Goal: Communication & Community: Answer question/provide support

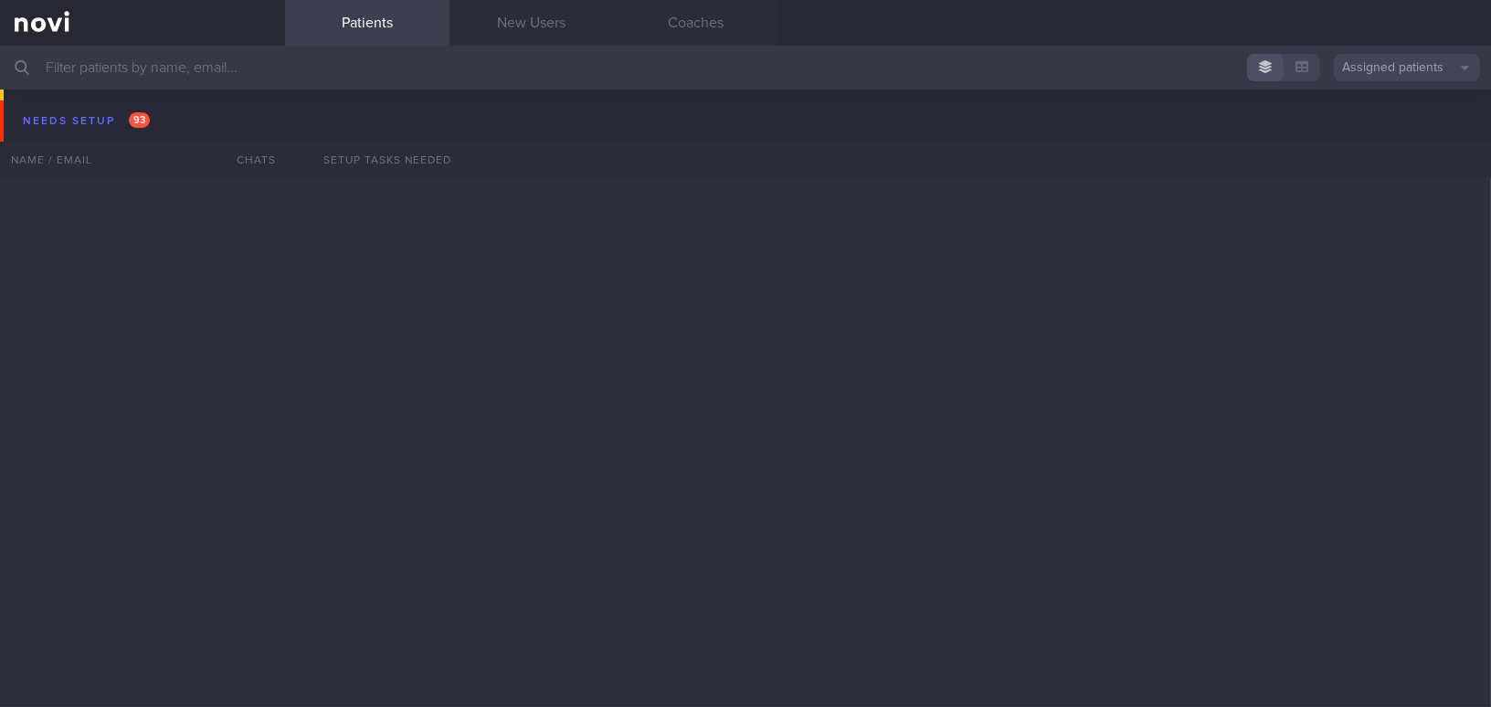
scroll to position [9549, 0]
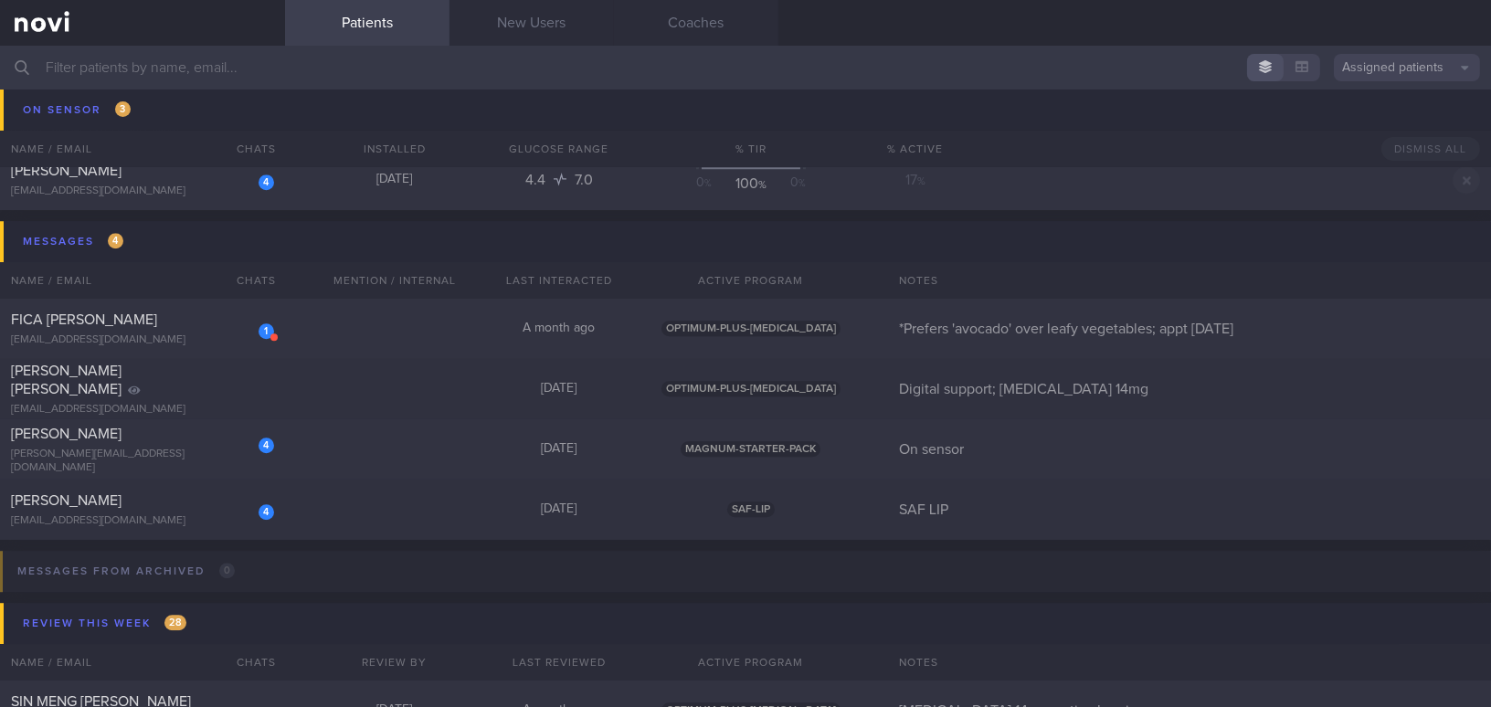
click at [180, 66] on input "text" at bounding box center [745, 68] width 1491 height 44
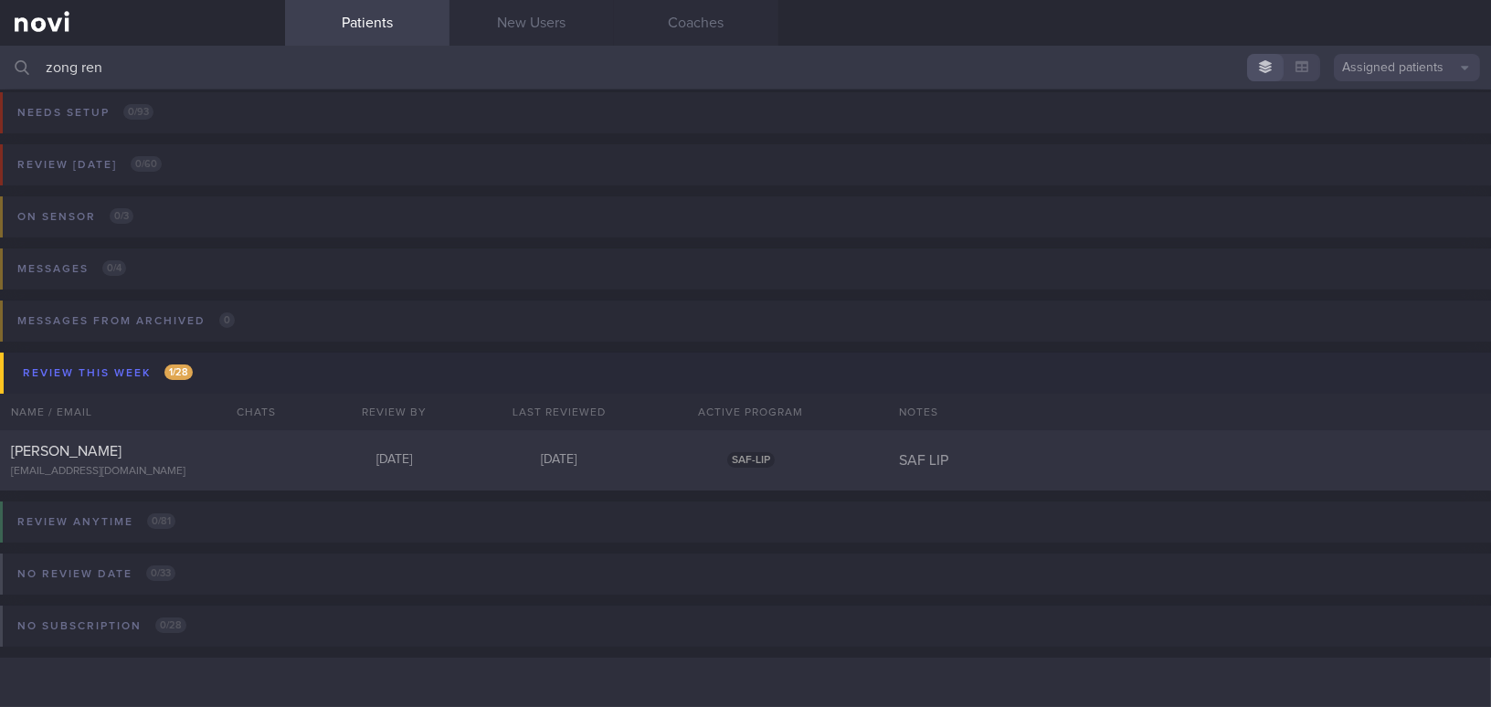
scroll to position [7, 0]
type input "zong ren"
click at [140, 468] on div "[EMAIL_ADDRESS][DOMAIN_NAME]" at bounding box center [142, 473] width 263 height 14
select select "8"
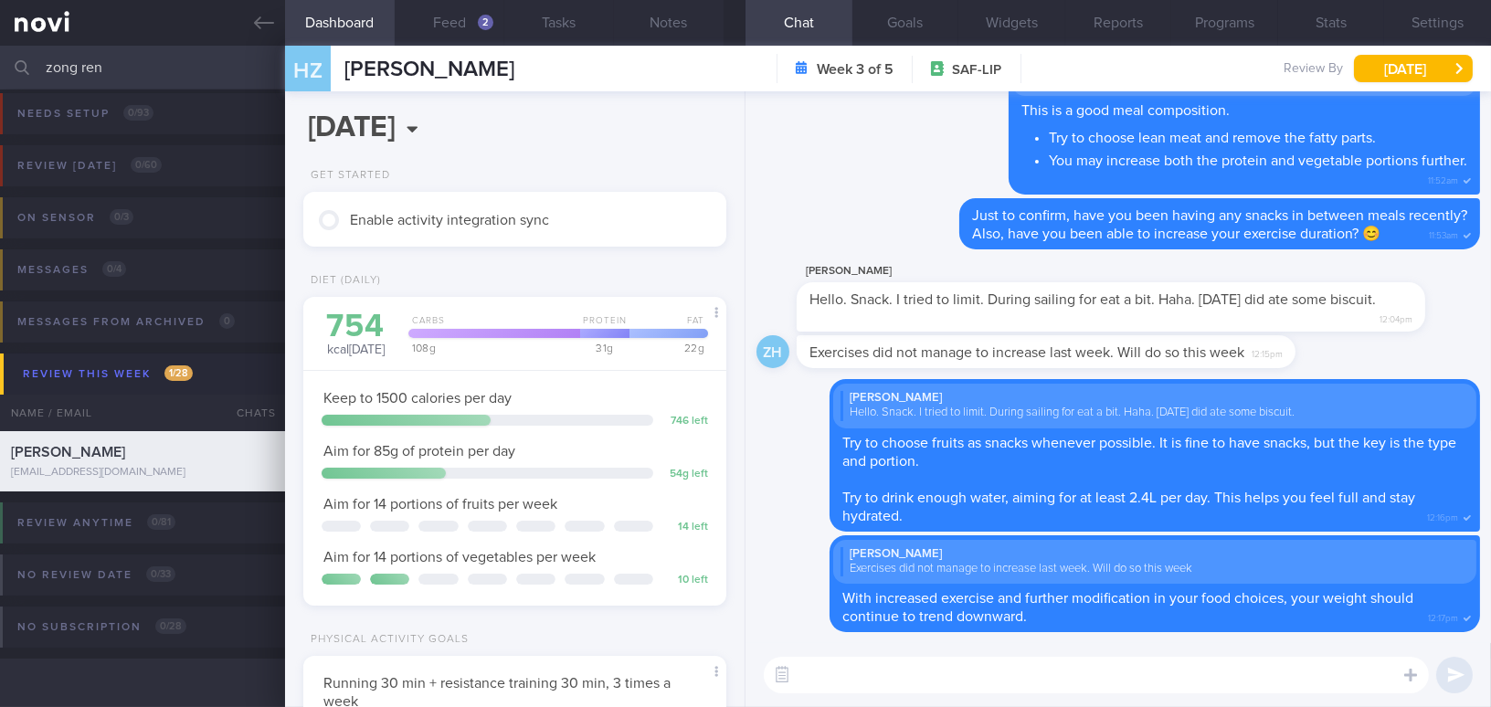
scroll to position [193, 385]
click at [829, 680] on textarea at bounding box center [1096, 675] width 665 height 37
paste textarea "I also wanted to let you know that I will be away from 5/9/25 to 14/9/25. I hav…"
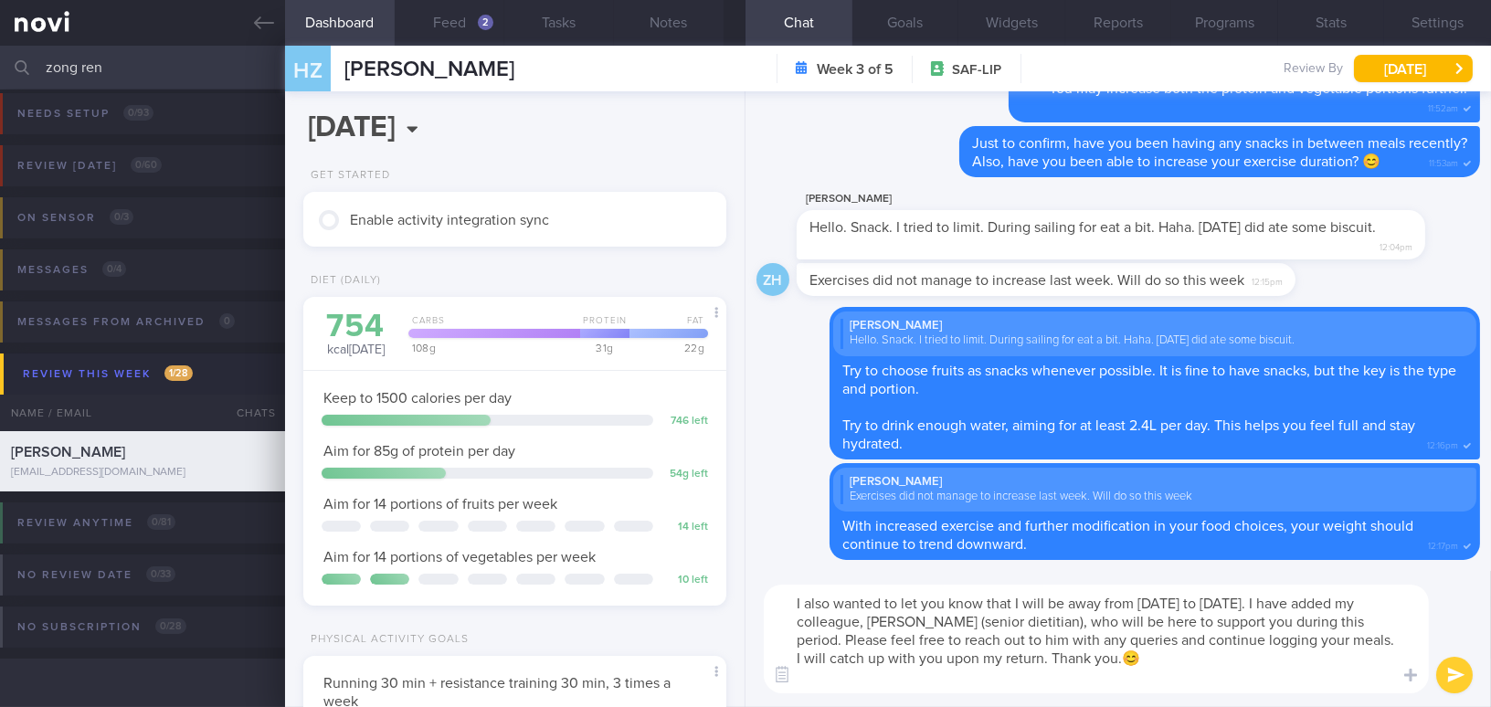
scroll to position [0, 0]
click at [789, 601] on textarea "I also wanted to let you know that I will be away from 5/9/25 to 14/9/25. I hav…" at bounding box center [1096, 639] width 665 height 109
click at [909, 676] on textarea "By the way, I also wanted to let you know that I will be away from [DATE] to [D…" at bounding box center [1096, 639] width 665 height 109
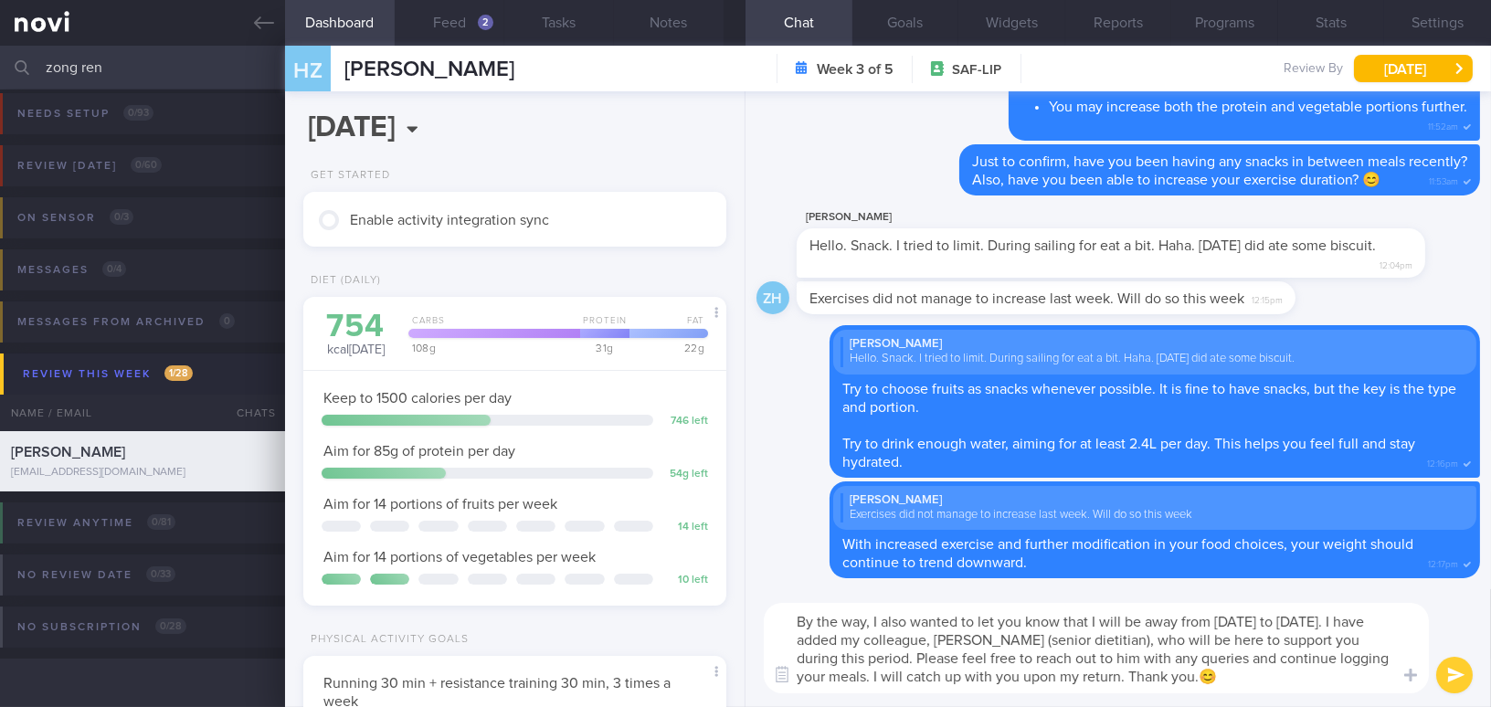
type textarea "By the way, I also wanted to let you know that I will be away from [DATE] to [D…"
drag, startPoint x: 1444, startPoint y: 672, endPoint x: 1252, endPoint y: 585, distance: 210.5
click at [1235, 635] on div "By the way, I also wanted to let you know that I will be away from 5/9/25 to 14…" at bounding box center [1117, 648] width 745 height 118
click at [1445, 17] on button "Settings" at bounding box center [1437, 23] width 107 height 46
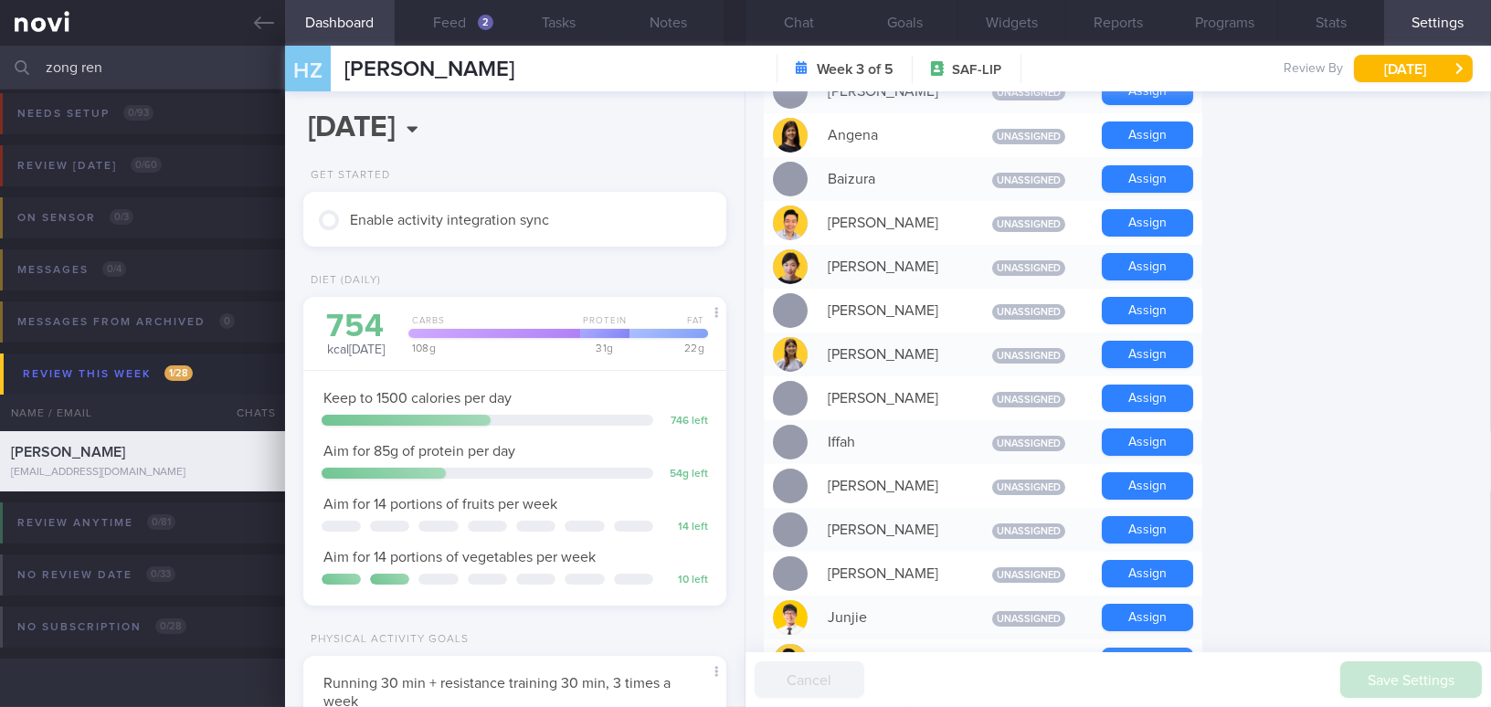
scroll to position [498, 0]
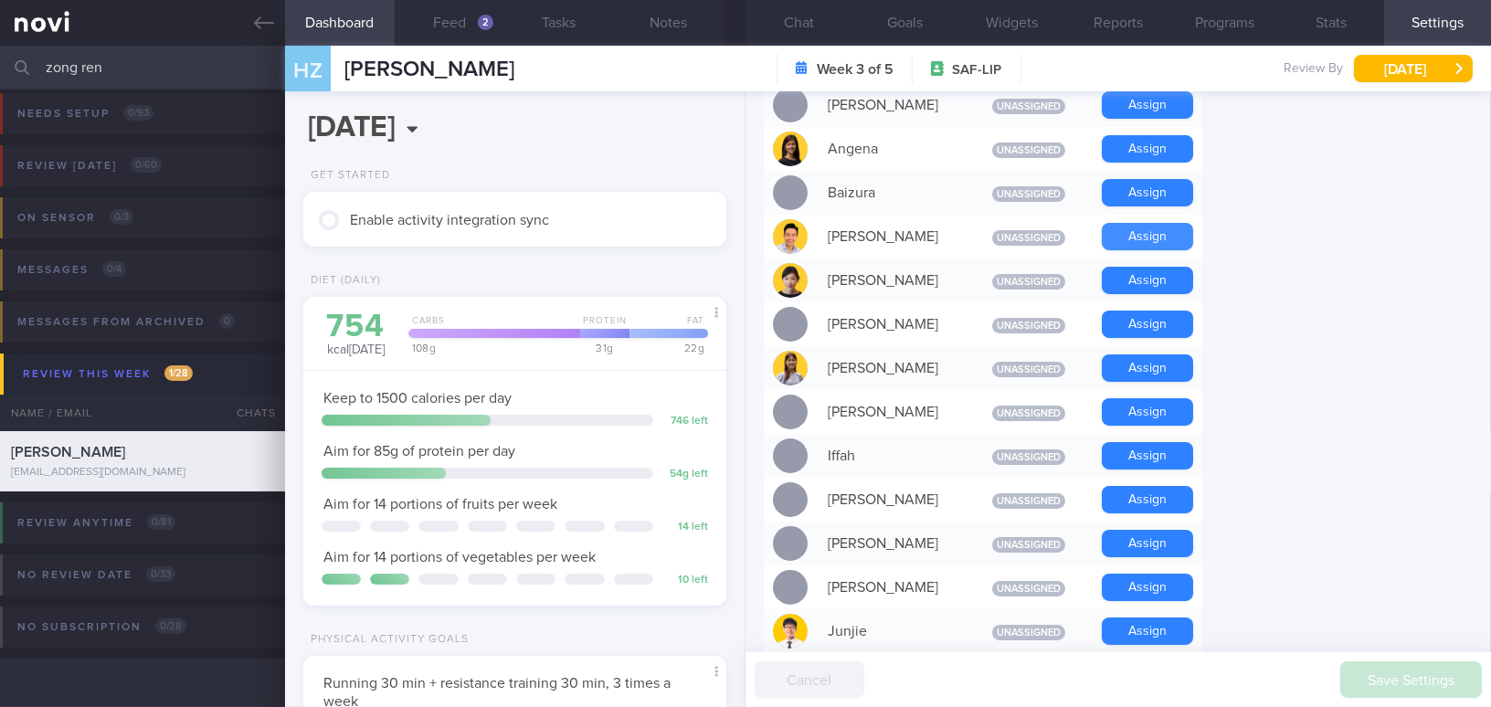
click at [1131, 232] on button "Assign" at bounding box center [1147, 236] width 91 height 27
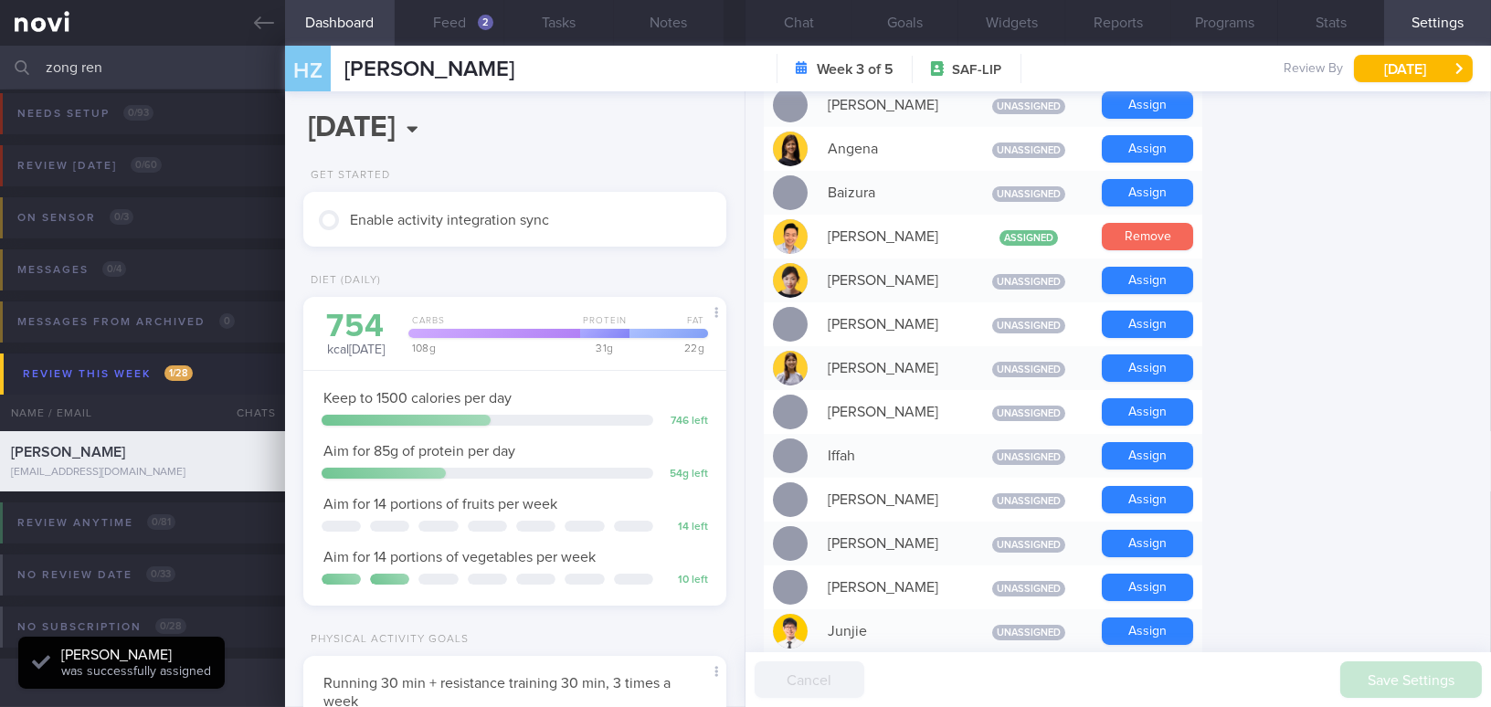
scroll to position [193, 385]
click at [793, 20] on button "Chat" at bounding box center [798, 23] width 107 height 46
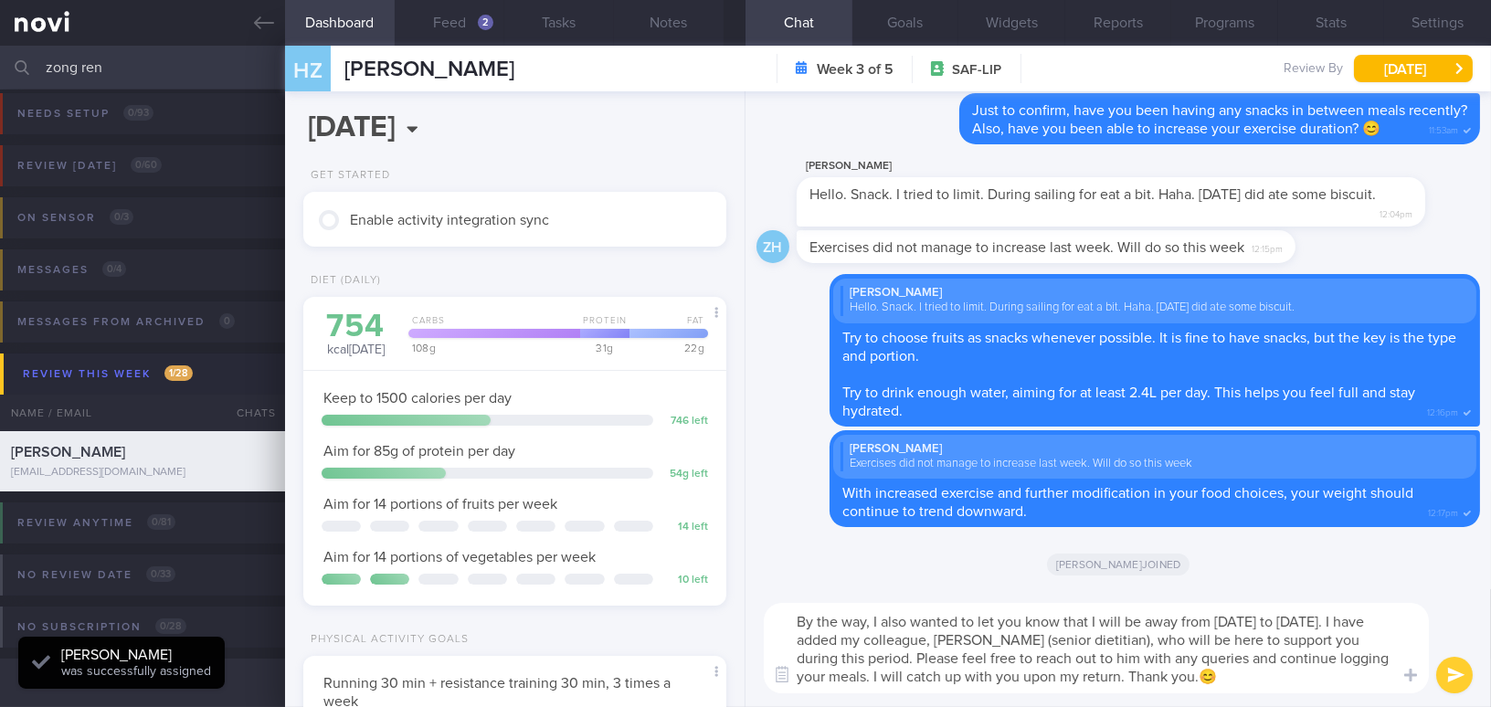
click at [1454, 673] on button "submit" at bounding box center [1454, 675] width 37 height 37
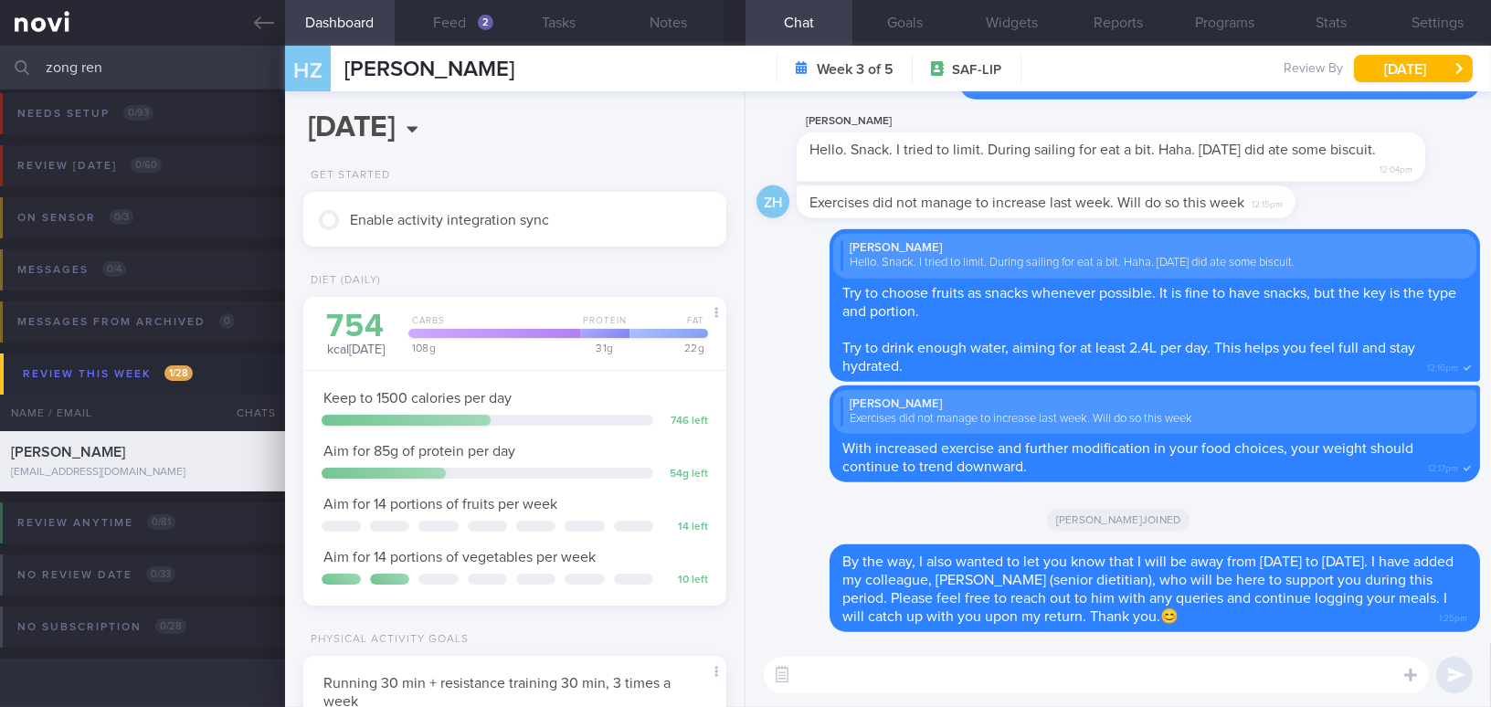
drag, startPoint x: 120, startPoint y: 63, endPoint x: 0, endPoint y: 46, distance: 120.9
click at [0, 46] on input "zong ren" at bounding box center [745, 68] width 1491 height 44
click at [448, 16] on button "Feed 2" at bounding box center [450, 23] width 110 height 46
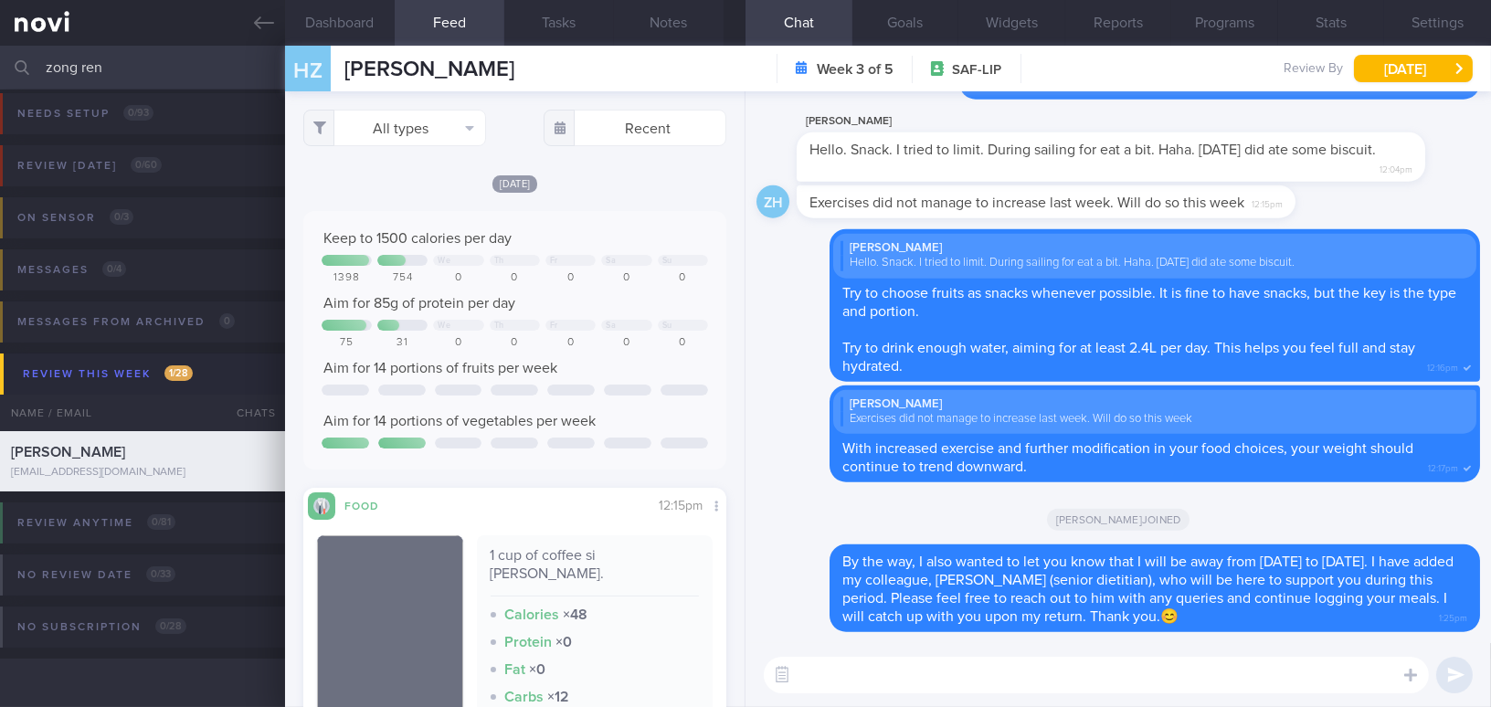
scroll to position [258, 395]
click at [650, 175] on div "[DATE]" at bounding box center [514, 183] width 423 height 19
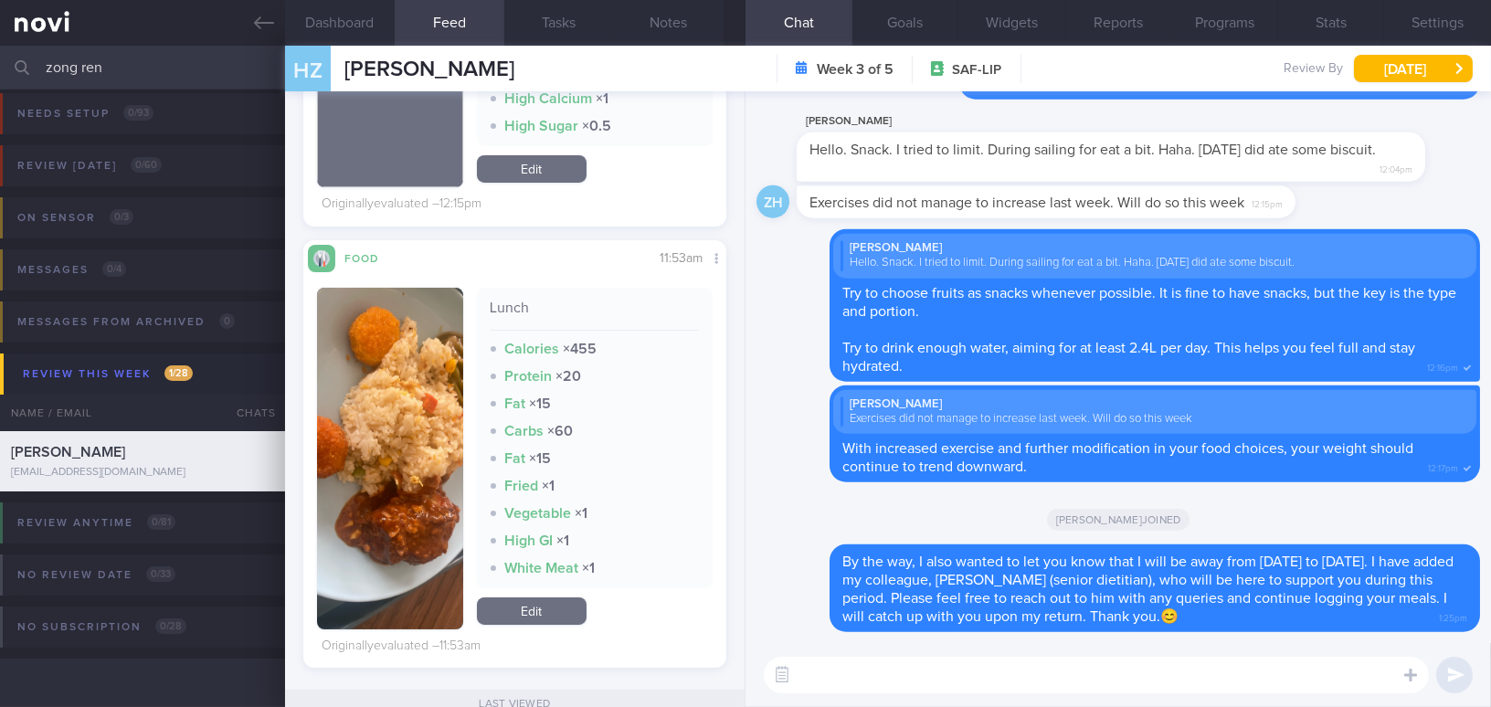
scroll to position [664, 0]
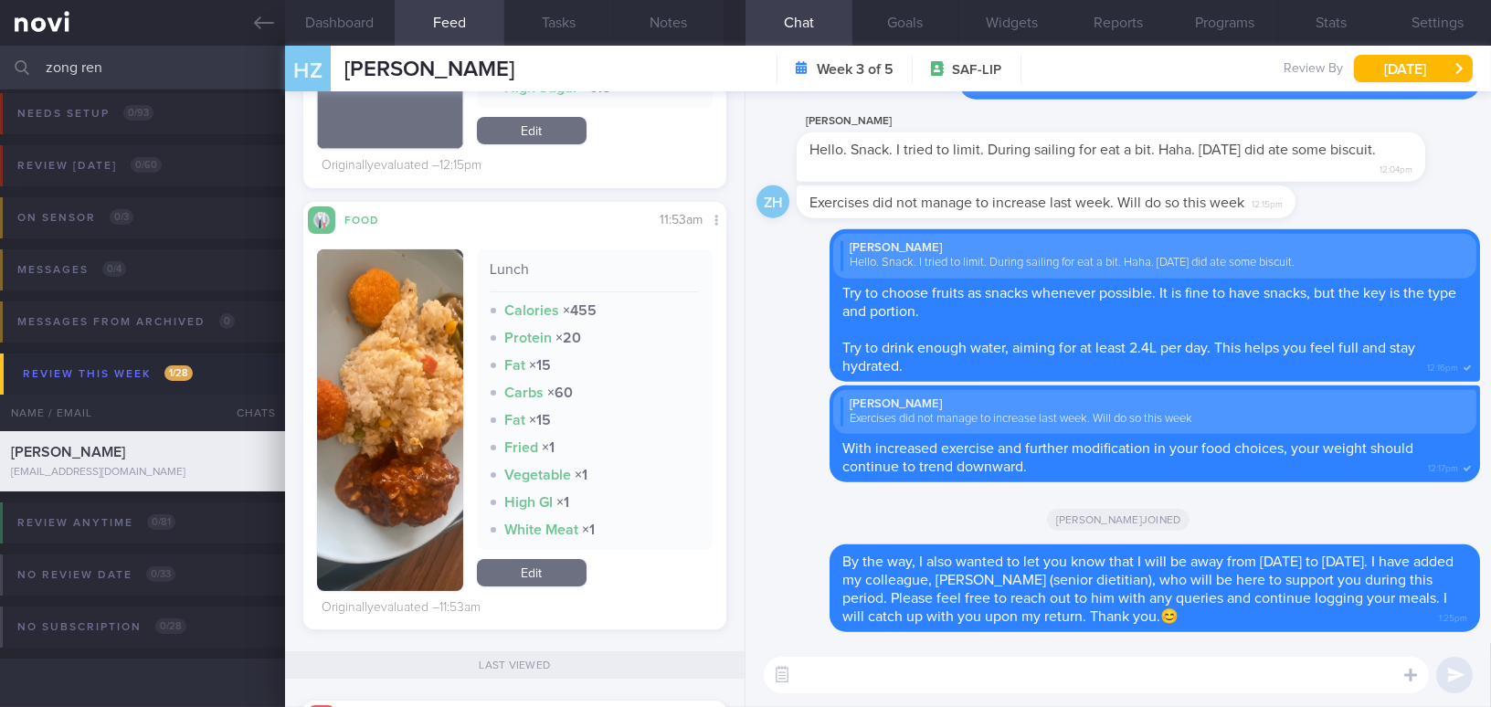
click at [406, 346] on button "button" at bounding box center [390, 420] width 146 height 342
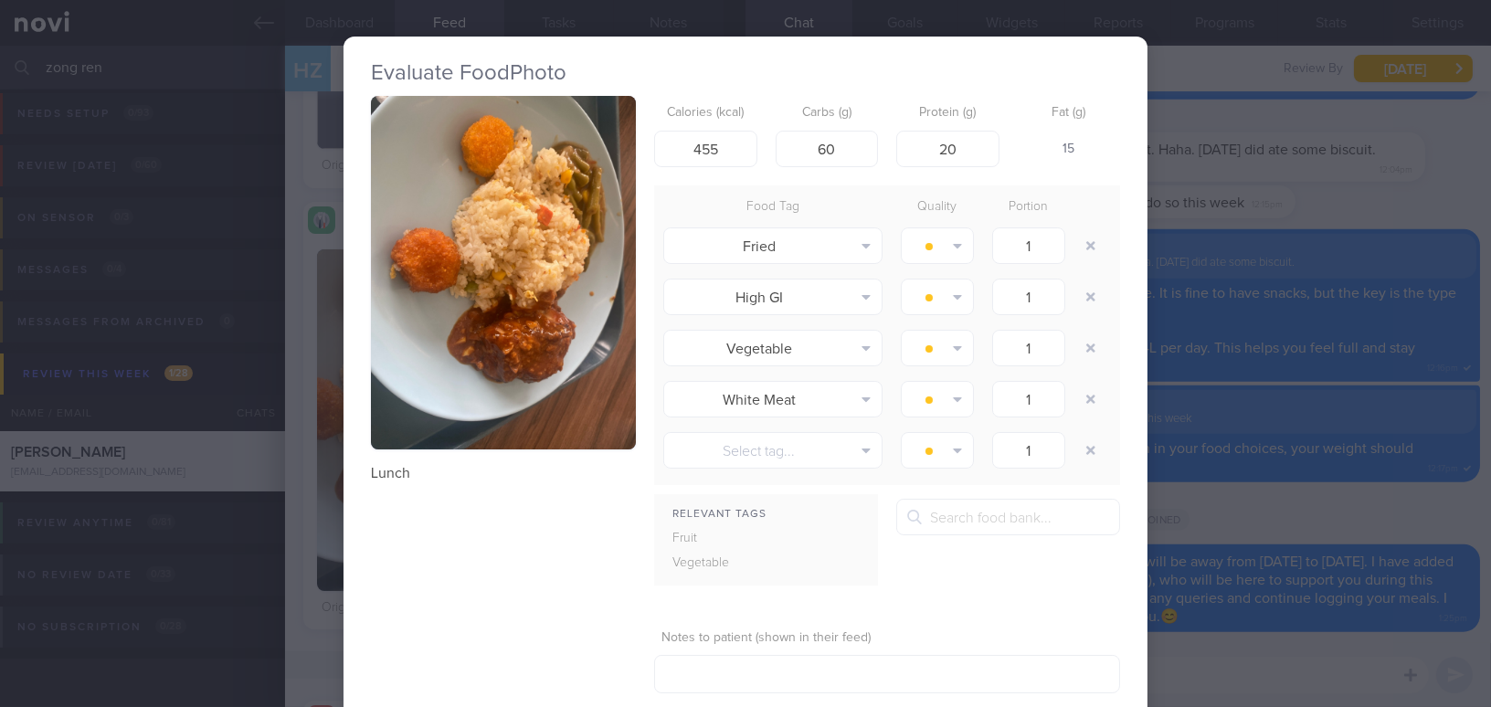
click at [432, 306] on button "button" at bounding box center [503, 272] width 265 height 353
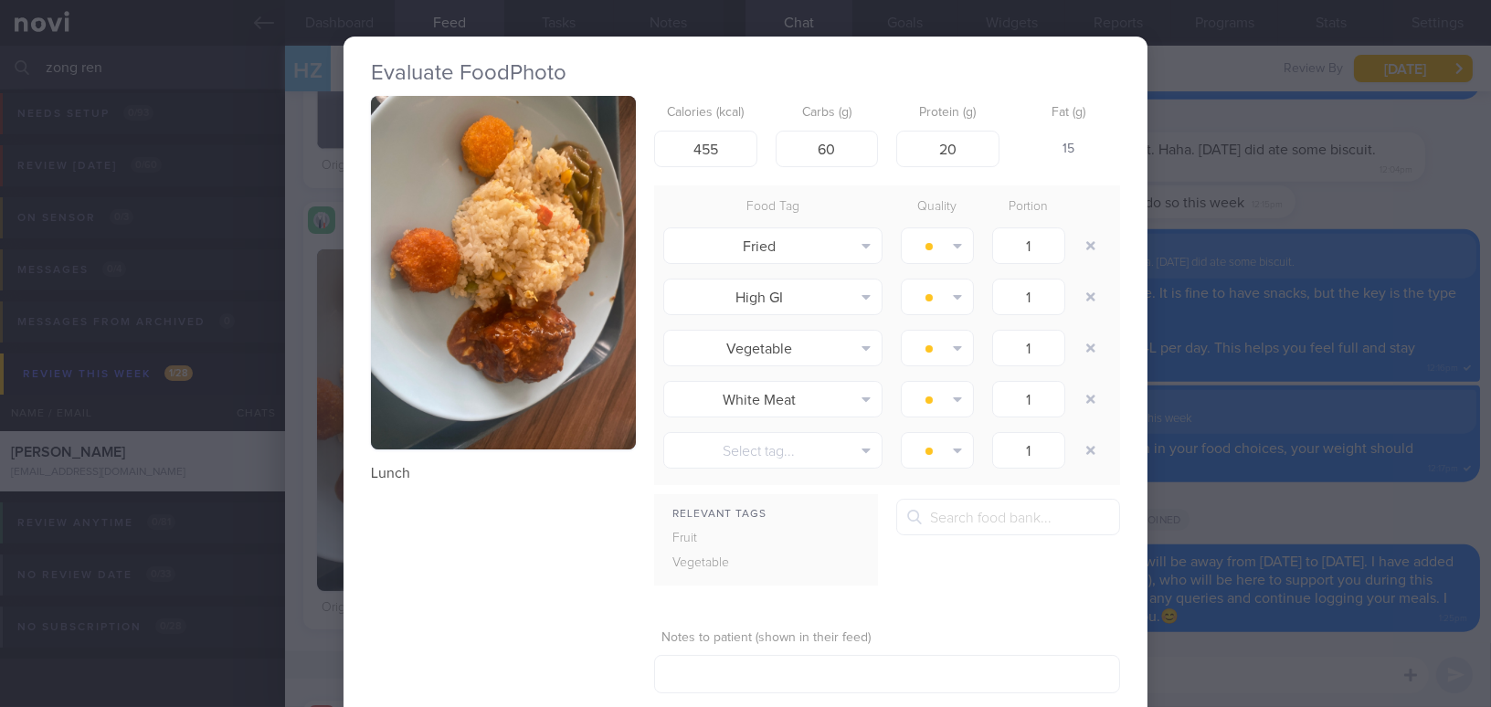
click at [1223, 691] on div "Evaluate Food Photo Lunch Calories (kcal) 455 Carbs (g) 60 Protein (g) 20 Fat (…" at bounding box center [745, 353] width 1491 height 707
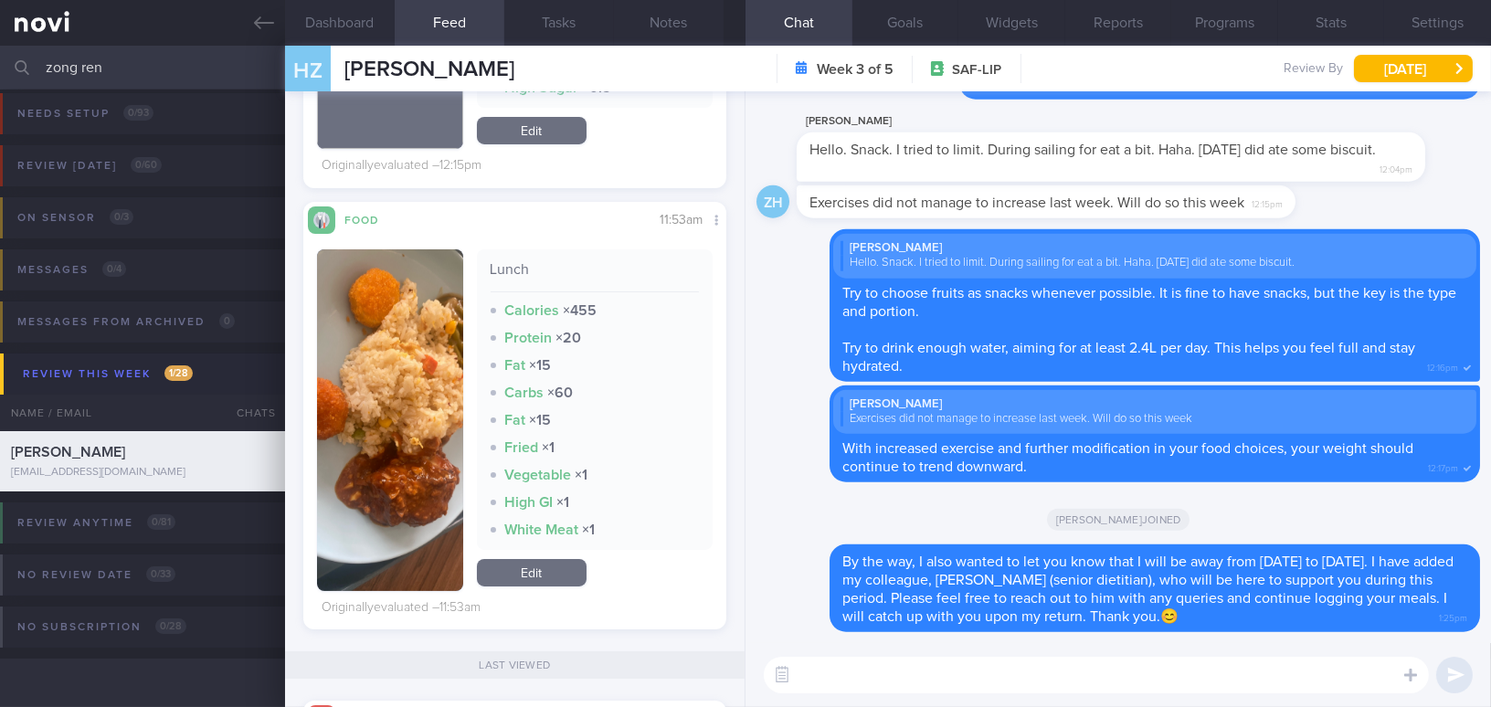
click at [1223, 691] on textarea at bounding box center [1096, 675] width 665 height 37
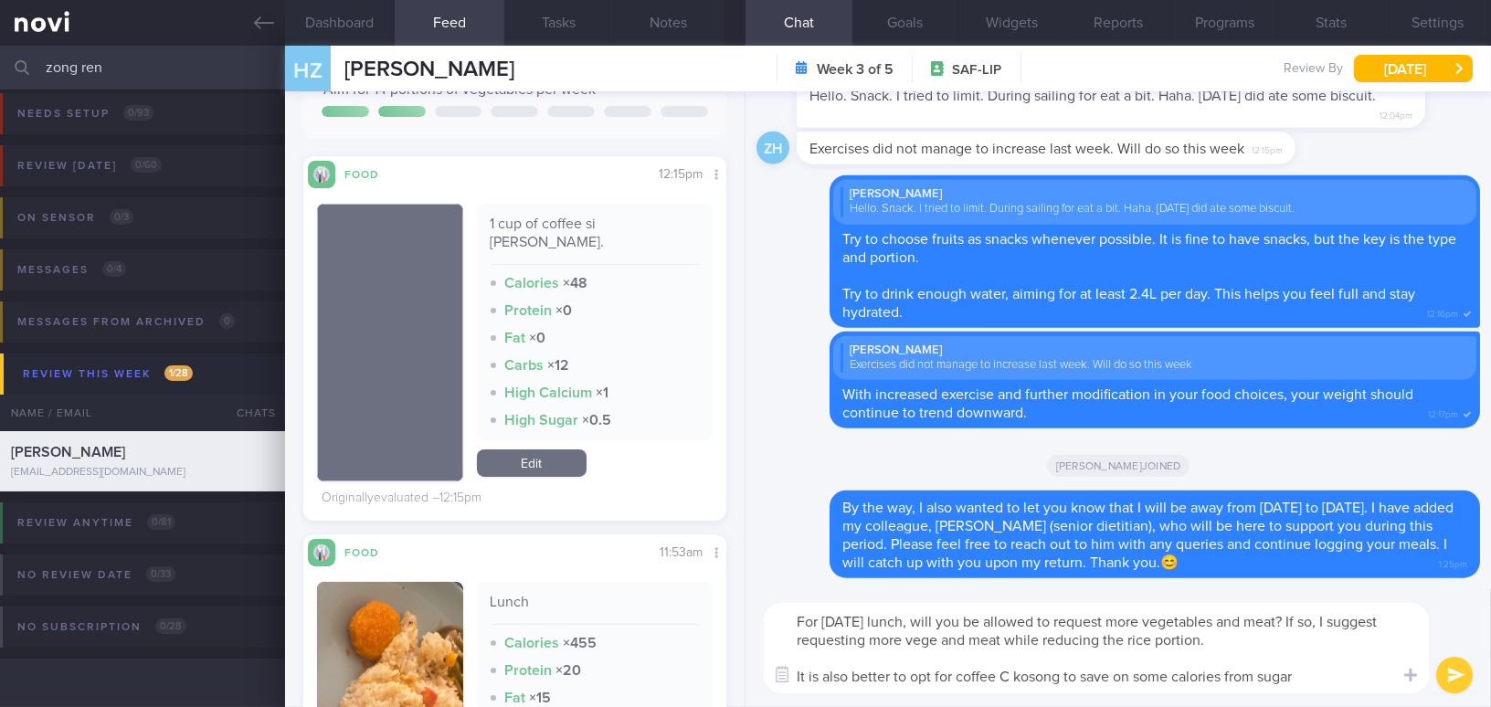
drag, startPoint x: 1315, startPoint y: 679, endPoint x: 632, endPoint y: 592, distance: 688.7
click at [632, 592] on div "Dashboard Feed 2 Tasks Notes Chat Goals Widgets Reports Programs Stats Settings…" at bounding box center [888, 376] width 1206 height 661
click at [846, 616] on textarea "For today's lunch, will you be allowed to request more vegetables and meat? If …" at bounding box center [1096, 648] width 665 height 90
drag, startPoint x: 792, startPoint y: 624, endPoint x: 1334, endPoint y: 708, distance: 548.1
click at [1334, 706] on html "You are offline! Some functionality will be unavailable Patients New Users Coac…" at bounding box center [745, 353] width 1491 height 707
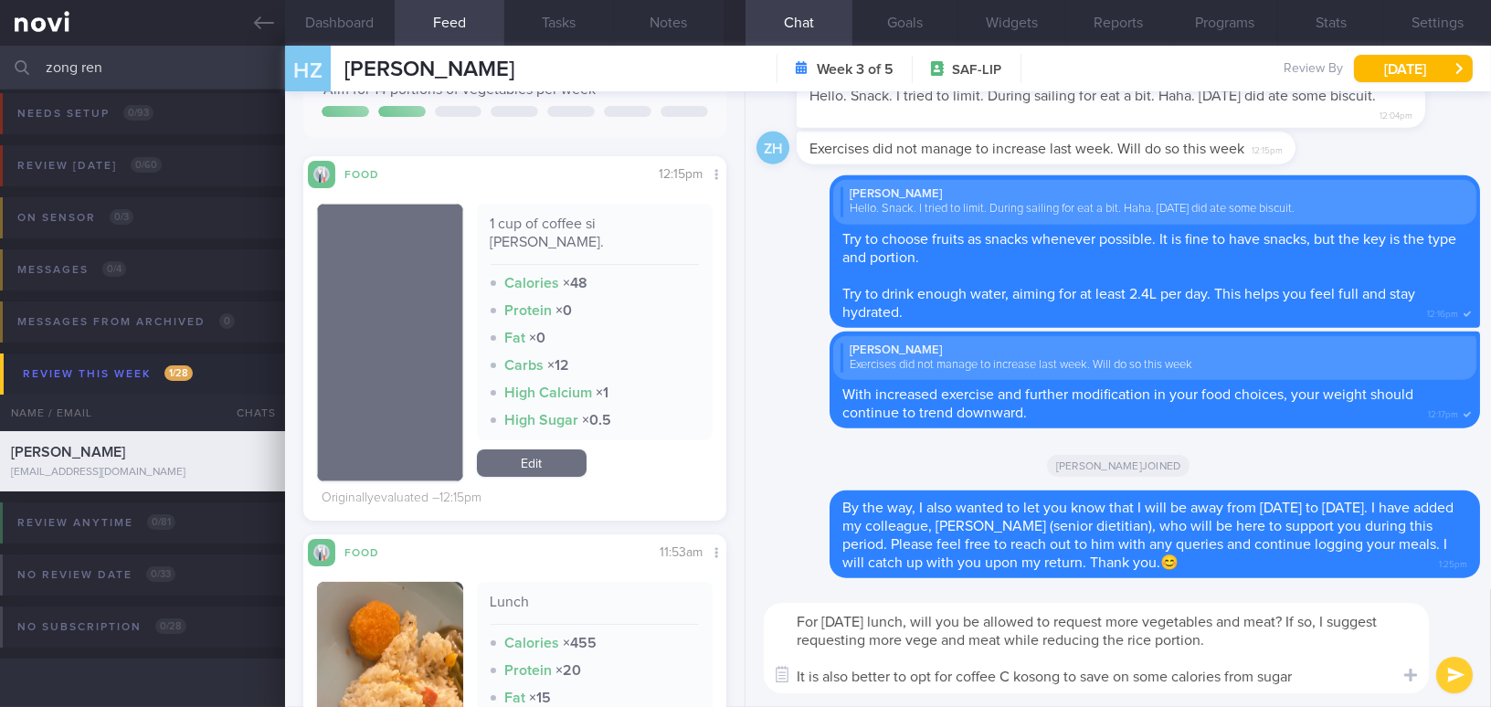
paste textarea "are you allowed to request more vegetables and meat? If so, I suggest requestin…"
drag, startPoint x: 1155, startPoint y: 621, endPoint x: 1192, endPoint y: 619, distance: 36.6
click at [1192, 619] on textarea "For today's lunch, are you allowed to request more vegetables and meat? If so, …" at bounding box center [1096, 648] width 665 height 90
drag, startPoint x: 935, startPoint y: 642, endPoint x: 970, endPoint y: 641, distance: 34.7
click at [970, 641] on textarea "For today's lunch, are you allowed to request more veges and meat? If so, I sug…" at bounding box center [1096, 648] width 665 height 90
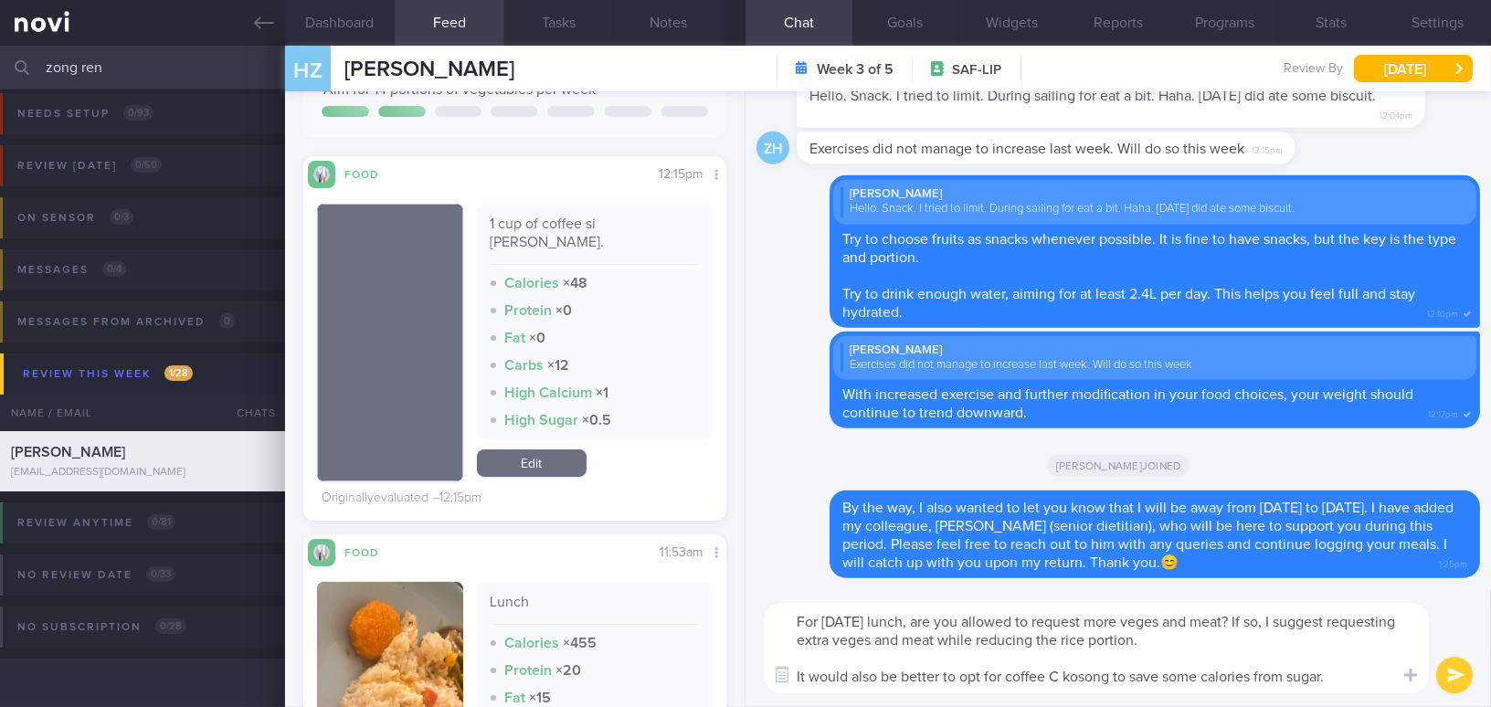
click at [1360, 674] on textarea "For today's lunch, are you allowed to request more veges and meat? If so, I sug…" at bounding box center [1096, 648] width 665 height 90
type textarea "For today's lunch, are you allowed to request more veges and meat? If so, I sug…"
click at [1458, 673] on button "submit" at bounding box center [1454, 675] width 37 height 37
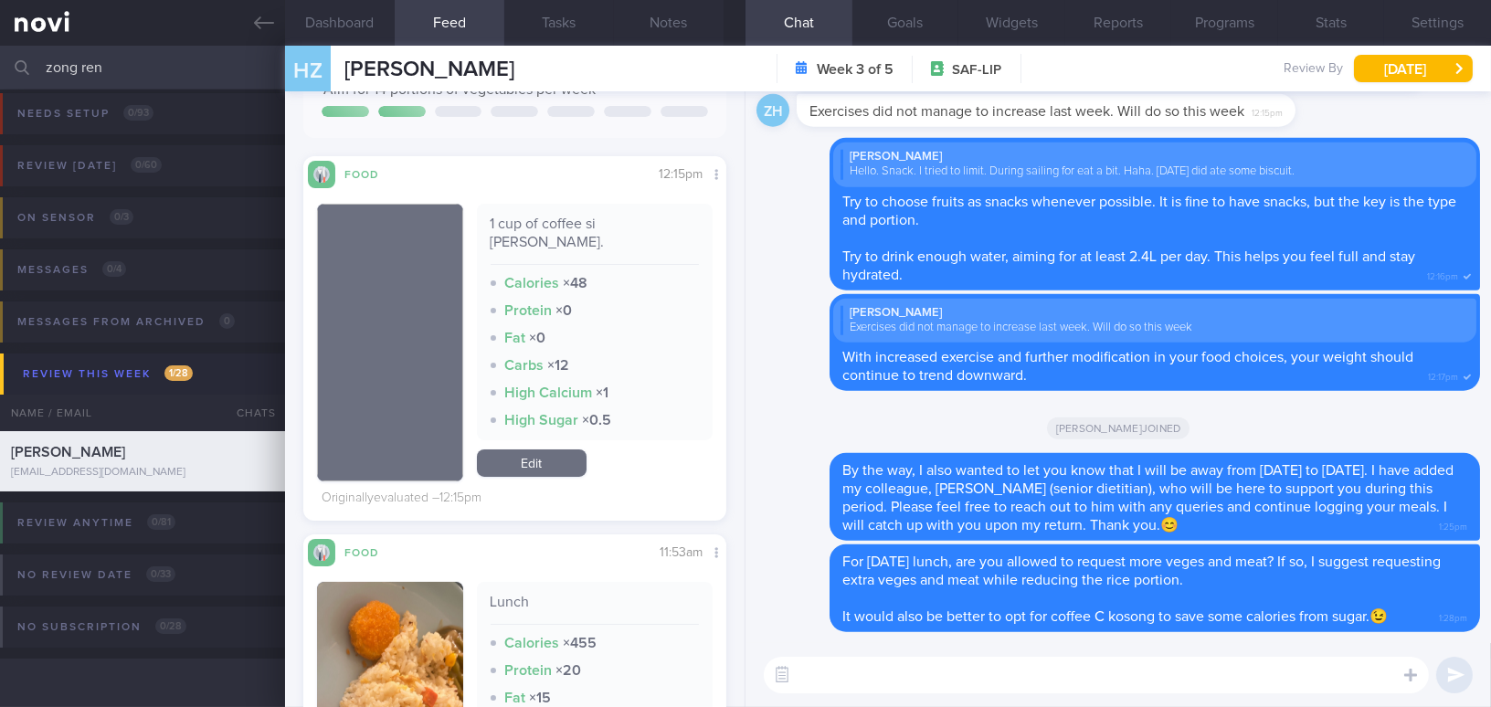
drag, startPoint x: 116, startPoint y: 60, endPoint x: 10, endPoint y: 54, distance: 106.1
click at [10, 54] on div "zong ren Assigned patients Assigned patients All active patients Archived patie…" at bounding box center [745, 68] width 1491 height 44
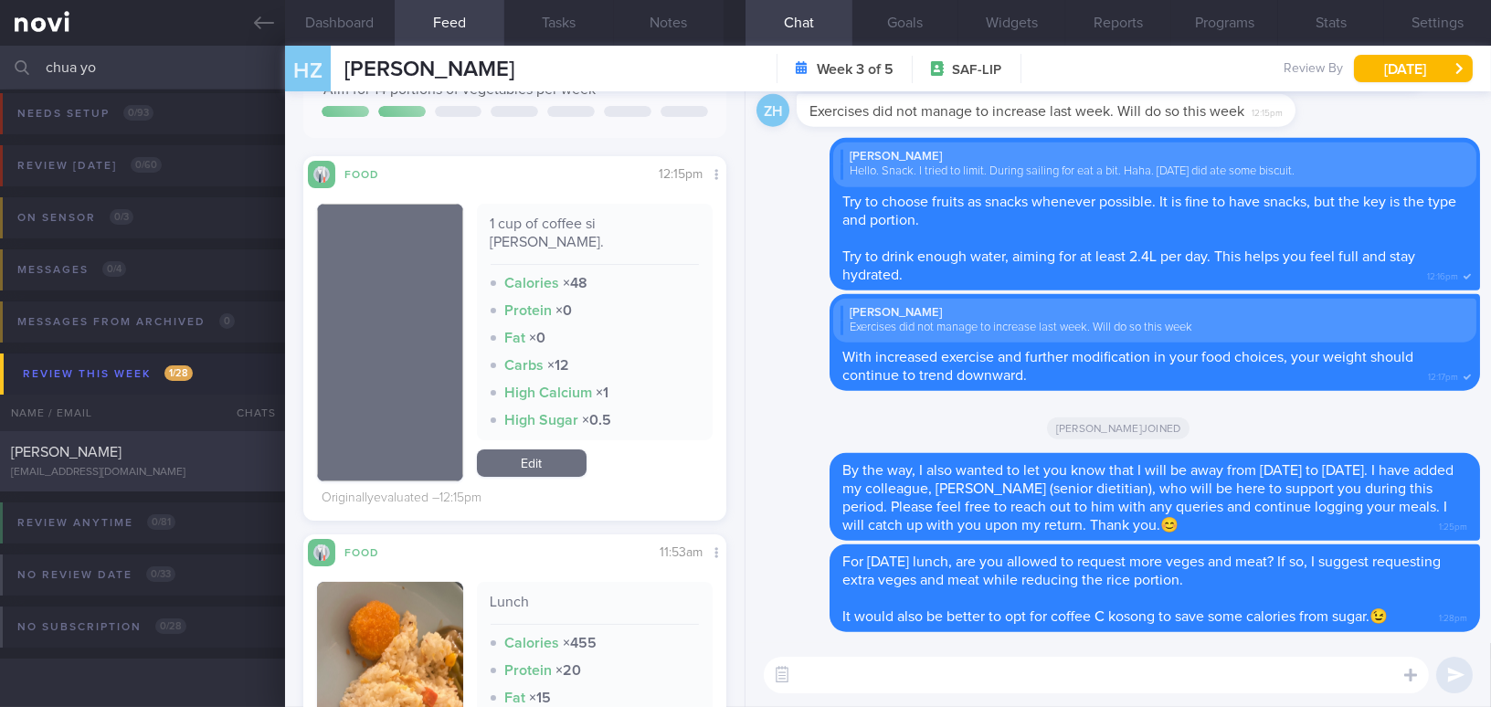
click at [94, 456] on span "[PERSON_NAME]" at bounding box center [66, 452] width 111 height 15
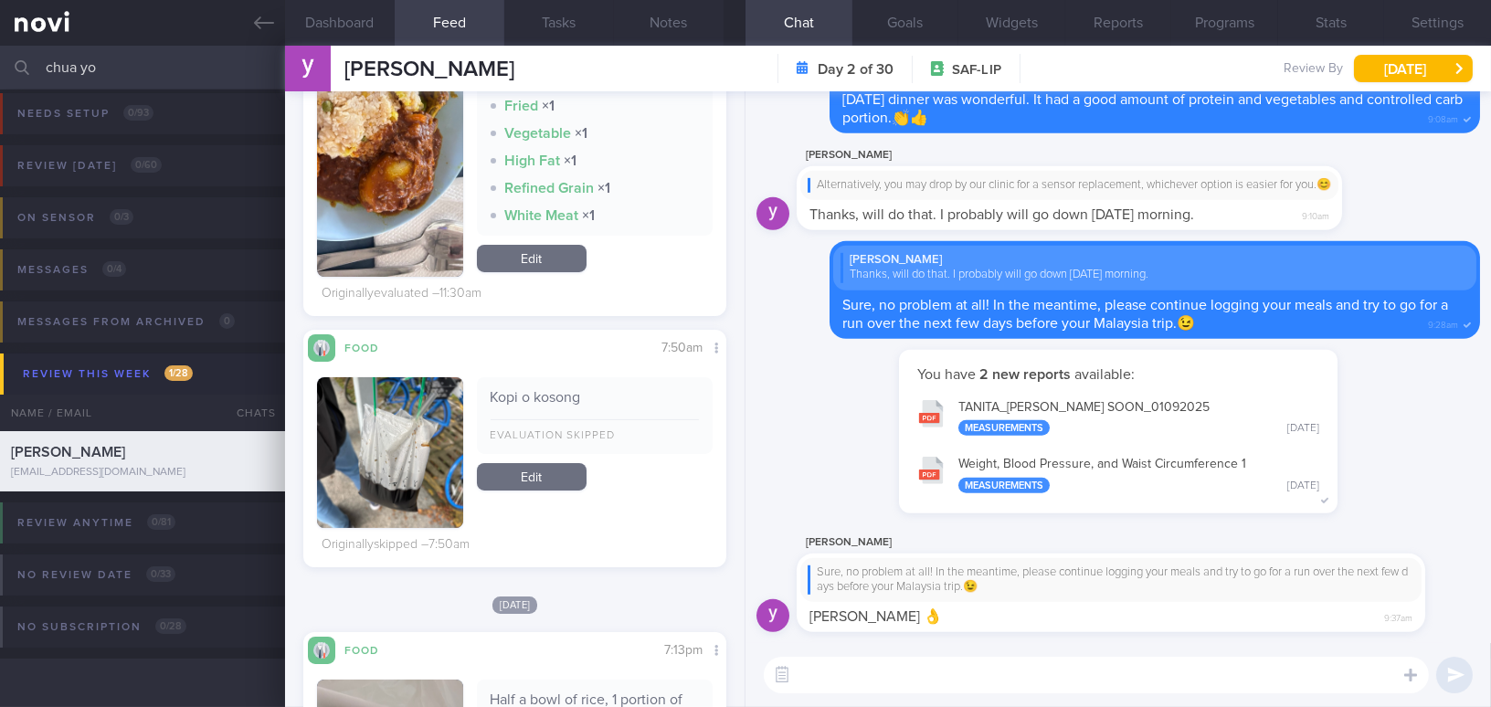
scroll to position [415, 0]
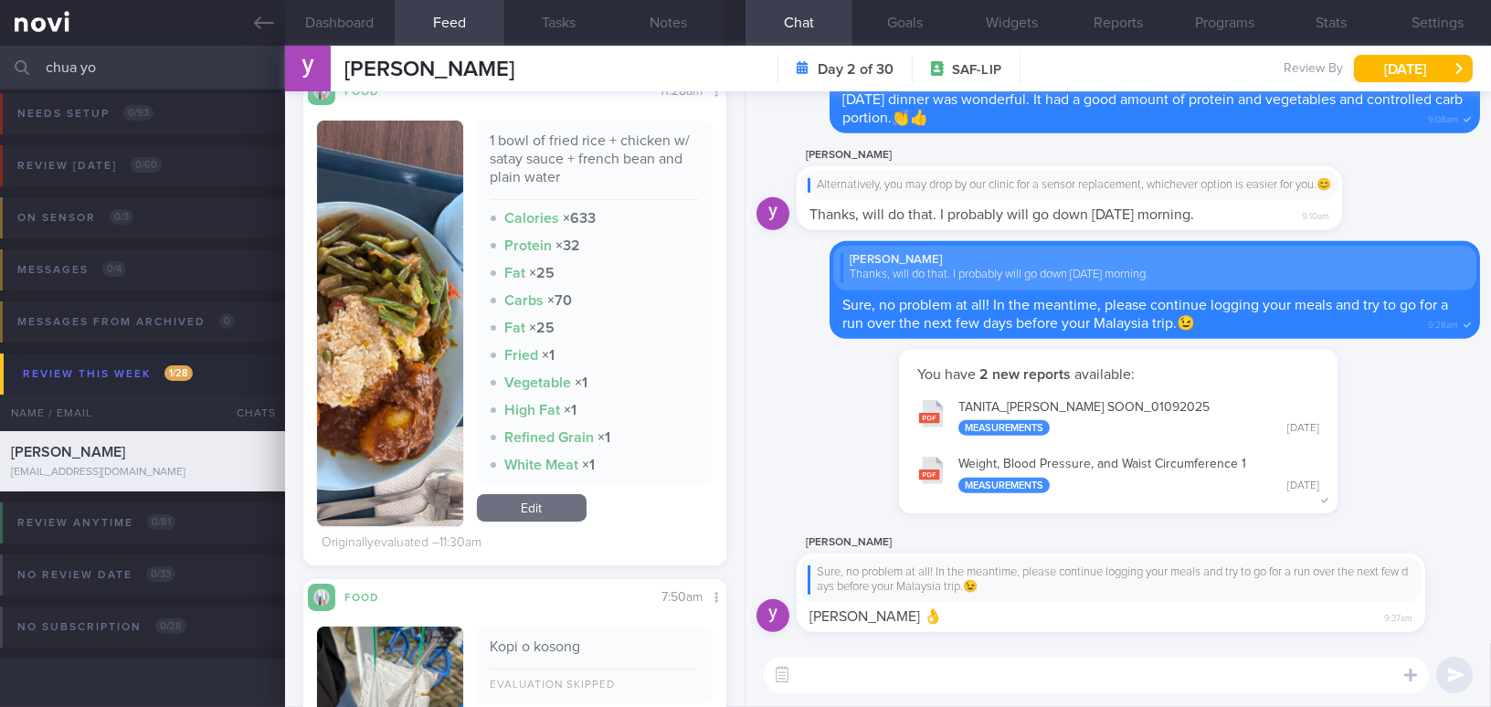
click at [404, 343] on button "button" at bounding box center [390, 324] width 146 height 406
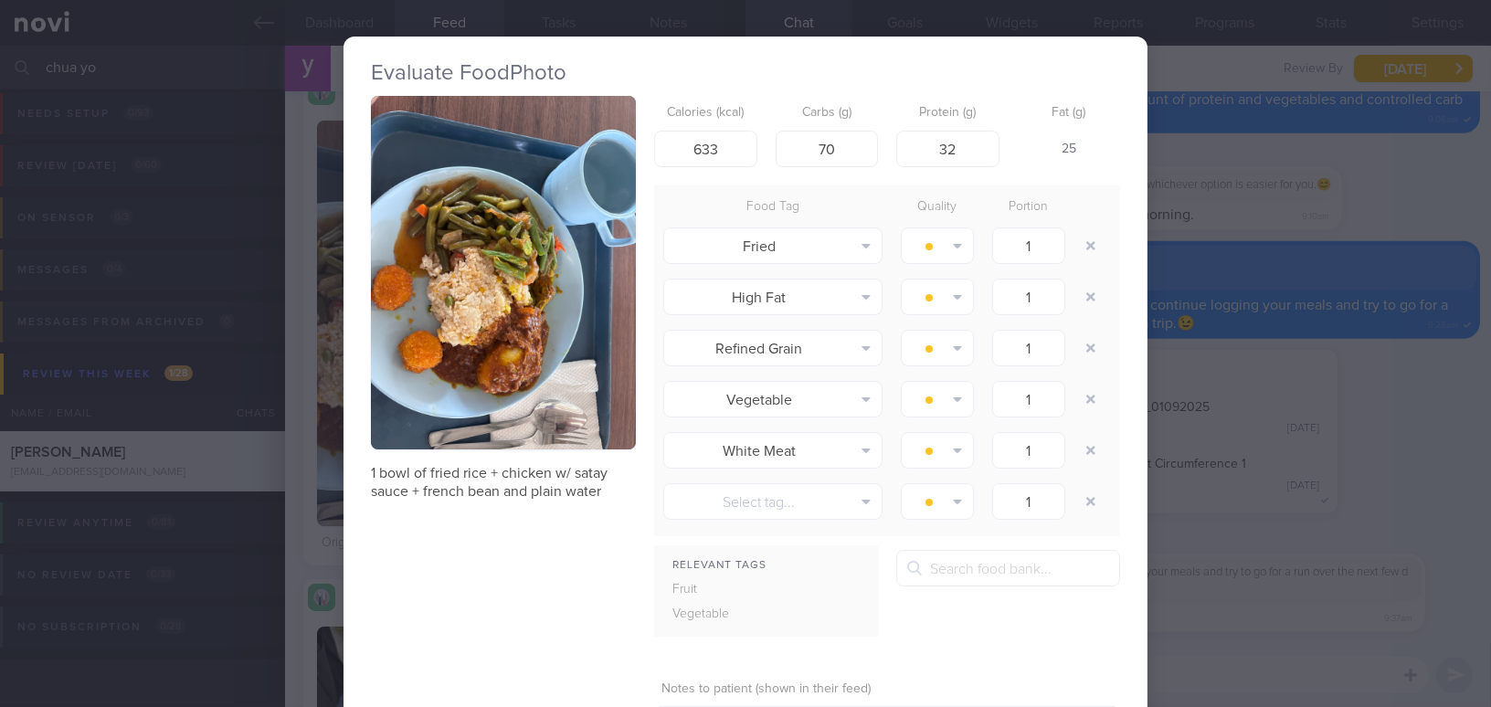
click at [1434, 488] on div "Evaluate Food Photo 1 bowl of fried rice + chicken w/ satay sauce + french bean…" at bounding box center [745, 353] width 1491 height 707
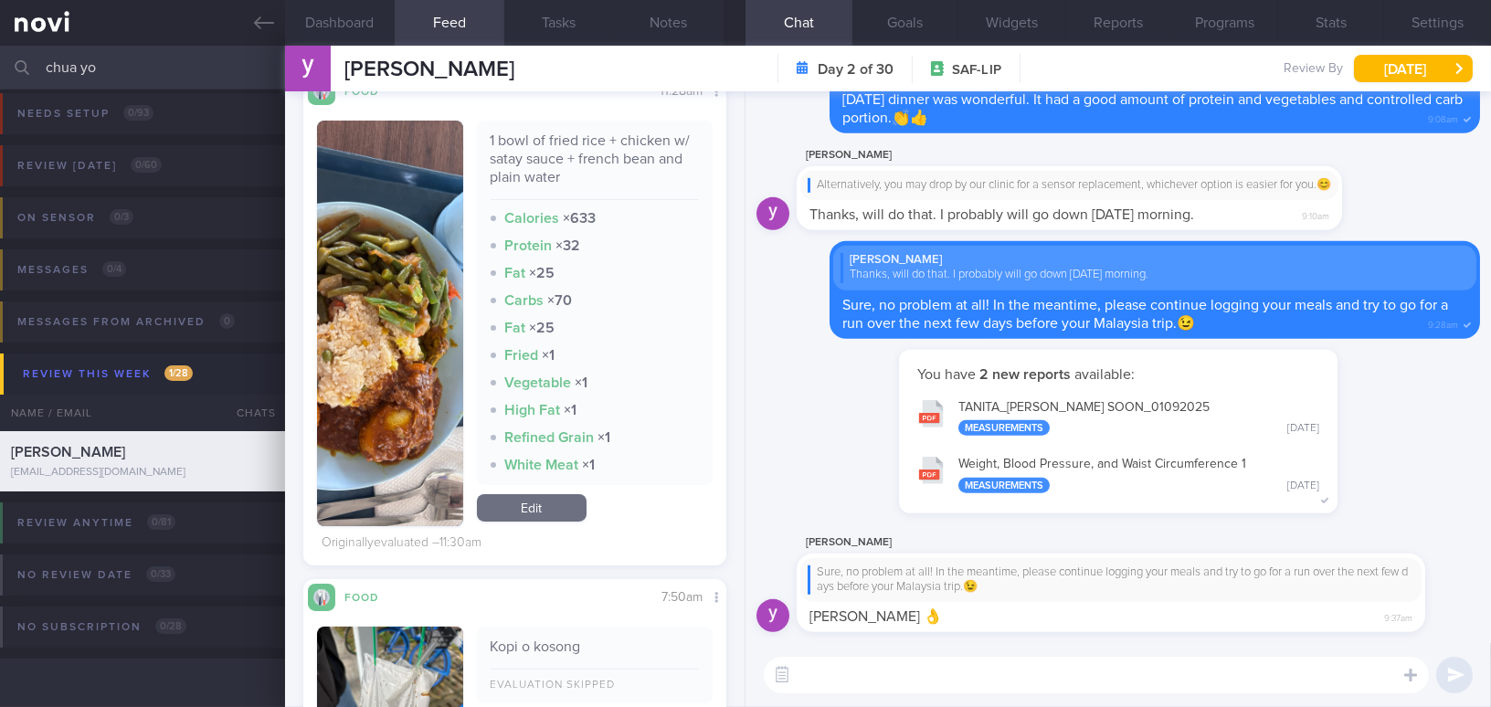
drag, startPoint x: 116, startPoint y: 63, endPoint x: 0, endPoint y: 59, distance: 116.1
click at [0, 59] on input "chua yo" at bounding box center [745, 68] width 1491 height 44
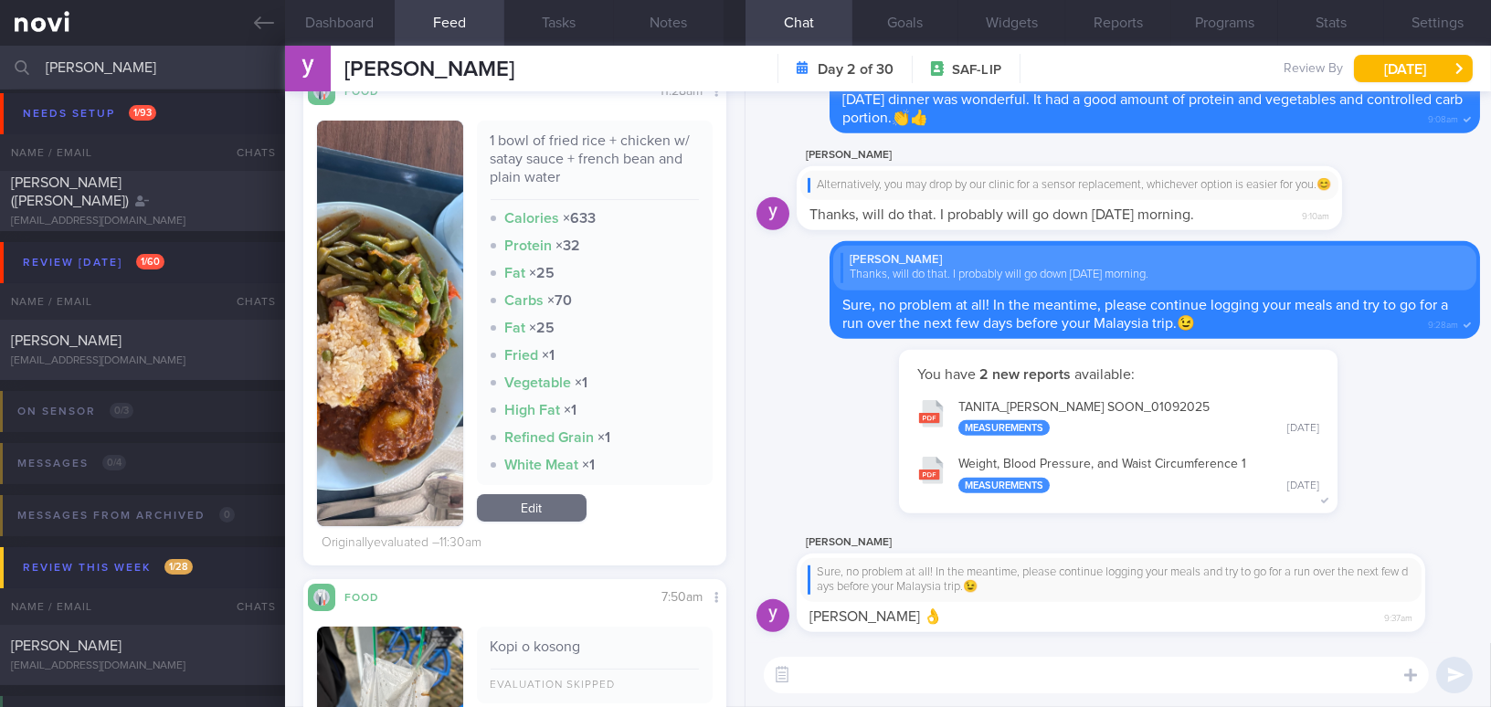
drag, startPoint x: 174, startPoint y: 368, endPoint x: 277, endPoint y: 425, distance: 117.7
click at [277, 425] on div "Needs setup 1 / 93 Name / Email Chats Setup tasks needed Huang Ke (Meredith) no…" at bounding box center [745, 491] width 1491 height 819
click at [177, 649] on div "[PERSON_NAME]" at bounding box center [140, 646] width 258 height 18
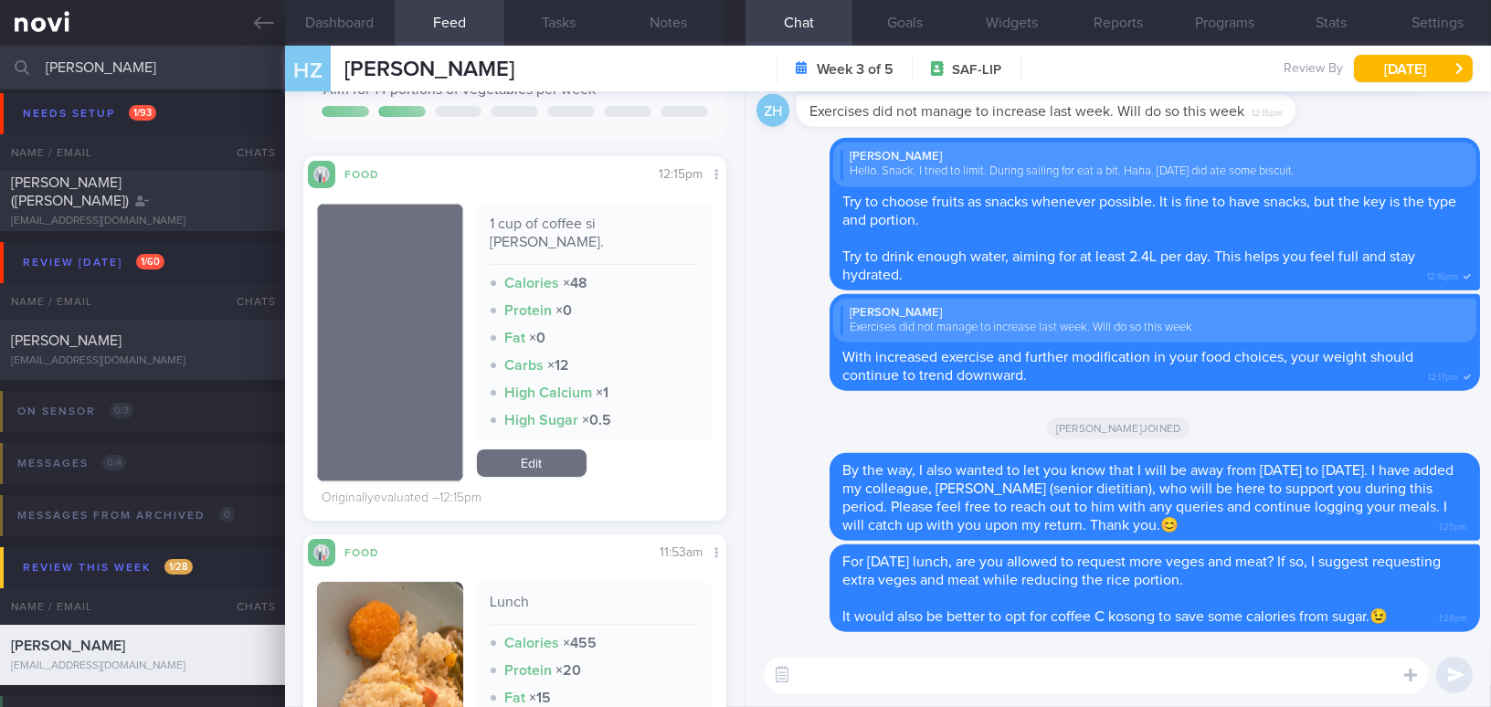
scroll to position [498, 0]
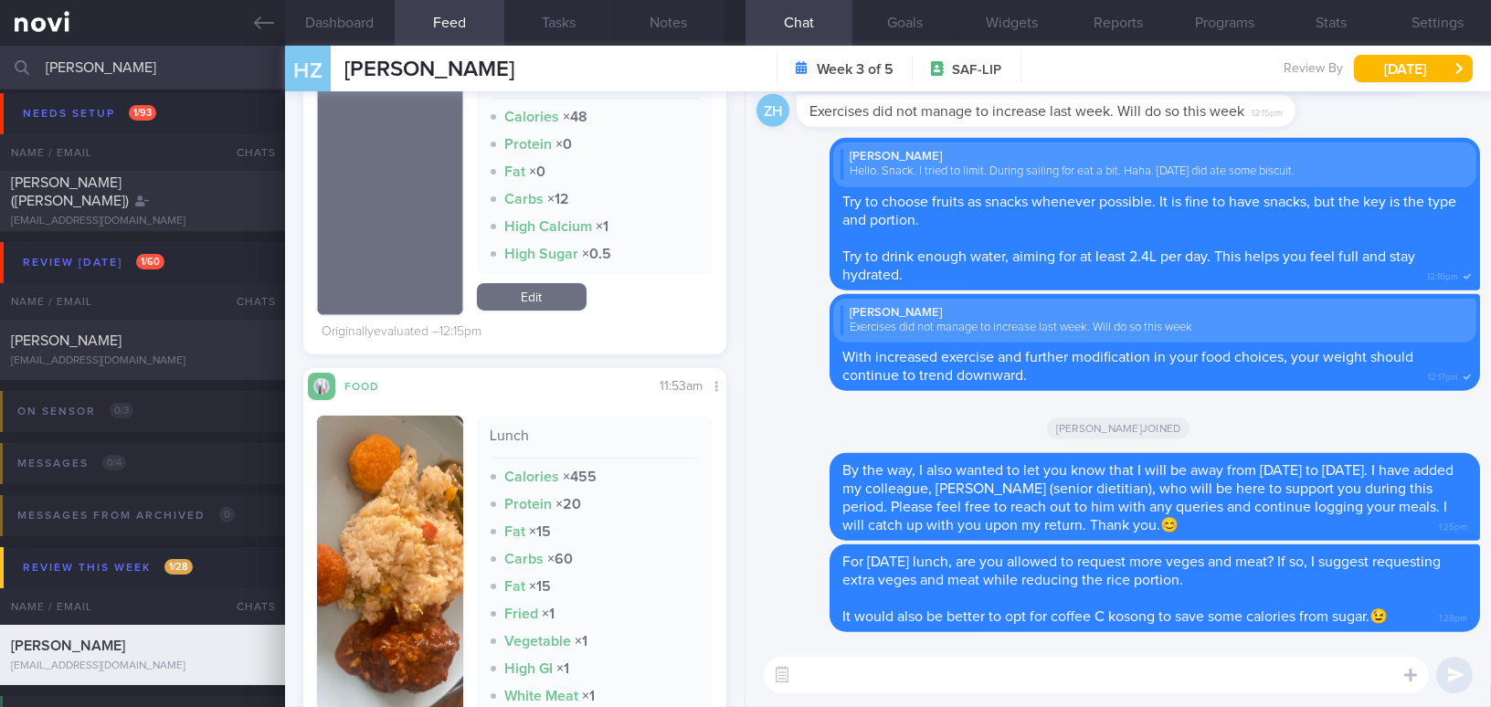
click at [395, 549] on button "button" at bounding box center [390, 587] width 146 height 342
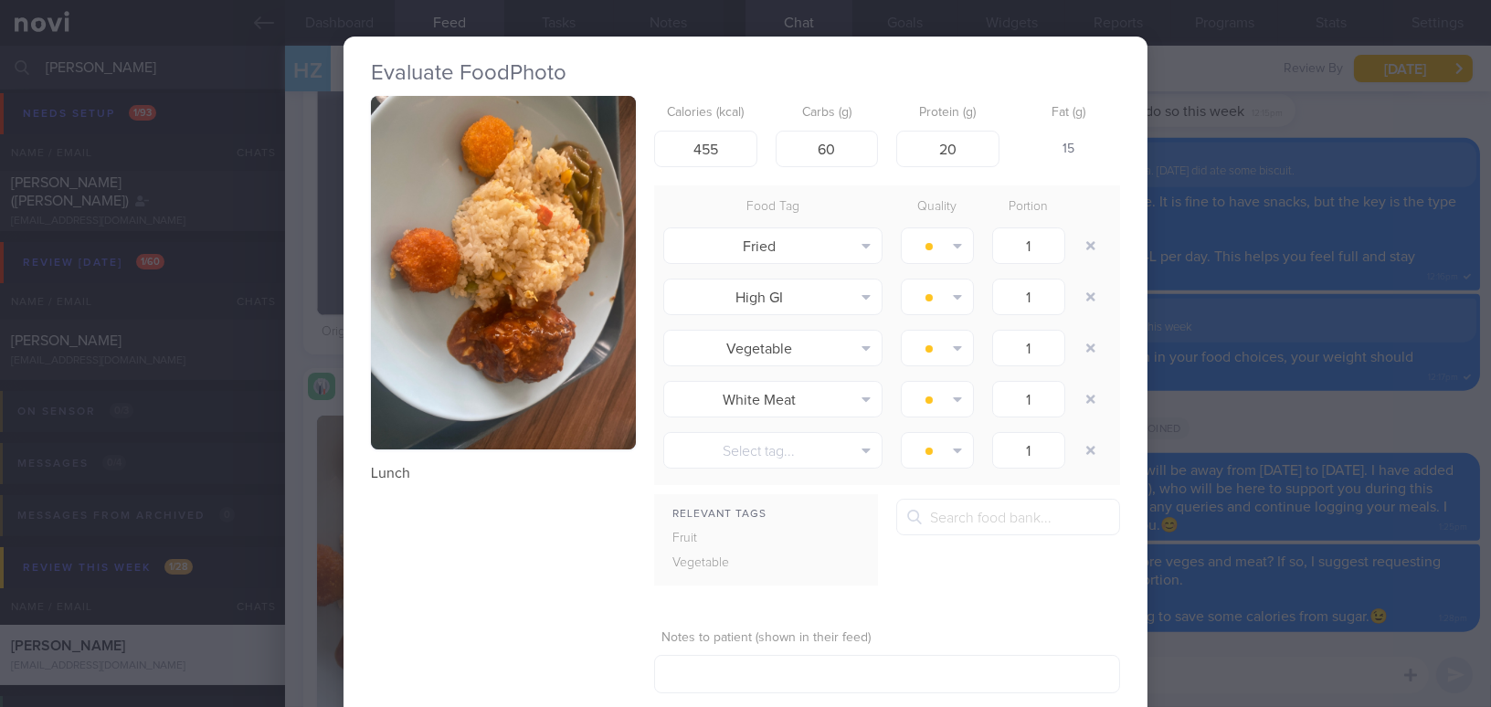
click at [1256, 428] on div "Evaluate Food Photo Lunch Calories (kcal) 455 Carbs (g) 60 Protein (g) 20 Fat (…" at bounding box center [745, 353] width 1491 height 707
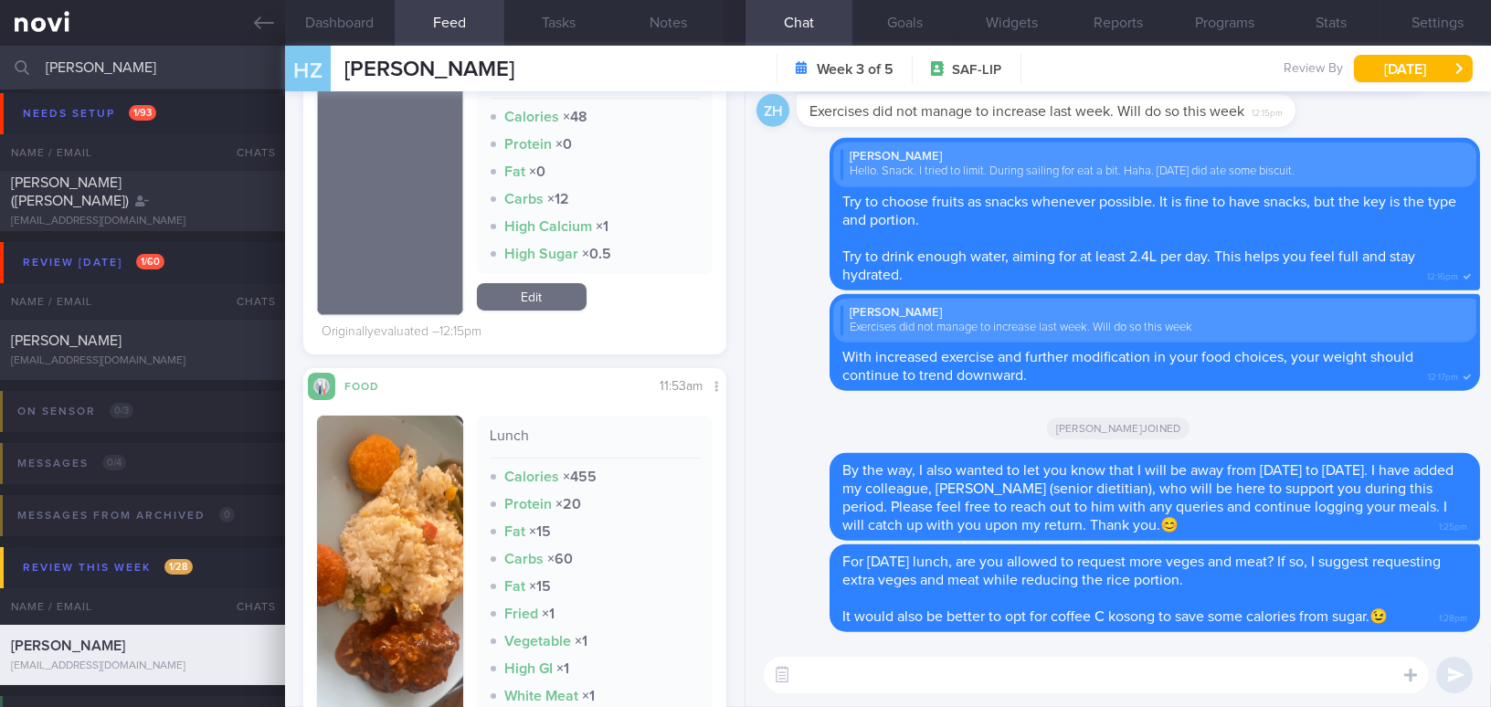
drag, startPoint x: 122, startPoint y: 59, endPoint x: 0, endPoint y: 52, distance: 122.6
click at [0, 52] on input "huang" at bounding box center [745, 68] width 1491 height 44
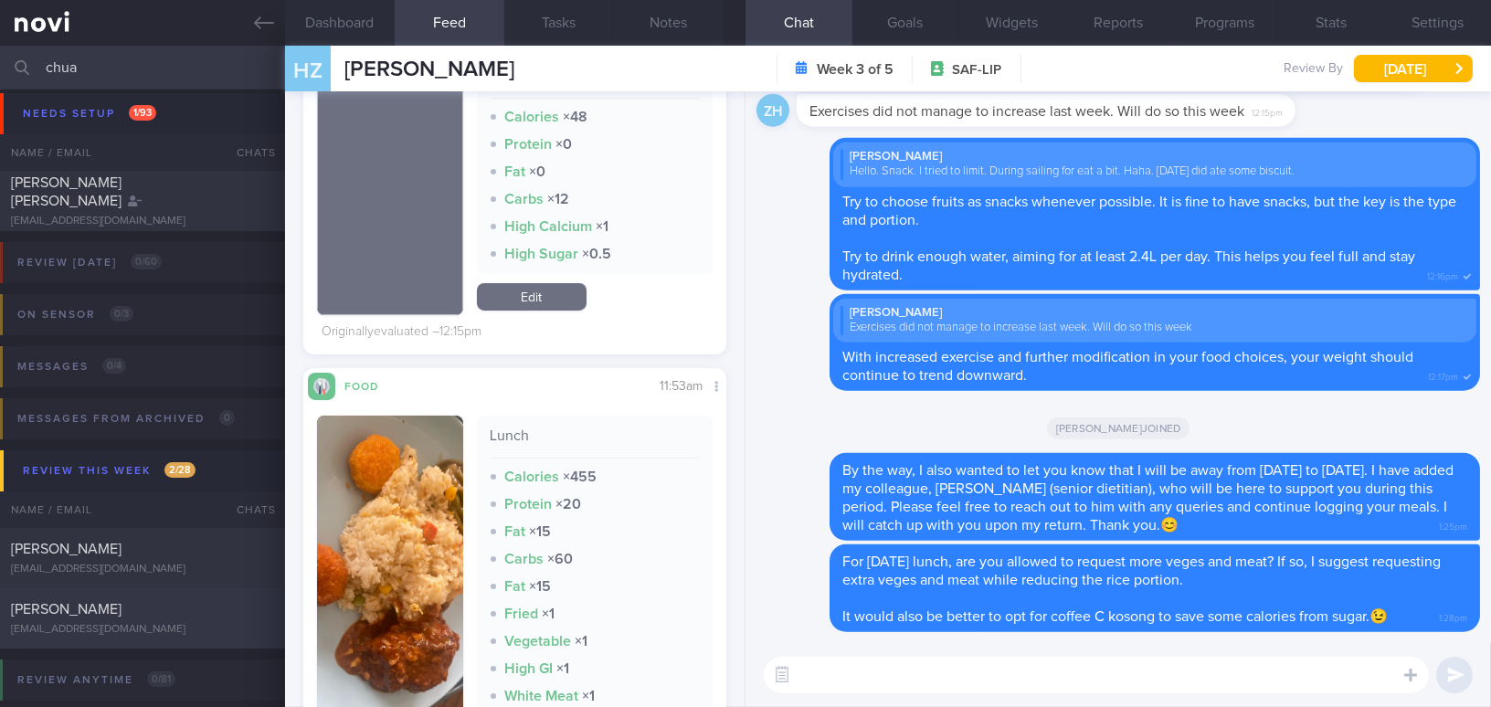
type input "chua"
click at [120, 624] on div "[EMAIL_ADDRESS][DOMAIN_NAME]" at bounding box center [142, 630] width 263 height 14
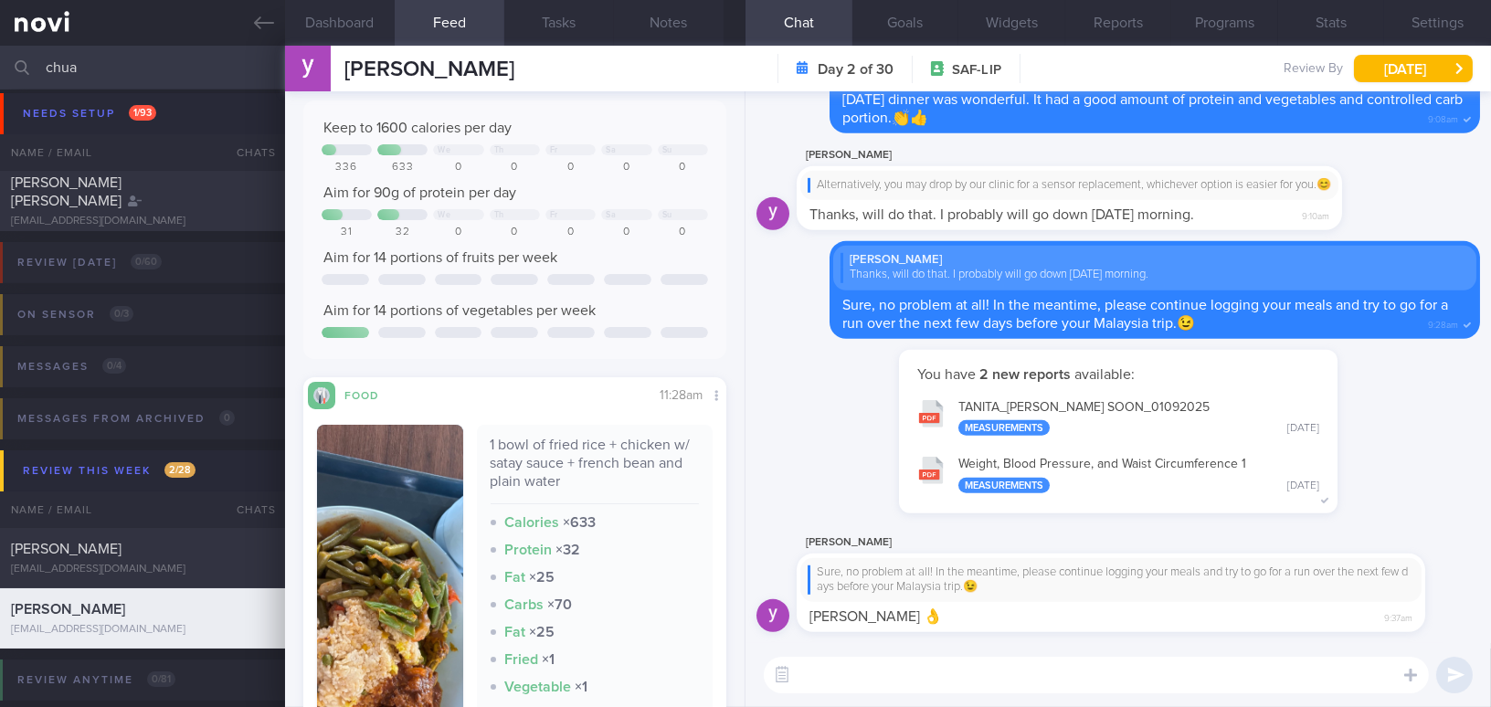
scroll to position [248, 0]
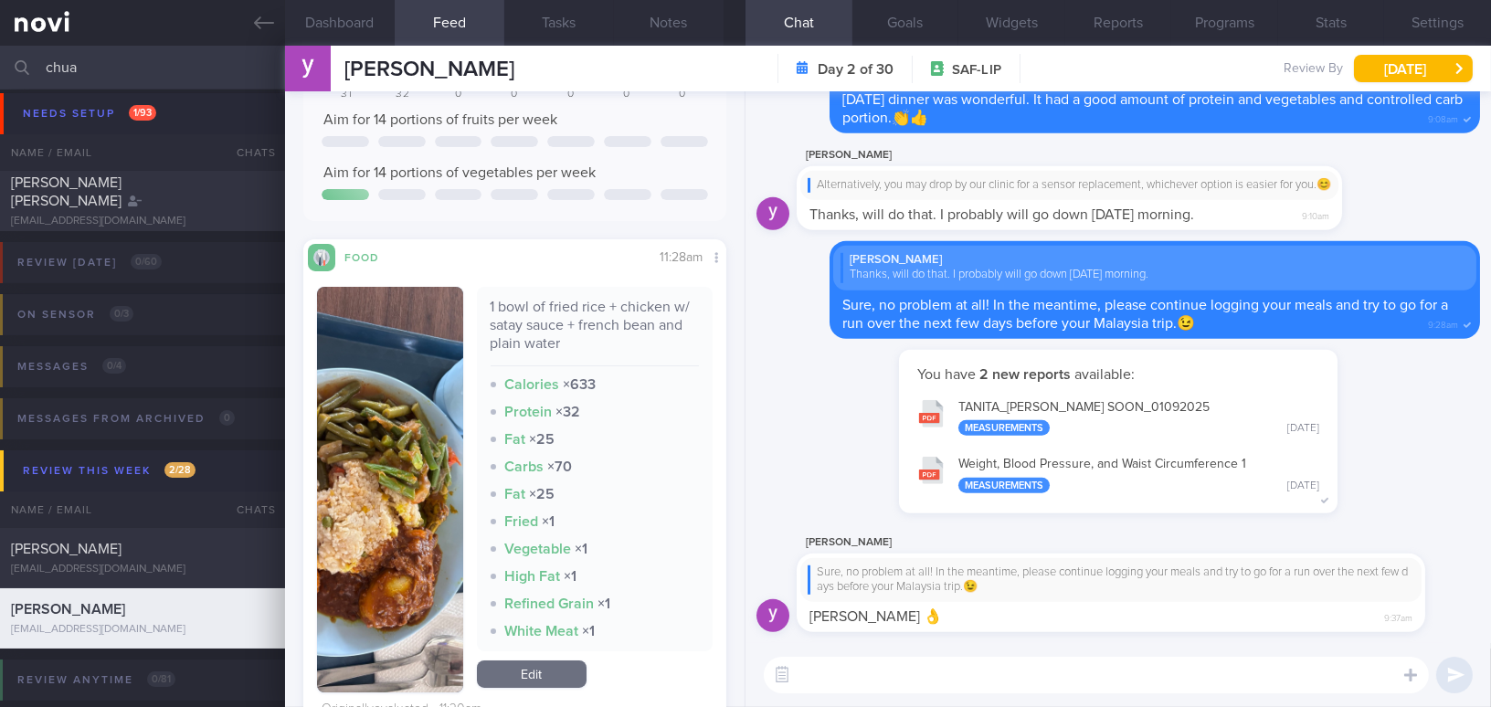
click at [425, 533] on button "button" at bounding box center [390, 490] width 146 height 406
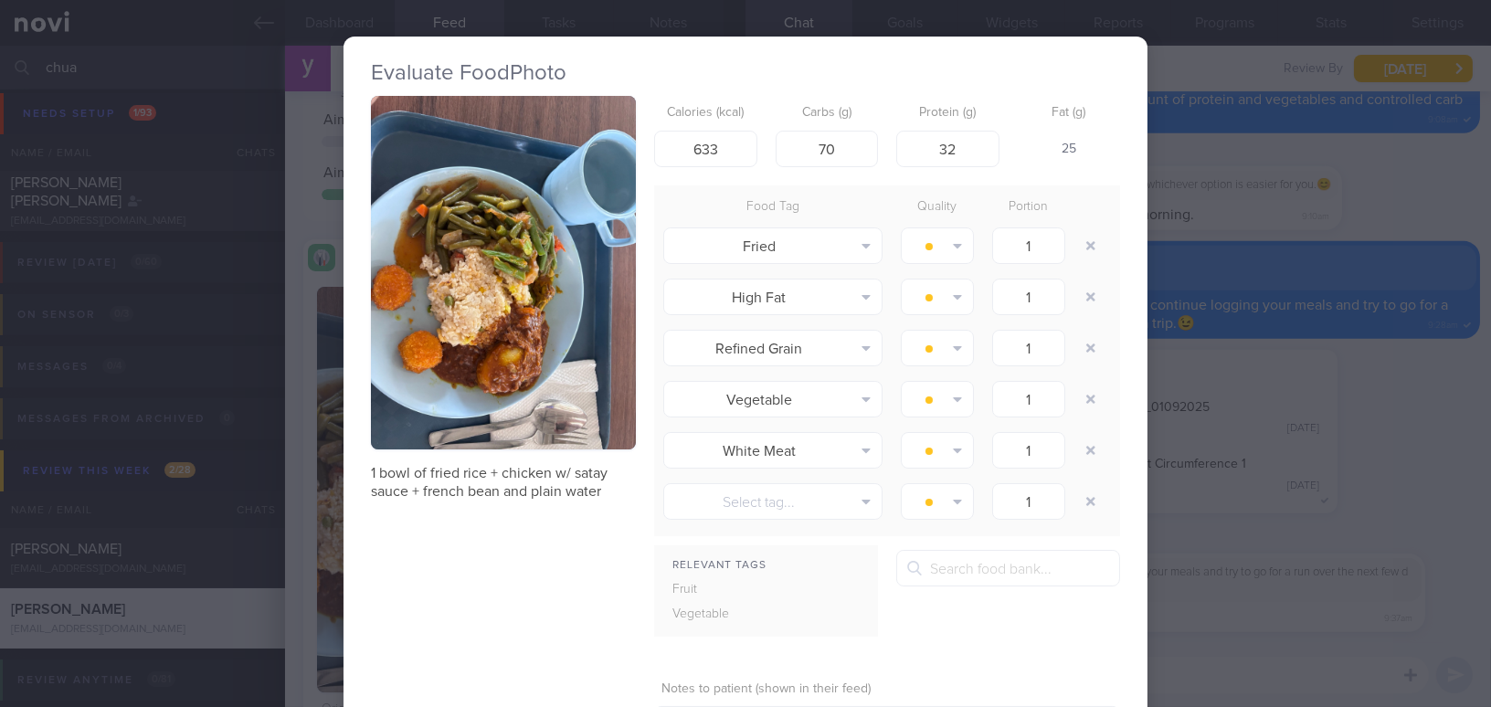
click at [505, 352] on button "button" at bounding box center [503, 272] width 265 height 353
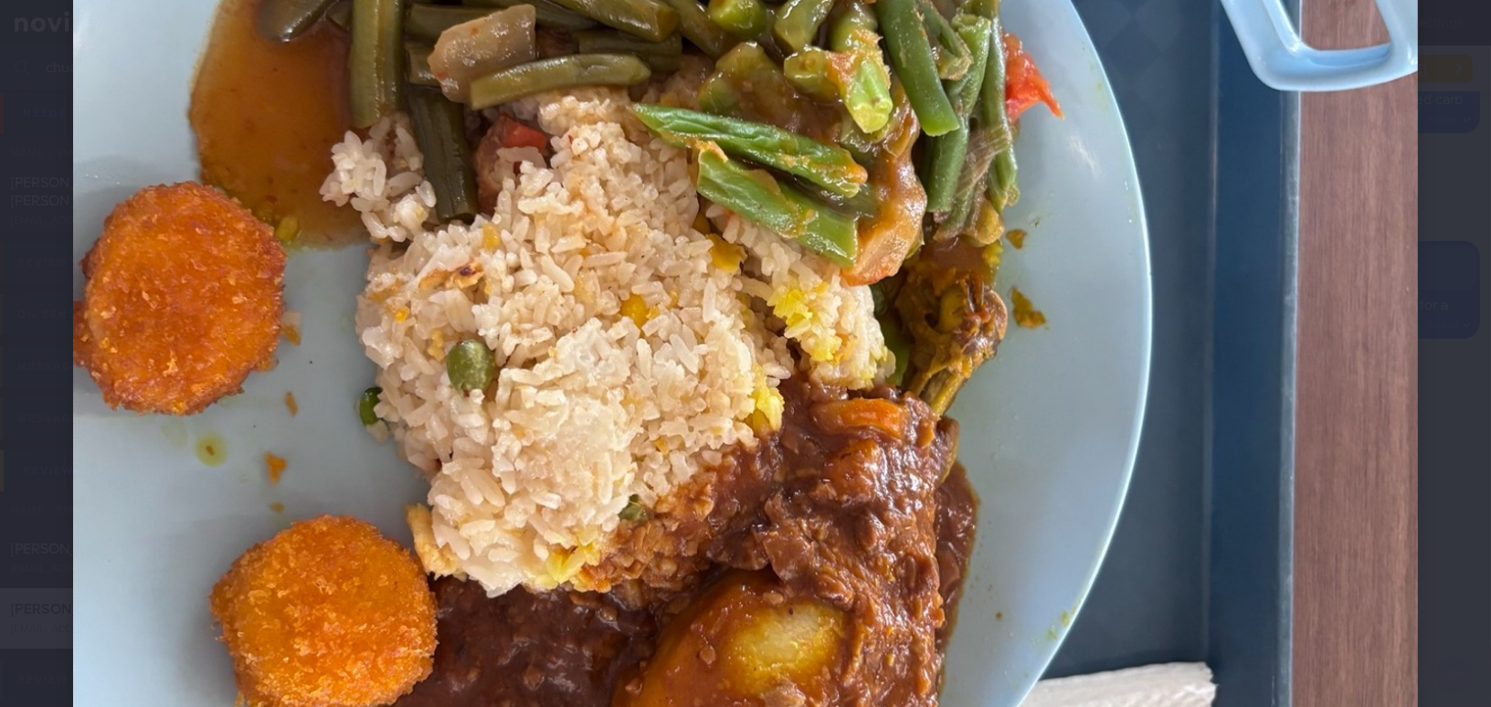
scroll to position [996, 0]
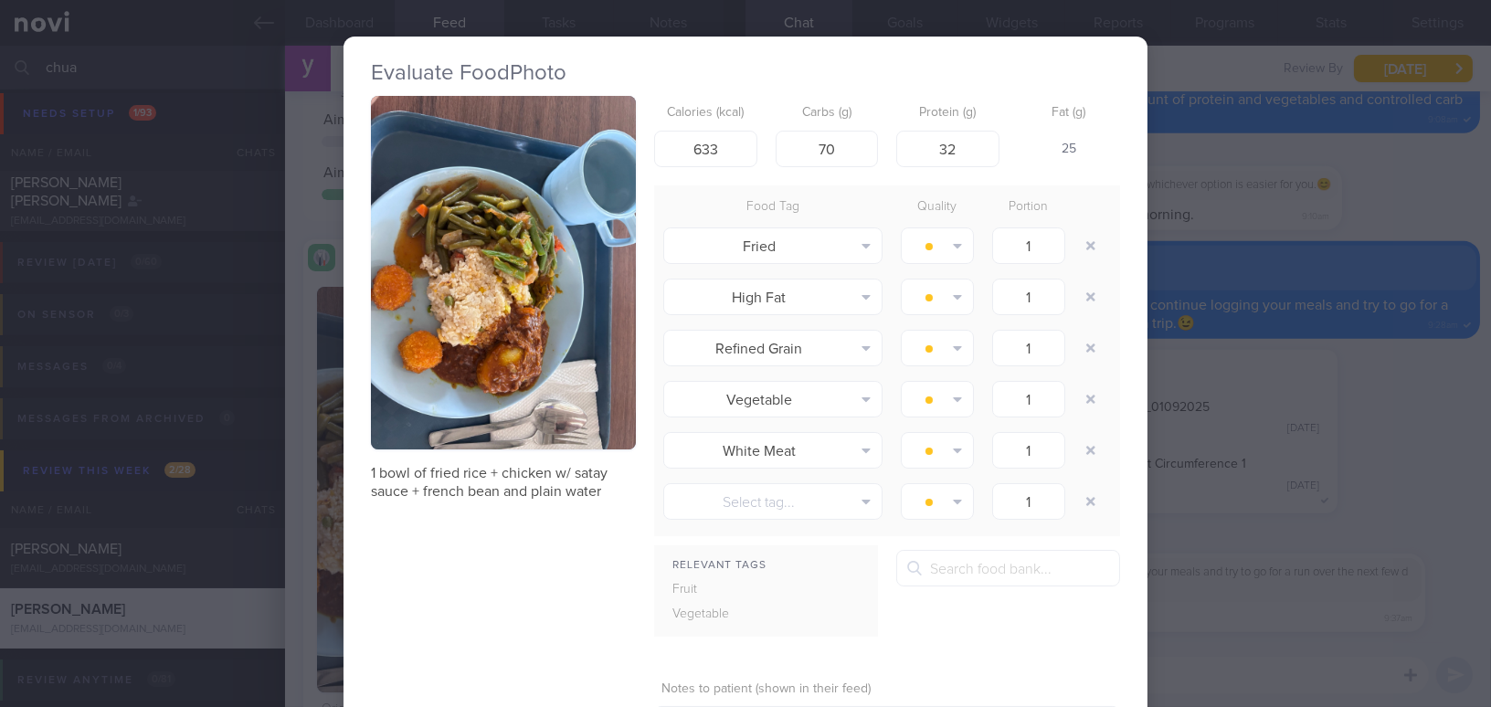
click at [1393, 452] on div "Evaluate Food Photo 1 bowl of fried rice + chicken w/ satay sauce + french bean…" at bounding box center [745, 353] width 1491 height 707
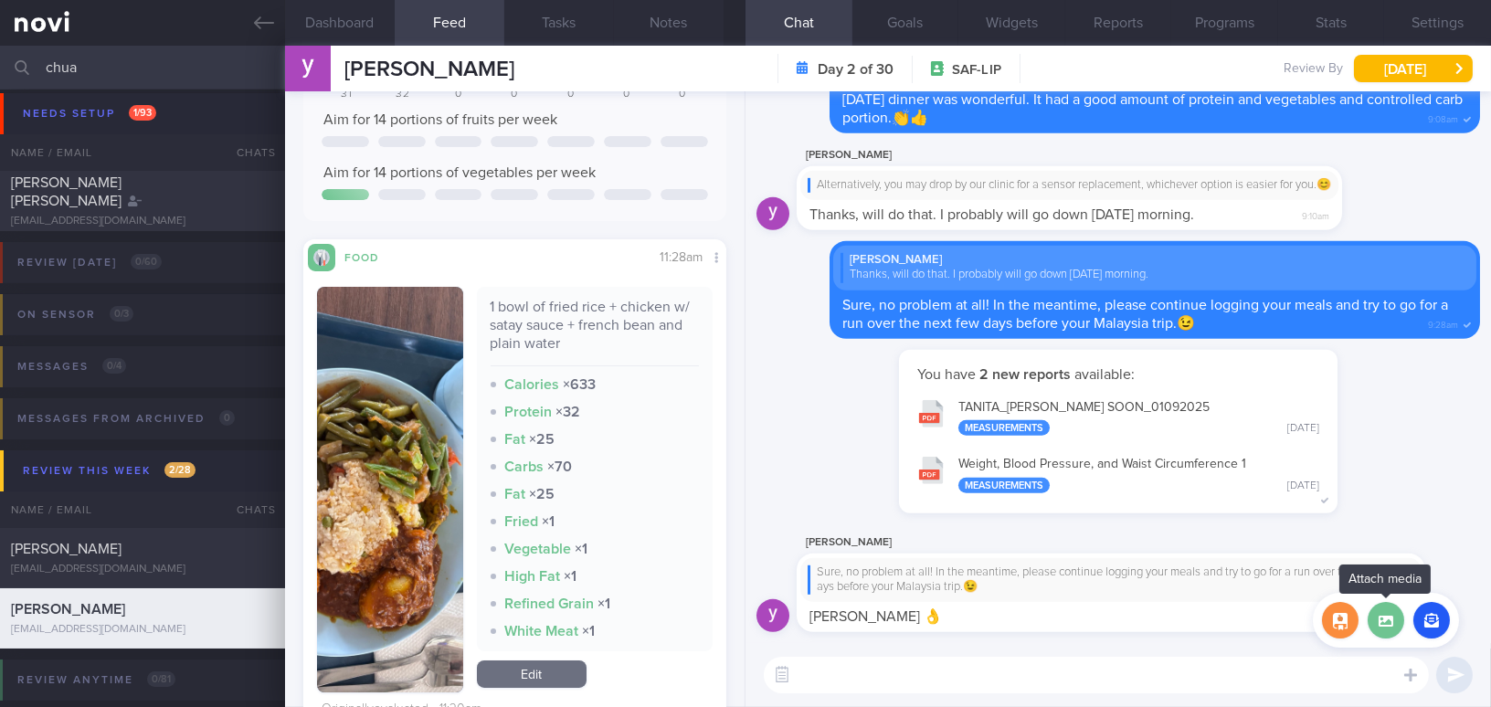
click at [1383, 622] on label at bounding box center [1385, 620] width 37 height 37
click at [0, 0] on input "file" at bounding box center [0, 0] width 0 height 0
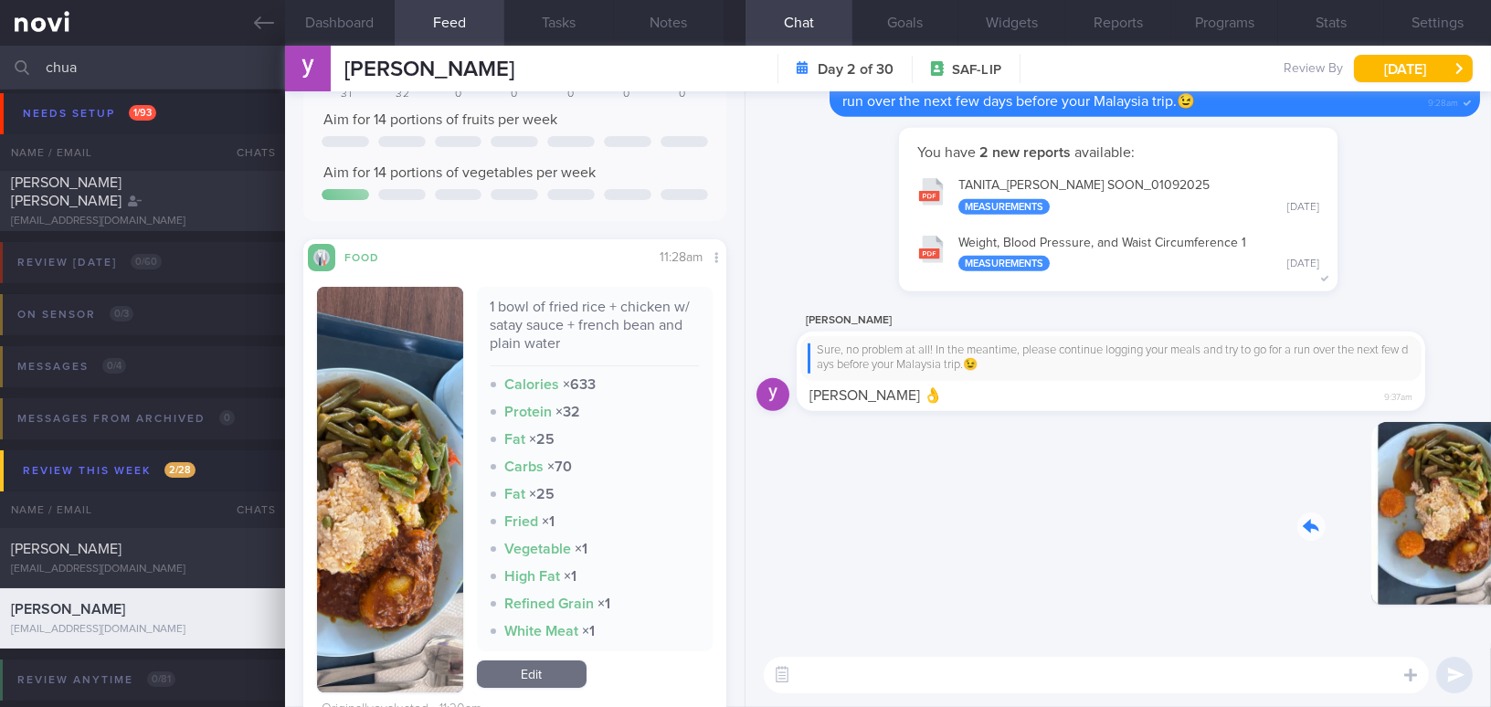
drag, startPoint x: 1365, startPoint y: 498, endPoint x: 1520, endPoint y: 509, distance: 154.7
click at [1490, 509] on html "You are offline! Some functionality will be unavailable Patients New Users Coac…" at bounding box center [745, 353] width 1491 height 707
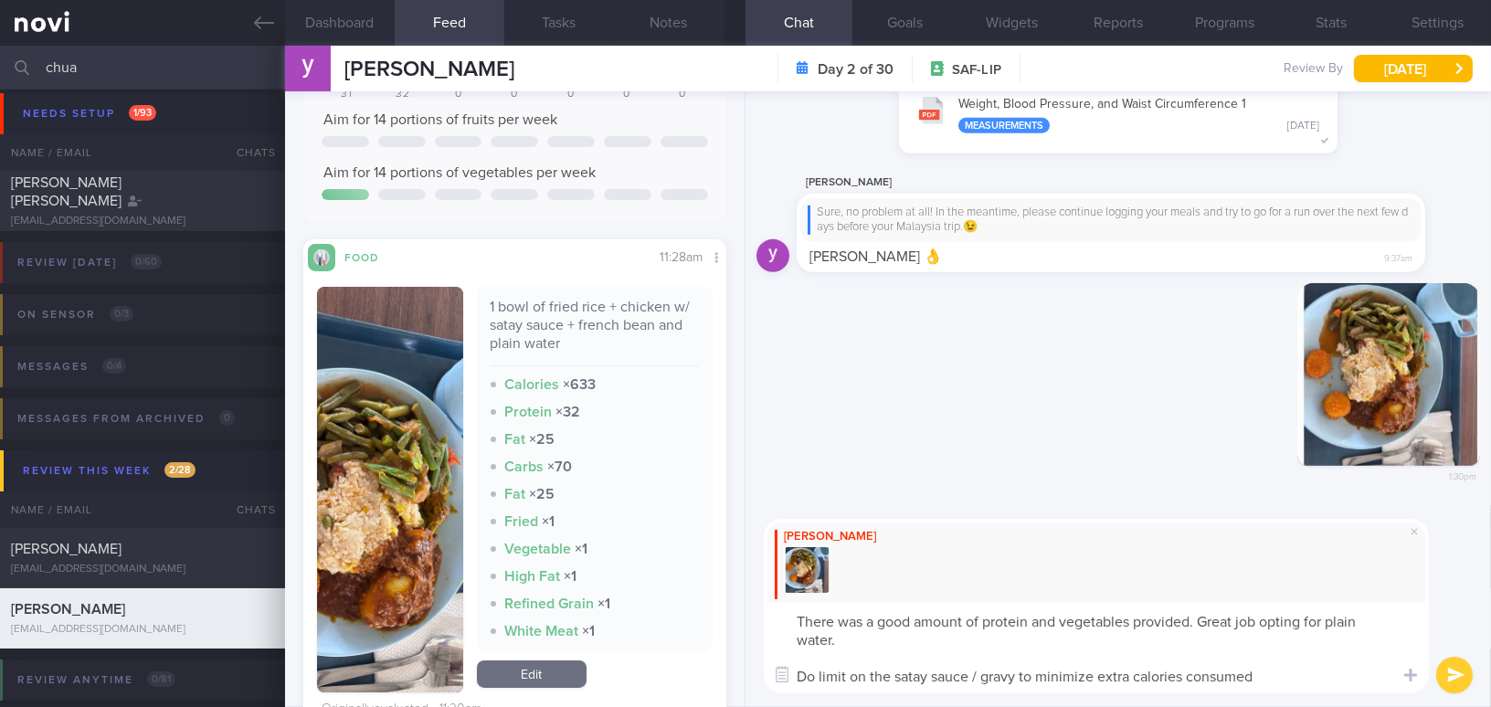
type textarea "There was a good amount of protein and vegetables provided. Great job opting fo…"
drag, startPoint x: 1249, startPoint y: 672, endPoint x: 754, endPoint y: 581, distance: 503.4
click at [754, 581] on div "Mee Li There was a good amount of protein and vegetables provided. Great job op…" at bounding box center [1117, 606] width 745 height 202
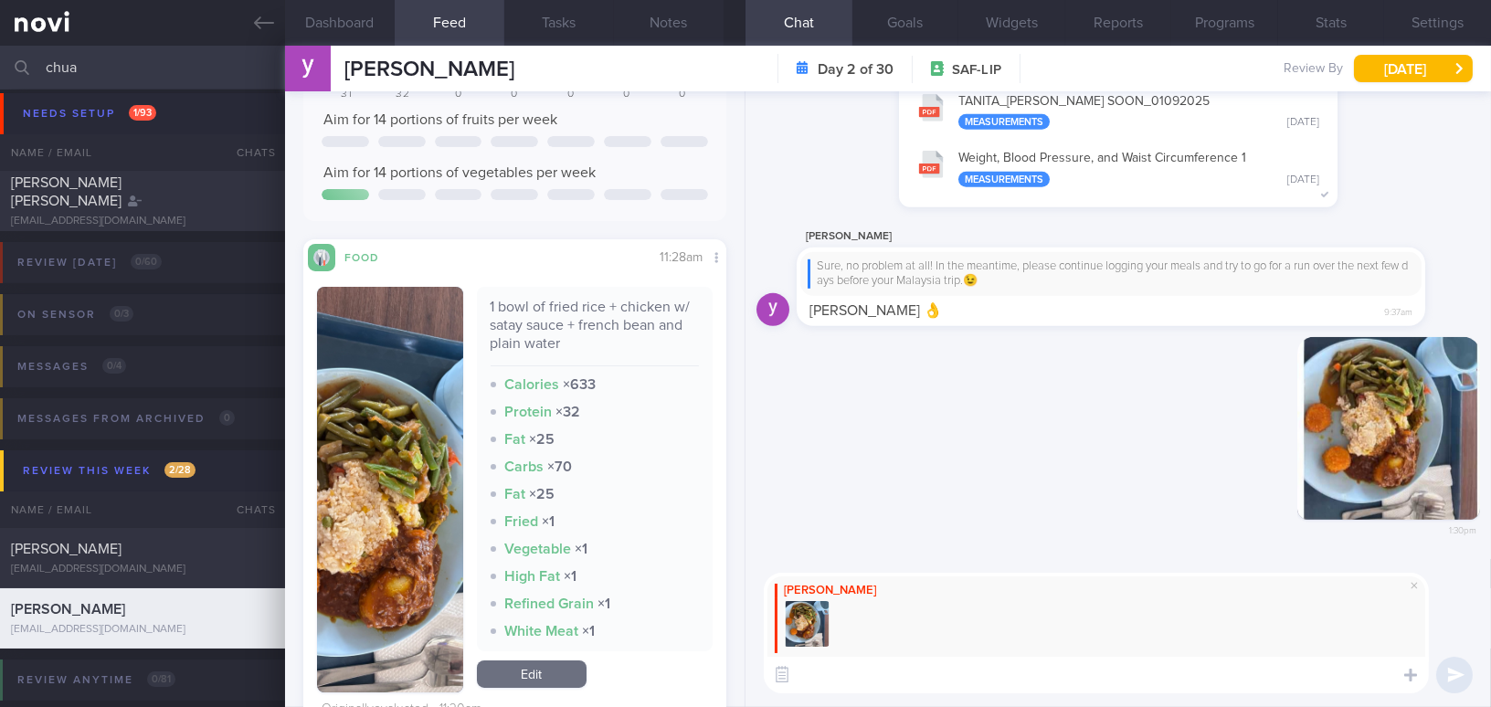
paste textarea "There was a good amount of protein and vegetables provided — great job opting f…"
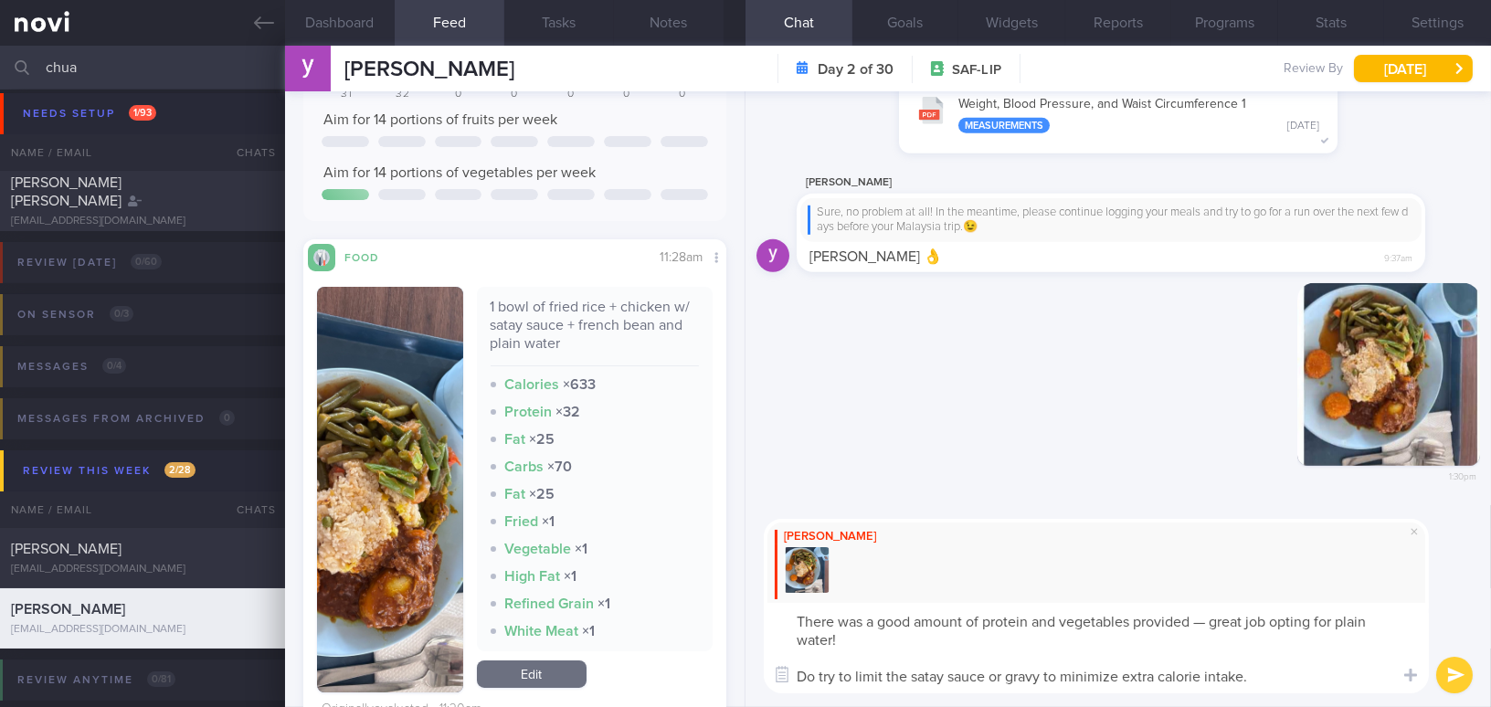
click at [1207, 620] on textarea "There was a good amount of protein and vegetables provided — great job opting f…" at bounding box center [1096, 648] width 665 height 90
click at [1300, 680] on textarea "There was a good amount of protein and vegetables provided and great job opting…" at bounding box center [1096, 648] width 665 height 90
type textarea "There was a good amount of protein and vegetables provided and great job opting…"
click at [1450, 670] on button "submit" at bounding box center [1454, 675] width 37 height 37
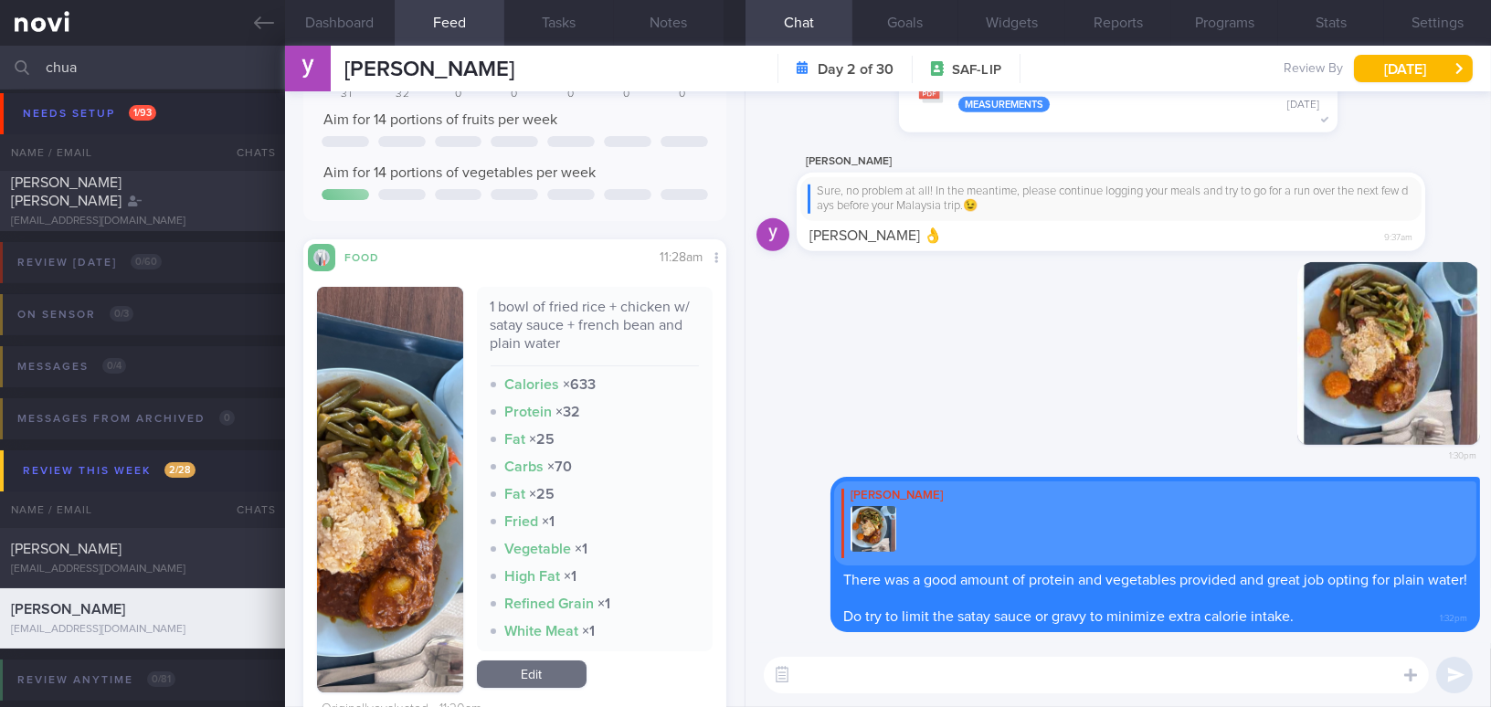
drag, startPoint x: 132, startPoint y: 69, endPoint x: 0, endPoint y: 54, distance: 132.4
click at [0, 54] on input "chua" at bounding box center [745, 68] width 1491 height 44
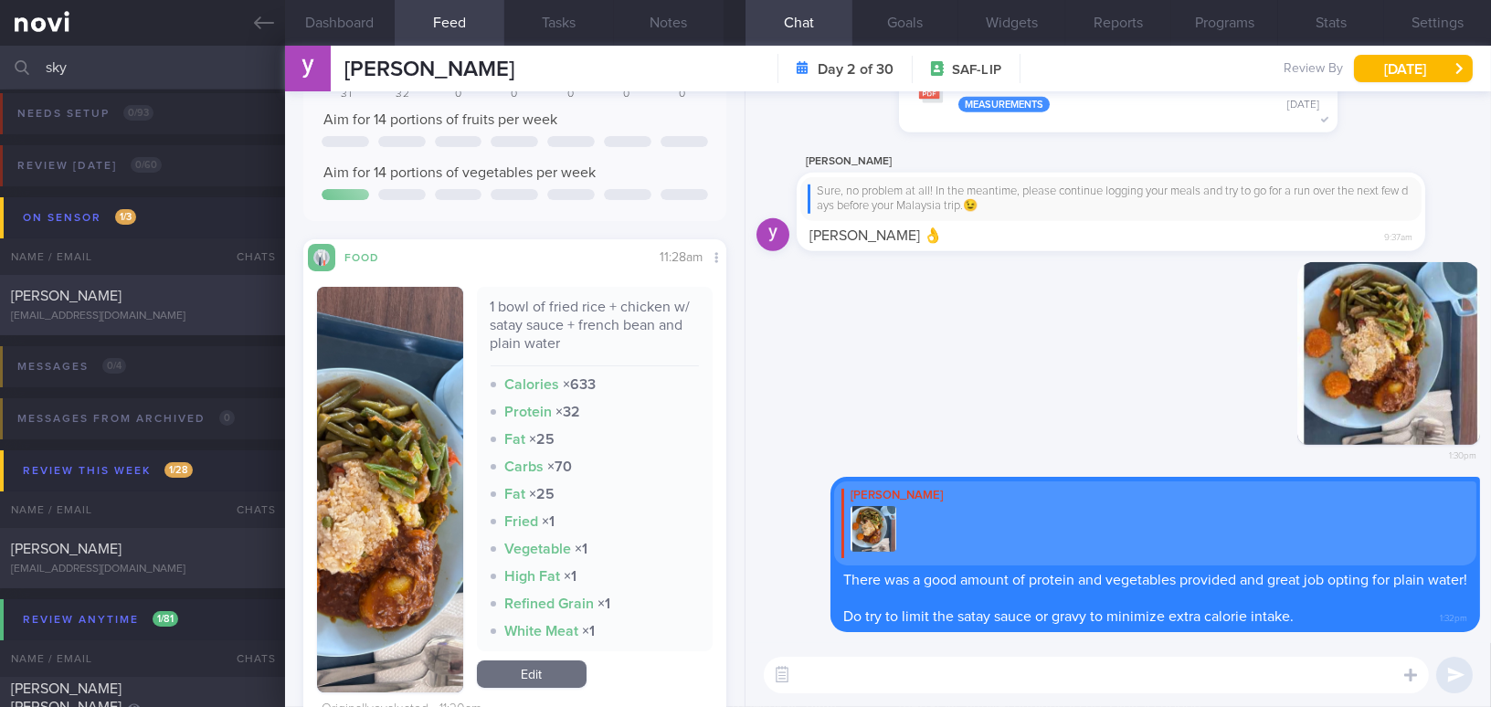
type input "sky"
click at [121, 290] on span "[PERSON_NAME]" at bounding box center [66, 296] width 111 height 15
checkbox input "false"
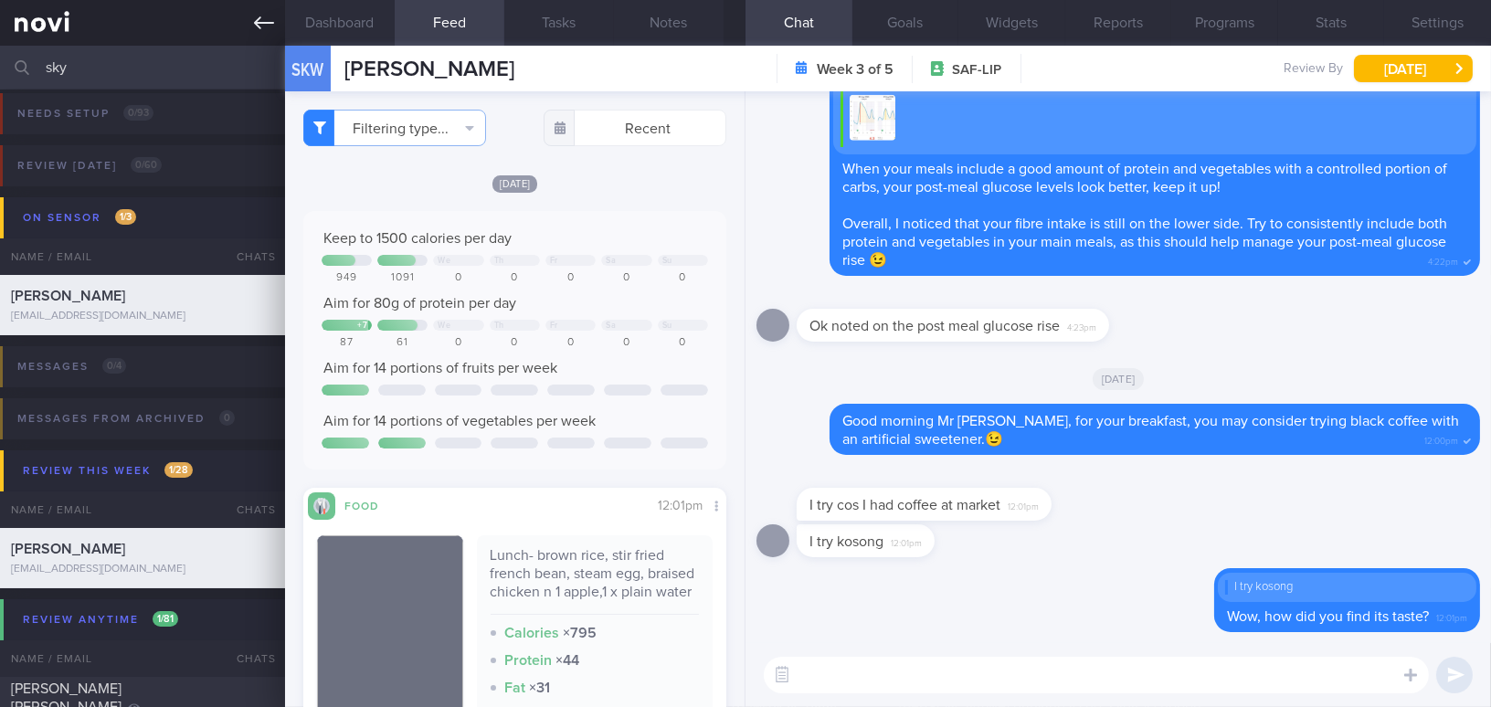
scroll to position [258, 395]
click at [1354, 24] on button "Stats" at bounding box center [1331, 23] width 107 height 46
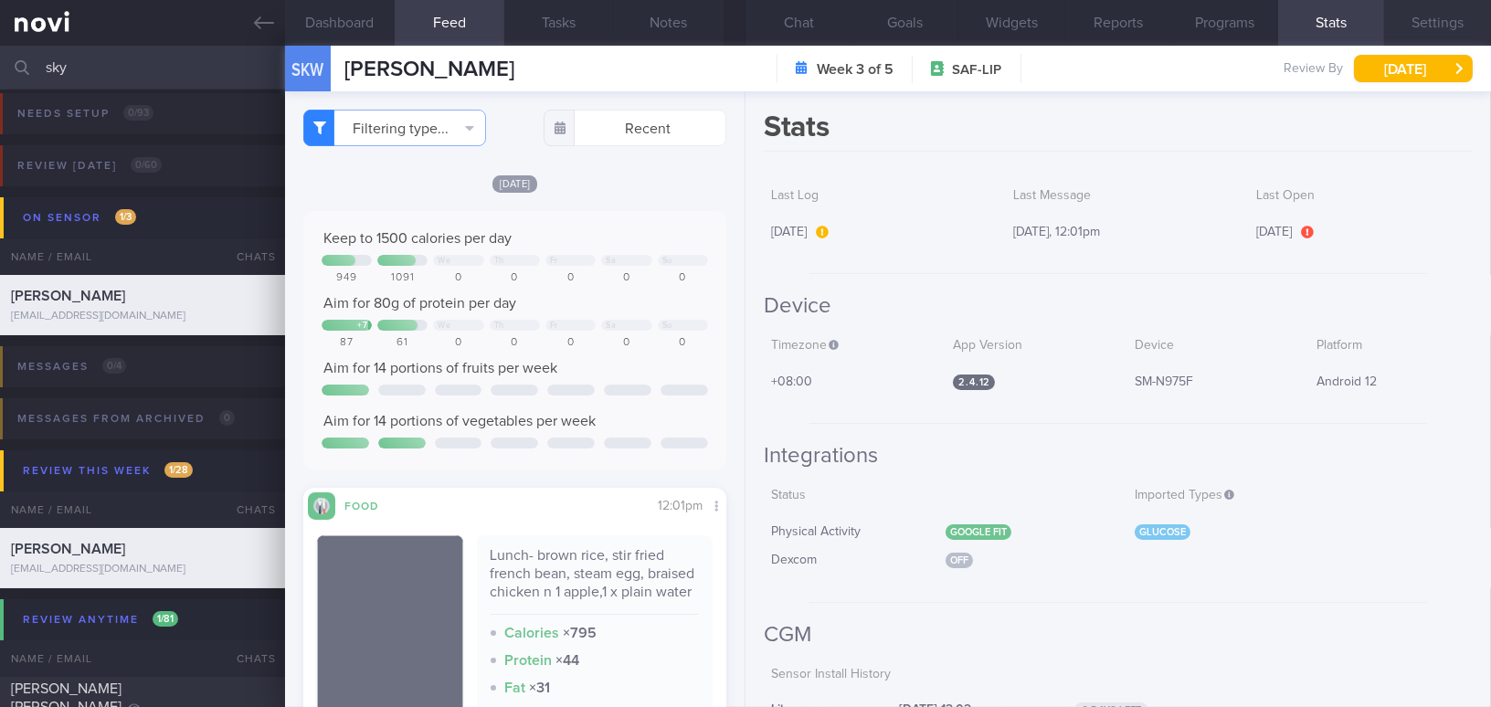
click at [1421, 24] on button "Settings" at bounding box center [1437, 23] width 107 height 46
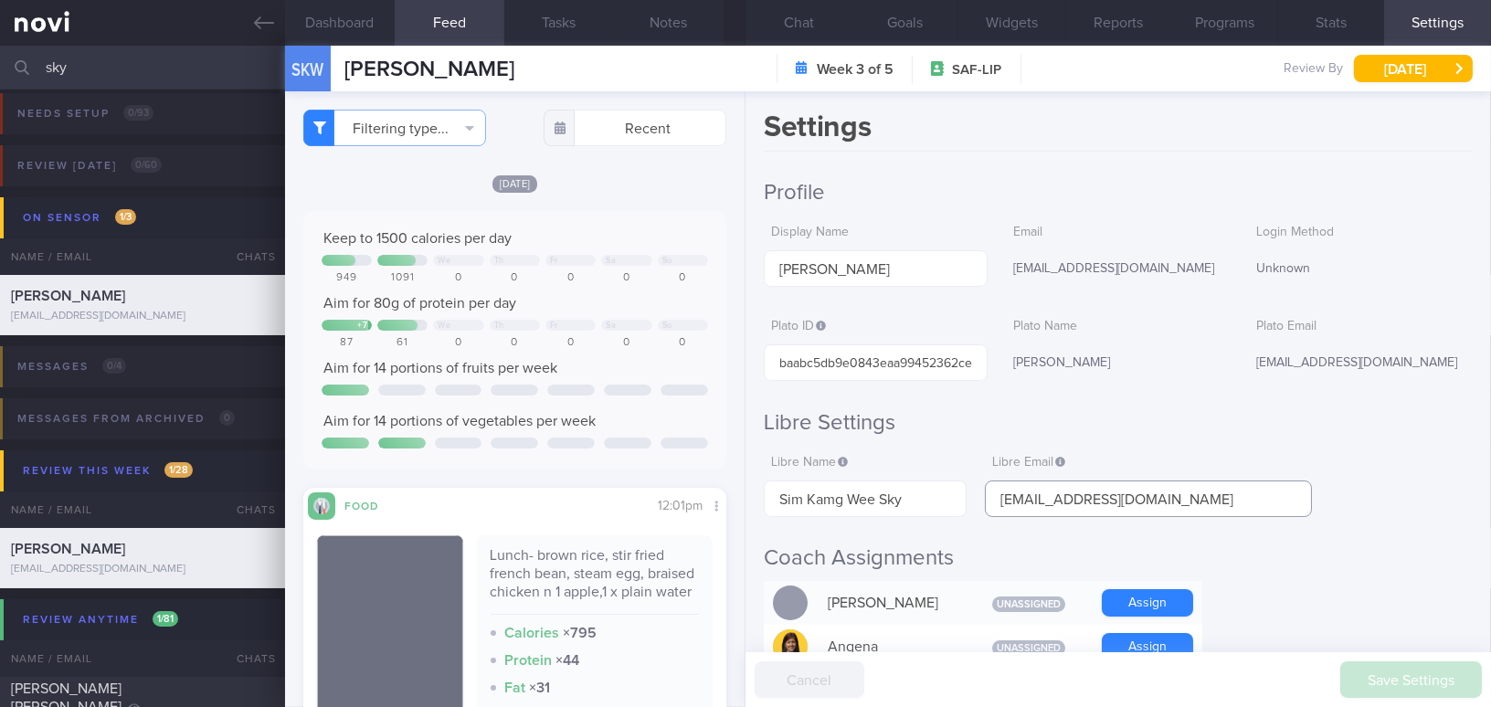
click at [1193, 501] on input "[EMAIL_ADDRESS][DOMAIN_NAME]" at bounding box center [1148, 498] width 327 height 37
click at [906, 265] on input "[PERSON_NAME]" at bounding box center [876, 268] width 224 height 37
drag, startPoint x: 908, startPoint y: 497, endPoint x: 639, endPoint y: 501, distance: 268.6
click at [639, 501] on div "Dashboard Feed Tasks Notes Chat Goals Widgets Reports Programs Stats Settings S…" at bounding box center [888, 376] width 1206 height 661
click at [964, 198] on h2 "Profile" at bounding box center [1118, 192] width 709 height 27
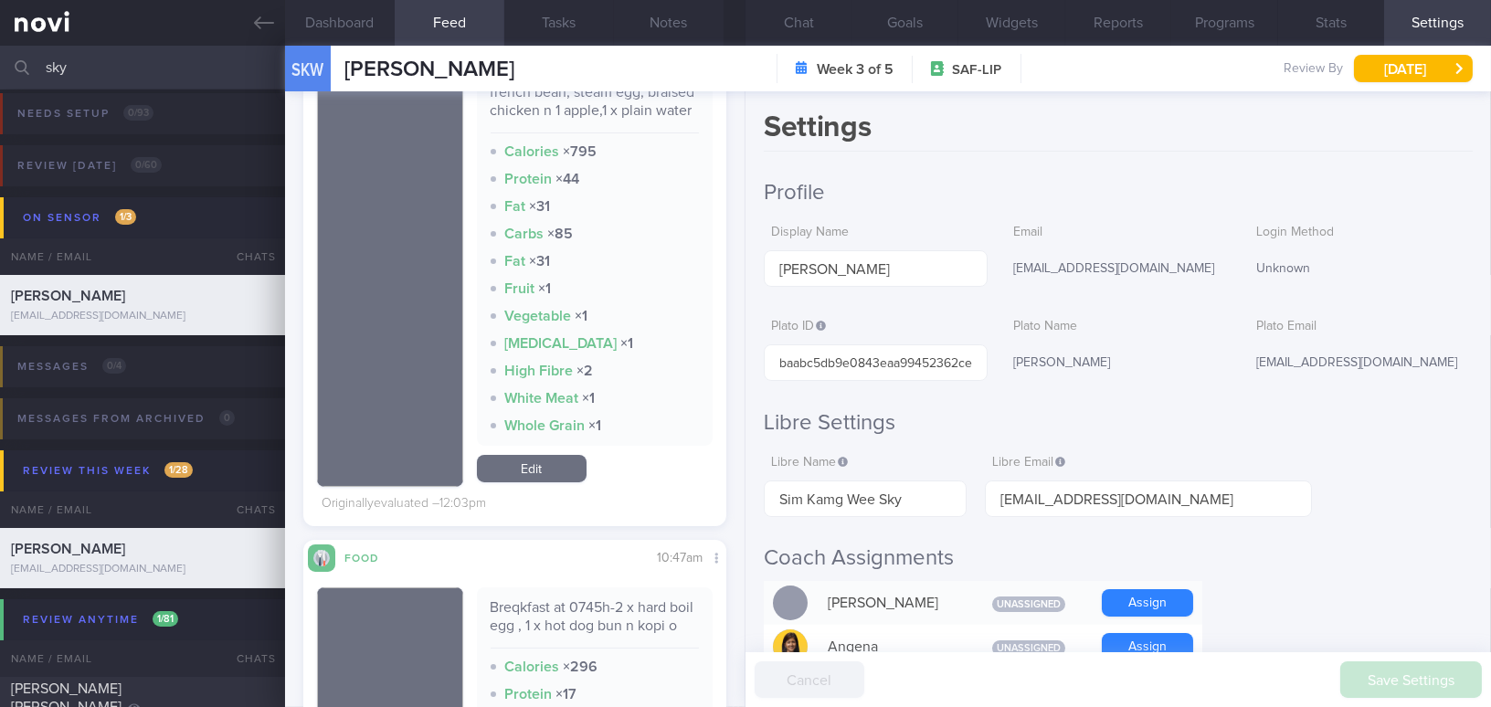
scroll to position [664, 0]
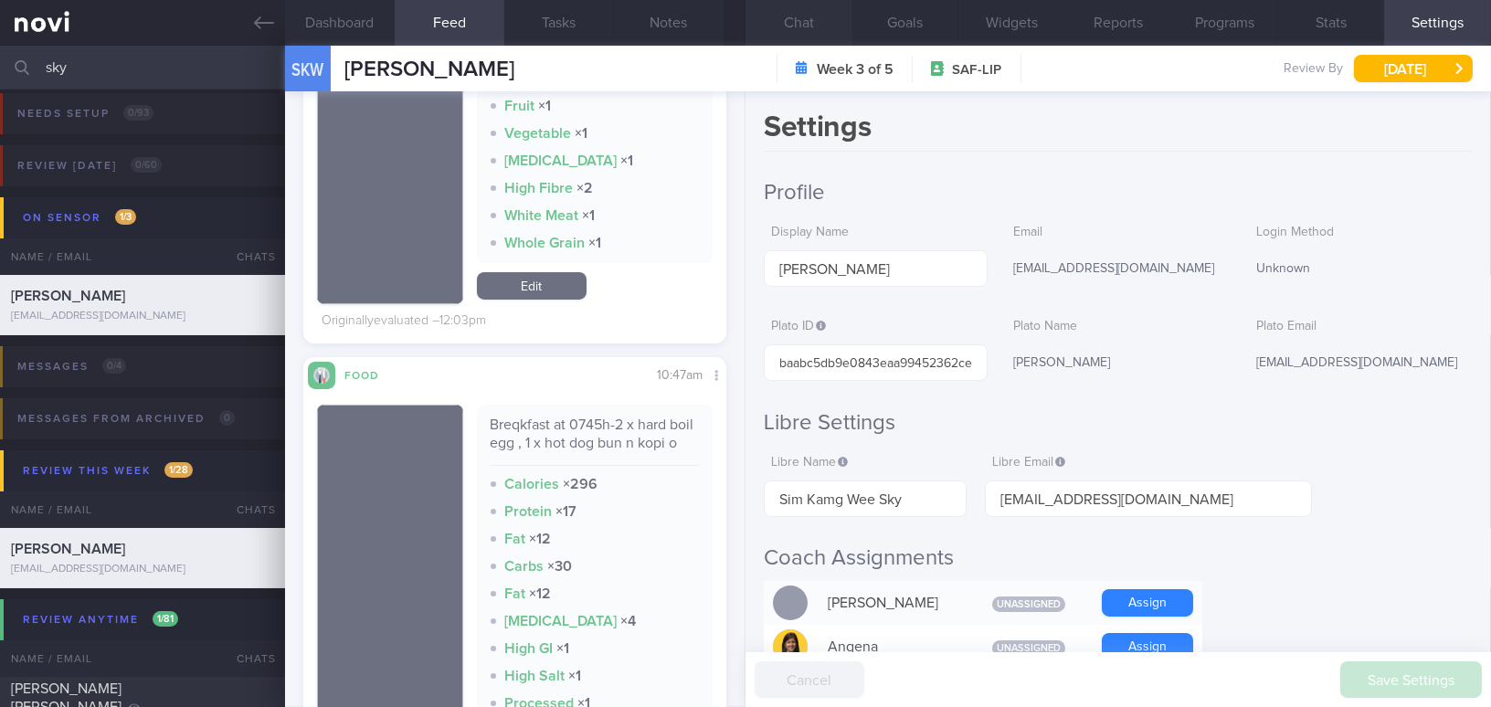
click at [793, 22] on button "Chat" at bounding box center [798, 23] width 107 height 46
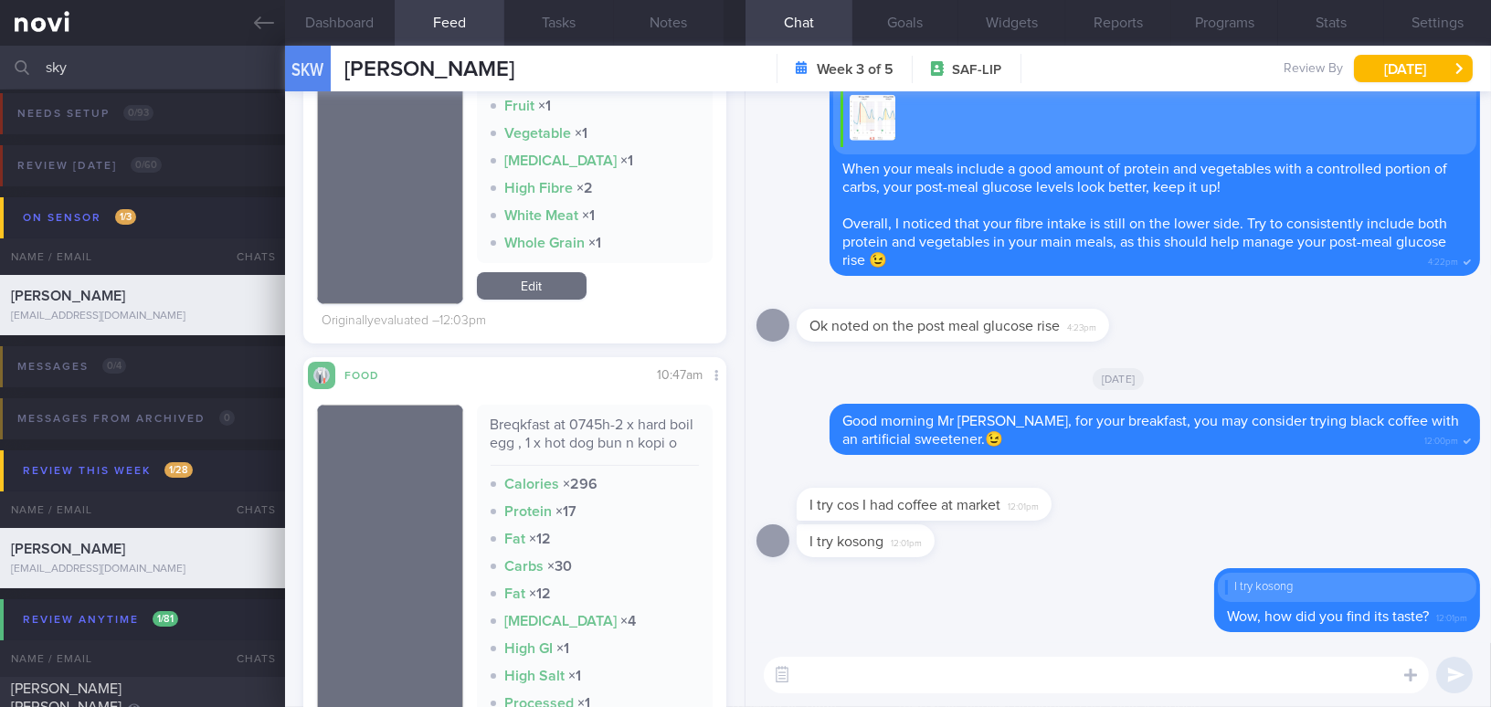
click at [902, 668] on textarea at bounding box center [1096, 675] width 665 height 37
paste textarea "I also wanted to let you know that I will be away from [DATE] to [DATE]. I have…"
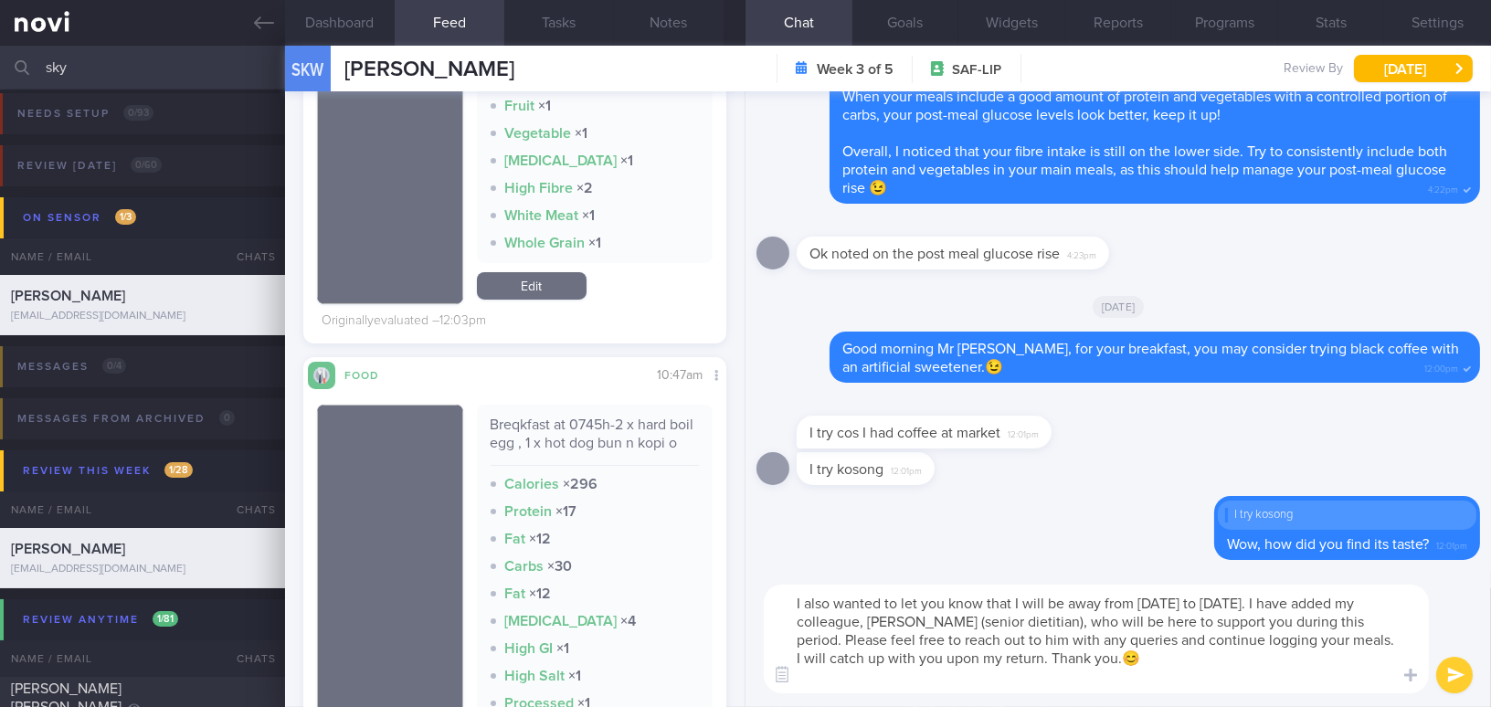
drag, startPoint x: 791, startPoint y: 601, endPoint x: 976, endPoint y: 430, distance: 252.1
click at [791, 600] on textarea "I also wanted to let you know that I will be away from [DATE] to [DATE]. I have…" at bounding box center [1096, 639] width 665 height 109
click at [1442, 16] on button "Settings" at bounding box center [1437, 23] width 107 height 46
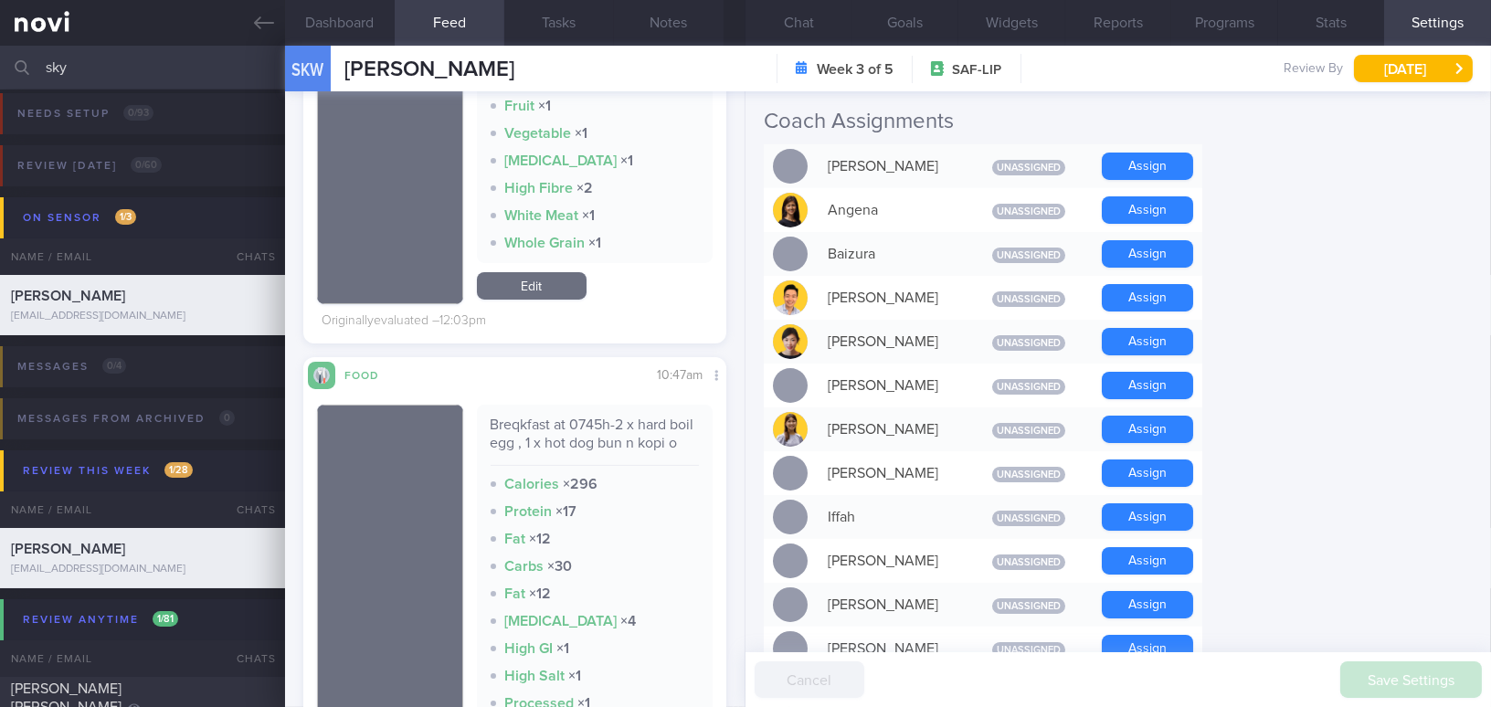
scroll to position [415, 0]
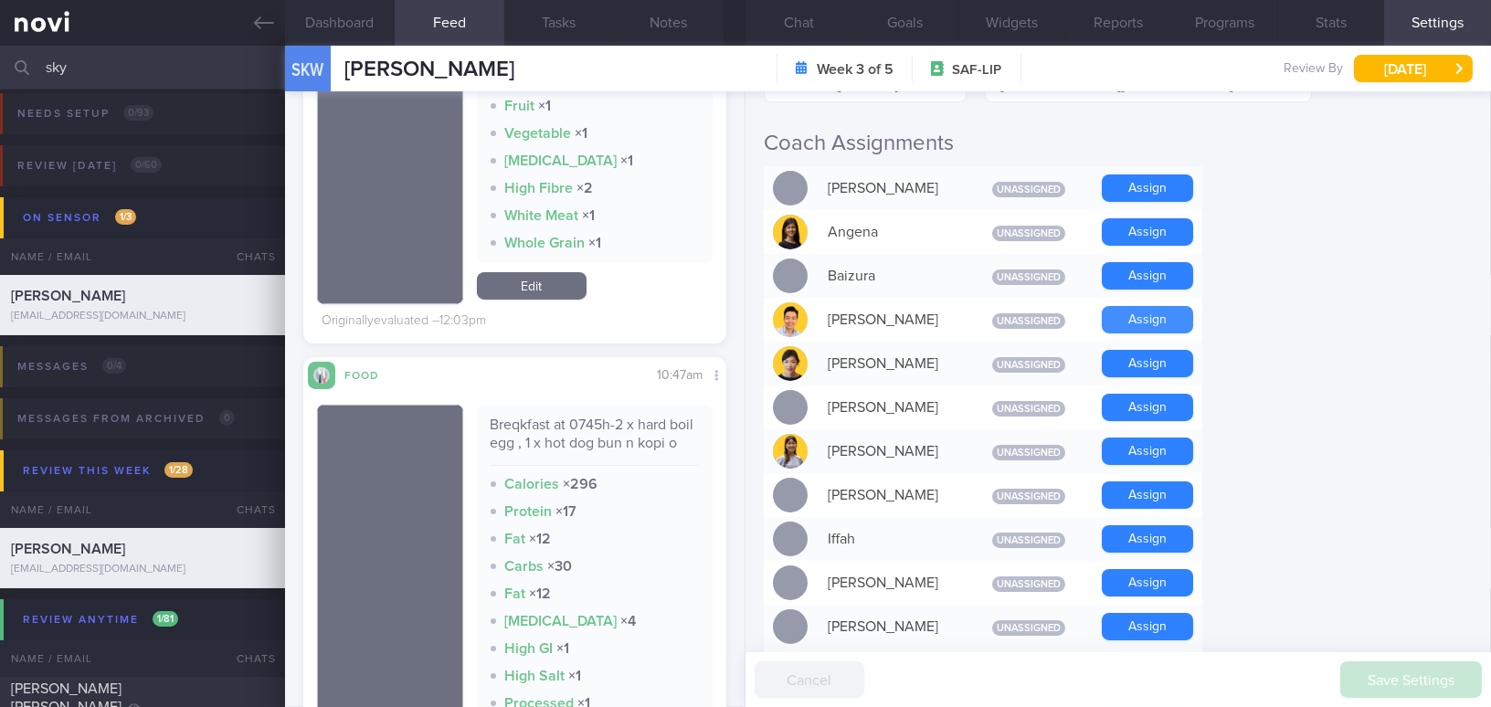
click at [1134, 317] on button "Assign" at bounding box center [1147, 319] width 91 height 27
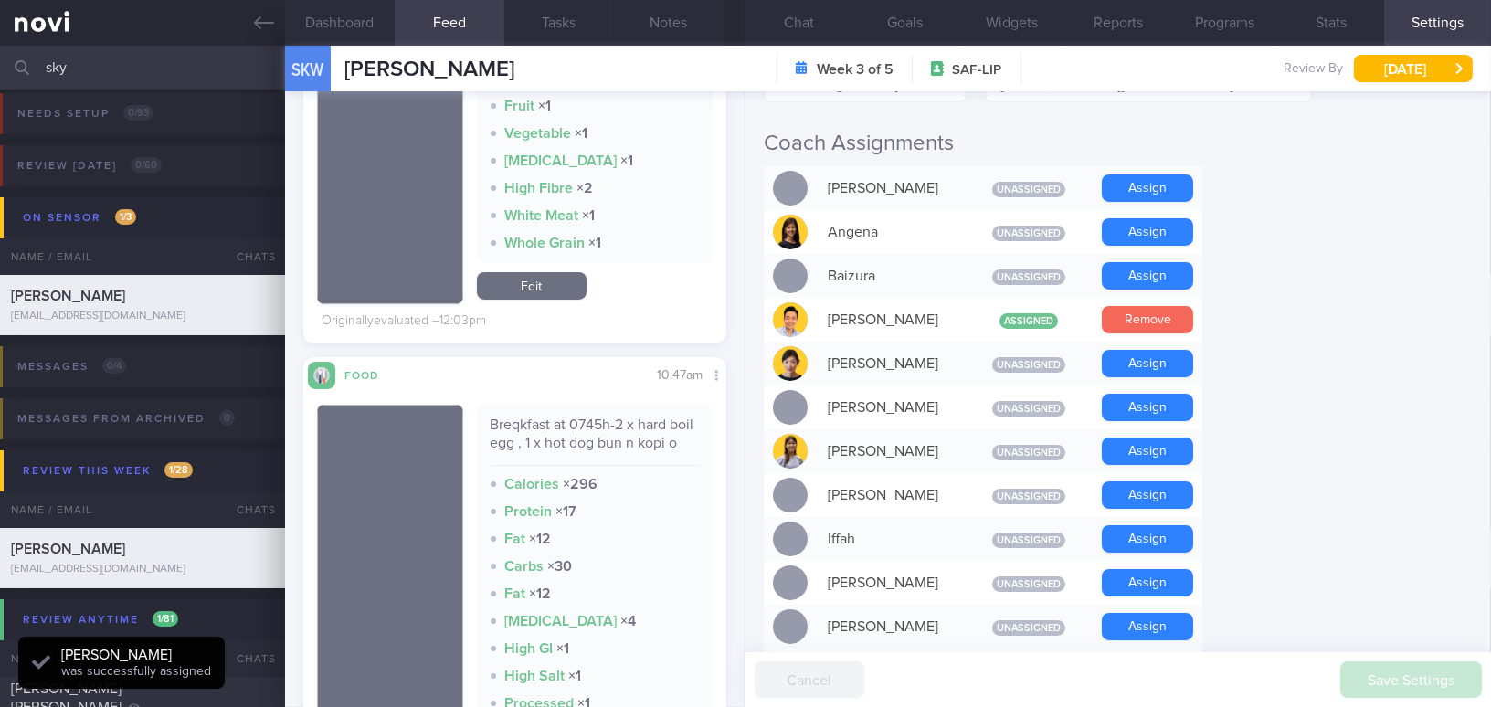
scroll to position [258, 395]
click at [795, 17] on button "Chat" at bounding box center [798, 23] width 107 height 46
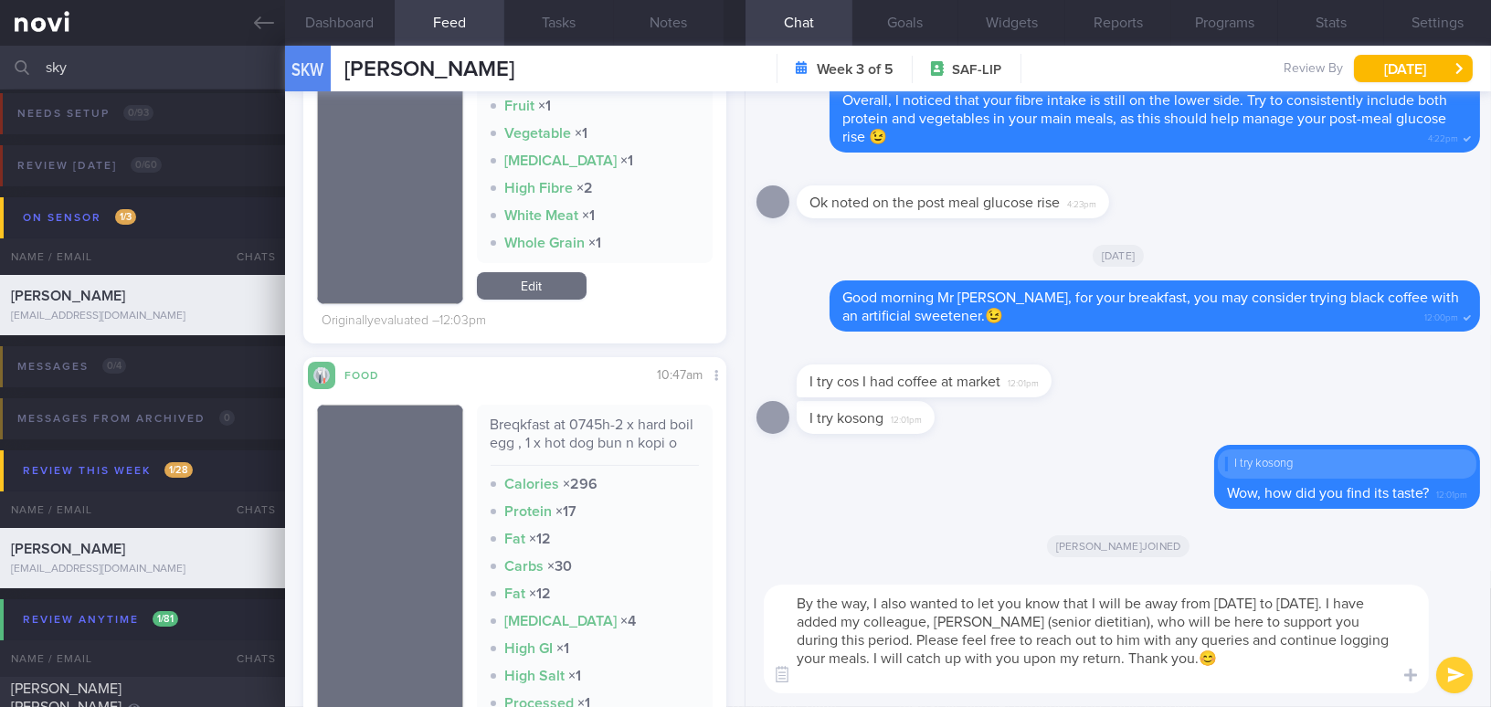
click at [1045, 681] on textarea "By the way, I also wanted to let you know that I will be away from 5/9/25 to 14…" at bounding box center [1096, 639] width 665 height 109
type textarea "By the way, I also wanted to let you know that I will be away from 5/9/25 to 14…"
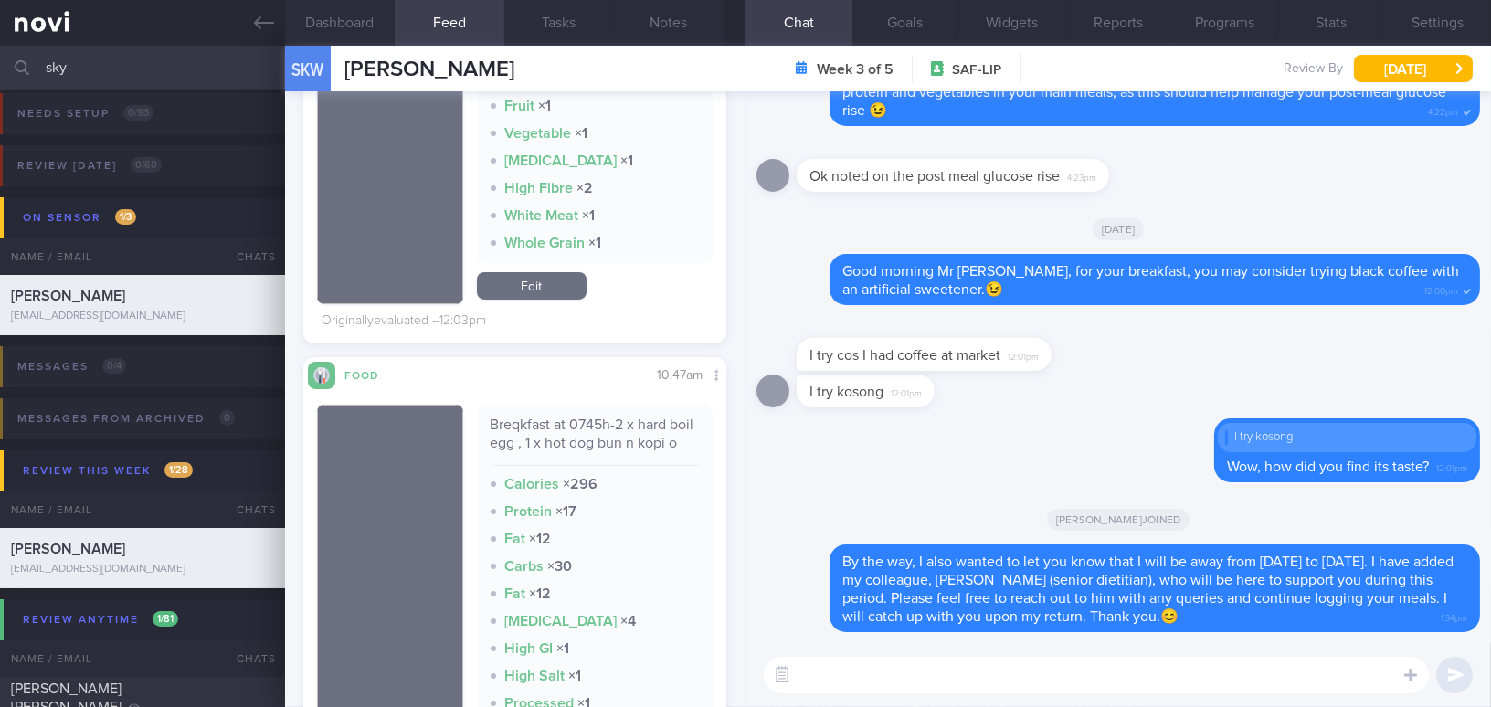
drag, startPoint x: 100, startPoint y: 75, endPoint x: 0, endPoint y: 64, distance: 100.2
click at [0, 64] on input "sky" at bounding box center [745, 68] width 1491 height 44
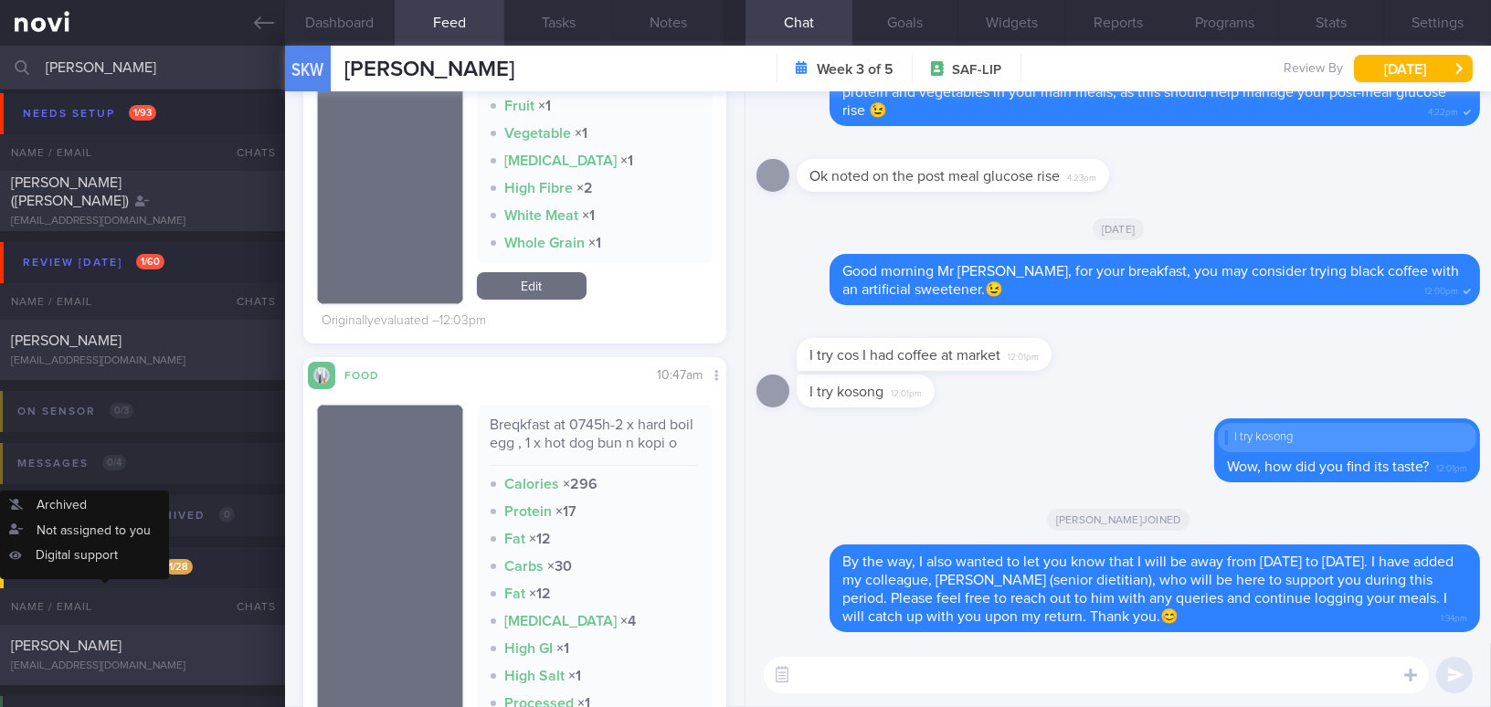
type input "huang"
click at [149, 651] on div "[PERSON_NAME]" at bounding box center [140, 646] width 258 height 18
checkbox input "true"
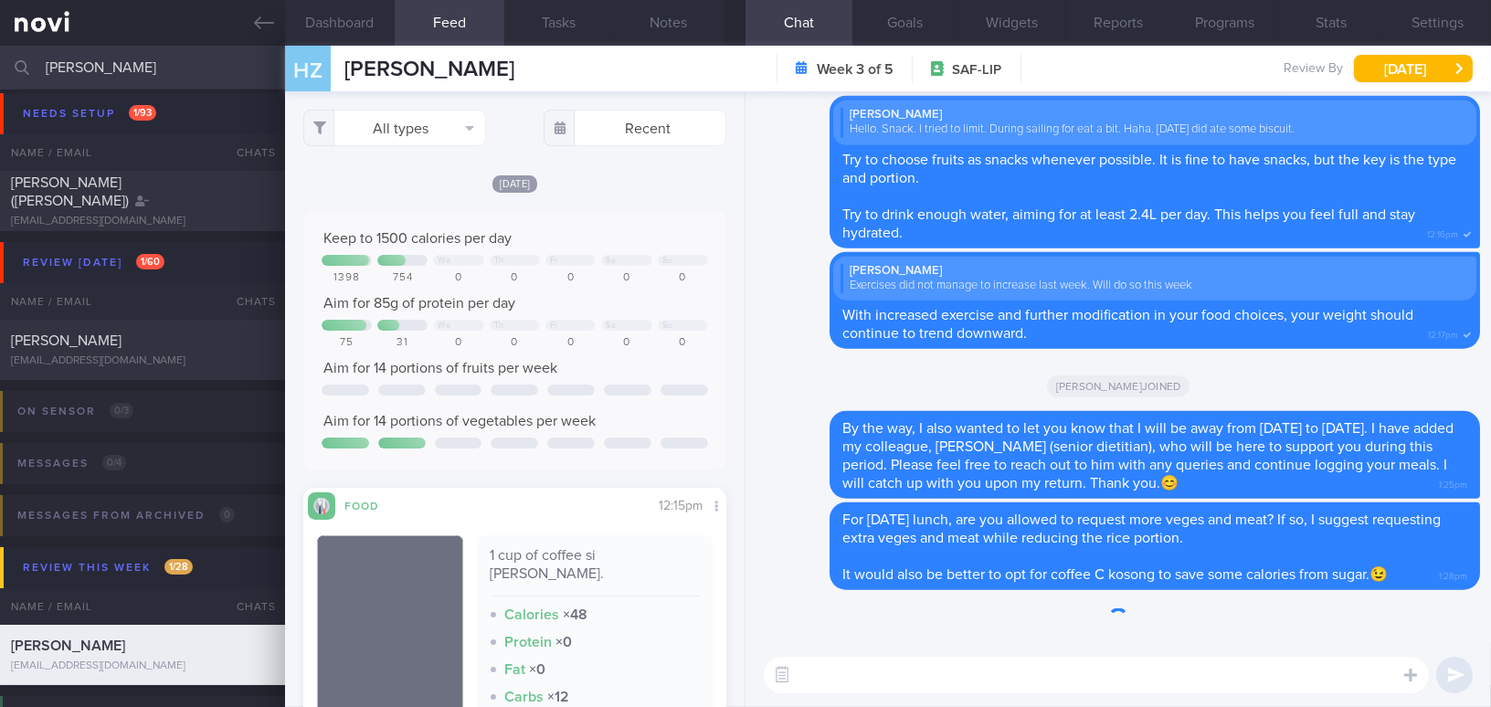
scroll to position [258, 395]
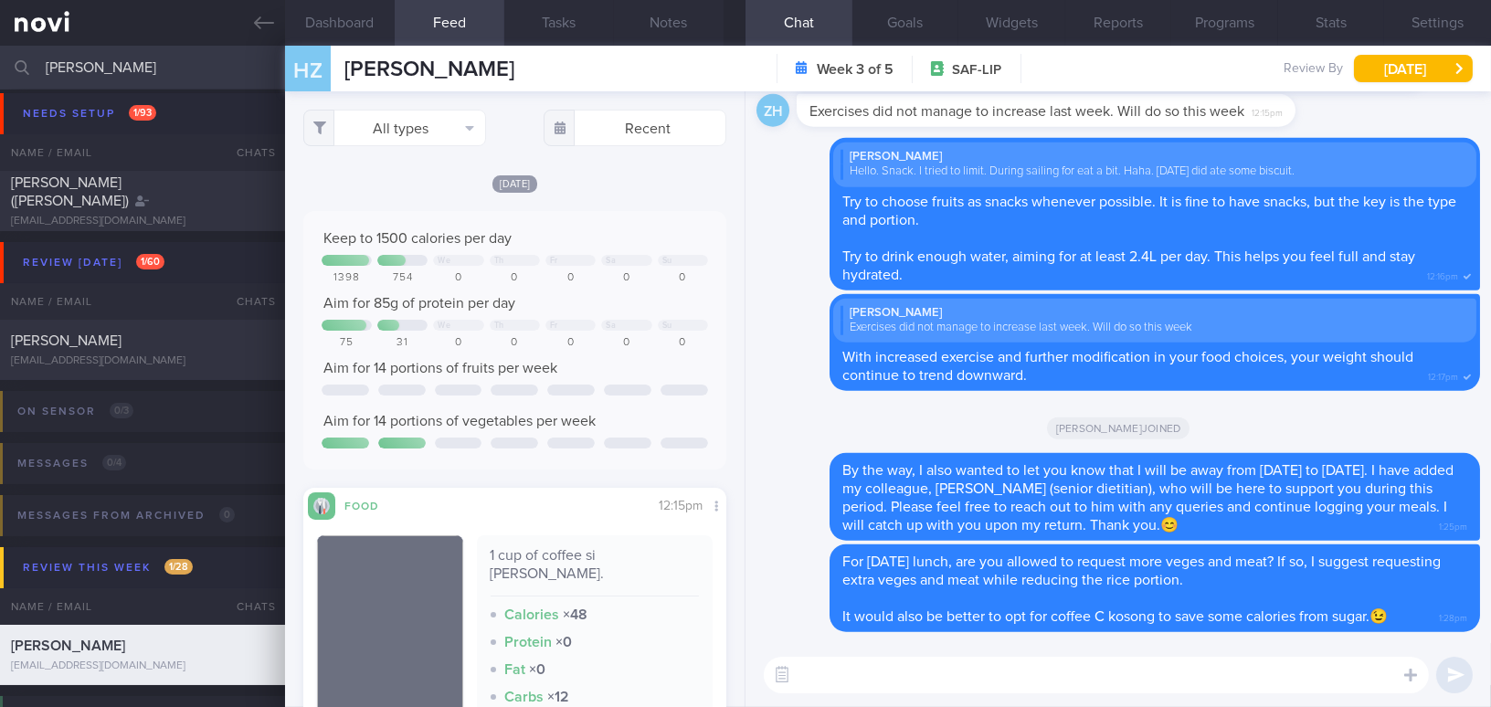
drag, startPoint x: 153, startPoint y: 62, endPoint x: 0, endPoint y: 48, distance: 153.1
click at [0, 48] on input "huang" at bounding box center [745, 68] width 1491 height 44
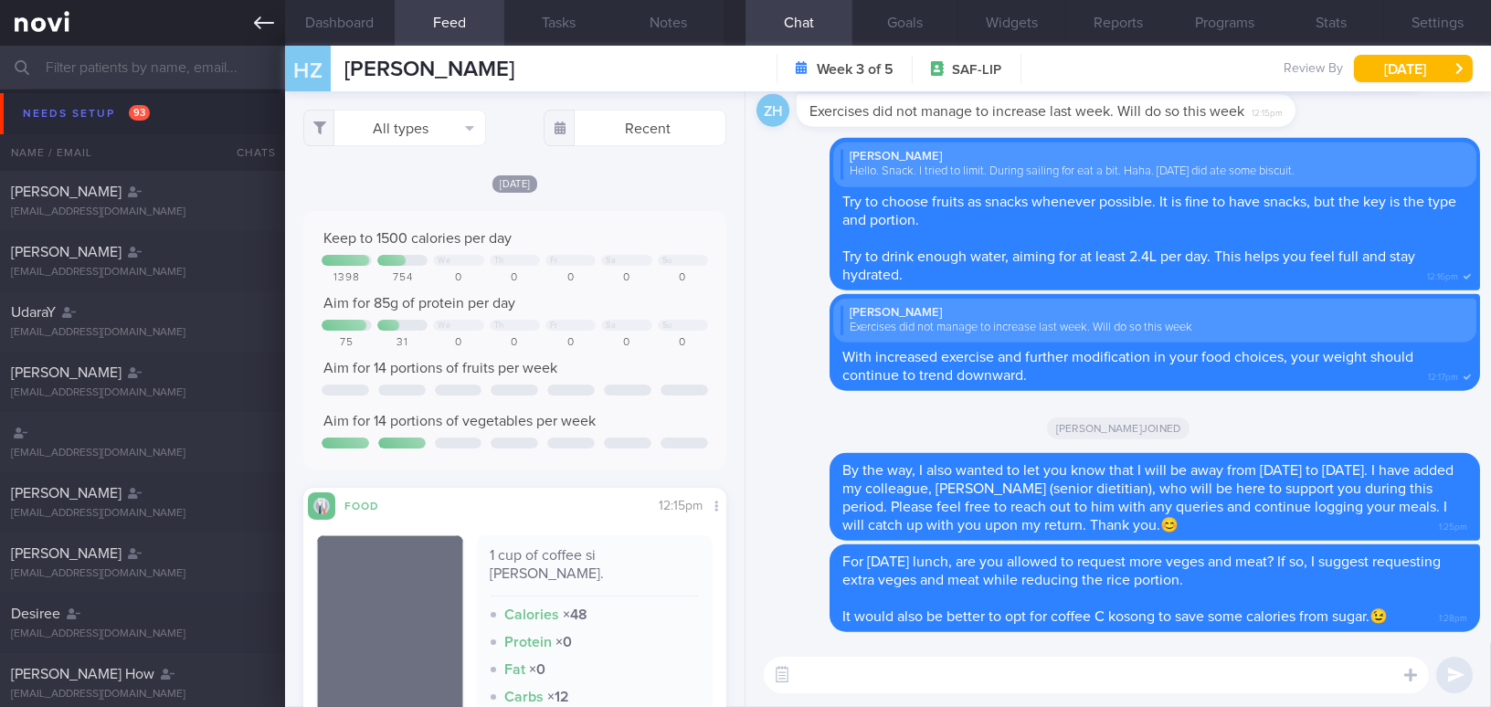
click at [257, 16] on icon at bounding box center [264, 23] width 20 height 20
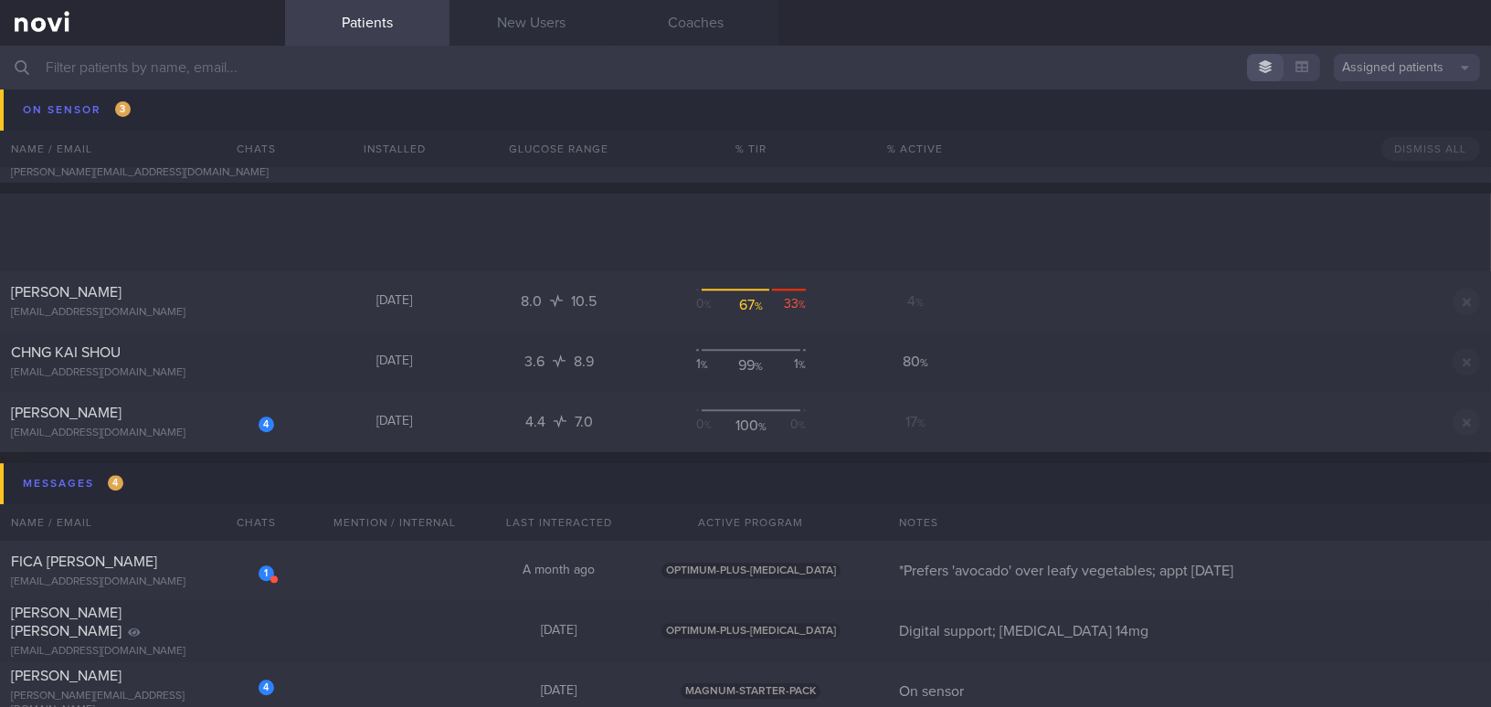
scroll to position [9639, 0]
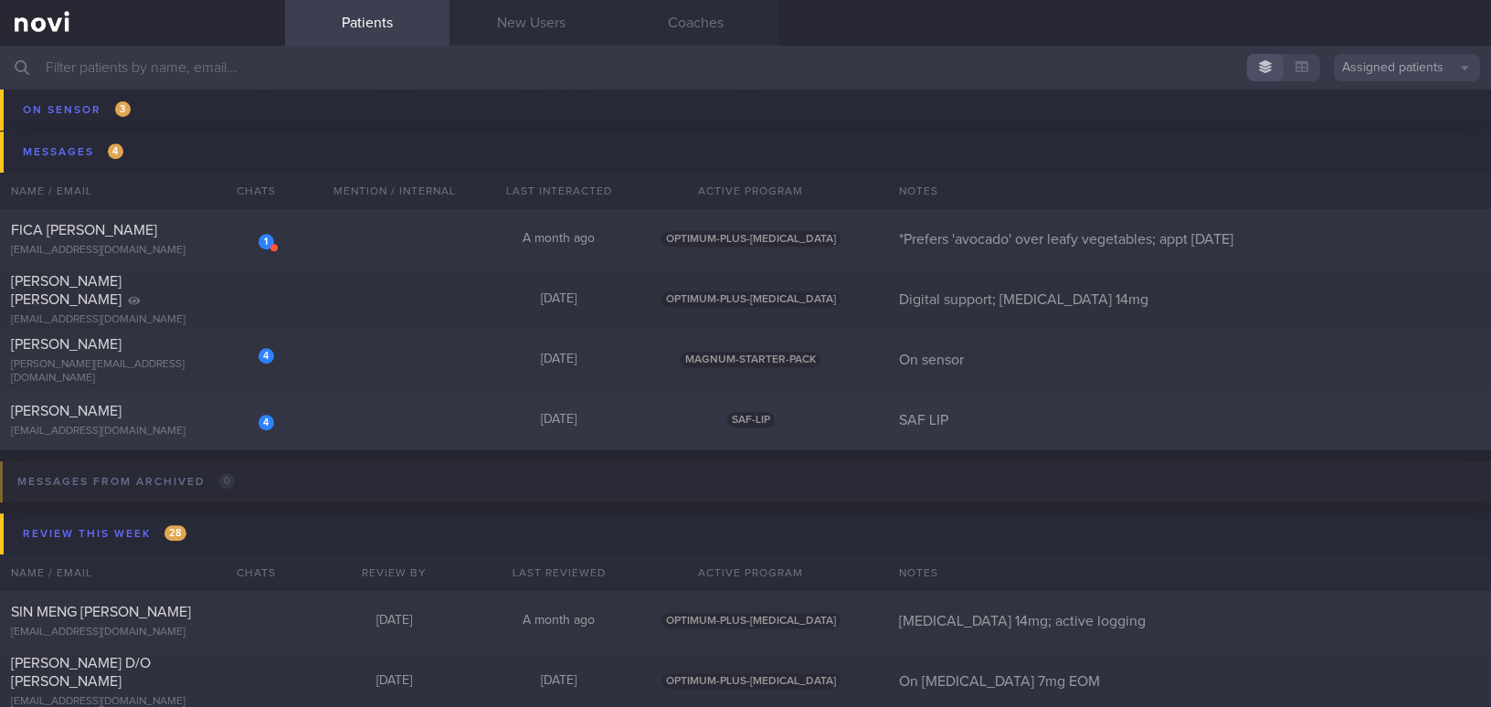
click at [133, 412] on div "[PERSON_NAME]" at bounding box center [140, 411] width 258 height 18
select select "8"
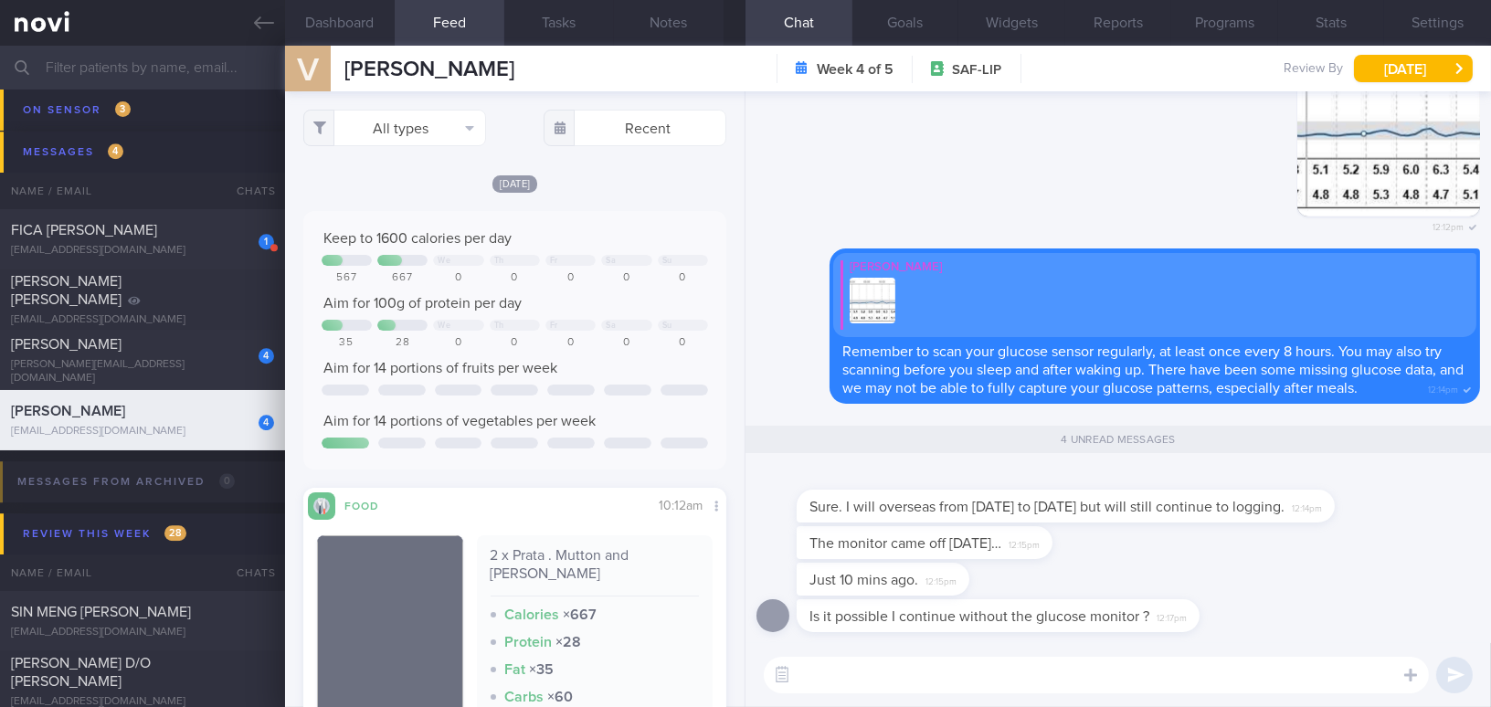
scroll to position [258, 395]
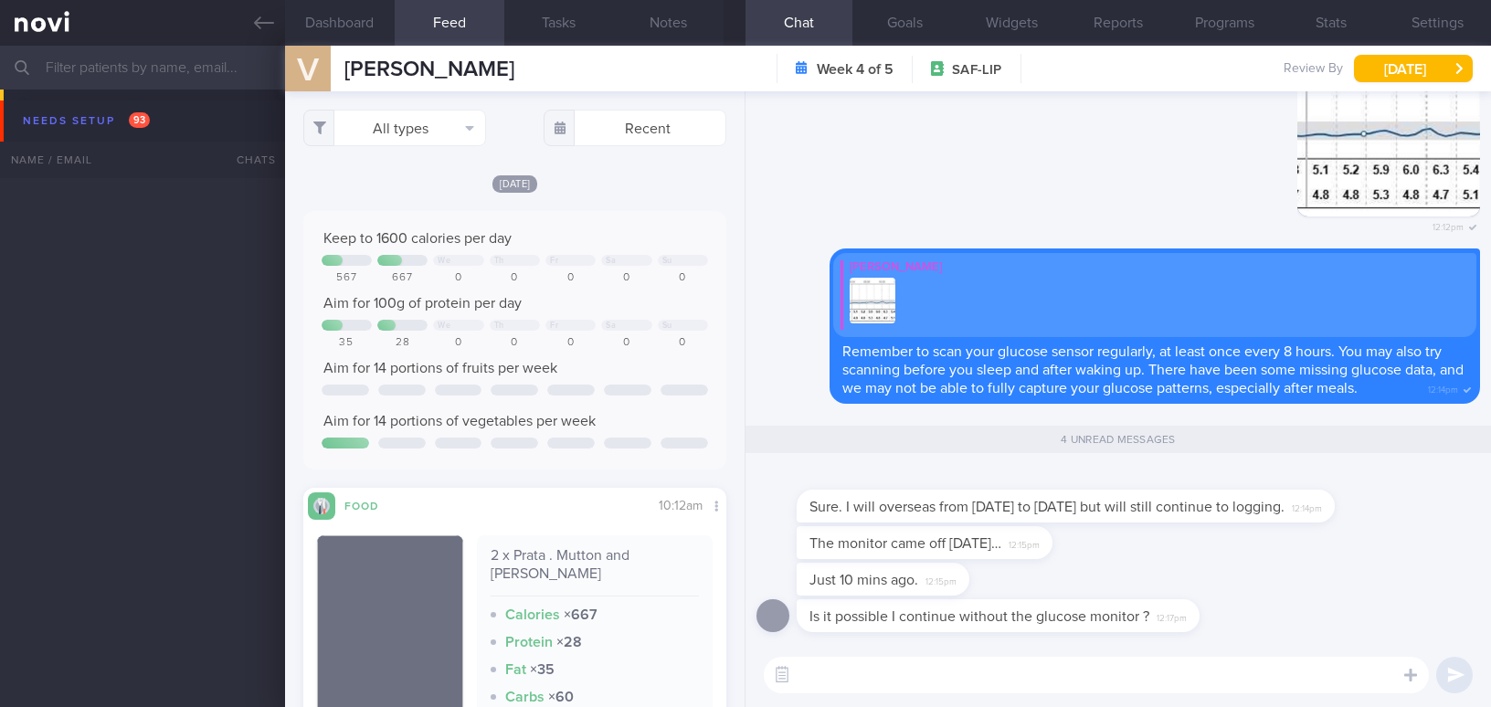
select select "8"
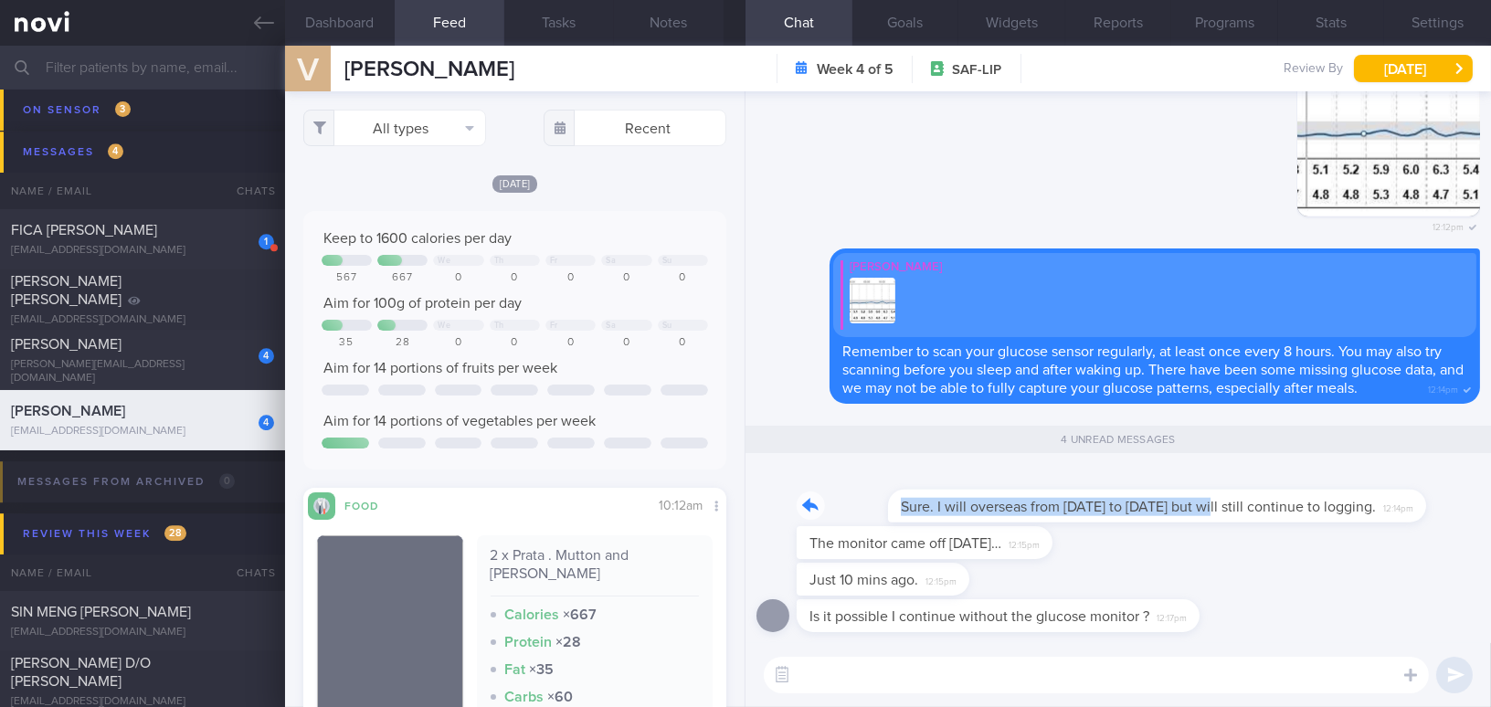
drag, startPoint x: 1116, startPoint y: 489, endPoint x: 1358, endPoint y: 490, distance: 242.0
click at [1358, 490] on div "Sure. I will overseas from 6 Sept to 8 Sept. but will still continue to logging…" at bounding box center [1092, 495] width 593 height 55
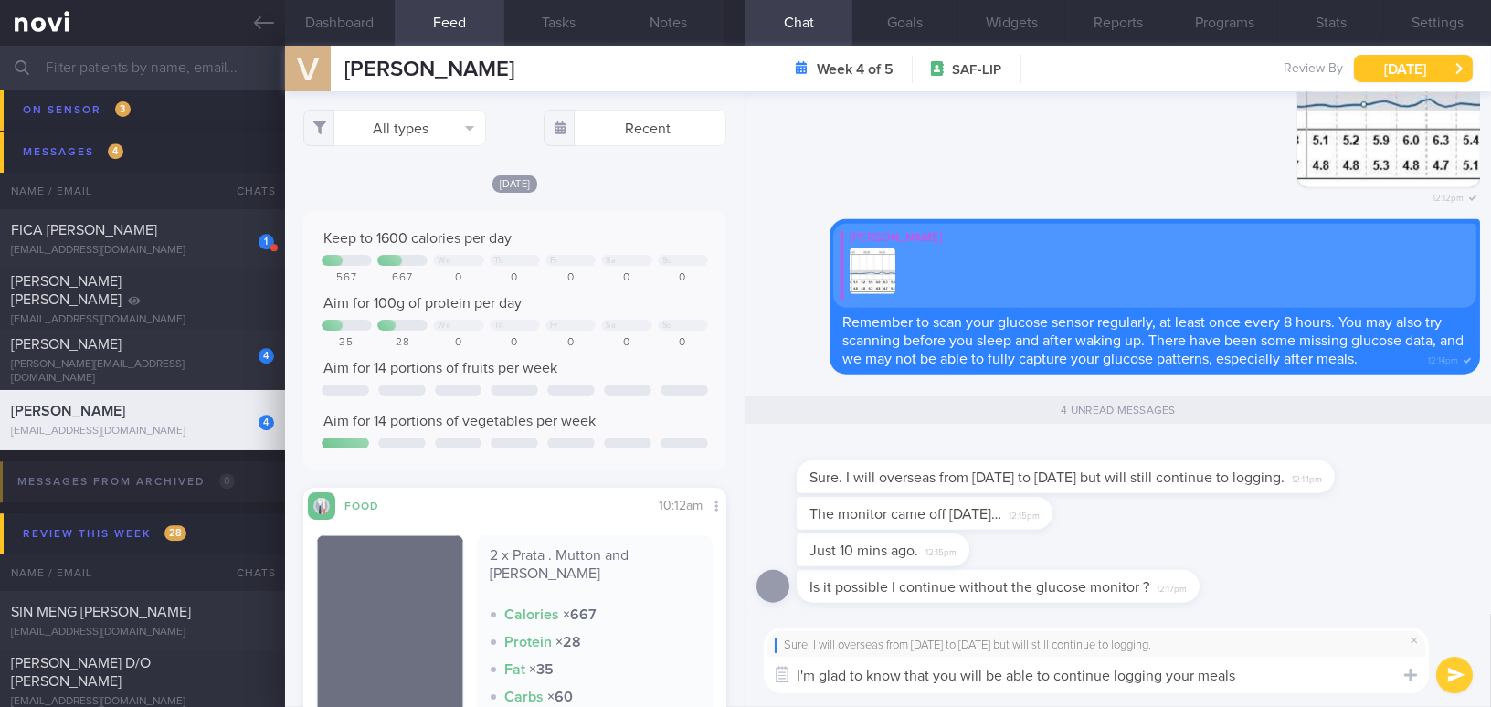
click at [1380, 67] on button "[DATE]" at bounding box center [1413, 68] width 119 height 27
click at [1256, 670] on textarea "I'm glad to know that you will be able to continue logging your meals" at bounding box center [1096, 675] width 665 height 37
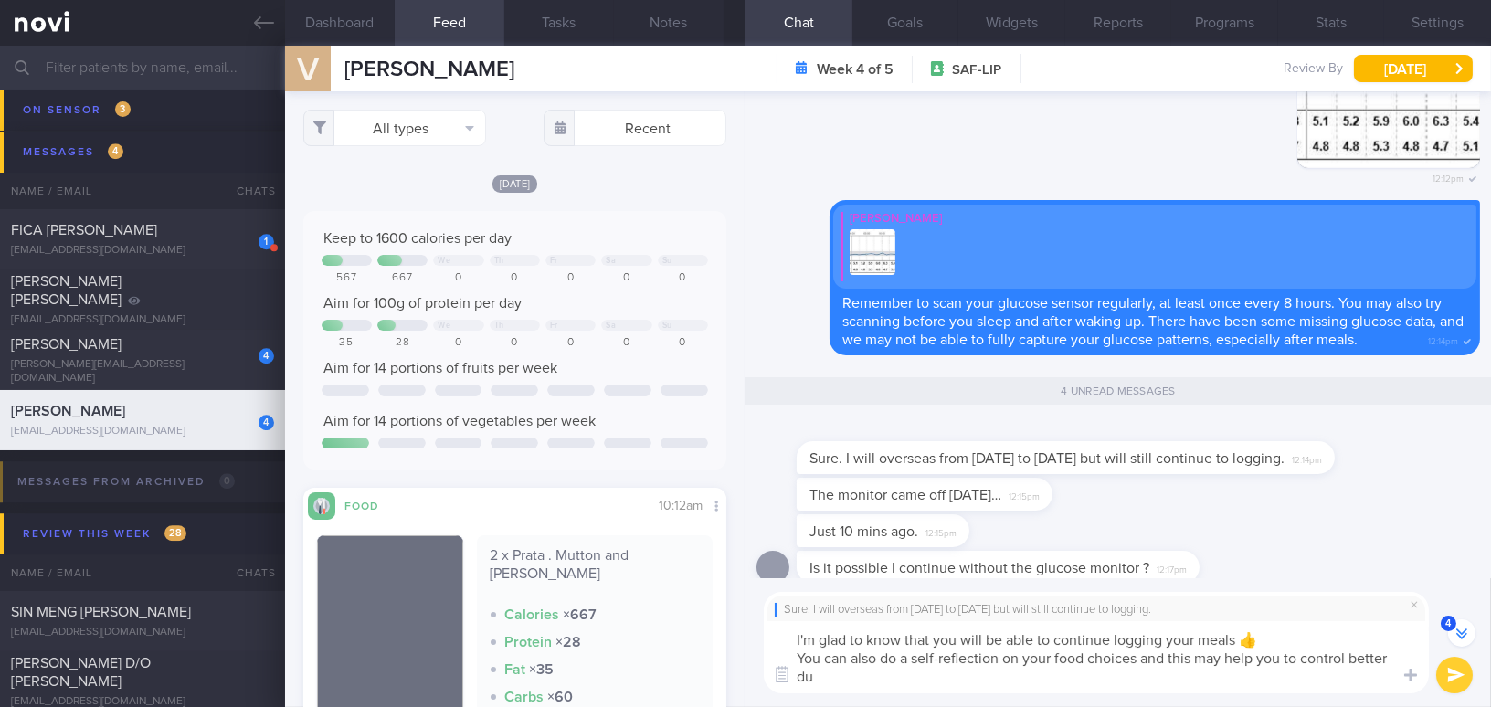
scroll to position [-35, 0]
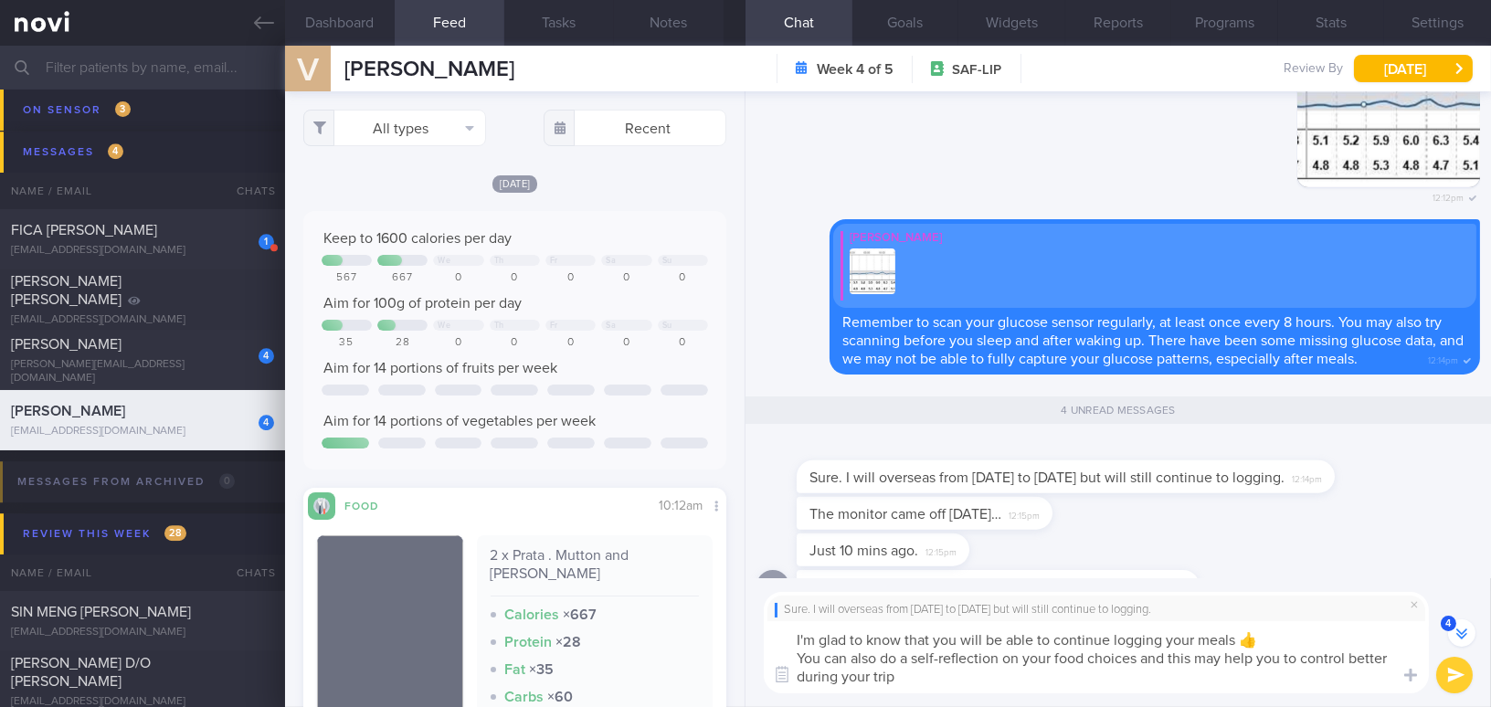
drag, startPoint x: 796, startPoint y: 655, endPoint x: 974, endPoint y: 683, distance: 180.3
click at [974, 683] on textarea "I'm glad to know that you will be able to continue logging your meals 👍 You can…" at bounding box center [1096, 657] width 665 height 72
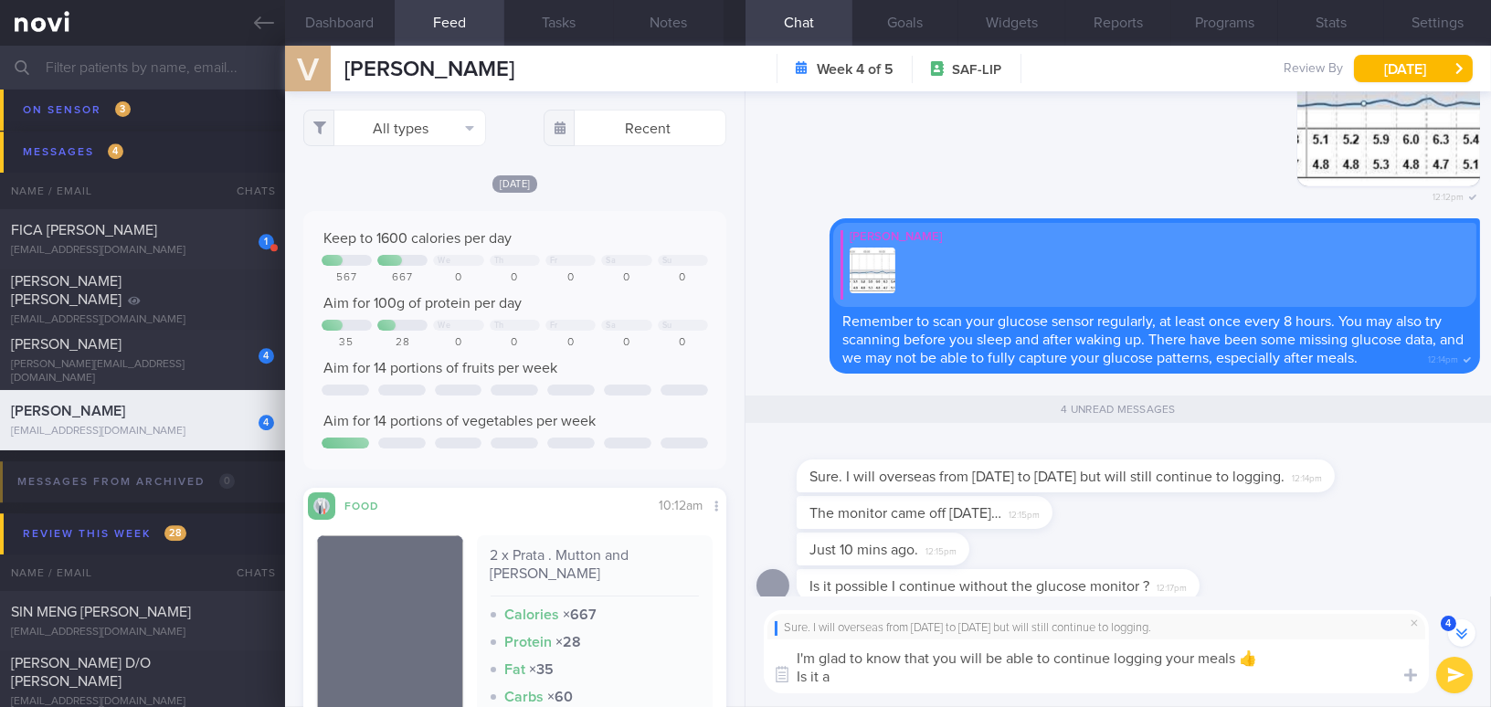
scroll to position [0, 0]
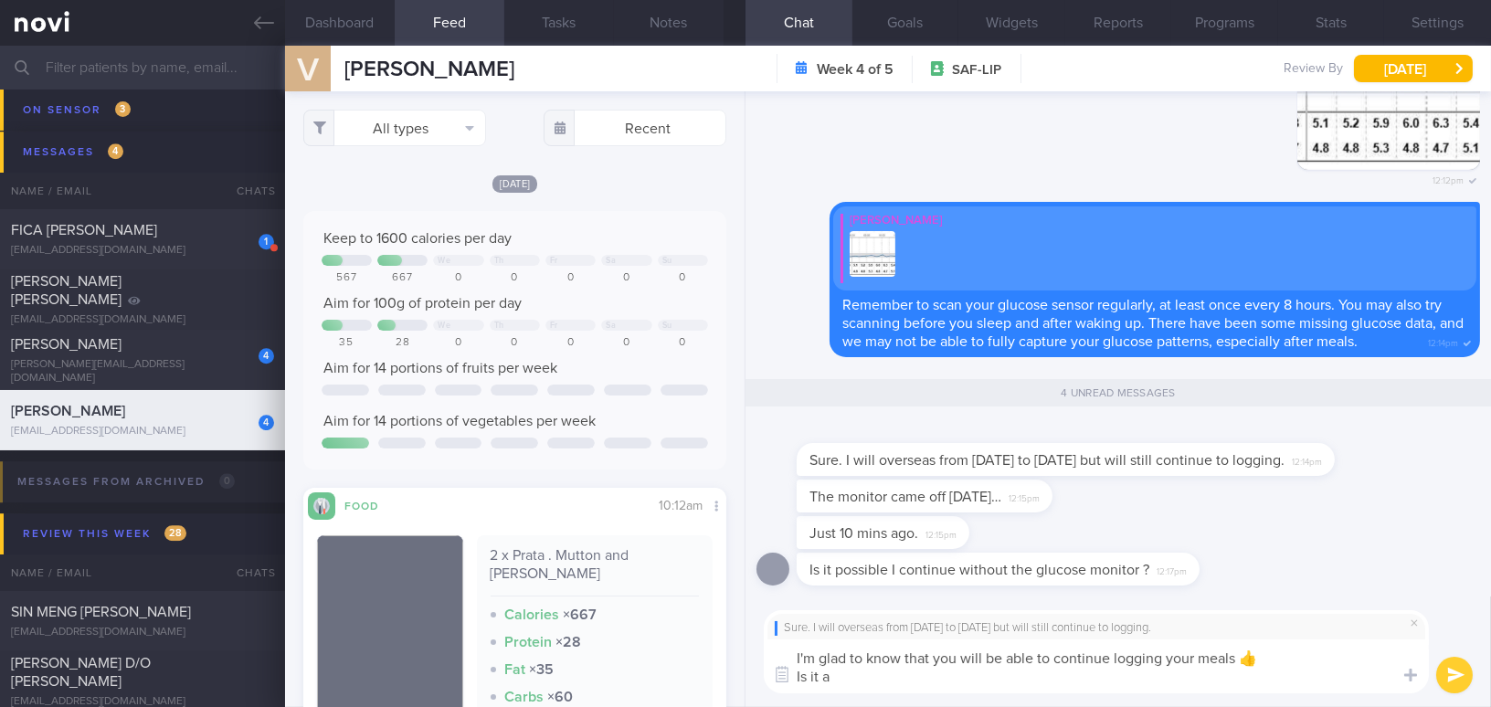
drag, startPoint x: 870, startPoint y: 676, endPoint x: 701, endPoint y: 679, distance: 169.0
click at [701, 679] on div "Dashboard Feed Tasks Notes Chat 4 Goals Widgets Reports Programs Stats Settings…" at bounding box center [888, 376] width 1206 height 661
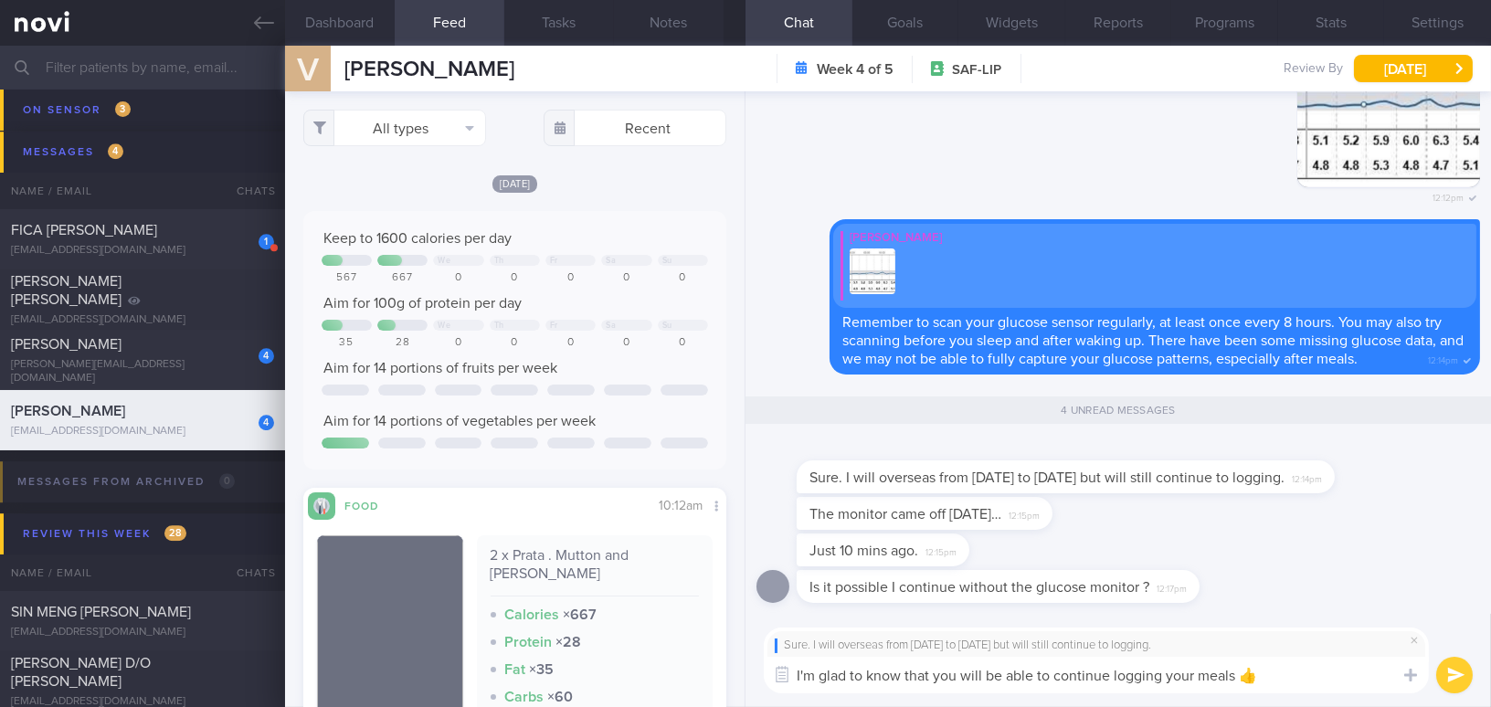
type textarea "I'm glad to know that you will be able to continue logging your meals 👍"
click at [1446, 672] on button "submit" at bounding box center [1454, 675] width 37 height 37
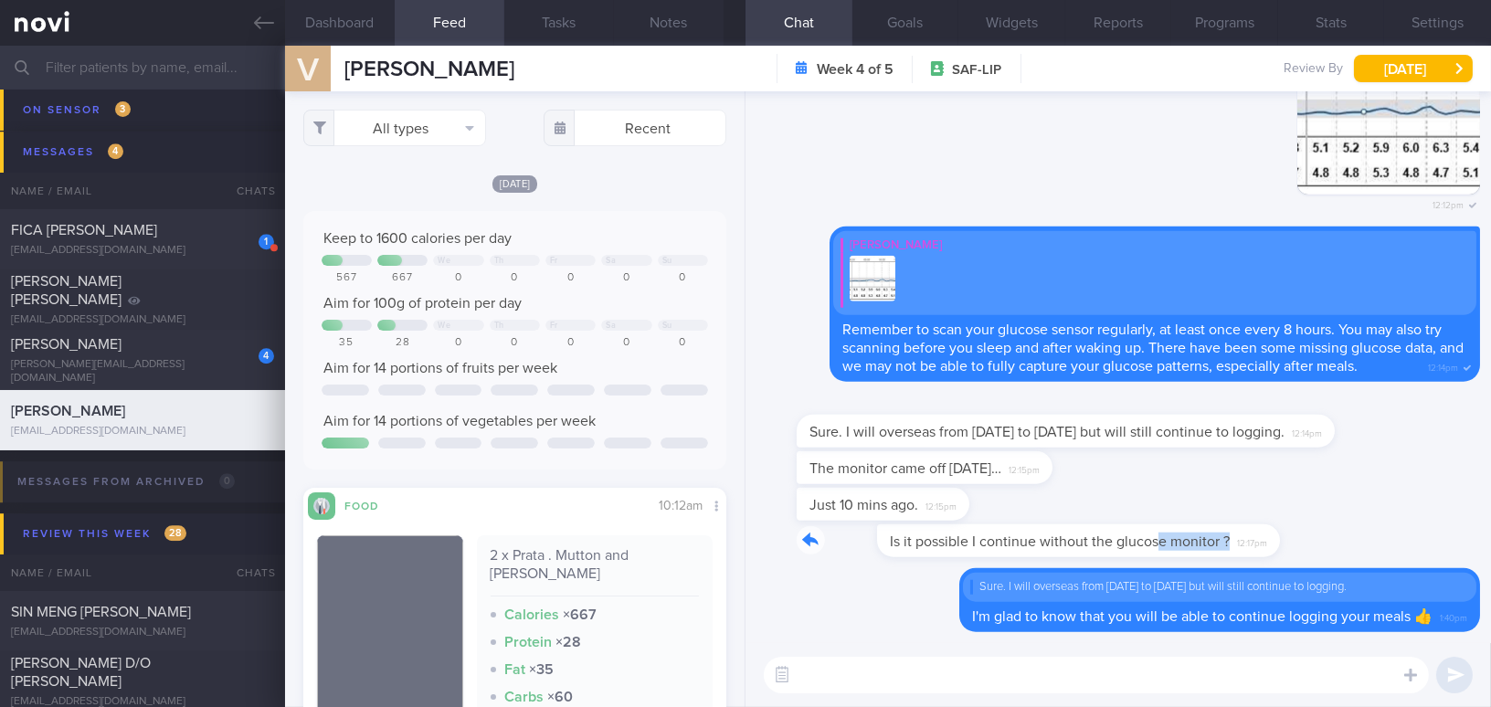
drag, startPoint x: 1077, startPoint y: 531, endPoint x: 1275, endPoint y: 534, distance: 198.2
click at [1275, 534] on div "Is it possible I continue without the glucose monitor ? 12:17pm" at bounding box center [1117, 546] width 723 height 44
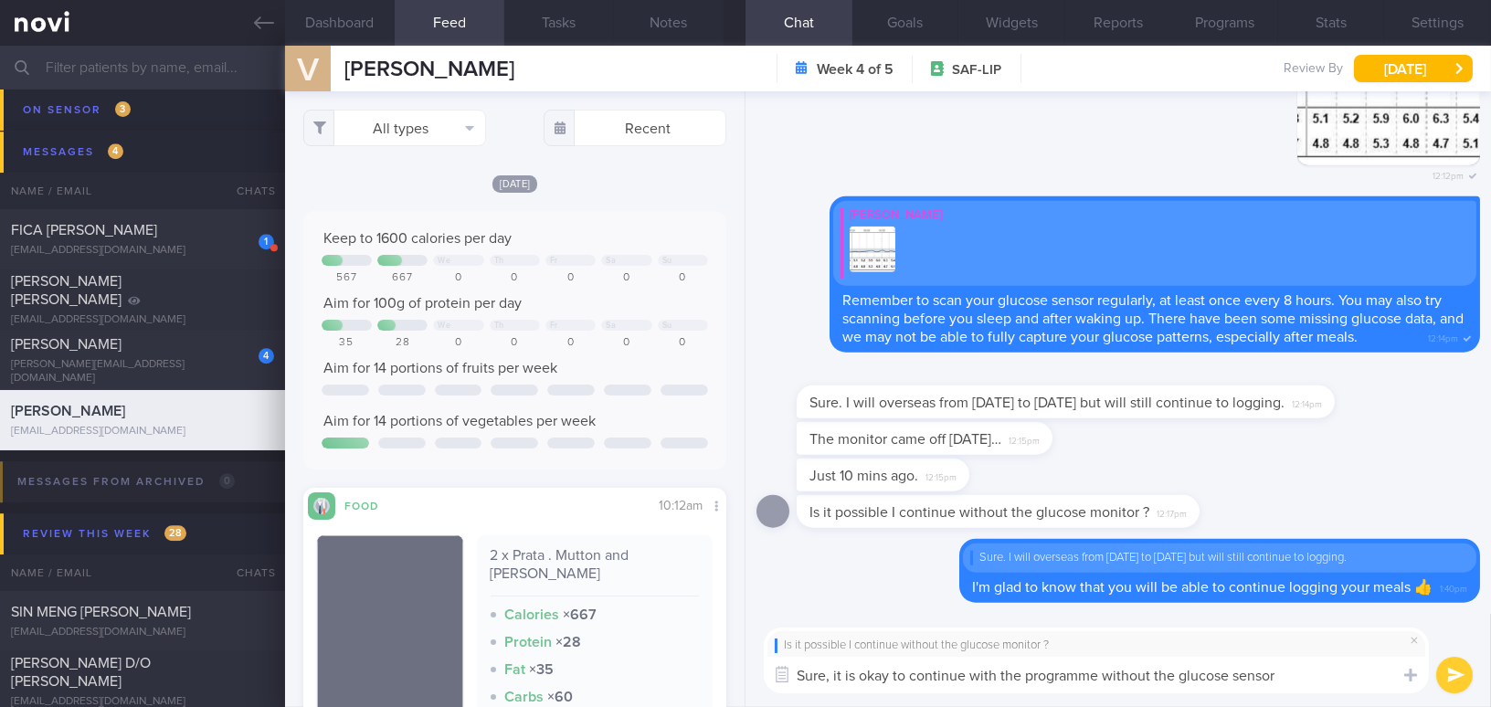
click at [1025, 676] on textarea "Sure, it is okay to continue with the programme without the glucose sensor" at bounding box center [1096, 675] width 665 height 37
type textarea "Sure, it is okay to continue with the coaching programme without the glucose se…"
click at [1450, 672] on button "submit" at bounding box center [1454, 675] width 37 height 37
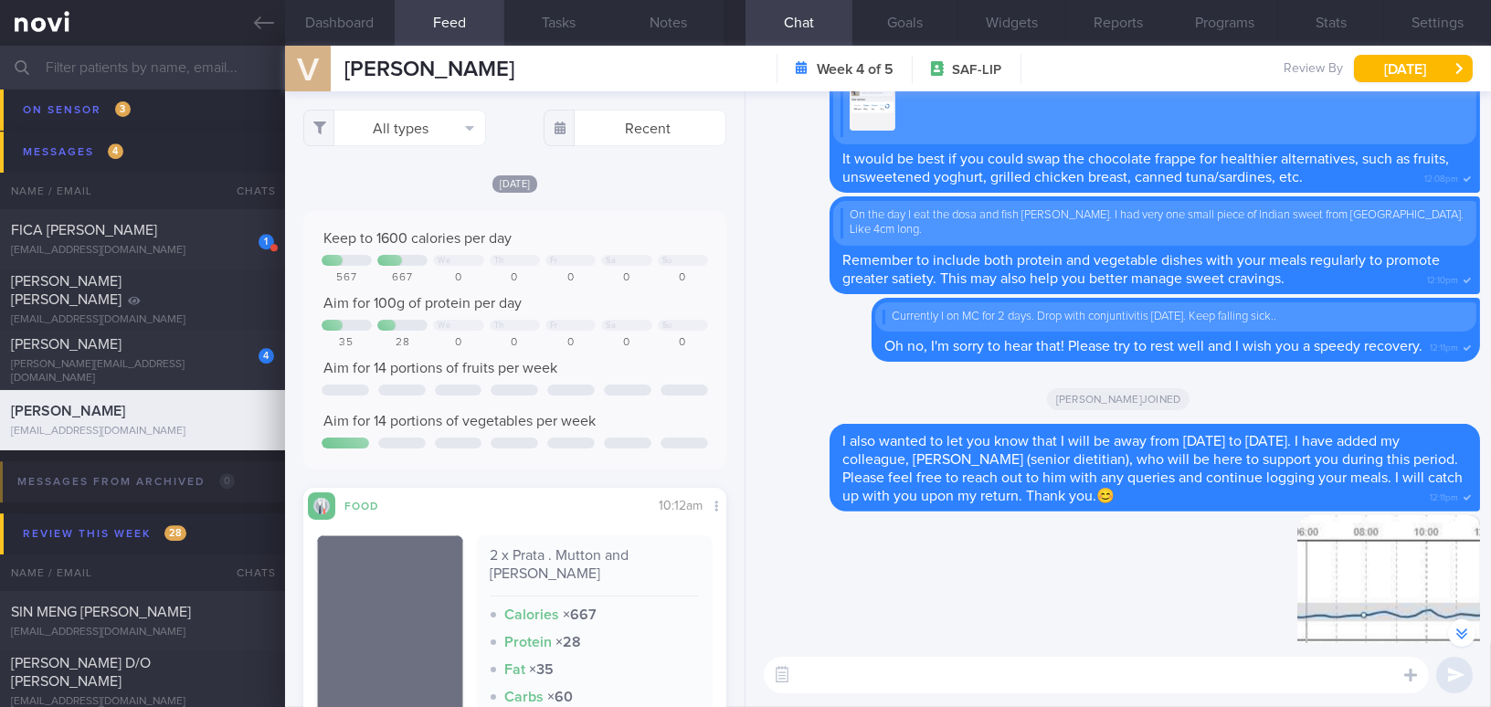
scroll to position [-583, 0]
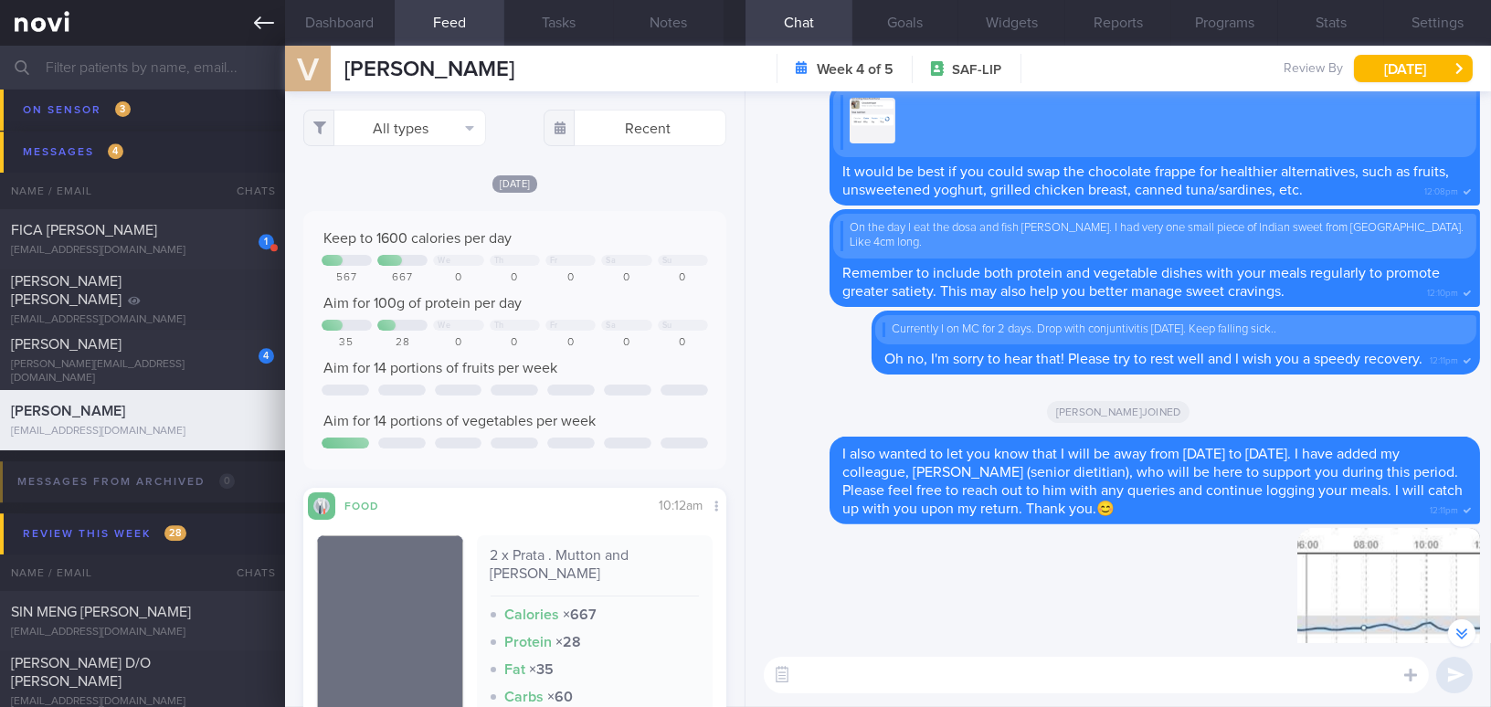
click at [267, 23] on icon at bounding box center [264, 22] width 20 height 13
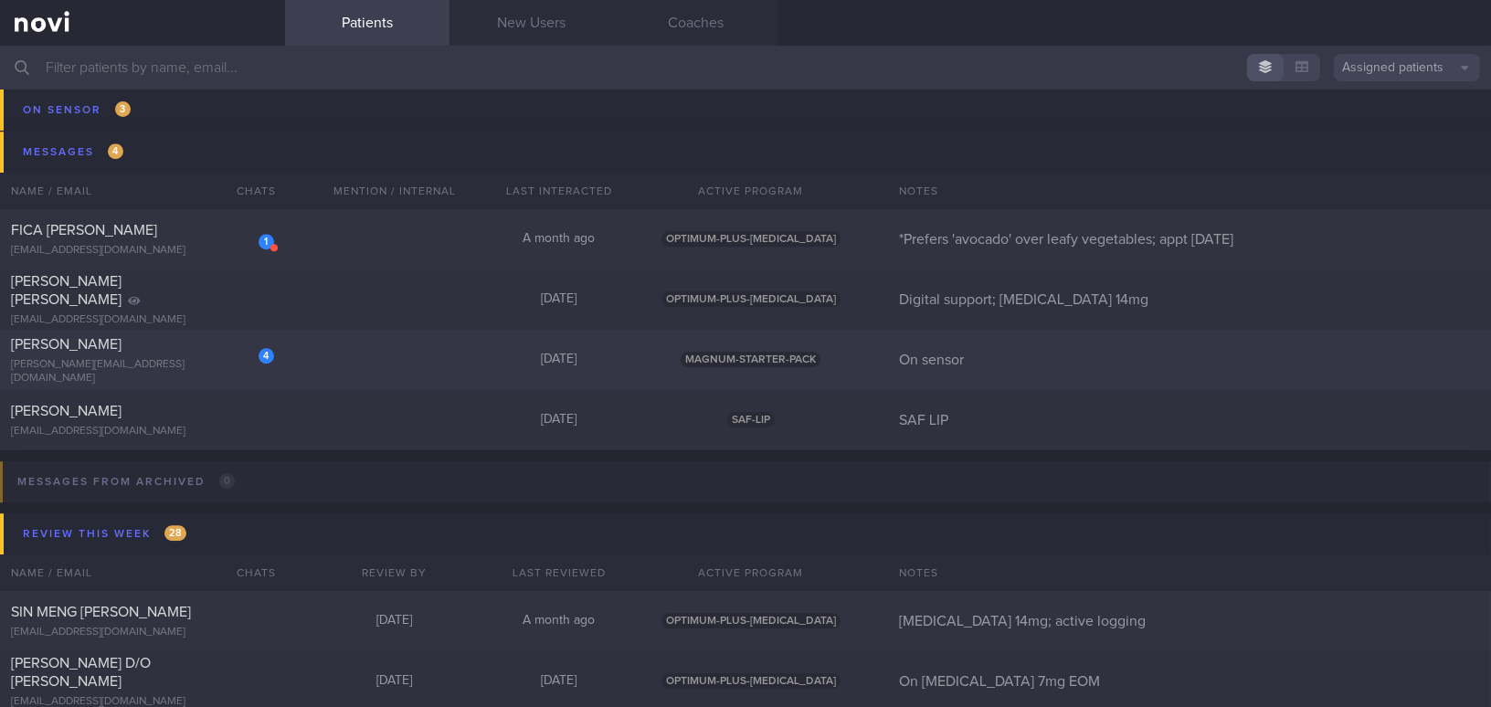
click at [178, 364] on div "[PERSON_NAME][EMAIL_ADDRESS][DOMAIN_NAME]" at bounding box center [142, 371] width 263 height 27
select select "8"
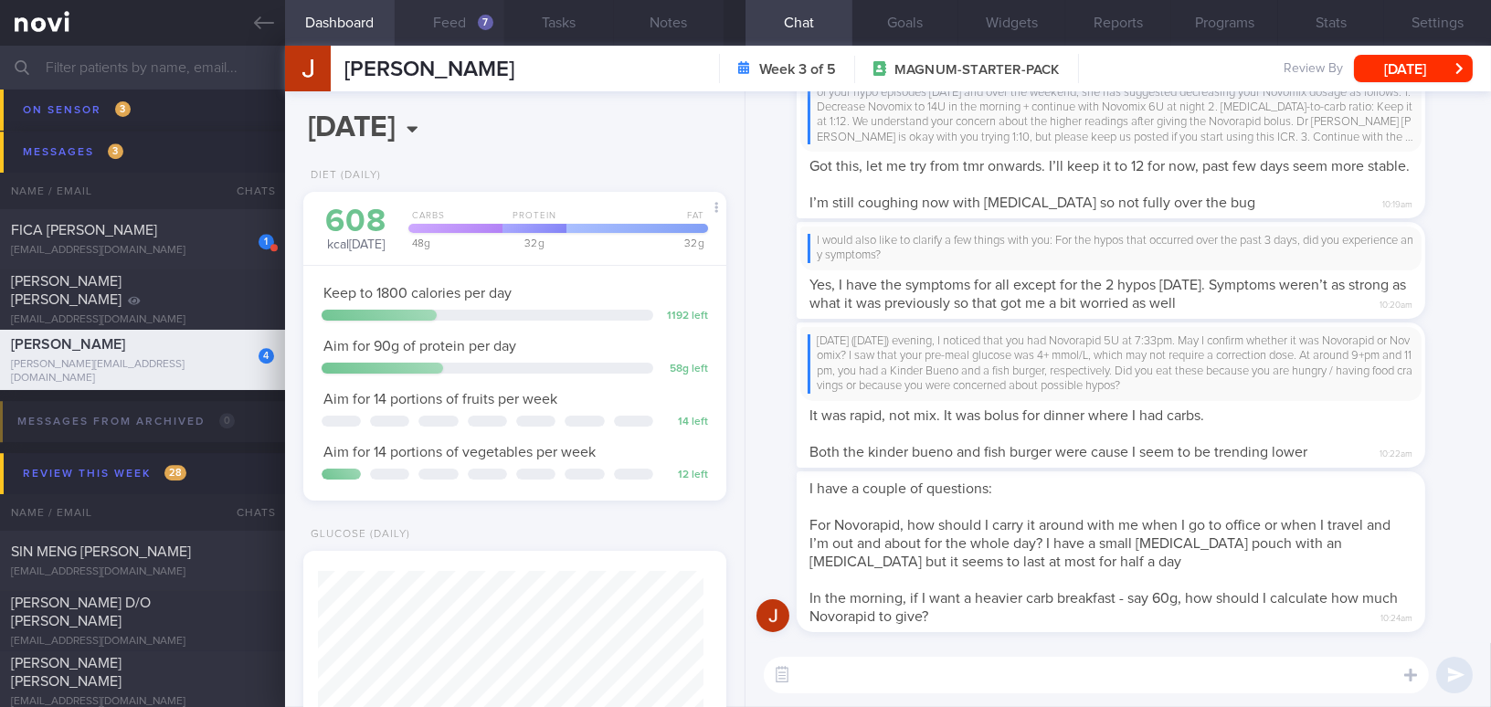
click at [448, 23] on button "Feed 7" at bounding box center [450, 23] width 110 height 46
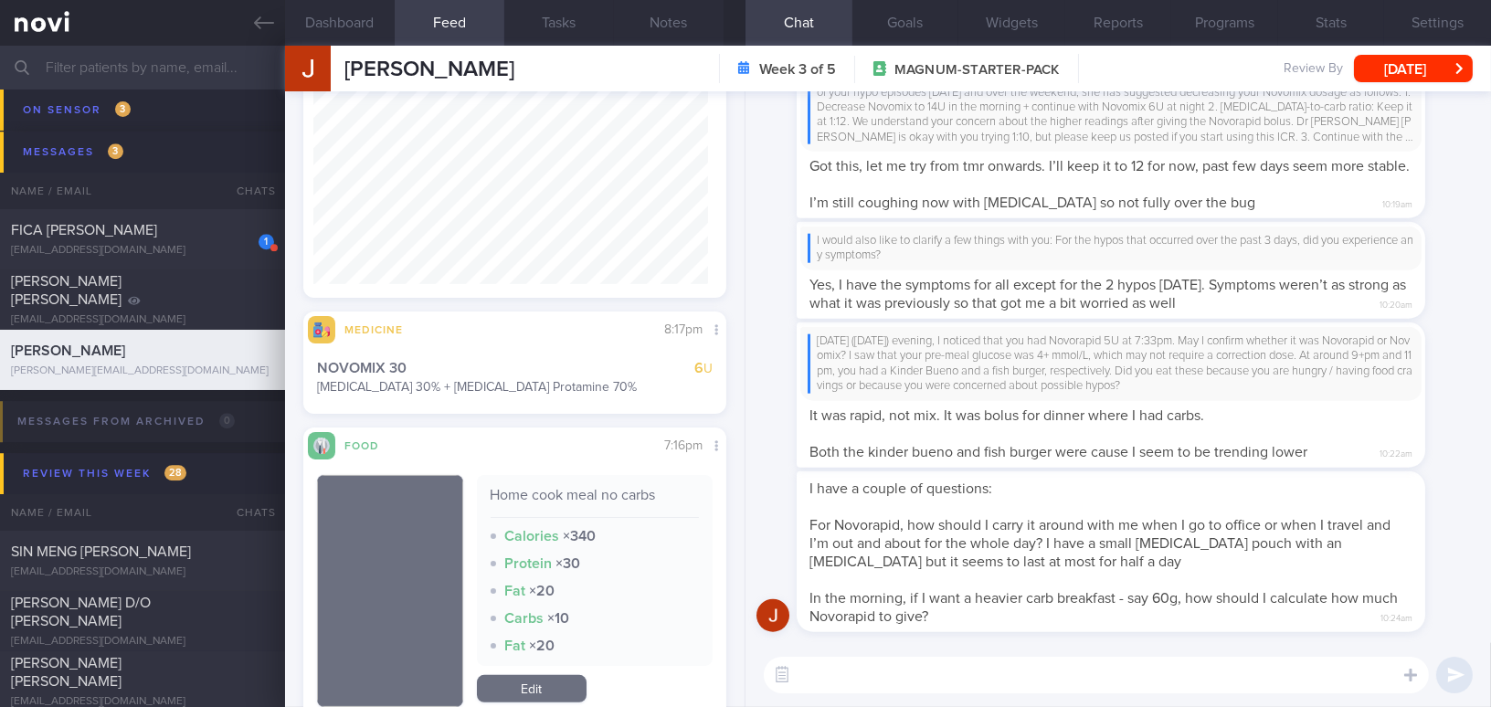
scroll to position [1494, 0]
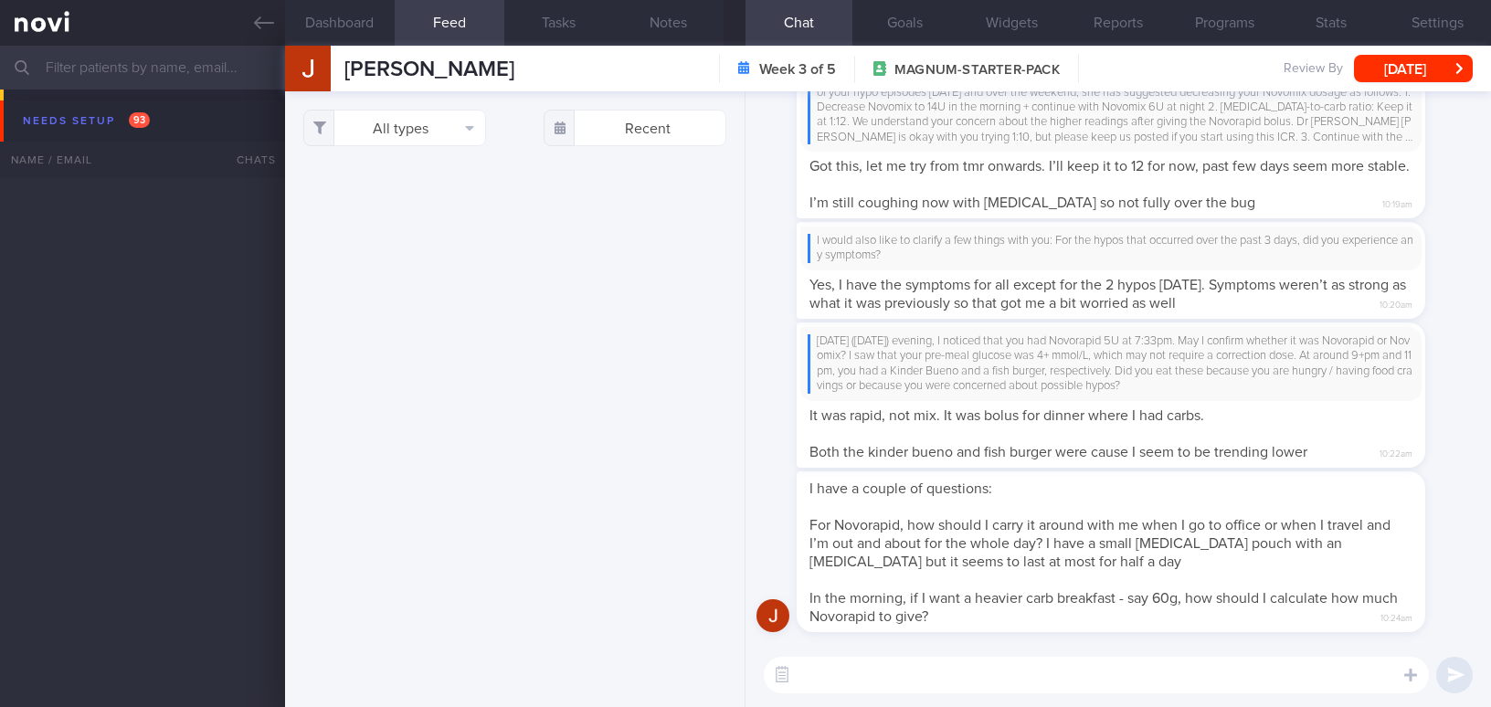
select select "8"
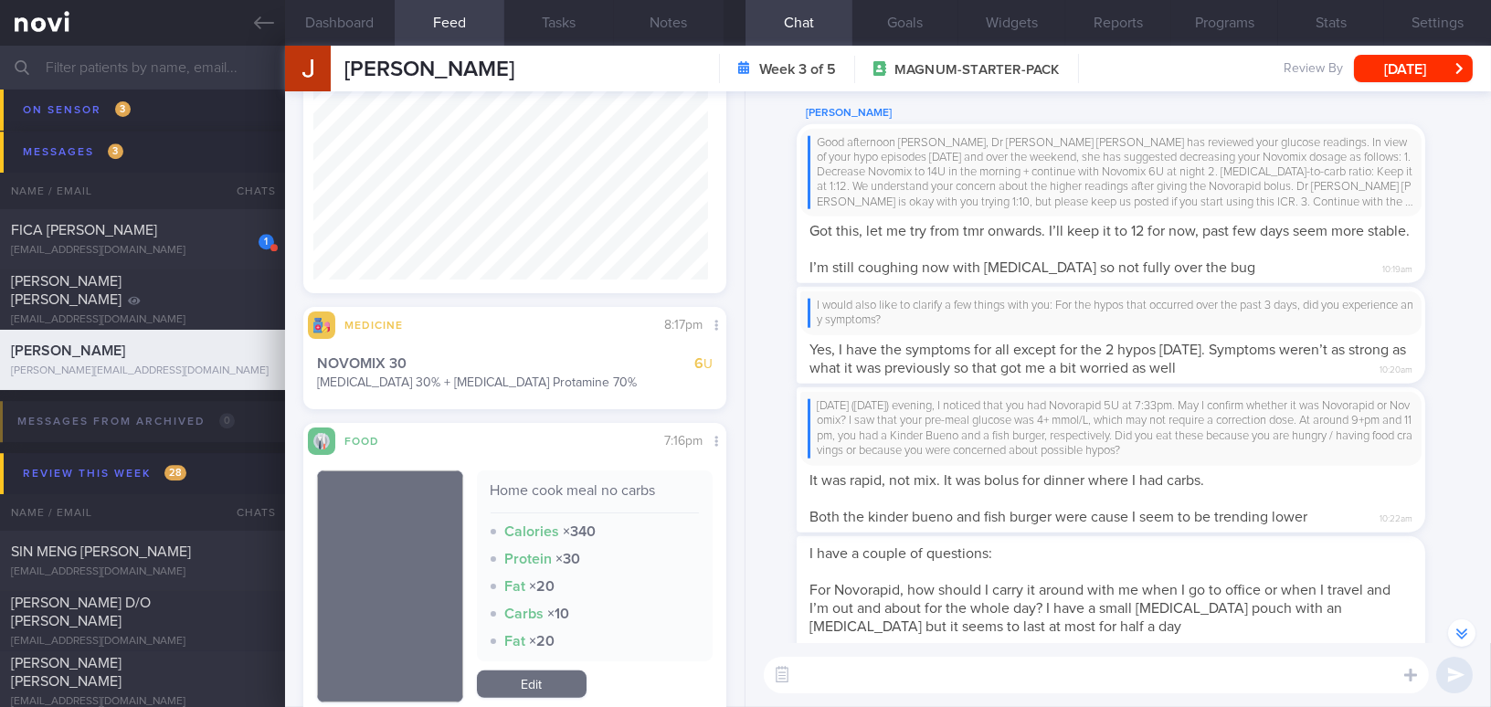
scroll to position [-82, 0]
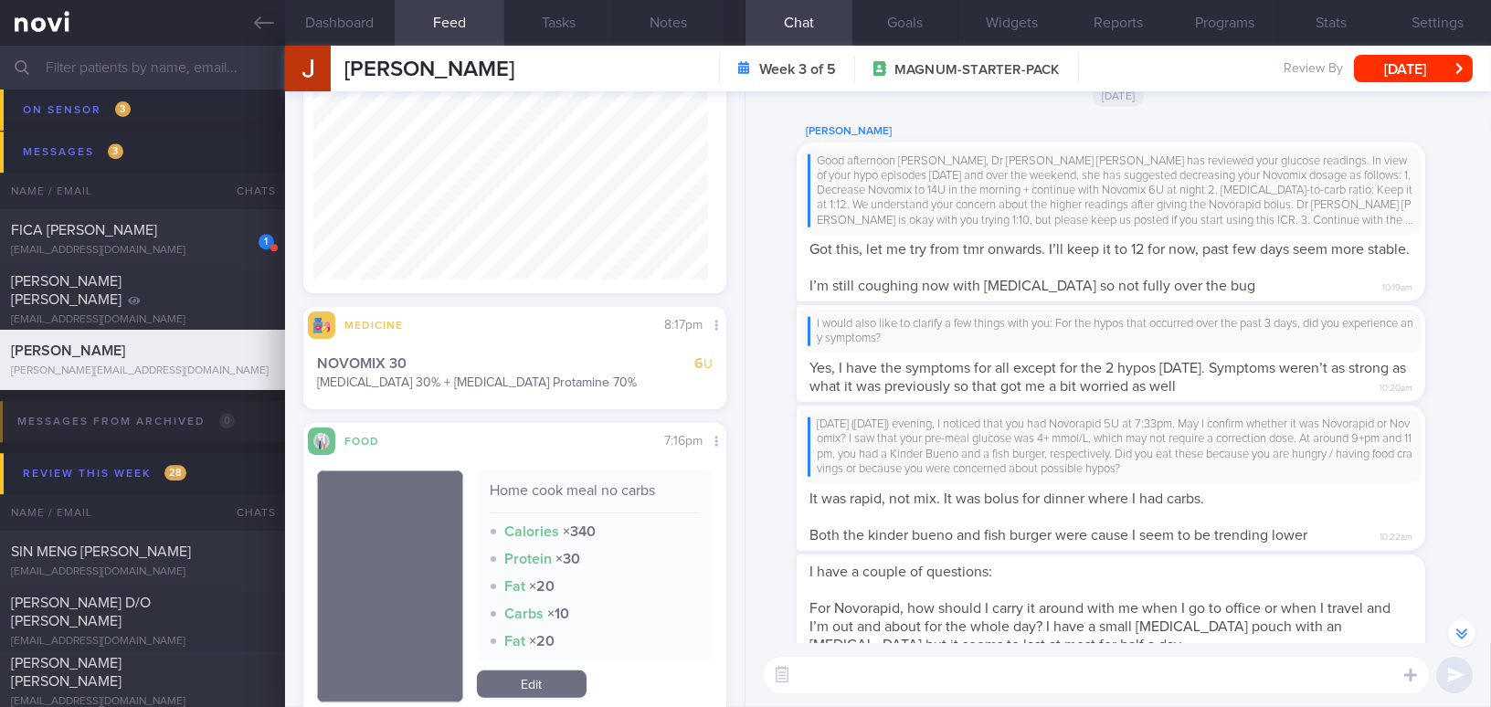
click at [875, 683] on textarea at bounding box center [1096, 675] width 665 height 37
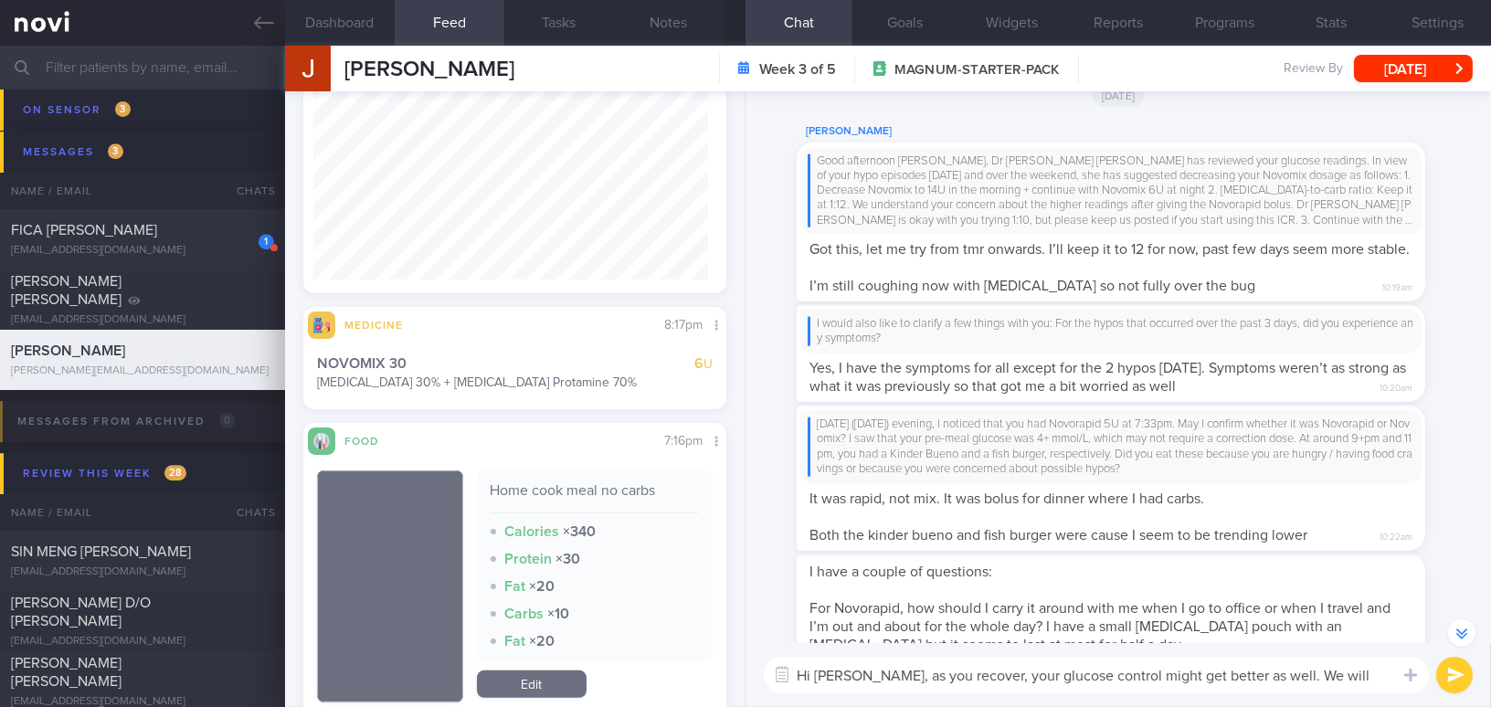
scroll to position [-100, 0]
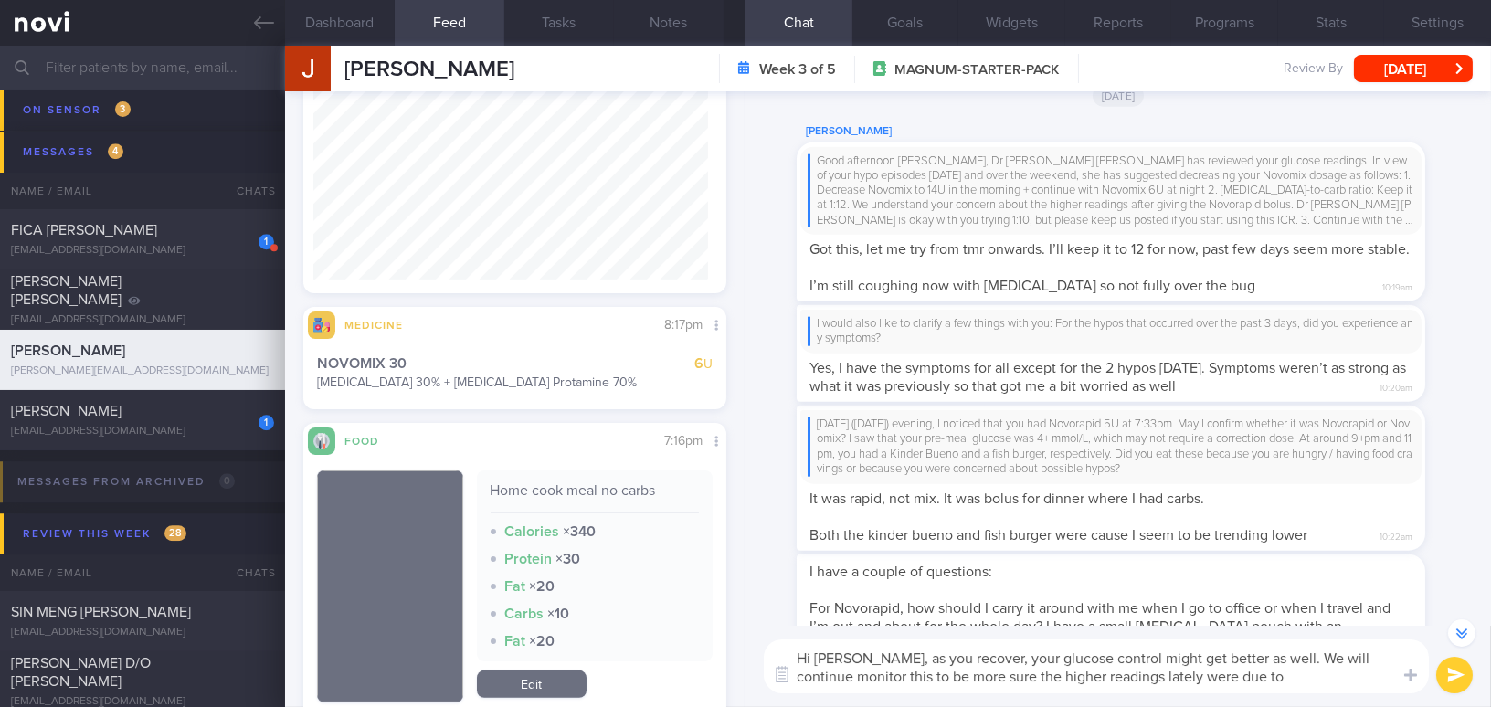
drag, startPoint x: 851, startPoint y: 661, endPoint x: 1238, endPoint y: 670, distance: 386.5
click at [1238, 670] on textarea "Hi Jake, as you recover, your glucose control might get better as well. We will…" at bounding box center [1096, 666] width 665 height 54
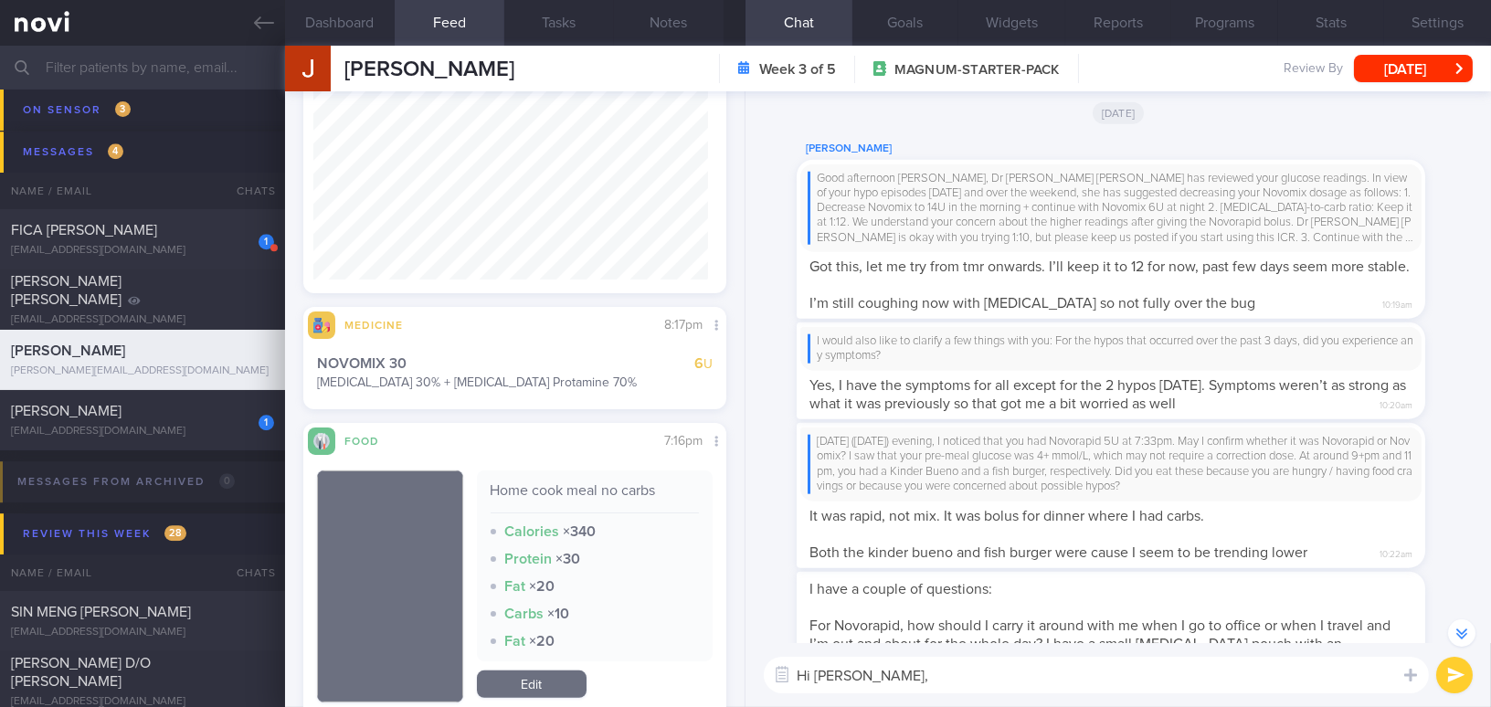
scroll to position [-82, 0]
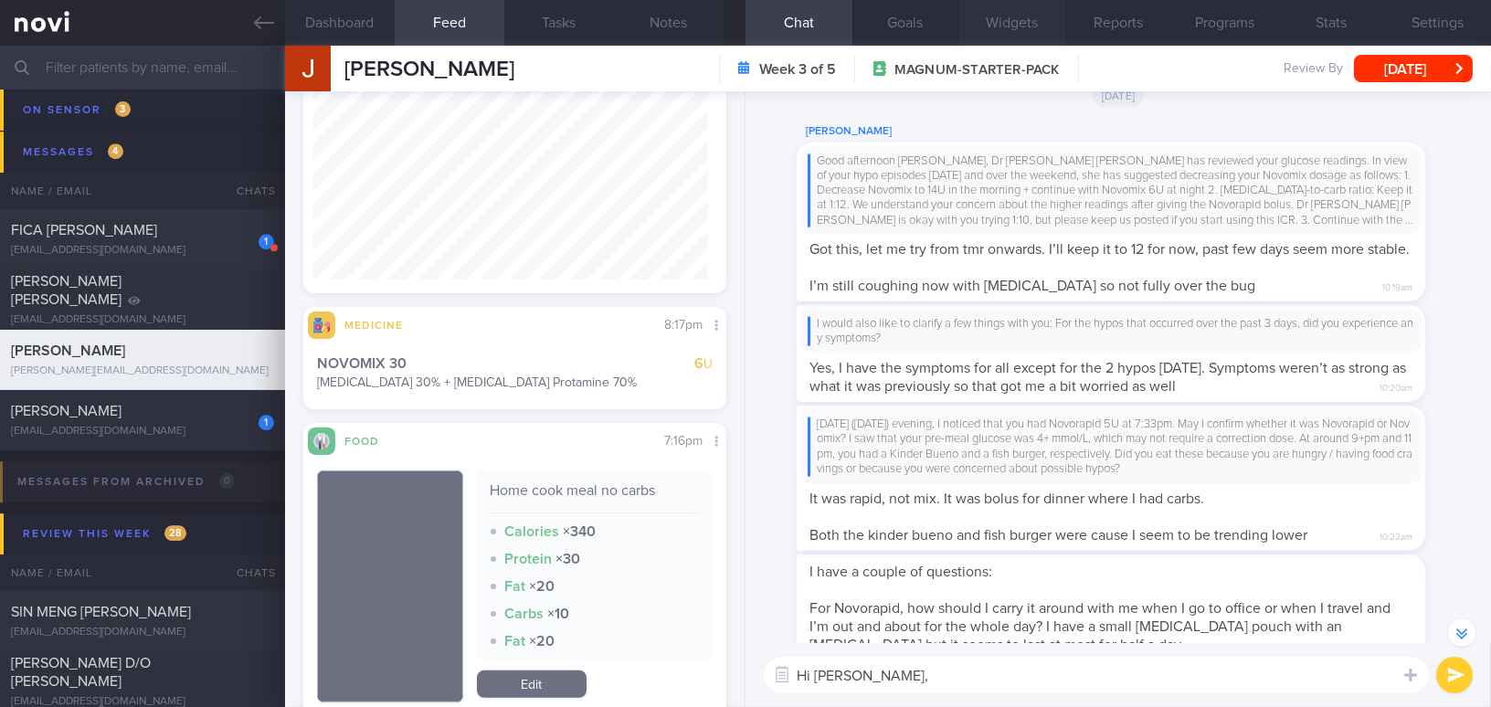
type textarea "Hi [PERSON_NAME],"
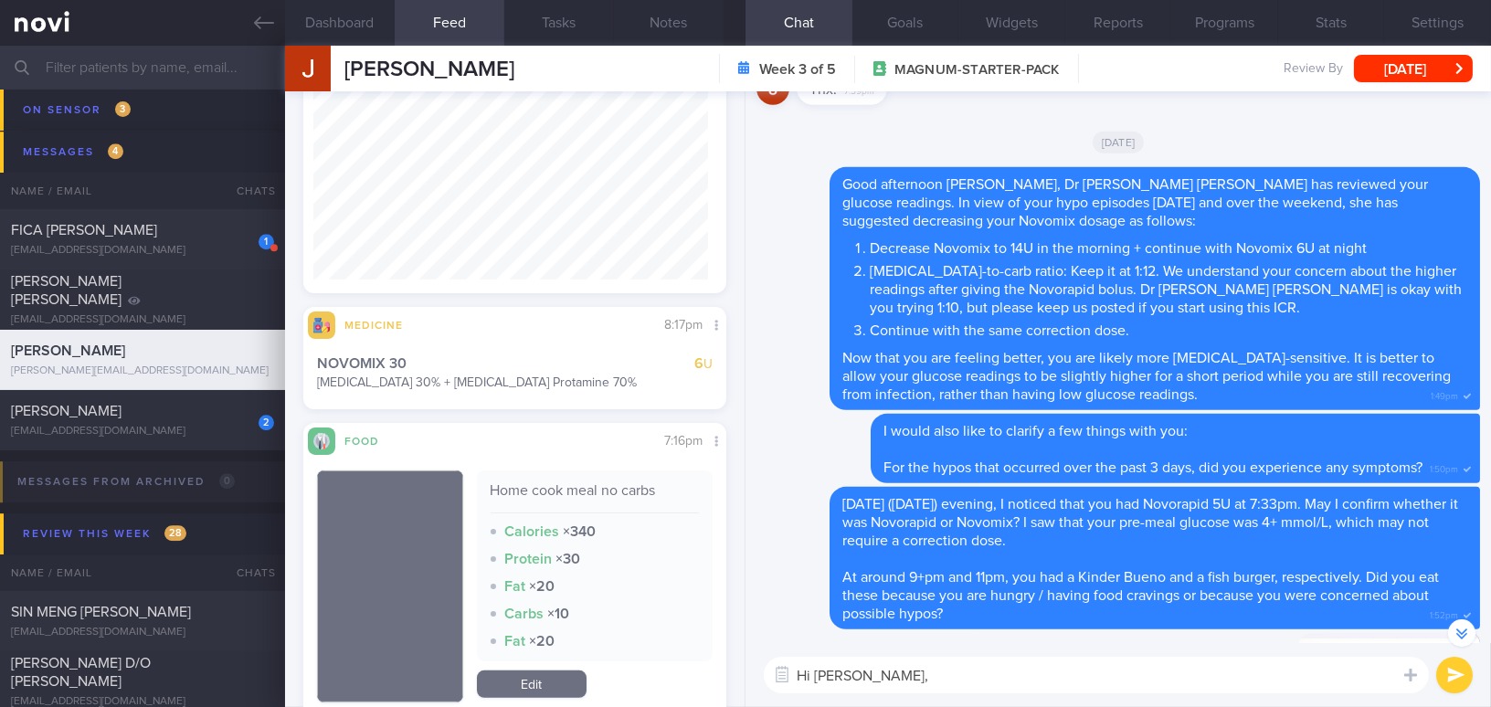
scroll to position [-1326, 0]
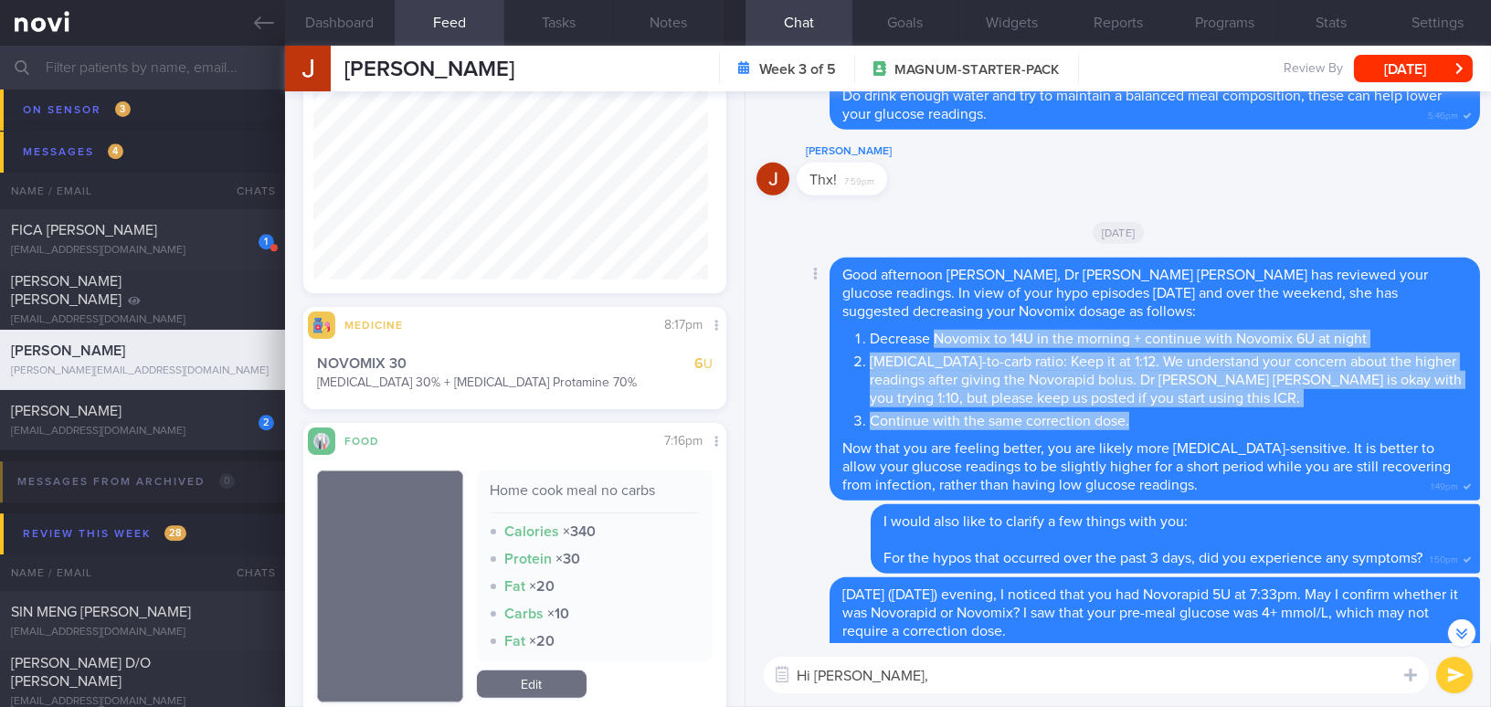
drag, startPoint x: 935, startPoint y: 353, endPoint x: 1156, endPoint y: 436, distance: 235.8
click at [1156, 430] on ol "Decrease Novomix to 14U in the morning + continue with Novomix 6U at night Insu…" at bounding box center [1154, 377] width 625 height 105
copy ol "Novomix to 14U in the morning + continue with Novomix 6U at night Insulin-to-ca…"
click at [1211, 26] on button "Programs" at bounding box center [1224, 23] width 107 height 46
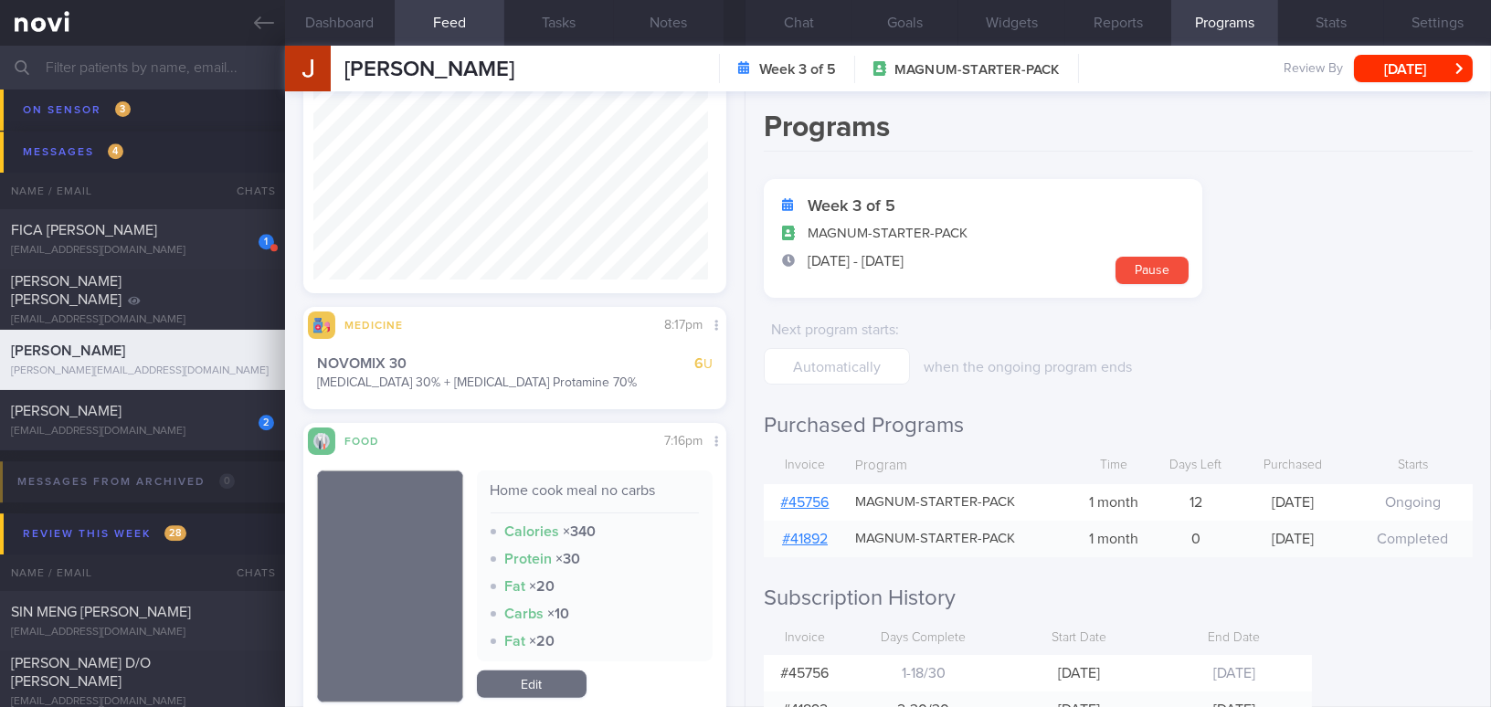
click at [816, 501] on link "# 45756" at bounding box center [805, 502] width 48 height 15
click at [796, 33] on button "Chat" at bounding box center [798, 23] width 107 height 46
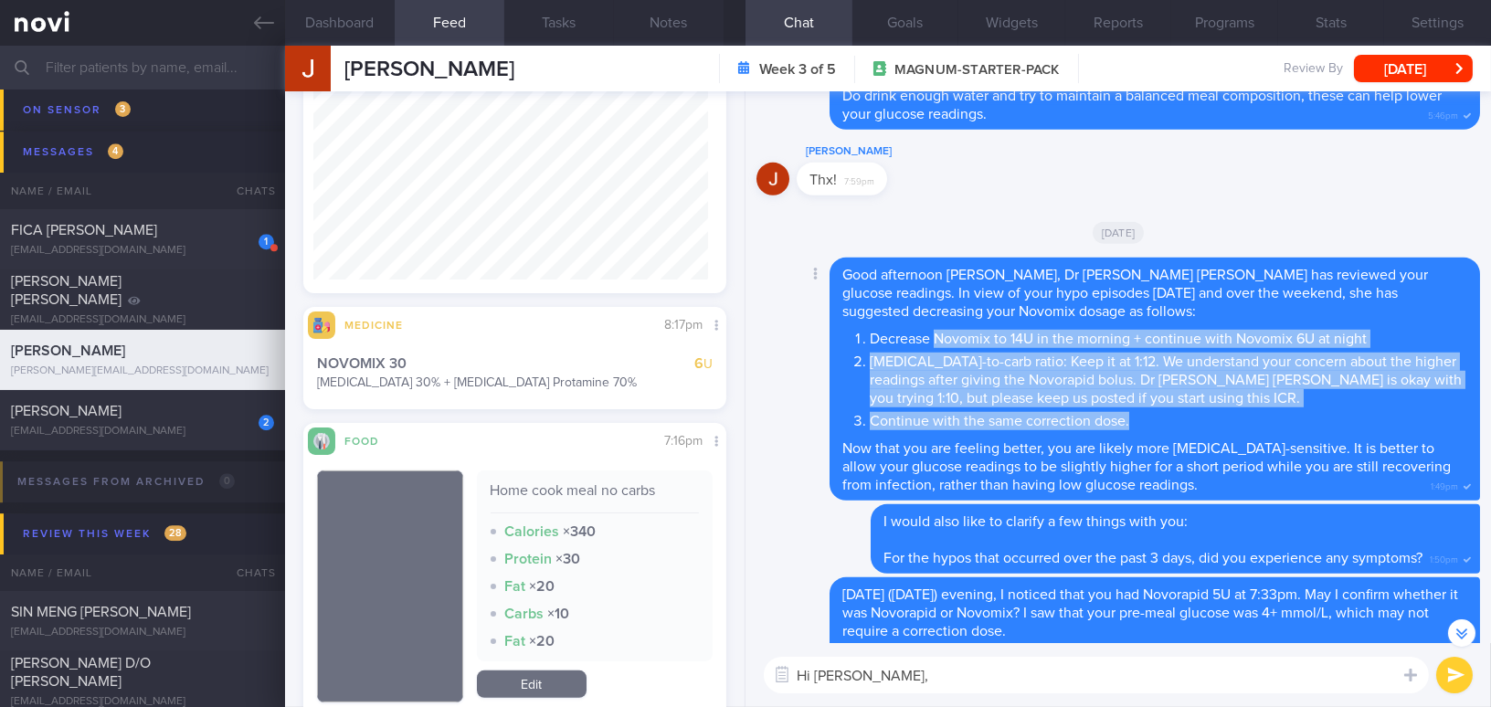
click at [1013, 430] on li "Continue with the same correction dose." at bounding box center [1168, 418] width 597 height 23
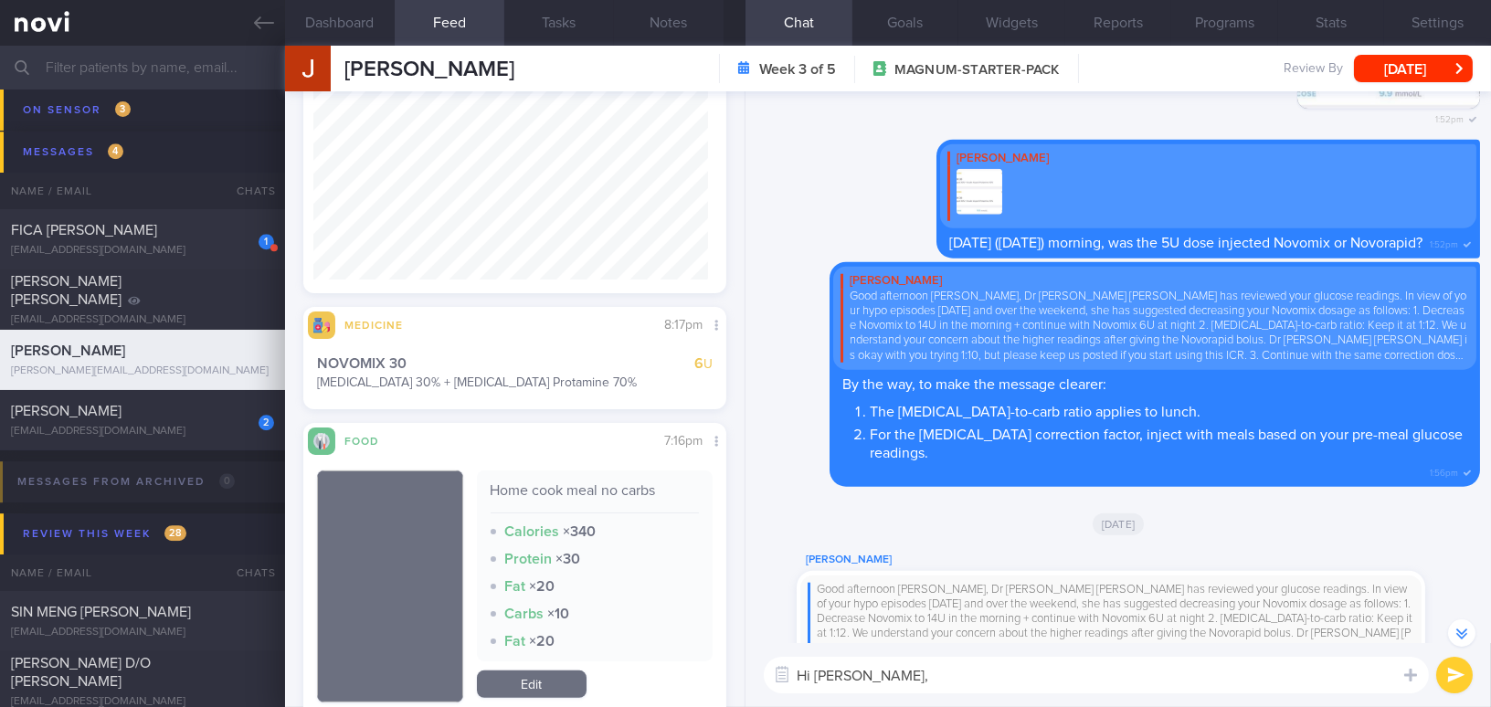
scroll to position [-496, 0]
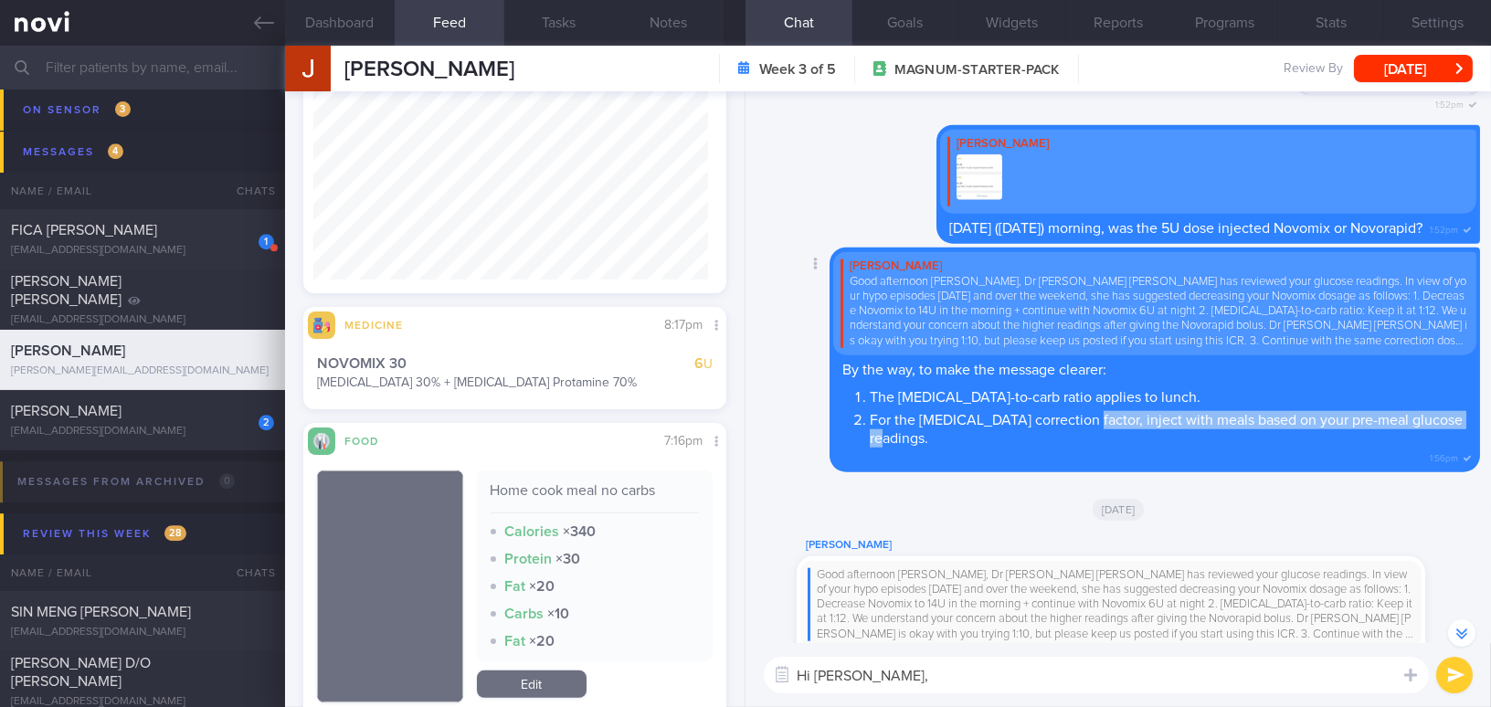
drag, startPoint x: 1072, startPoint y: 416, endPoint x: 1460, endPoint y: 426, distance: 387.4
click at [1460, 426] on div "Mee Li Good afternoon Jake, Dr Sue Anne has reviewed your glucose readings. In …" at bounding box center [1154, 360] width 650 height 224
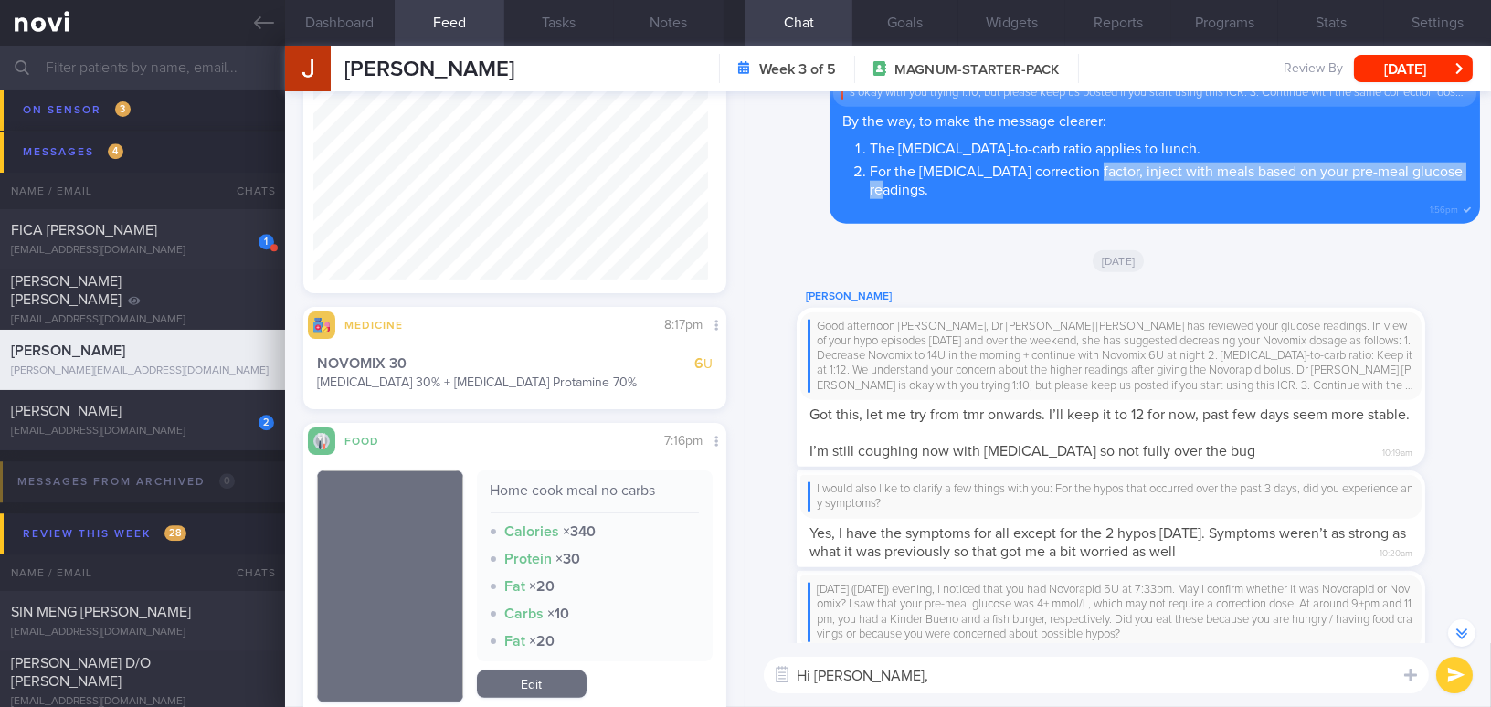
scroll to position [0, 0]
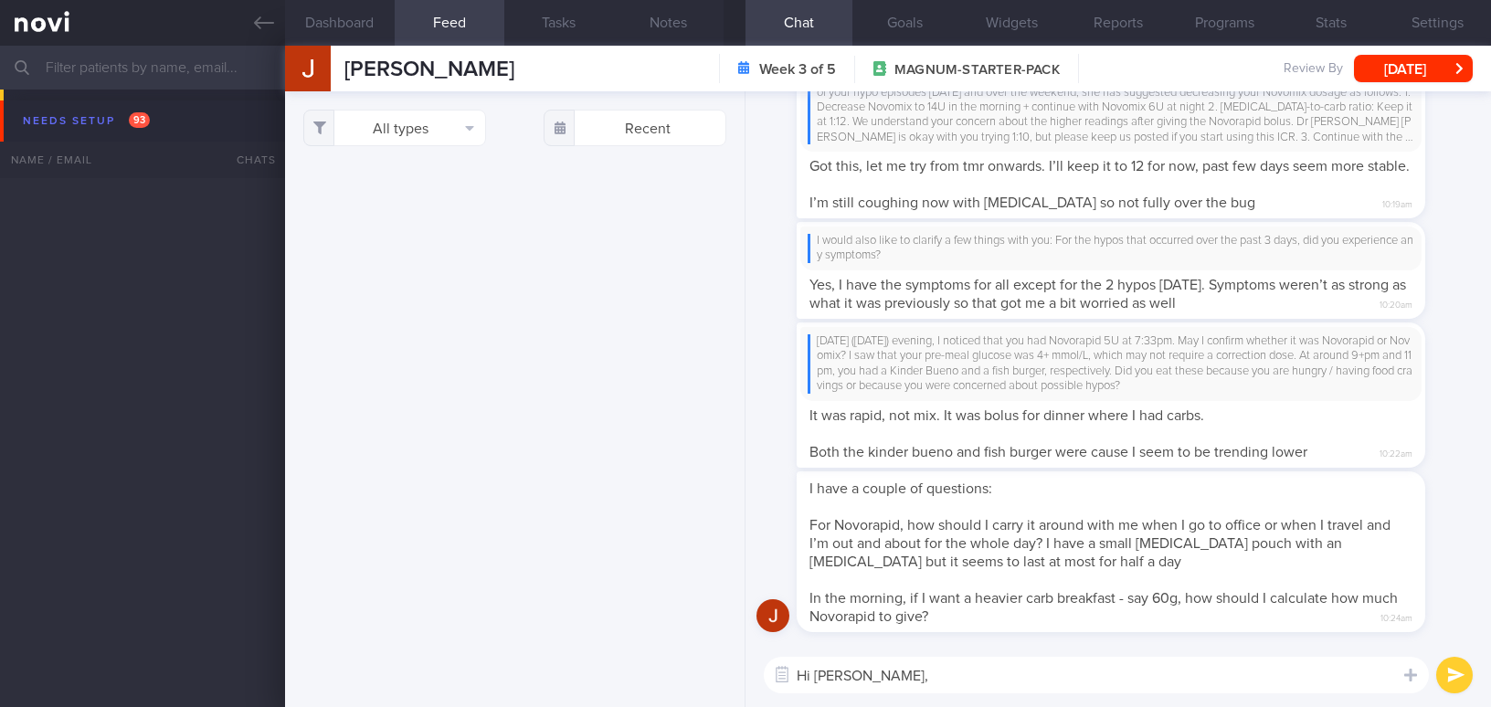
select select "8"
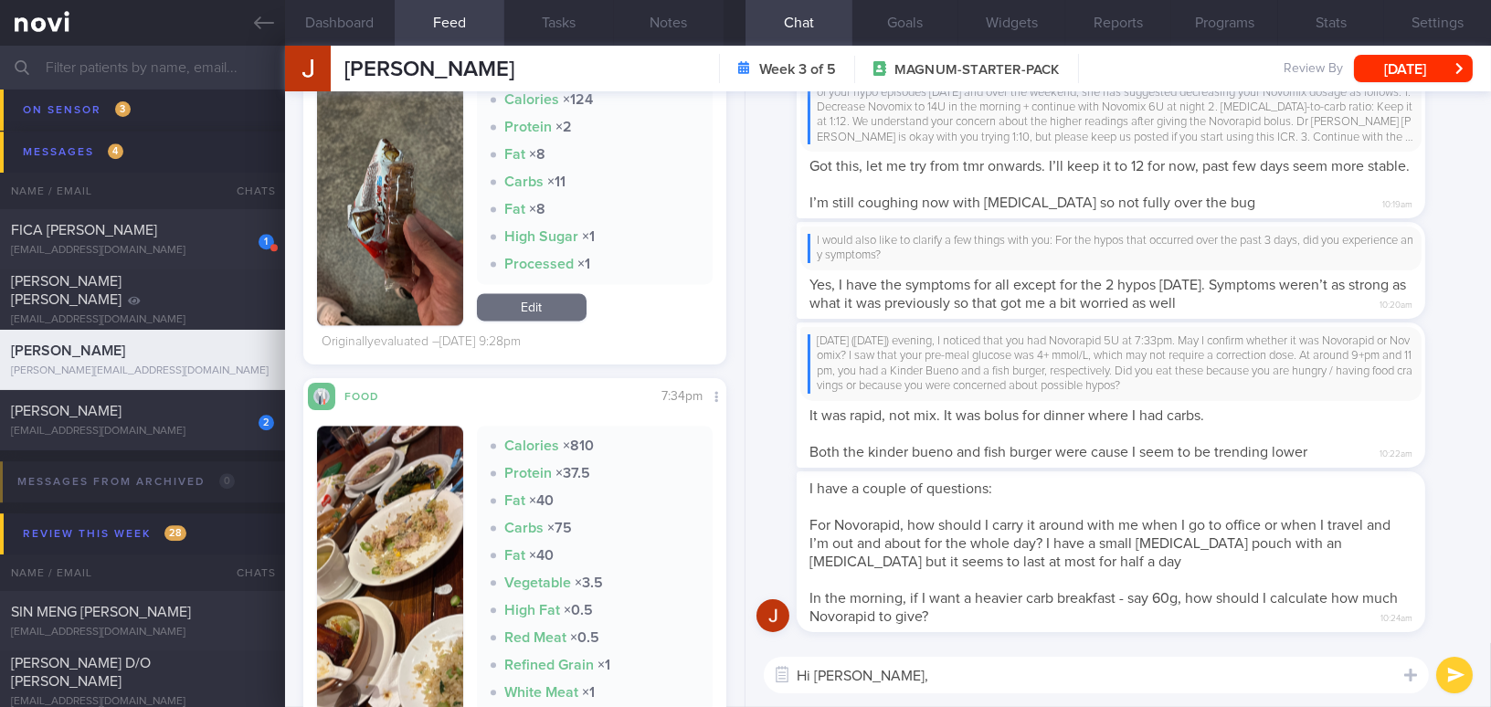
scroll to position [7805, 0]
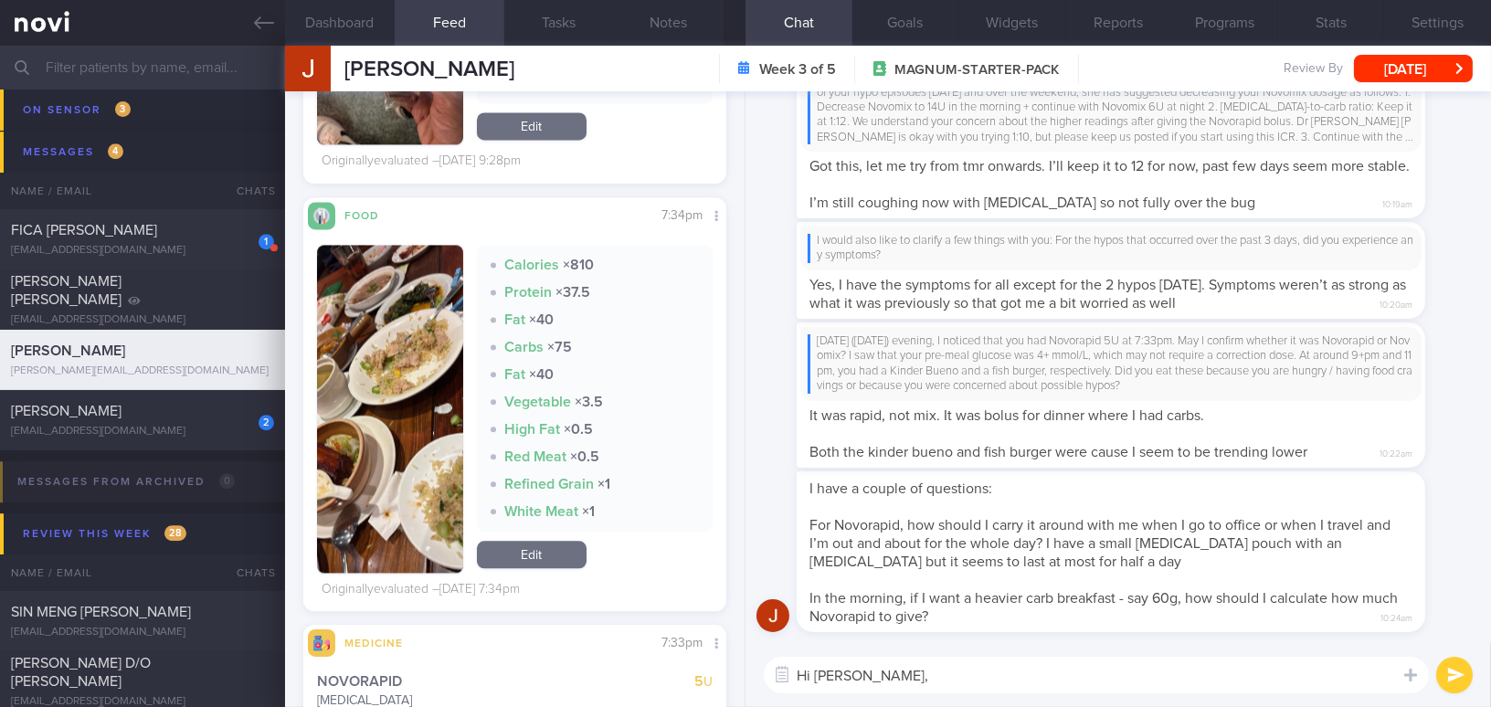
click at [364, 406] on button "button" at bounding box center [390, 409] width 146 height 328
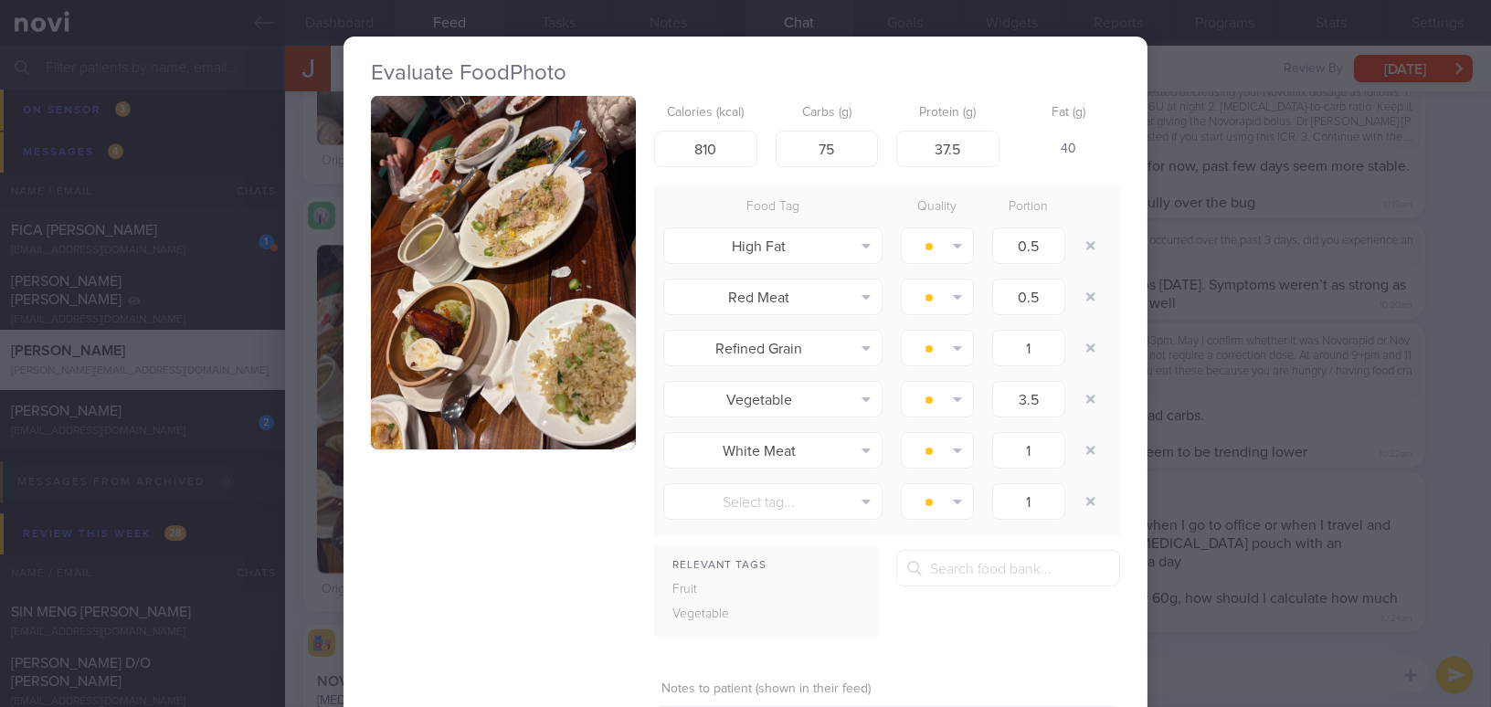
click at [445, 346] on button "button" at bounding box center [503, 272] width 265 height 353
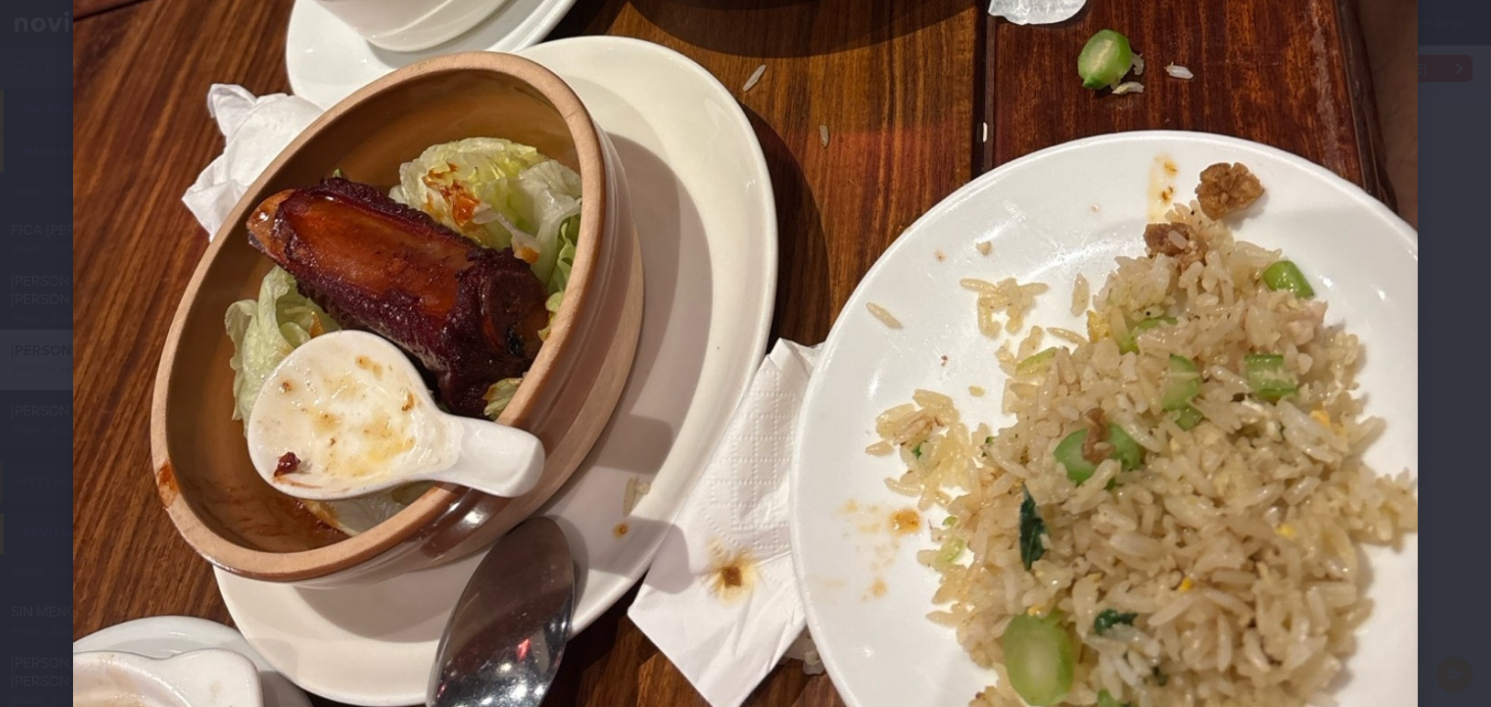
scroll to position [965, 0]
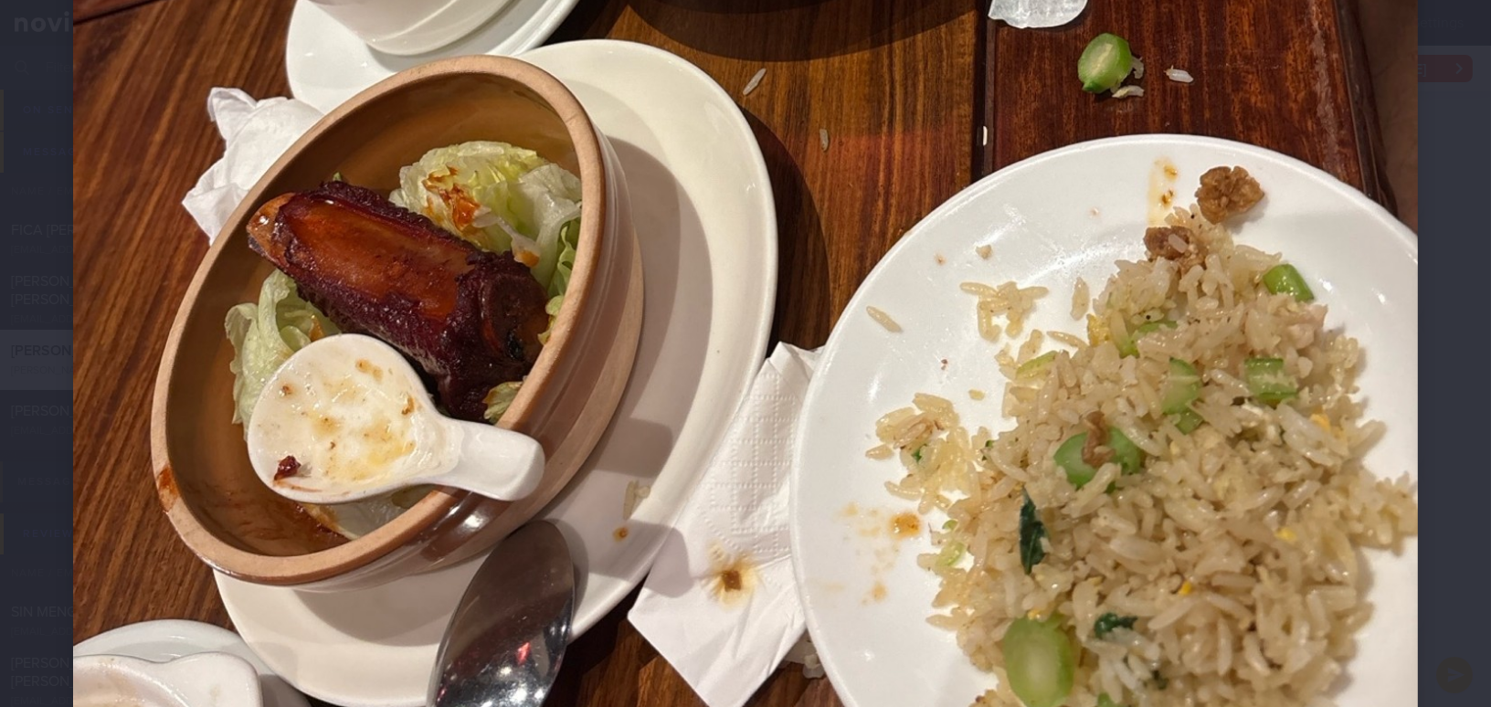
click at [838, 355] on img at bounding box center [745, 4] width 1344 height 1793
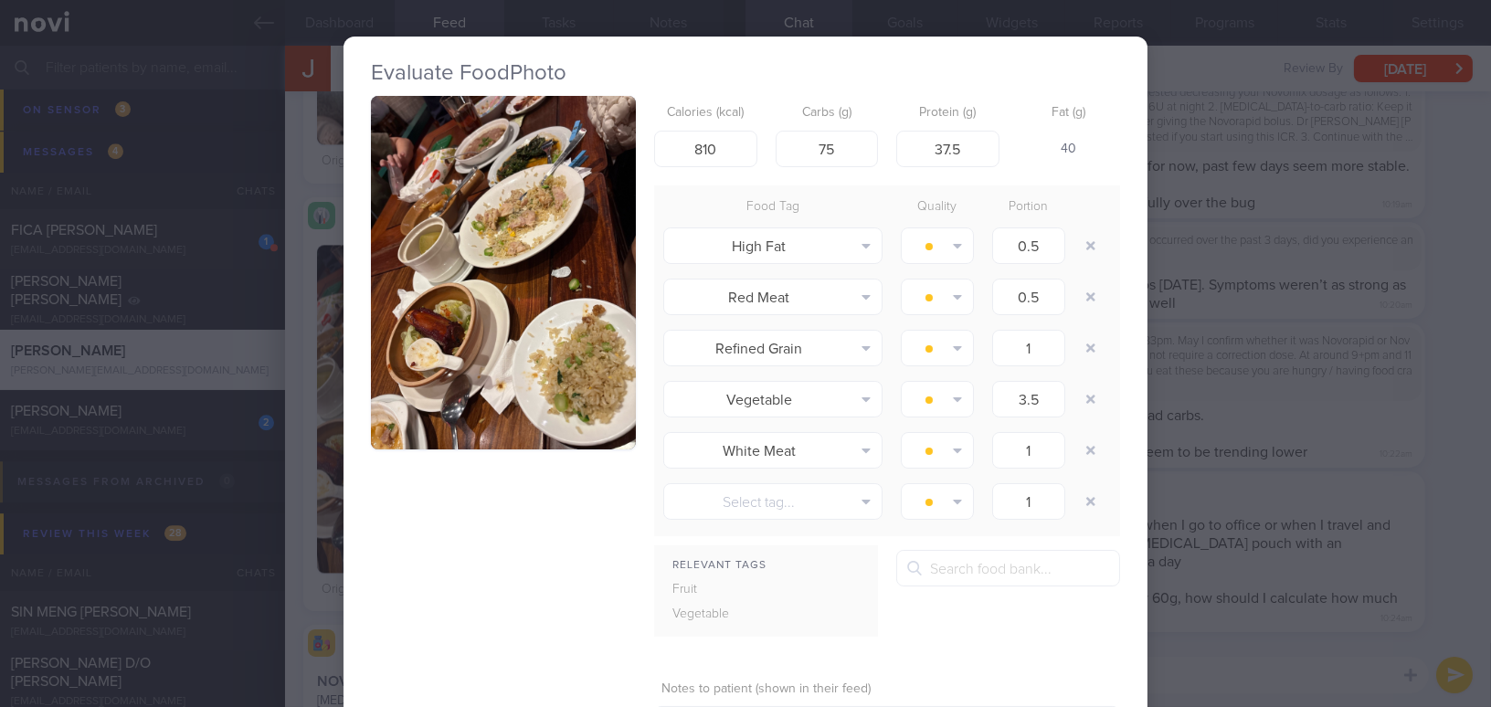
click at [1287, 483] on div "Evaluate Food Photo Calories (kcal) 810 Carbs (g) 75 Protein (g) 37.5 Fat (g) 4…" at bounding box center [745, 353] width 1491 height 707
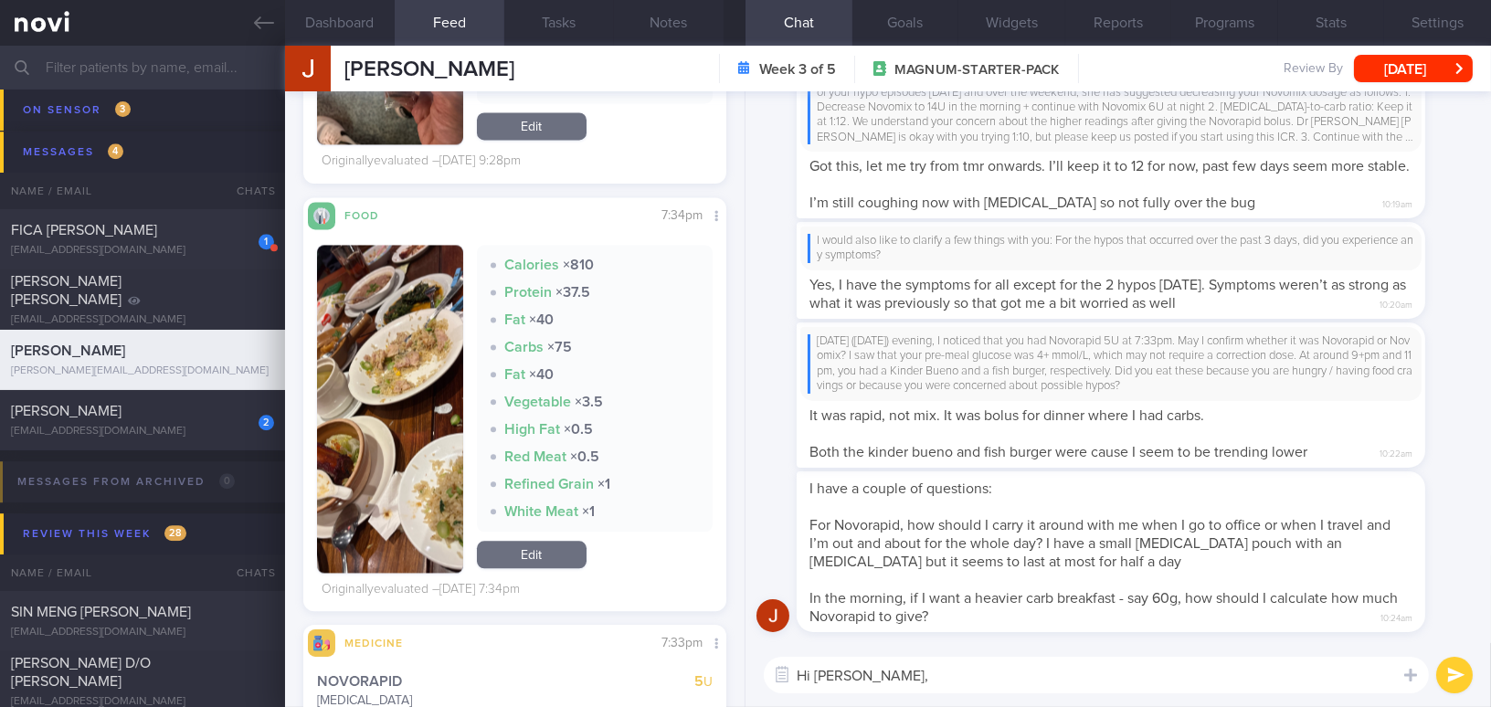
click at [400, 430] on button "button" at bounding box center [390, 409] width 146 height 328
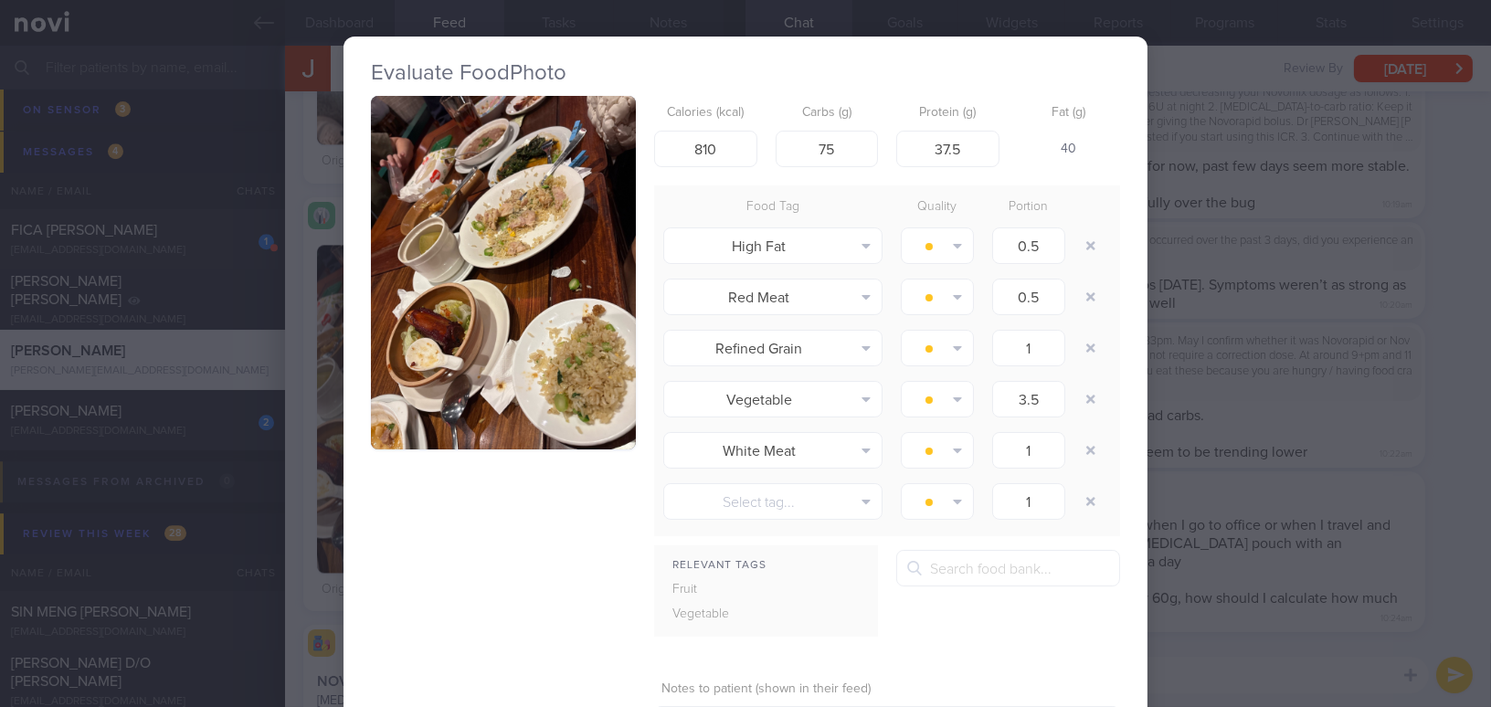
click at [1263, 477] on div "Evaluate Food Photo Calories (kcal) 810 Carbs (g) 75 Protein (g) 37.5 Fat (g) 4…" at bounding box center [745, 353] width 1491 height 707
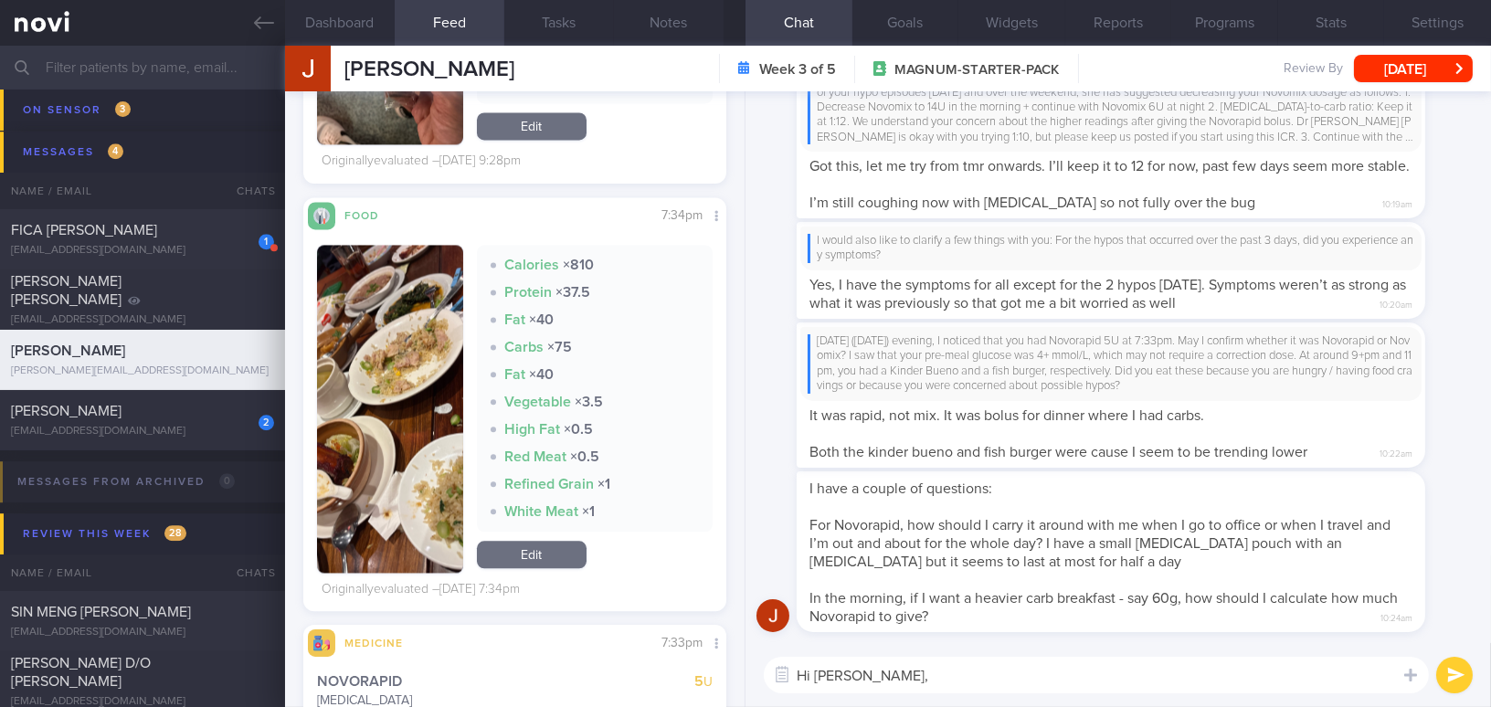
click at [378, 311] on button "button" at bounding box center [390, 409] width 146 height 328
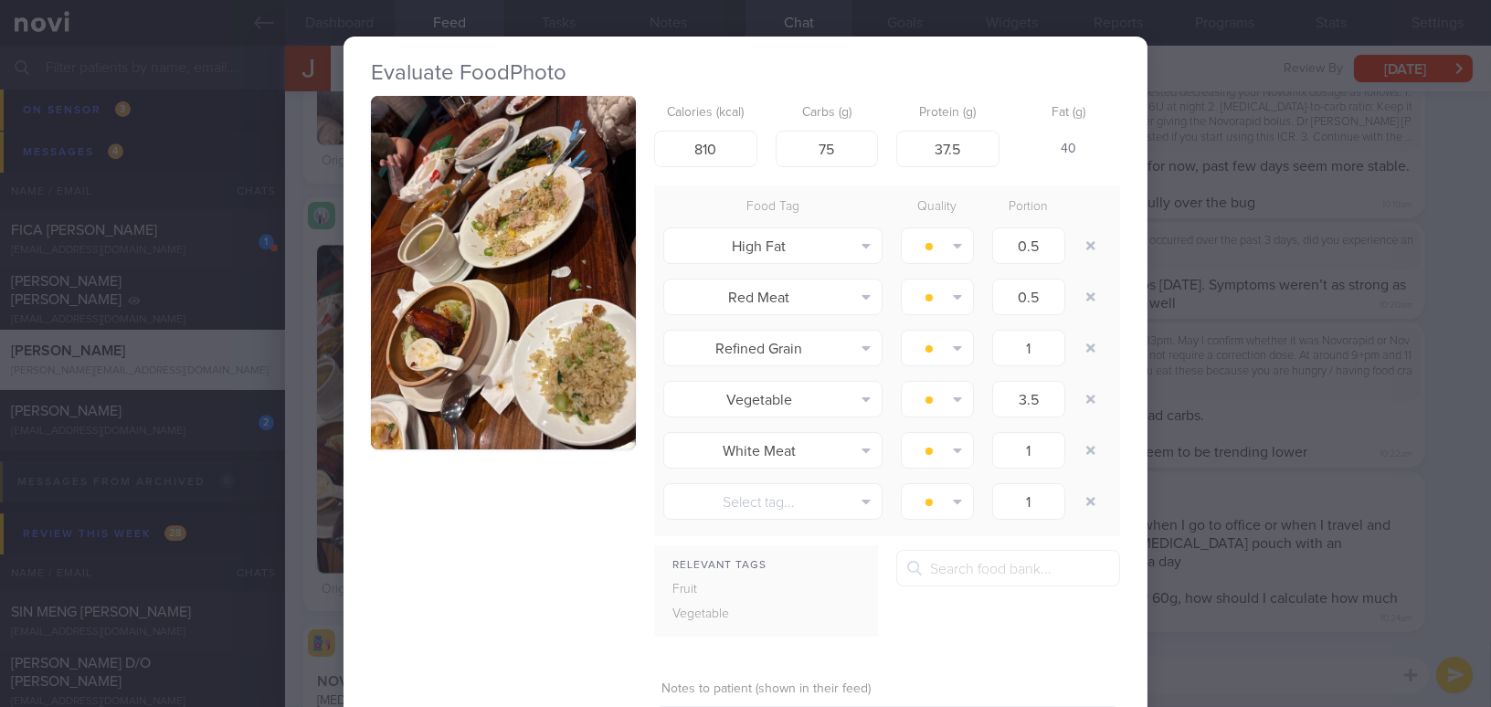
click at [448, 340] on button "button" at bounding box center [503, 272] width 265 height 353
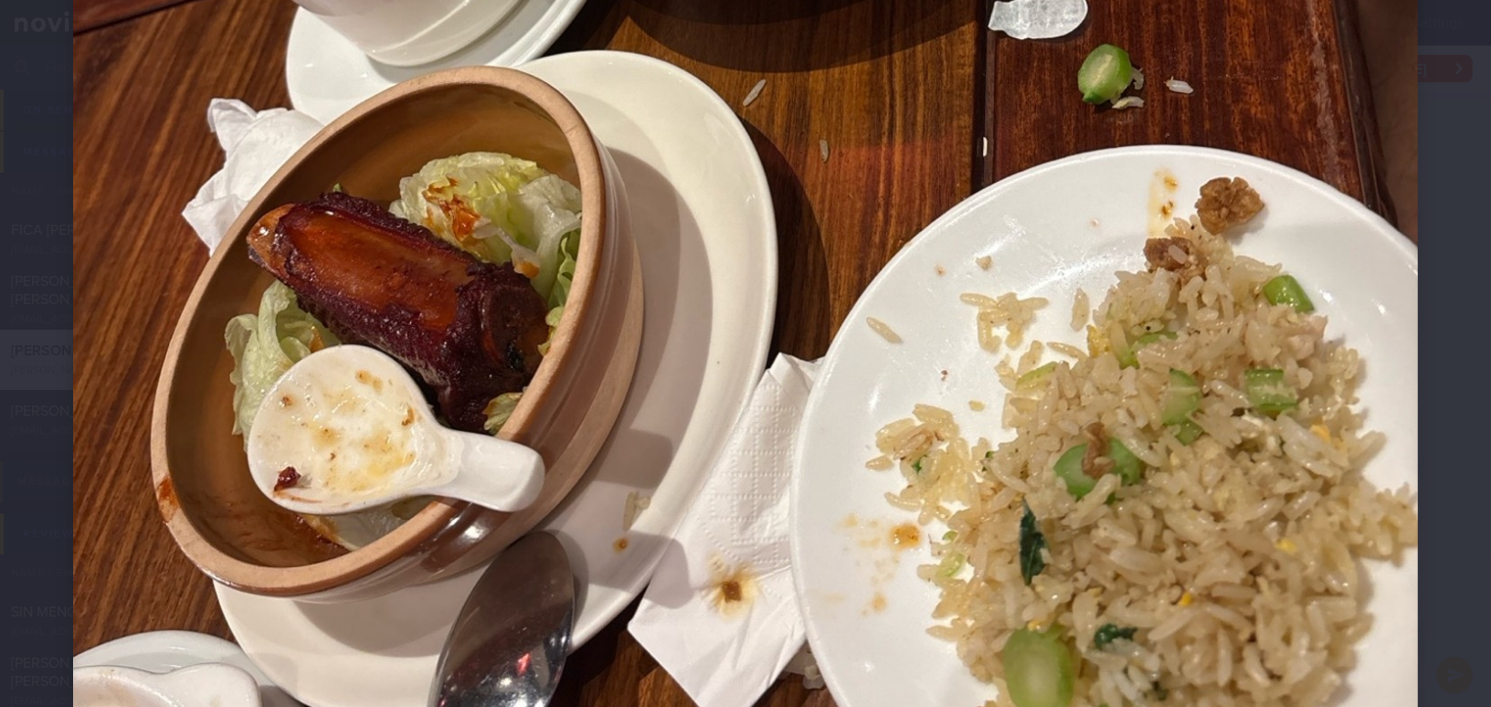
scroll to position [1162, 0]
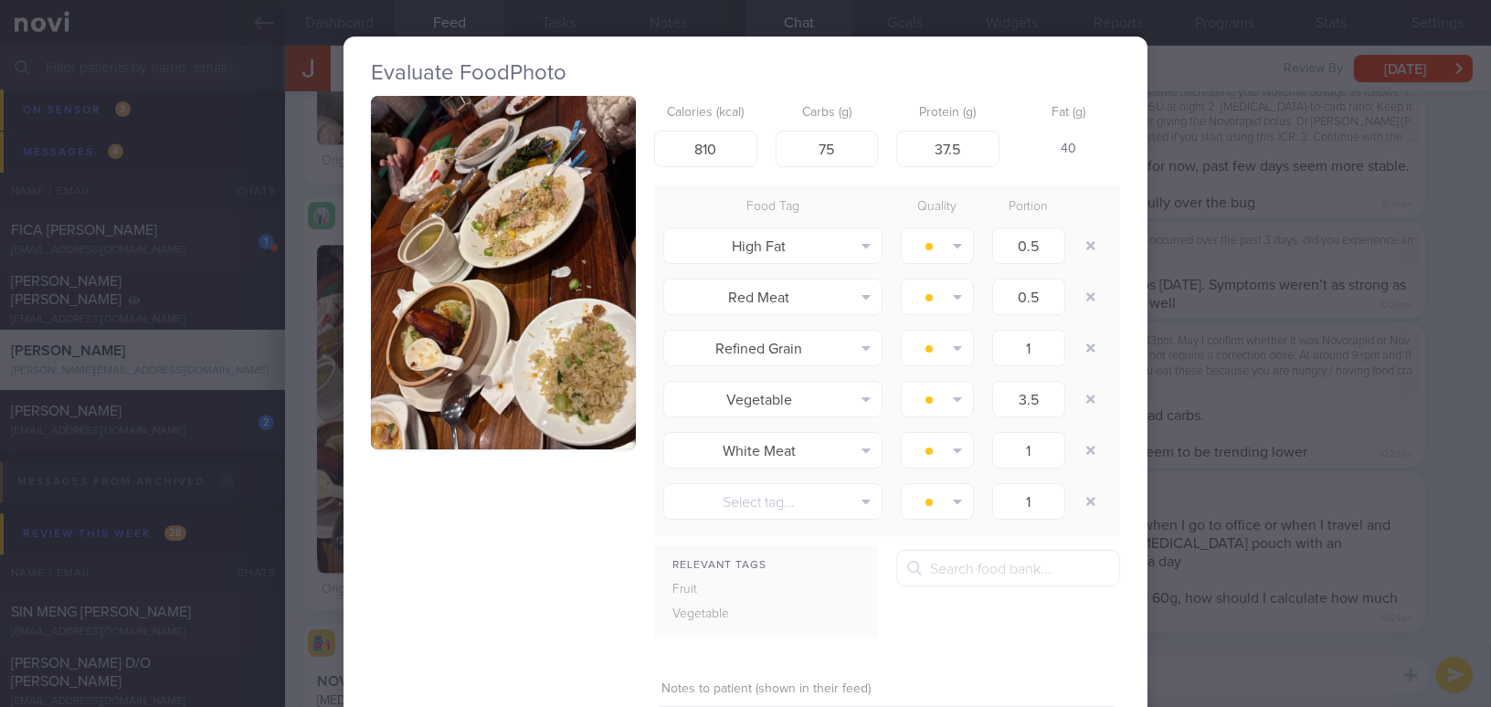
click at [1228, 594] on div "Evaluate Food Photo Calories (kcal) 810 Carbs (g) 75 Protein (g) 37.5 Fat (g) 4…" at bounding box center [745, 353] width 1491 height 707
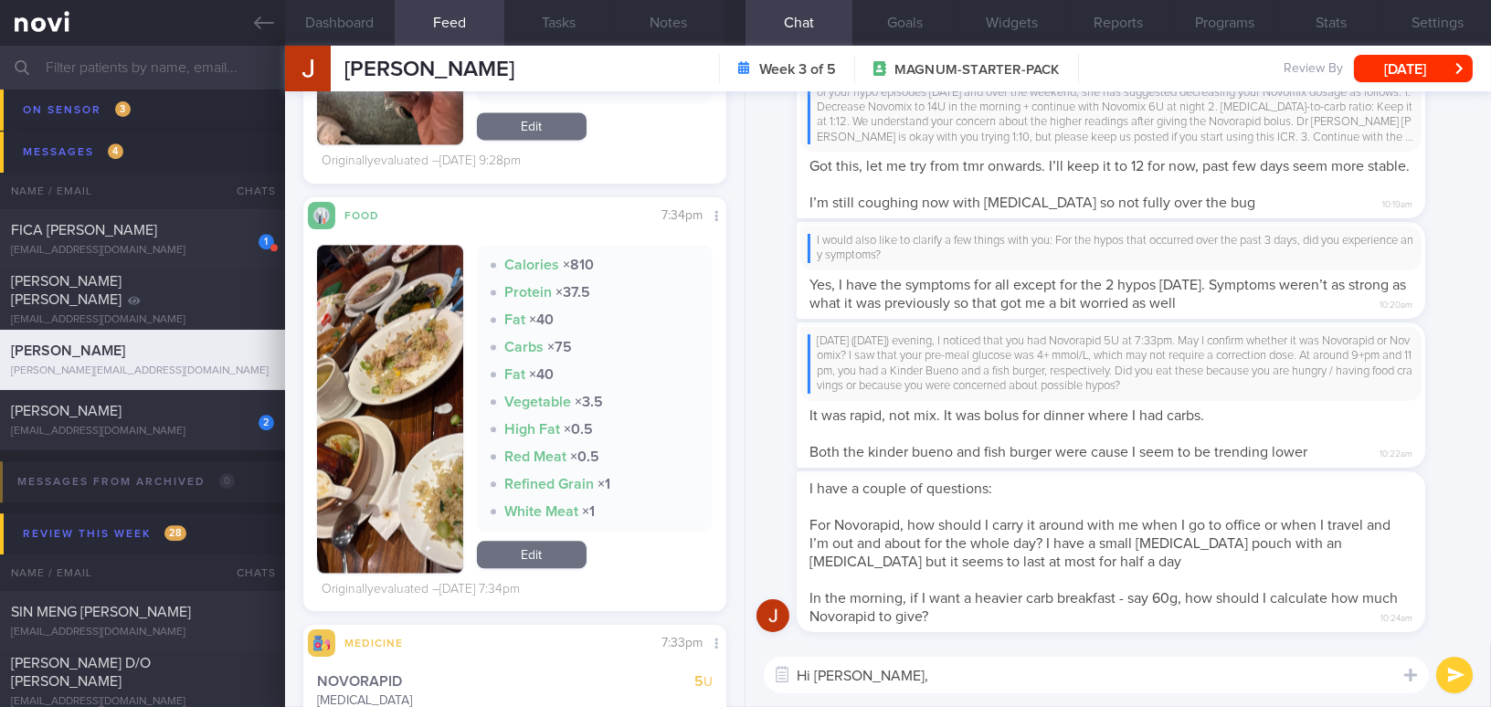
drag, startPoint x: 828, startPoint y: 679, endPoint x: 748, endPoint y: 680, distance: 79.5
click at [748, 680] on div "Hi Jake, Hi Jake, ​ Hi Jake, ​" at bounding box center [1117, 675] width 745 height 64
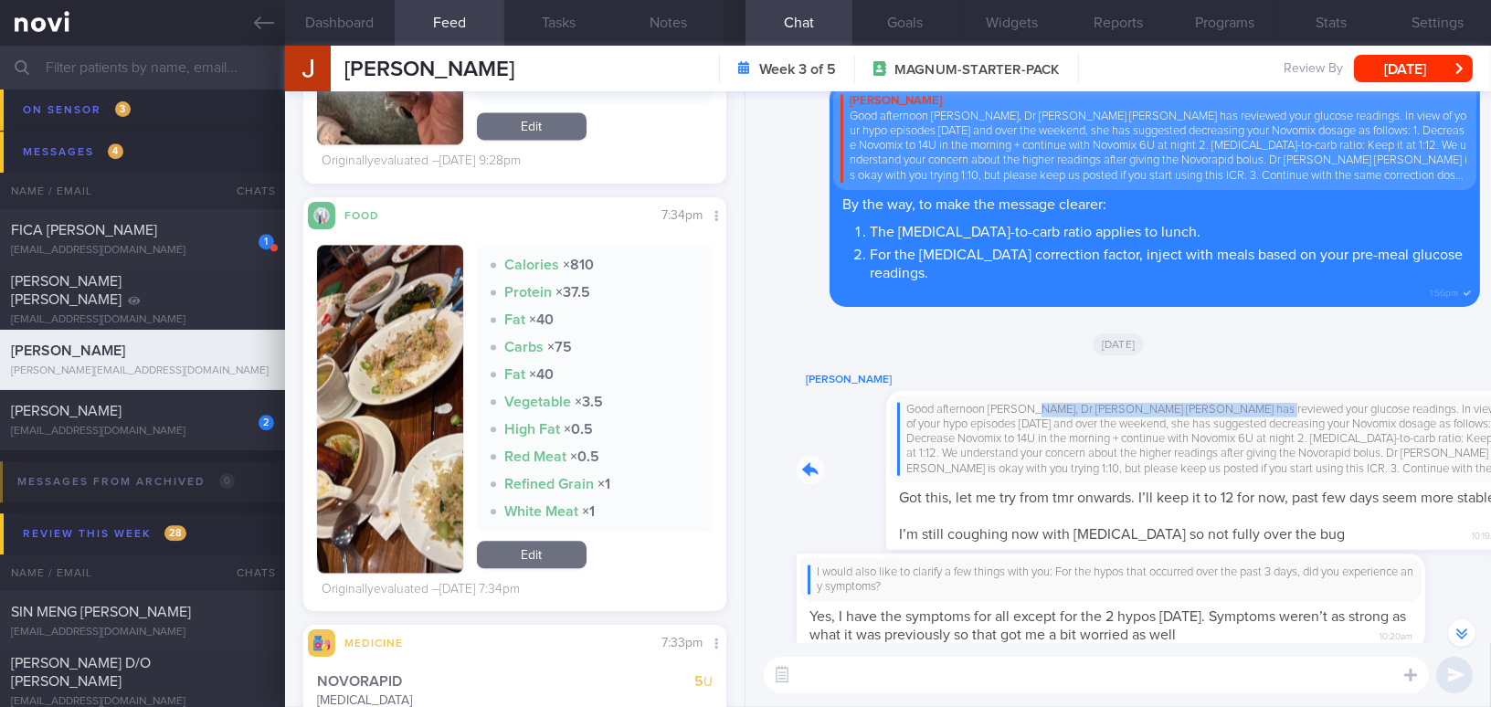
drag, startPoint x: 943, startPoint y: 379, endPoint x: 1171, endPoint y: 395, distance: 228.9
click at [1171, 395] on div "Jake Chia Good afternoon Jake, Dr Sue Anne has reviewed your glucose readings. …" at bounding box center [1137, 459] width 683 height 181
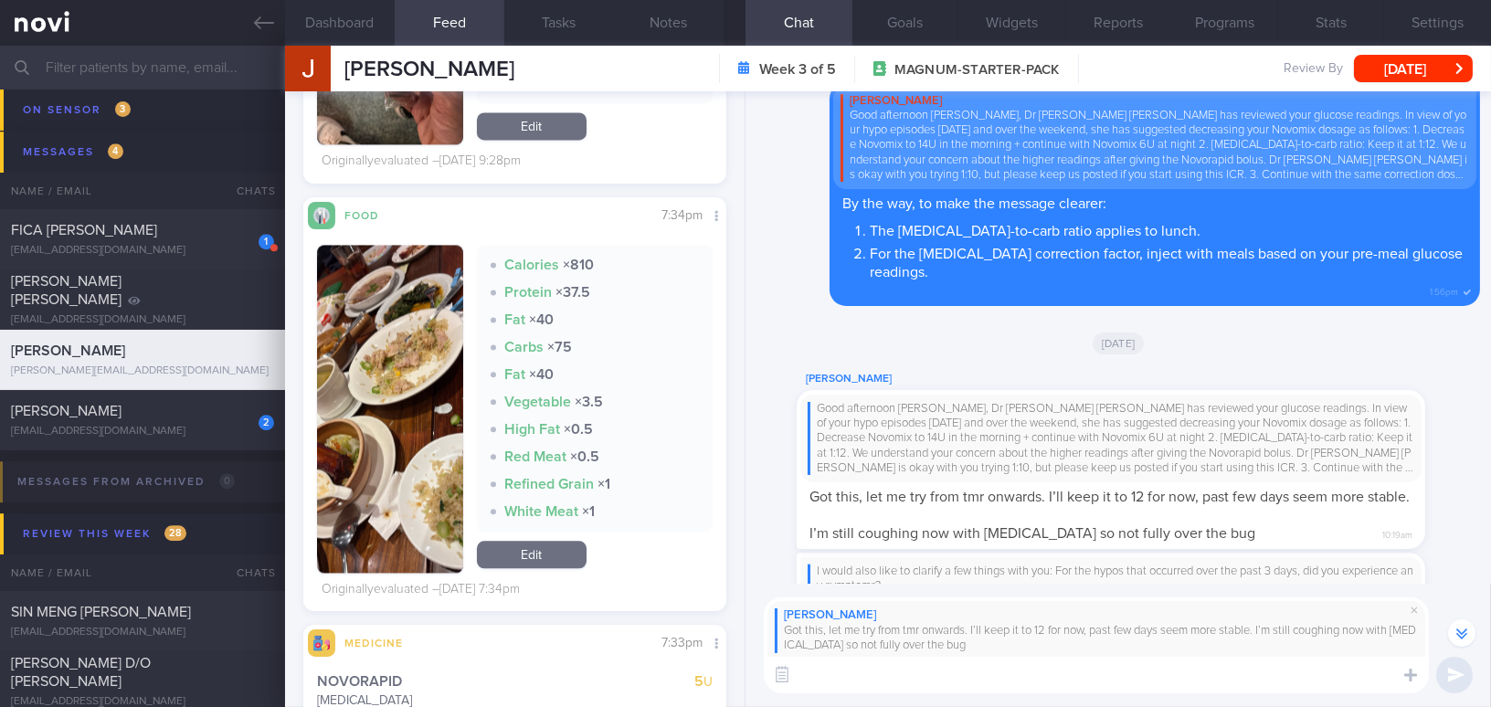
paste textarea "As you recover, your glucose control might improve as well. We will need to con…"
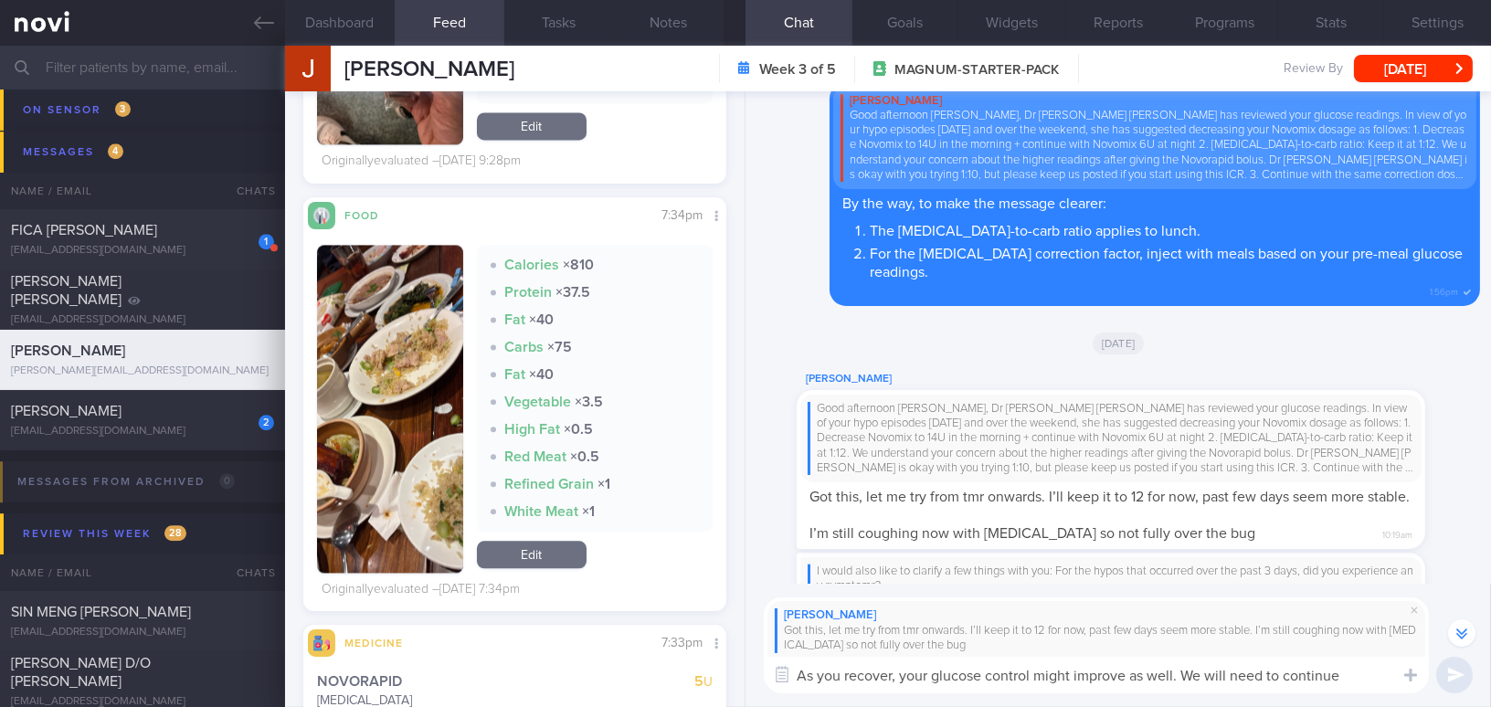
scroll to position [-425, 0]
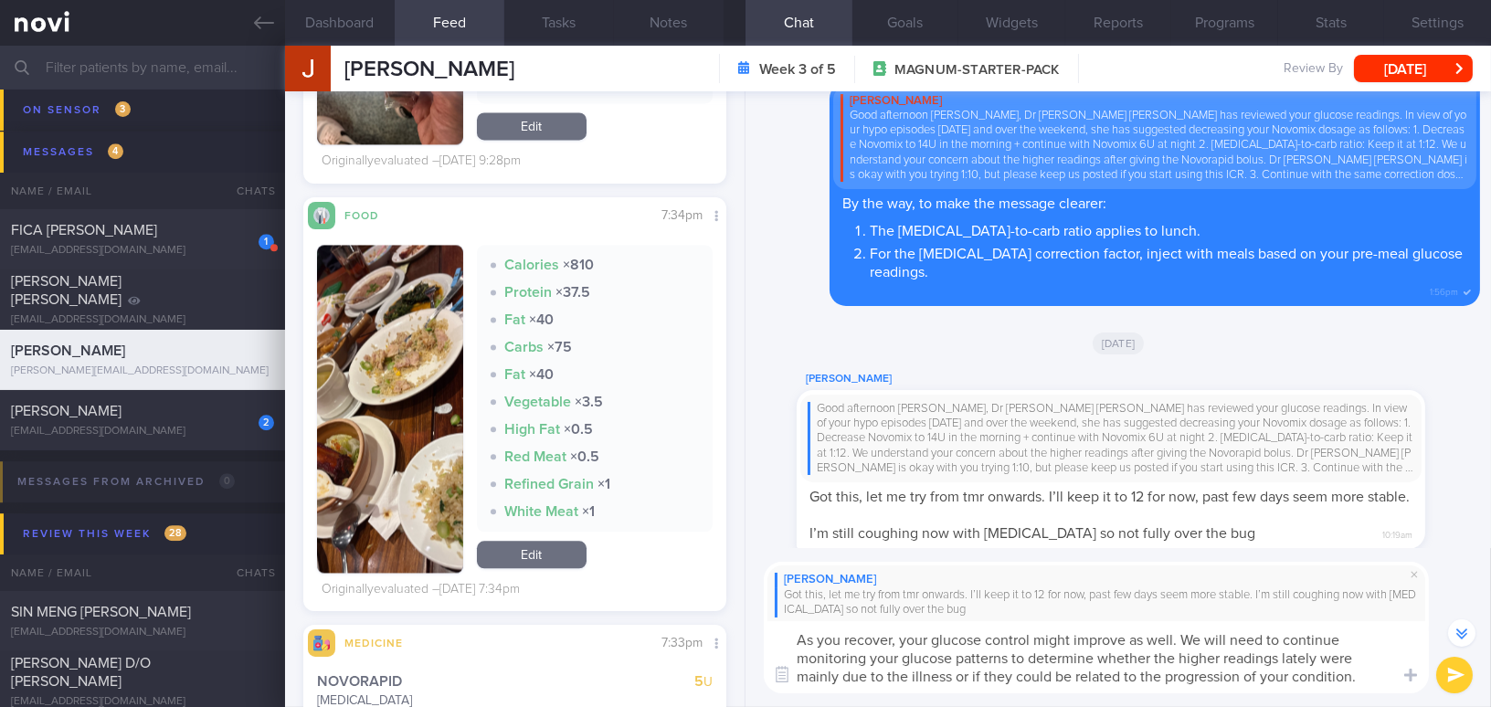
click at [790, 630] on textarea "As you recover, your glucose control might improve as well. We will need to con…" at bounding box center [1096, 657] width 665 height 72
click at [954, 676] on textarea "Hi Jake, as you recover, your glucose control might improve as well. We will ne…" at bounding box center [1096, 657] width 665 height 72
type textarea "Hi Jake, as you recover, your glucose control might improve as well. We will ne…"
click at [1442, 668] on button "submit" at bounding box center [1454, 675] width 37 height 37
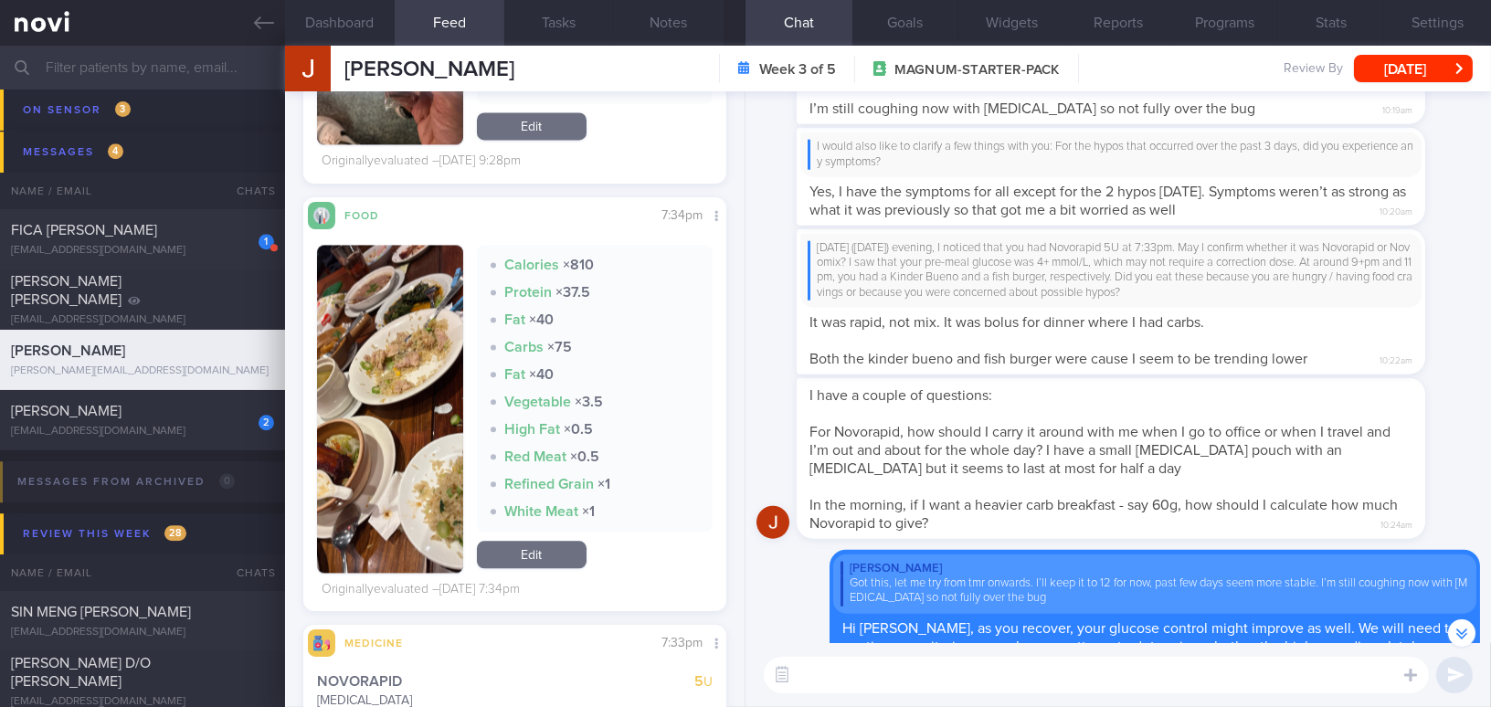
scroll to position [-82, 0]
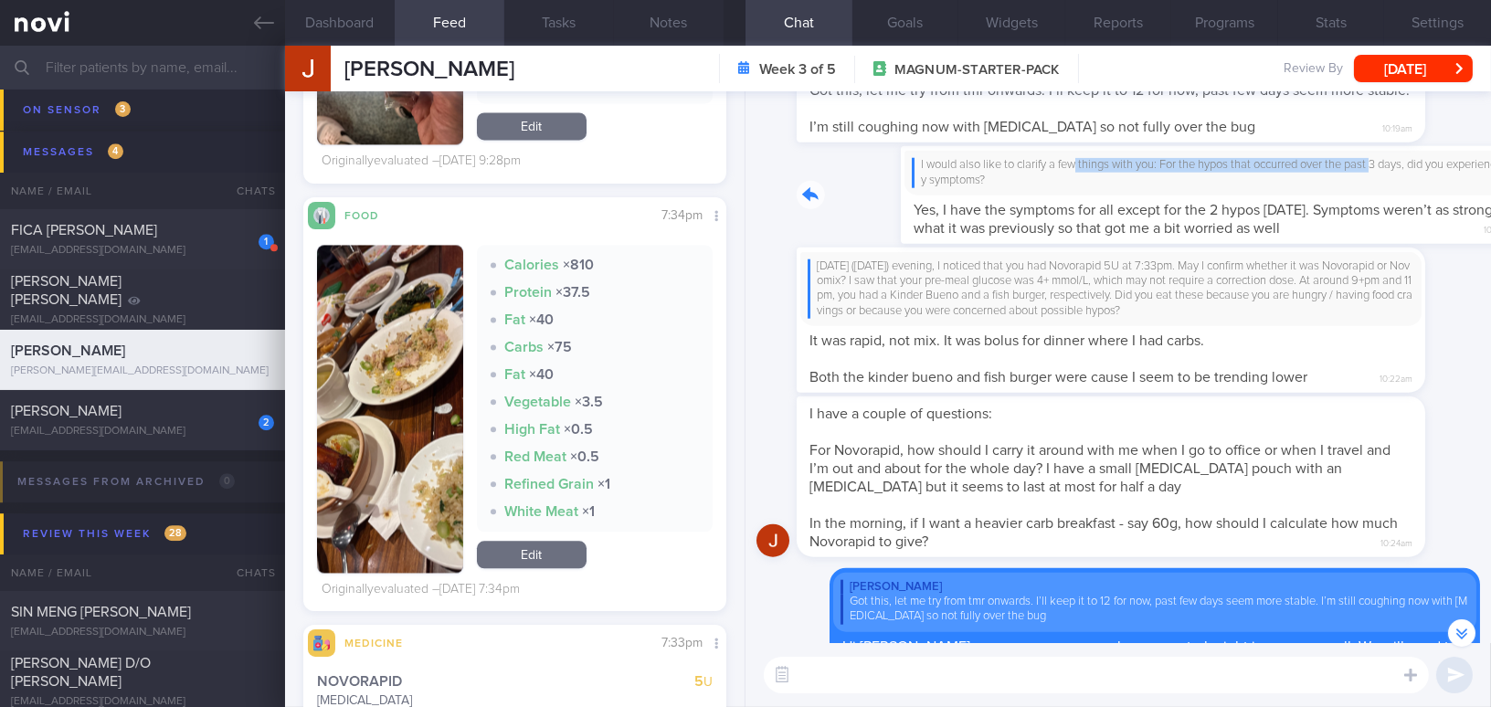
drag, startPoint x: 975, startPoint y: 181, endPoint x: 1274, endPoint y: 184, distance: 299.6
click at [1274, 184] on div "I would also like to clarify a few things with you: For the hypos that occurred…" at bounding box center [1137, 195] width 683 height 98
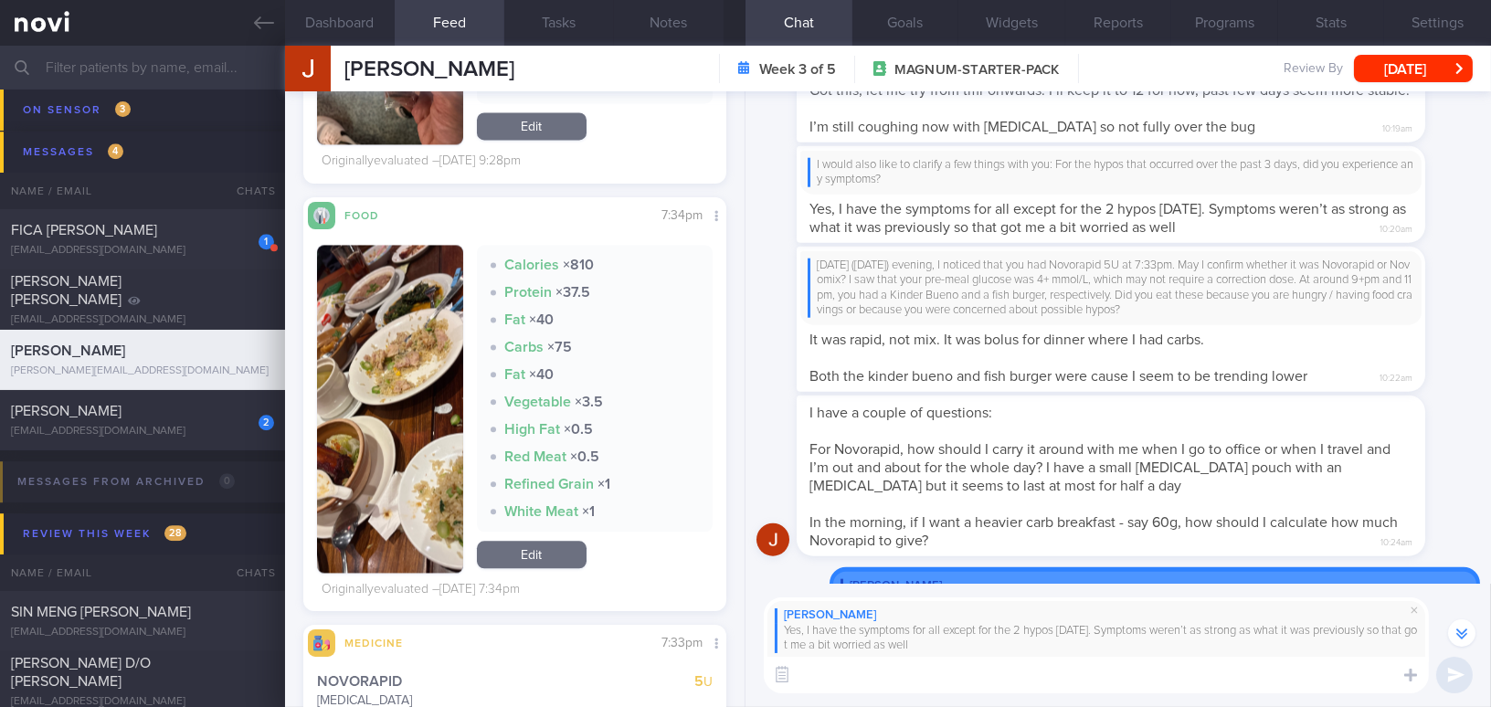
click at [825, 668] on textarea at bounding box center [1096, 675] width 665 height 37
paste textarea "It is best to prevent hypoglycemia, but if it does occur, treat it appropriatel…"
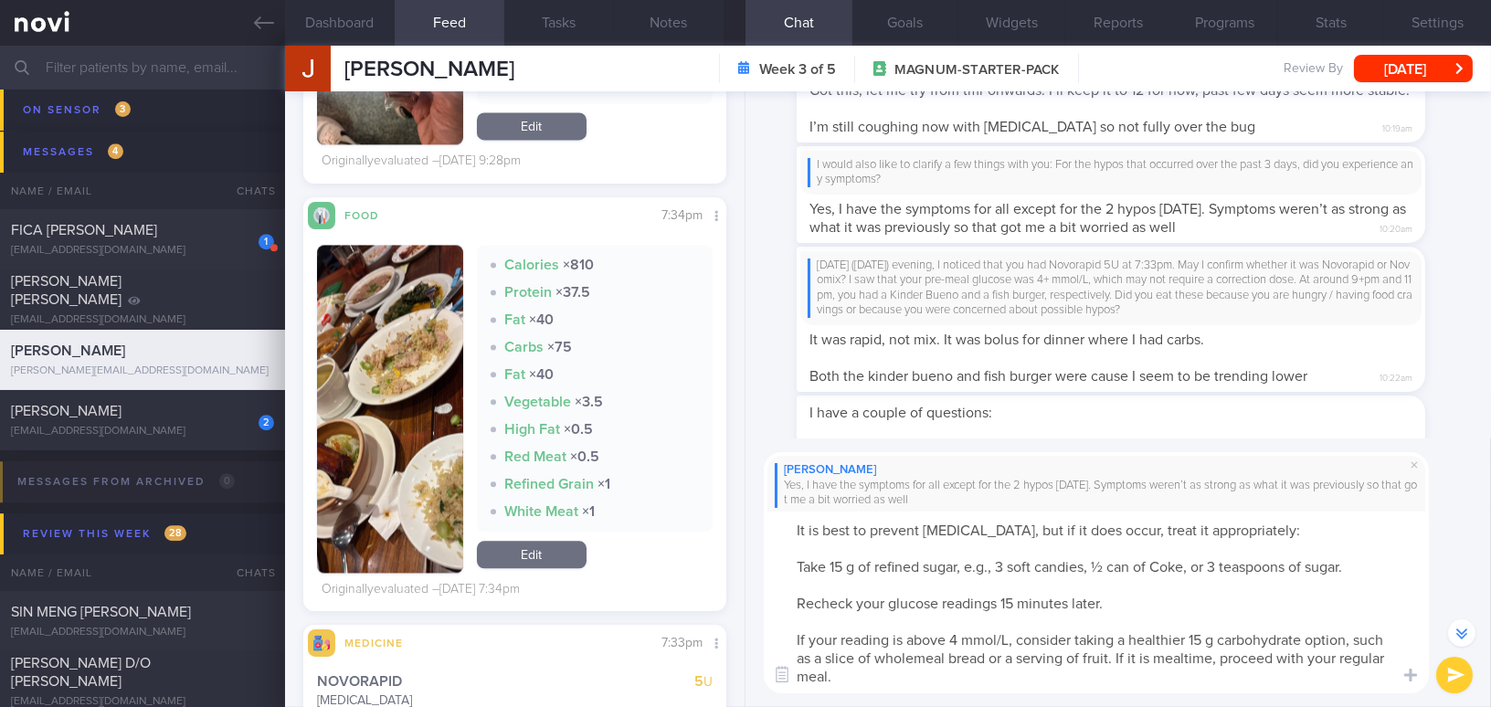
drag, startPoint x: 954, startPoint y: 526, endPoint x: 1013, endPoint y: 530, distance: 58.6
click at [1013, 530] on textarea "It is best to prevent hypoglycemia, but if it does occur, treat it appropriatel…" at bounding box center [1096, 602] width 665 height 182
click at [797, 561] on textarea "It is best to prevent hypo, but if it does occur, treat it appropriately: Take …" at bounding box center [1096, 602] width 665 height 182
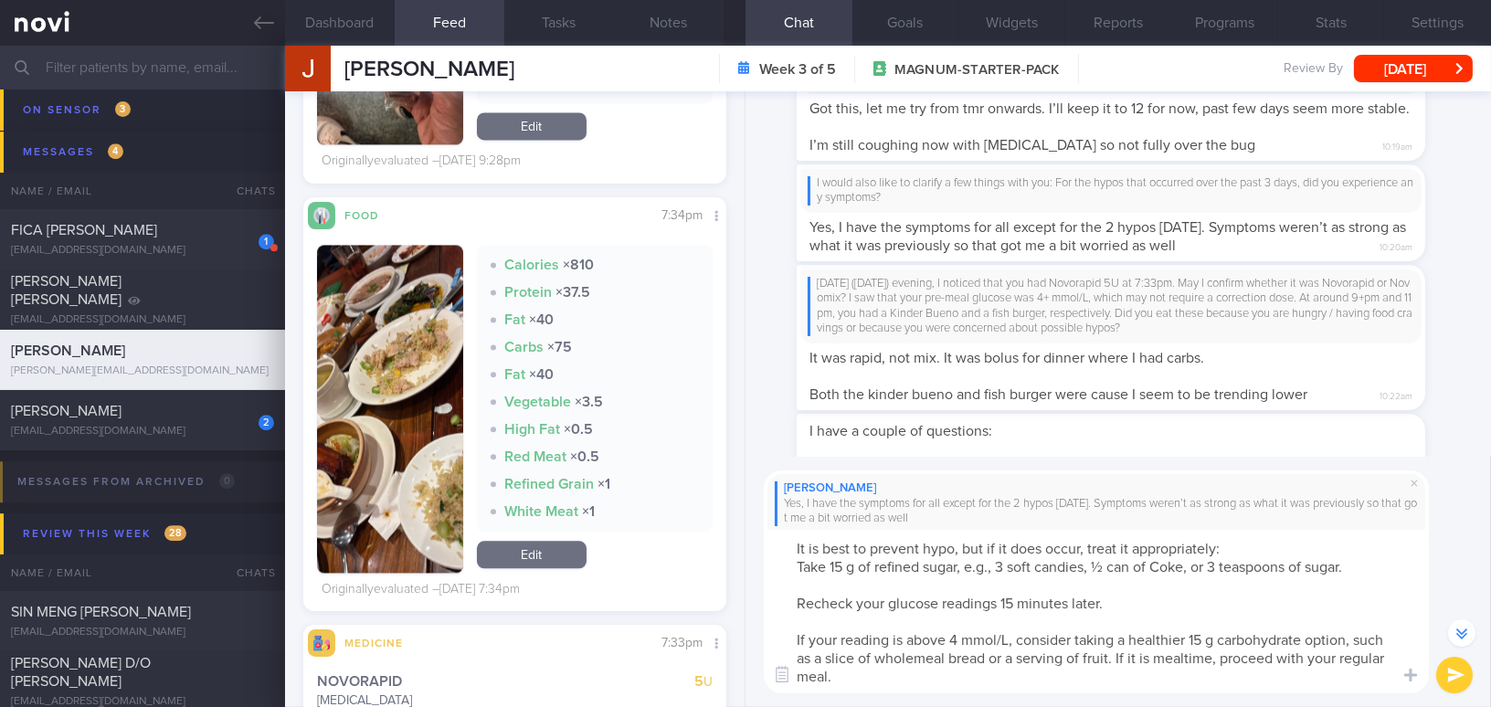
scroll to position [-268, 0]
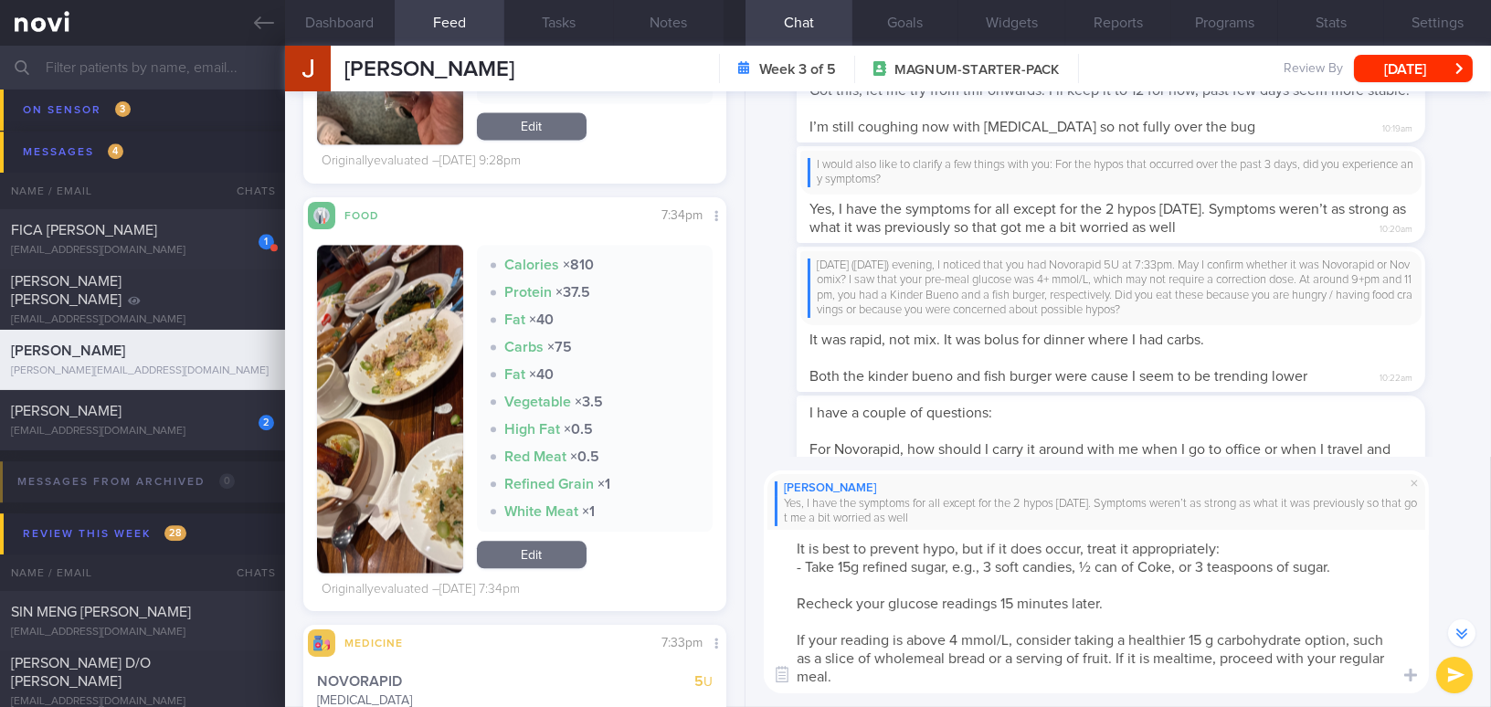
drag, startPoint x: 956, startPoint y: 566, endPoint x: 982, endPoint y: 564, distance: 25.6
click at [982, 564] on textarea "It is best to prevent hypo, but if it does occur, treat it appropriately: - Tak…" at bounding box center [1096, 611] width 665 height 163
click at [1185, 564] on textarea "It is best to prevent hypo, but if it does occur, treat it appropriately: - Tak…" at bounding box center [1096, 611] width 665 height 163
click at [787, 607] on textarea "It is best to prevent hypo, but if it does occur, treat it appropriately: - Tak…" at bounding box center [1096, 611] width 665 height 163
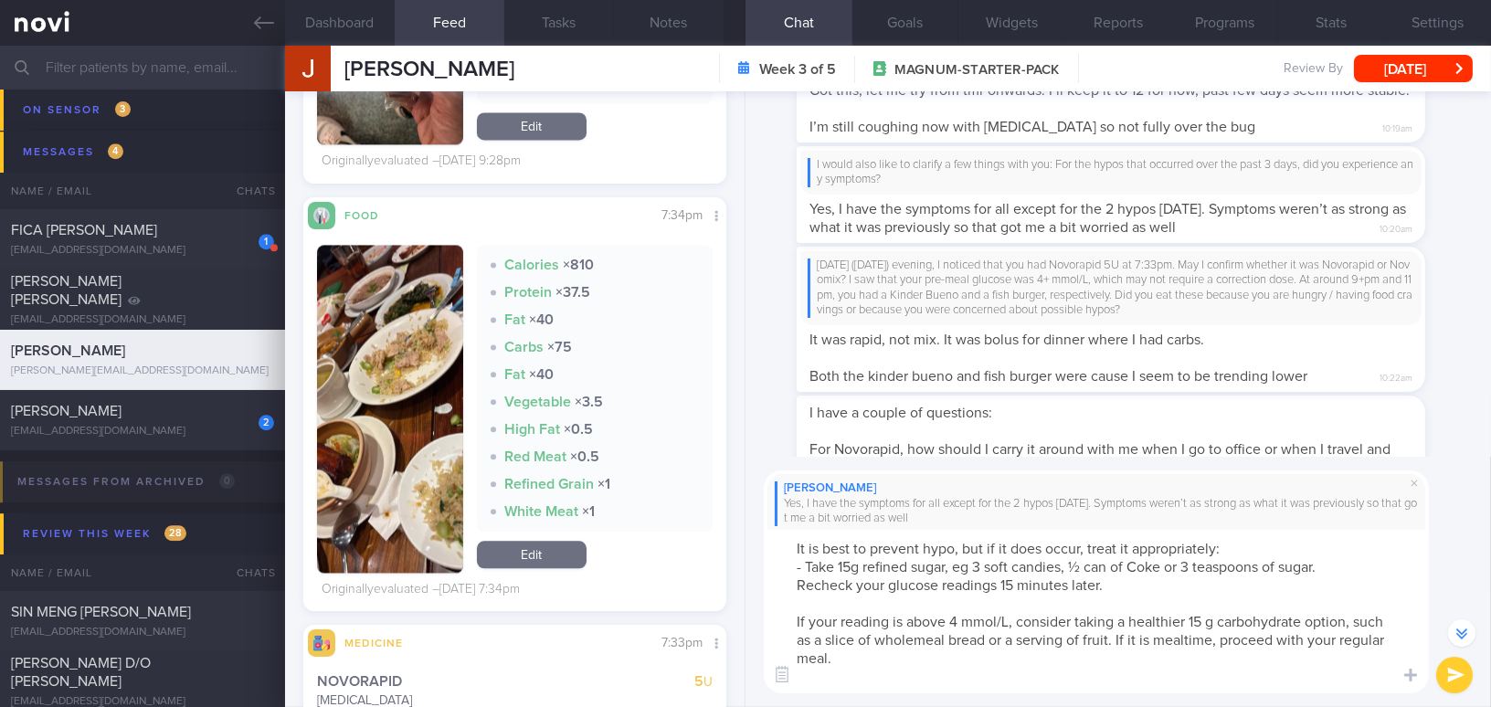
scroll to position [-249, 0]
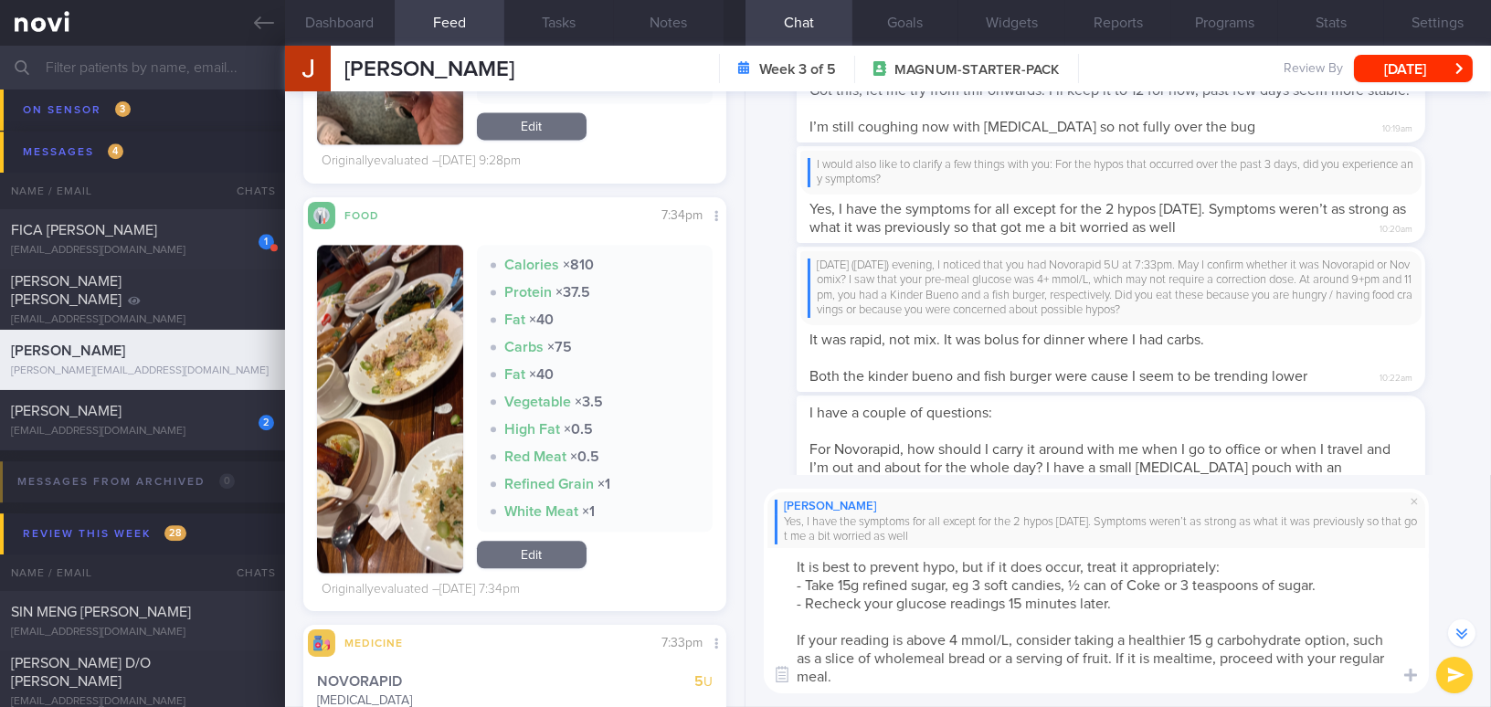
drag, startPoint x: 1048, startPoint y: 605, endPoint x: 1073, endPoint y: 603, distance: 25.6
click at [1073, 603] on textarea "It is best to prevent hypo, but if it does occur, treat it appropriately: - Tak…" at bounding box center [1096, 620] width 665 height 145
click at [786, 640] on textarea "It is best to prevent hypo, but if it does occur, treat it appropriately: - Tak…" at bounding box center [1096, 620] width 665 height 145
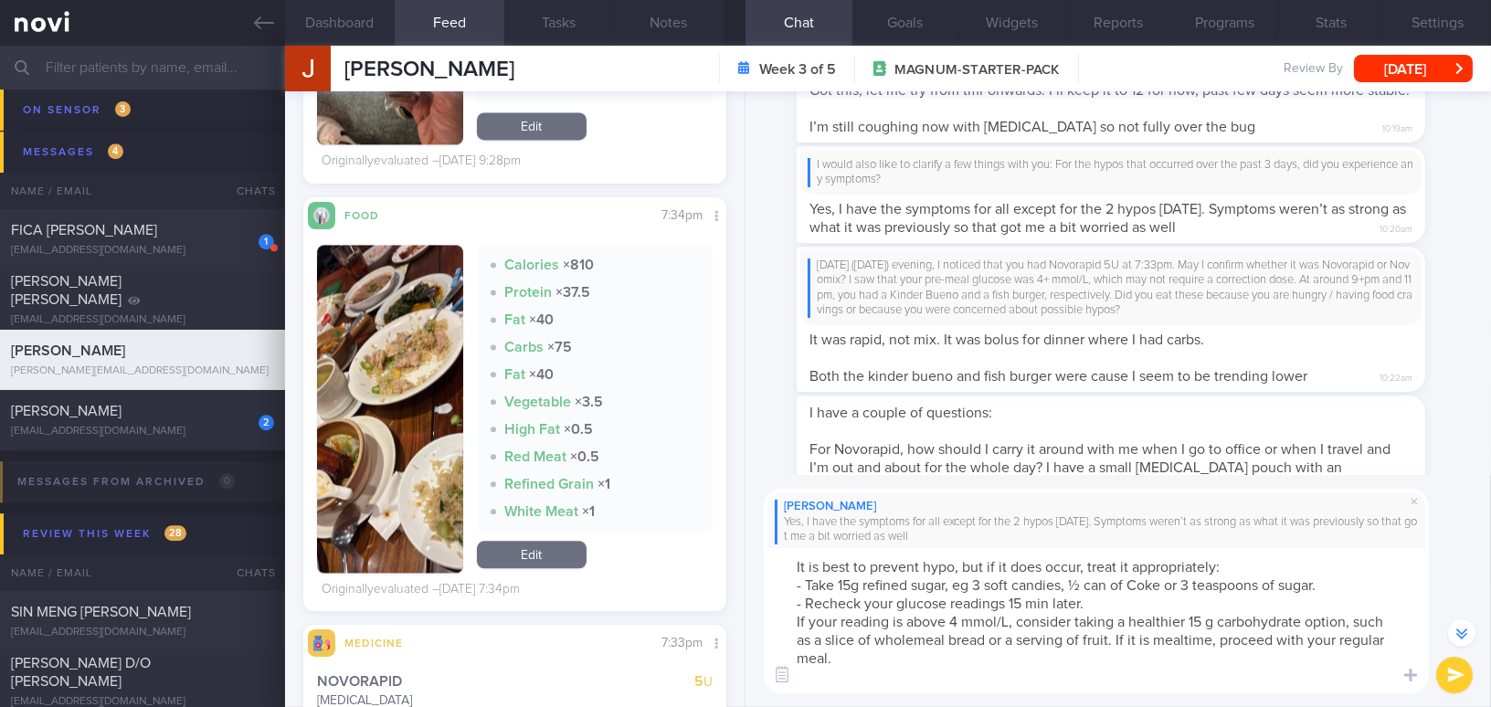
scroll to position [-231, 0]
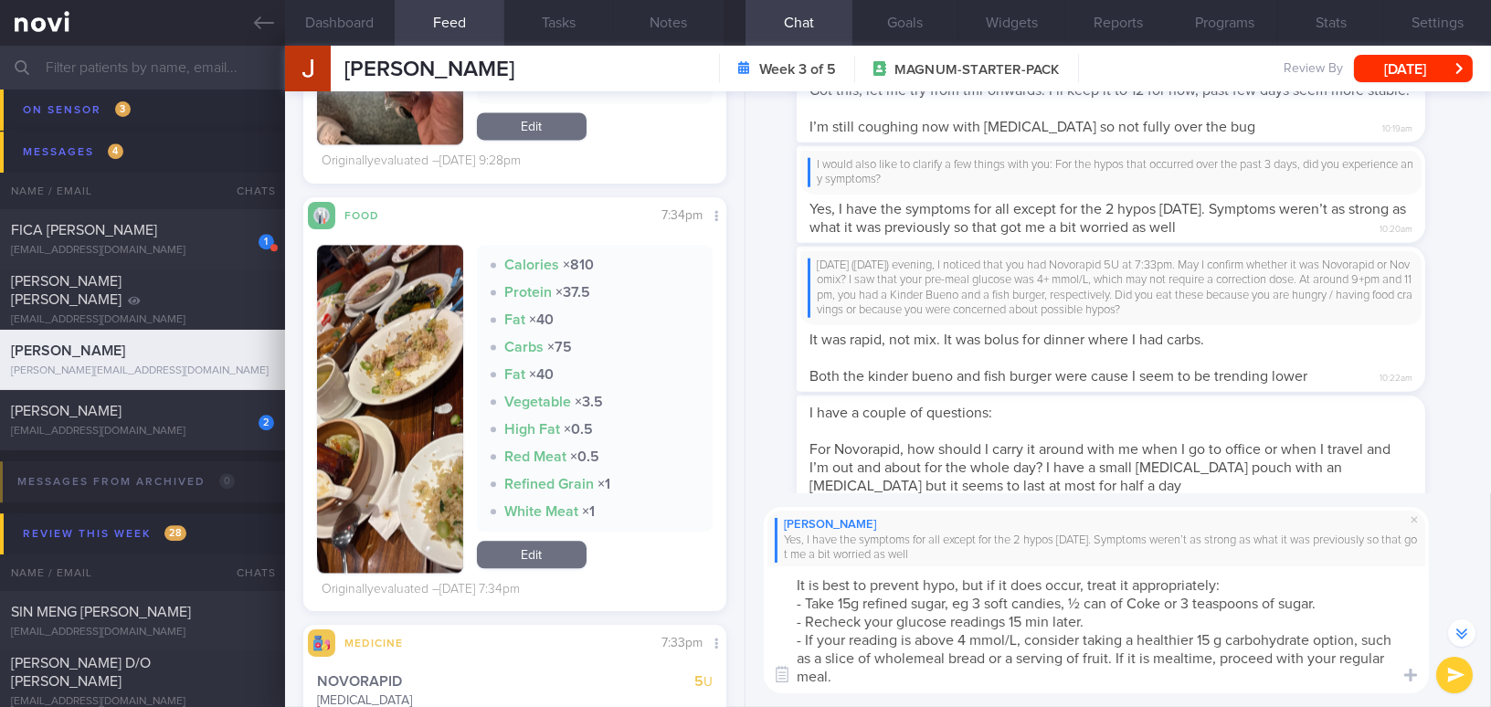
click at [1213, 638] on textarea "It is best to prevent hypo, but if it does occur, treat it appropriately: - Tak…" at bounding box center [1096, 629] width 665 height 127
click at [1004, 659] on textarea "It is best to prevent hypo, but if it does occur, treat it appropriately: - Tak…" at bounding box center [1096, 629] width 665 height 127
click at [900, 680] on textarea "It is best to prevent hypo, but if it does occur, treat it appropriately: - Tak…" at bounding box center [1096, 629] width 665 height 127
type textarea "It is best to prevent hypo, but if it does occur, treat it appropriately: - Tak…"
click at [1457, 683] on button "submit" at bounding box center [1454, 675] width 37 height 37
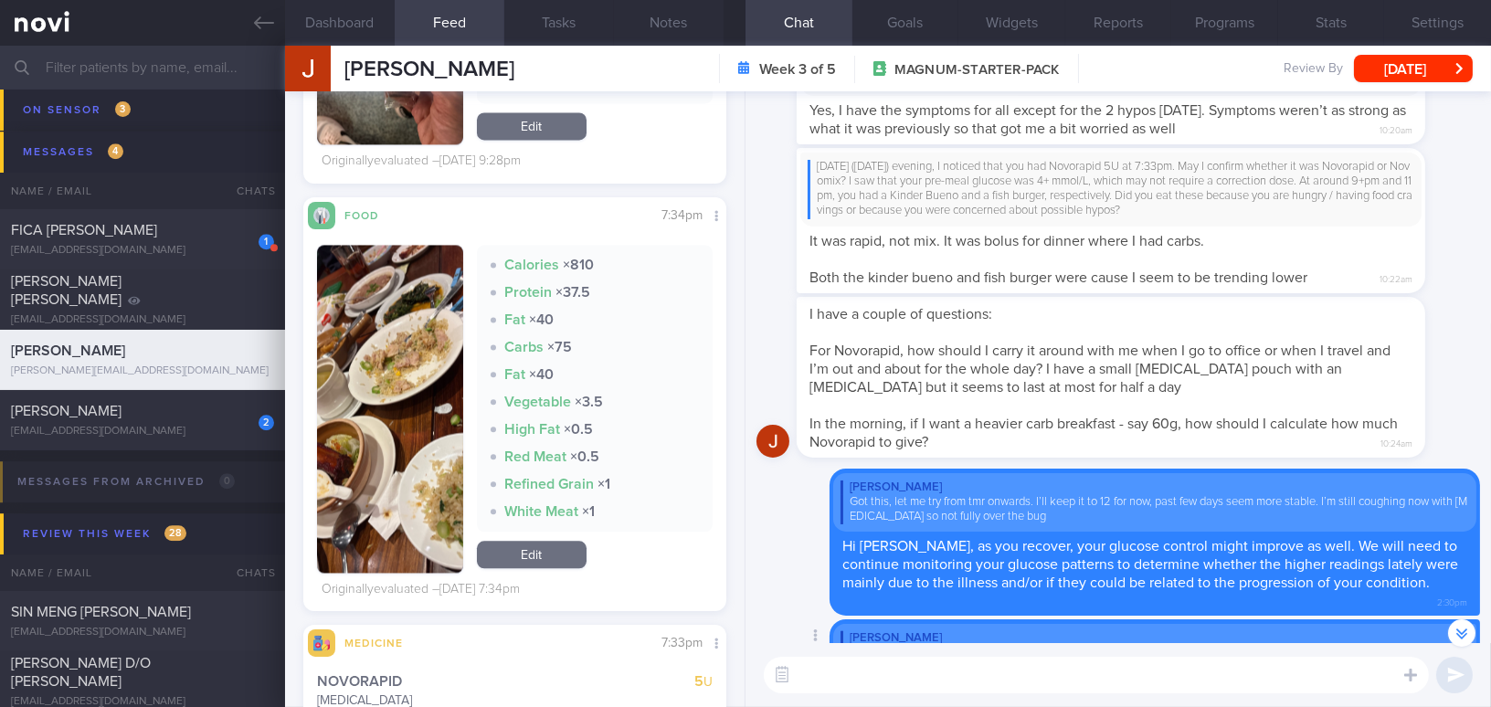
scroll to position [-248, 0]
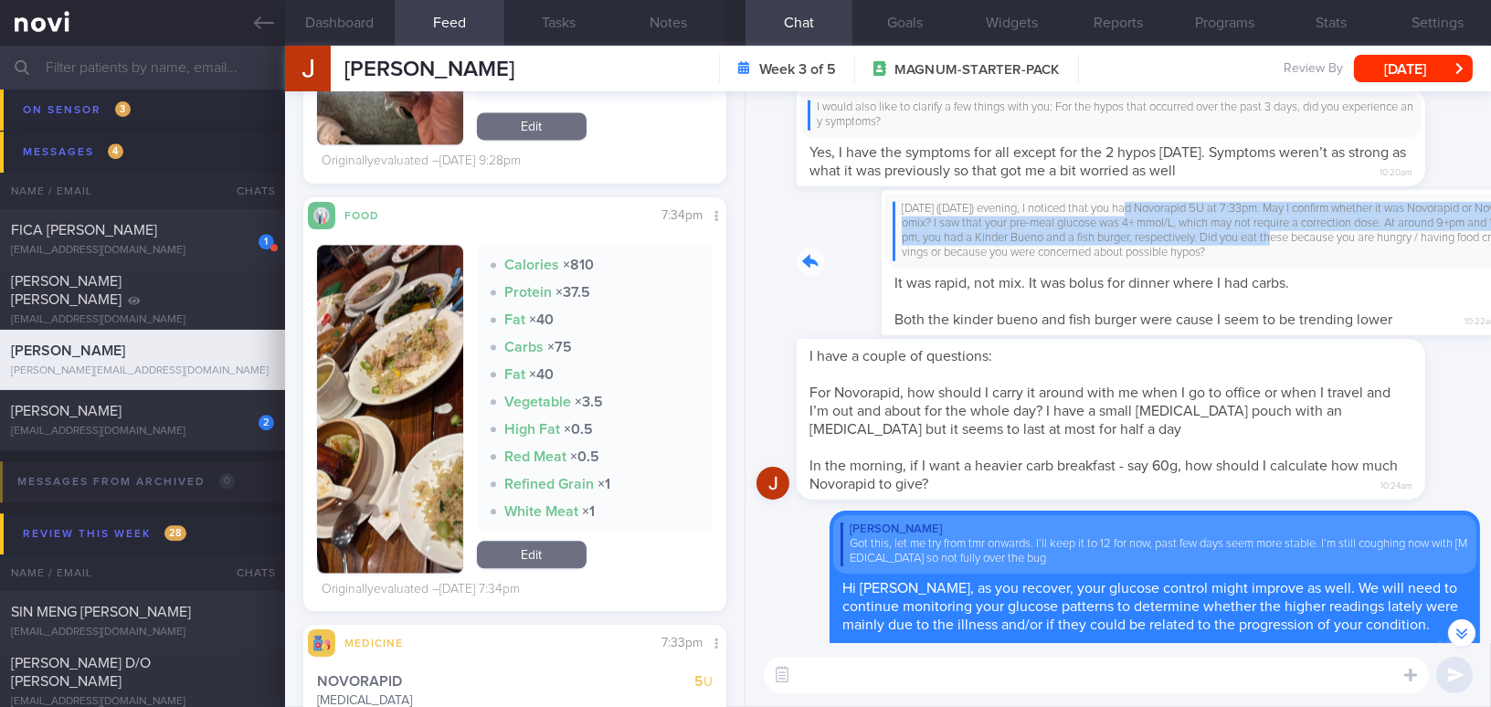
drag, startPoint x: 1051, startPoint y: 225, endPoint x: 1257, endPoint y: 256, distance: 207.8
click at [1257, 256] on div "On Saturday (30/8/25) evening, I noticed that you had Novorapid 5U at 7:33pm. M…" at bounding box center [1137, 262] width 683 height 145
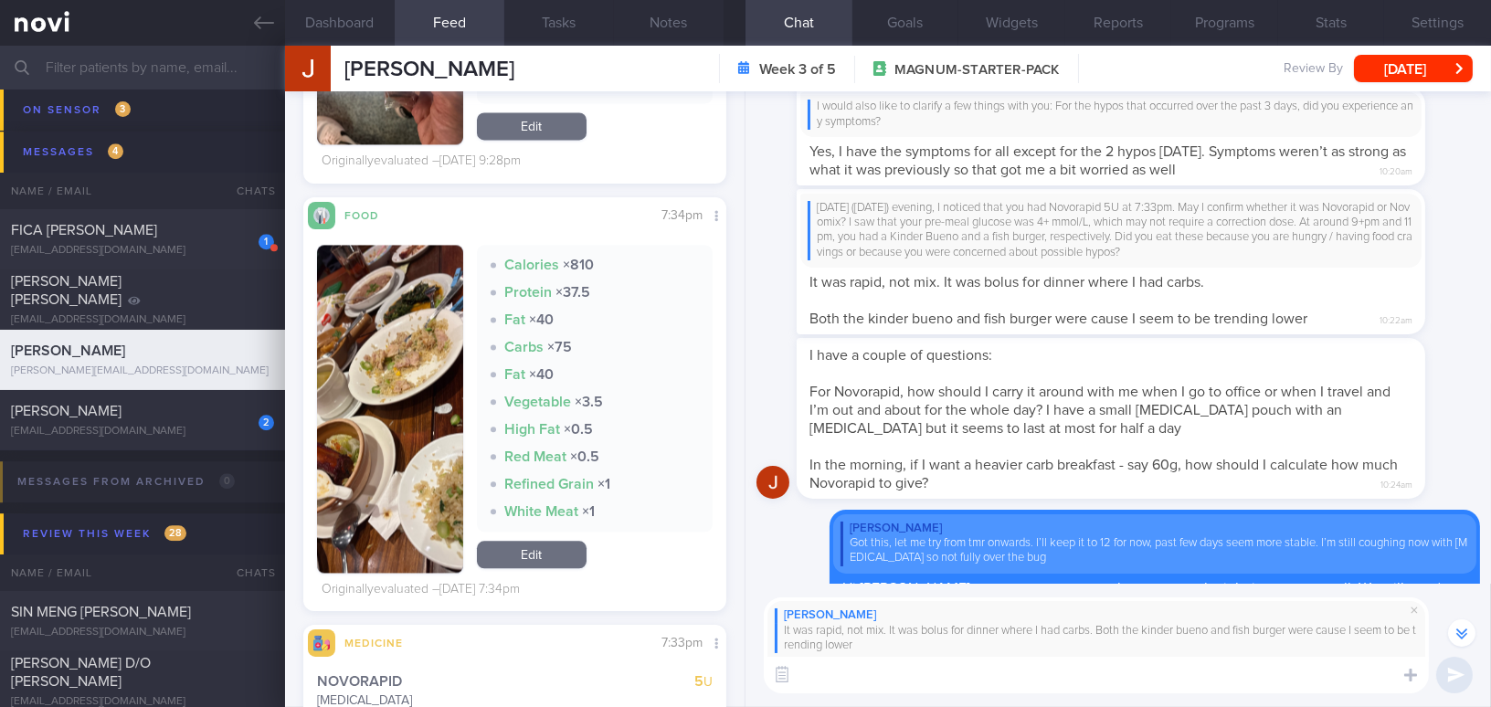
paste textarea "I just want to reinforce Dr. SA's recommendations: a) Novomix: 14U in the morni…"
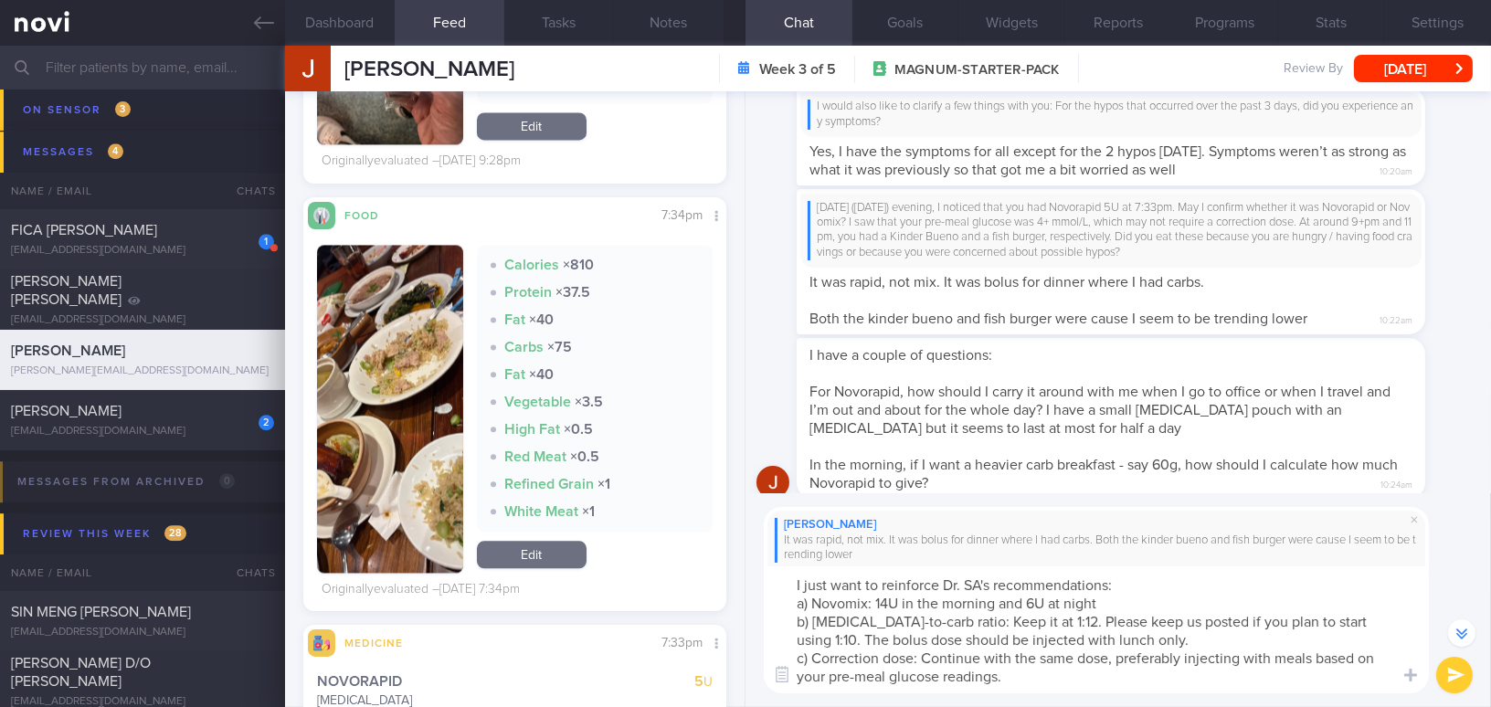
click at [957, 588] on textarea "I just want to reinforce Dr. SA's recommendations: a) Novomix: 14U in the morni…" at bounding box center [1096, 629] width 665 height 127
click at [871, 601] on textarea "I just want to reinforce Dr Sue Anne's recommendations: a) Novomix: 14U in the …" at bounding box center [1096, 629] width 665 height 127
click at [1017, 600] on textarea "I just want to reinforce Dr Sue Anne's recommendations: a) Novomix 14U in the m…" at bounding box center [1096, 629] width 665 height 127
drag, startPoint x: 1024, startPoint y: 638, endPoint x: 1058, endPoint y: 639, distance: 33.8
click at [1058, 639] on textarea "I just want to reinforce Dr Sue Anne's recommendations: a) Novomix 14U in the m…" at bounding box center [1096, 629] width 665 height 127
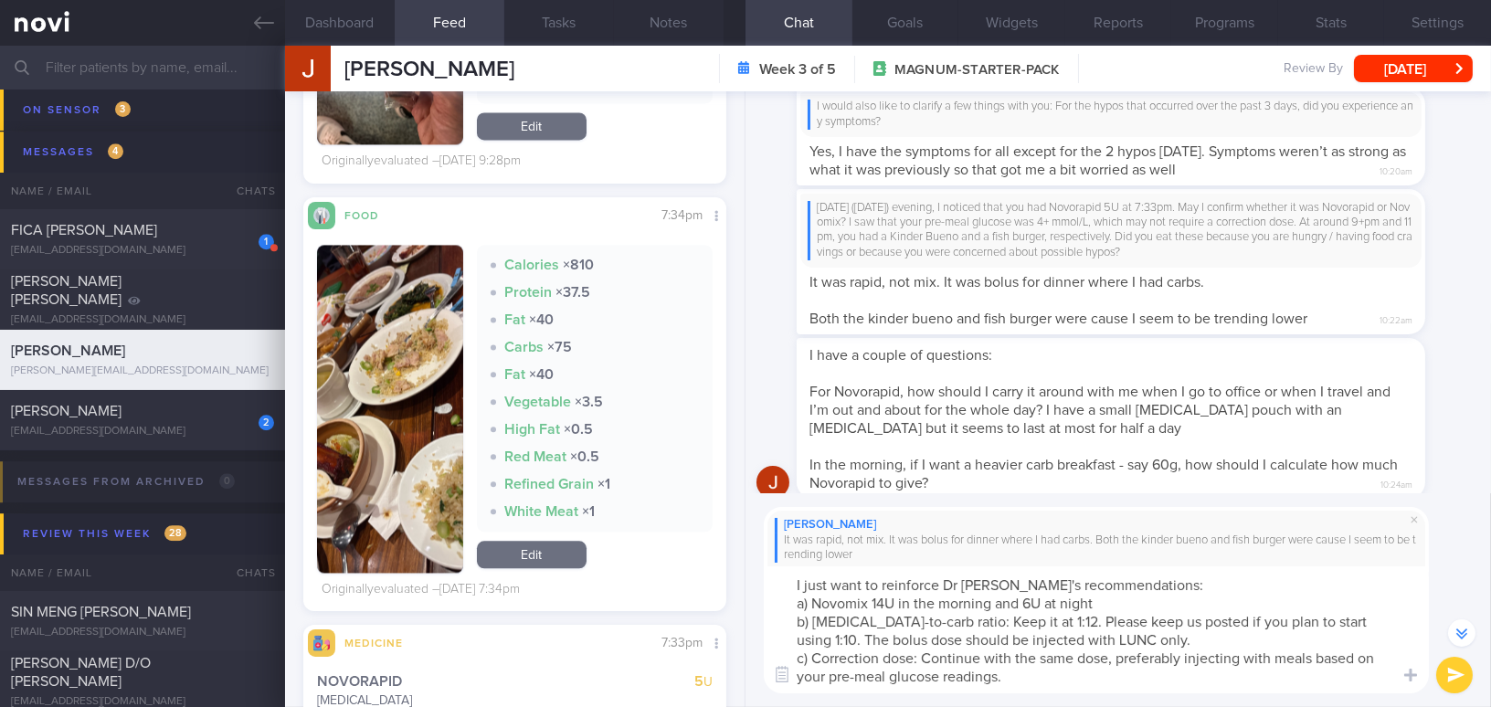
type textarea "I just want to reinforce Dr Sue Anne's recommendations: a) Novomix 14U in the m…"
click at [1039, 673] on textarea "I just want to reinforce Dr Sue Anne's recommendations: a) Novomix 14U in the m…" at bounding box center [1096, 629] width 665 height 127
drag, startPoint x: 796, startPoint y: 584, endPoint x: 1067, endPoint y: 680, distance: 287.7
click at [1067, 680] on textarea "I just want to reinforce Dr Sue Anne's recommendations: a) Novomix 14U in the m…" at bounding box center [1096, 629] width 665 height 127
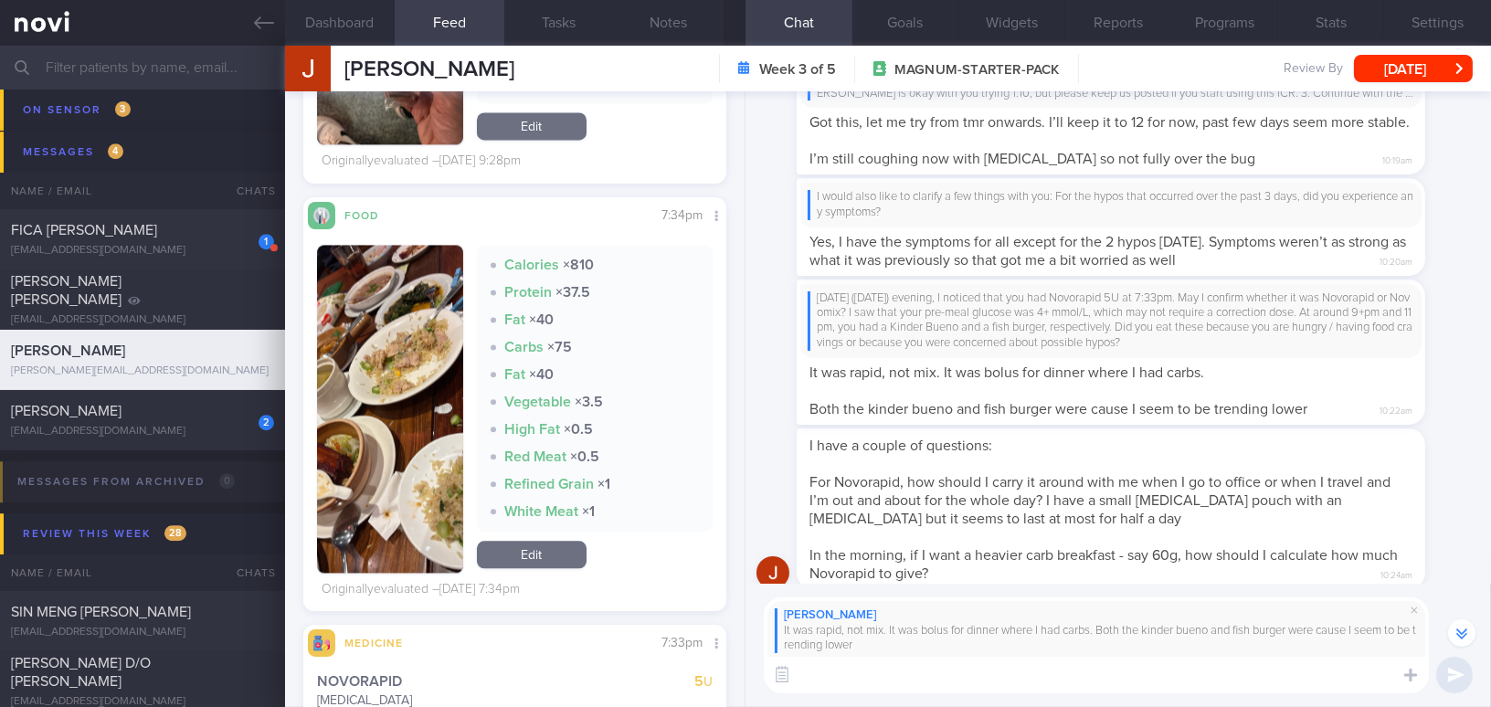
scroll to position [-307, 0]
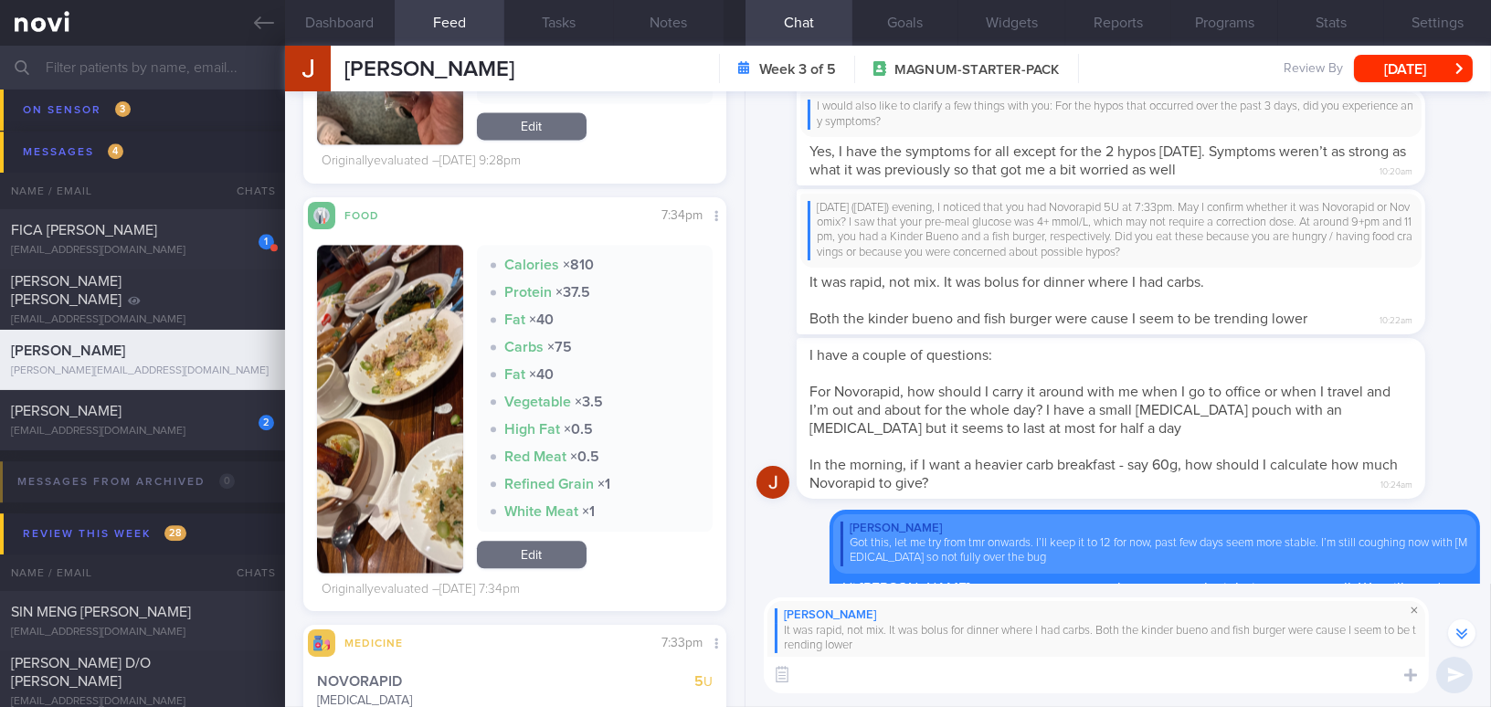
click at [1410, 611] on span at bounding box center [1414, 610] width 22 height 22
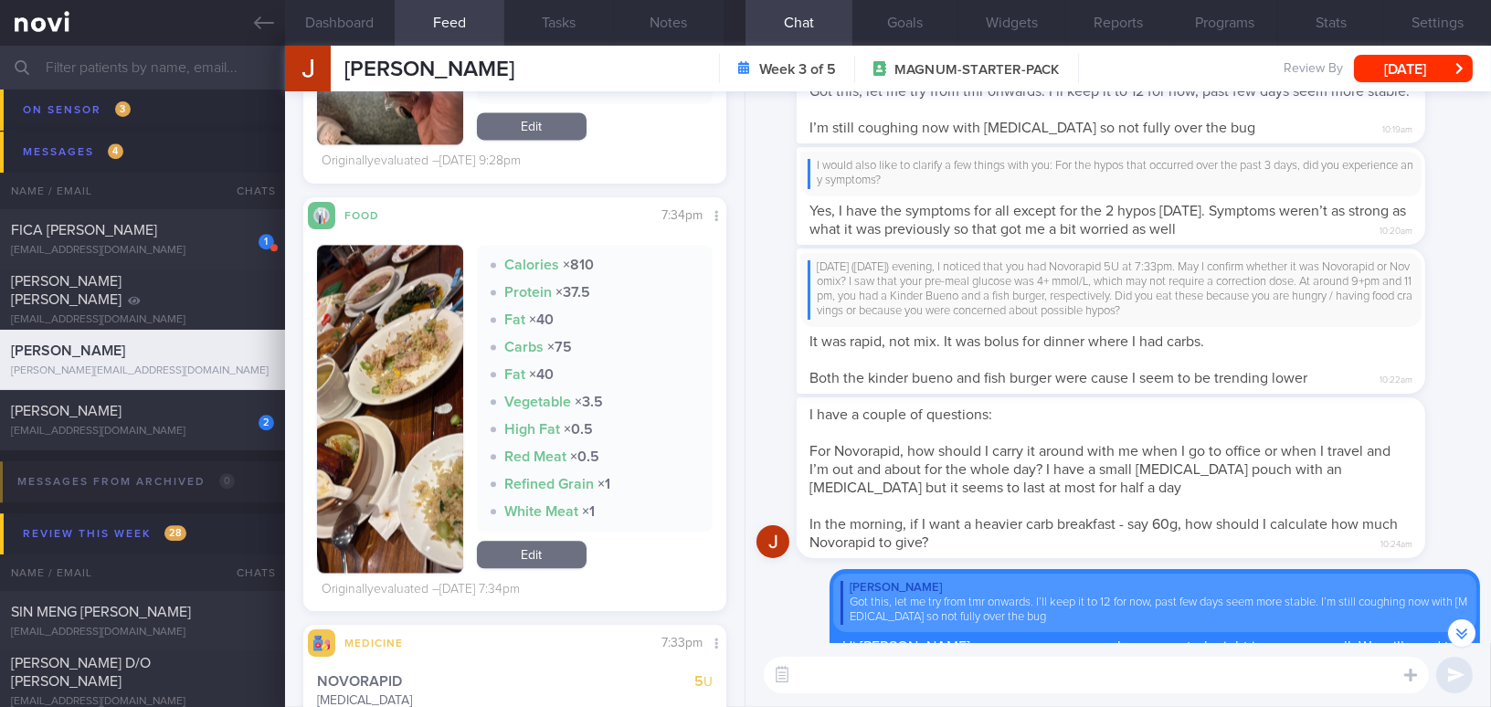
scroll to position [-248, 0]
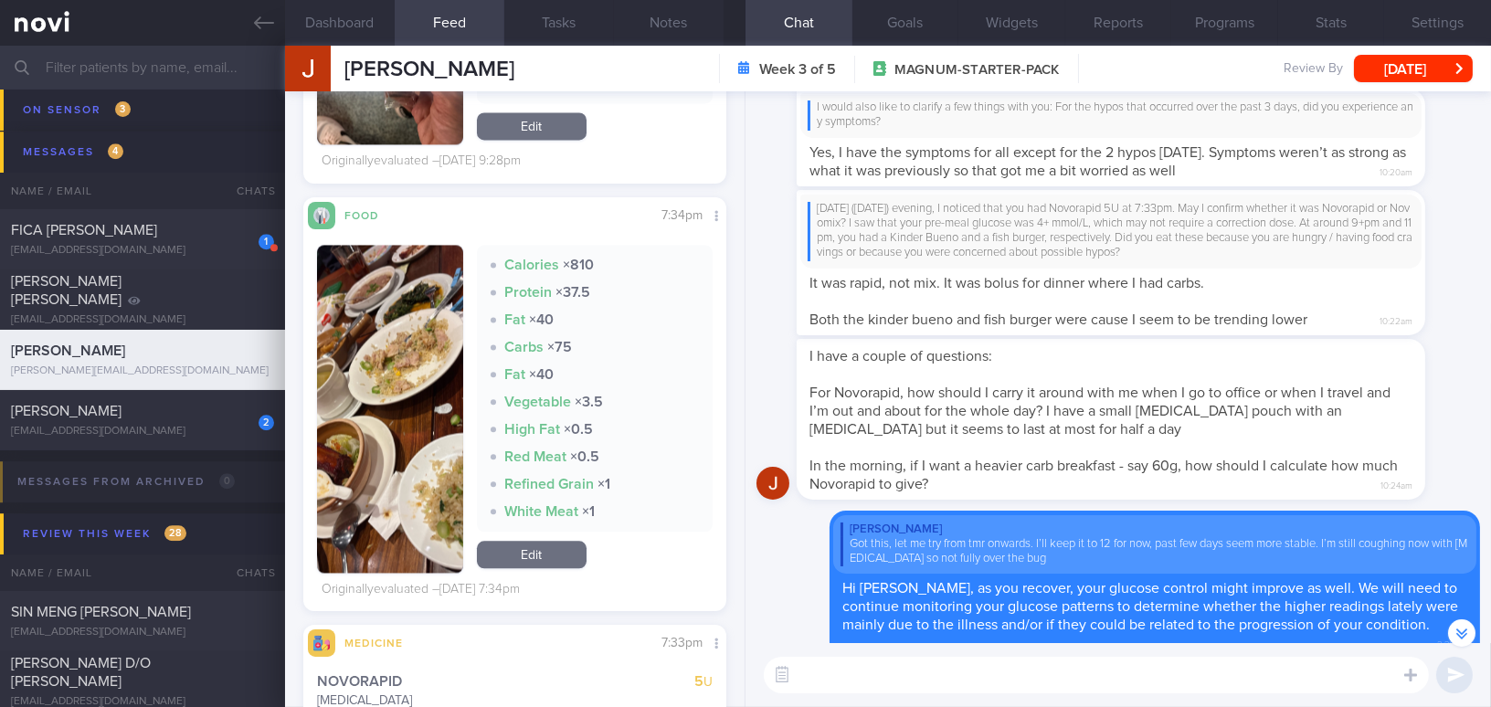
click at [1037, 686] on textarea at bounding box center [1096, 675] width 665 height 37
paste textarea "I just want to reinforce Dr Sue Anne's recommendations: a) Novomix 14U in the m…"
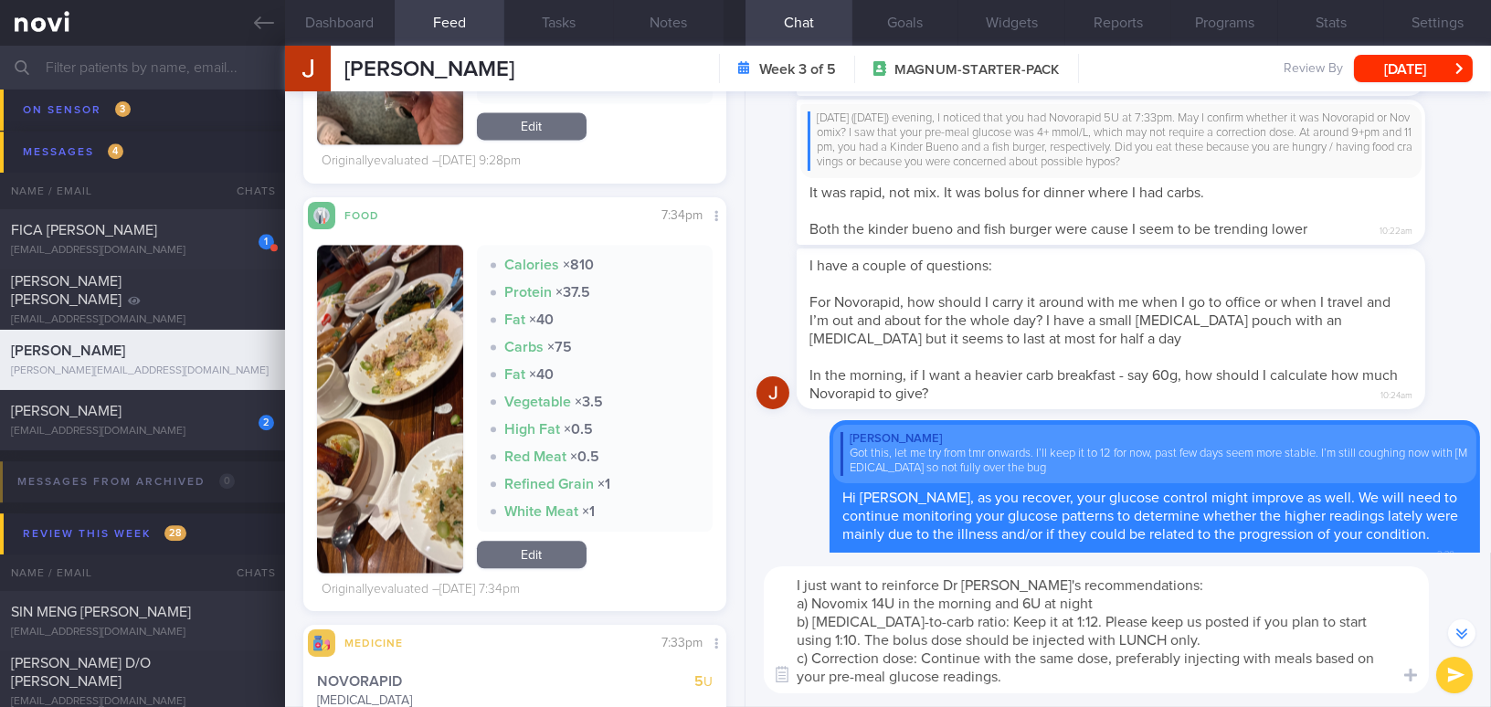
scroll to position [-340, 0]
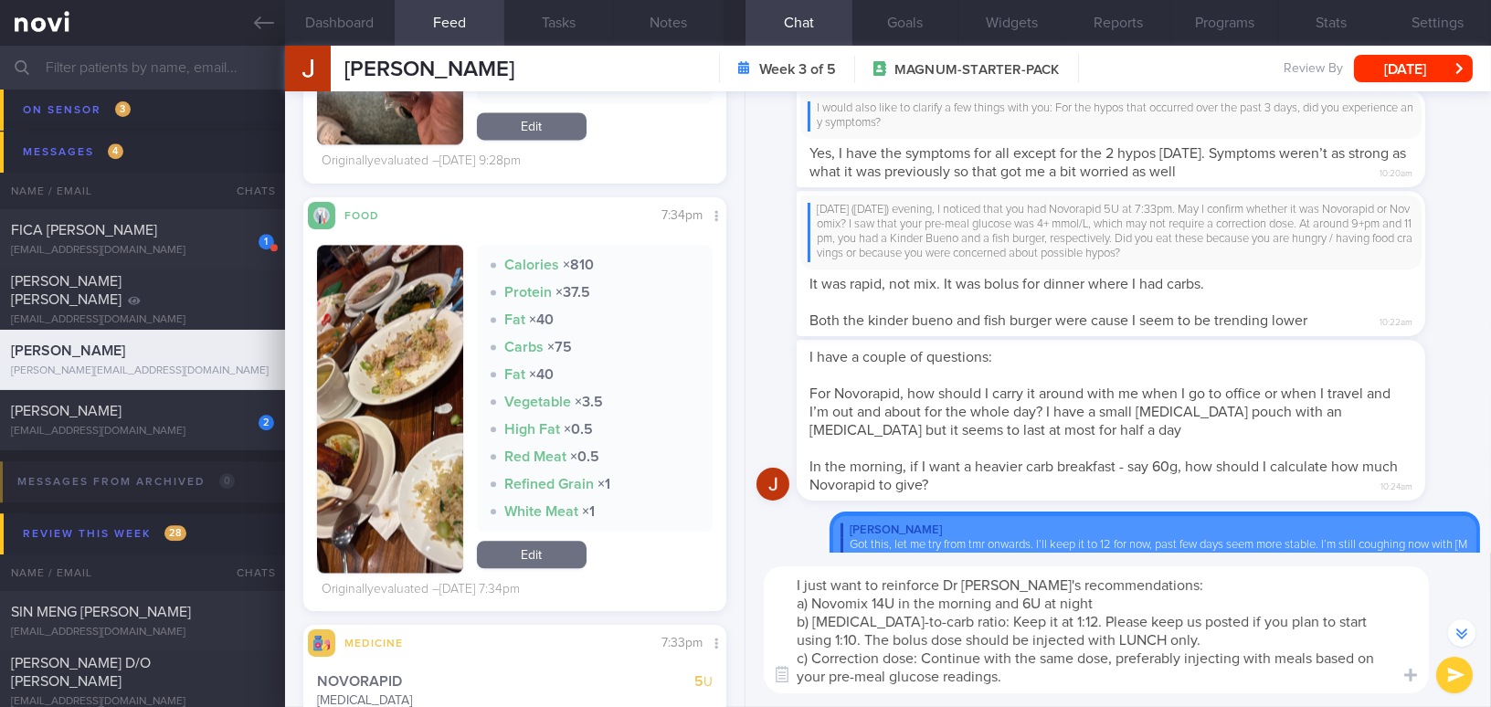
click at [1171, 680] on textarea "I just want to reinforce Dr Sue Anne's recommendations: a) Novomix 14U in the m…" at bounding box center [1096, 629] width 665 height 127
type textarea "I just want to reinforce Dr Sue Anne's recommendations: a) Novomix 14U in the m…"
click at [1440, 667] on button "submit" at bounding box center [1454, 675] width 37 height 37
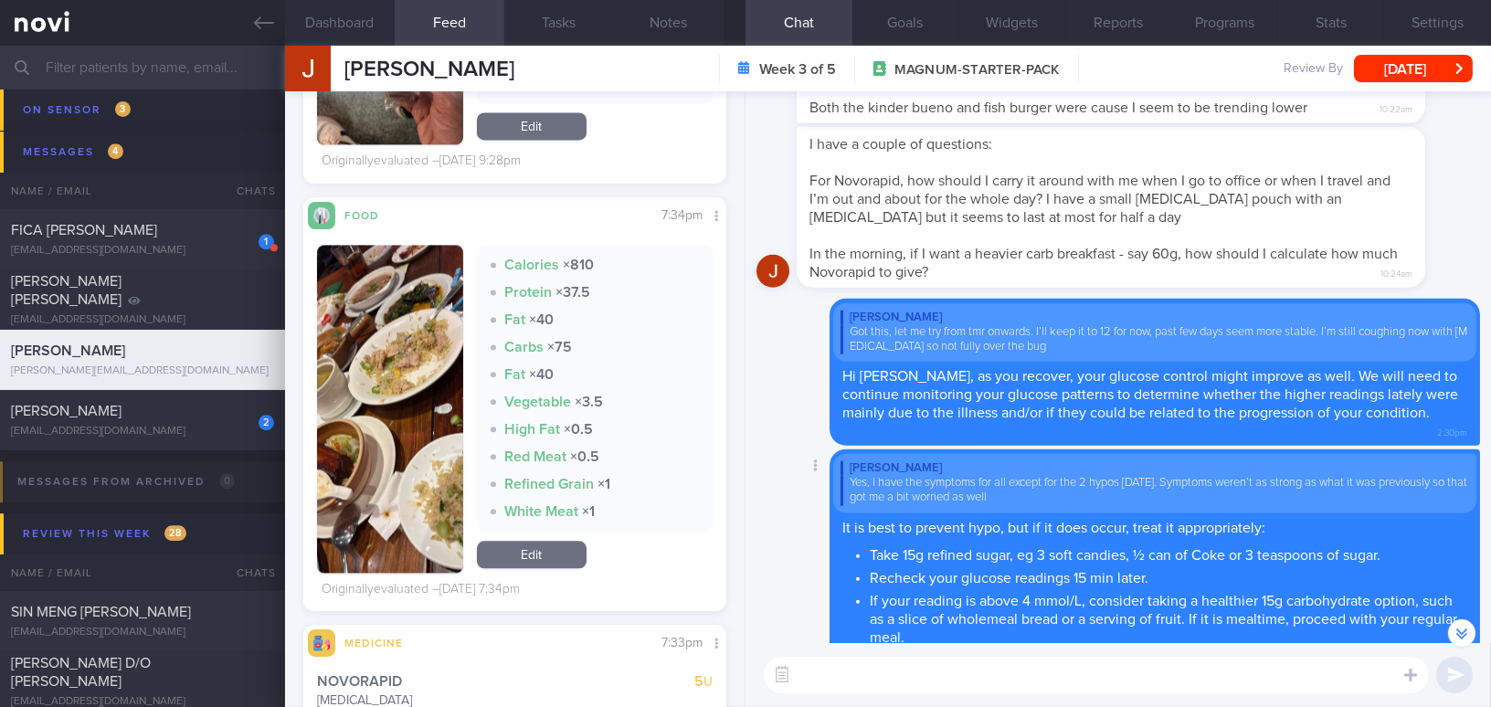
scroll to position [-332, 0]
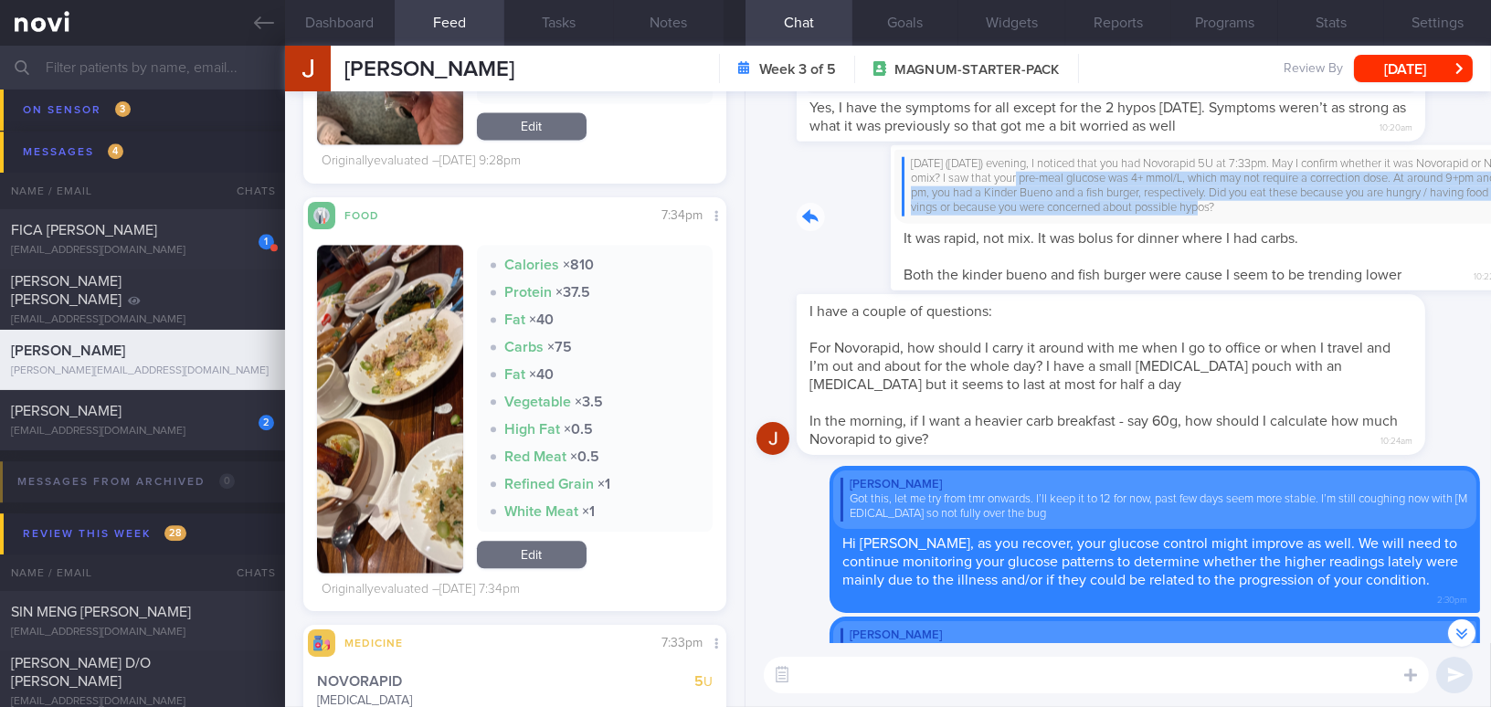
drag, startPoint x: 957, startPoint y: 198, endPoint x: 1207, endPoint y: 223, distance: 250.6
click at [1207, 223] on div "On Saturday (30/8/25) evening, I noticed that you had Novorapid 5U at 7:33pm. M…" at bounding box center [1137, 217] width 683 height 145
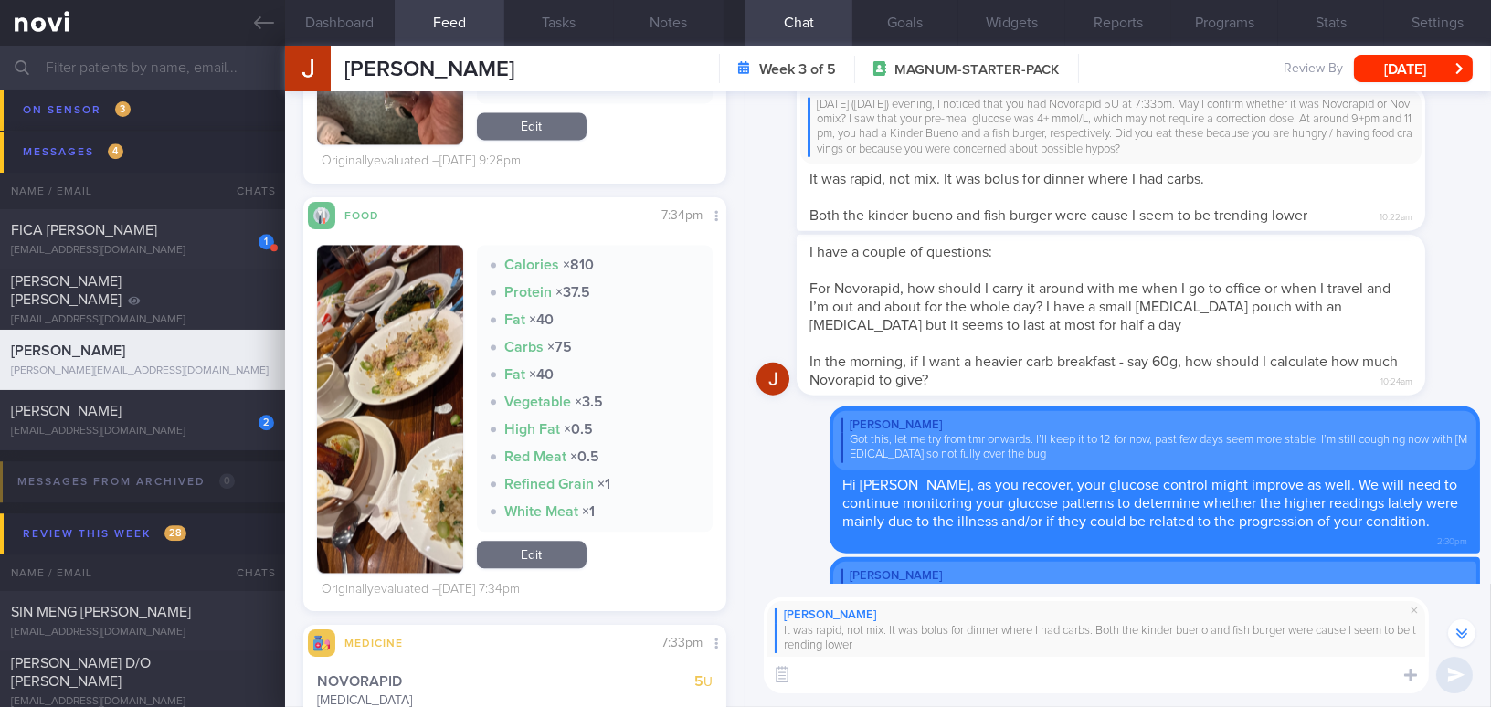
scroll to position [-390, 0]
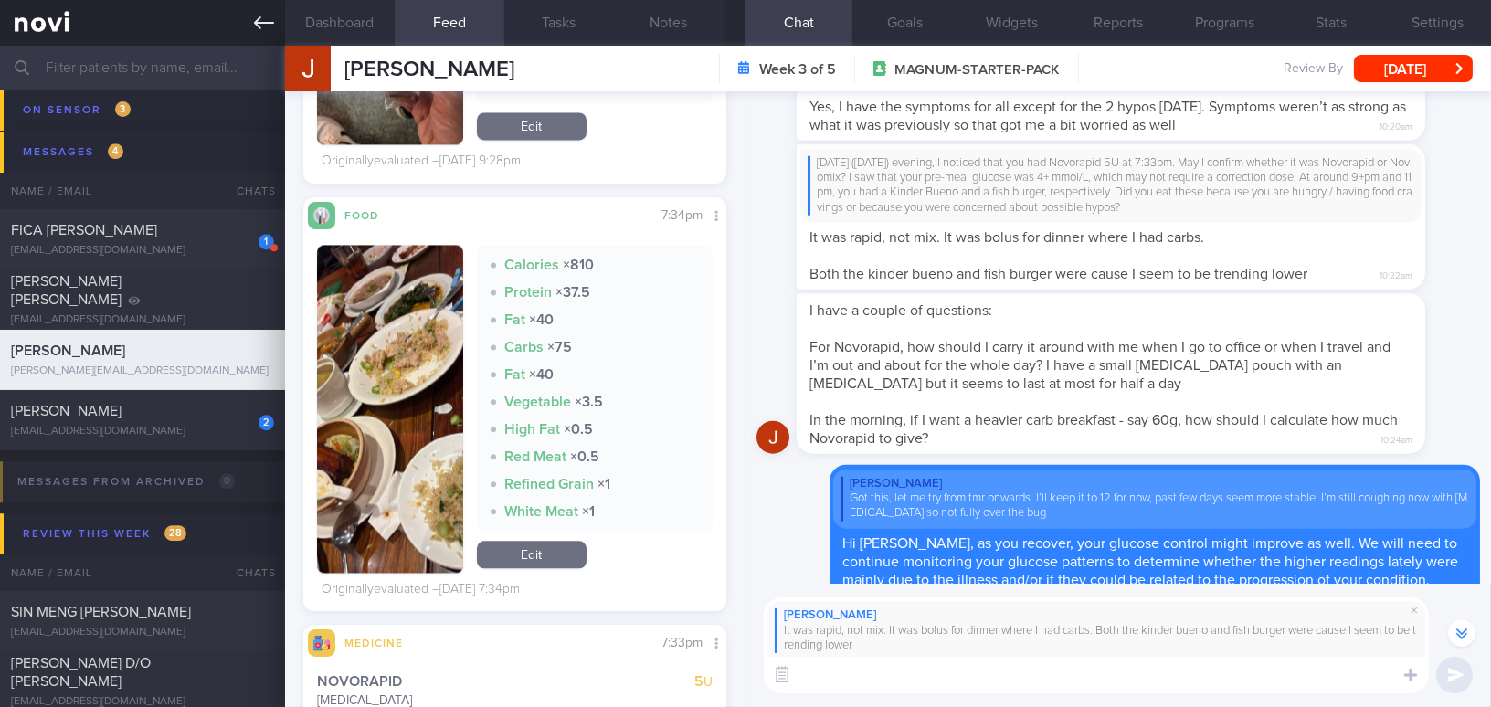
click at [254, 22] on icon at bounding box center [264, 23] width 20 height 20
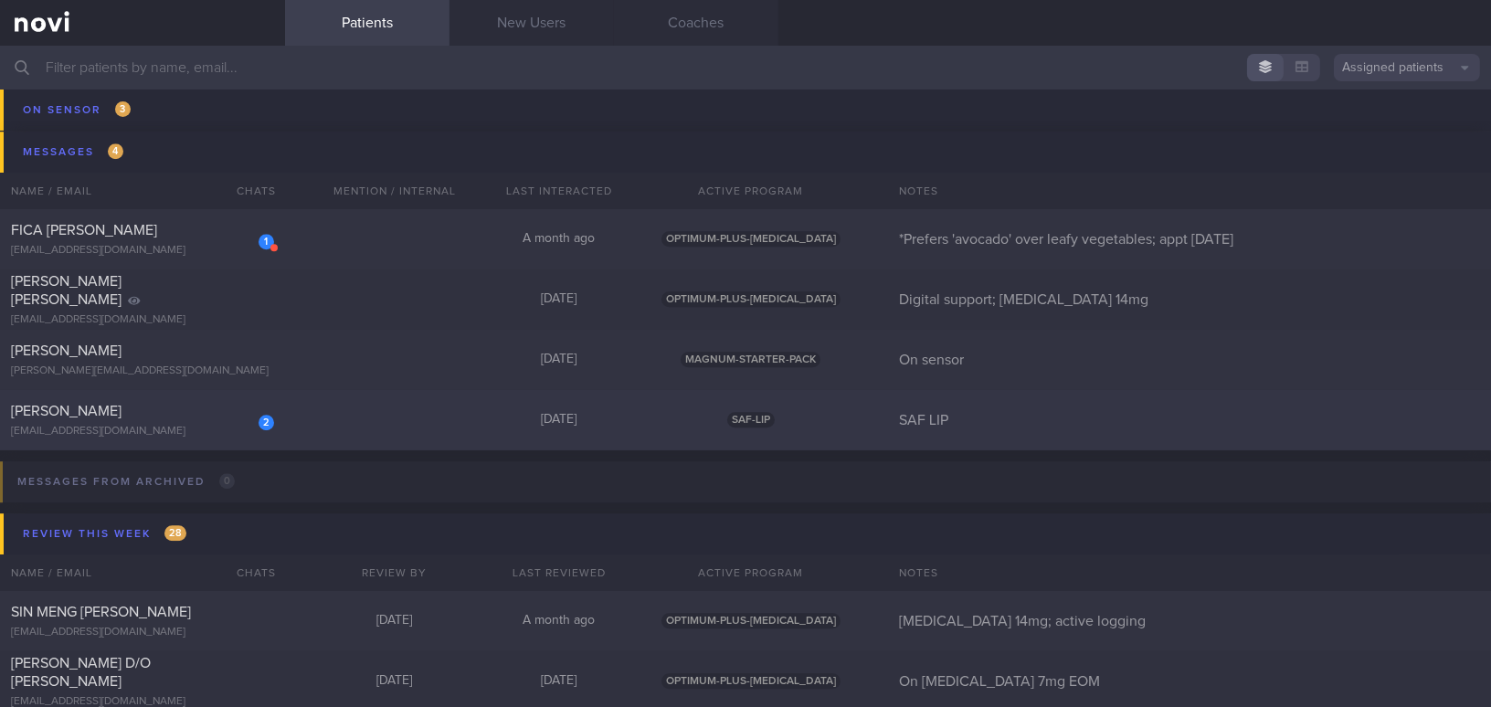
click at [221, 418] on div "[PERSON_NAME]" at bounding box center [140, 411] width 258 height 18
select select "8"
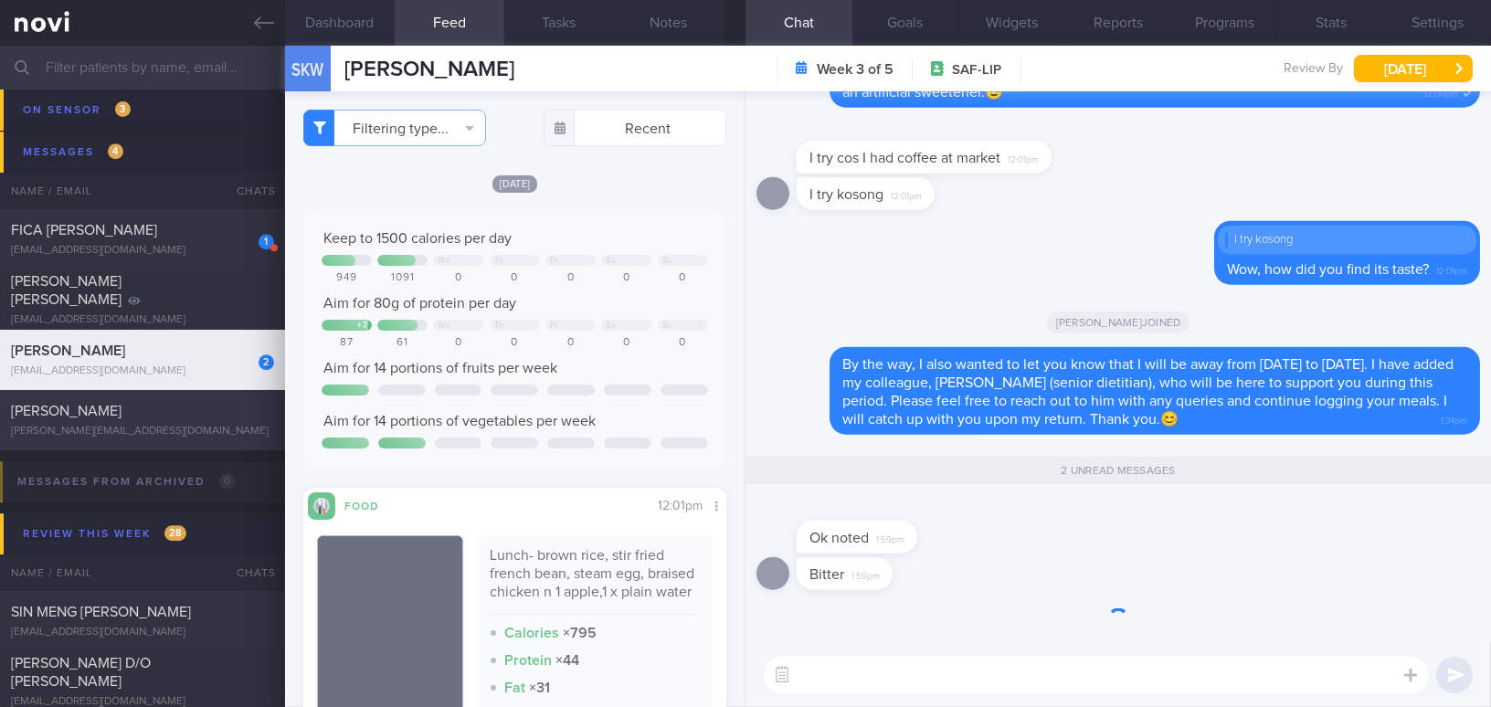
scroll to position [258, 395]
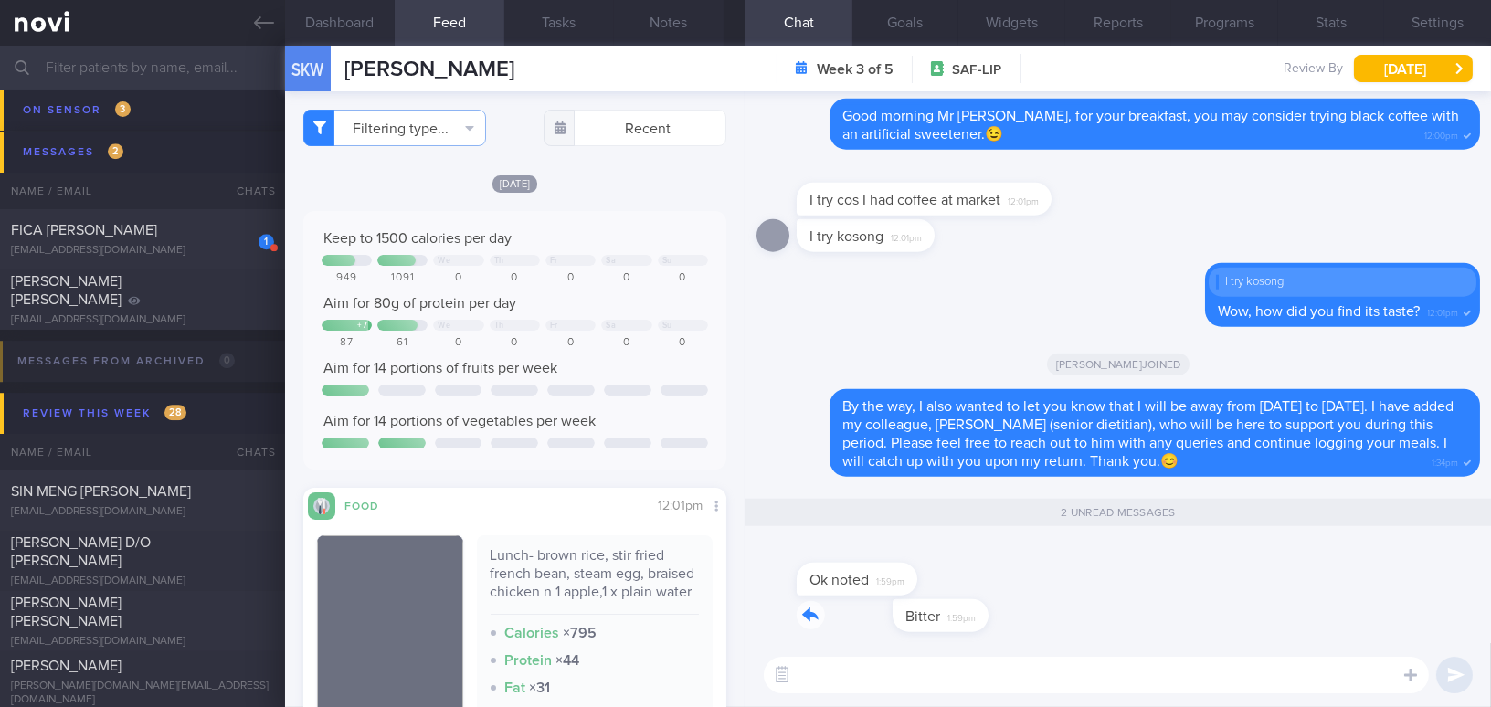
drag, startPoint x: 830, startPoint y: 601, endPoint x: 1091, endPoint y: 618, distance: 261.8
click at [1091, 618] on div "Bitter 1:59pm" at bounding box center [1117, 621] width 723 height 44
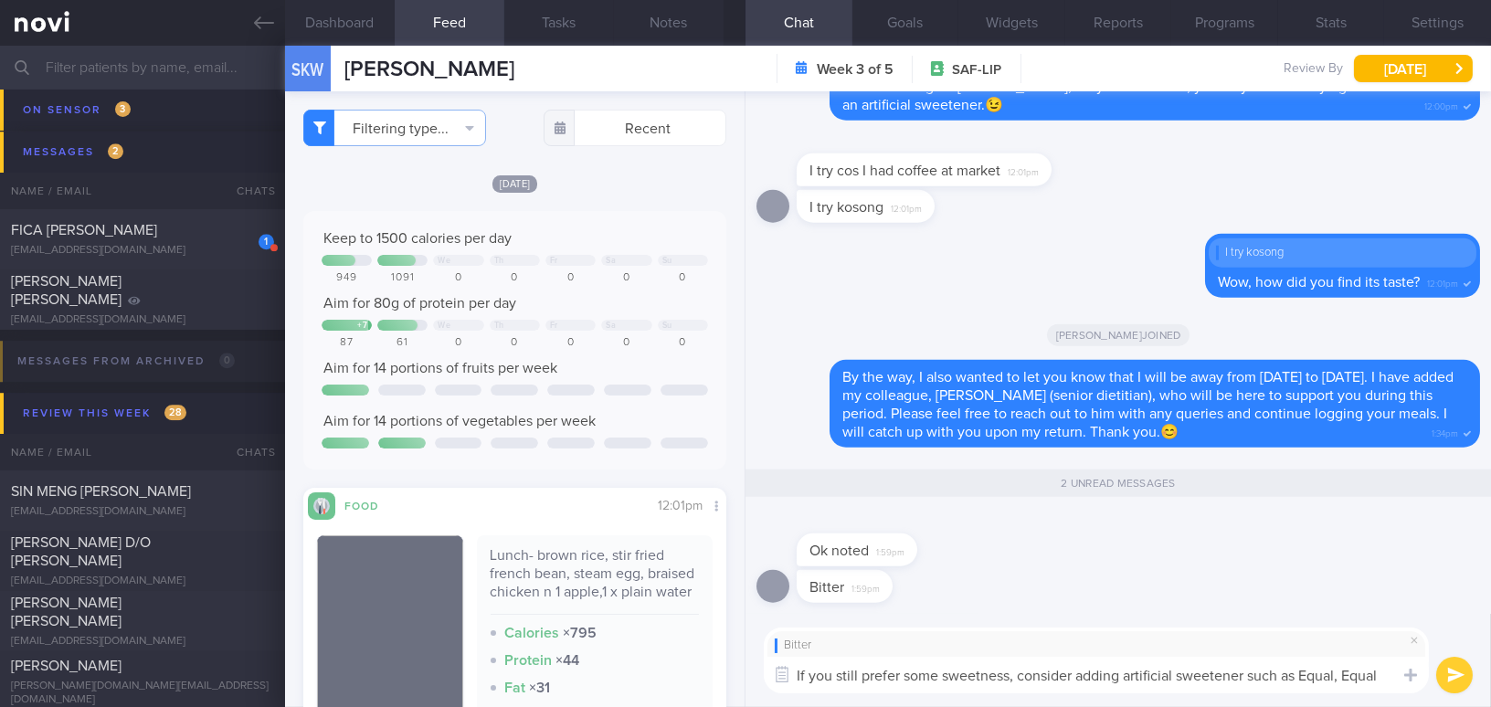
scroll to position [-2, 0]
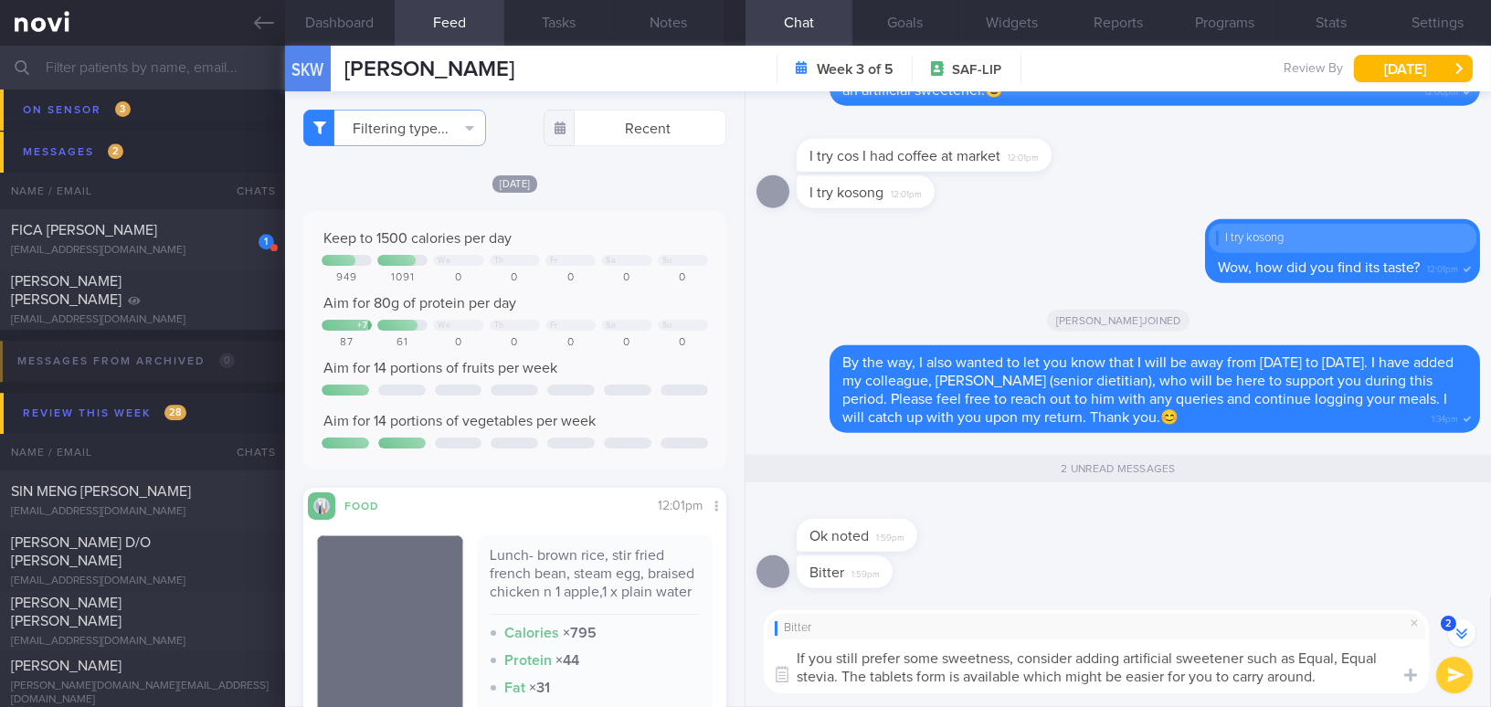
drag, startPoint x: 794, startPoint y: 658, endPoint x: 1408, endPoint y: 699, distance: 616.1
click at [1408, 699] on div "Bitter If you still prefer some sweetness, consider adding artificial sweetener…" at bounding box center [1117, 651] width 745 height 111
click at [853, 679] on textarea "If you still prefer some sweetness, consider adding artificial sweetener such a…" at bounding box center [1096, 666] width 665 height 54
drag, startPoint x: 1338, startPoint y: 679, endPoint x: 560, endPoint y: 528, distance: 792.7
click at [560, 528] on div "Dashboard Feed Tasks Notes Chat 2 Goals Widgets Reports Programs Stats Settings…" at bounding box center [888, 376] width 1206 height 661
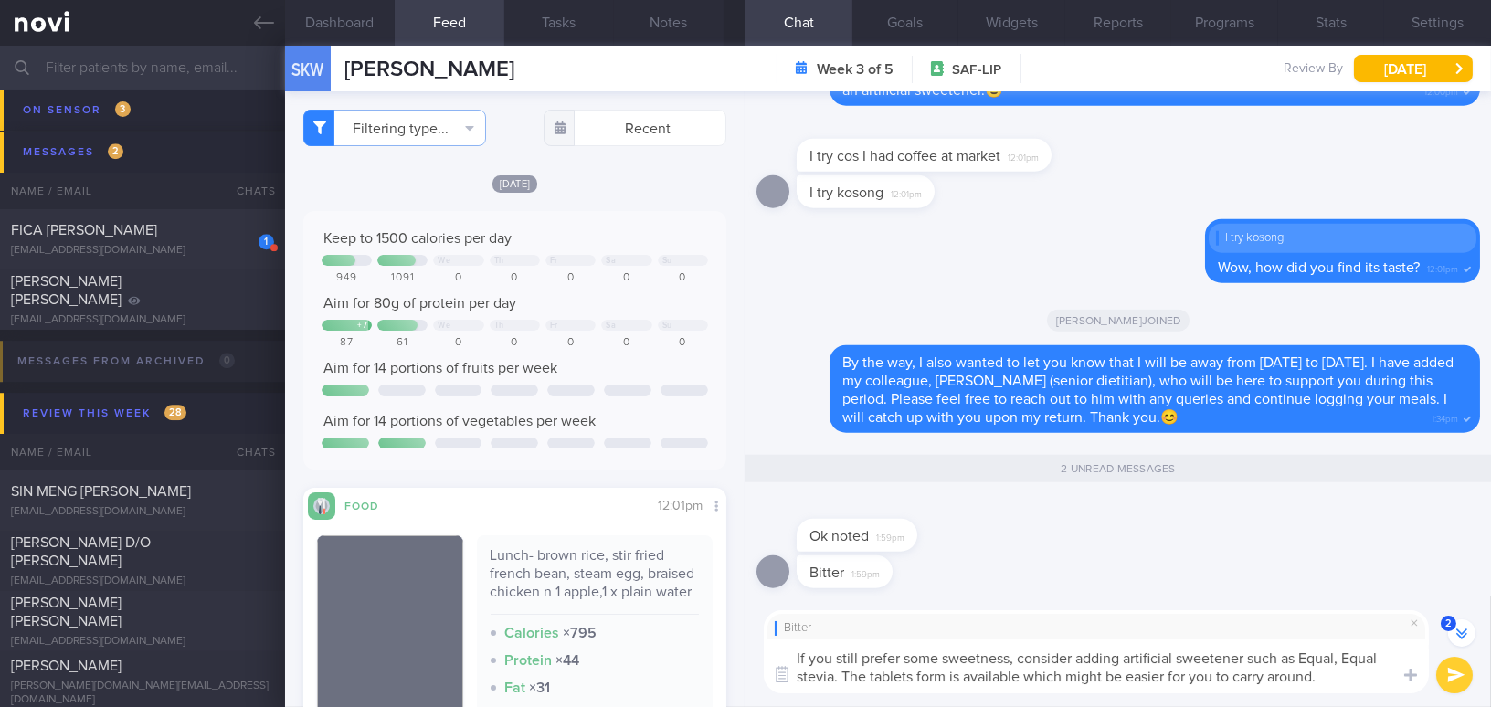
paste textarea "using an artificial sweetener such as Equal or Equal Stevia. The tablet form is…"
type textarea "If you still prefer some sweetness, consider using an artificial sweetener such…"
click at [1446, 668] on button "submit" at bounding box center [1454, 675] width 37 height 37
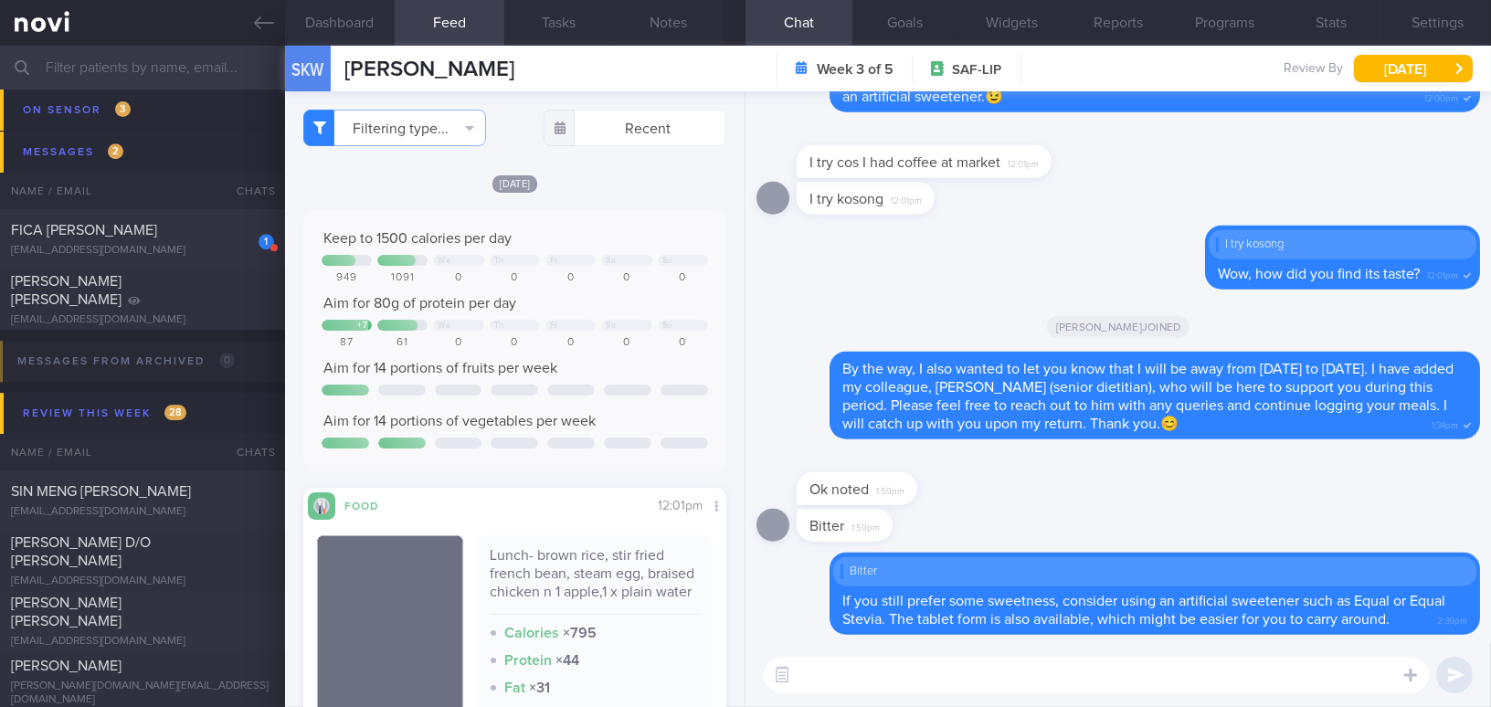
scroll to position [0, 0]
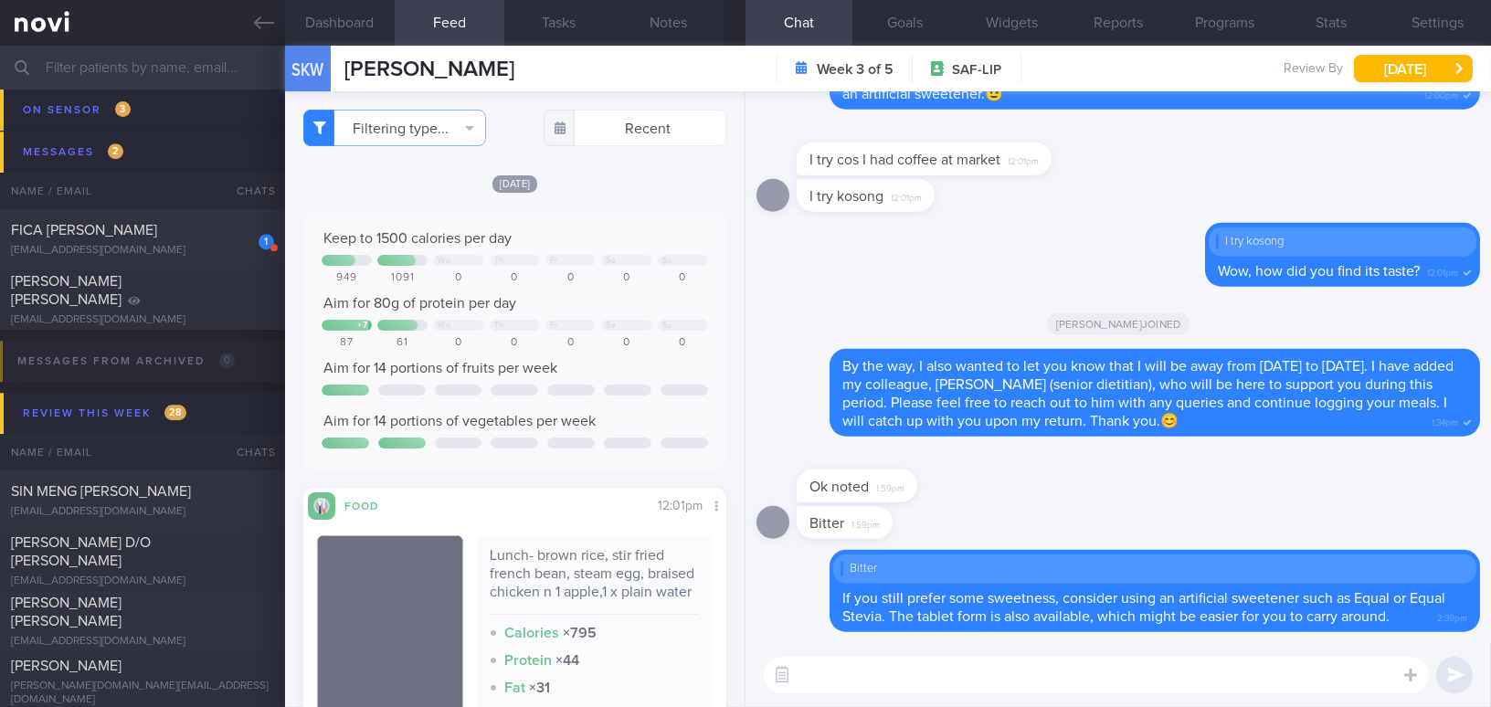
click at [175, 65] on input "text" at bounding box center [745, 68] width 1491 height 44
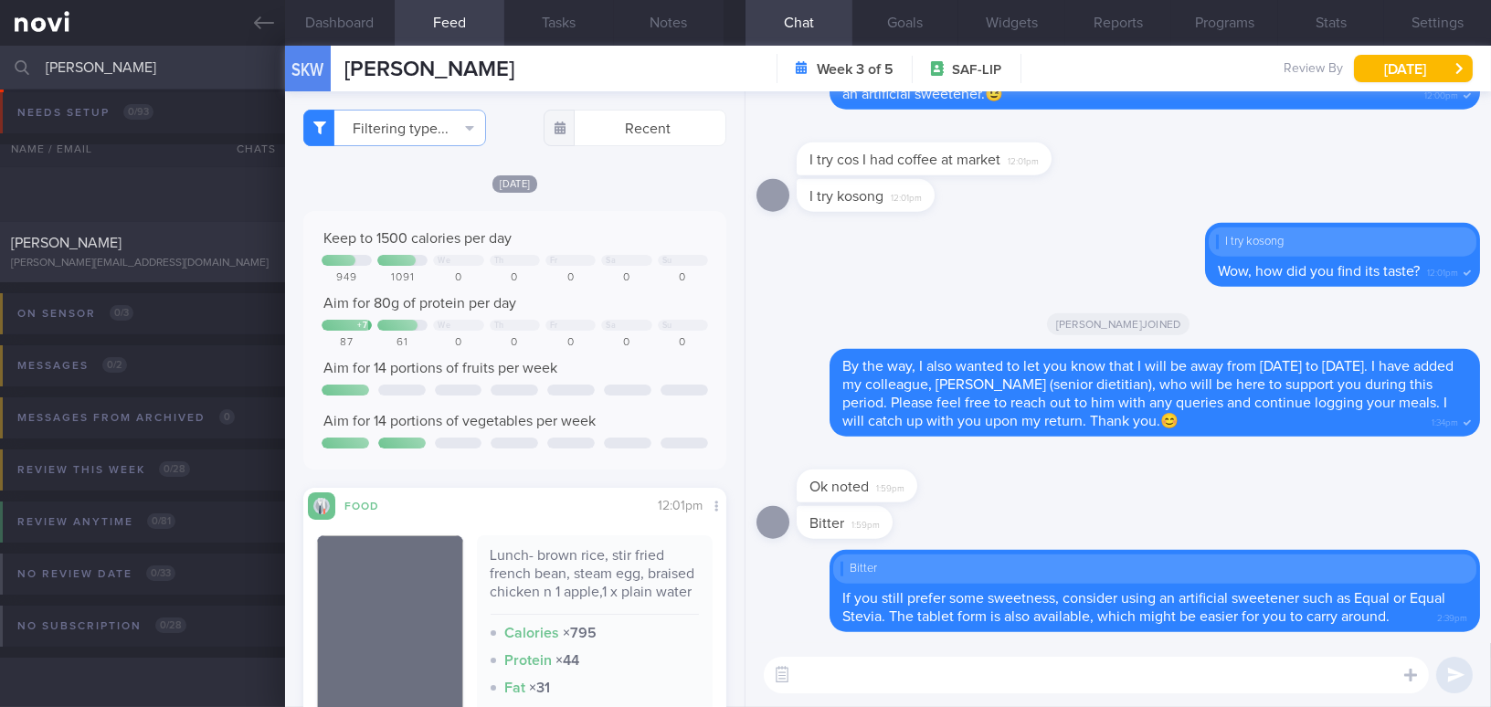
scroll to position [7, 0]
type input "jake"
click at [110, 249] on div "[PERSON_NAME]" at bounding box center [140, 244] width 258 height 18
type input "On sensor"
checkbox input "true"
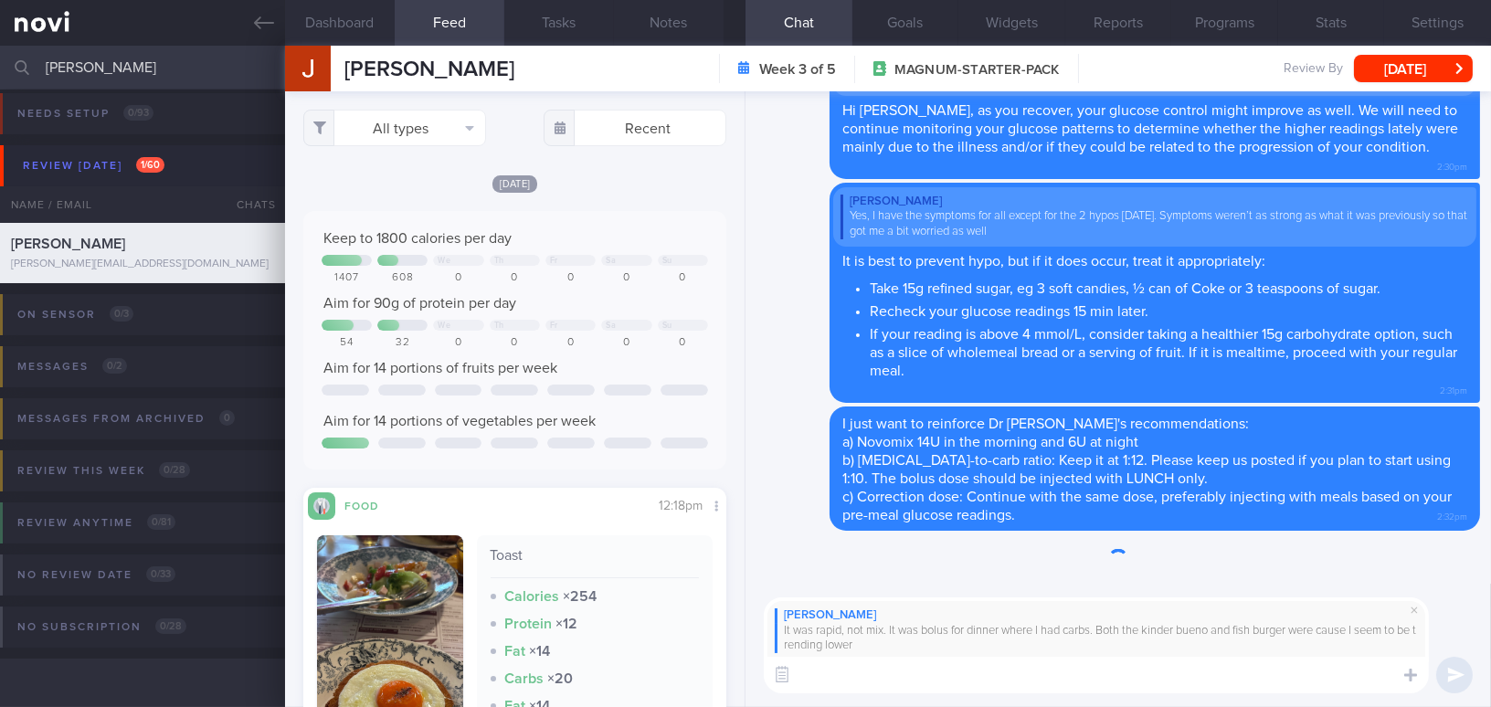
scroll to position [216, 395]
click at [918, 682] on textarea at bounding box center [1096, 675] width 665 height 37
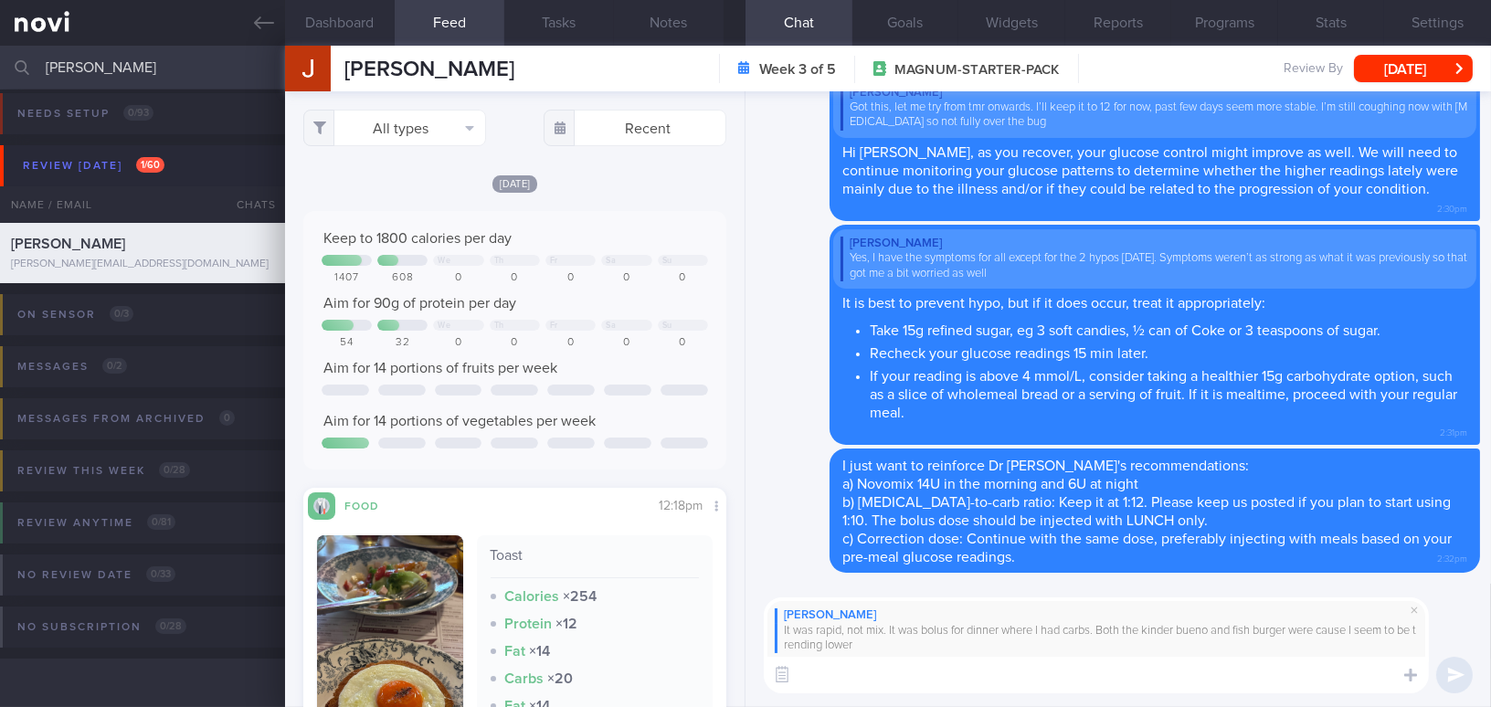
paste textarea "For 30/8/25, you may inject Novomix 6U in the evening instead, as it has a rapi…"
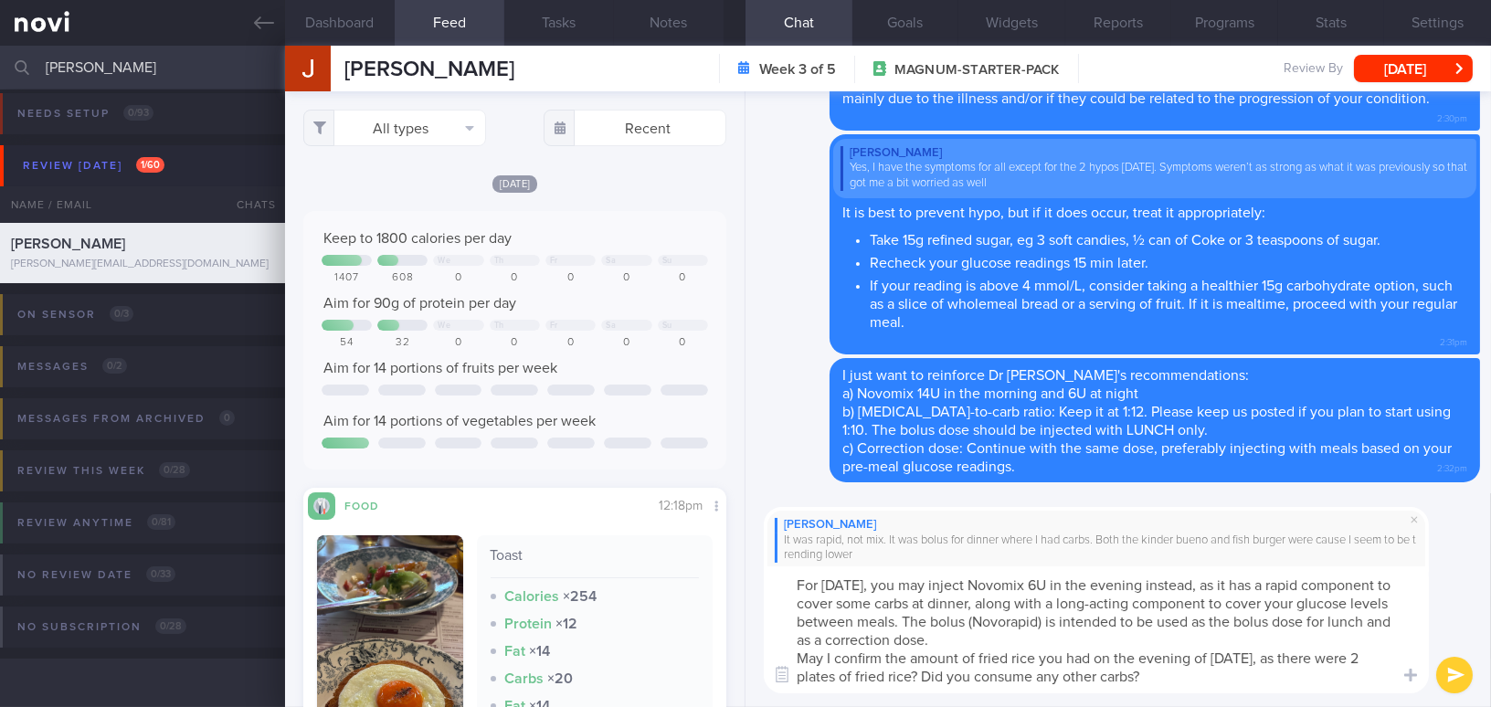
scroll to position [0, 0]
click at [943, 620] on textarea "For 30/8/25, you may inject Novomix 6U in the evening instead, as it has a rapi…" at bounding box center [1096, 629] width 665 height 127
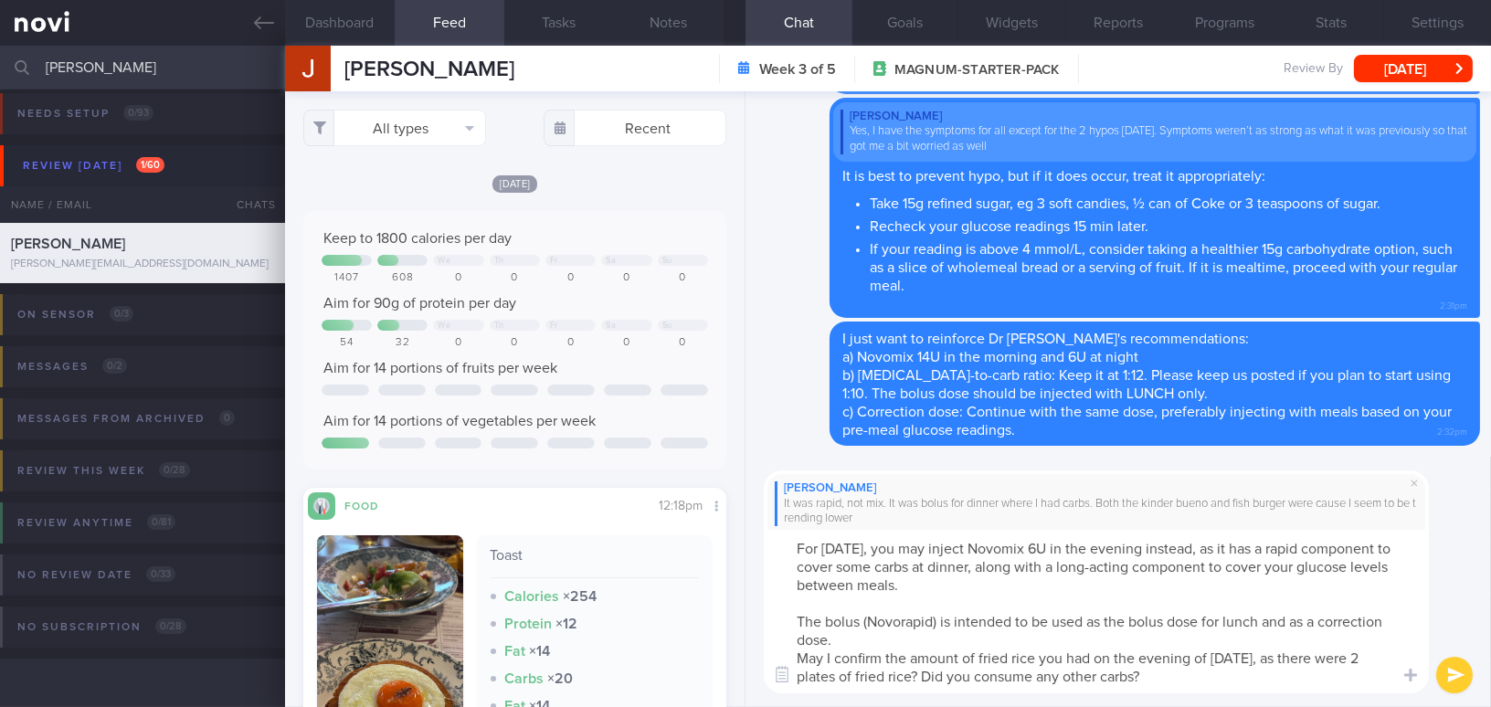
drag, startPoint x: 795, startPoint y: 618, endPoint x: 833, endPoint y: 638, distance: 43.3
click at [833, 638] on textarea "For 30/8/25, you may inject Novomix 6U in the evening instead, as it has a rapi…" at bounding box center [1096, 611] width 665 height 163
paste textarea "ONLY and as a correction dose at breakfast, lunch and dinner"
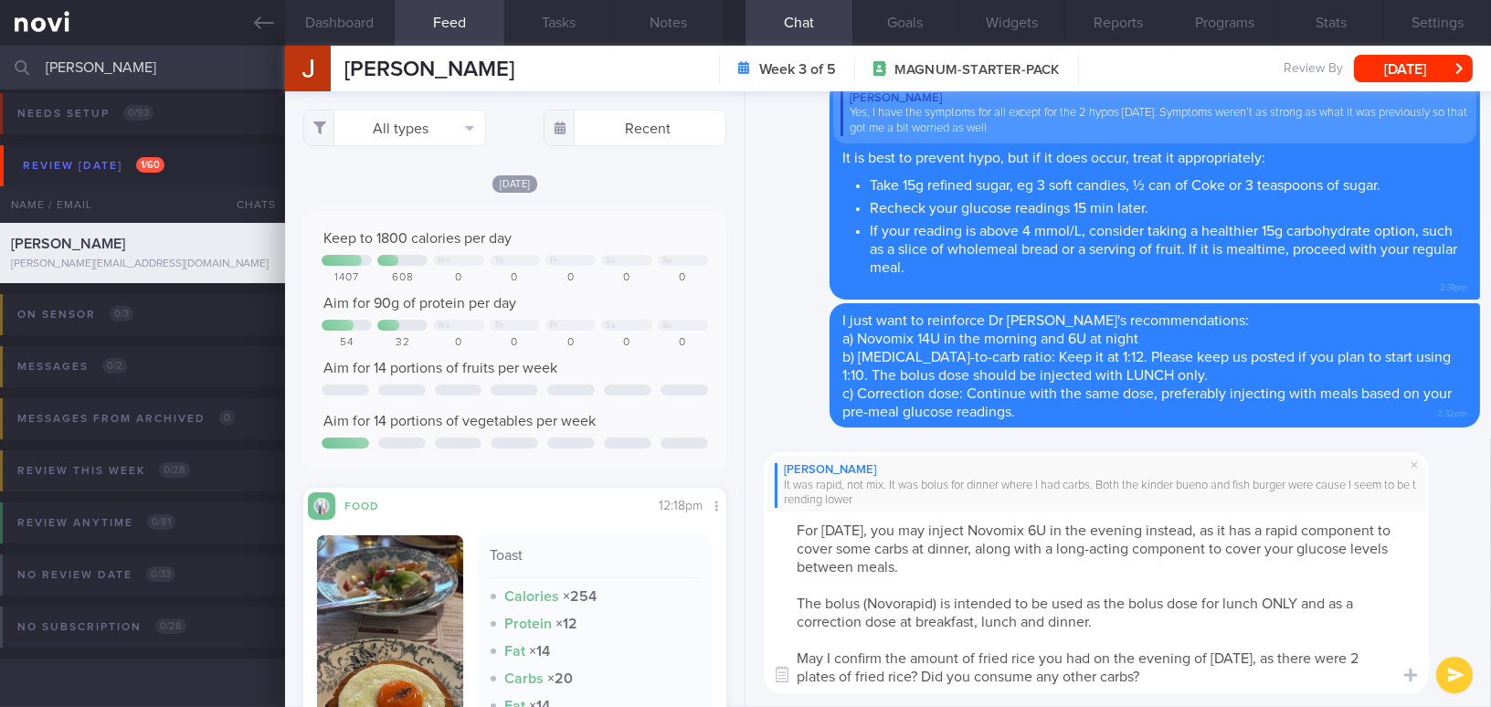
type textarea "For 30/8/25, you may inject Novomix 6U in the evening instead, as it has a rapi…"
drag, startPoint x: 1451, startPoint y: 668, endPoint x: 953, endPoint y: 598, distance: 503.5
click at [1069, 608] on div "Jake Chia It was rapid, not mix. It was bolus for dinner where I had carbs. Bot…" at bounding box center [1117, 572] width 745 height 269
click at [1451, 670] on button "submit" at bounding box center [1454, 675] width 37 height 37
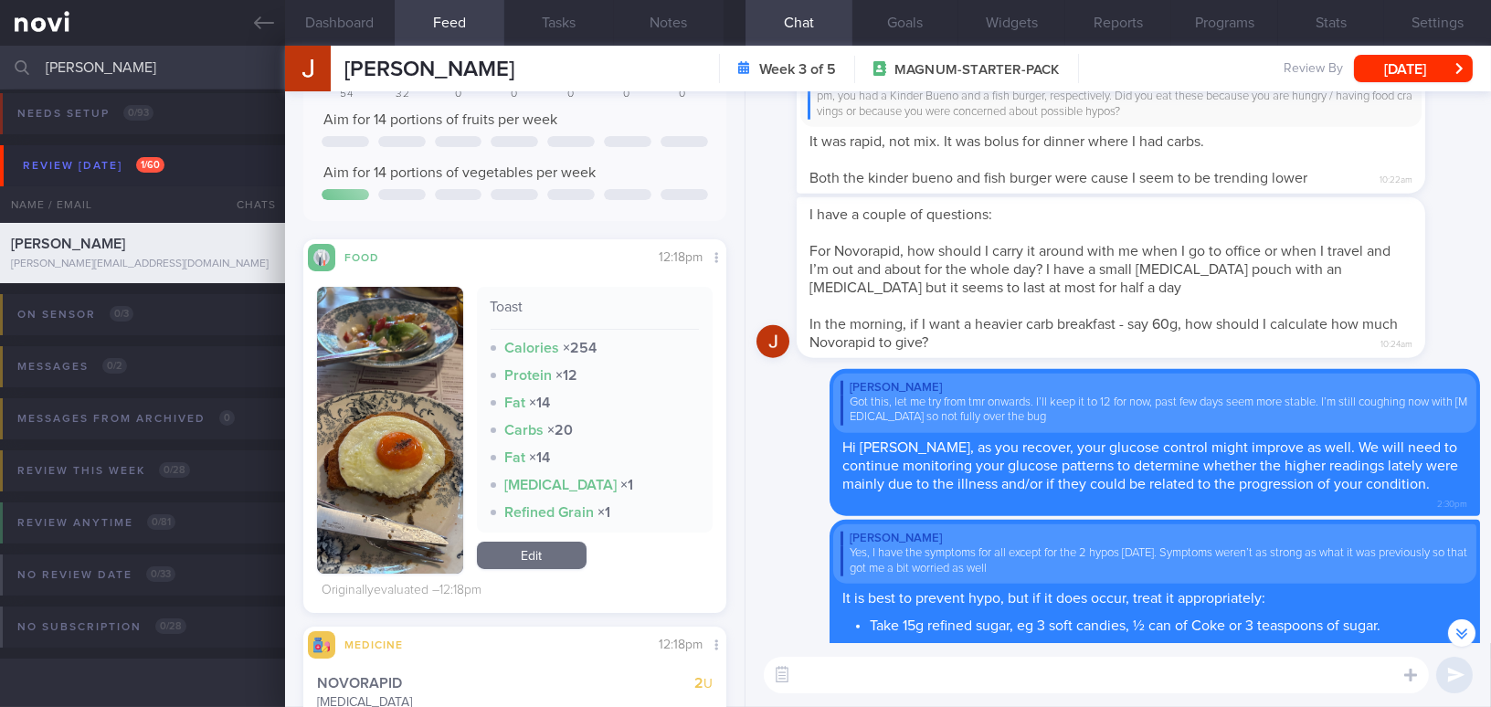
scroll to position [-580, 0]
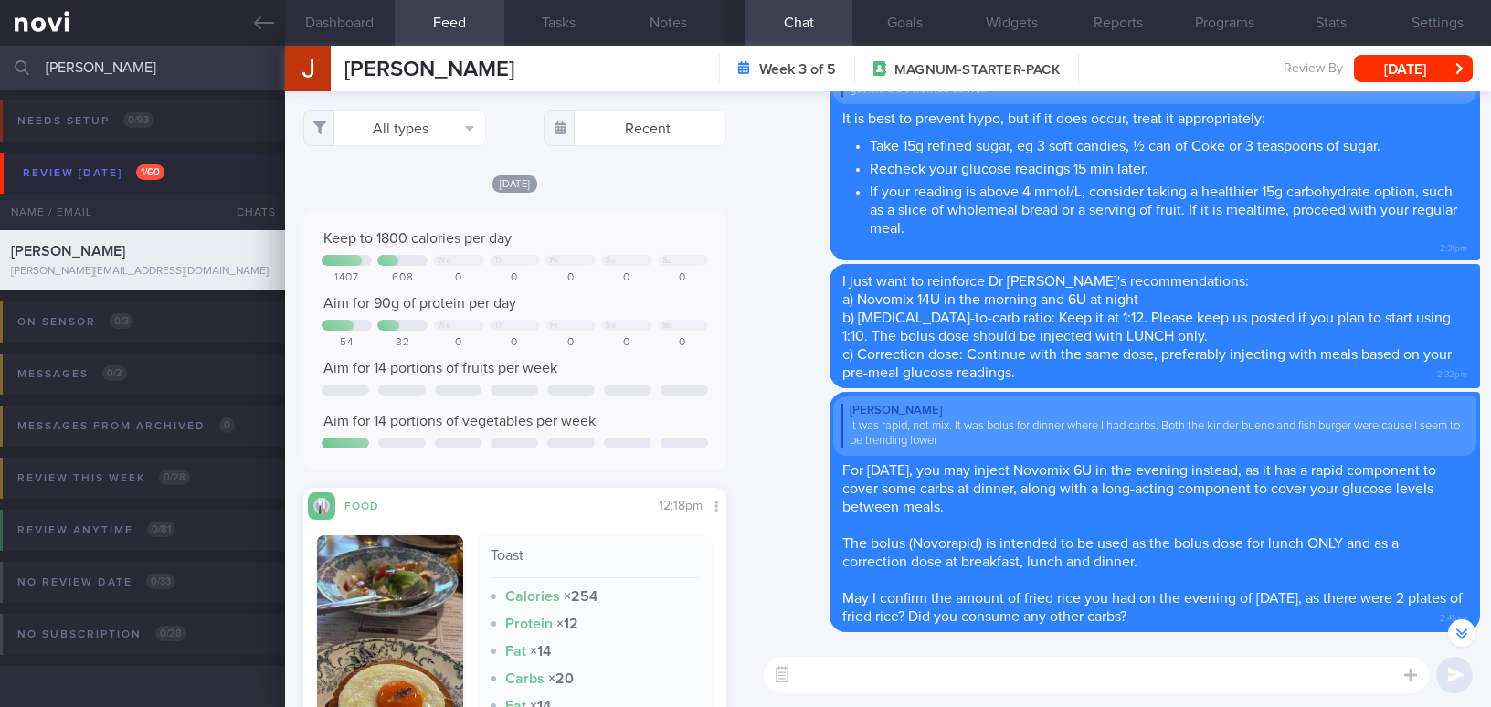
select select "8"
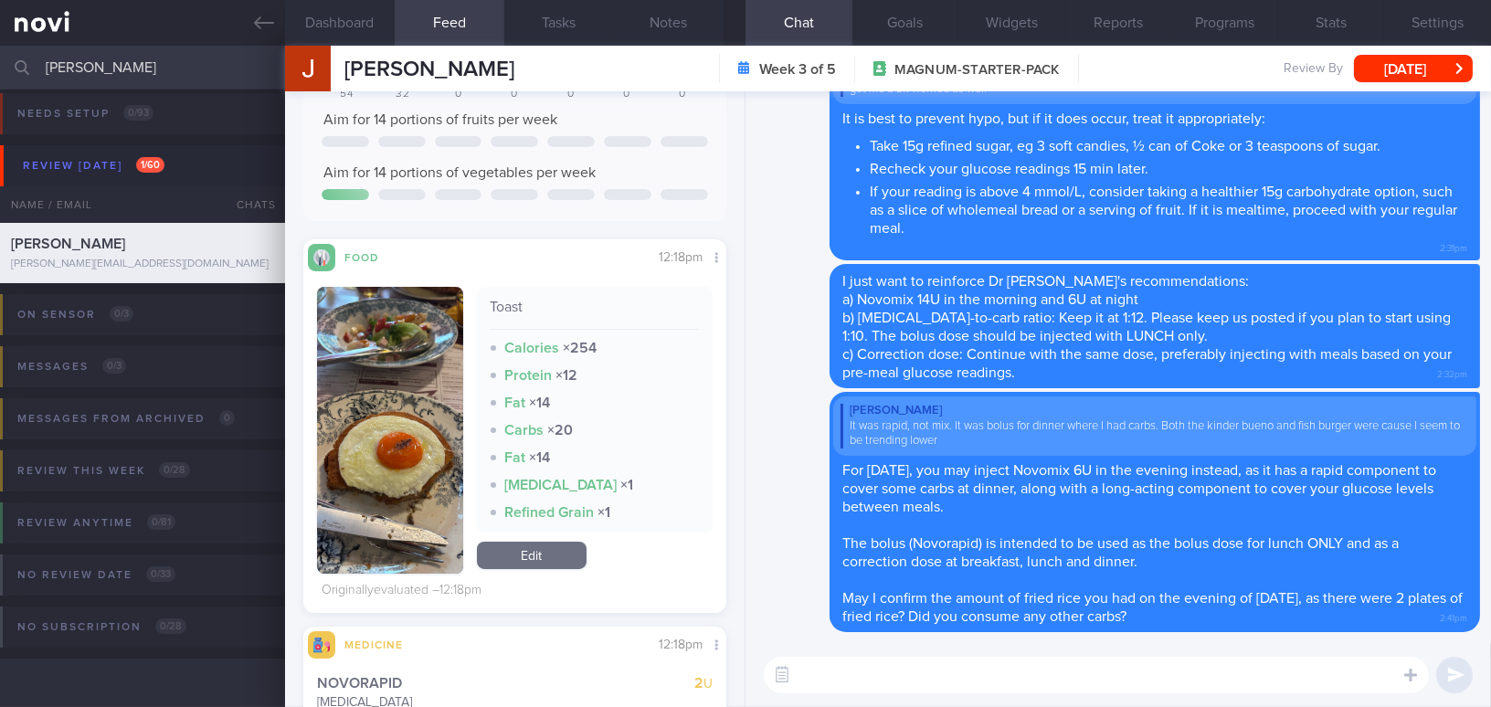
click at [963, 670] on textarea at bounding box center [1096, 675] width 665 height 37
paste textarea "The morning Novomix 14U contains a rapid-acting component to help cover the car…"
type textarea "The morning Novomix 14U contains a rapid-acting component to help cover the car…"
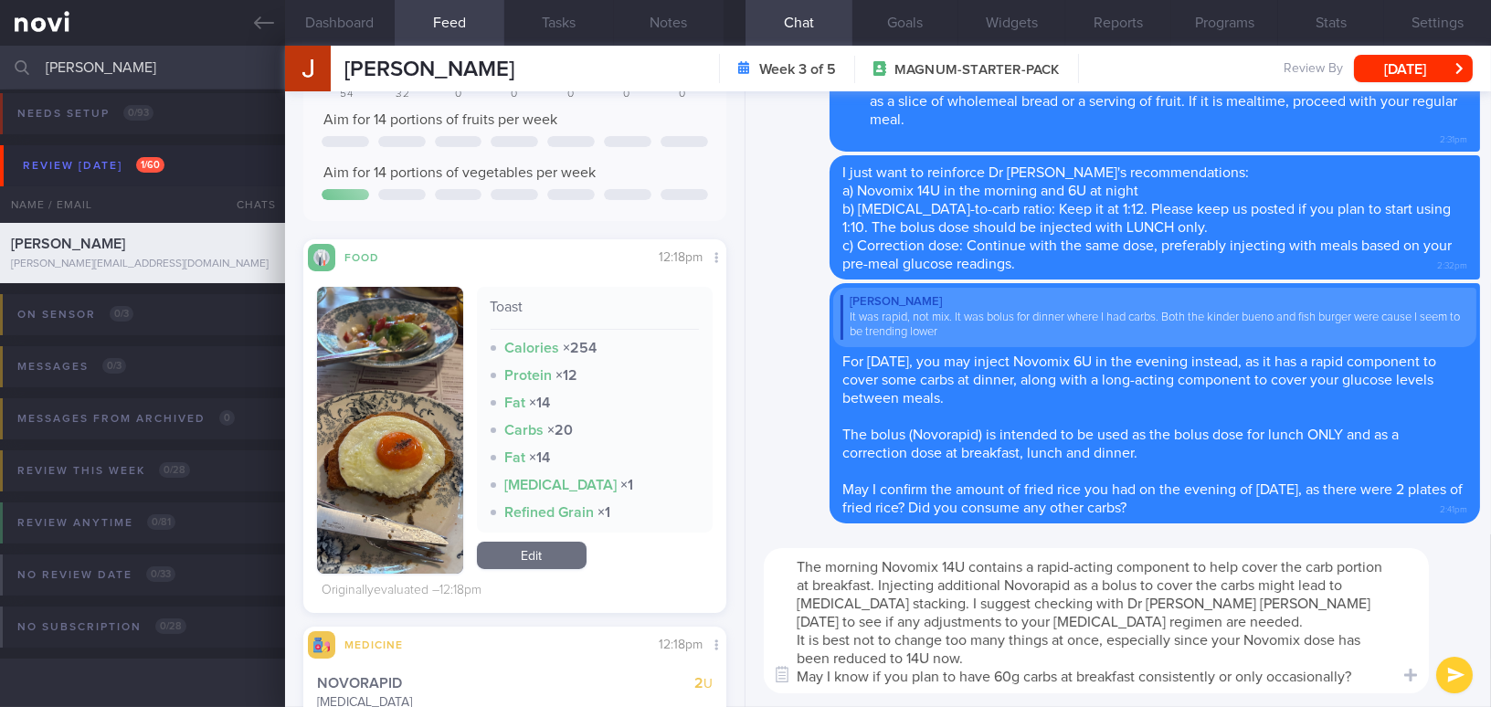
drag, startPoint x: 1365, startPoint y: 671, endPoint x: 886, endPoint y: 588, distance: 486.7
click at [726, 540] on div "Dashboard Feed Tasks Notes Chat Goals Widgets Reports Programs Stats Settings […" at bounding box center [888, 376] width 1206 height 661
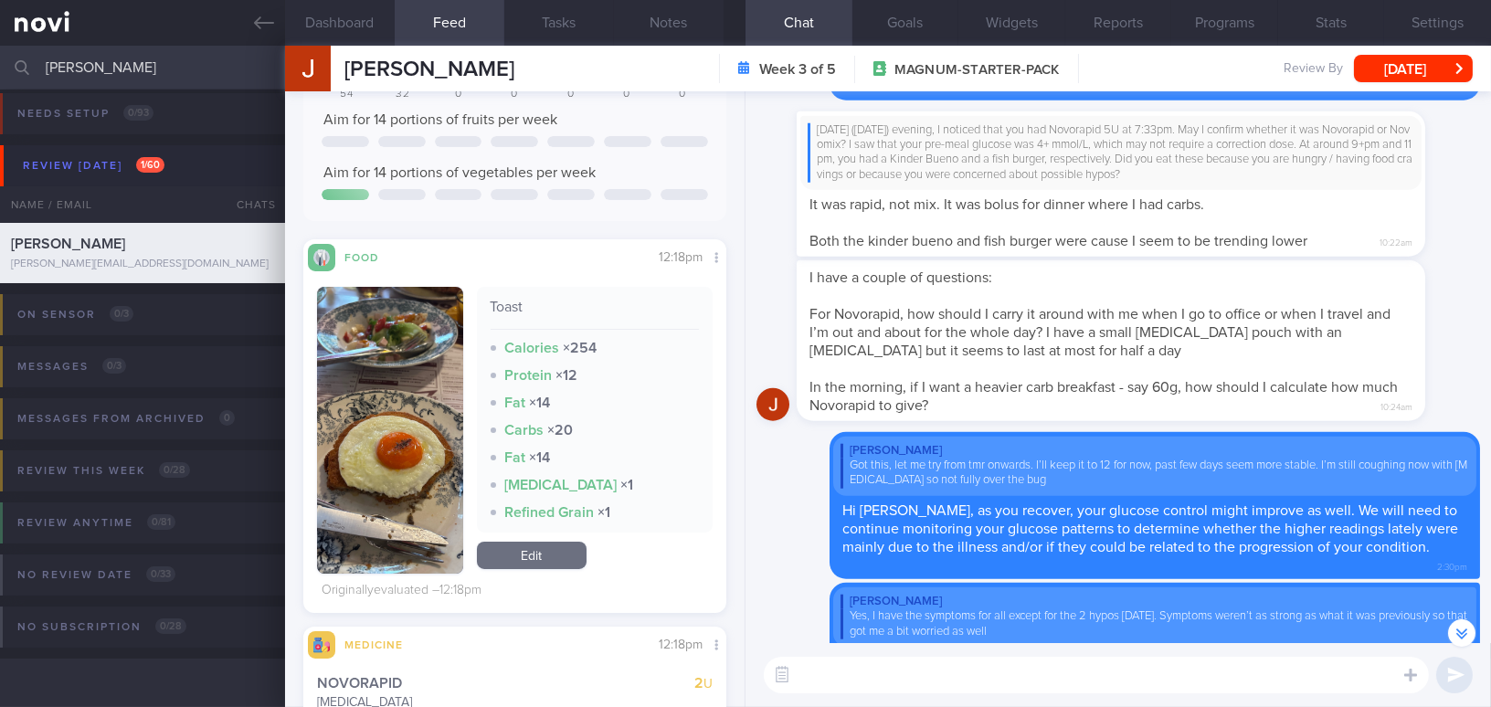
scroll to position [-582, 0]
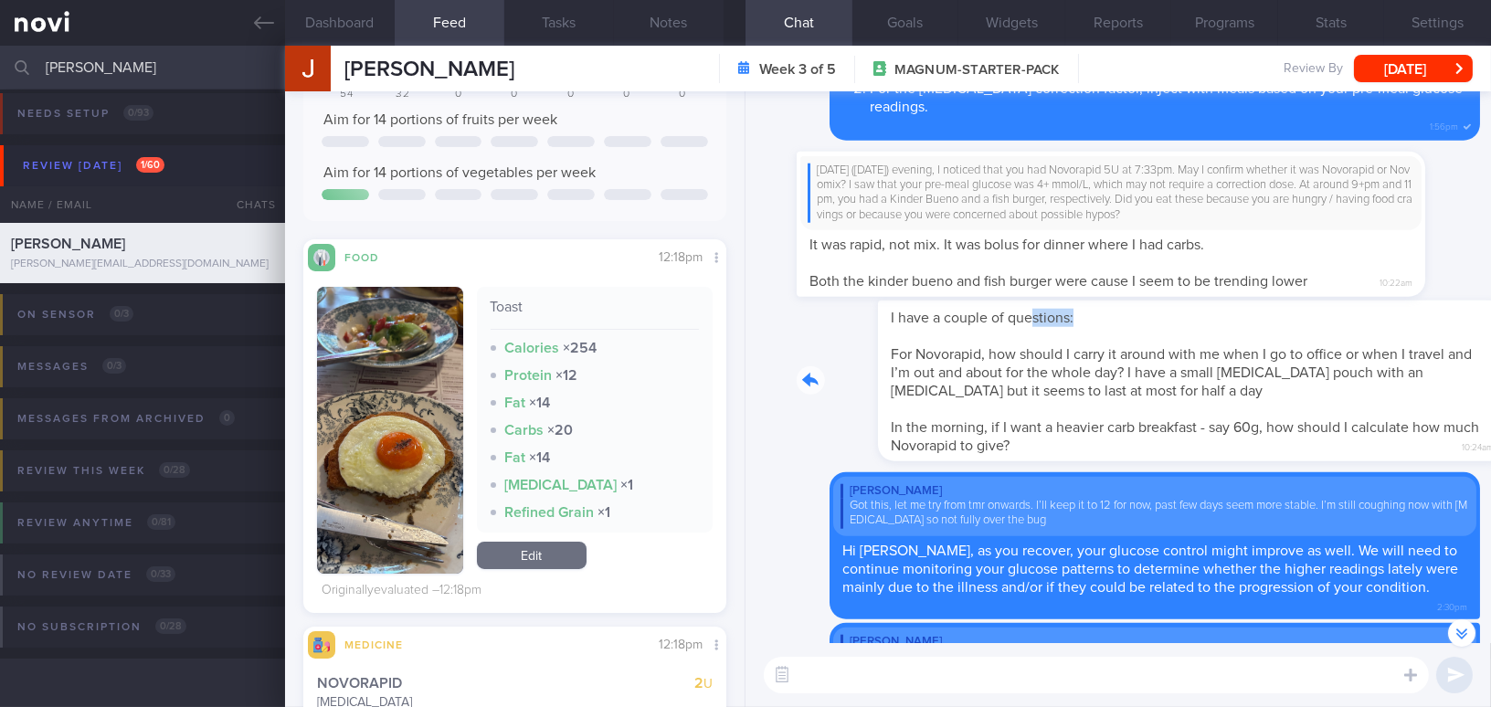
drag, startPoint x: 951, startPoint y: 322, endPoint x: 1136, endPoint y: 339, distance: 186.1
click at [1136, 339] on div "I have a couple of questions: For Novorapid, how should I carry it around with …" at bounding box center [1137, 381] width 683 height 161
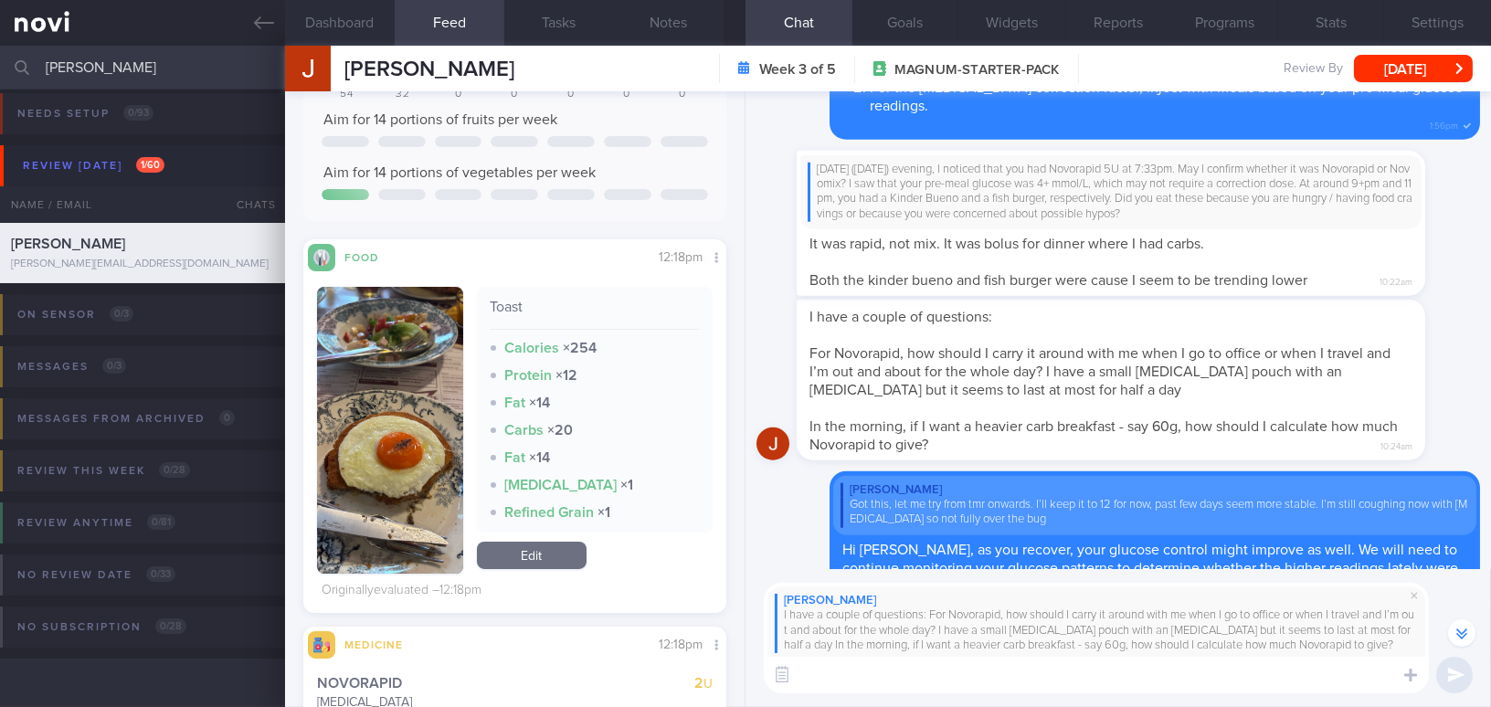
paste textarea "The morning Novomix 14U contains a rapid-acting component to help cover the car…"
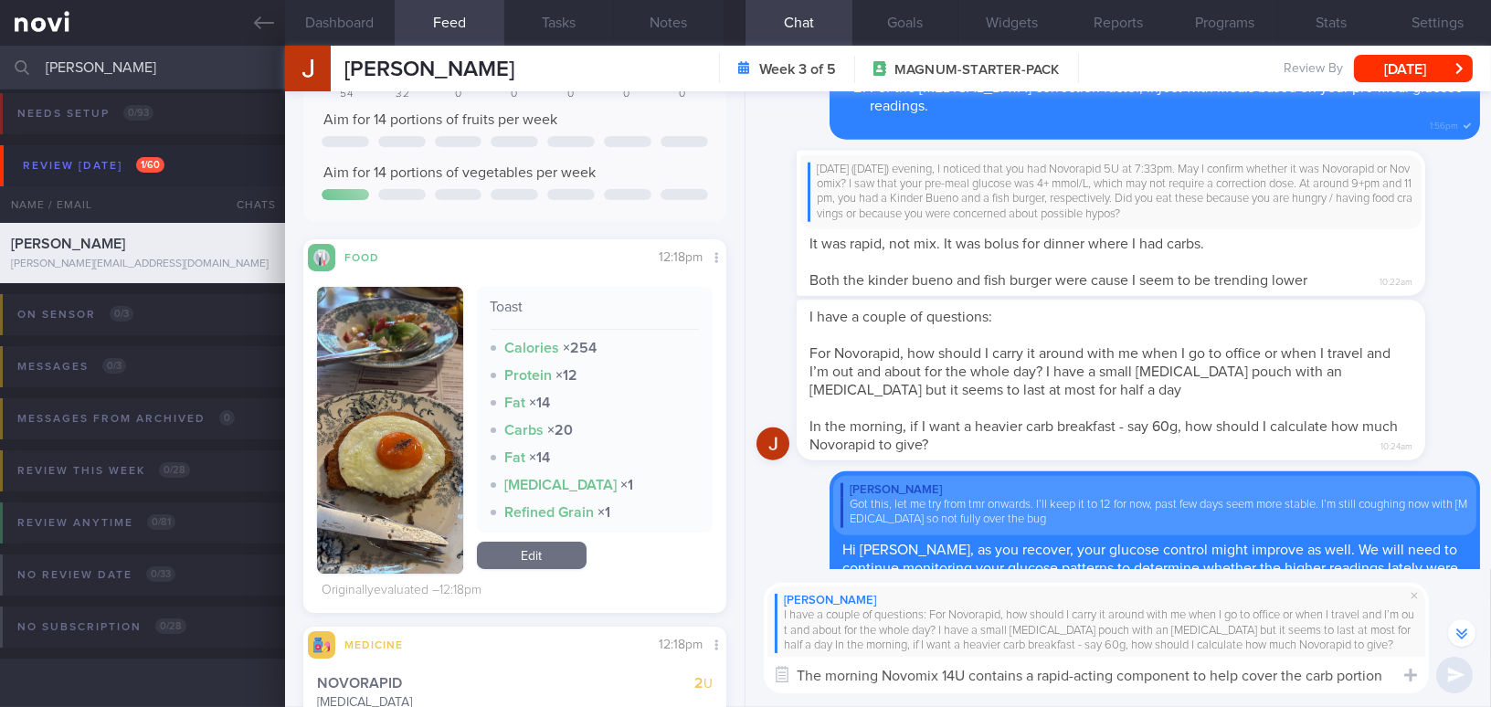
scroll to position [-764, 0]
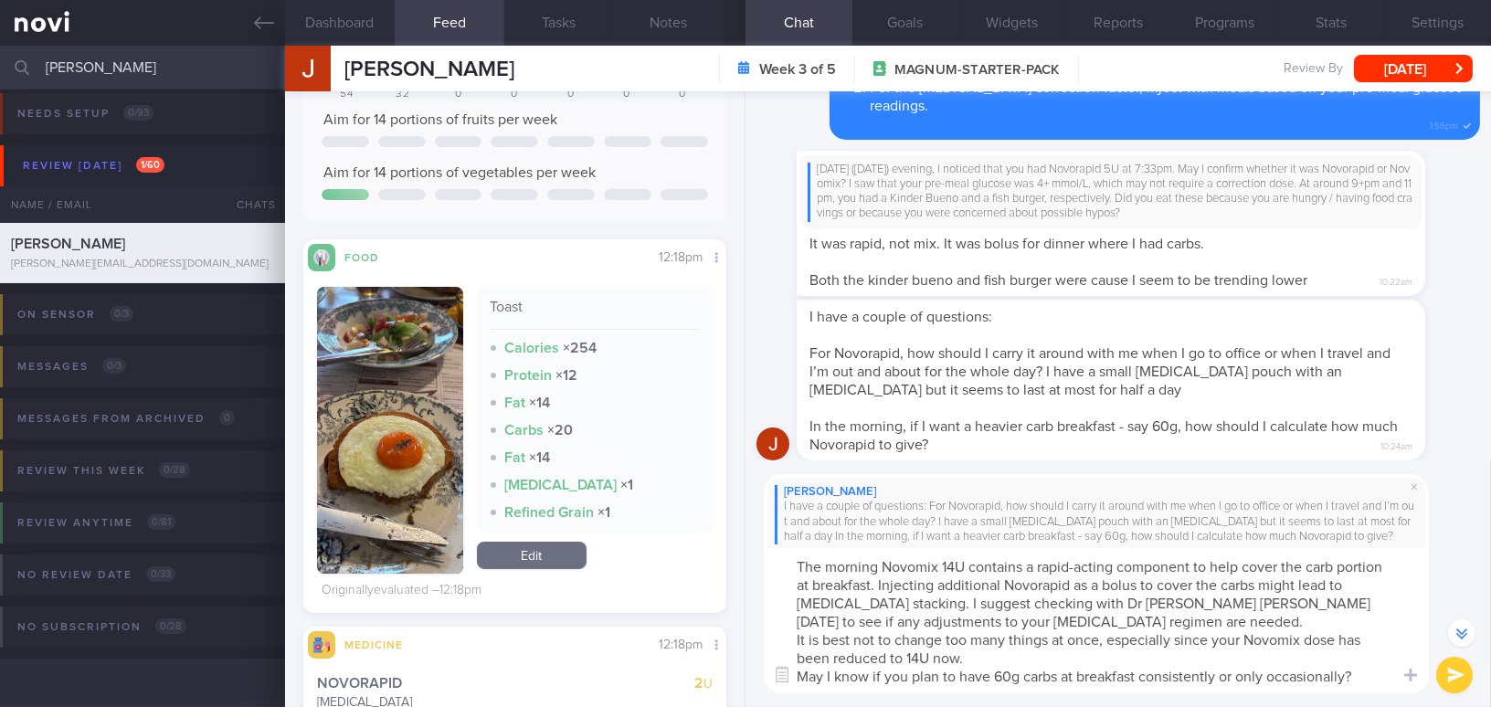
click at [1009, 616] on textarea "The morning Novomix 14U contains a rapid-acting component to help cover the car…" at bounding box center [1096, 620] width 665 height 145
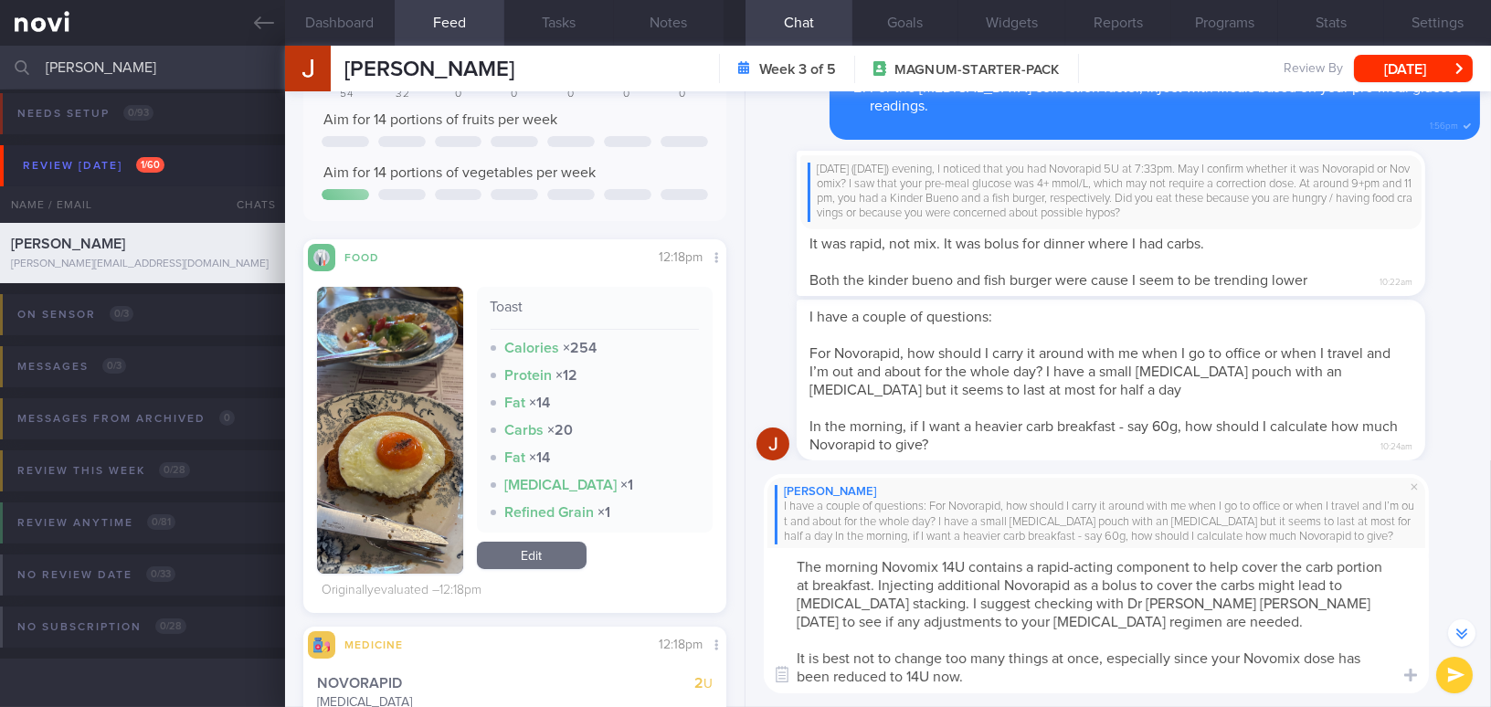
scroll to position [-782, 0]
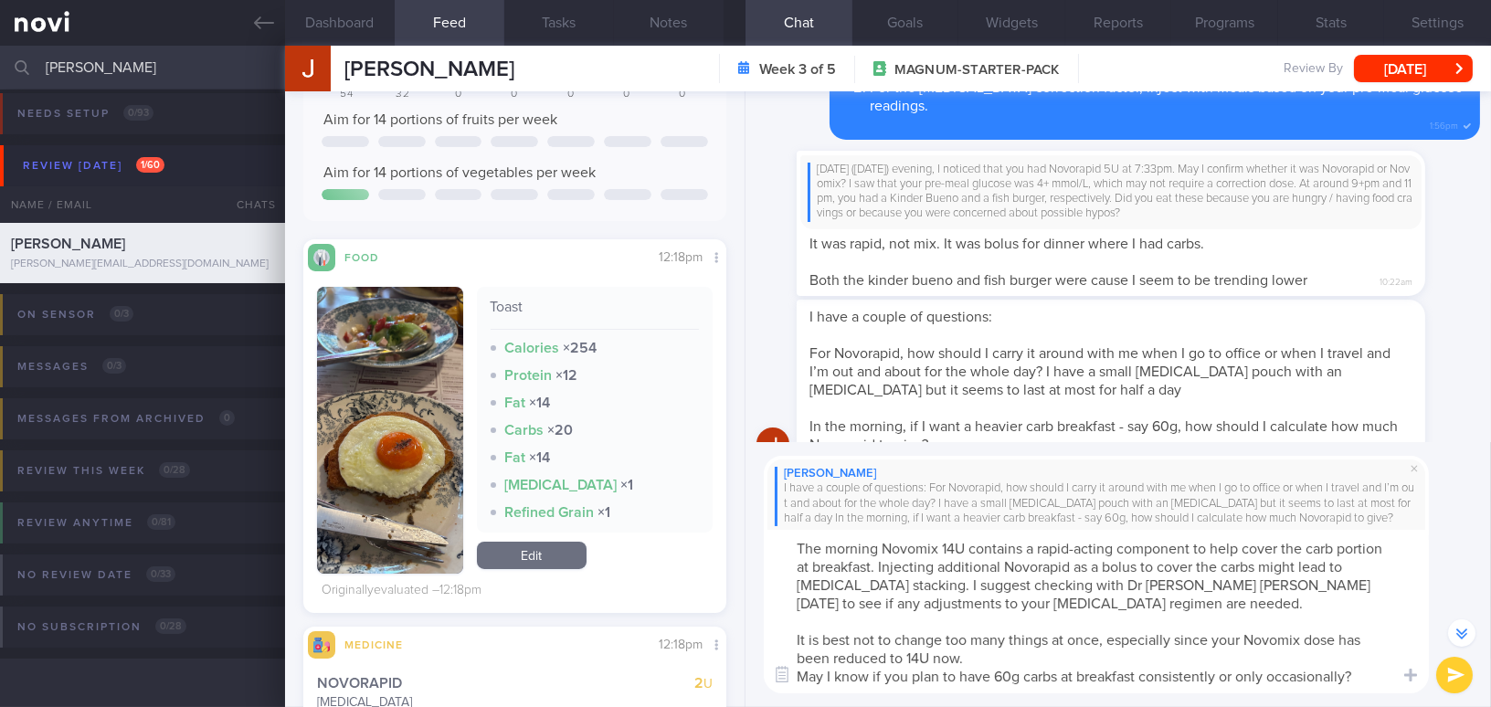
click at [1028, 659] on textarea "The morning Novomix 14U contains a rapid-acting component to help cover the car…" at bounding box center [1096, 611] width 665 height 163
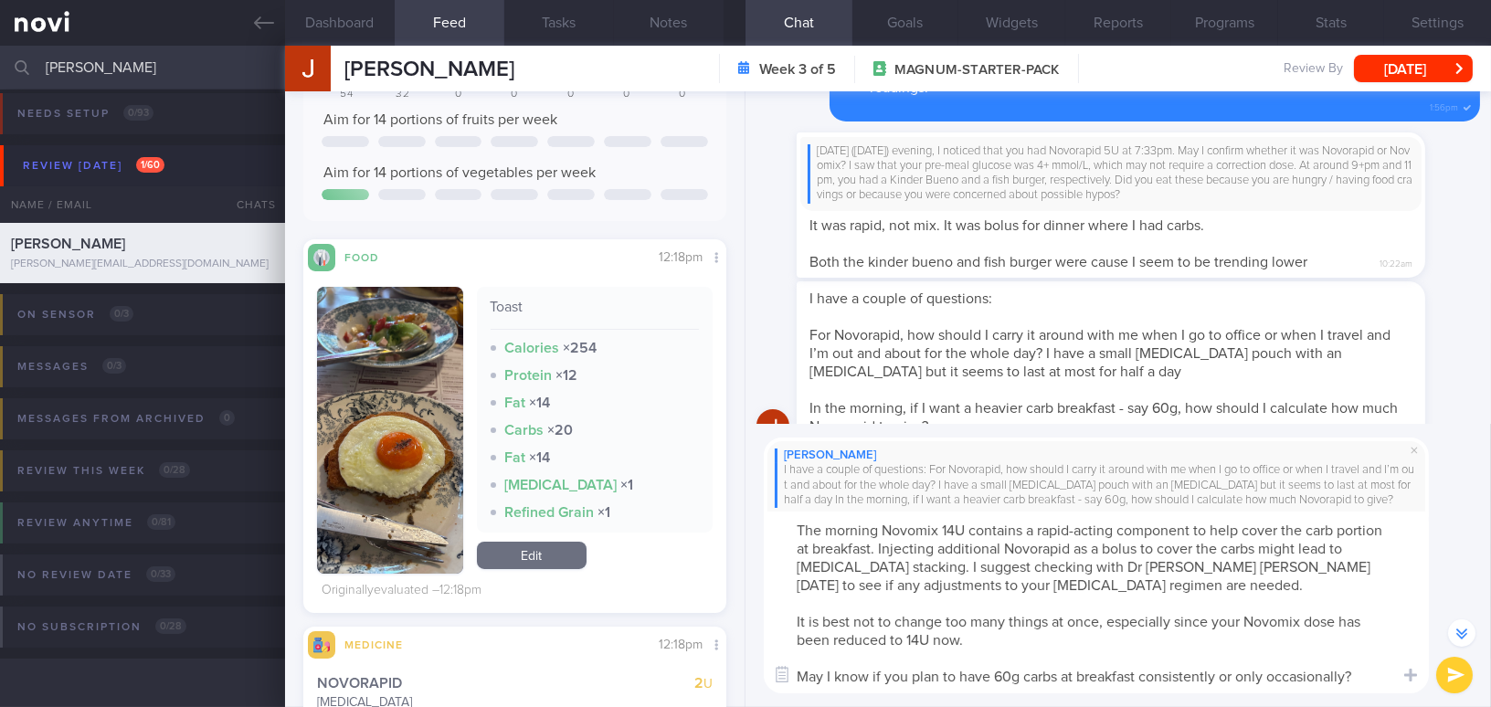
scroll to position [-799, 0]
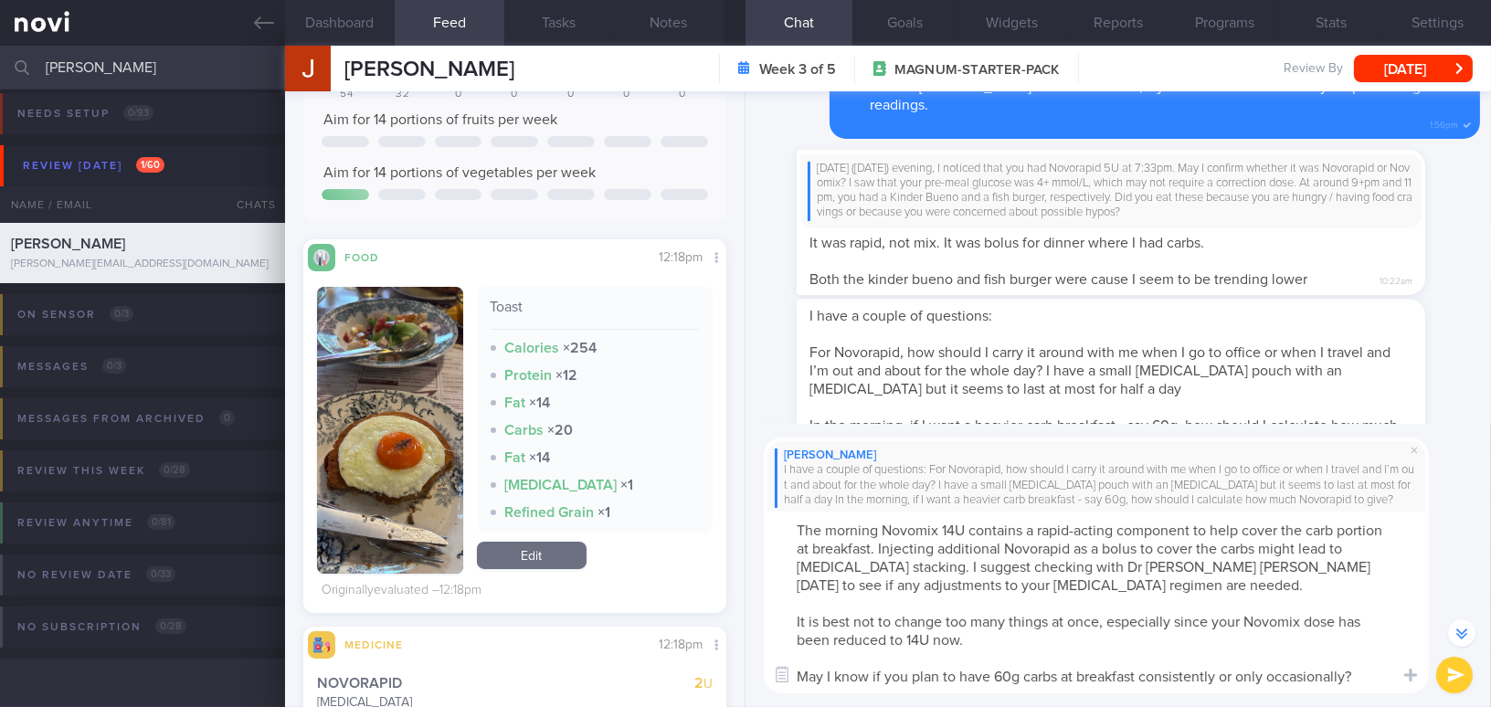
type textarea "The morning Novomix 14U contains a rapid-acting component to help cover the car…"
click at [1444, 673] on button "submit" at bounding box center [1454, 675] width 37 height 37
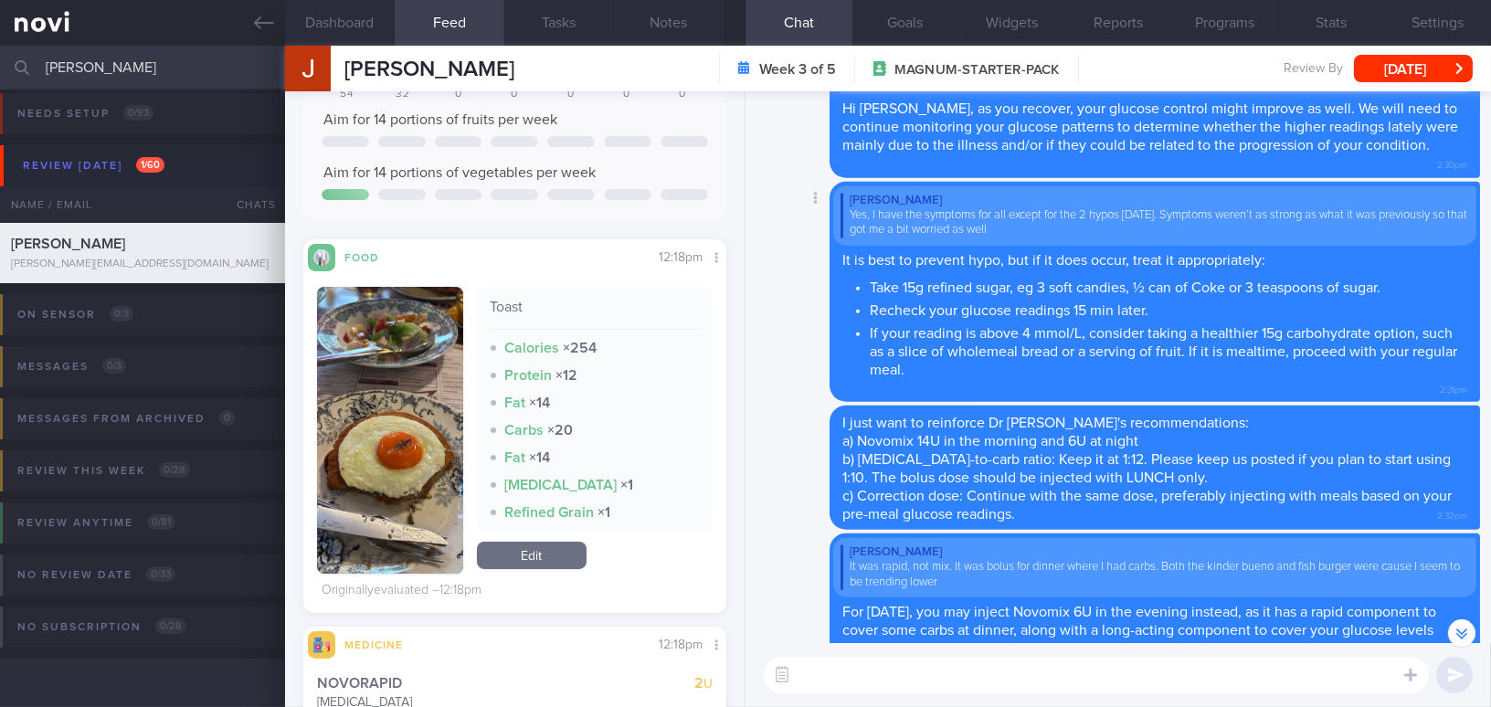
scroll to position [0, 0]
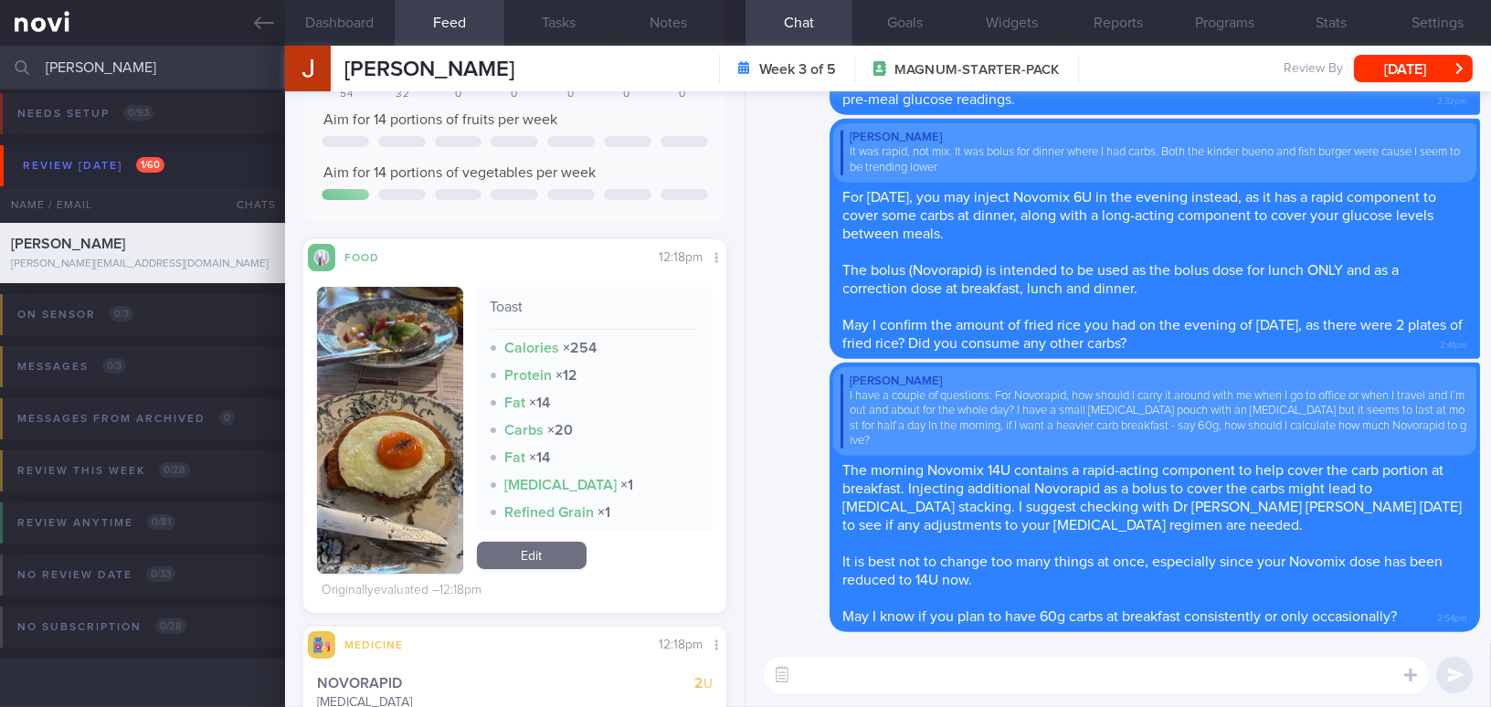
paste textarea "For your insulin pens, once opened, they can be stored at room temperature (bel…"
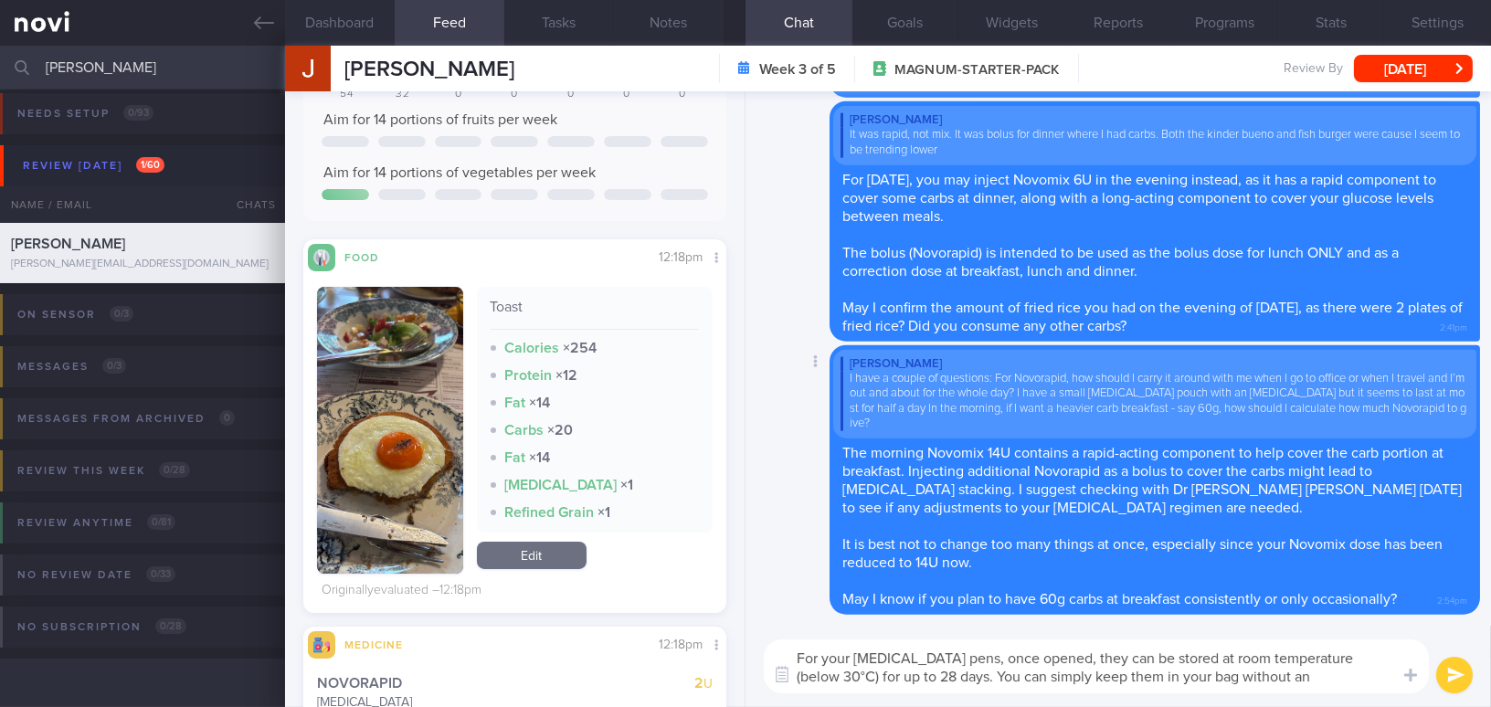
type textarea "For your [MEDICAL_DATA] pens, once opened, they can be stored at room temperatu…"
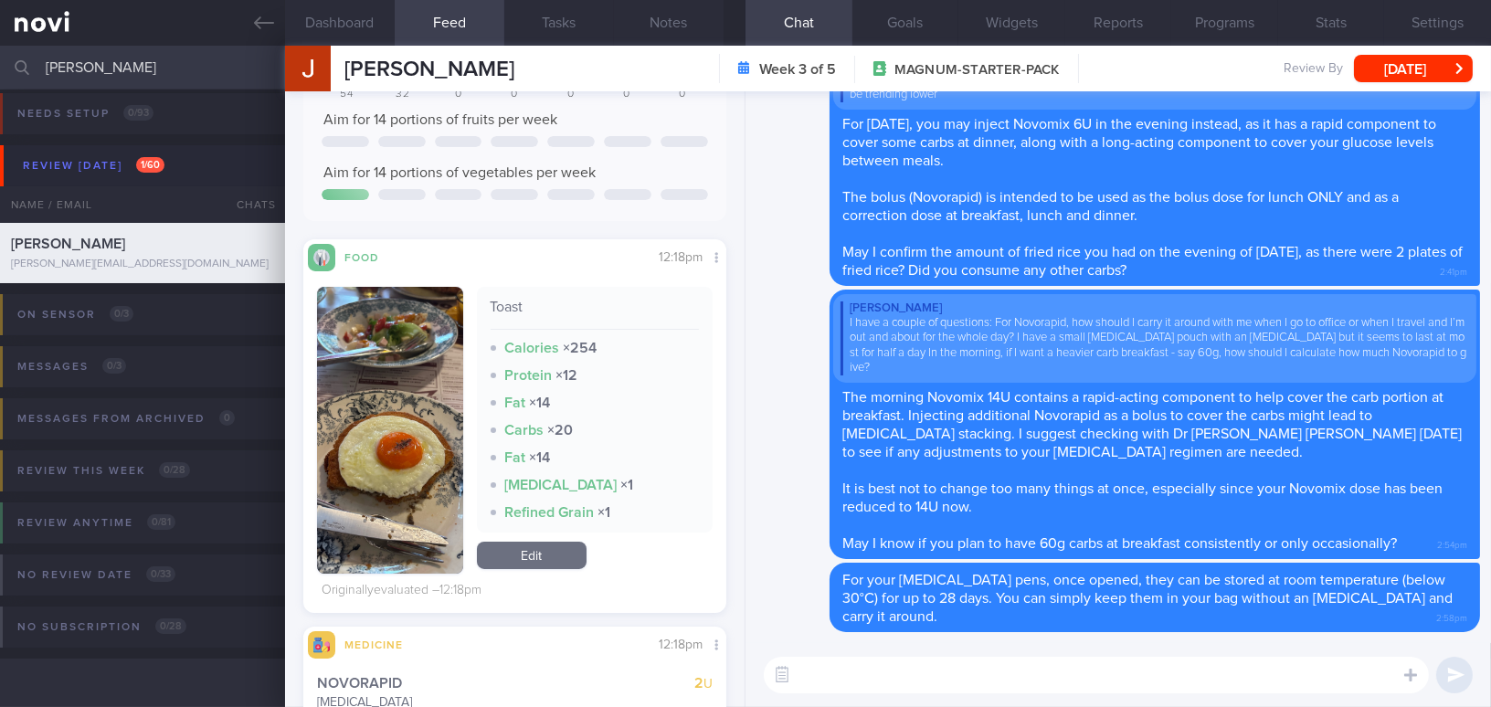
click at [932, 677] on textarea at bounding box center [1096, 675] width 665 height 37
click at [1445, 10] on button "Settings" at bounding box center [1437, 23] width 107 height 46
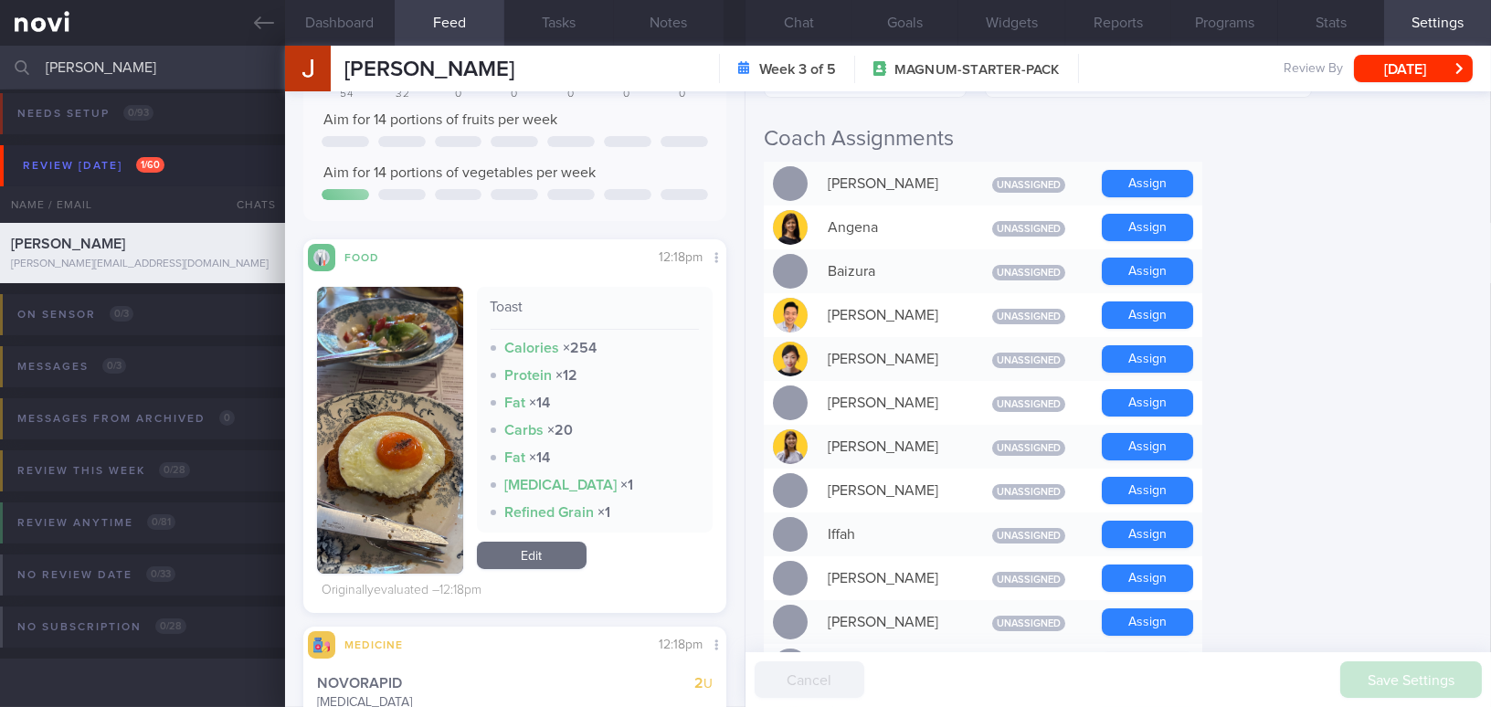
scroll to position [581, 0]
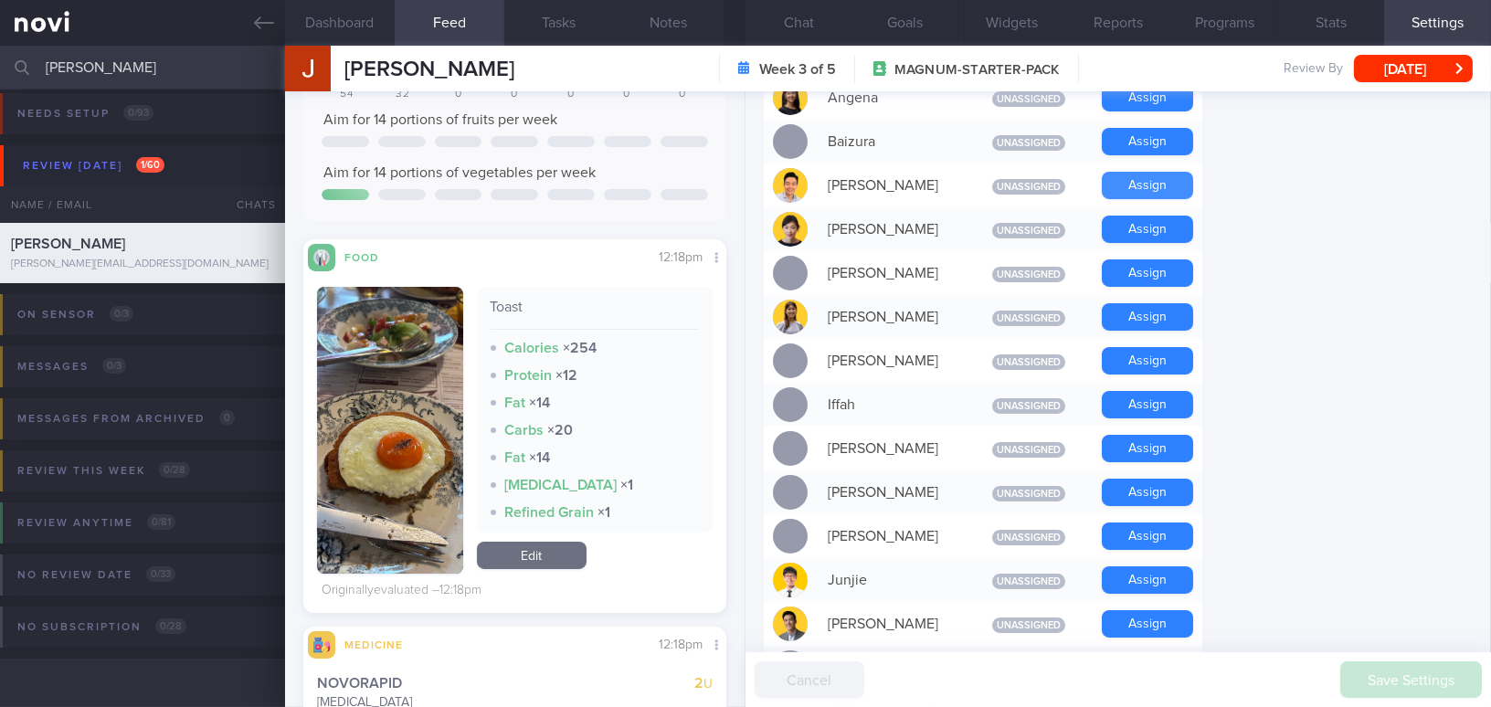
click at [1138, 172] on button "Assign" at bounding box center [1147, 185] width 91 height 27
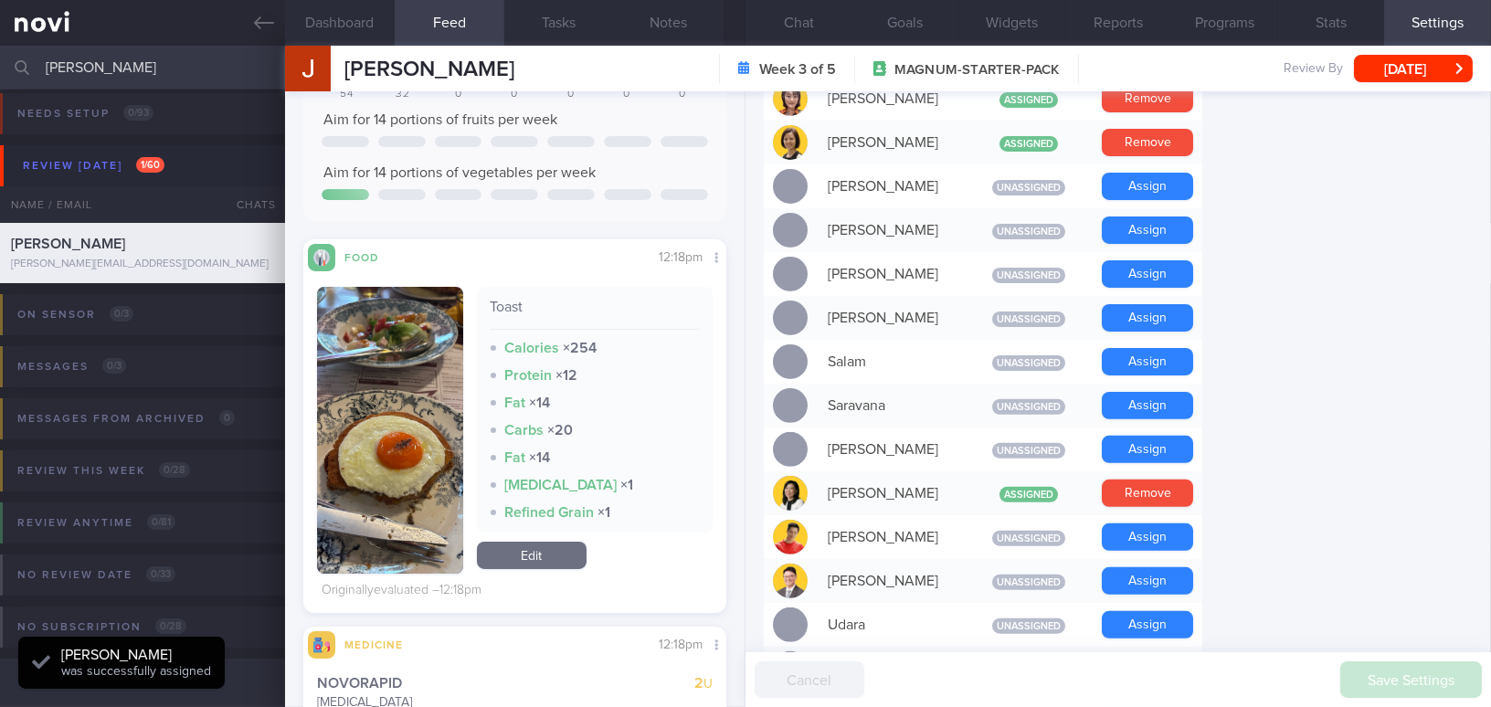
scroll to position [1328, 0]
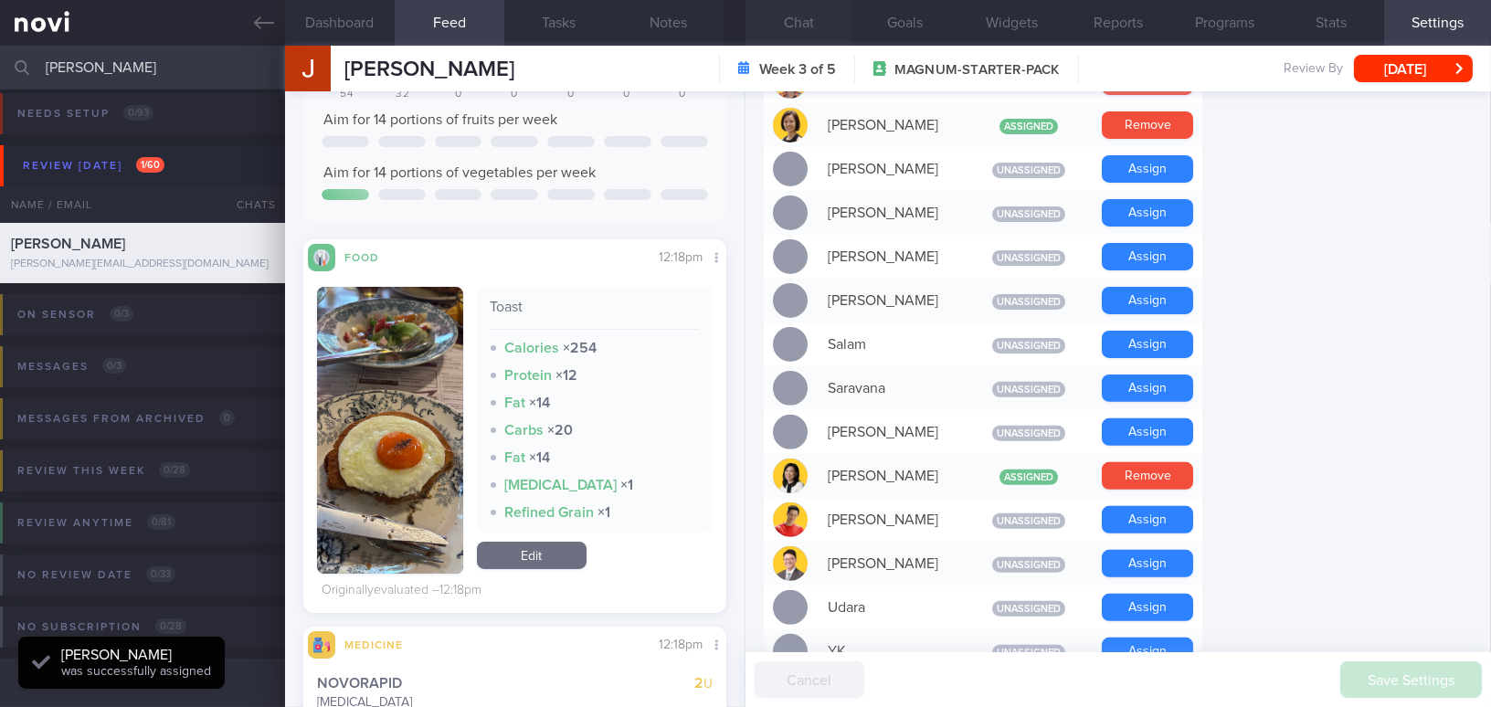
click at [801, 26] on button "Chat" at bounding box center [798, 23] width 107 height 46
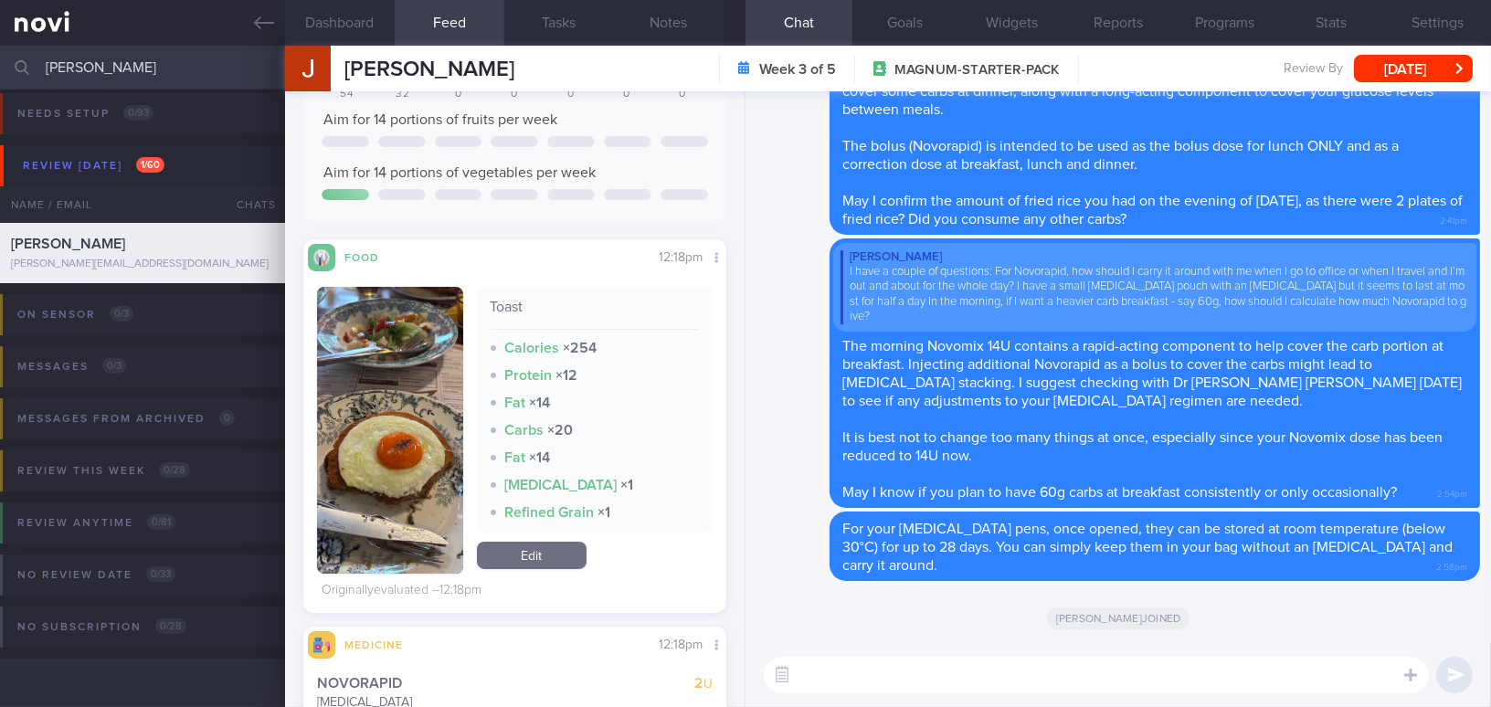
click at [943, 675] on textarea at bounding box center [1096, 675] width 665 height 37
paste textarea "I also wanted to let you know that I will be away from [DATE] to [DATE]. I have…"
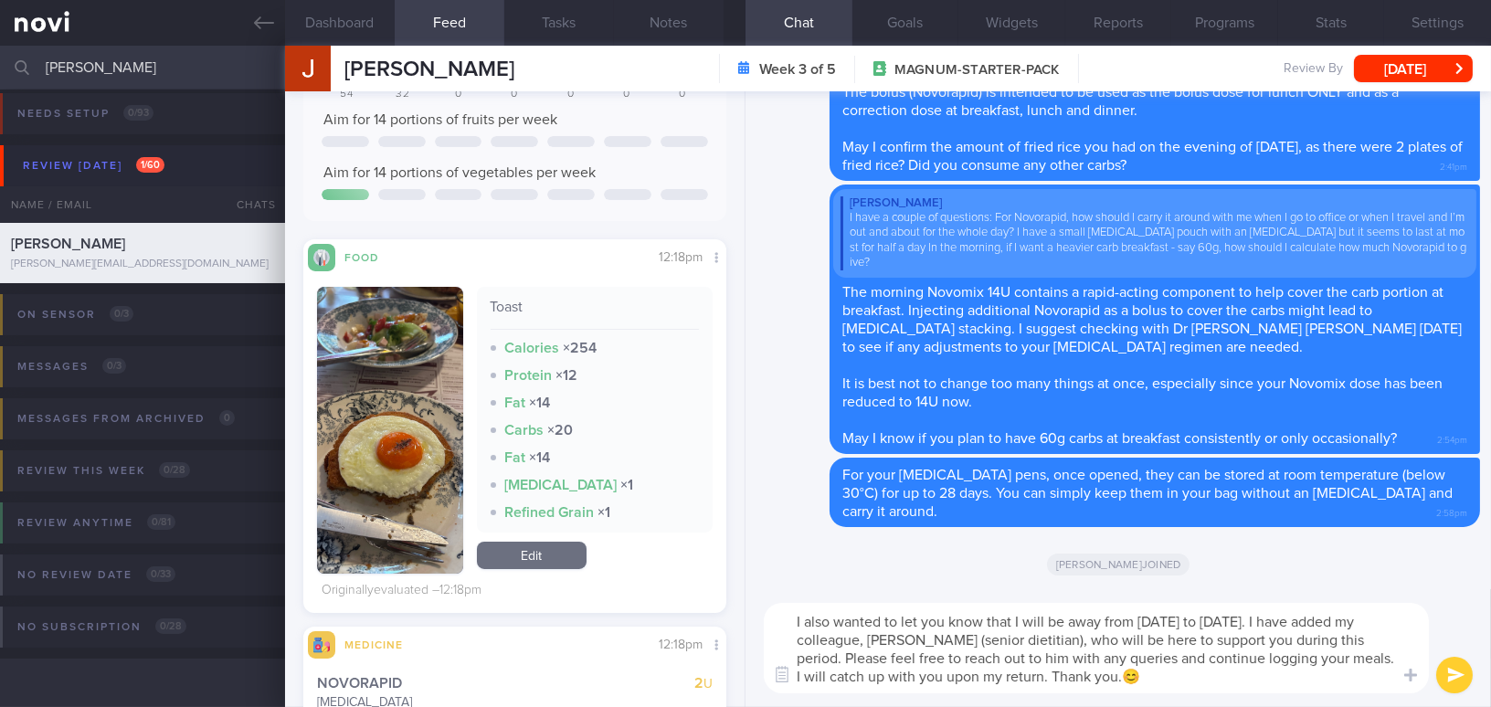
type textarea "I also wanted to let you know that I will be away from [DATE] to [DATE]. I have…"
click at [1455, 679] on button "submit" at bounding box center [1454, 675] width 37 height 37
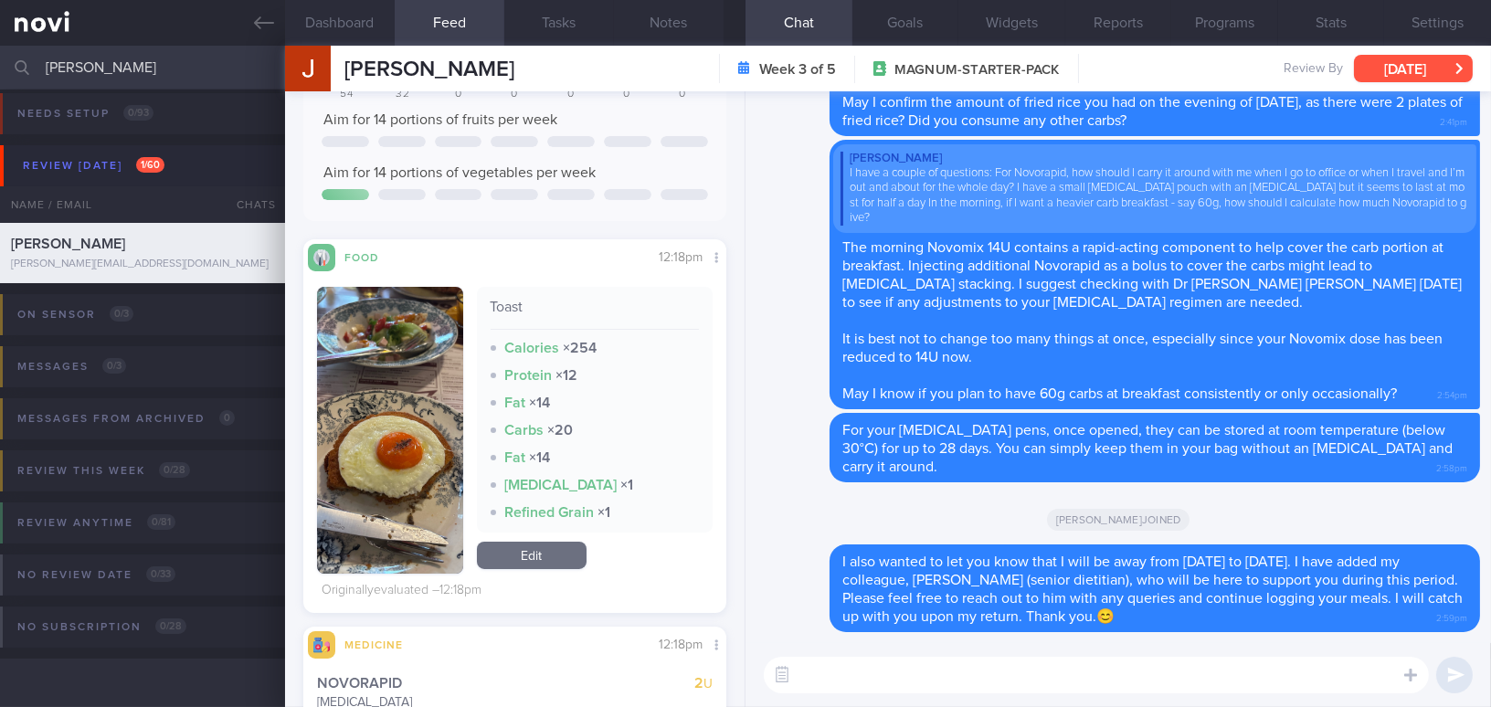
click at [1414, 75] on button "[DATE]" at bounding box center [1413, 68] width 119 height 27
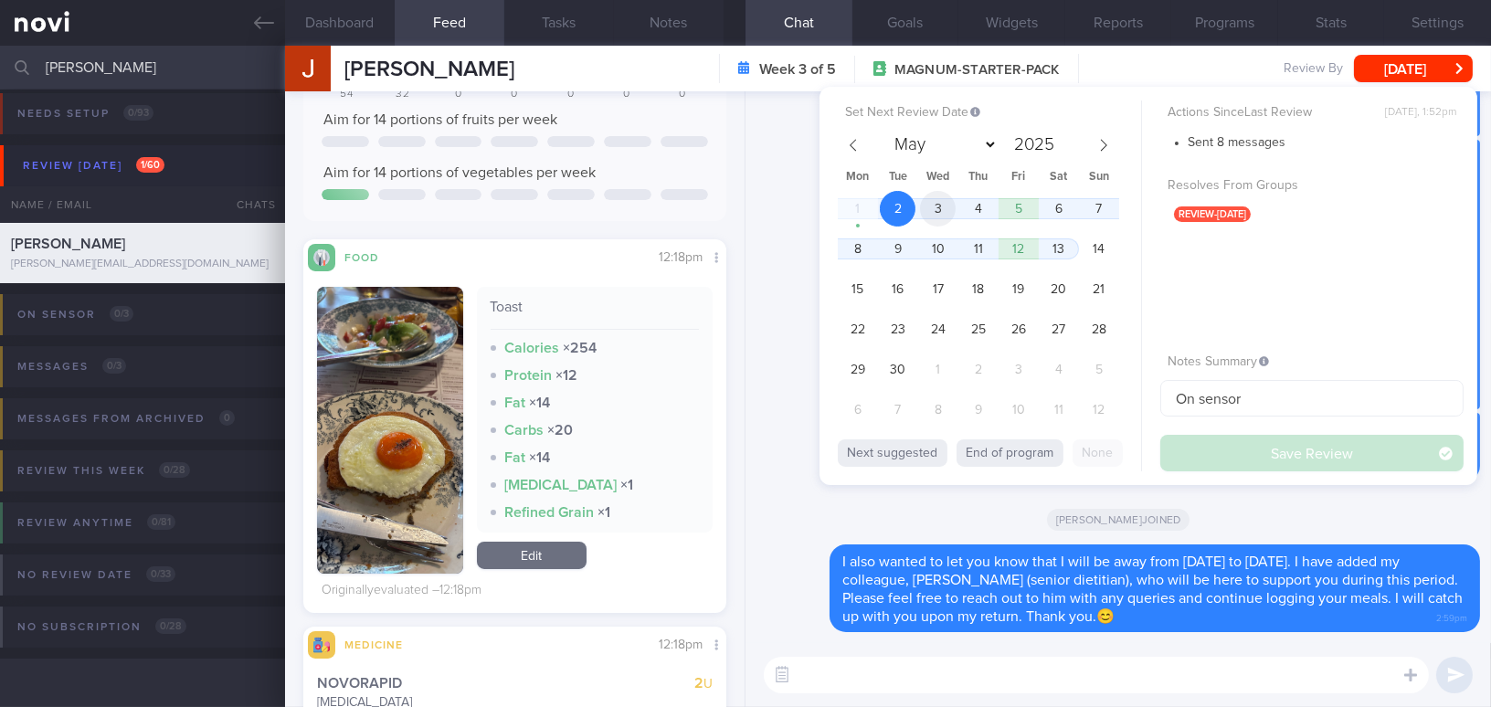
click at [935, 208] on span "3" at bounding box center [938, 209] width 36 height 36
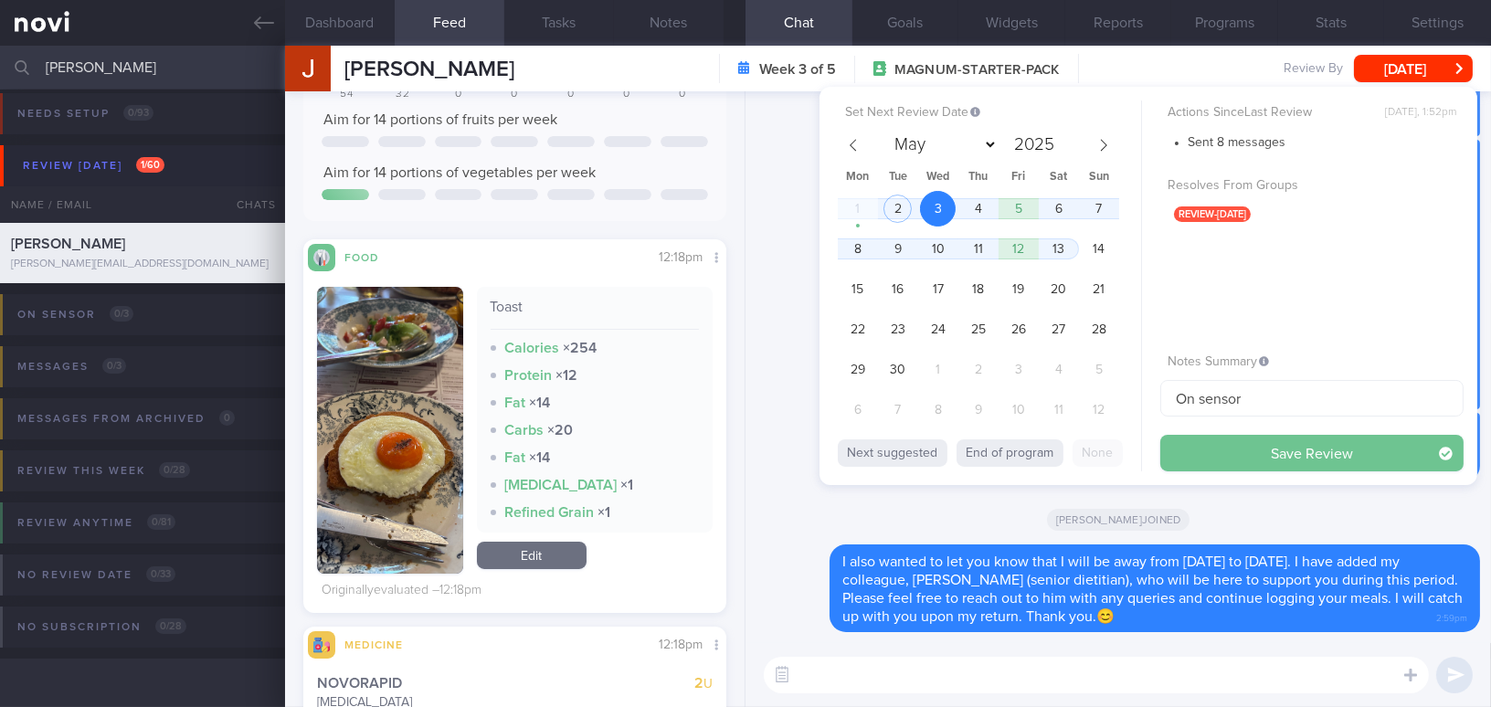
click at [1210, 446] on button "Save Review" at bounding box center [1311, 453] width 303 height 37
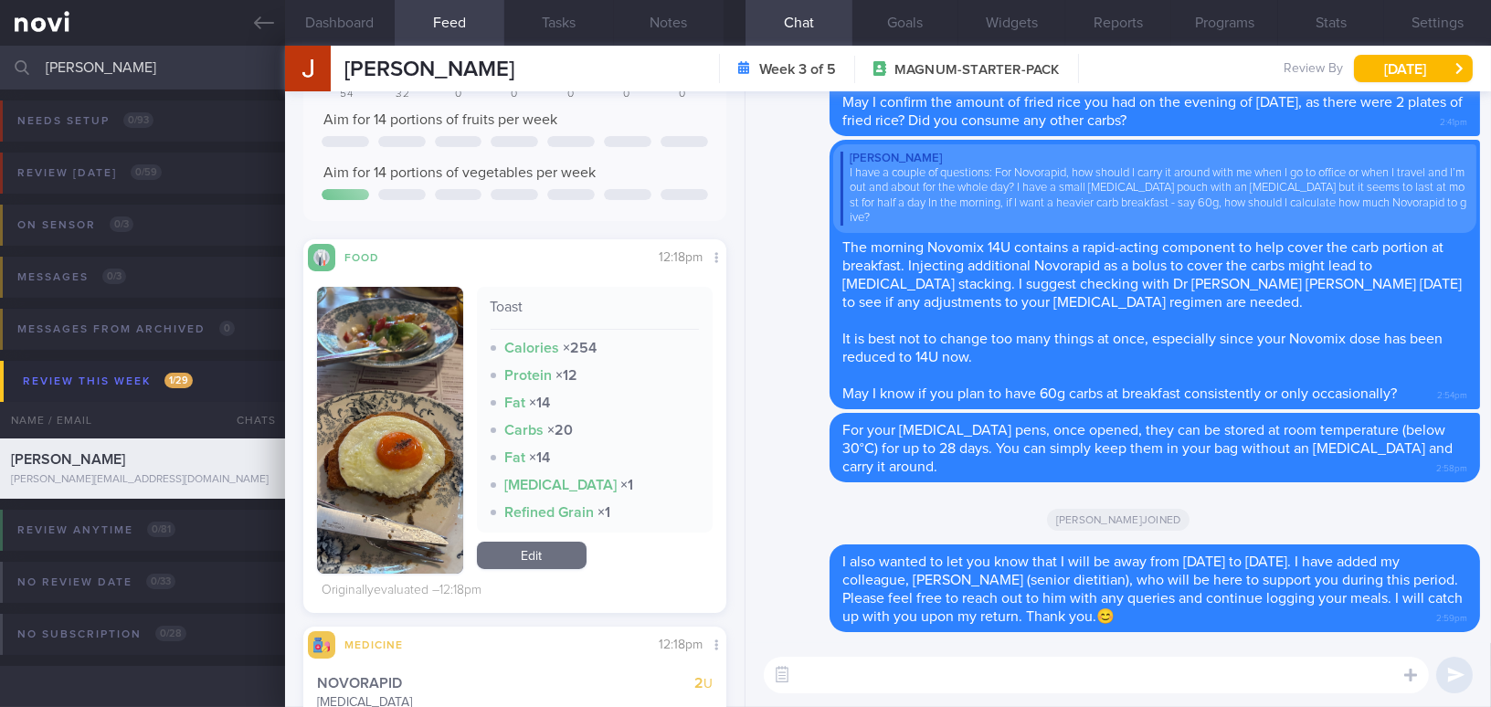
drag, startPoint x: 79, startPoint y: 69, endPoint x: 0, endPoint y: 61, distance: 79.0
click at [0, 61] on input "[PERSON_NAME]" at bounding box center [745, 68] width 1491 height 44
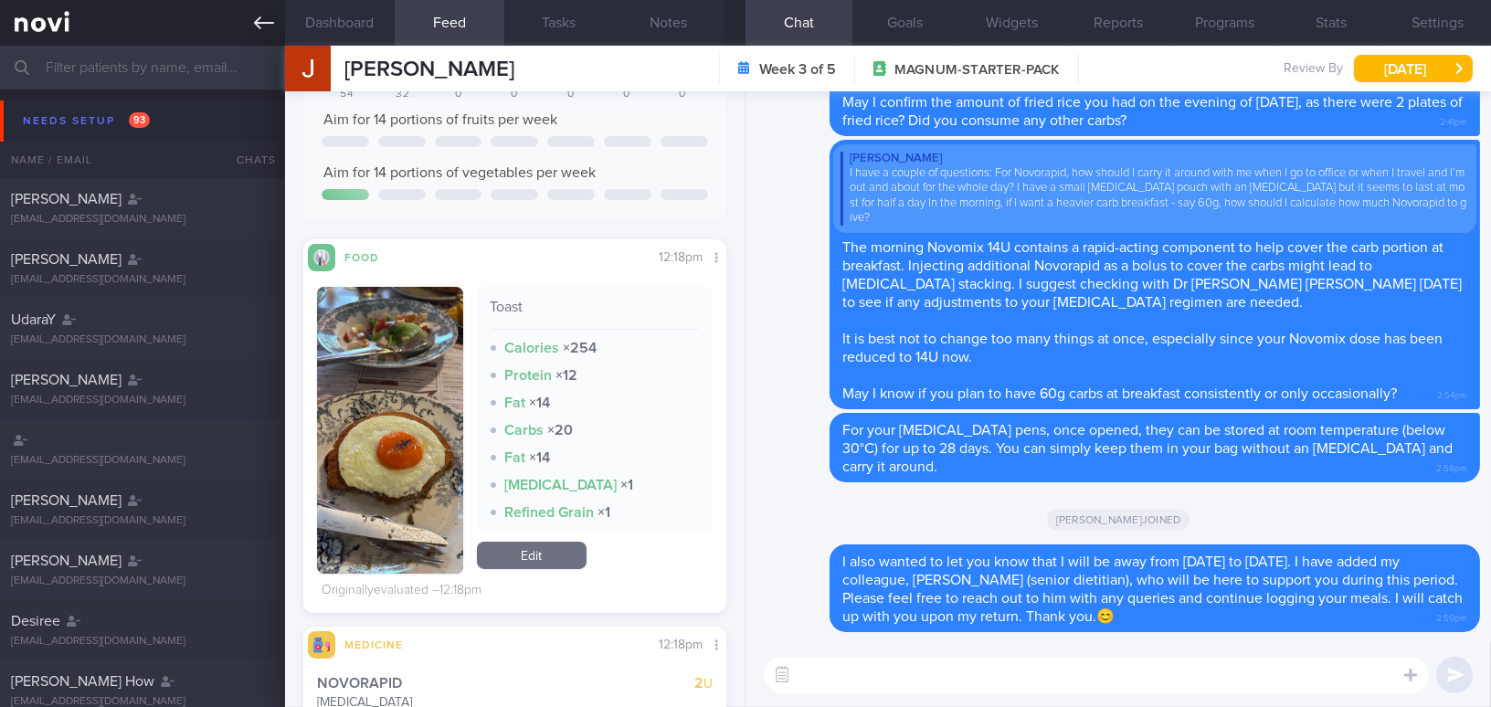
click at [251, 15] on link at bounding box center [142, 23] width 285 height 46
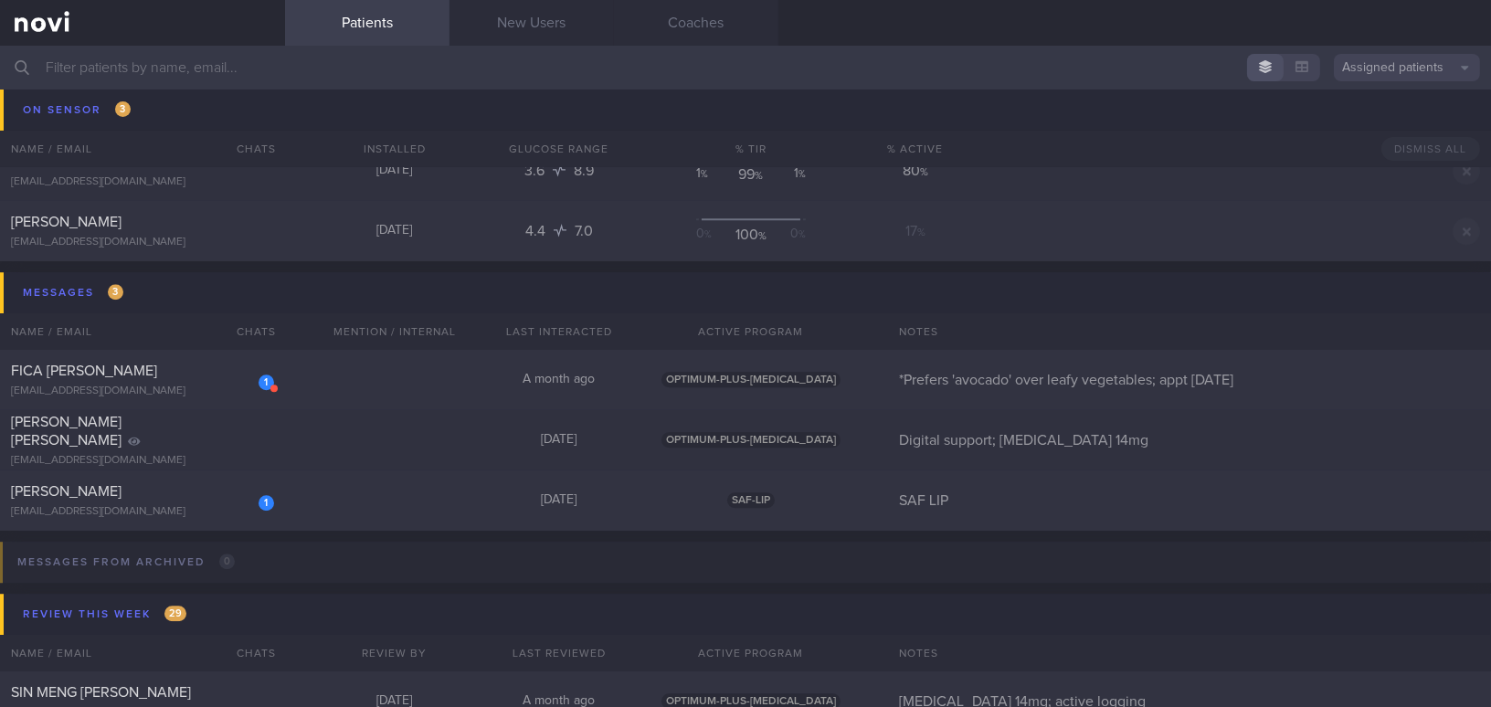
scroll to position [9549, 0]
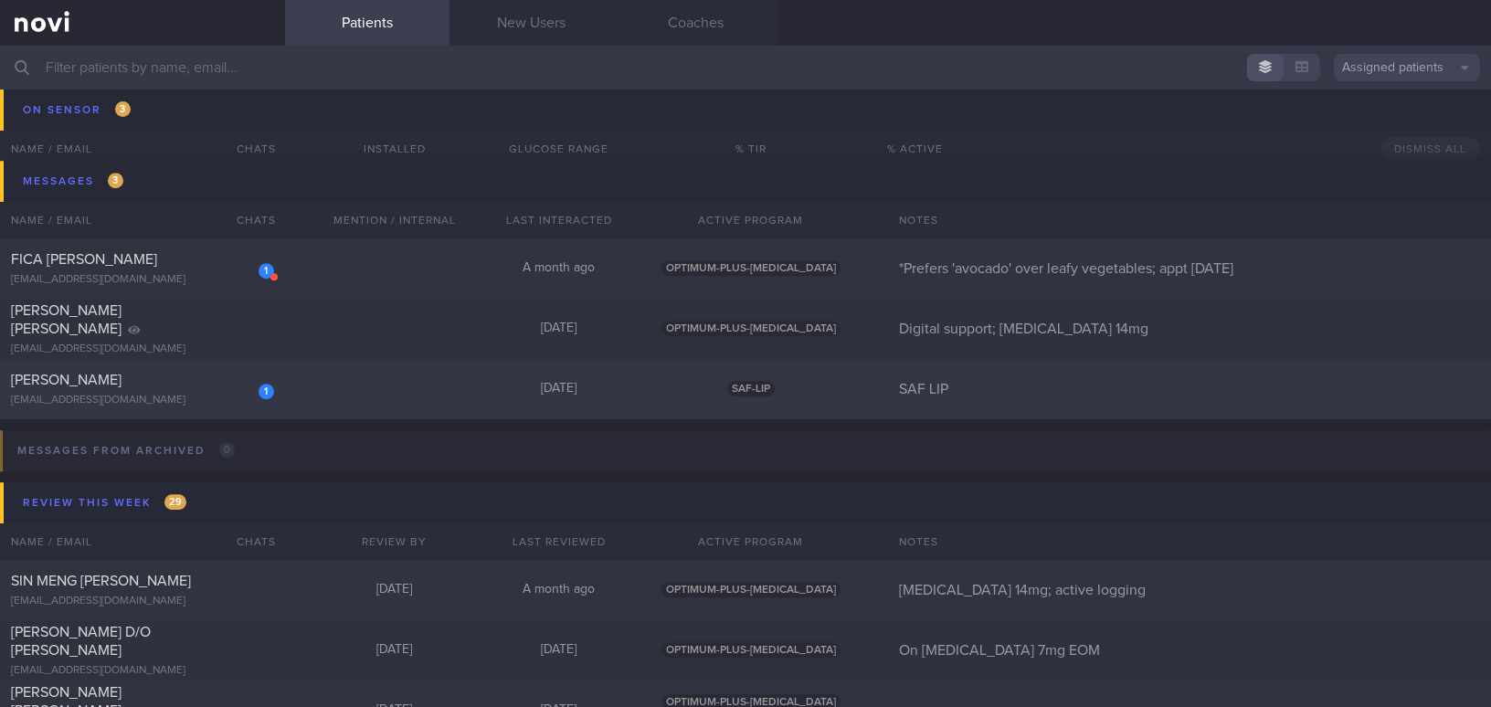
click at [186, 394] on div "[EMAIL_ADDRESS][DOMAIN_NAME]" at bounding box center [142, 401] width 263 height 14
select select "8"
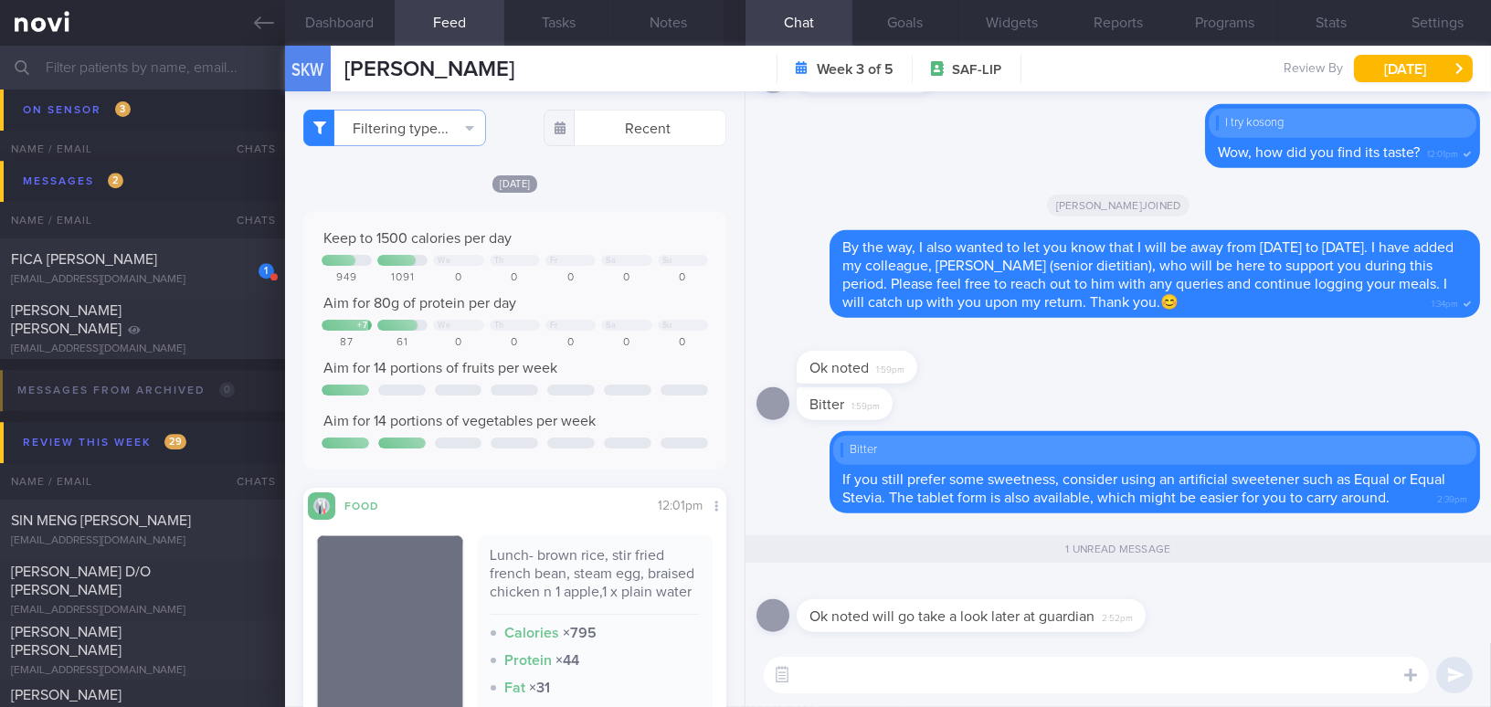
scroll to position [258, 395]
click at [203, 266] on div "FICA [PERSON_NAME]" at bounding box center [140, 259] width 258 height 18
type input "*Prefers 'avocado' over leafy vegetables; appt [DATE]"
select select "7"
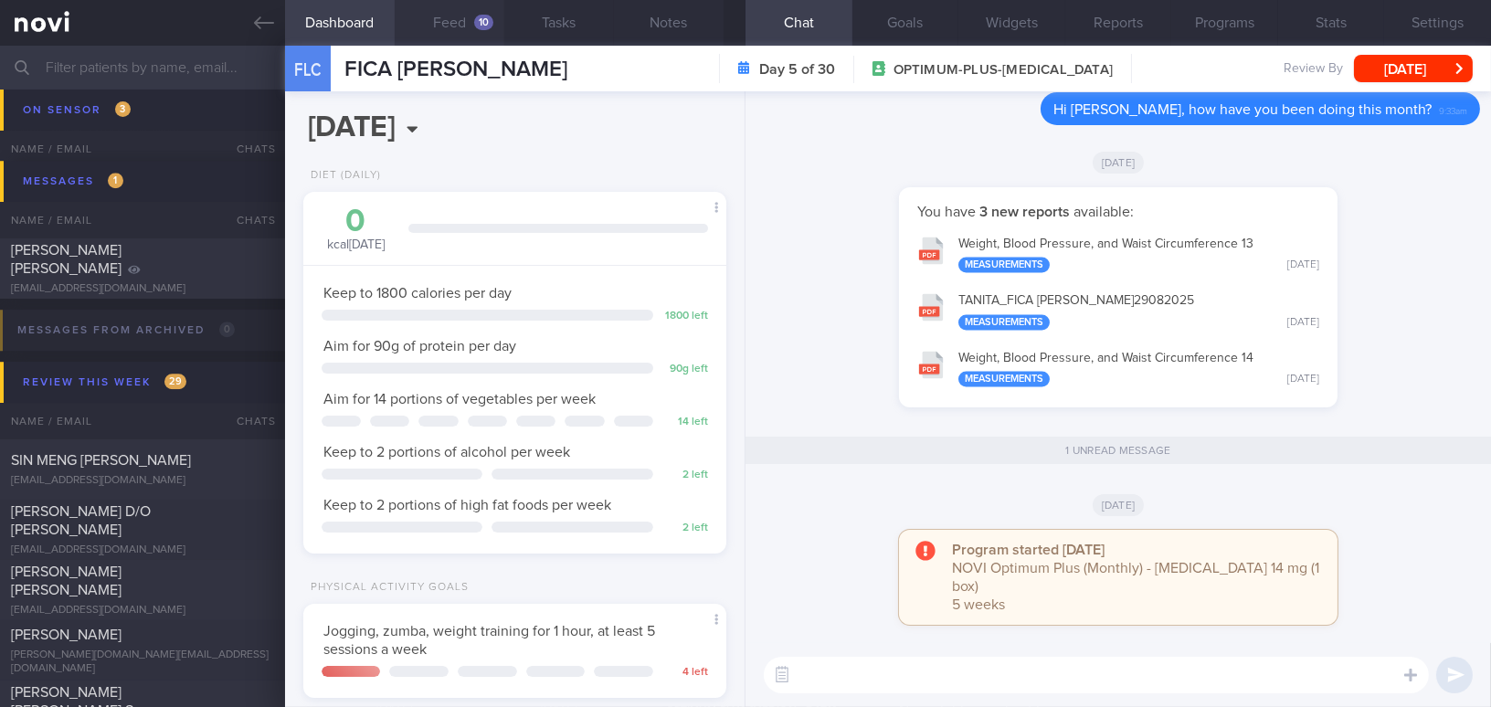
click at [460, 22] on button "Feed 10" at bounding box center [450, 23] width 110 height 46
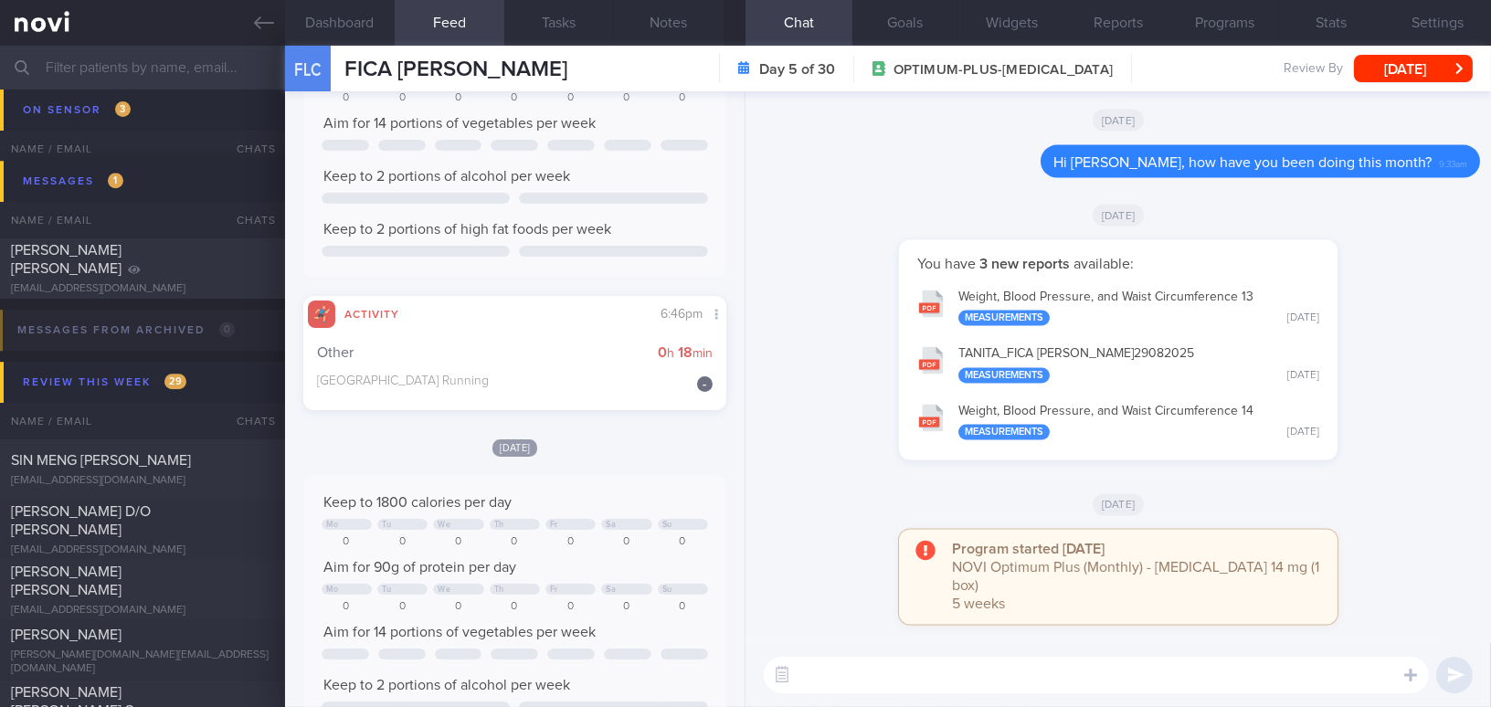
scroll to position [248, 0]
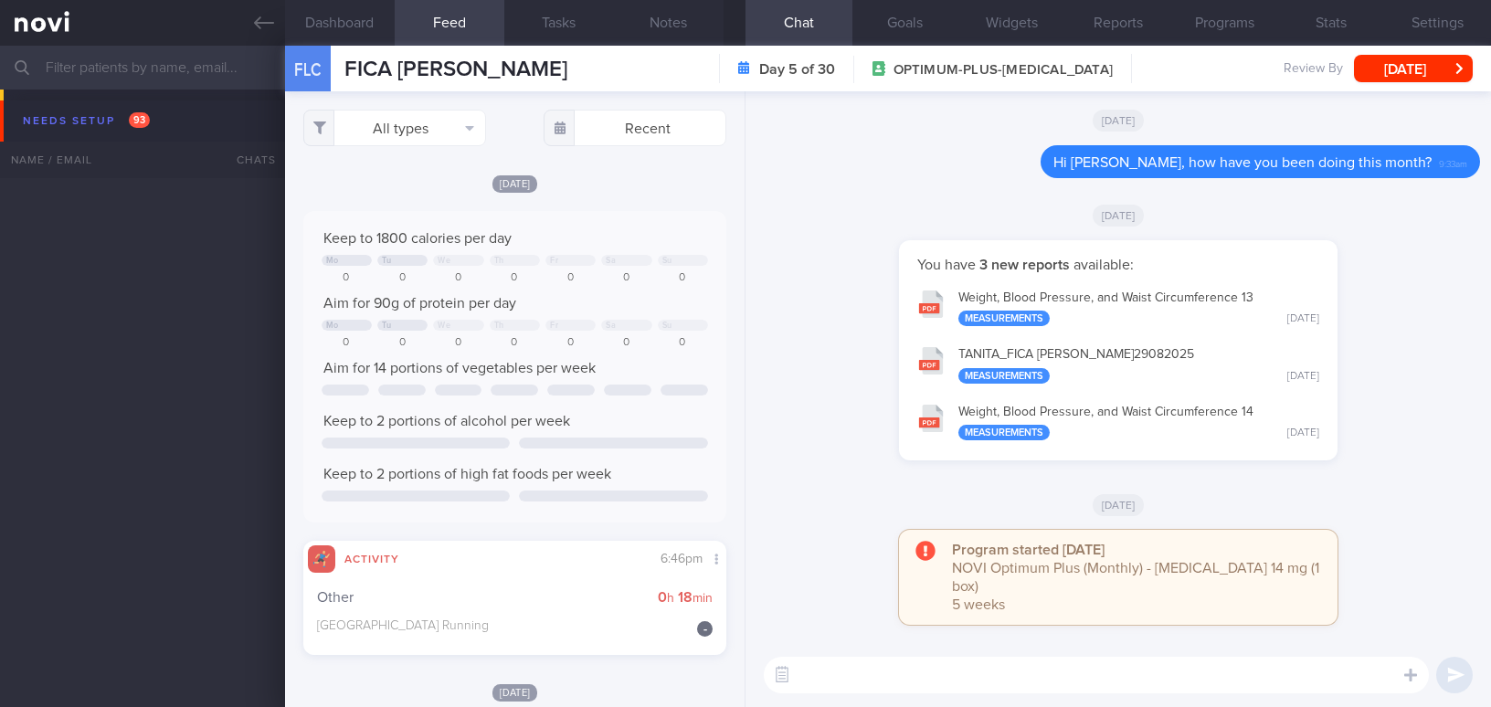
select select "7"
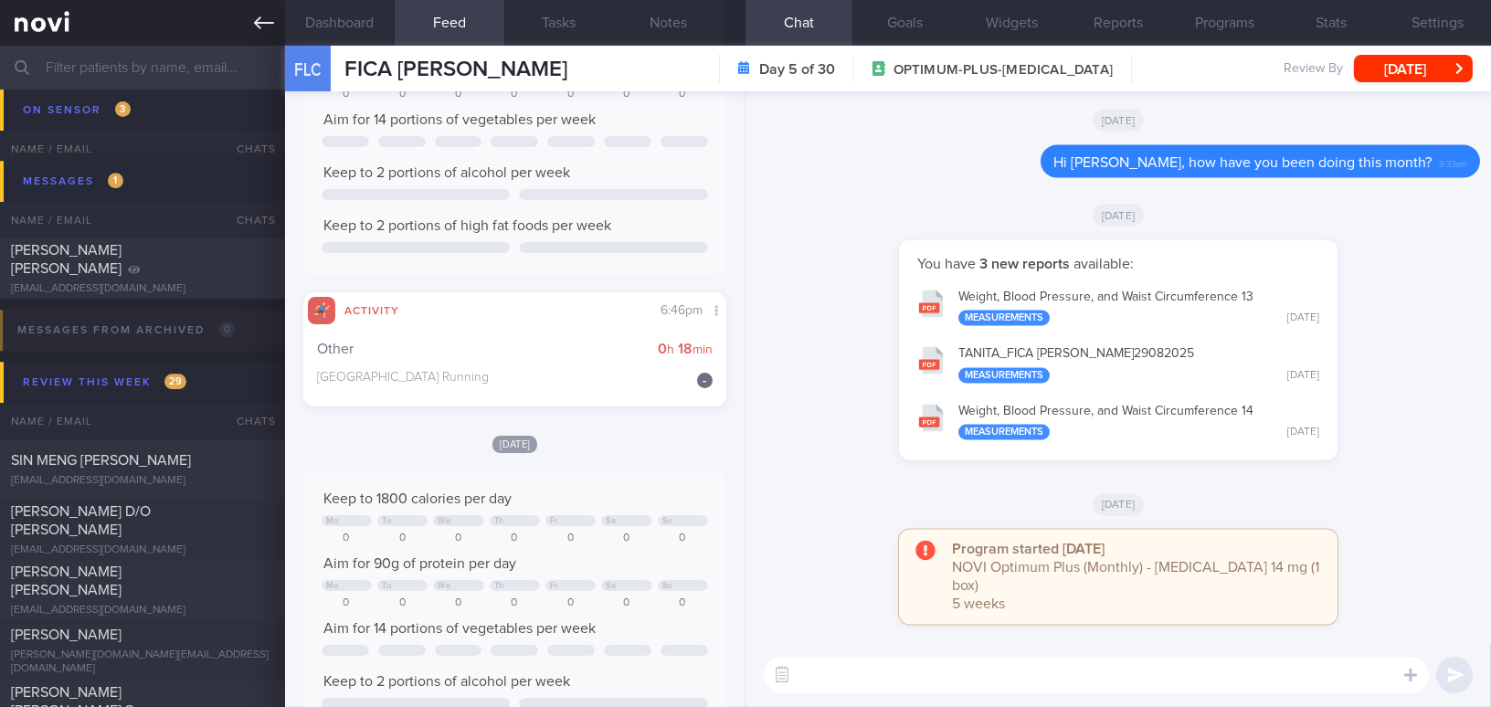
click at [269, 17] on icon at bounding box center [264, 23] width 20 height 20
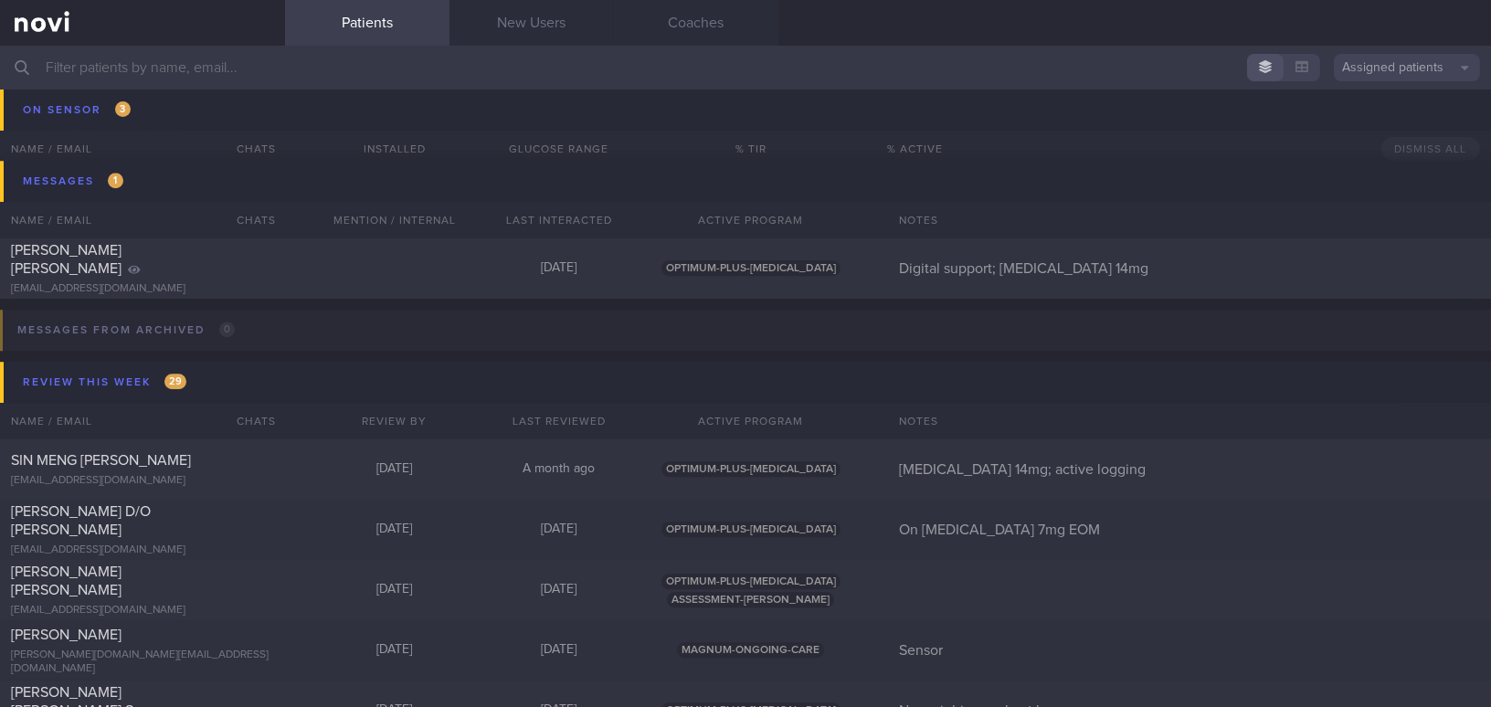
click at [195, 61] on input "text" at bounding box center [745, 68] width 1491 height 44
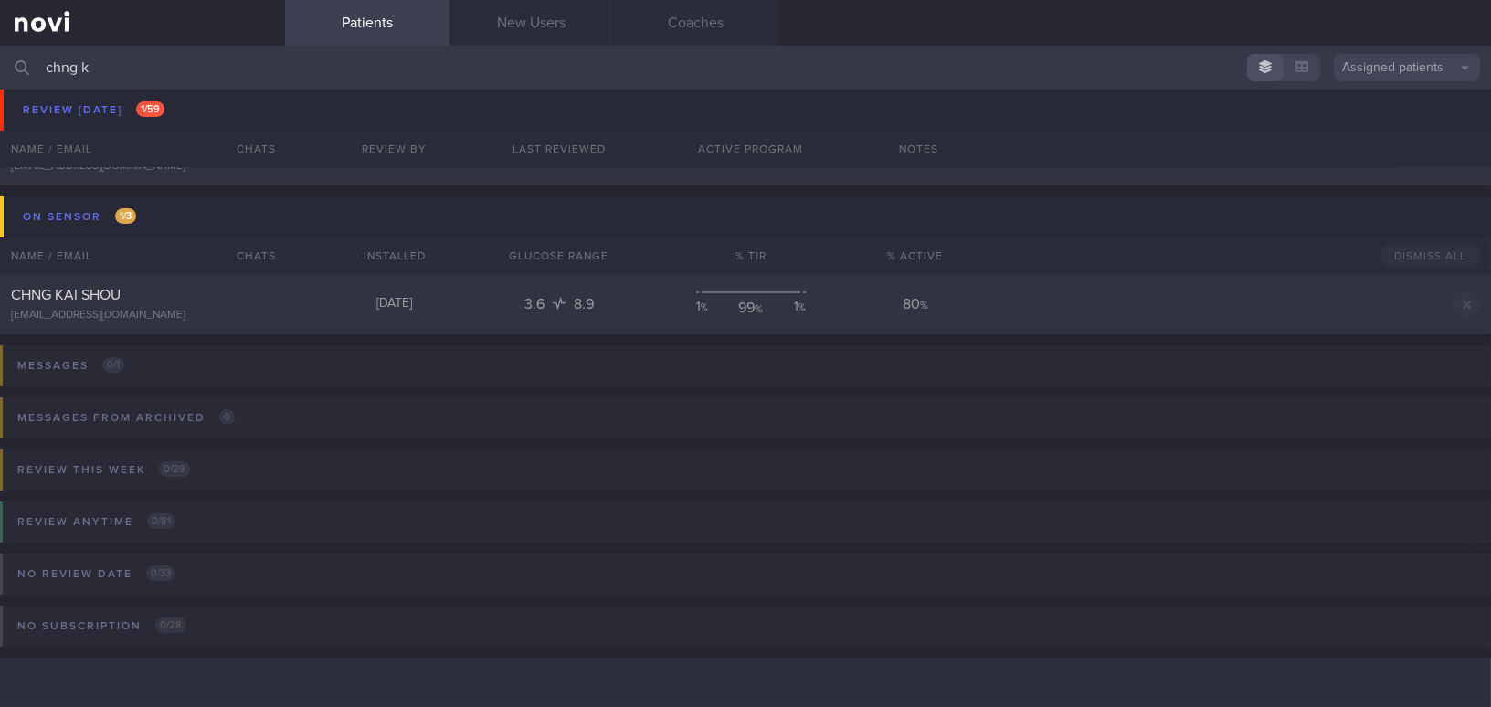
scroll to position [104, 0]
type input "chng kai shou"
click at [175, 301] on div "CHNG KAI SHOU" at bounding box center [140, 296] width 258 height 18
select select "8"
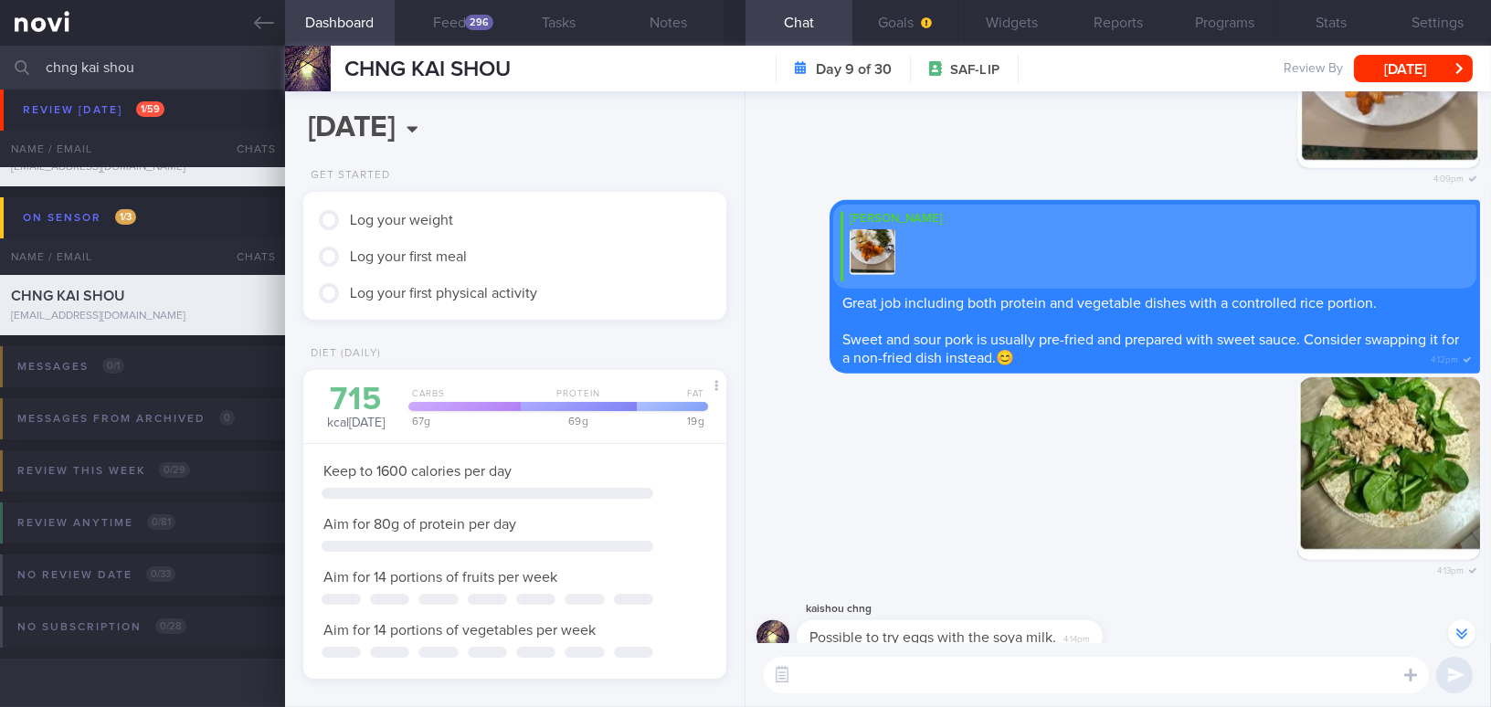
scroll to position [-830, 0]
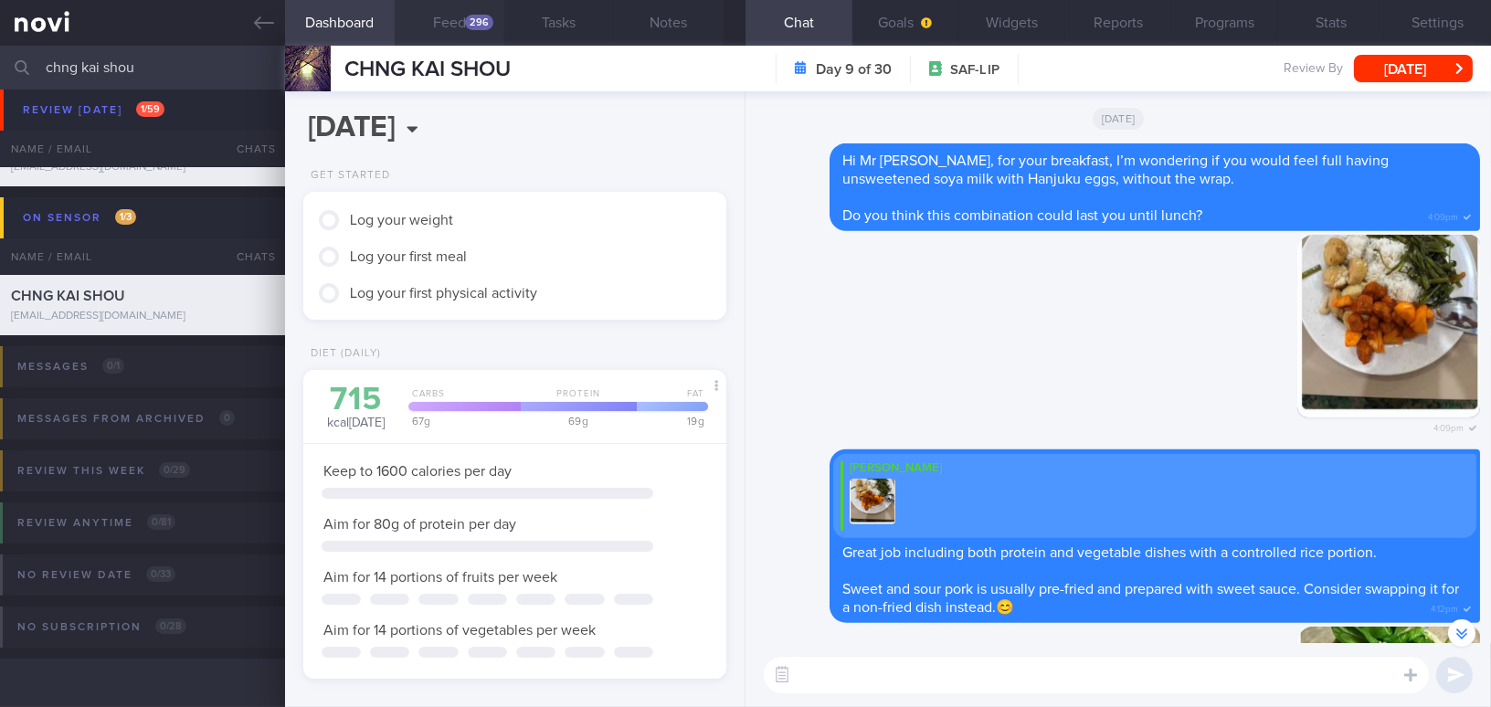
click at [454, 27] on button "Feed 296" at bounding box center [450, 23] width 110 height 46
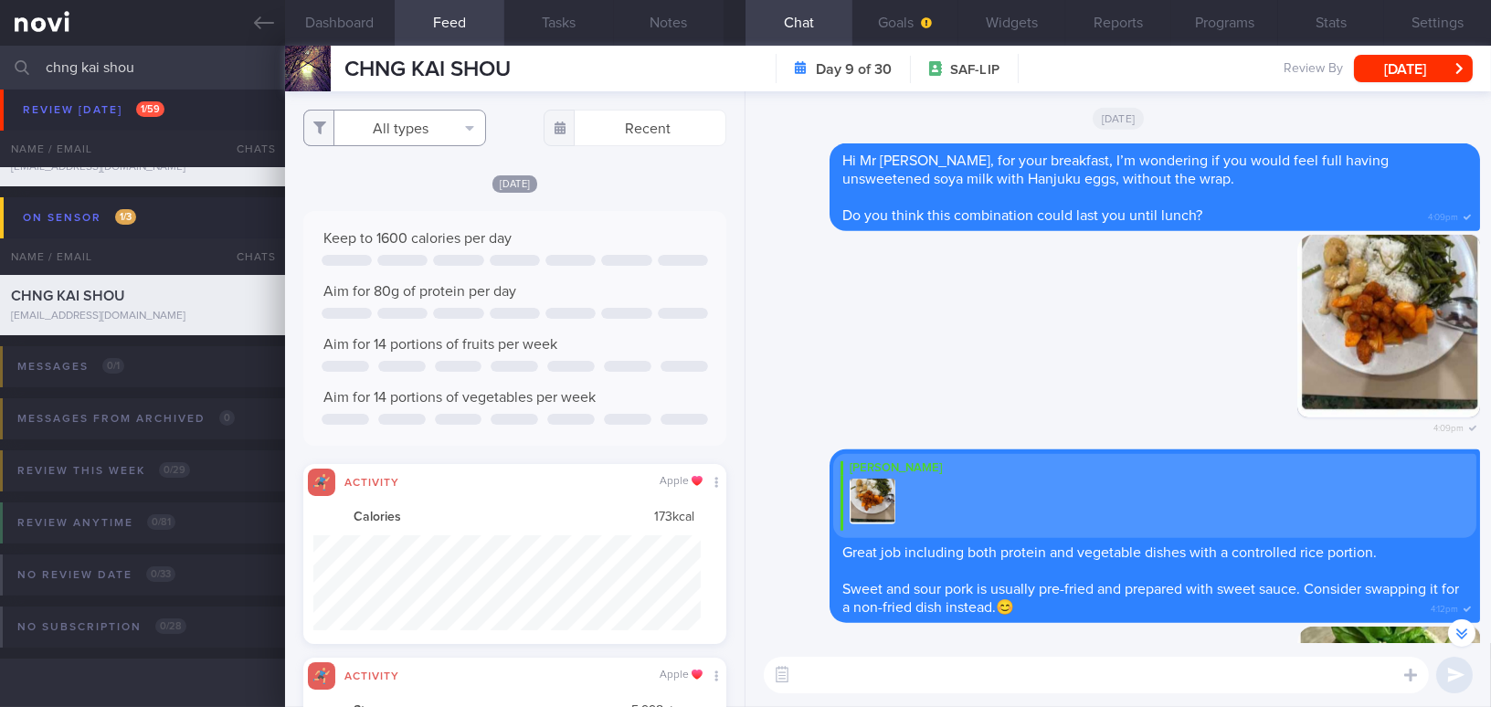
click at [343, 128] on button "All types" at bounding box center [394, 128] width 183 height 37
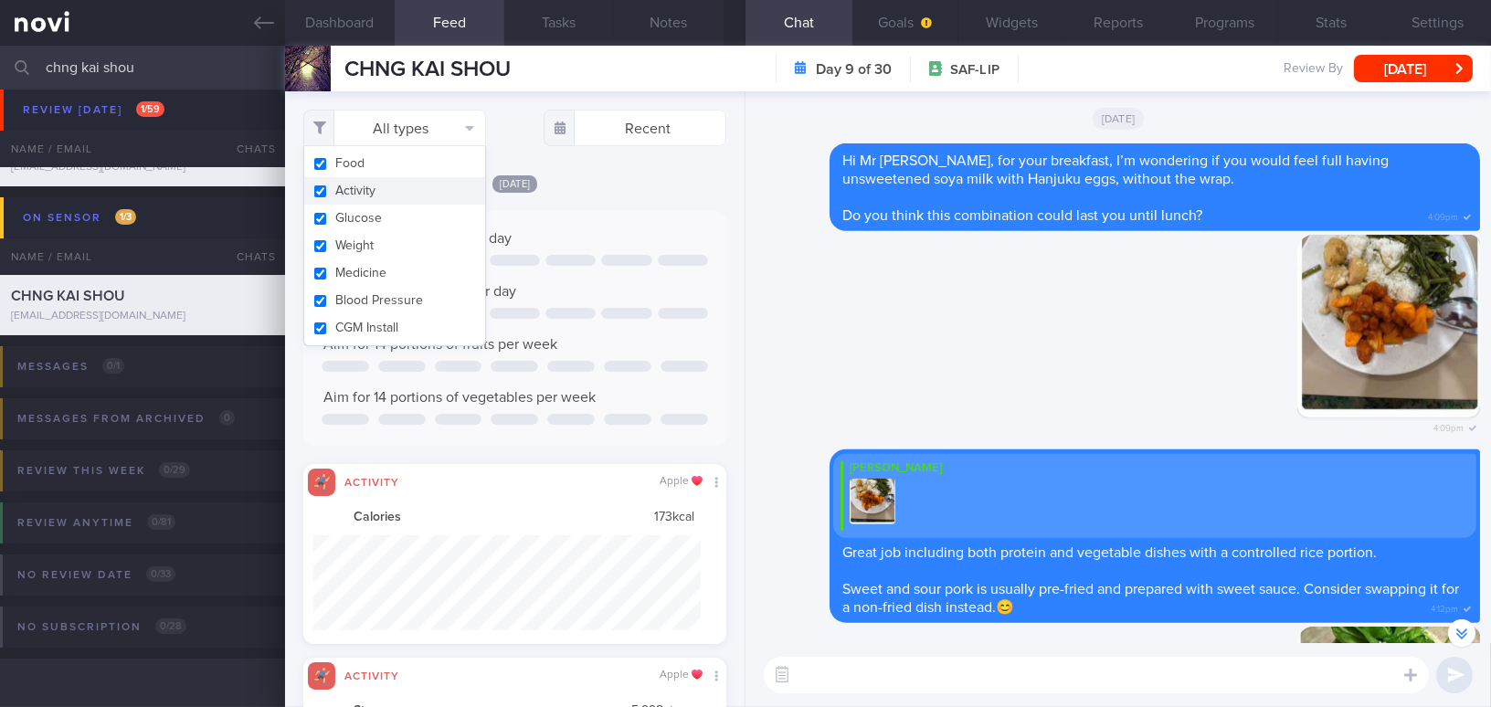
click at [316, 192] on button "Activity" at bounding box center [394, 190] width 181 height 27
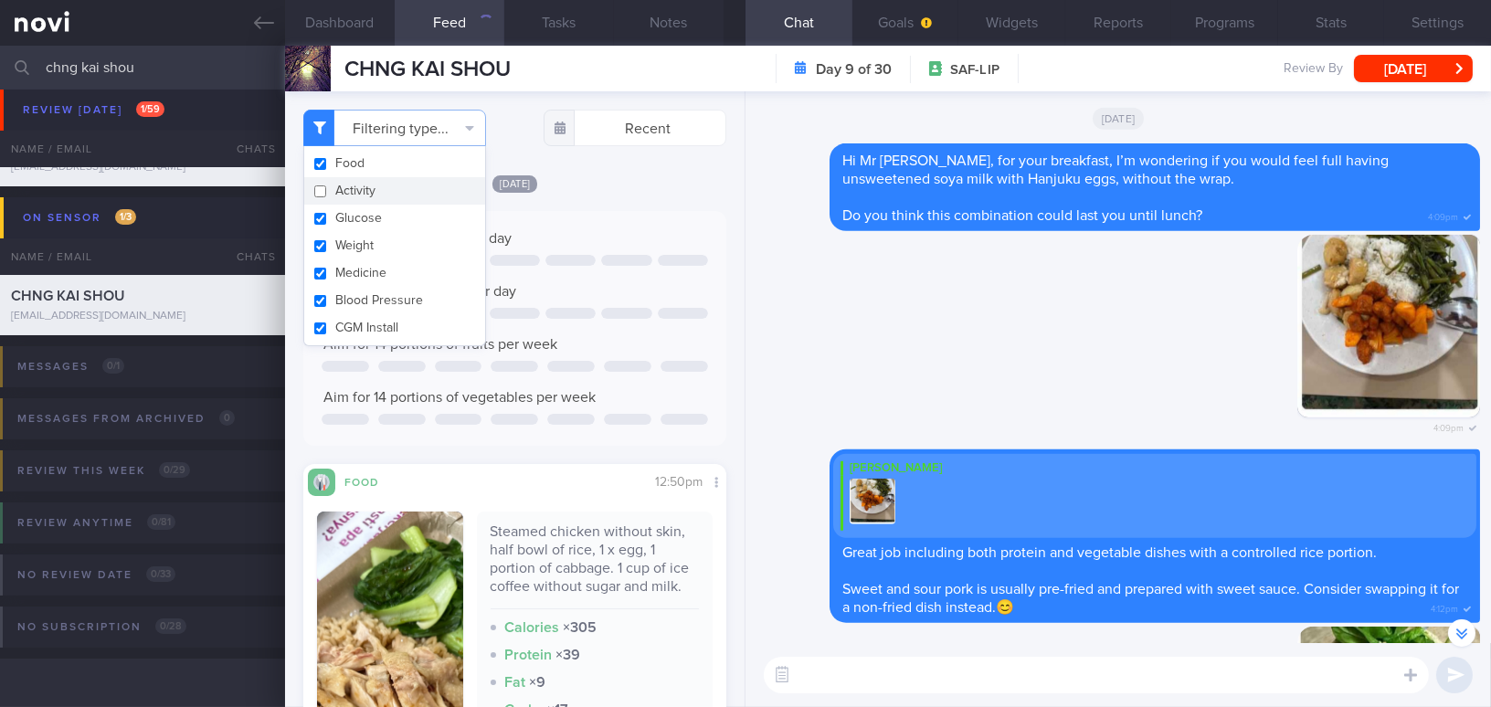
checkbox input "false"
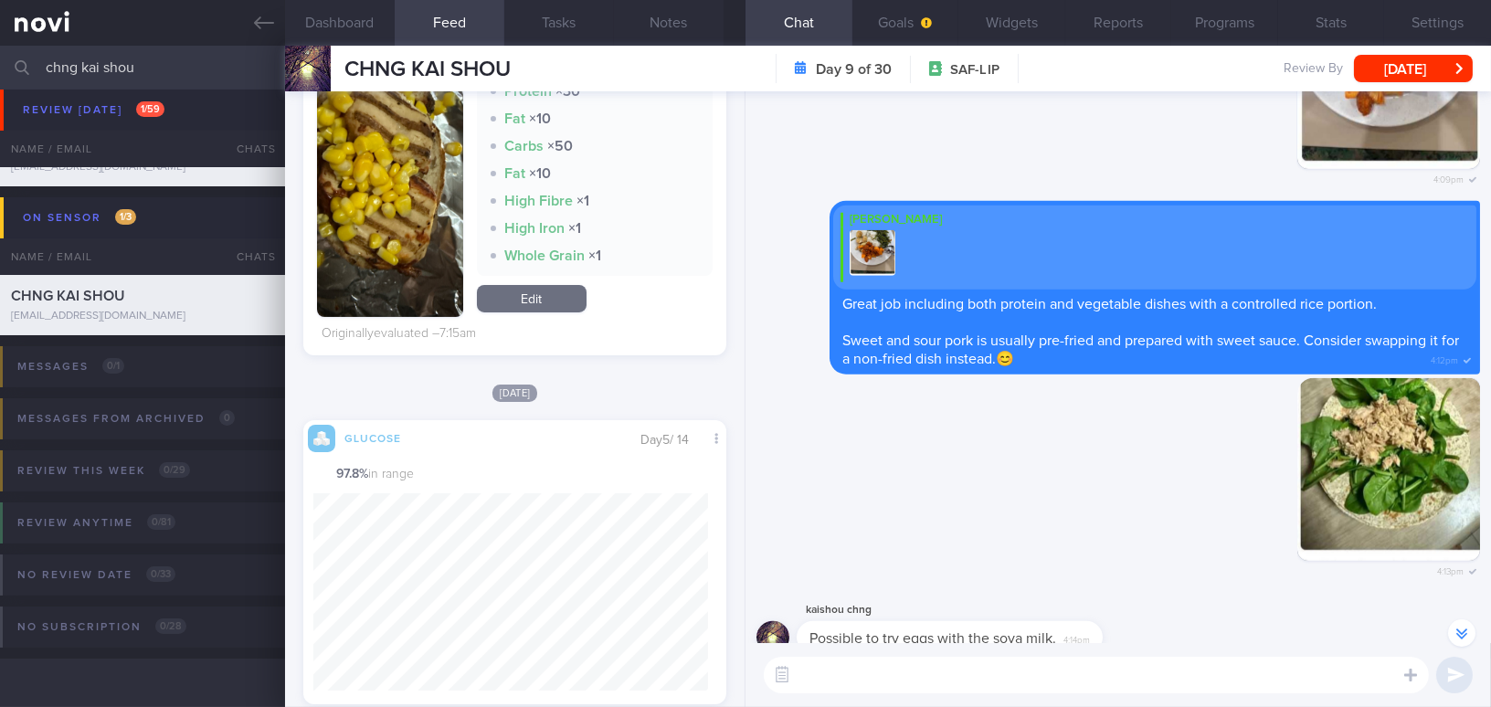
scroll to position [-249, 0]
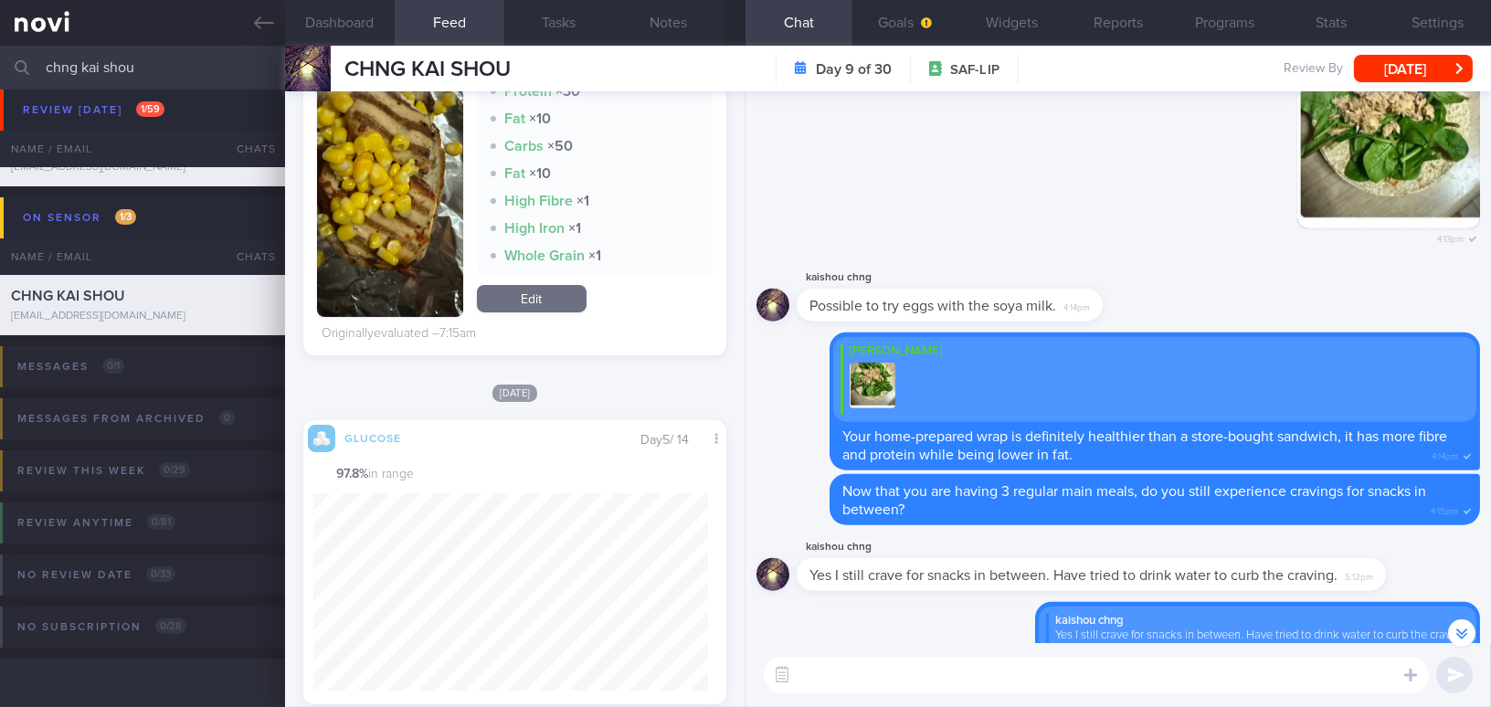
drag, startPoint x: 156, startPoint y: 64, endPoint x: 0, endPoint y: 47, distance: 157.1
click at [0, 47] on input "chng kai shou" at bounding box center [745, 68] width 1491 height 44
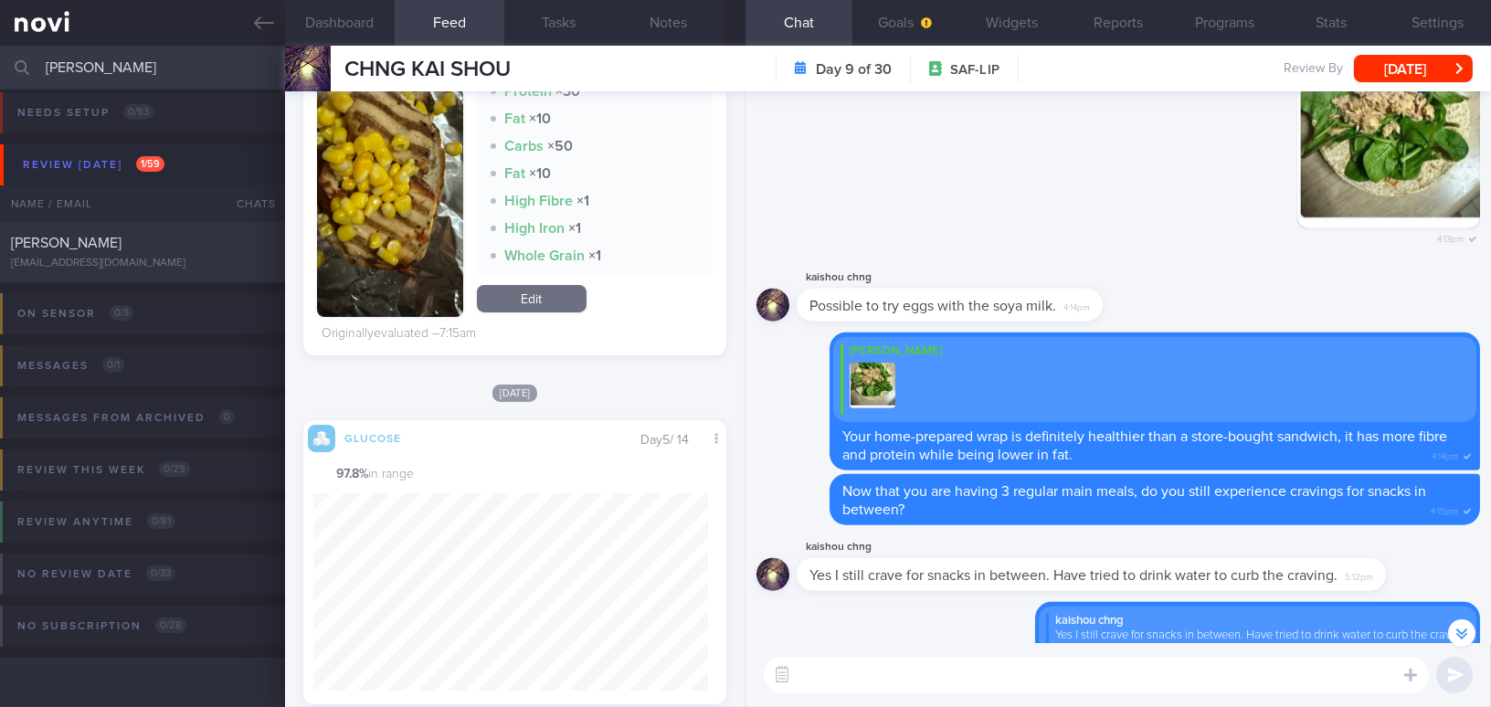
scroll to position [7, 0]
type input "[PERSON_NAME]"
click at [116, 245] on div "[PERSON_NAME]" at bounding box center [140, 244] width 258 height 18
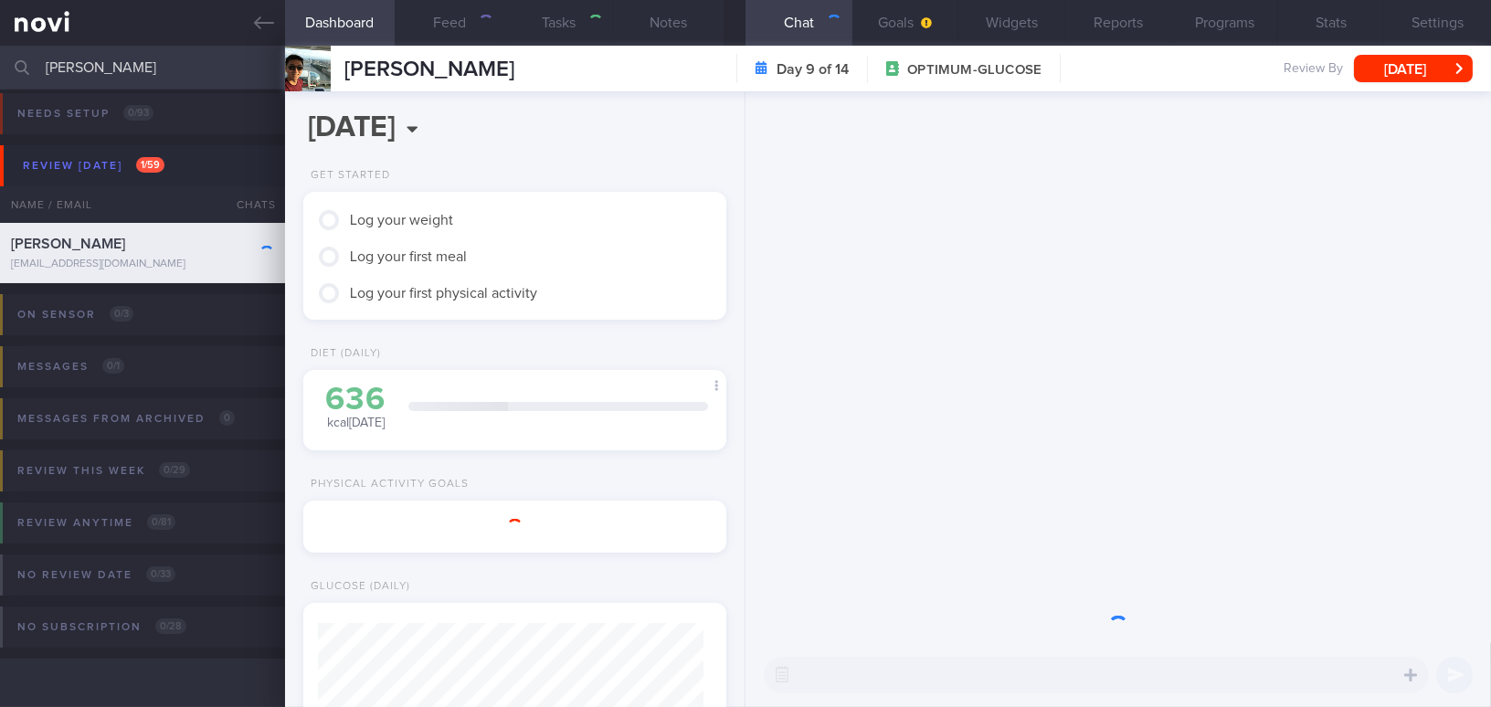
type input "GOP"
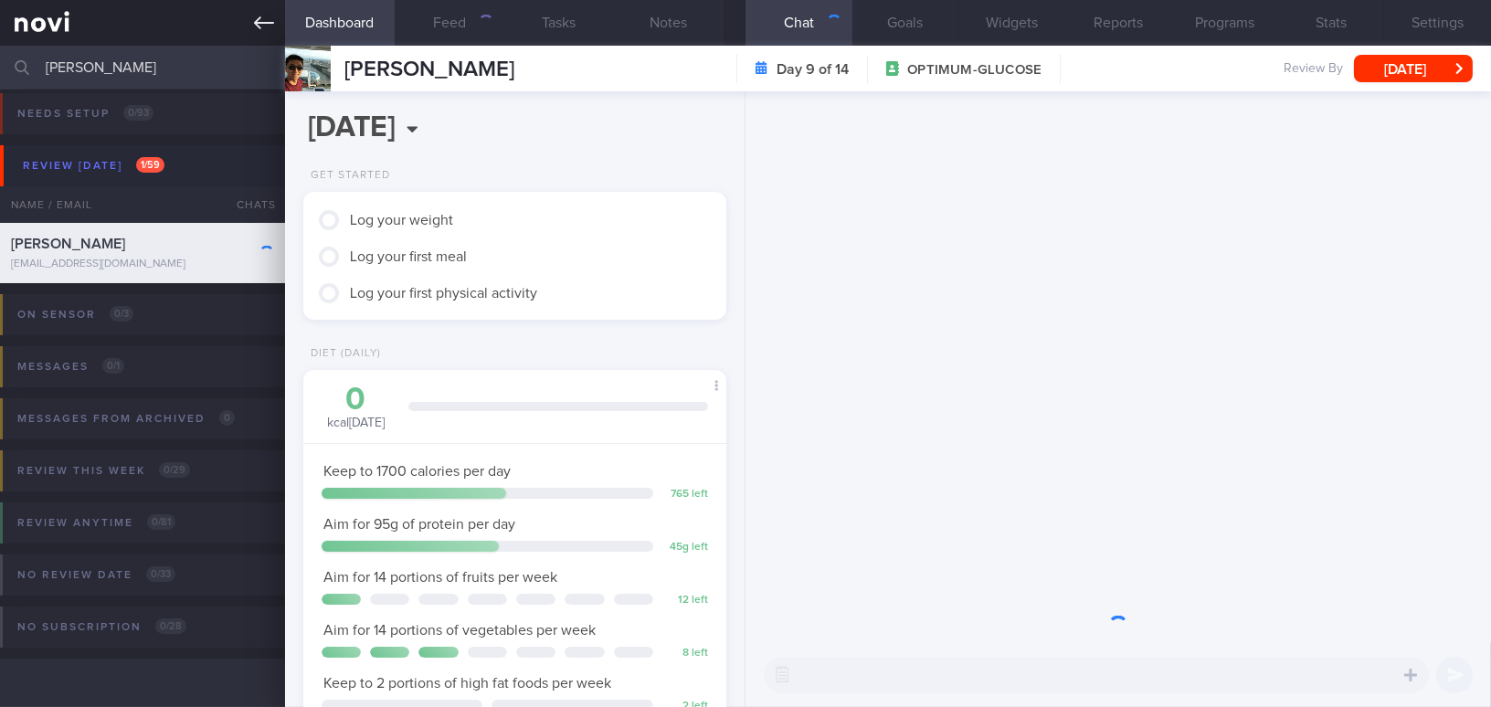
scroll to position [215, 377]
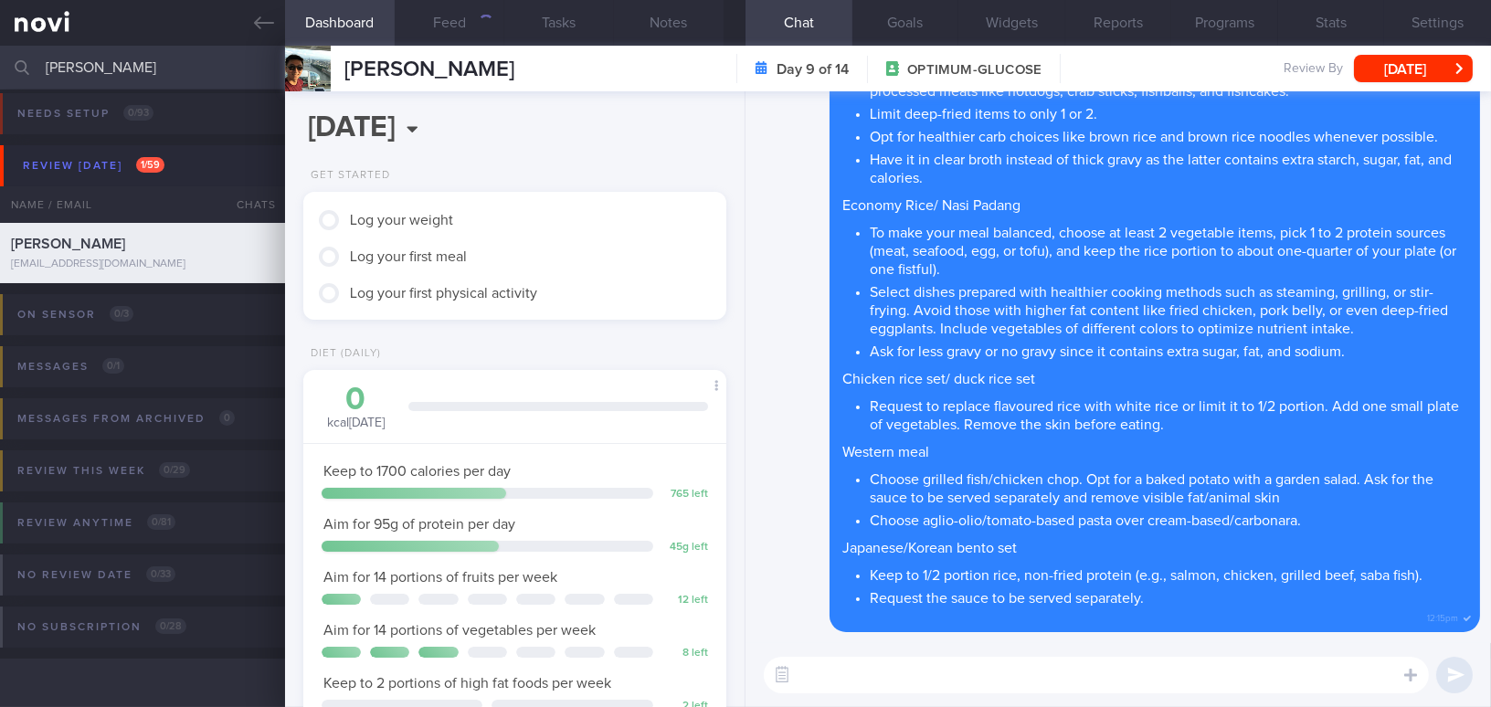
drag, startPoint x: 163, startPoint y: 64, endPoint x: 0, endPoint y: 45, distance: 163.7
click at [0, 46] on input "[PERSON_NAME]" at bounding box center [745, 68] width 1491 height 44
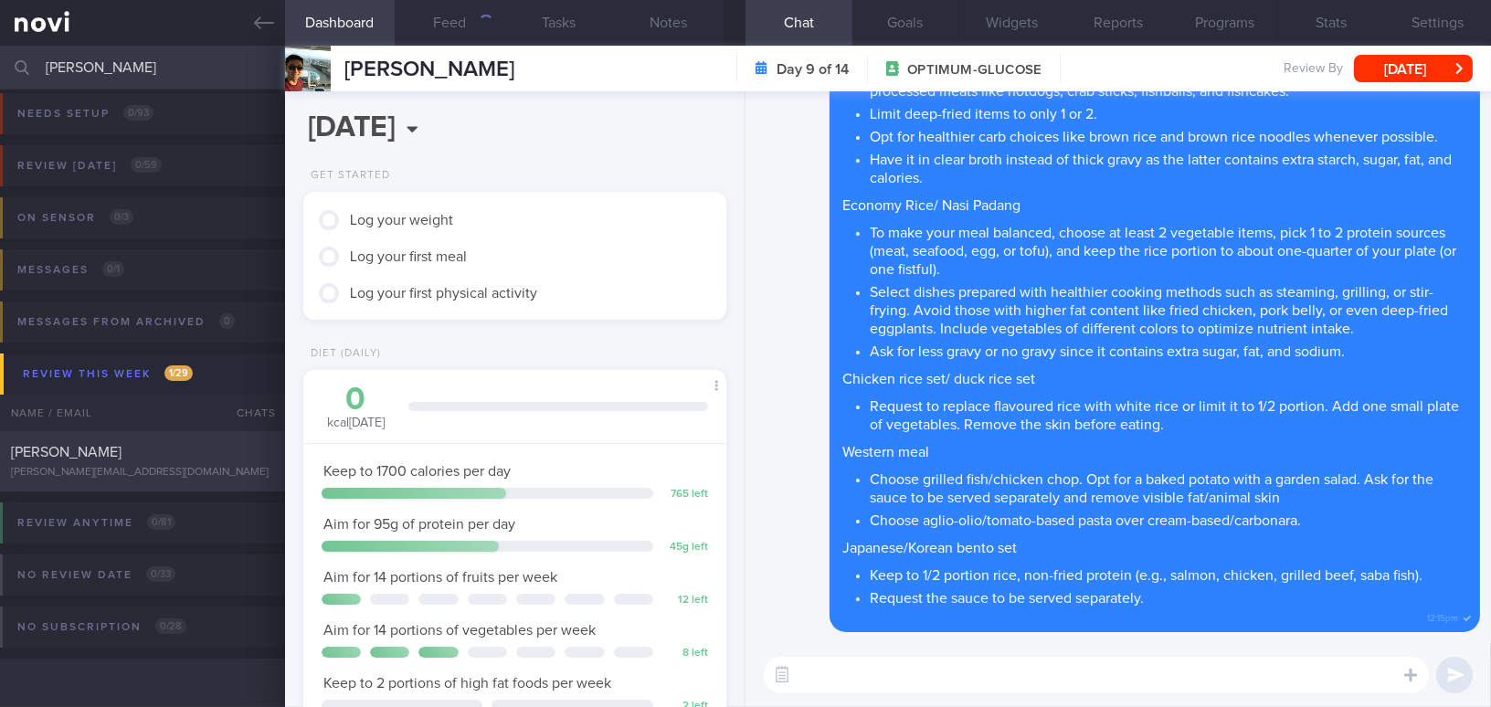
type input "jake"
click at [135, 458] on div "Jake Chia" at bounding box center [140, 452] width 258 height 18
type input "On sensor"
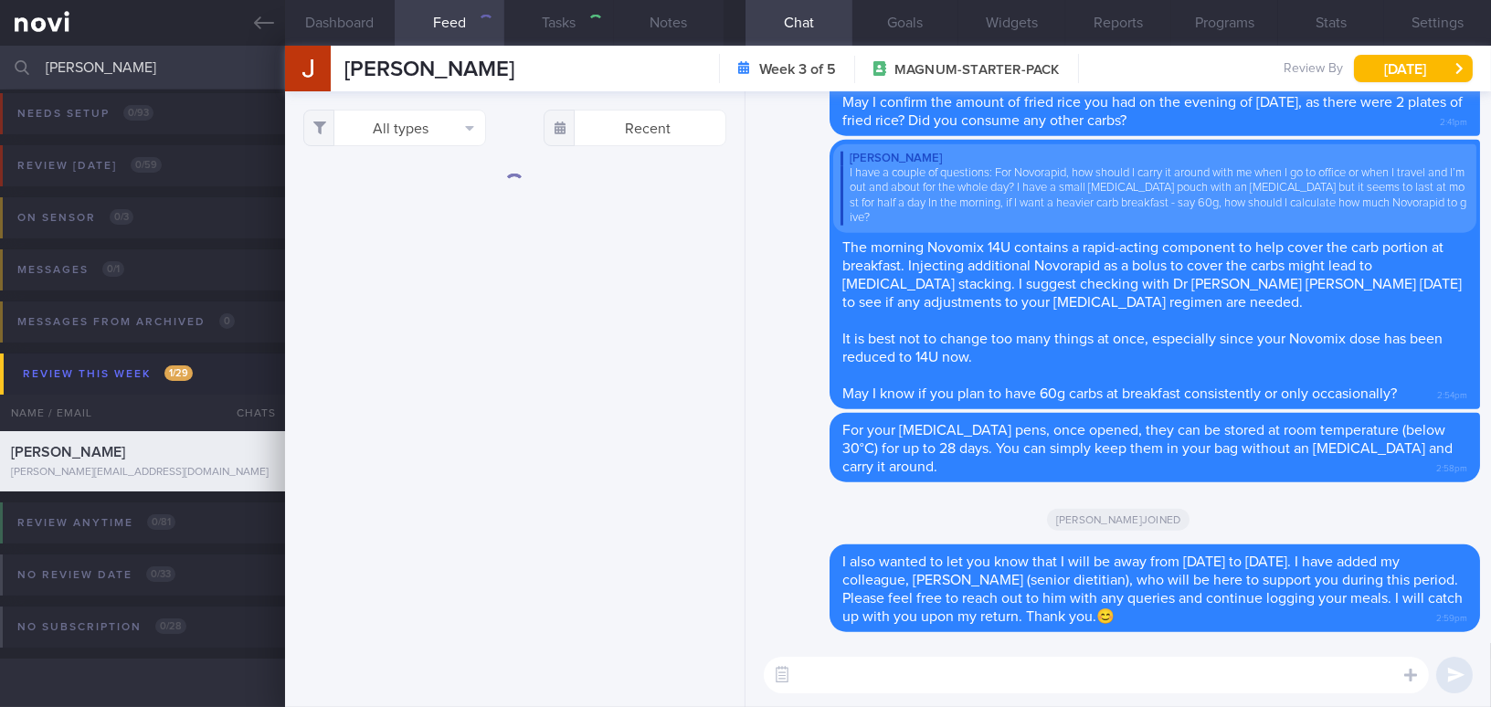
drag, startPoint x: 111, startPoint y: 72, endPoint x: 20, endPoint y: 62, distance: 91.9
click at [20, 62] on div "jake Assigned patients Assigned patients All active patients Archived patients" at bounding box center [745, 68] width 1491 height 44
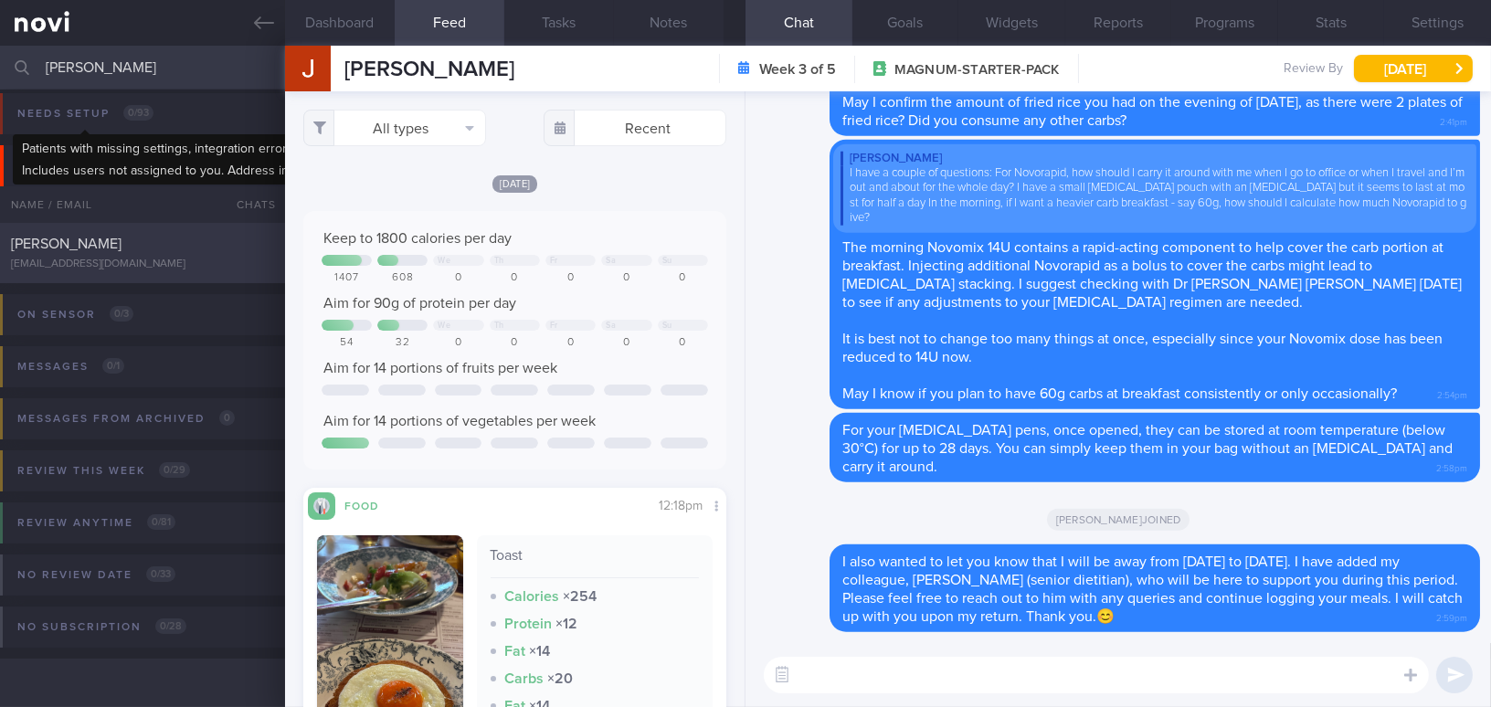
scroll to position [216, 395]
type input "[PERSON_NAME]"
click at [80, 261] on div "[EMAIL_ADDRESS][DOMAIN_NAME]" at bounding box center [142, 265] width 263 height 14
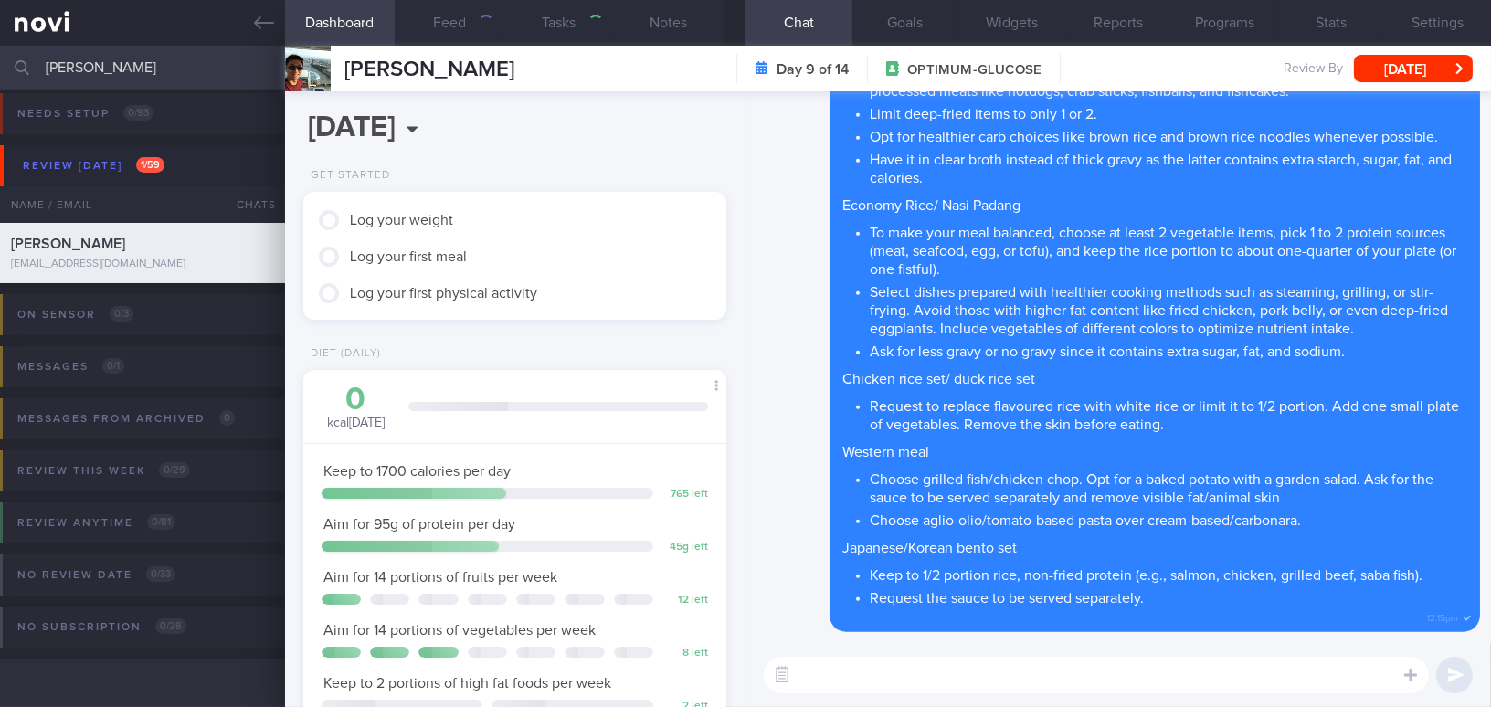
type input "GOP"
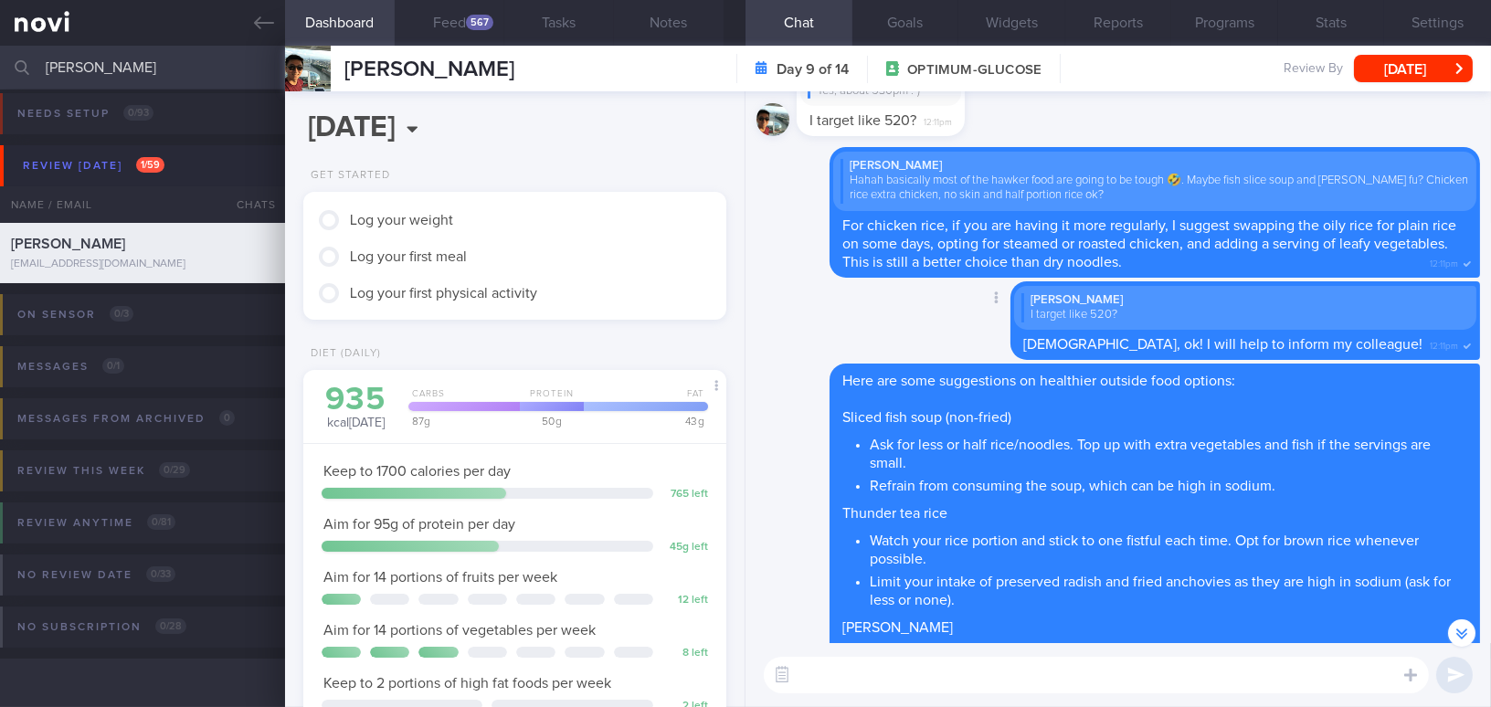
scroll to position [193, 385]
click at [466, 23] on div "567" at bounding box center [479, 23] width 27 height 16
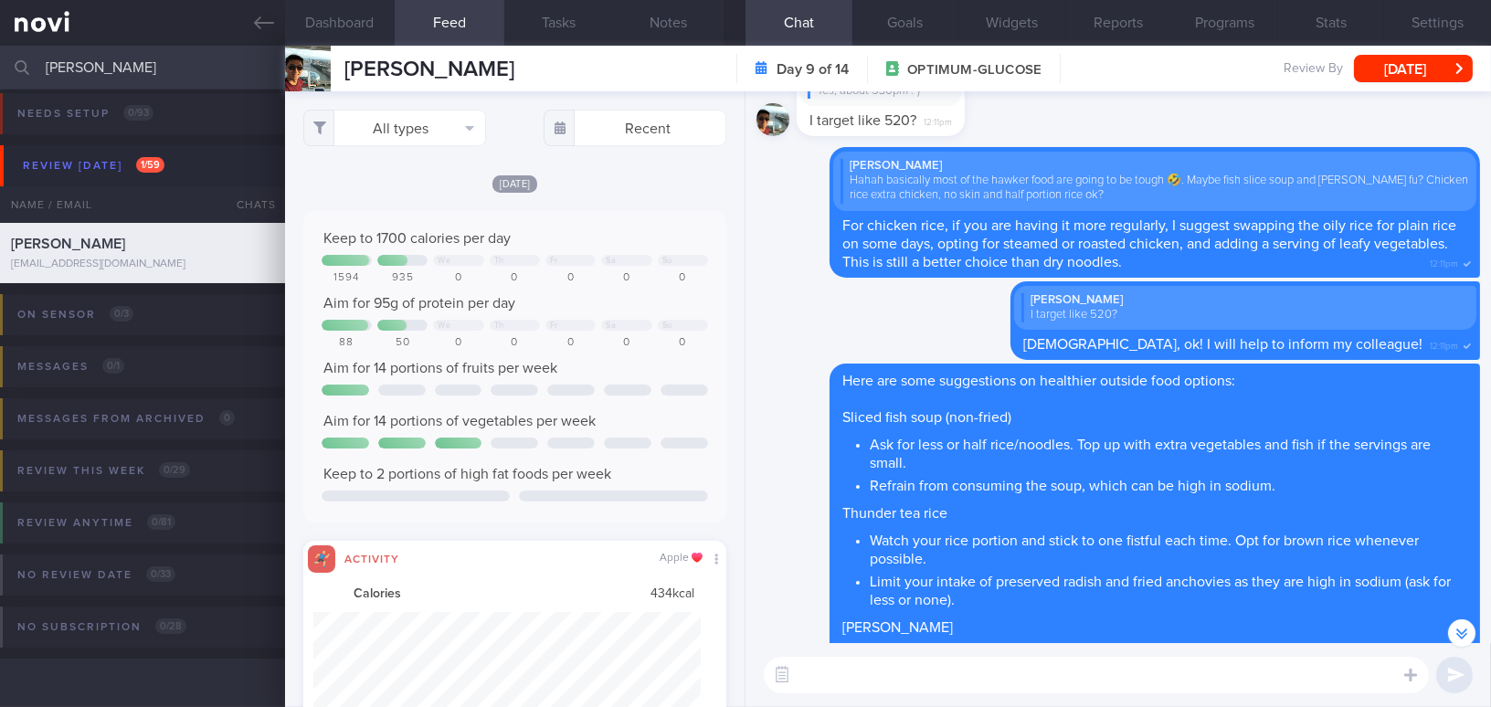
scroll to position [913279, 912988]
click at [407, 130] on button "All types" at bounding box center [394, 128] width 183 height 37
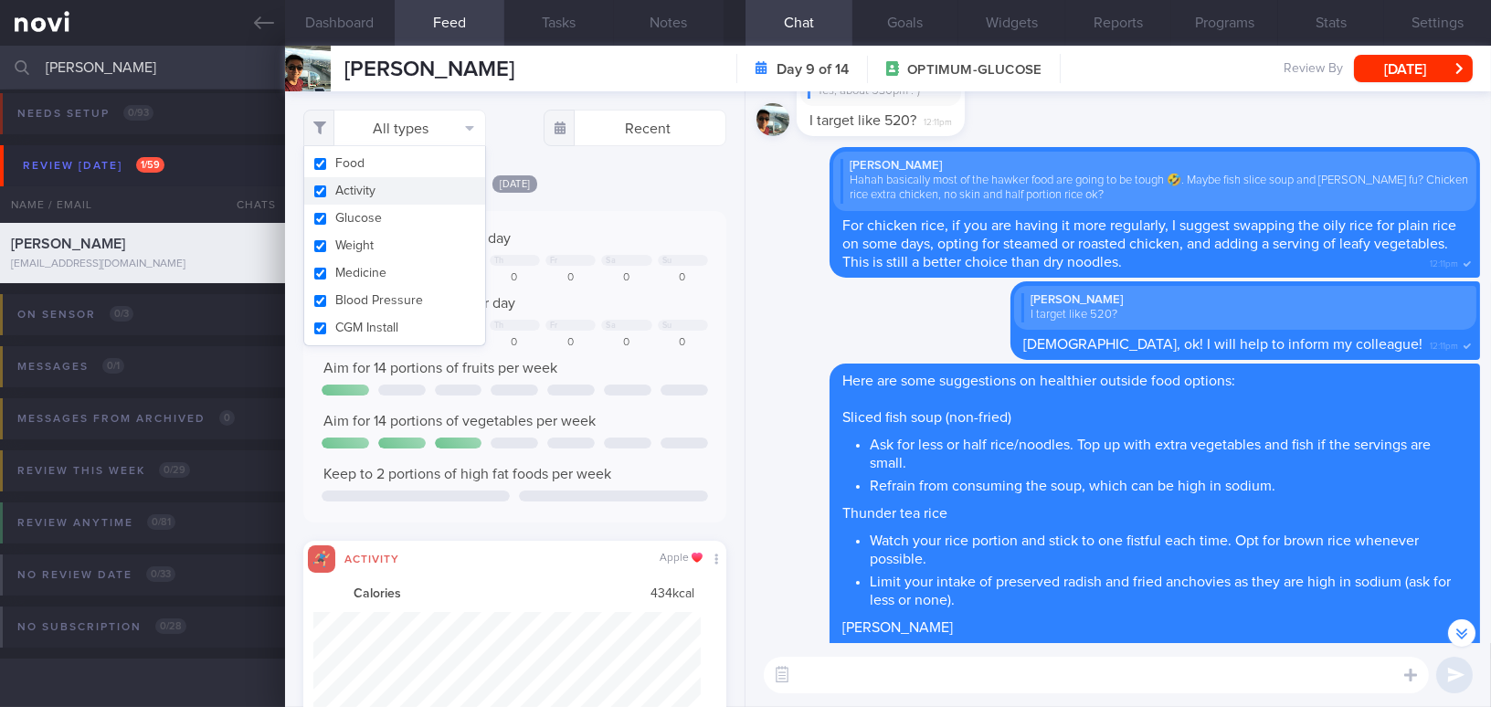
click at [320, 185] on input "checkbox" at bounding box center [320, 191] width 14 height 12
checkbox input "false"
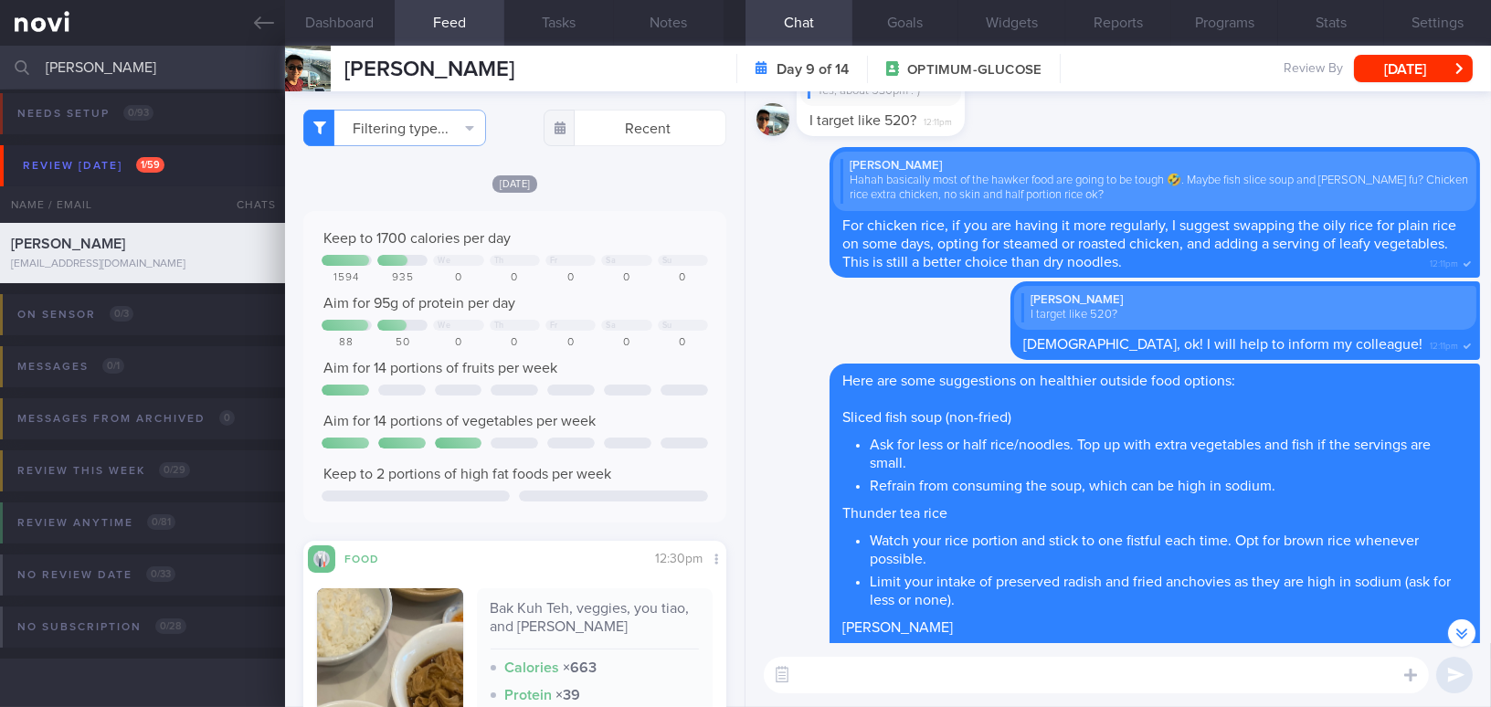
click at [634, 208] on div "Today Keep to 1700 calories per day We Th Fr Sa Su 1594 935 0 0 0 0 0 Aim for 9…" at bounding box center [514, 622] width 423 height 896
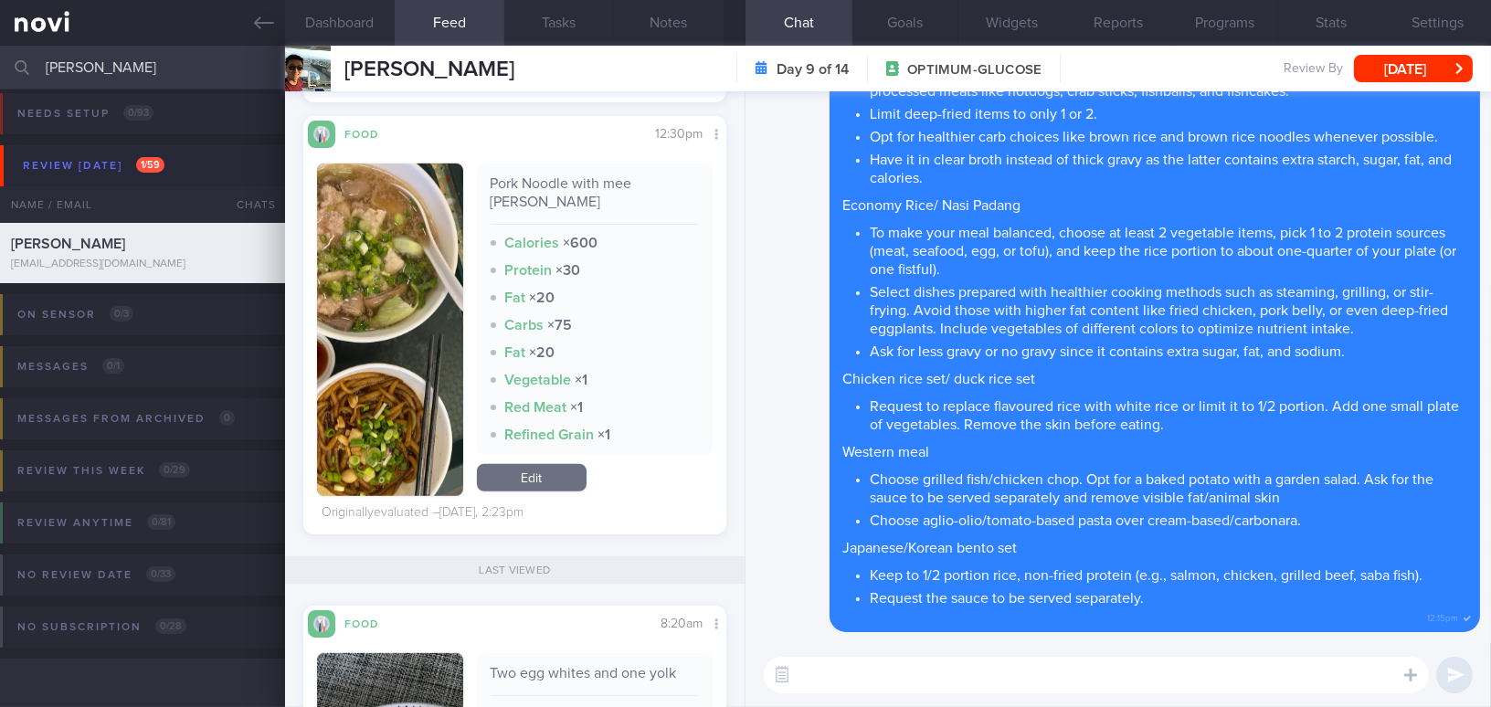
click at [886, 682] on textarea at bounding box center [1096, 675] width 665 height 37
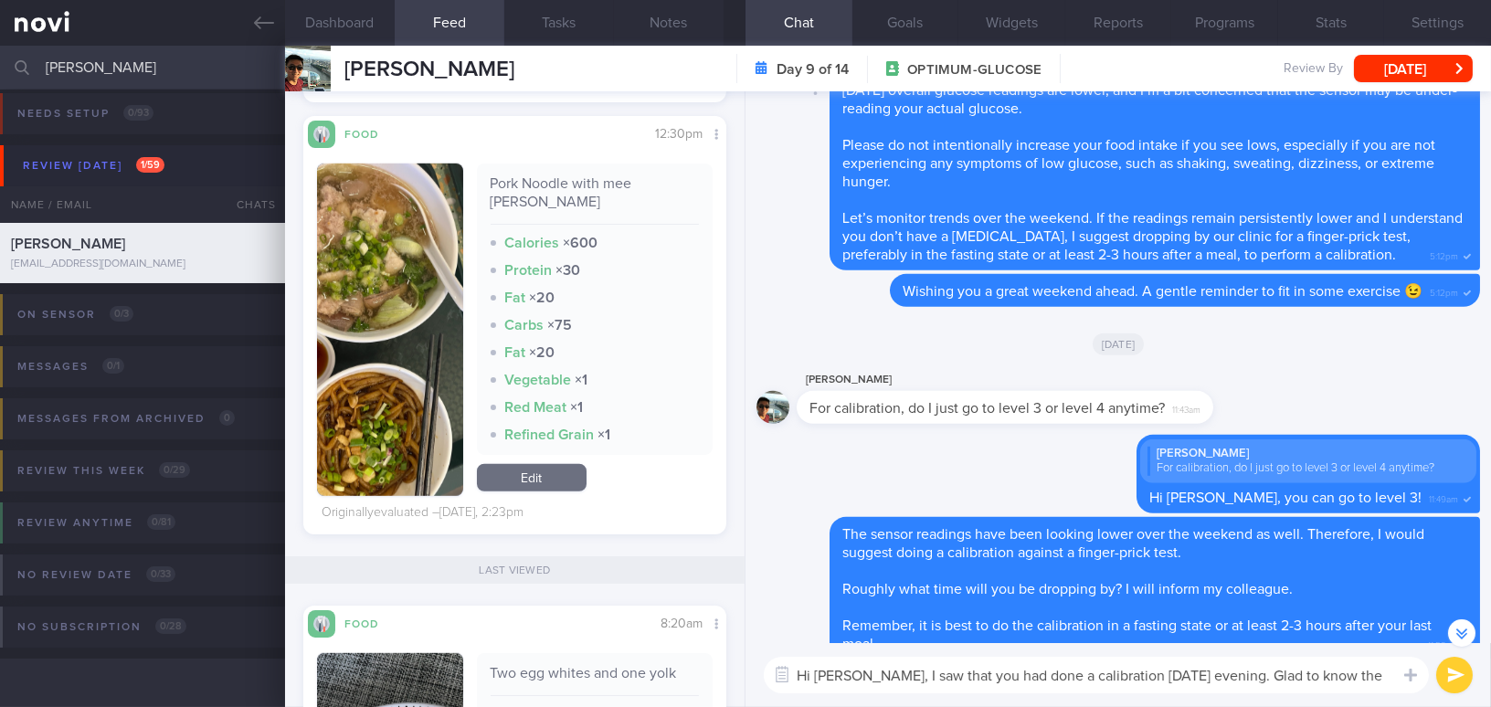
scroll to position [-2009, 0]
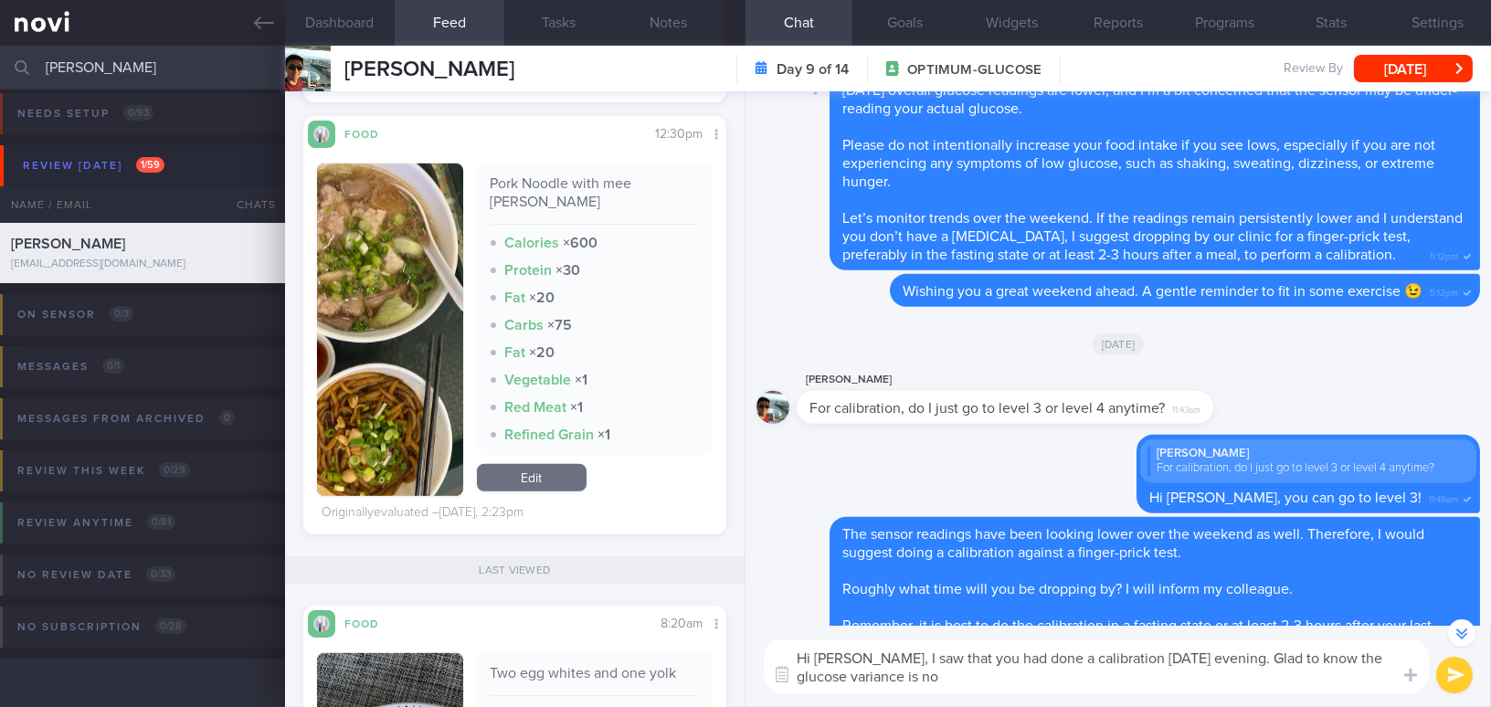
type textarea "Hi Mr Chu, I saw that you had done a calibration yesterday evening. Glad to kno…"
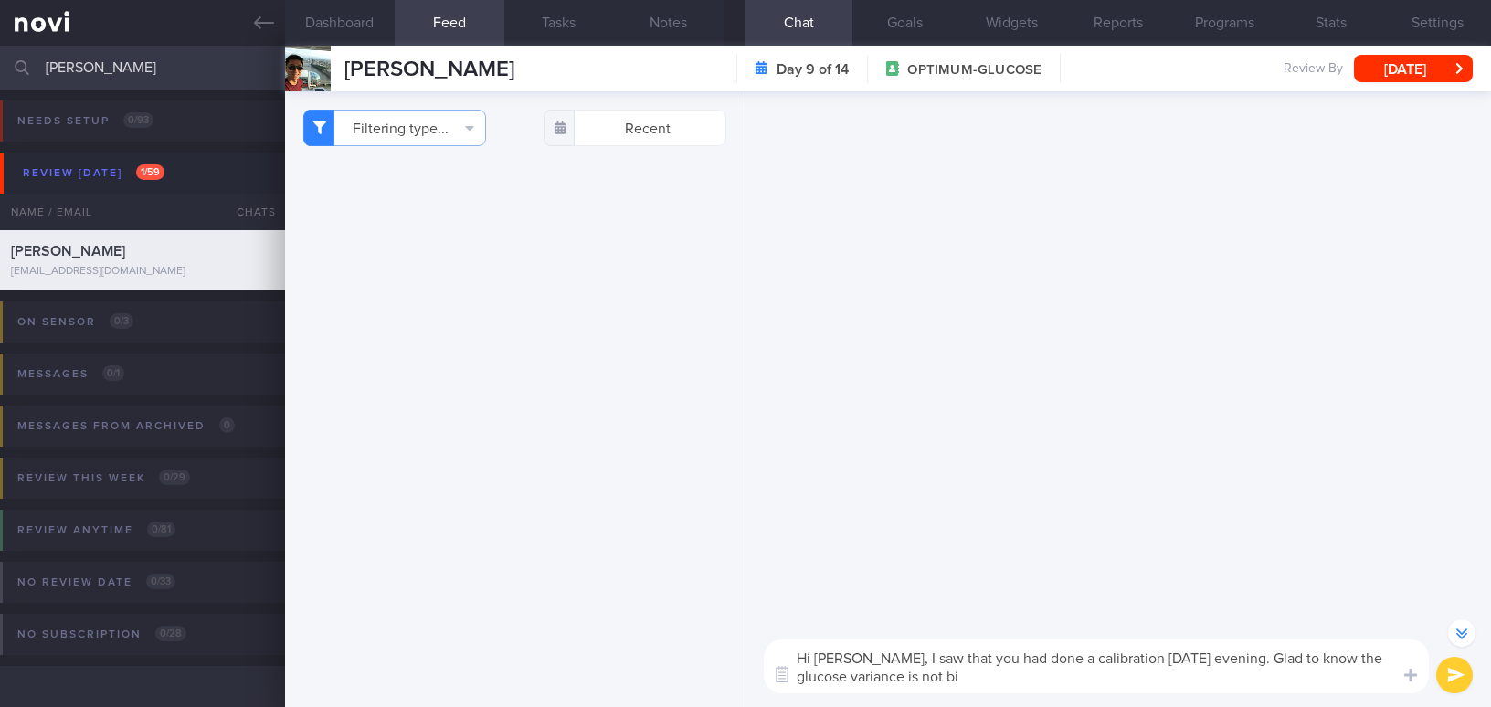
select select "8"
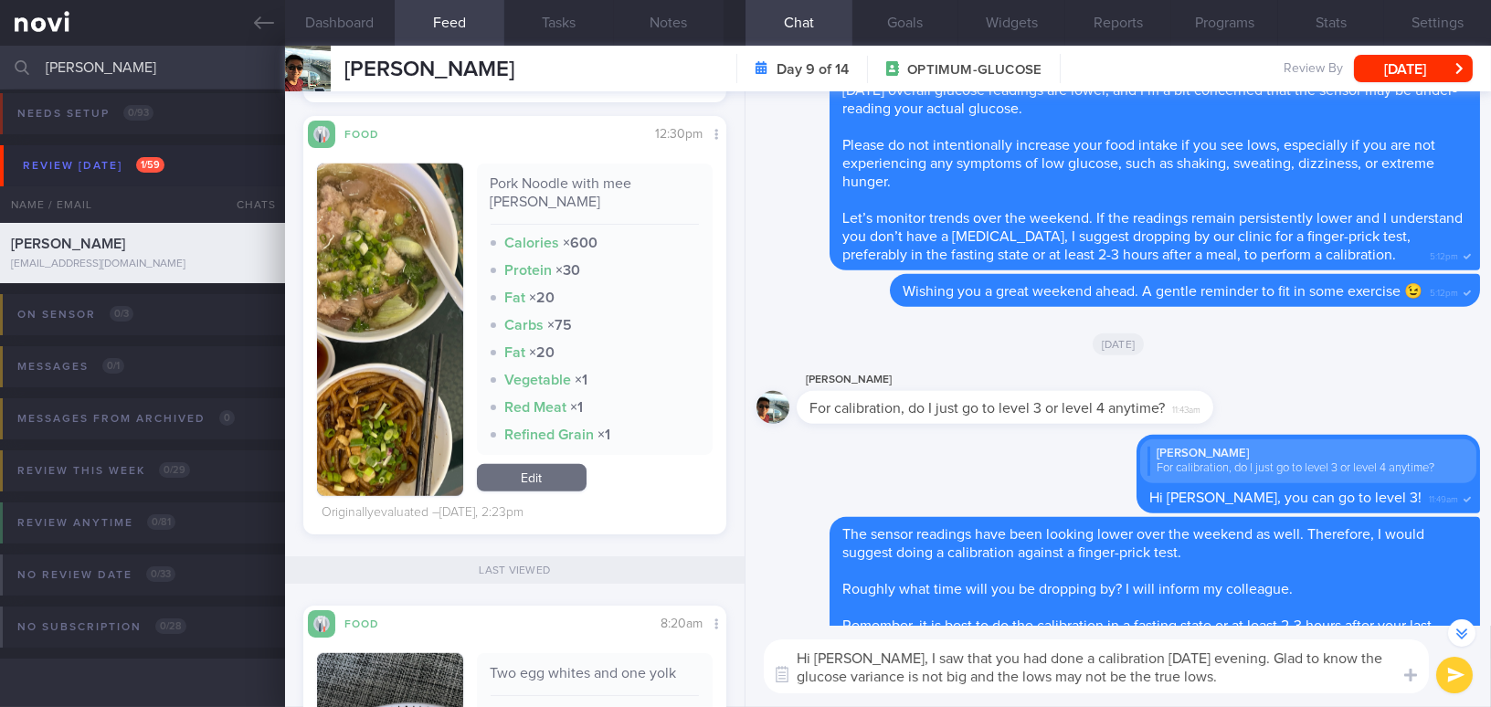
drag, startPoint x: 867, startPoint y: 654, endPoint x: 1204, endPoint y: 679, distance: 337.9
click at [1204, 679] on textarea "Hi [PERSON_NAME], I saw that you had done a calibration [DATE] evening. Glad to…" at bounding box center [1096, 666] width 665 height 54
click at [386, 397] on button "button" at bounding box center [390, 329] width 146 height 332
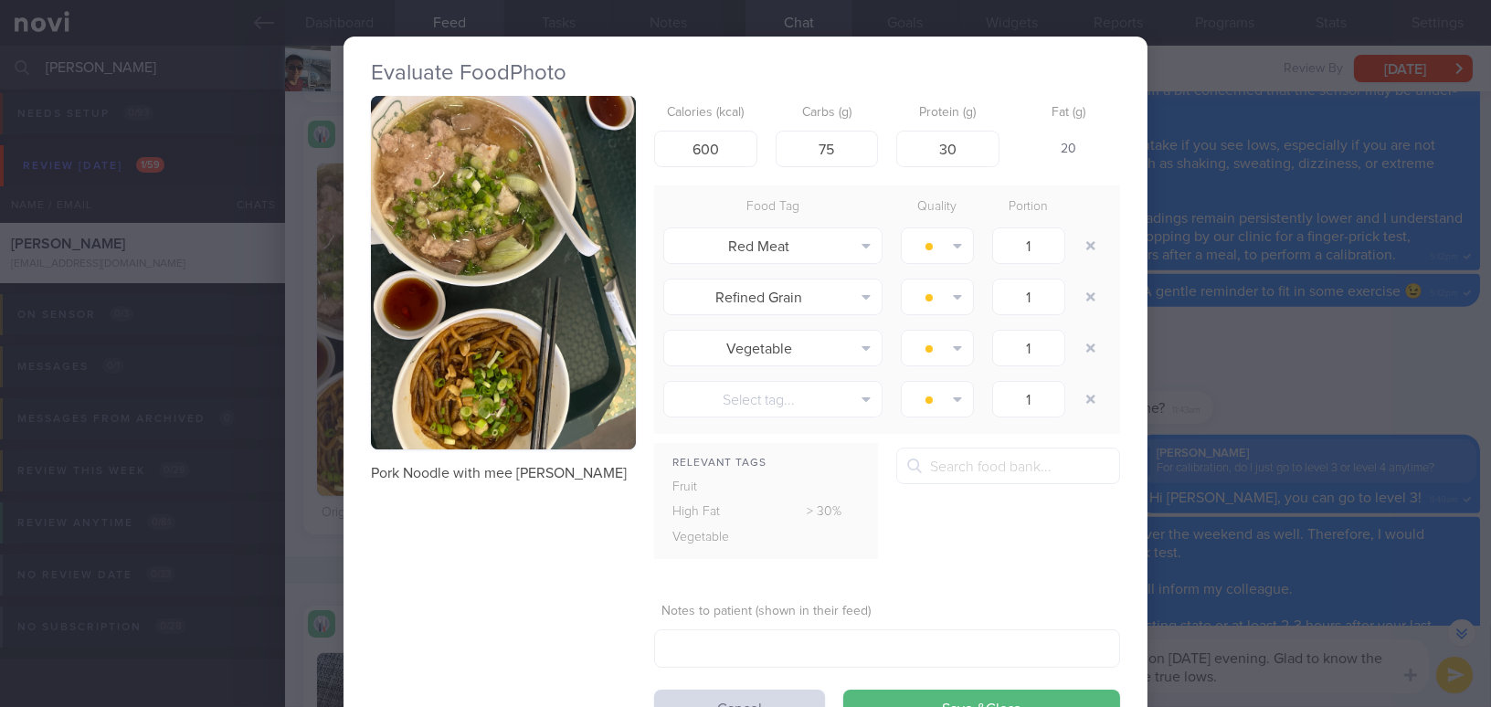
click at [447, 244] on button "button" at bounding box center [503, 272] width 265 height 353
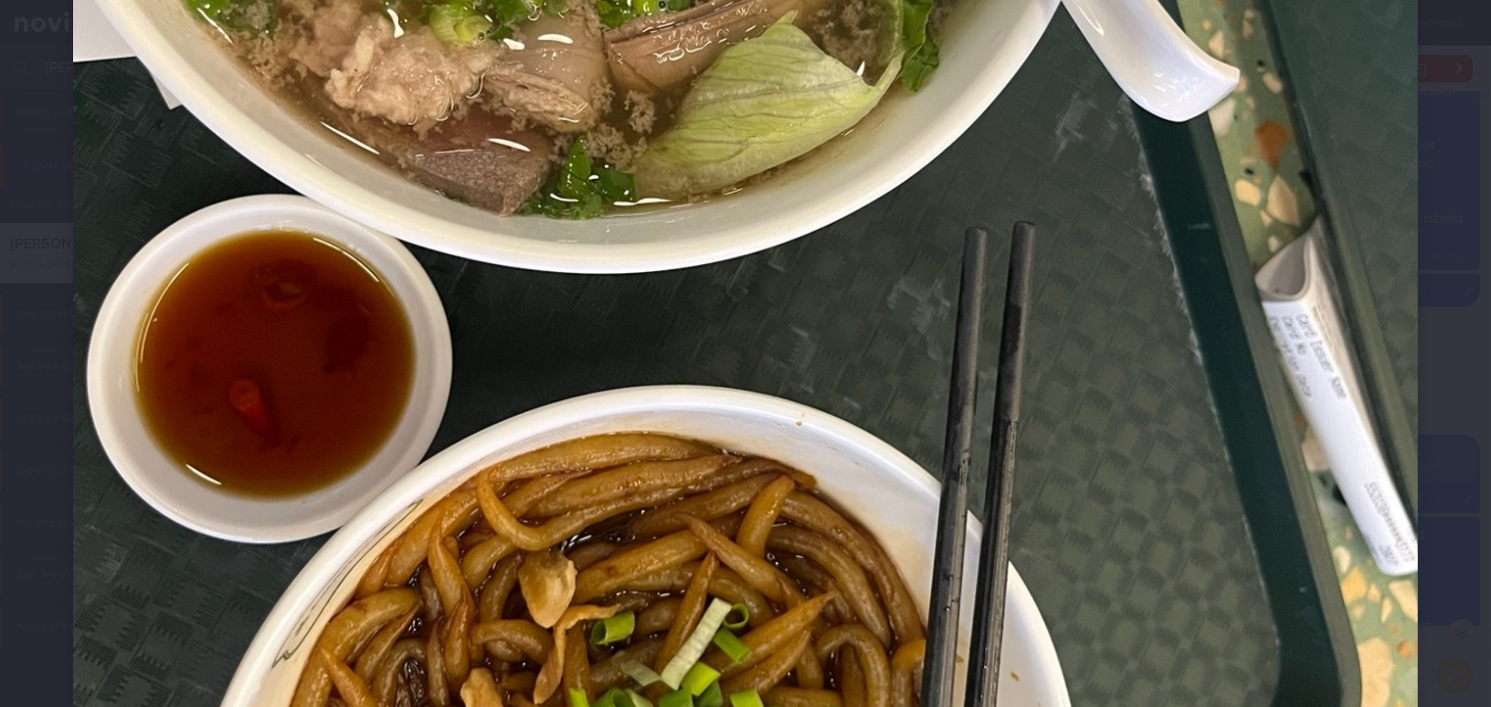
scroll to position [996, 0]
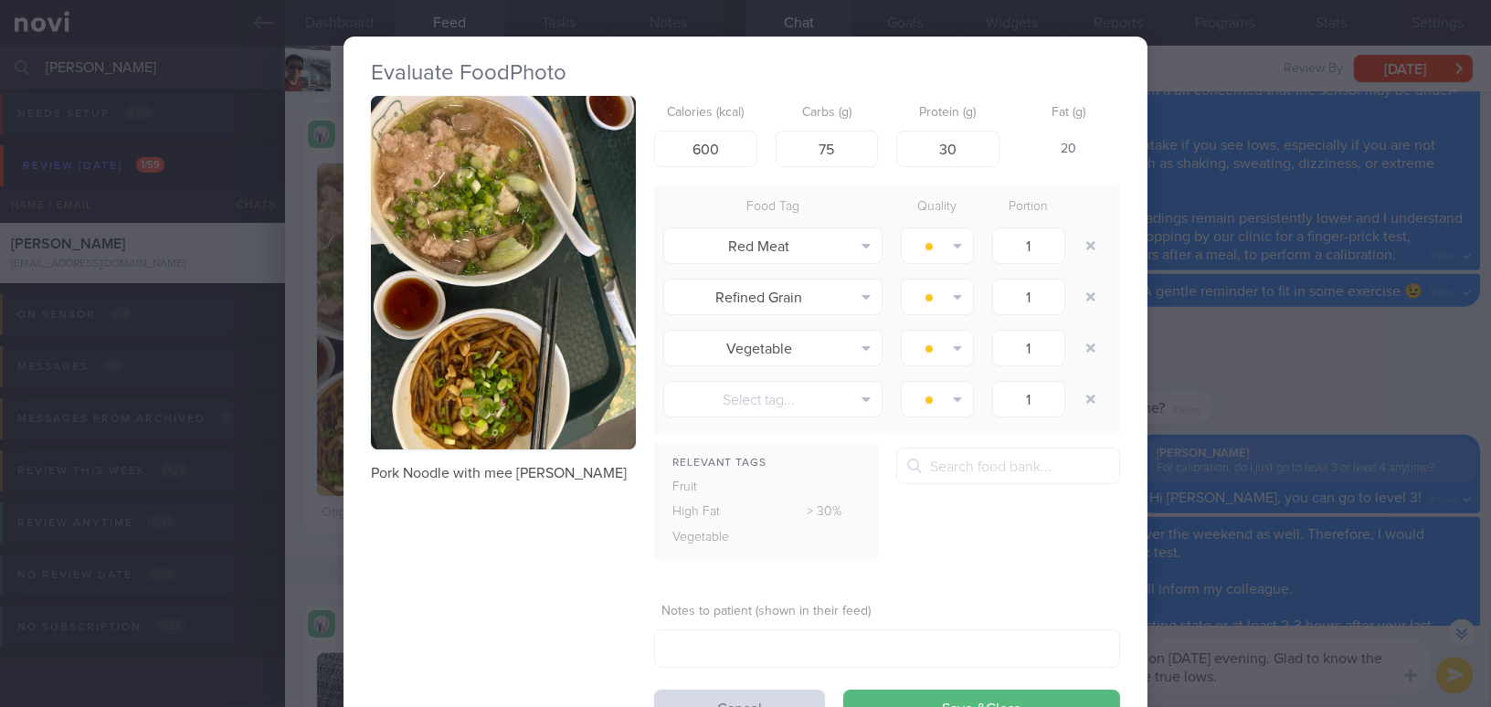
click at [1295, 365] on div "Evaluate Food Photo Pork Noodle with mee [PERSON_NAME] Calories (kcal) 600 Carb…" at bounding box center [745, 353] width 1491 height 707
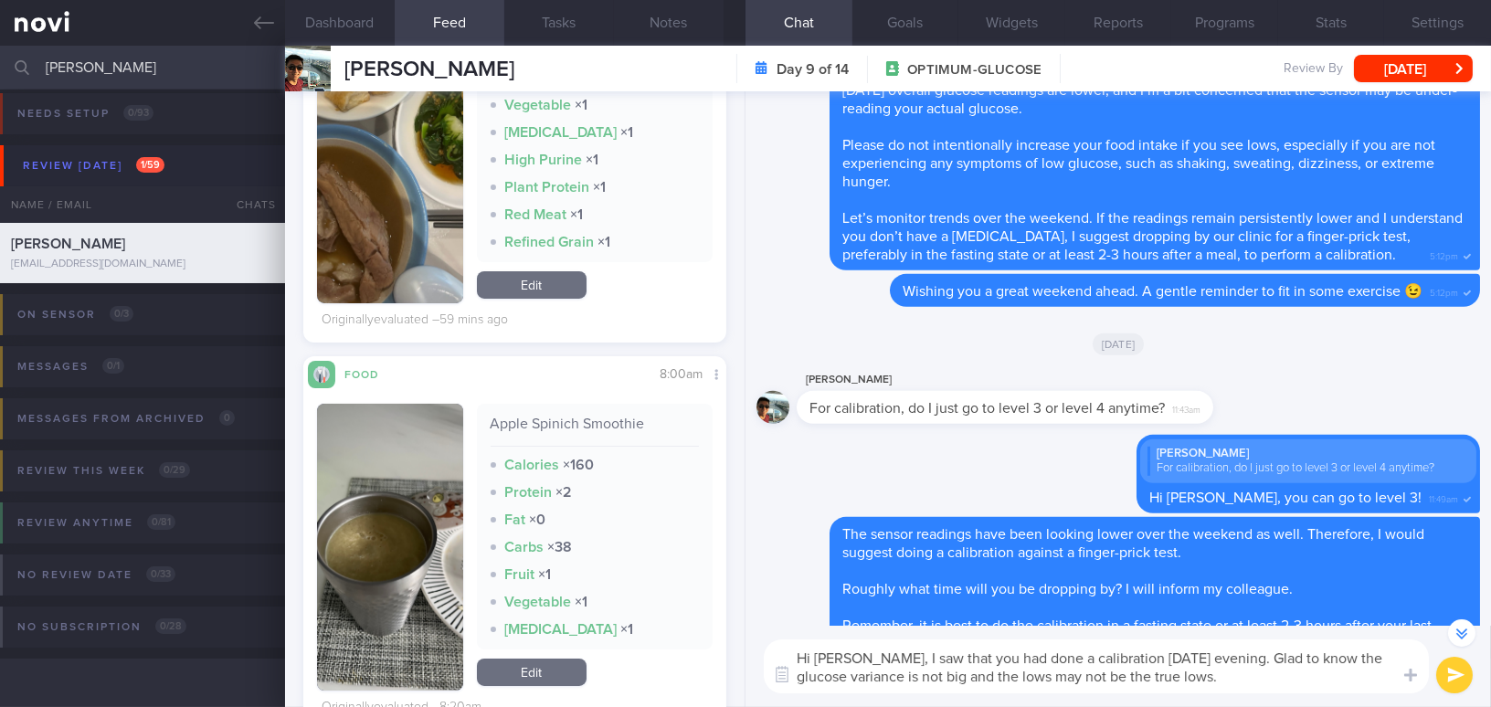
scroll to position [581, 0]
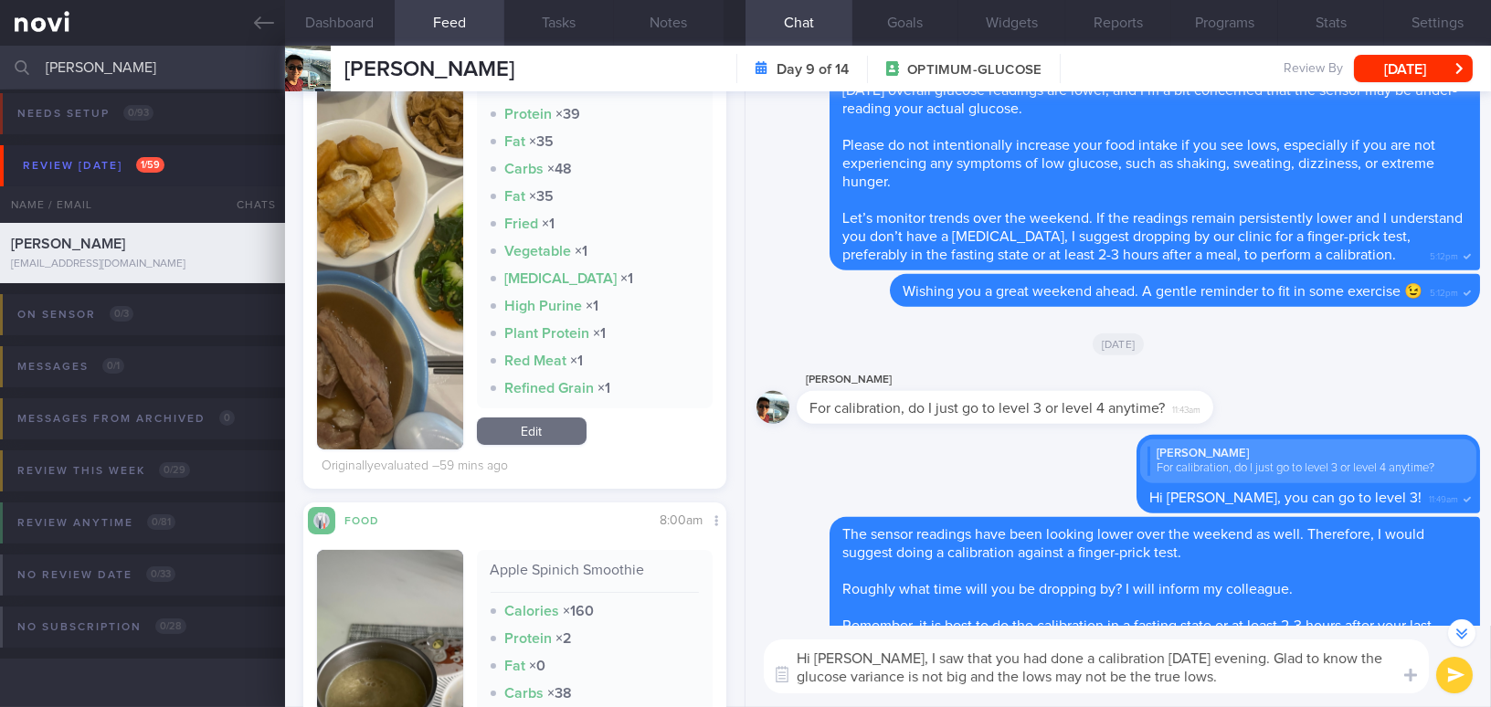
click at [393, 340] on img "button" at bounding box center [390, 228] width 146 height 442
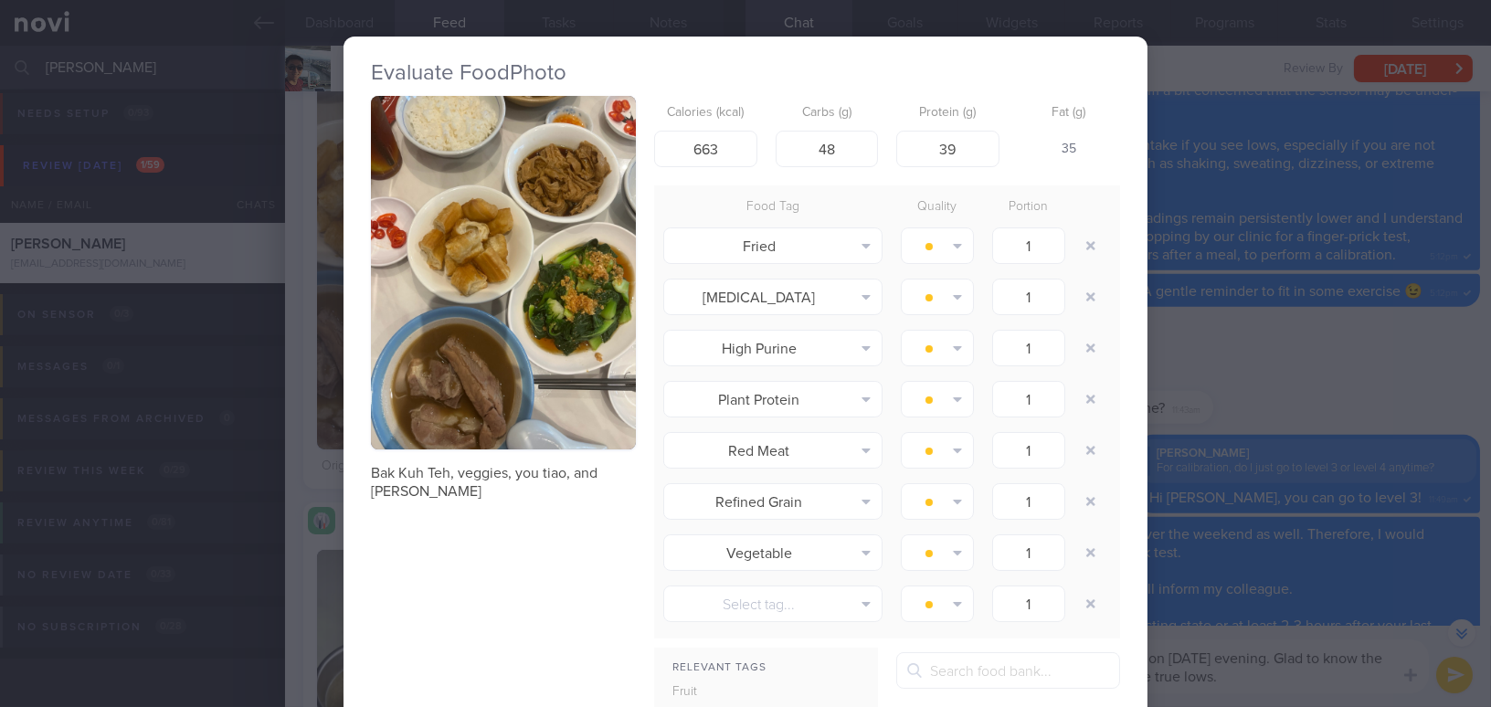
click at [1322, 371] on div "Evaluate Food Photo Bak Kuh Teh, veggies, you tiao, and tou kee Calories (kcal)…" at bounding box center [745, 353] width 1491 height 707
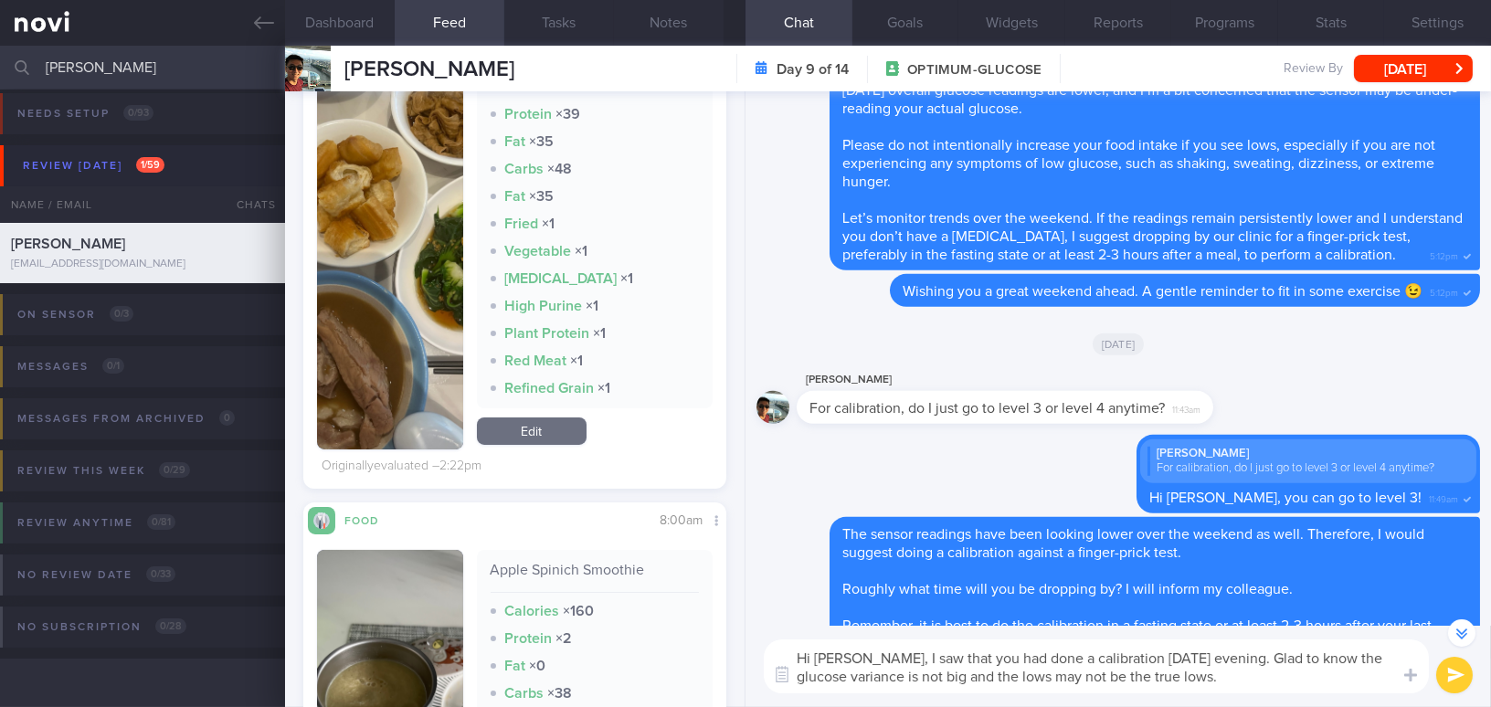
click at [866, 652] on textarea "Hi Mr Chu, I saw that you had done a calibration yesterday evening. Glad to kno…" at bounding box center [1096, 666] width 665 height 54
click at [928, 663] on textarea "Hi Mr Chu, I saw that you had done a calibration yesterday evening. Glad to kno…" at bounding box center [1096, 666] width 665 height 54
drag, startPoint x: 868, startPoint y: 659, endPoint x: 1193, endPoint y: 689, distance: 326.5
click at [1193, 689] on textarea "Hi Mr Chu, I saw that you had done a calibration yesterday evening. Glad to kno…" at bounding box center [1096, 666] width 665 height 54
paste textarea "did a calibration yesterday evening. I’m glad to see that the glucose variance …"
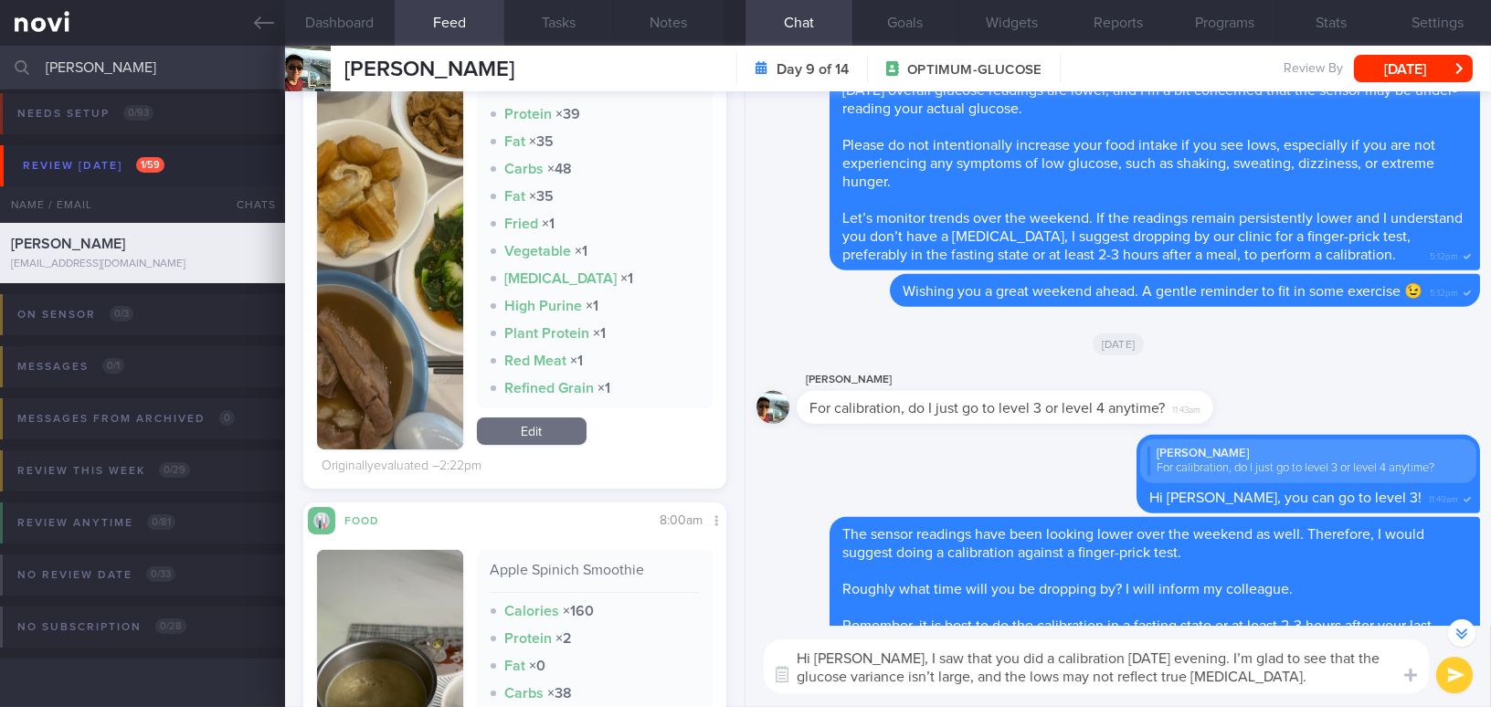
click at [879, 674] on textarea "Hi Mr Chu, I saw that you did a calibration yesterday evening. I’m glad to see …" at bounding box center [1096, 666] width 665 height 54
drag, startPoint x: 1176, startPoint y: 673, endPoint x: 1257, endPoint y: 679, distance: 80.6
click at [1257, 679] on textarea "Hi Mr Chu, I saw that you did a calibration yesterday evening. I’m glad to see …" at bounding box center [1096, 666] width 665 height 54
type textarea "Hi [PERSON_NAME], I saw that you did a calibration [DATE] evening. I’m glad to …"
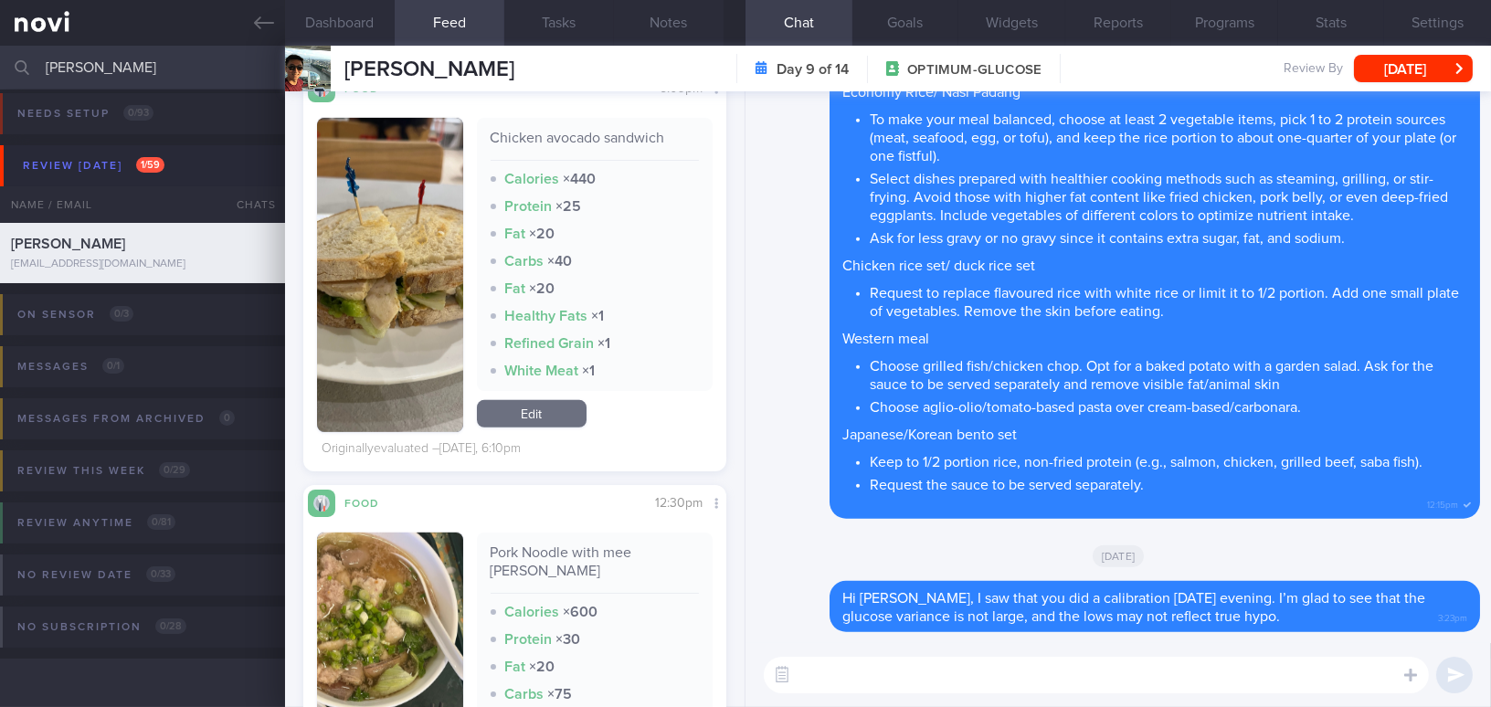
scroll to position [2408, 0]
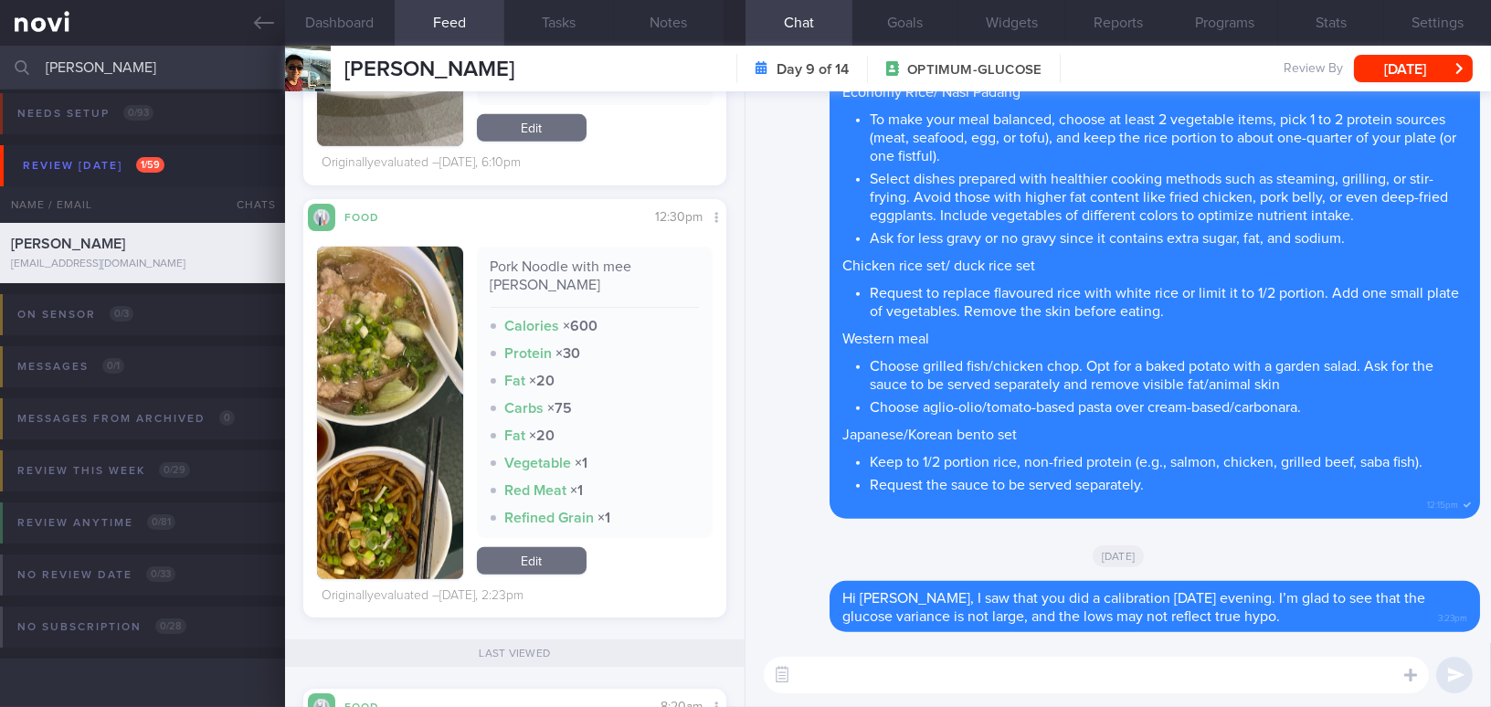
click at [392, 401] on button "button" at bounding box center [390, 413] width 146 height 332
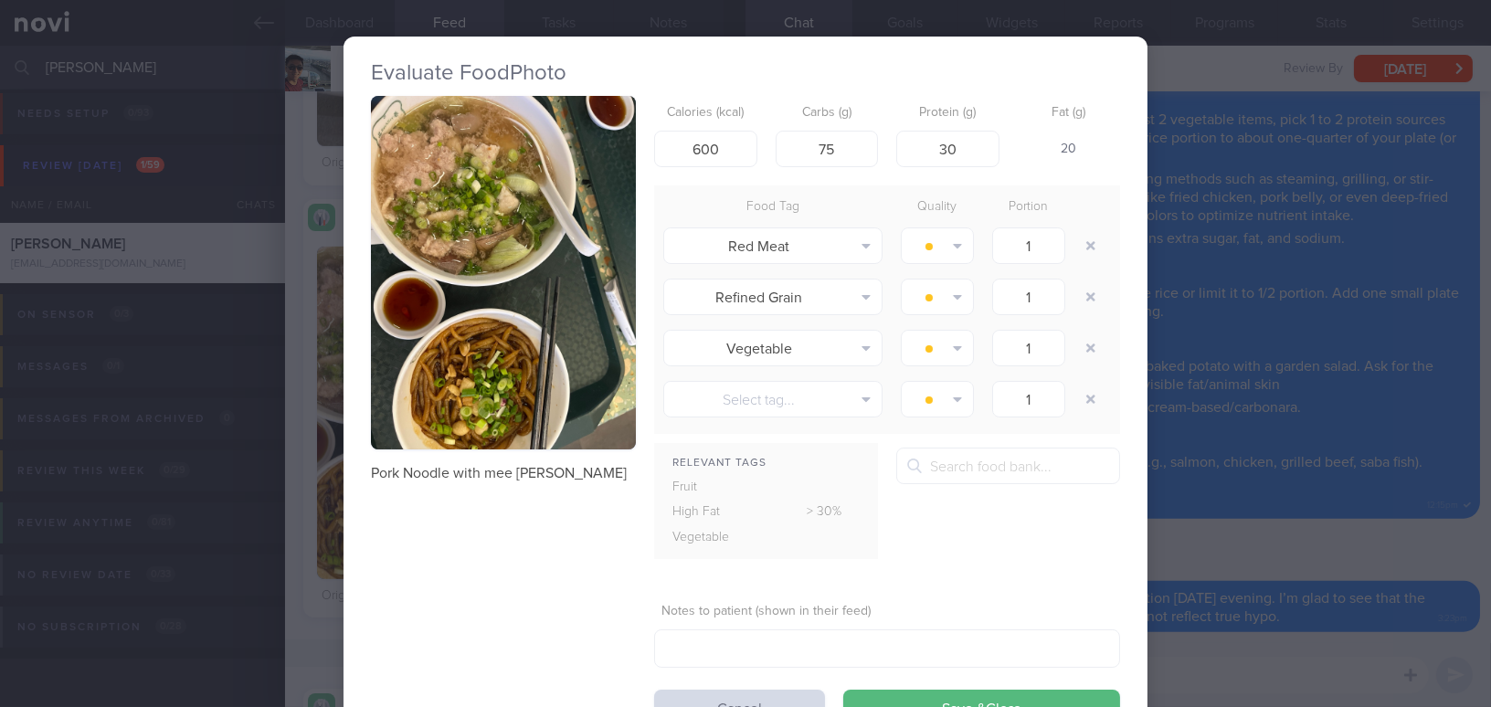
click at [1195, 539] on div "Evaluate Food Photo Pork Noodle with mee [PERSON_NAME] Calories (kcal) 600 Carb…" at bounding box center [745, 353] width 1491 height 707
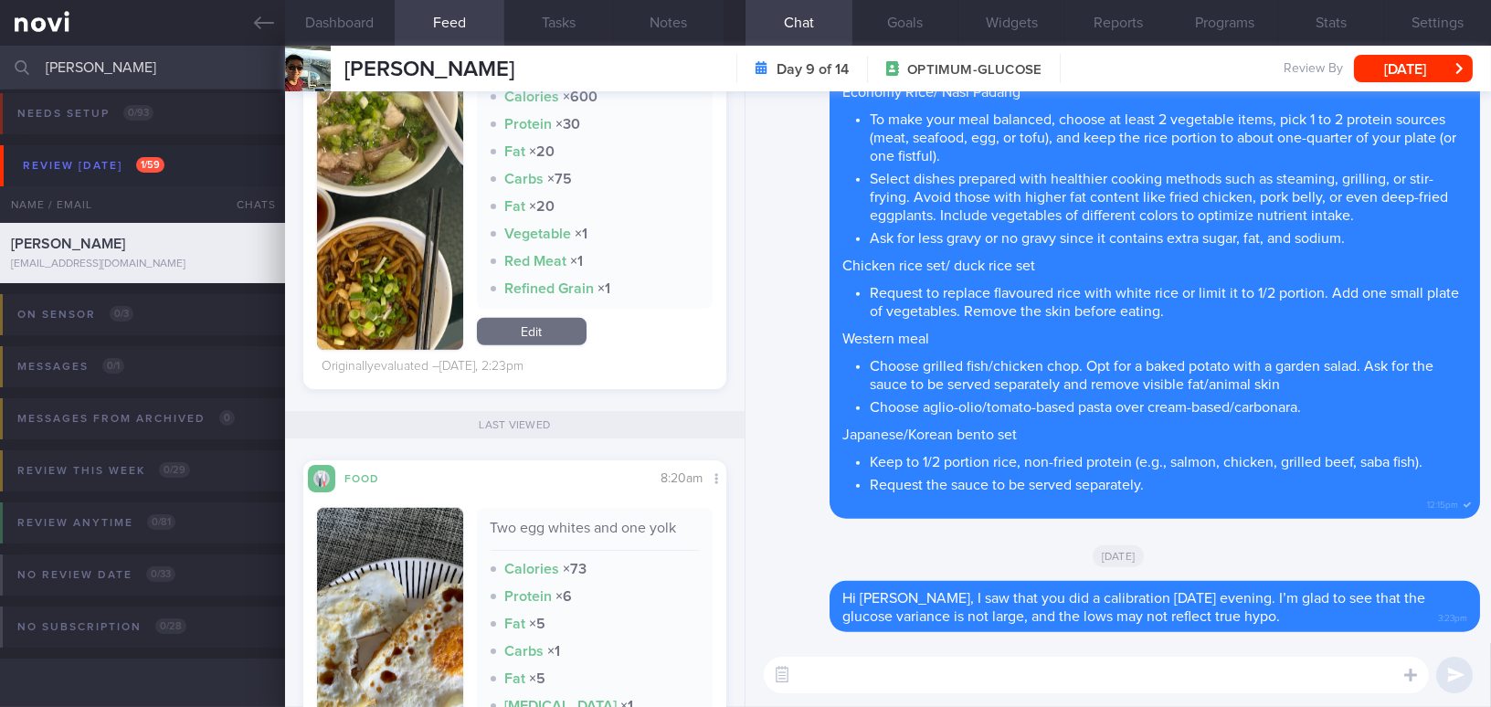
scroll to position [2491, 0]
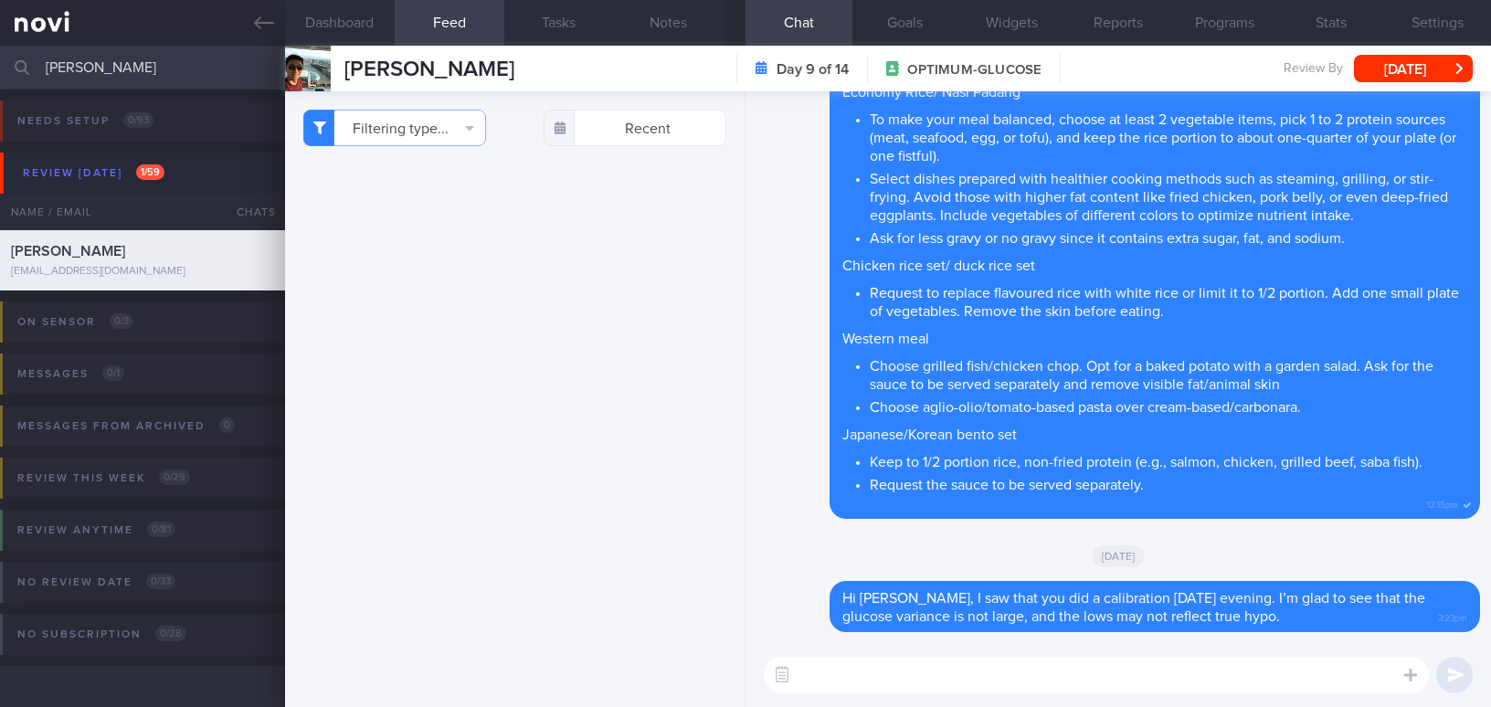
select select "8"
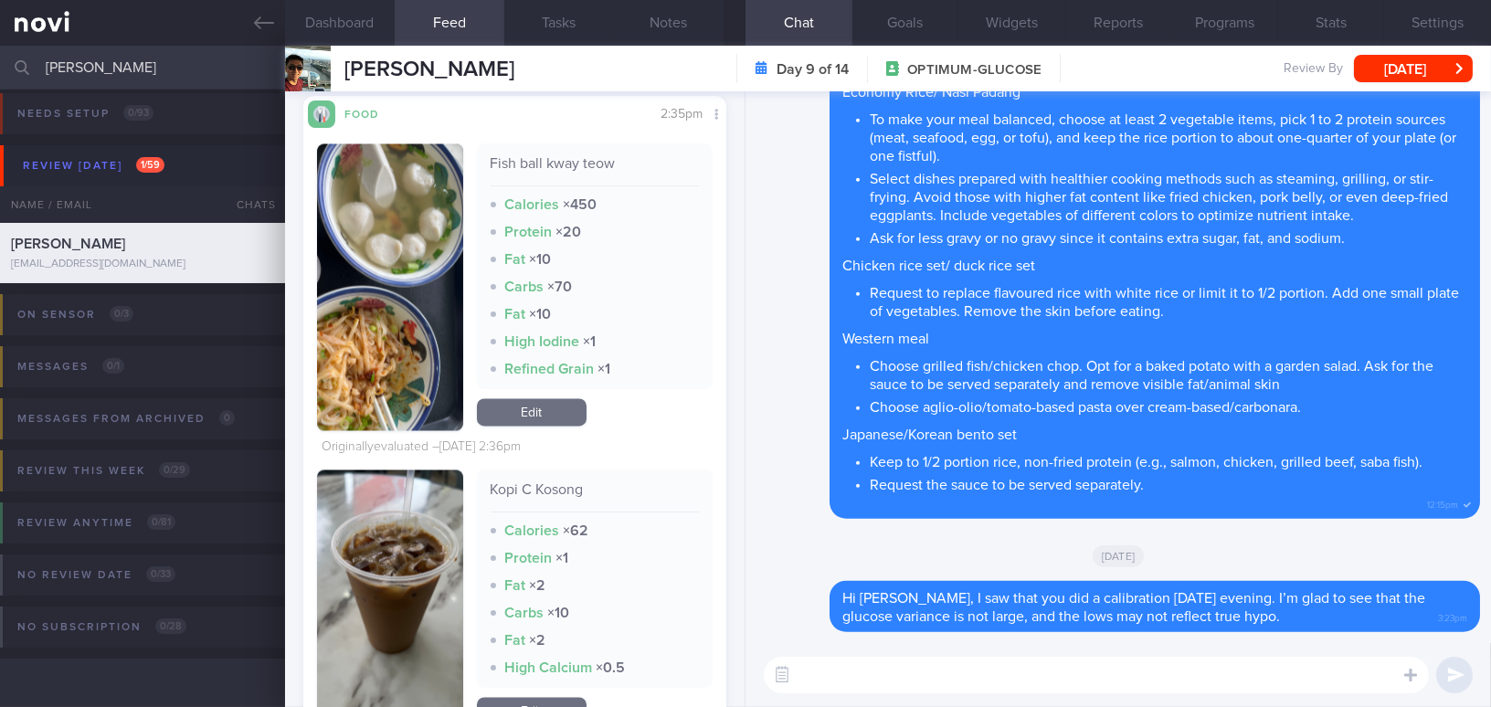
scroll to position [7141, 0]
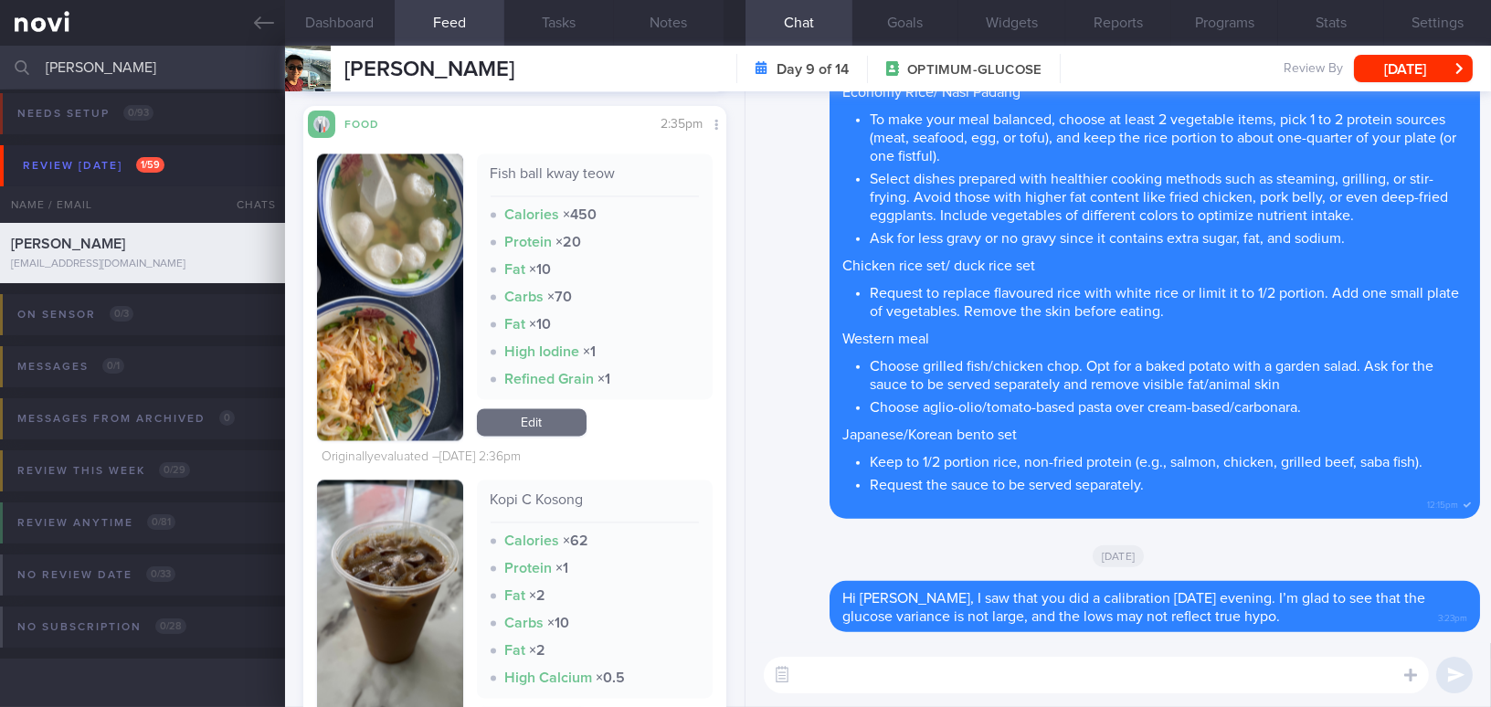
click at [942, 689] on textarea at bounding box center [1096, 675] width 665 height 37
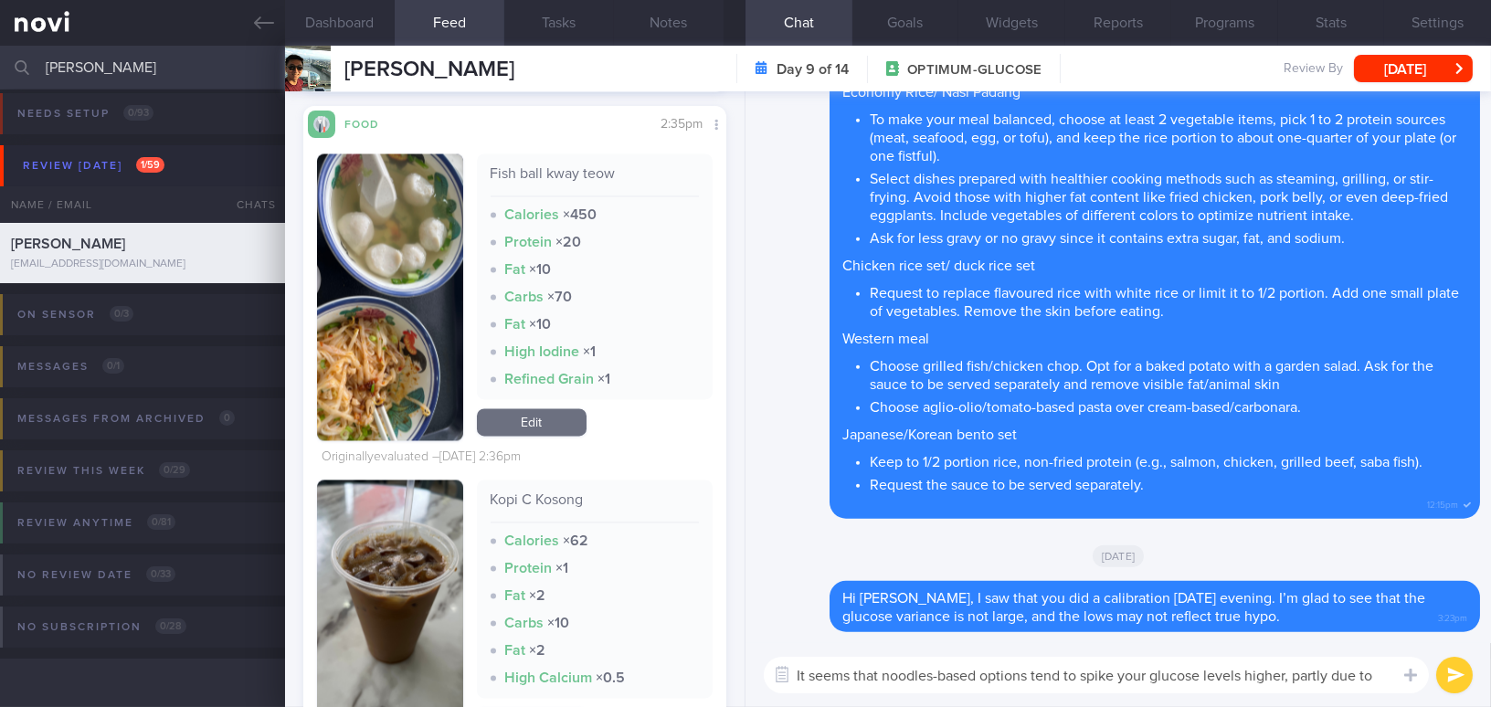
scroll to position [0, 0]
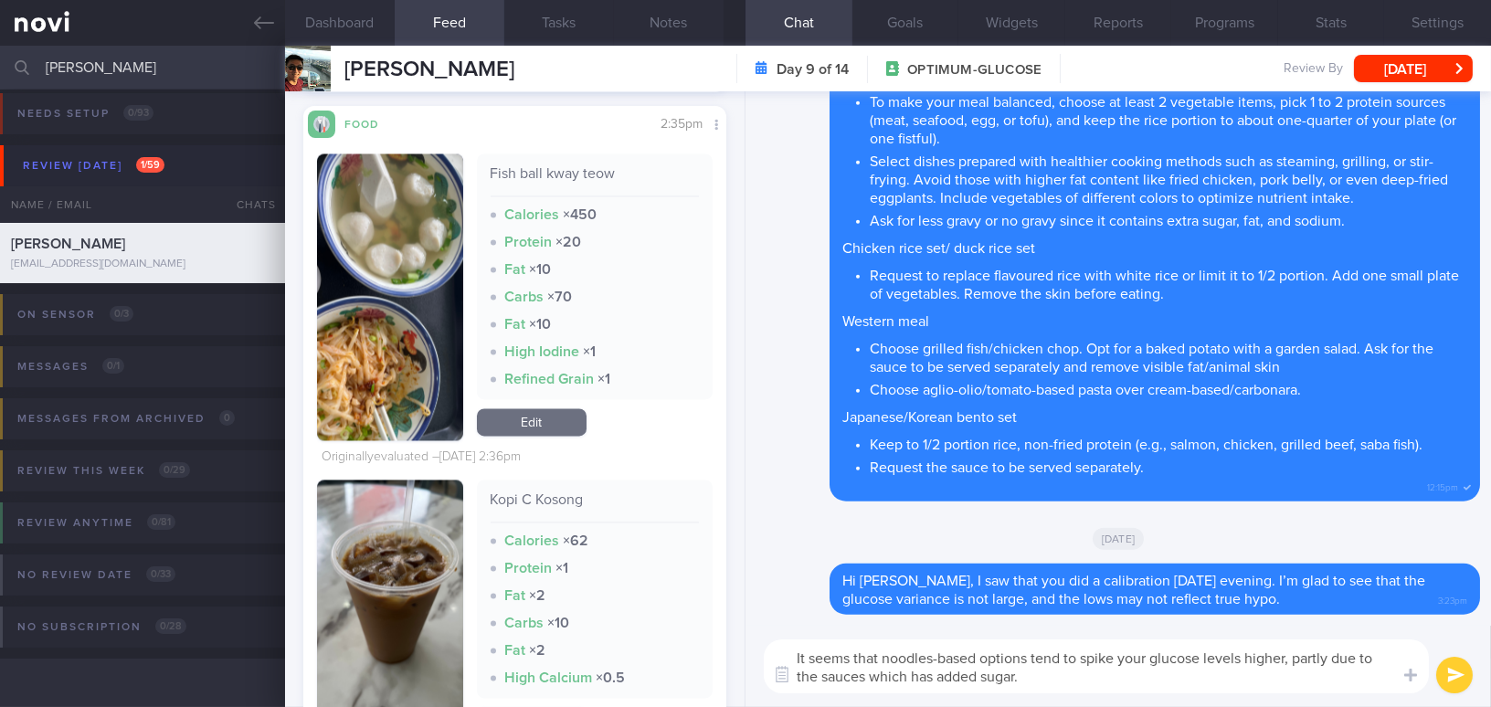
drag, startPoint x: 1037, startPoint y: 688, endPoint x: 764, endPoint y: 655, distance: 275.1
click at [748, 659] on div "It seems that noodles-based options tend to spike your glucose levels higher, p…" at bounding box center [1117, 666] width 745 height 81
type textarea "It seems that noodles-based options tend to spike your glucose levels higher, p…"
click at [662, 481] on div "Kopi C Kosong Calories × 62 Protein × 1 Fat × 2 Carbs × 10 Fat × 2 High Calcium…" at bounding box center [595, 589] width 237 height 218
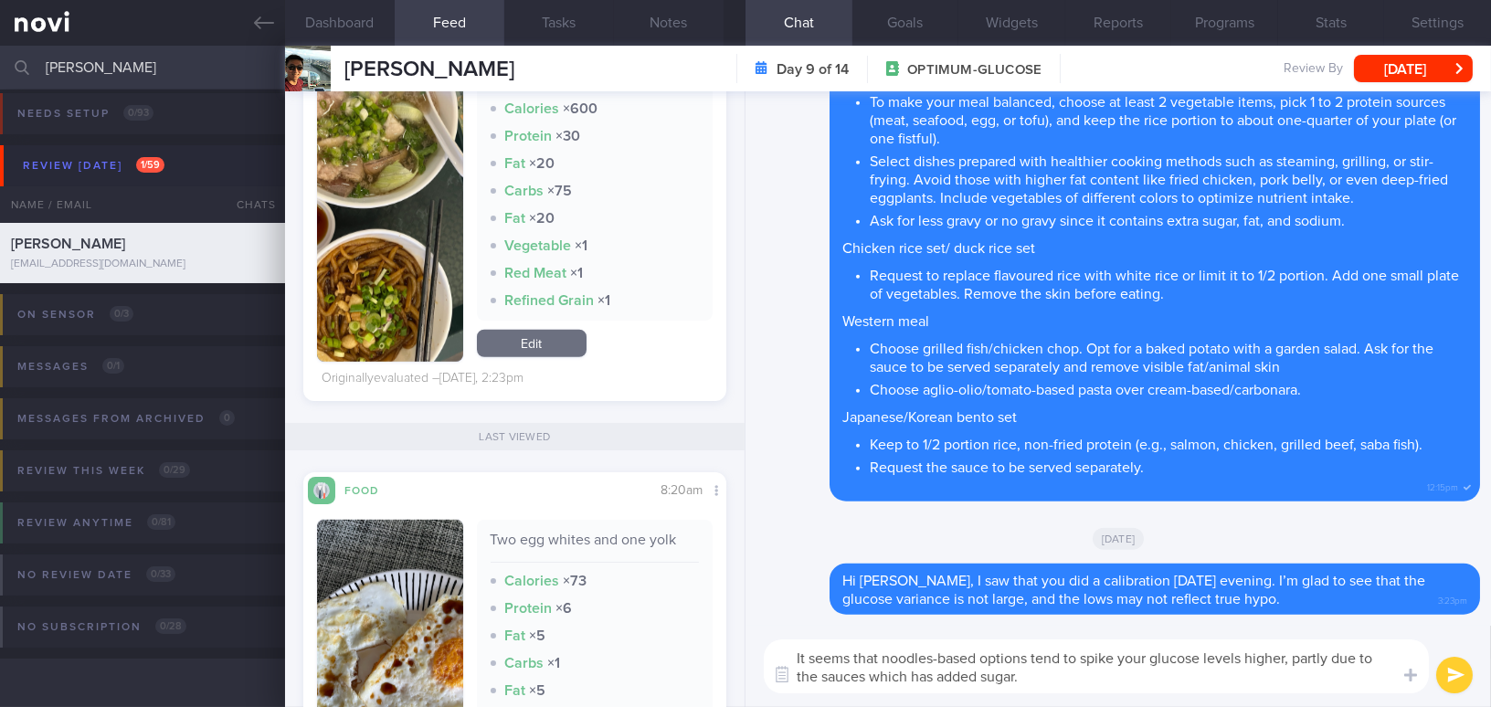
scroll to position [2491, 0]
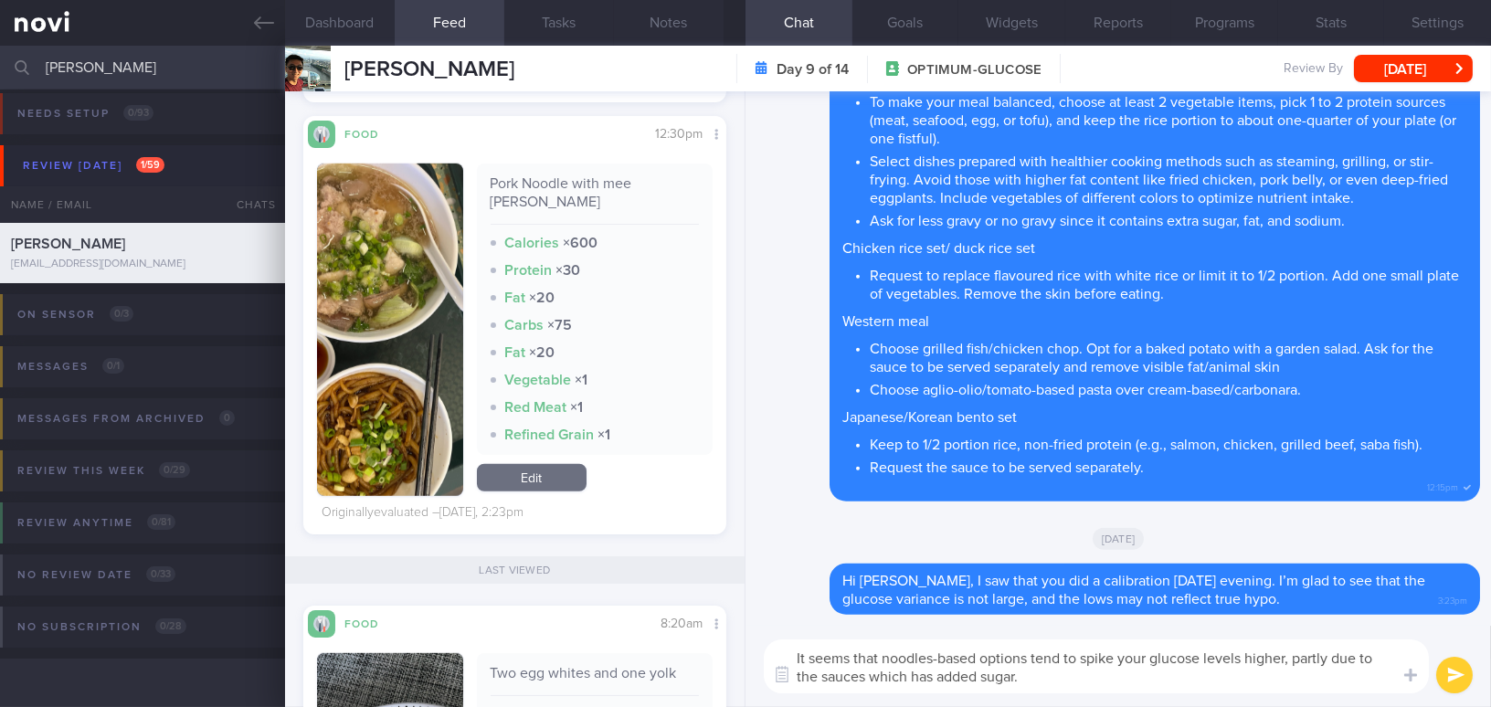
click at [413, 391] on button "button" at bounding box center [390, 329] width 146 height 332
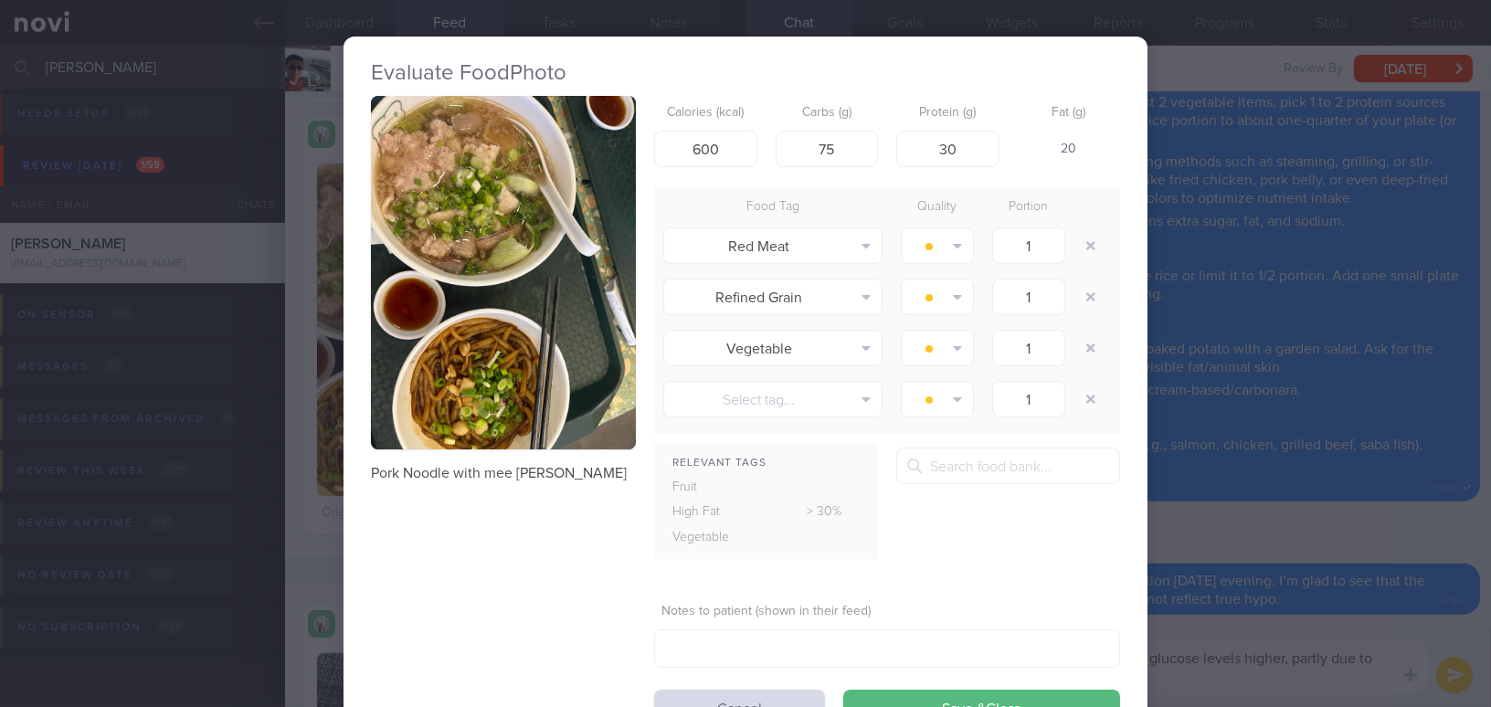
click at [451, 299] on button "button" at bounding box center [503, 272] width 265 height 353
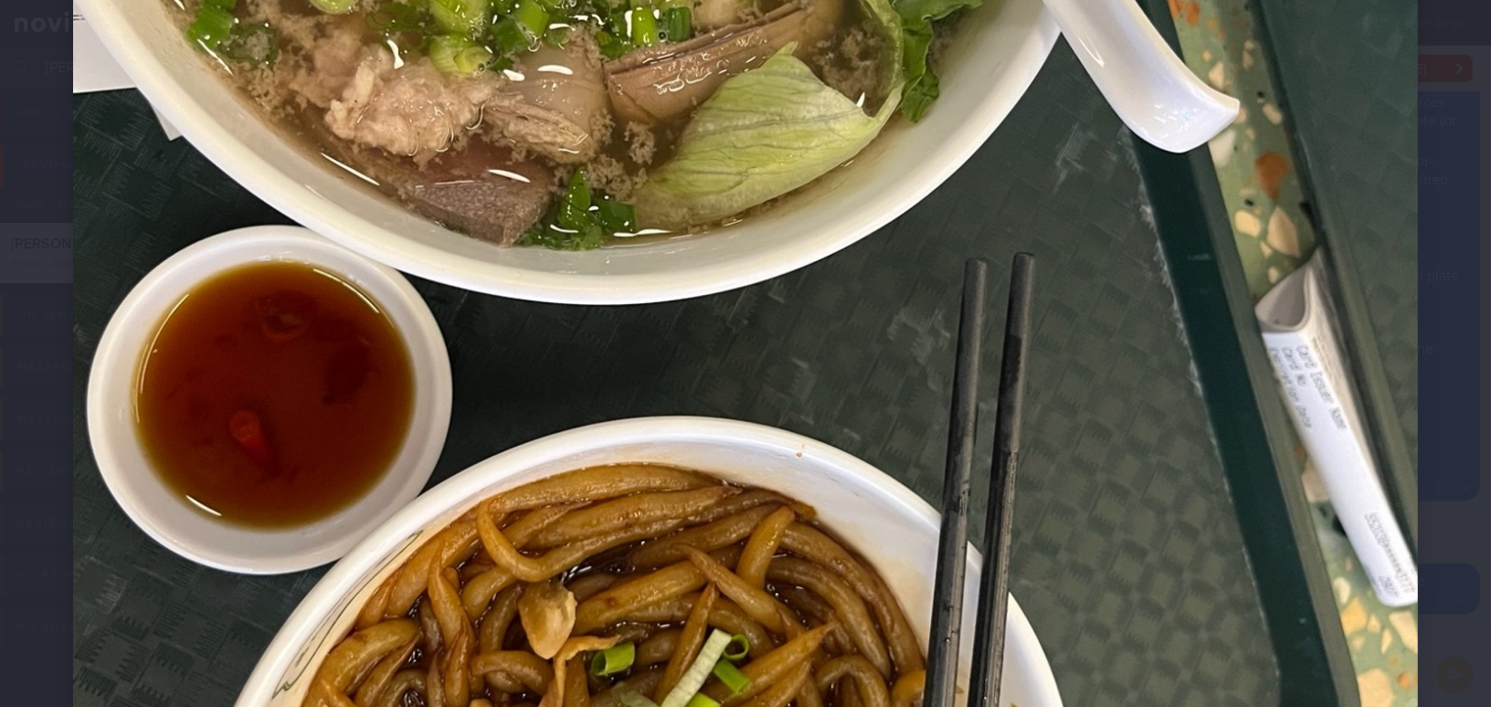
scroll to position [747, 0]
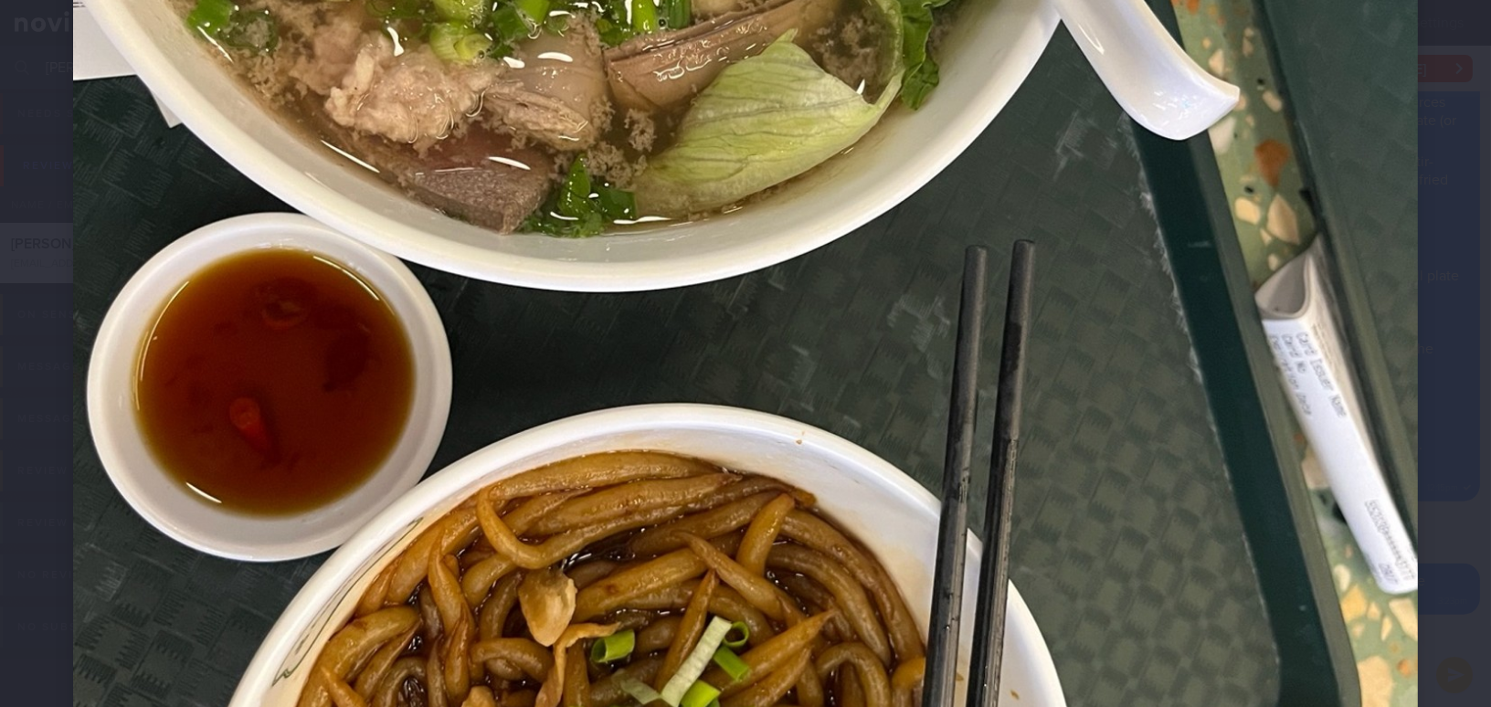
click at [902, 527] on img at bounding box center [745, 222] width 1344 height 1793
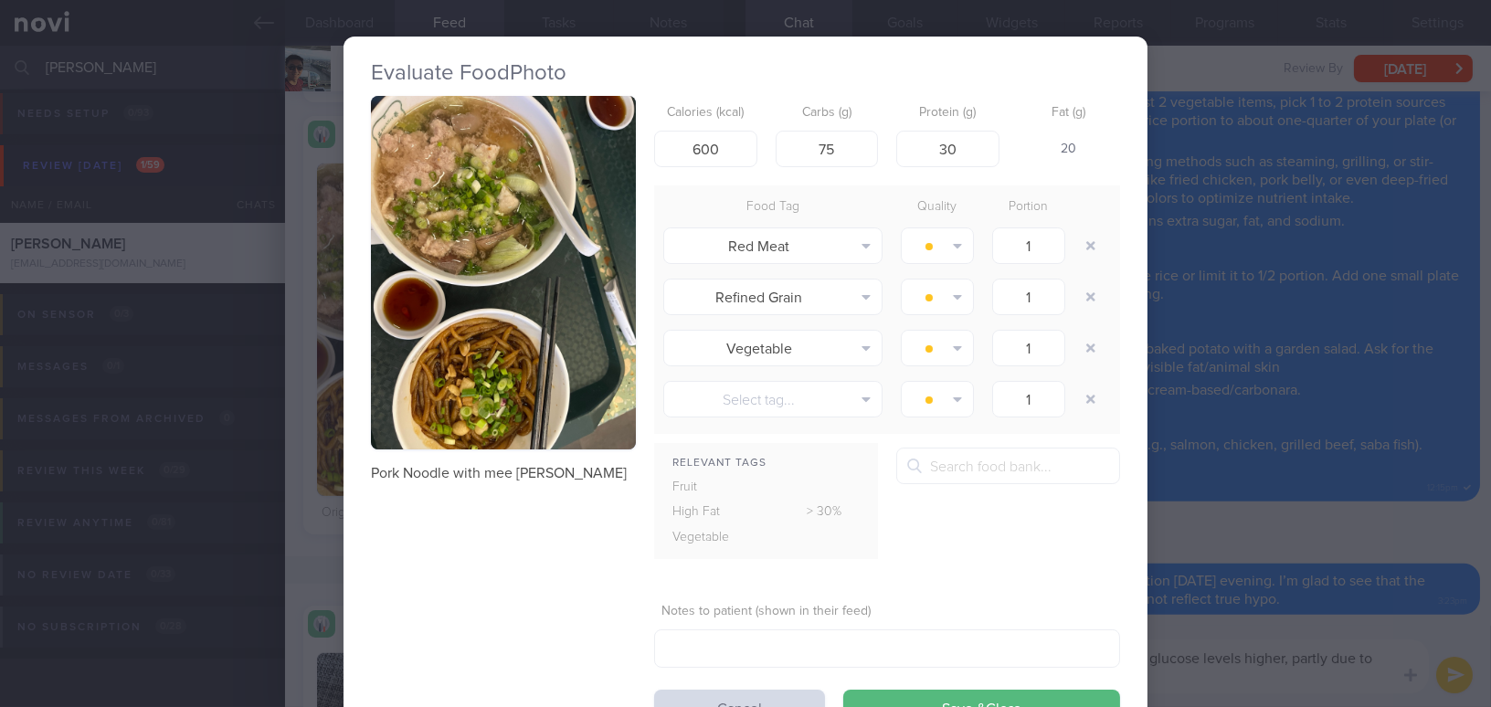
click at [1242, 659] on div "Evaluate Food Photo Pork Noodle with mee [PERSON_NAME] Calories (kcal) 600 Carb…" at bounding box center [745, 353] width 1491 height 707
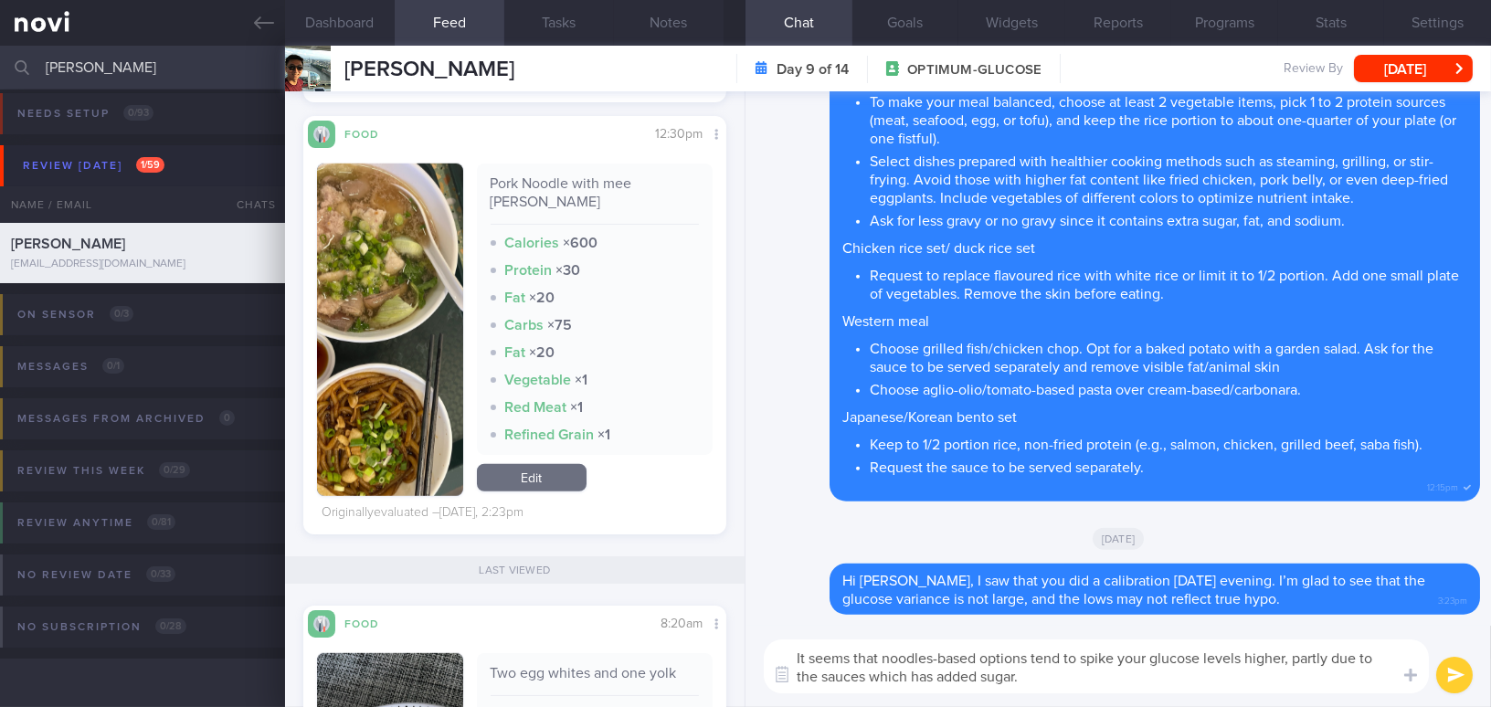
drag, startPoint x: 1042, startPoint y: 673, endPoint x: 764, endPoint y: 640, distance: 280.5
click at [764, 640] on div "It seems that noodles-based options tend to spike your glucose levels higher, p…" at bounding box center [1096, 666] width 665 height 54
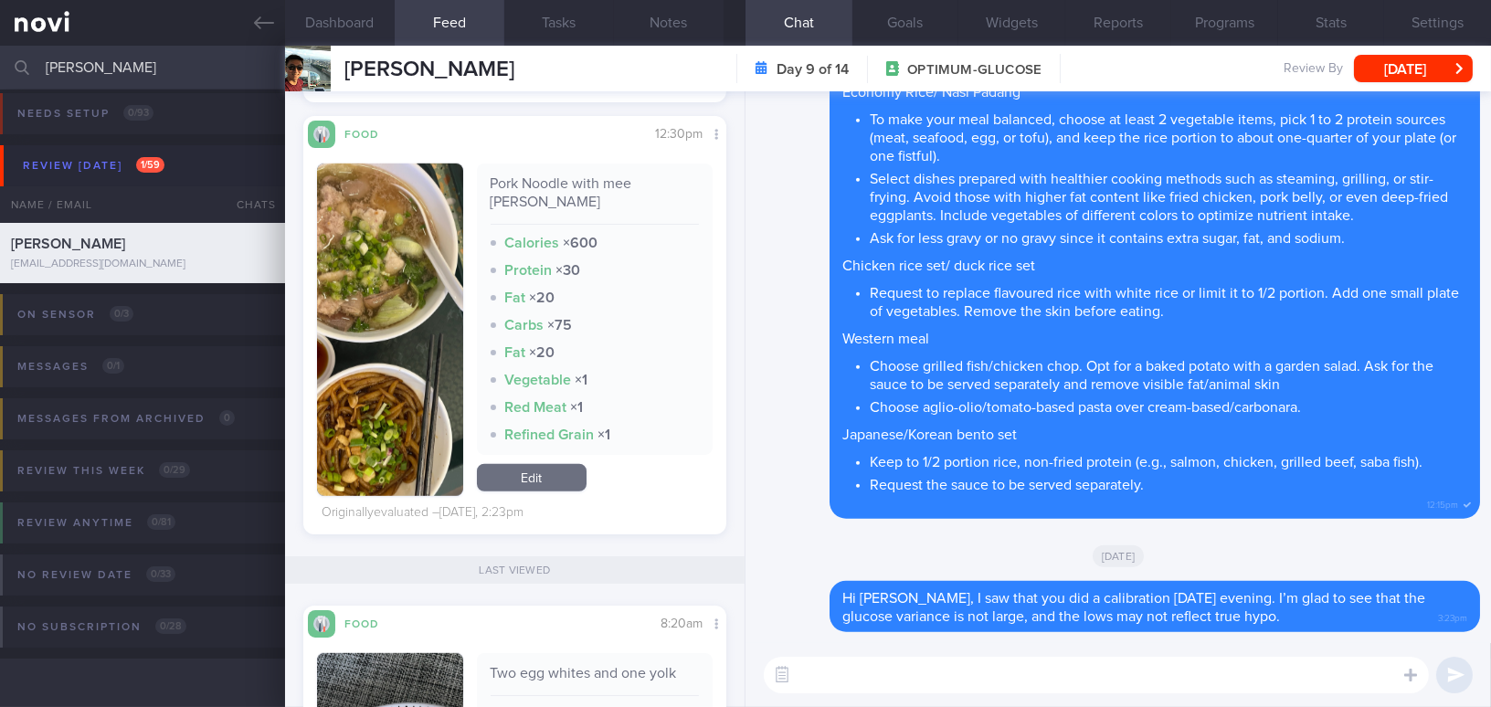
click at [921, 673] on textarea at bounding box center [1096, 675] width 665 height 37
click at [1383, 622] on label at bounding box center [1385, 620] width 37 height 37
click at [0, 0] on input "file" at bounding box center [0, 0] width 0 height 0
click at [828, 685] on textarea at bounding box center [1096, 675] width 665 height 37
paste textarea "It seems that noodle-based options tend to spike your glucose levels higher, pa…"
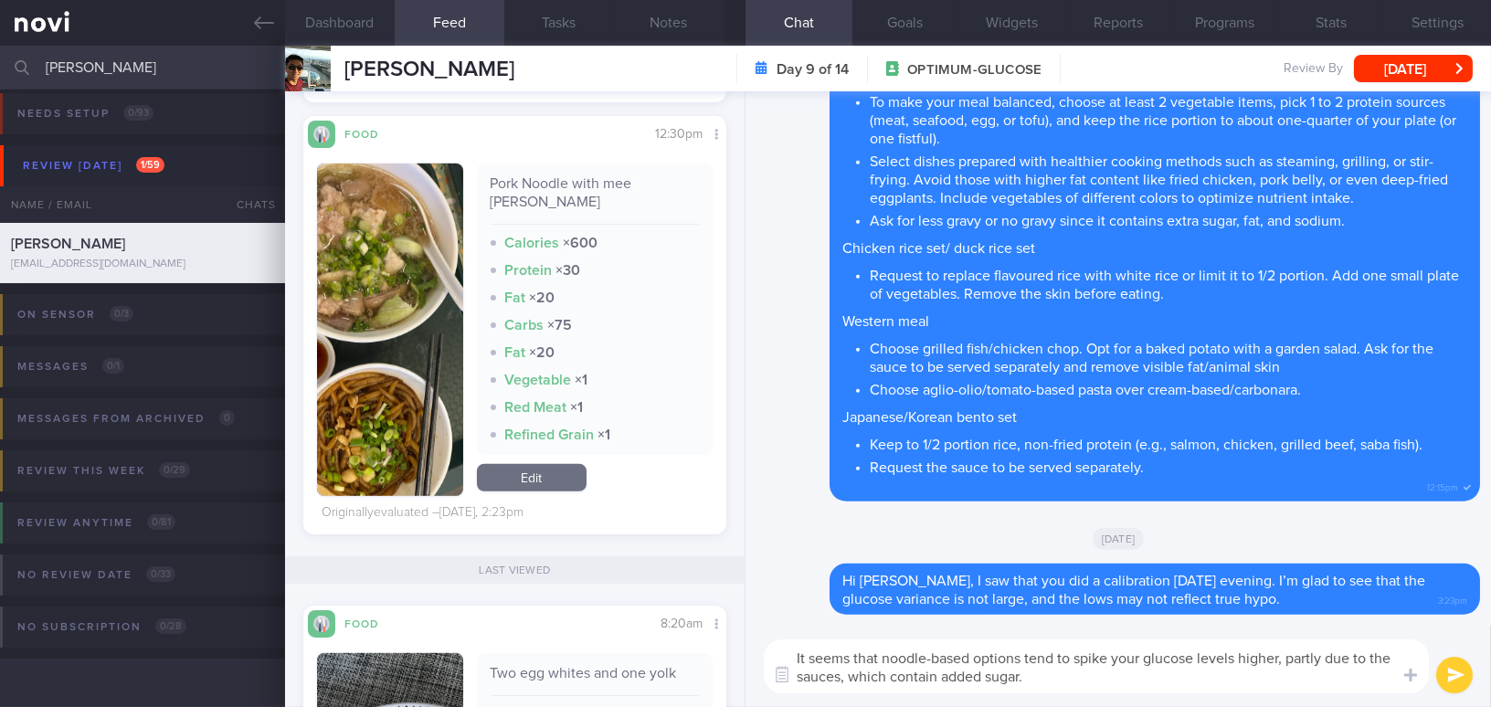
type textarea "It seems that noodle-based options tend to spike your glucose levels higher, pa…"
drag, startPoint x: 1456, startPoint y: 670, endPoint x: 957, endPoint y: 239, distance: 658.6
click at [1457, 670] on button "submit" at bounding box center [1454, 675] width 37 height 37
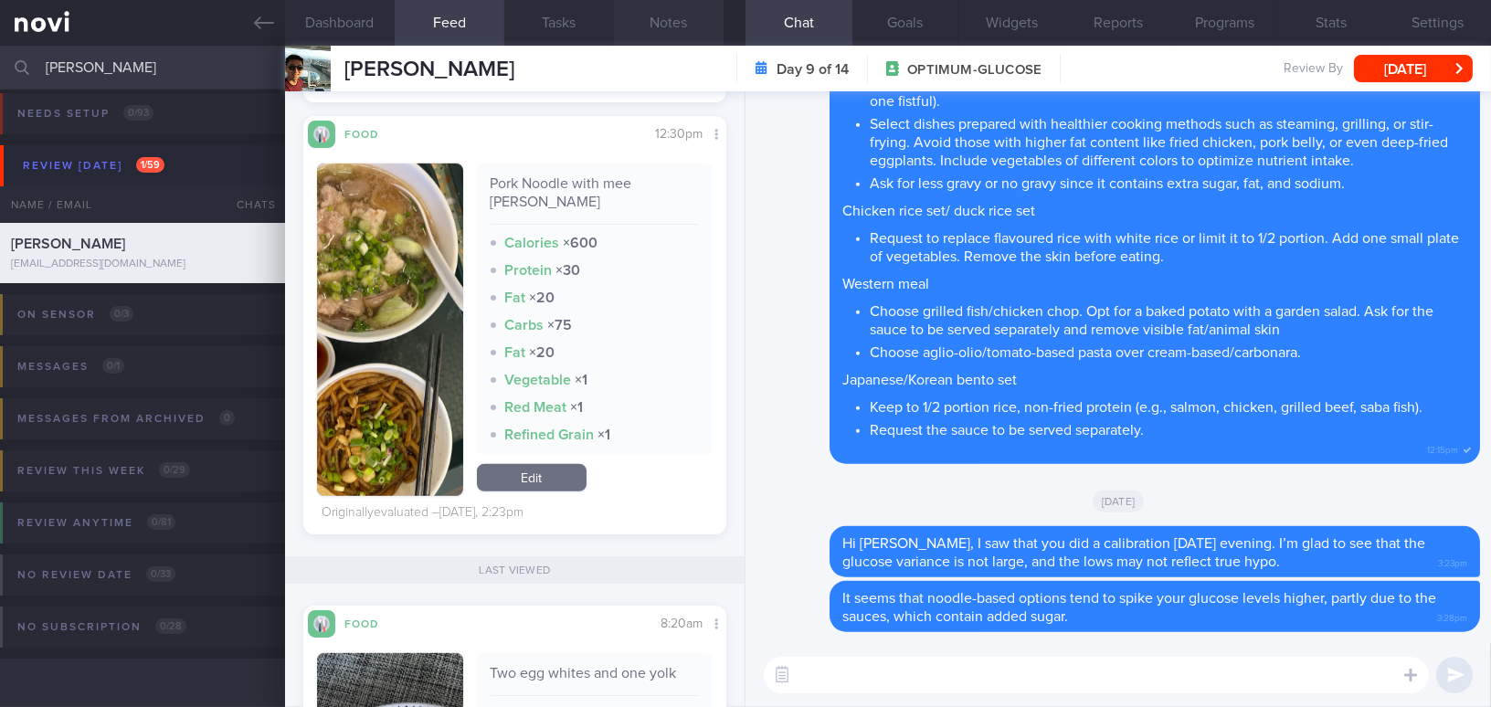
click at [682, 31] on button "Notes" at bounding box center [669, 23] width 110 height 46
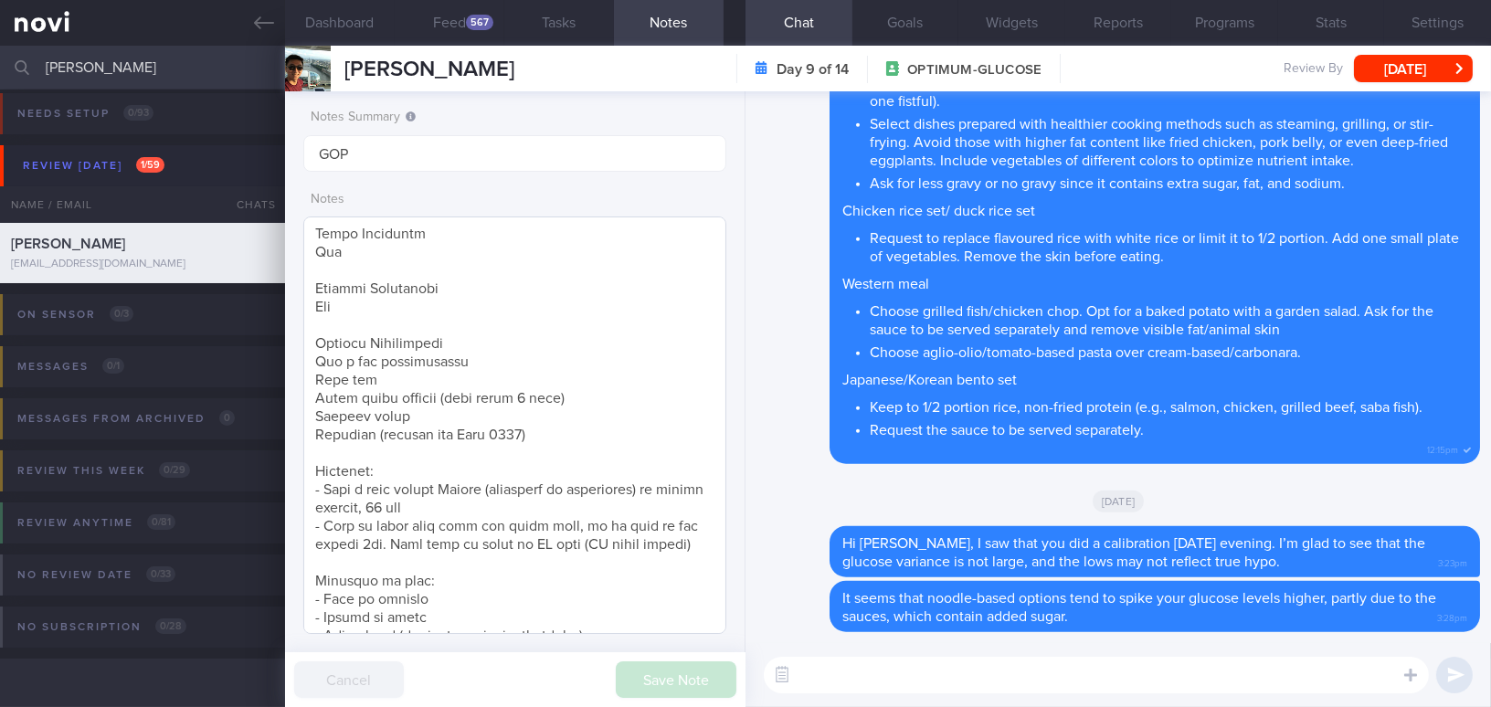
scroll to position [570, 0]
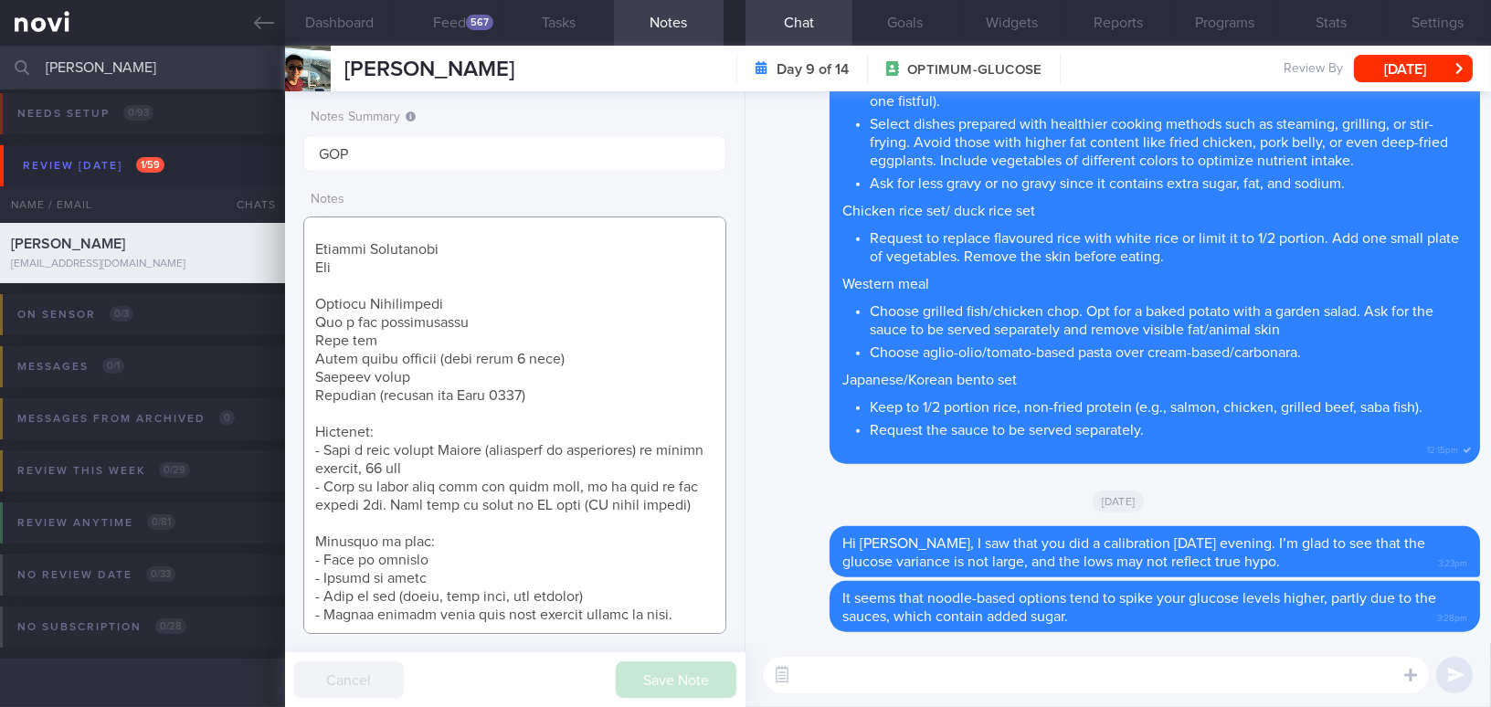
click at [684, 620] on textarea at bounding box center [514, 424] width 423 height 417
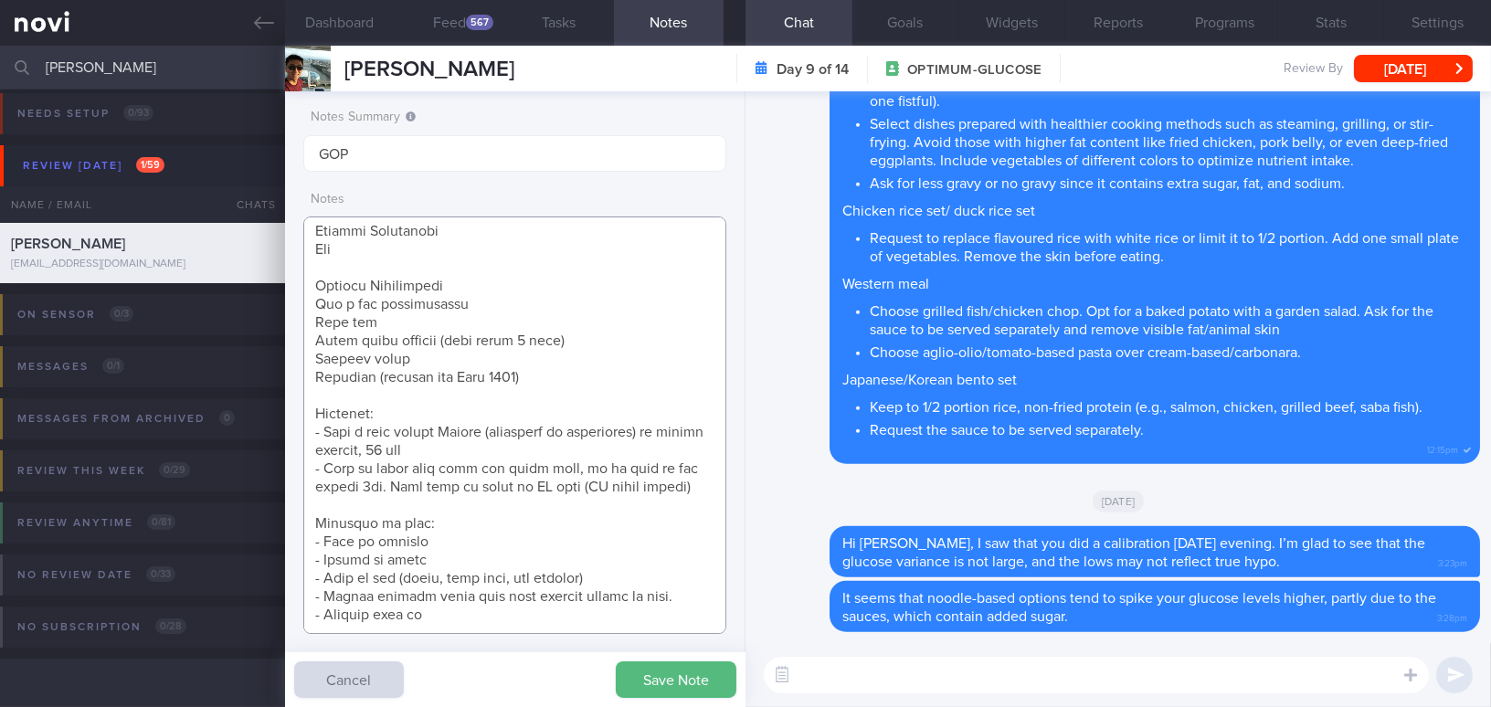
type textarea "[DEMOGRAPHIC_DATA] [DEMOGRAPHIC_DATA] - Married with 1 son, [DEMOGRAPHIC_DATA] …"
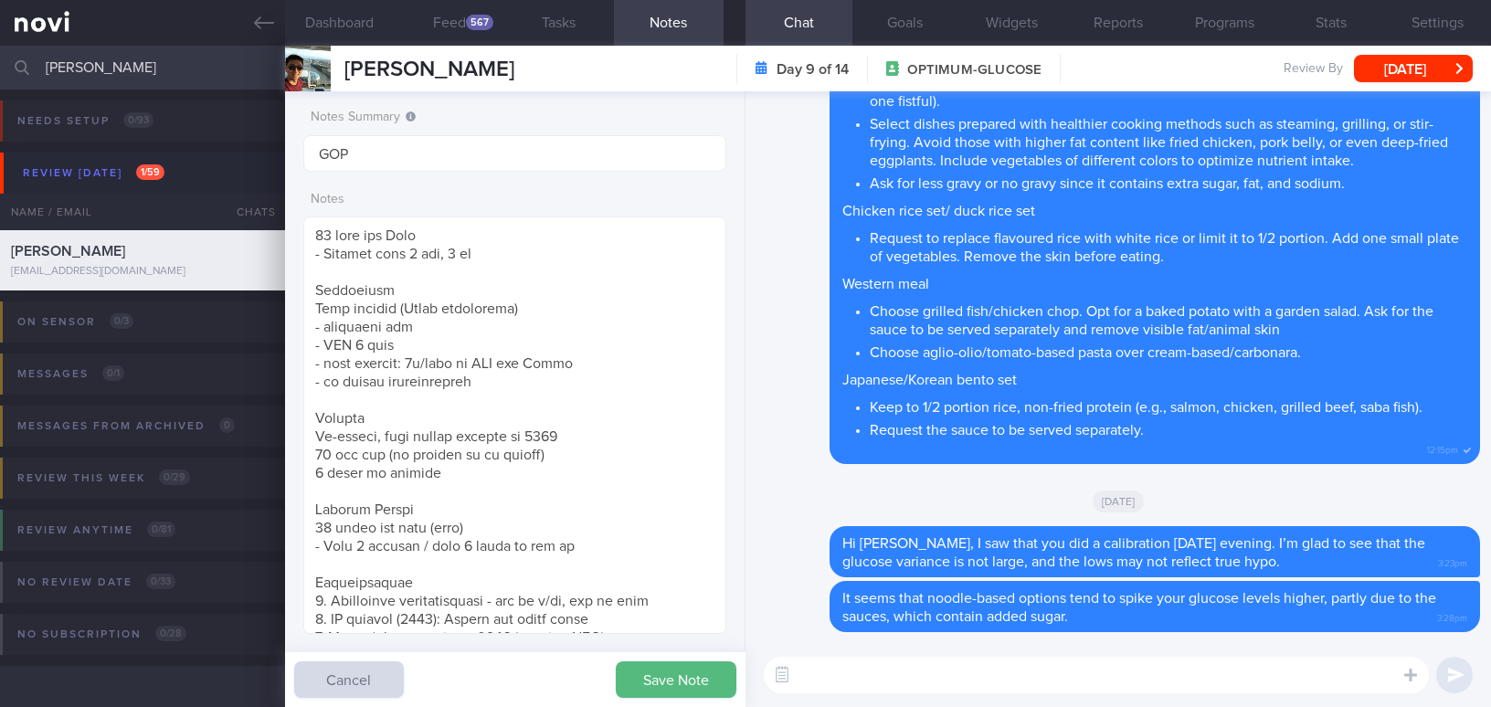
select select "8"
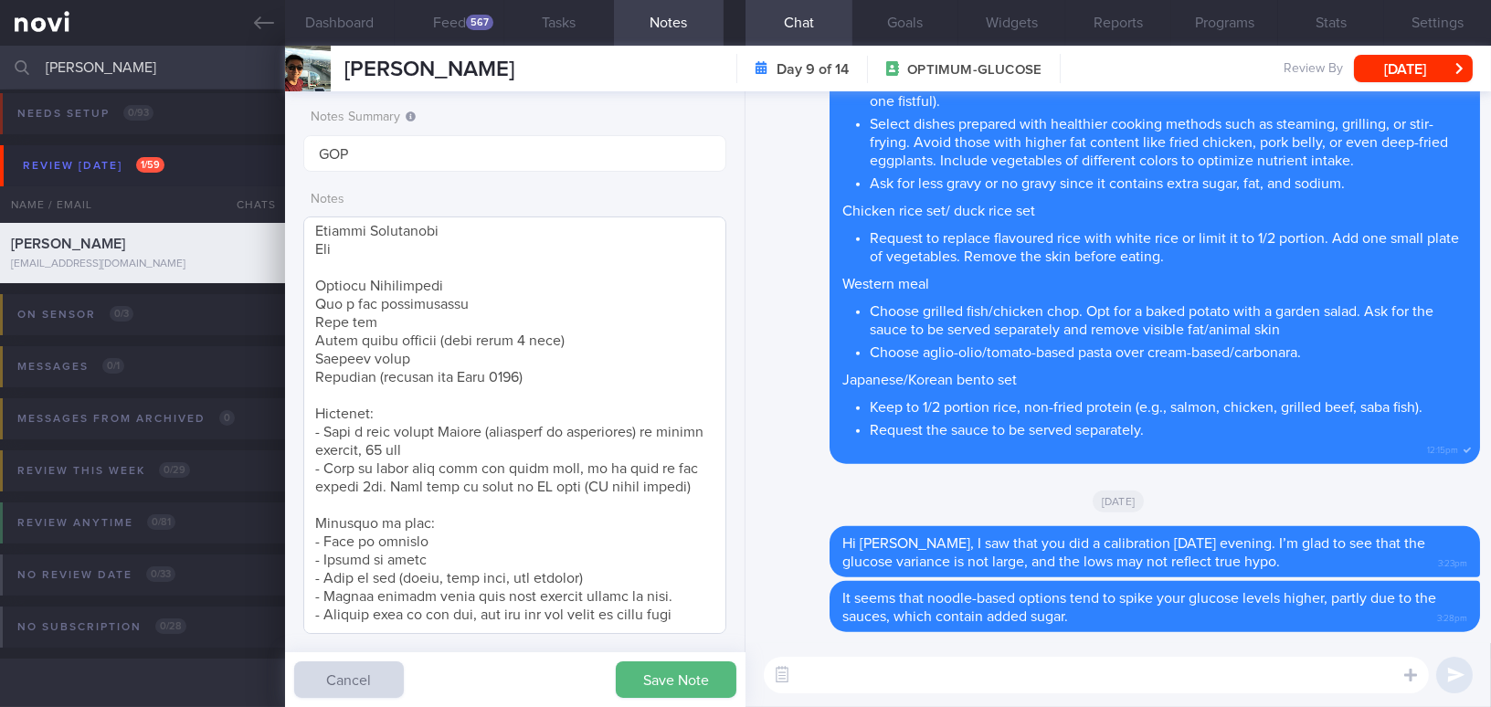
scroll to position [596, 0]
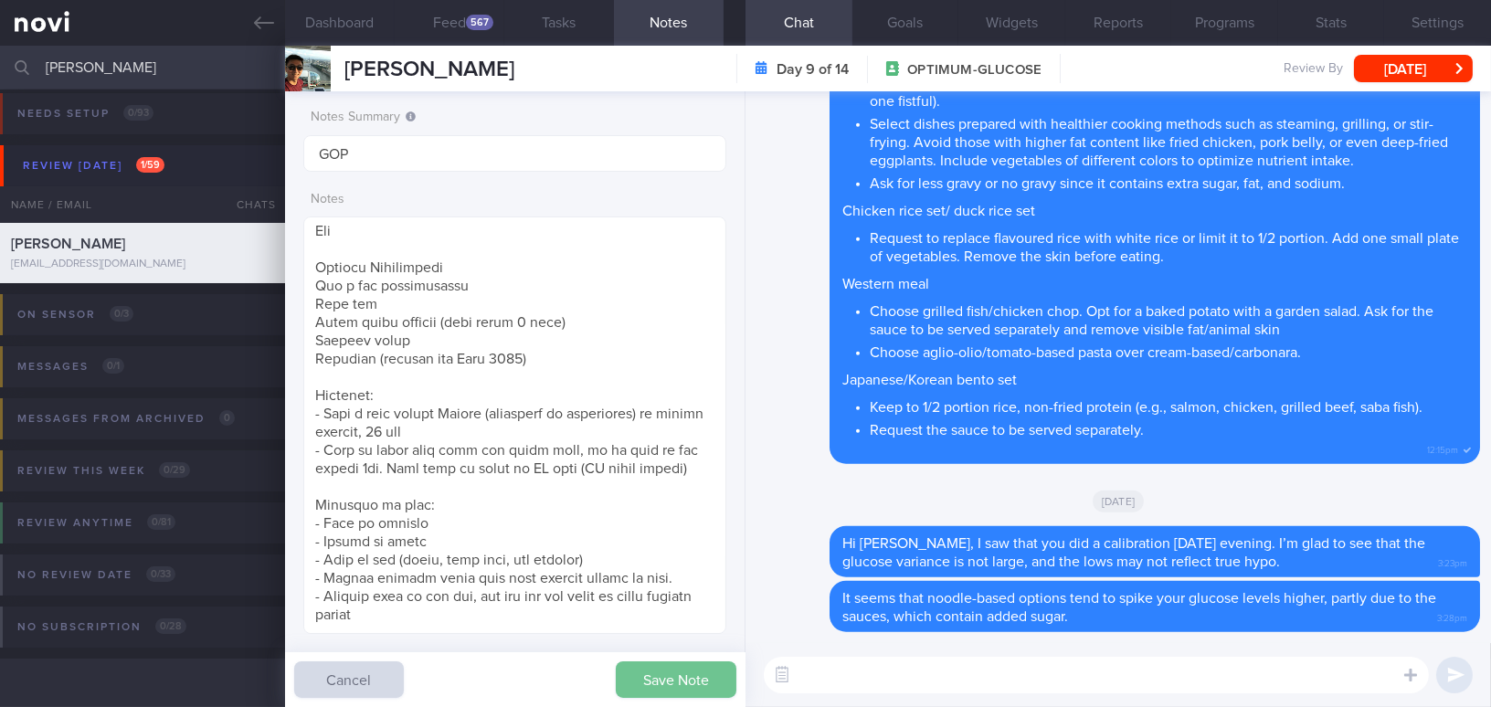
type textarea "[DEMOGRAPHIC_DATA] [DEMOGRAPHIC_DATA] - Married with 1 son, [DEMOGRAPHIC_DATA] …"
click at [661, 681] on button "Save Note" at bounding box center [676, 679] width 121 height 37
click at [1418, 17] on button "Settings" at bounding box center [1437, 23] width 107 height 46
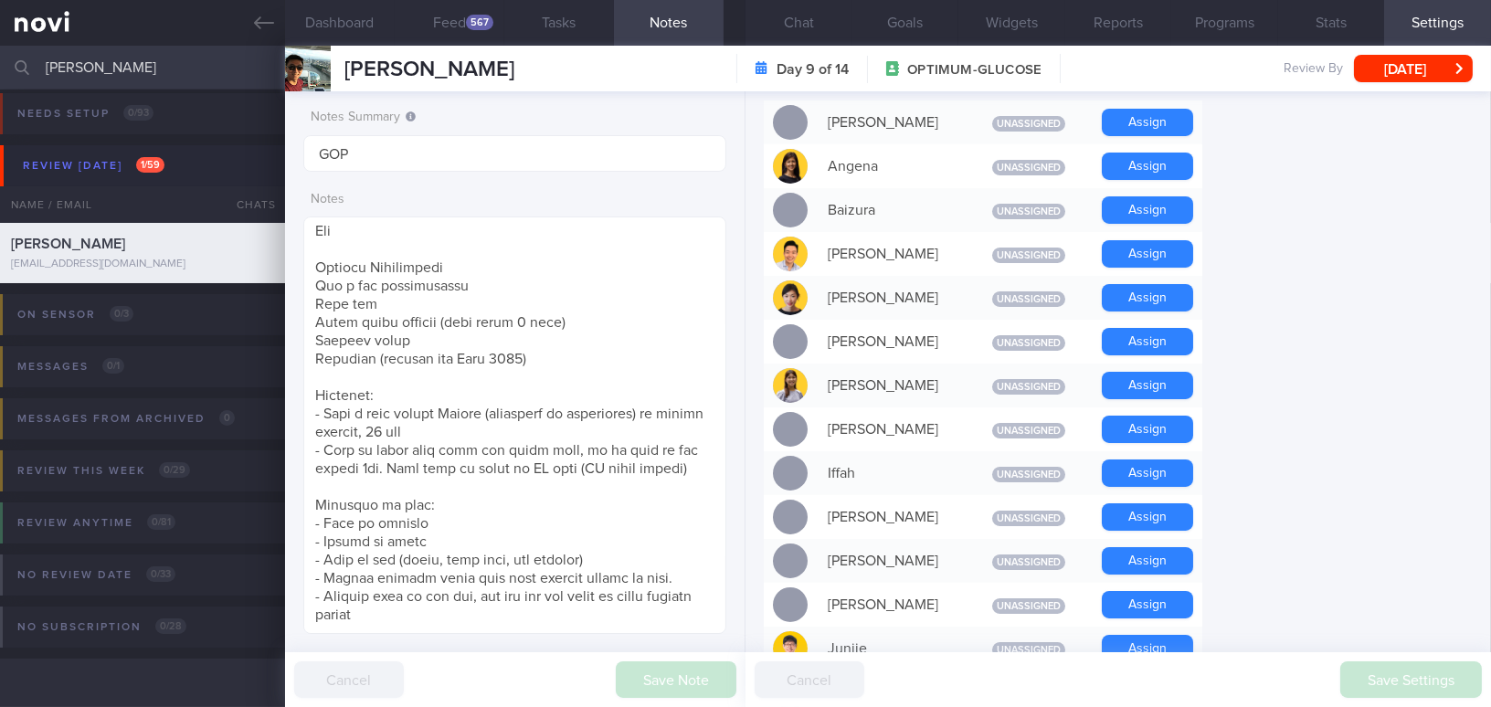
scroll to position [332, 0]
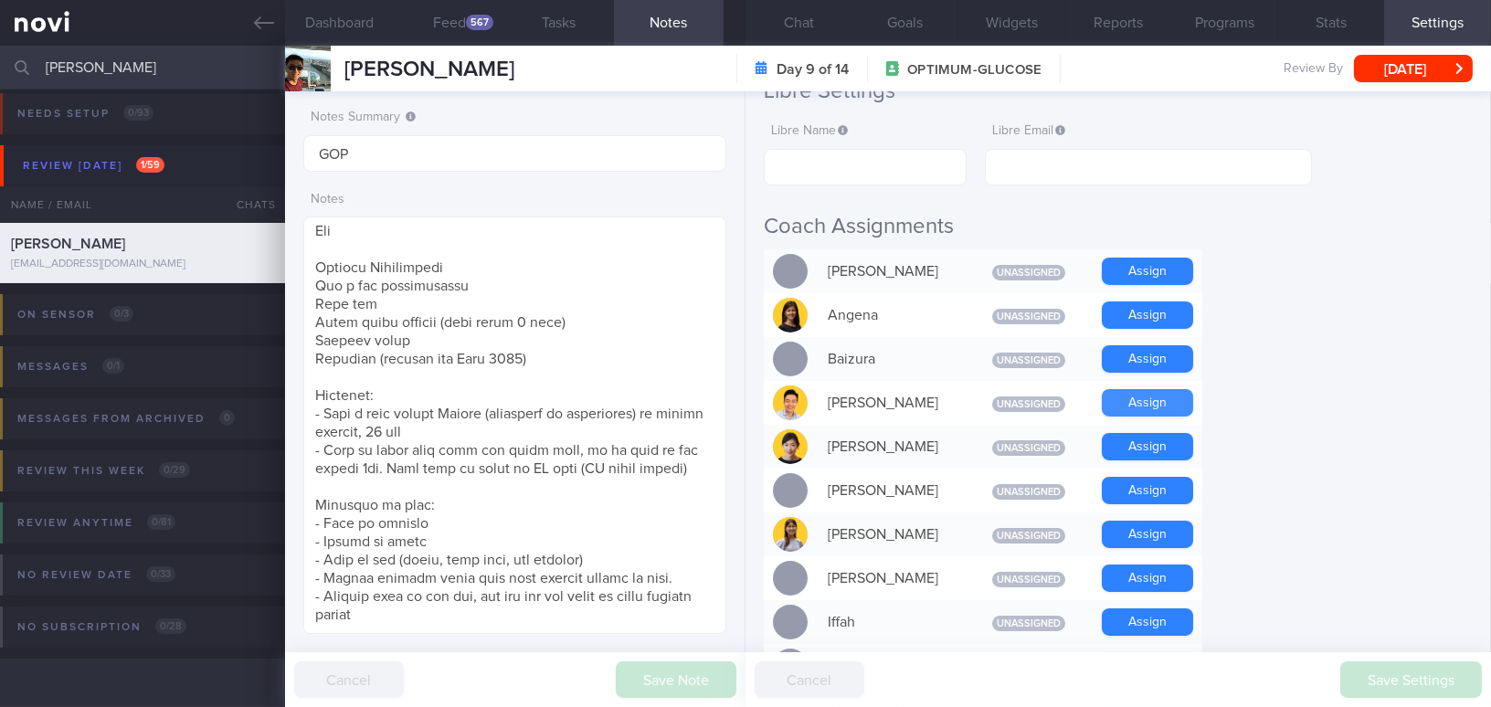
click at [1137, 406] on button "Assign" at bounding box center [1147, 402] width 91 height 27
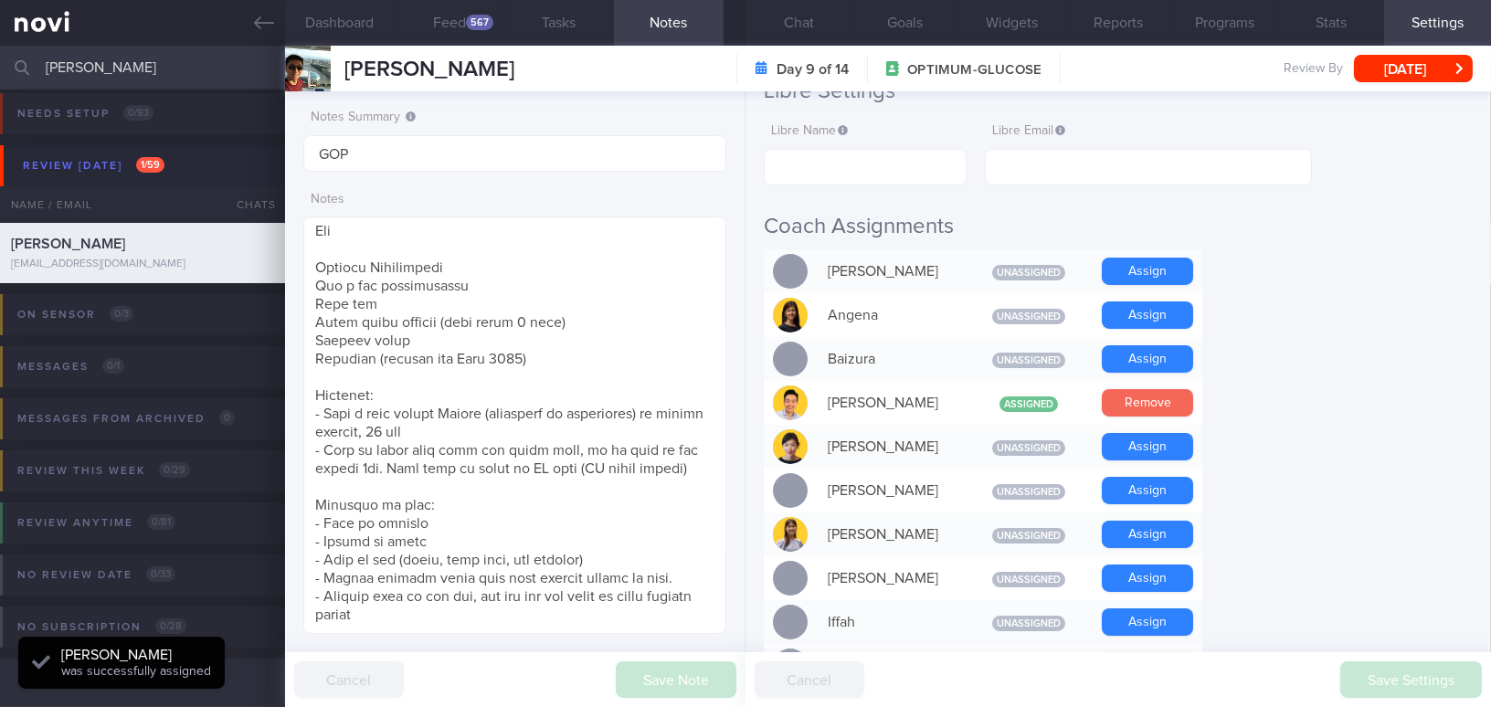
scroll to position [193, 385]
click at [784, 23] on button "Chat" at bounding box center [798, 23] width 107 height 46
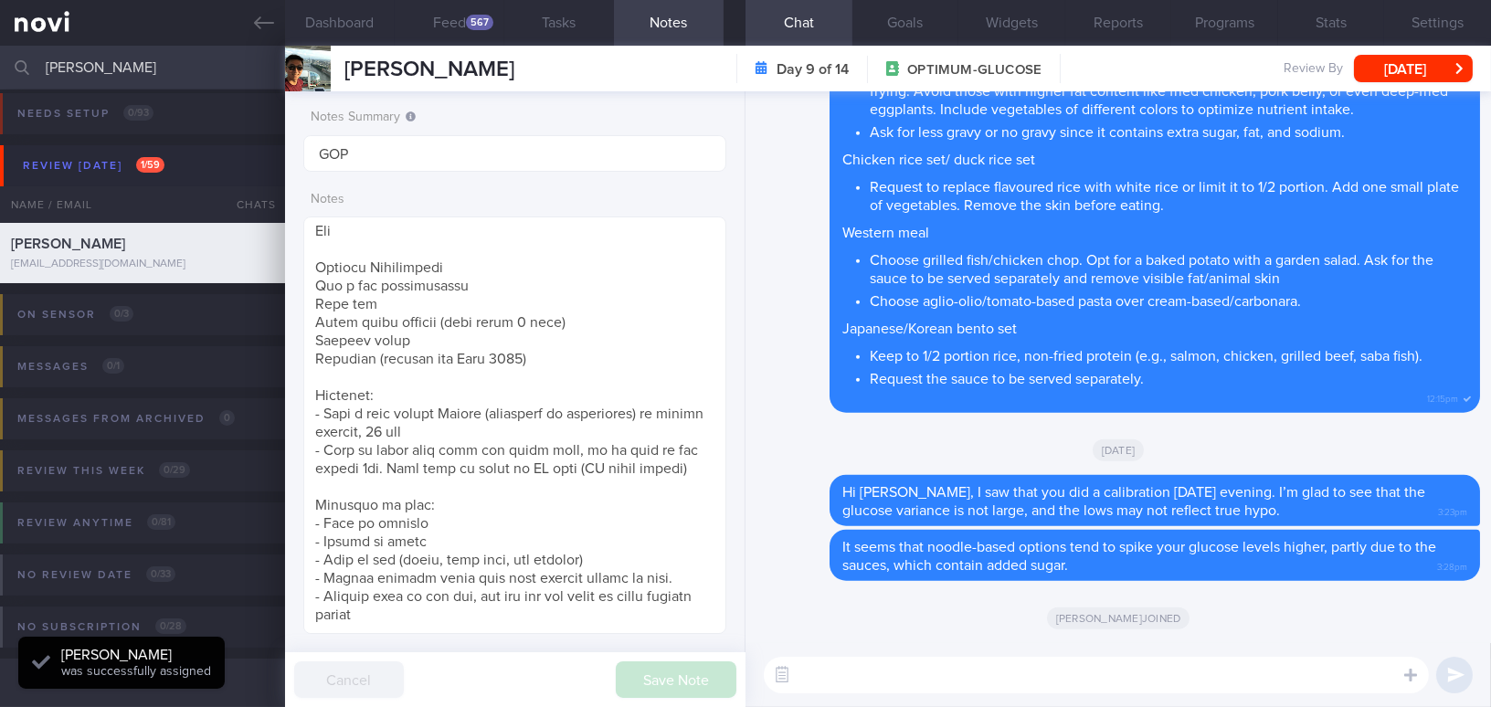
click at [884, 664] on textarea at bounding box center [1096, 675] width 665 height 37
paste textarea "I also wanted to let you know that I will be away from [DATE] to [DATE]. I have…"
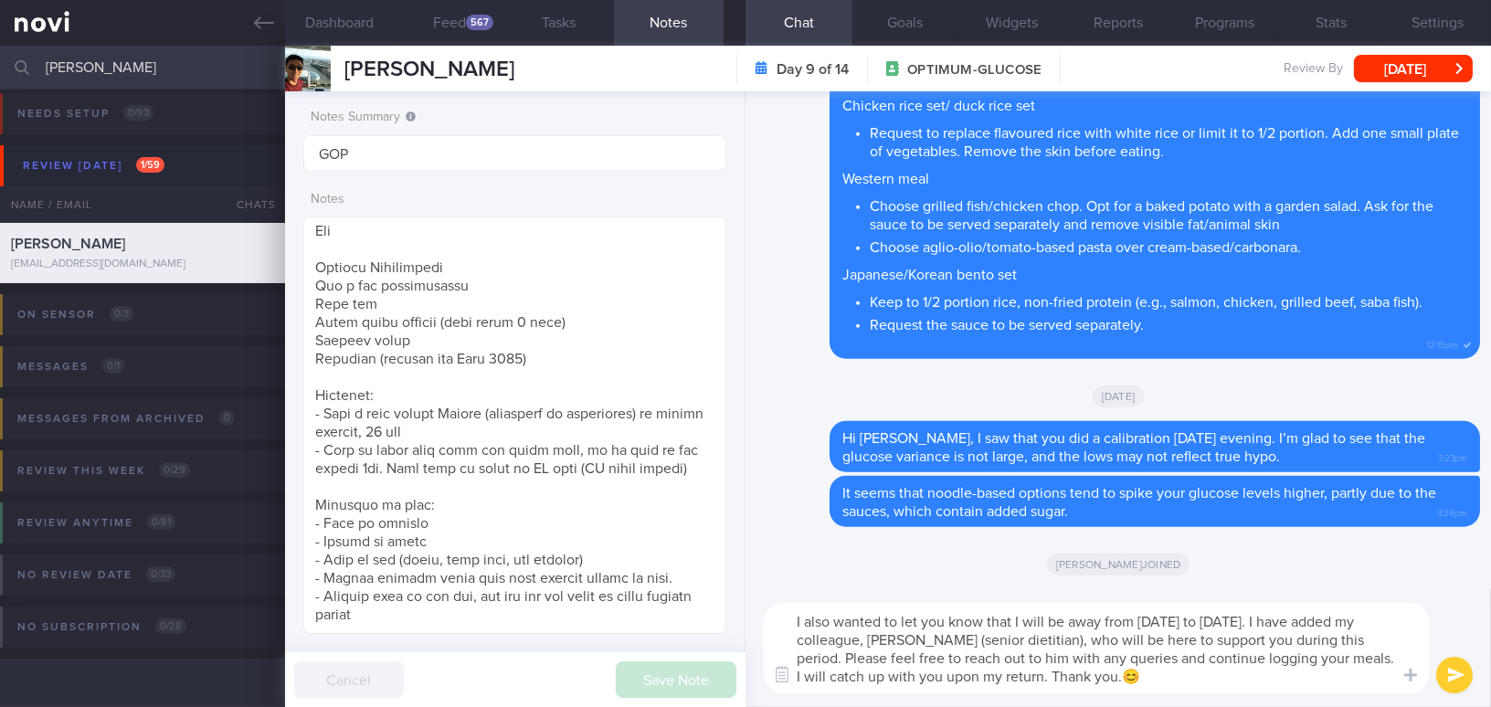
type textarea "I also wanted to let you know that I will be away from 5/9/25 to 14/9/25. I hav…"
click at [1448, 670] on button "submit" at bounding box center [1454, 675] width 37 height 37
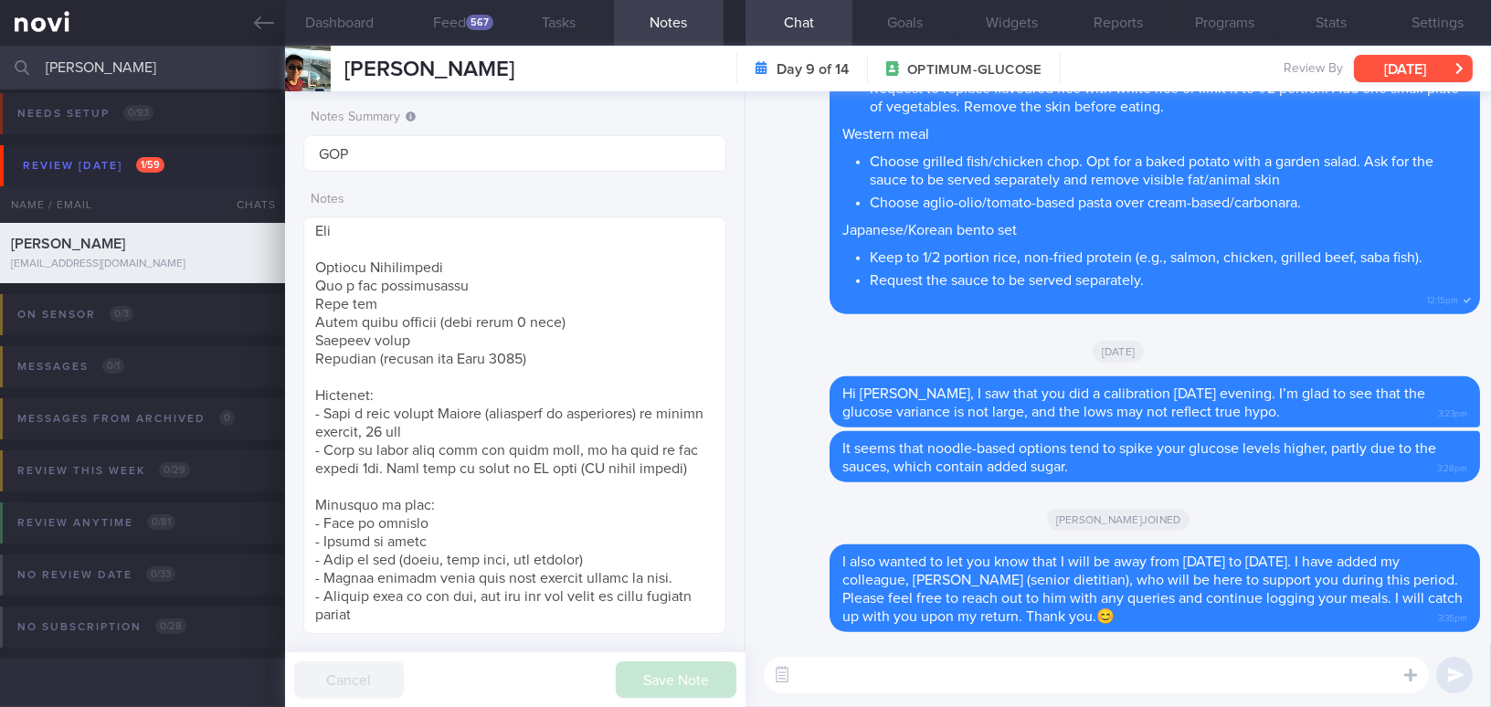
click at [1387, 62] on button "Tue, 2 Sep" at bounding box center [1413, 68] width 119 height 27
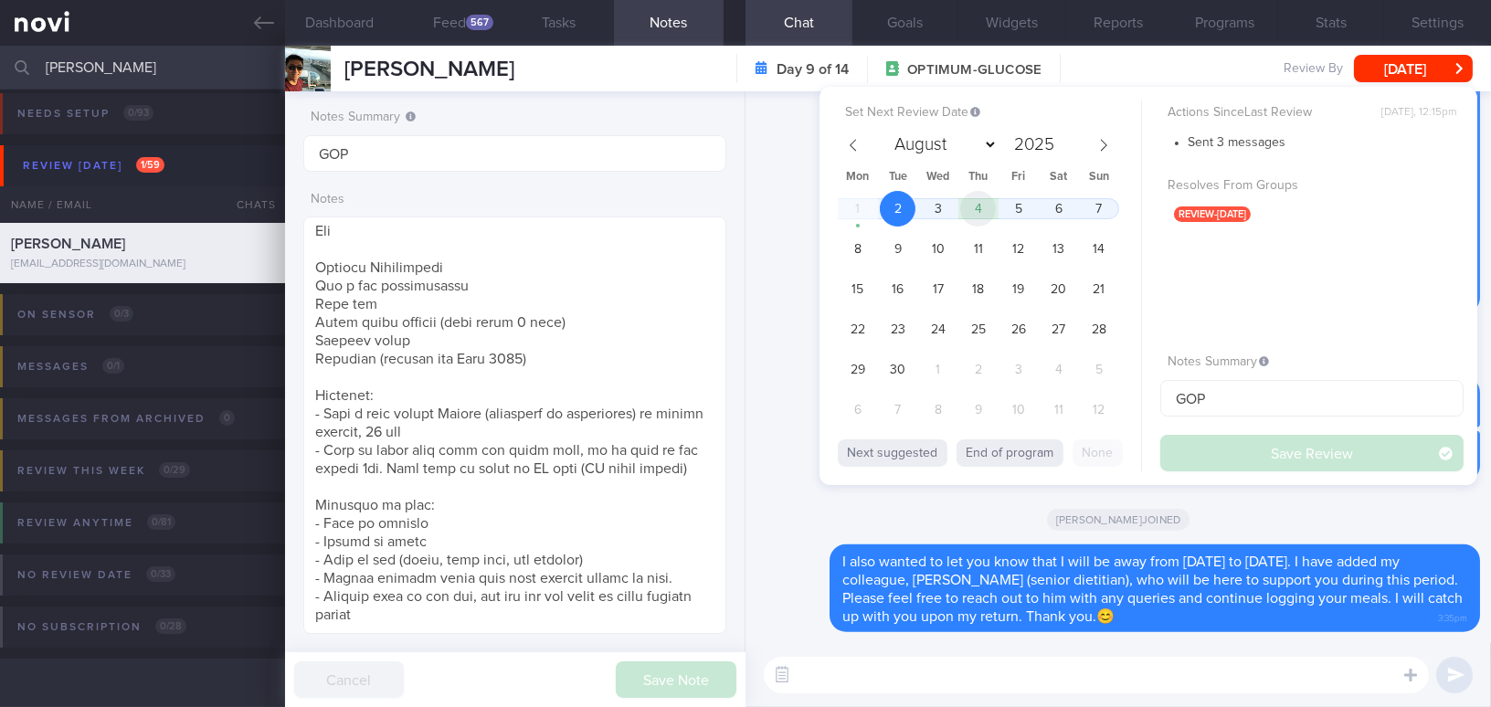
click at [978, 210] on span "4" at bounding box center [978, 209] width 36 height 36
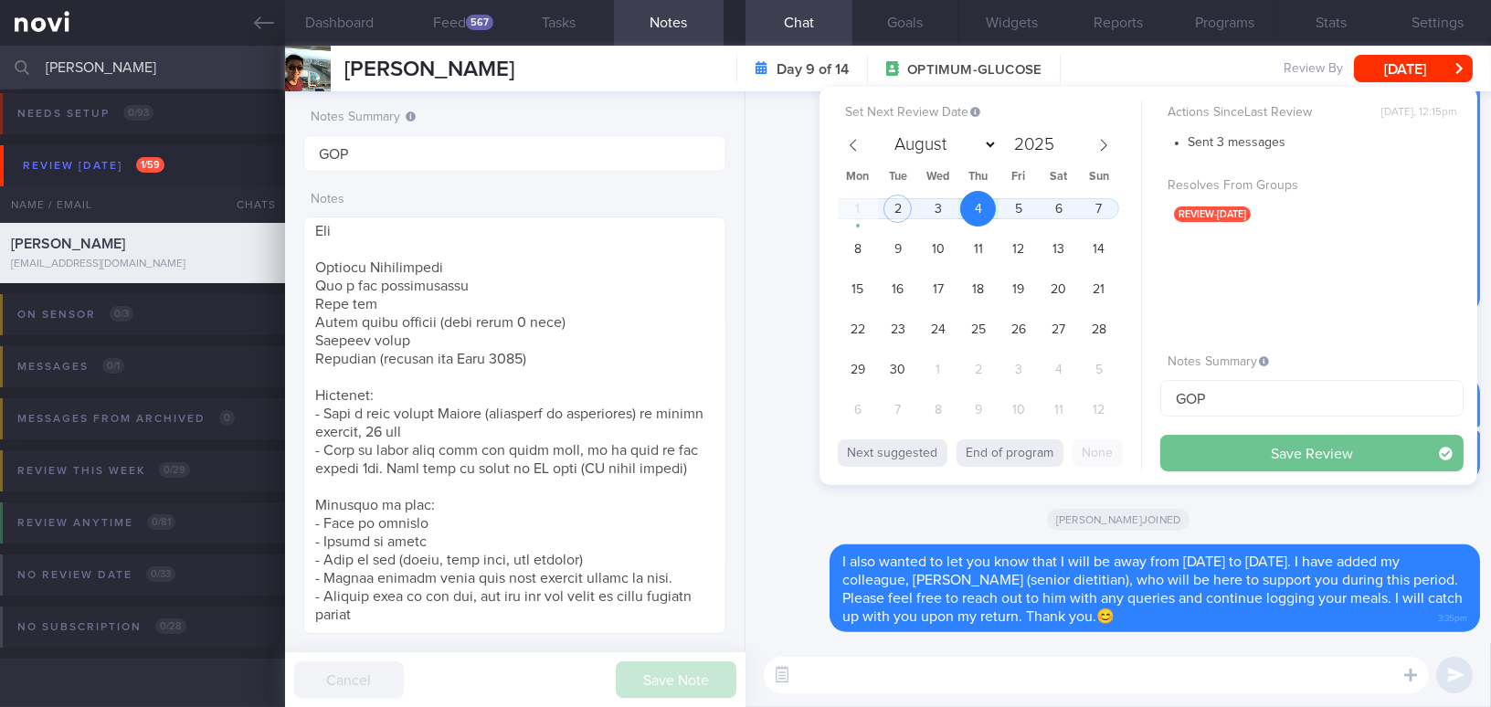
click at [1221, 452] on button "Save Review" at bounding box center [1311, 453] width 303 height 37
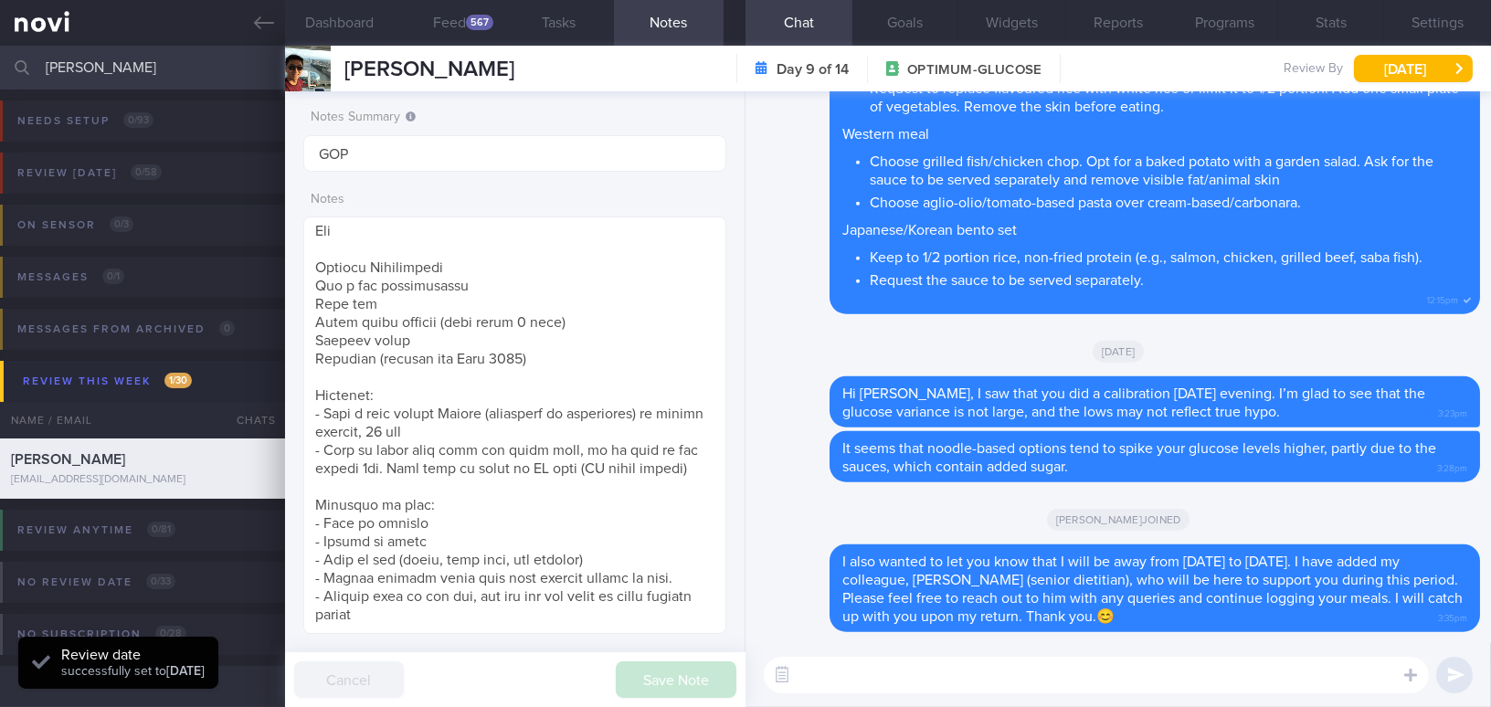
scroll to position [193, 385]
click at [935, 518] on div "Chad joined" at bounding box center [1117, 518] width 723 height 51
click at [484, 25] on div "567" at bounding box center [479, 23] width 27 height 16
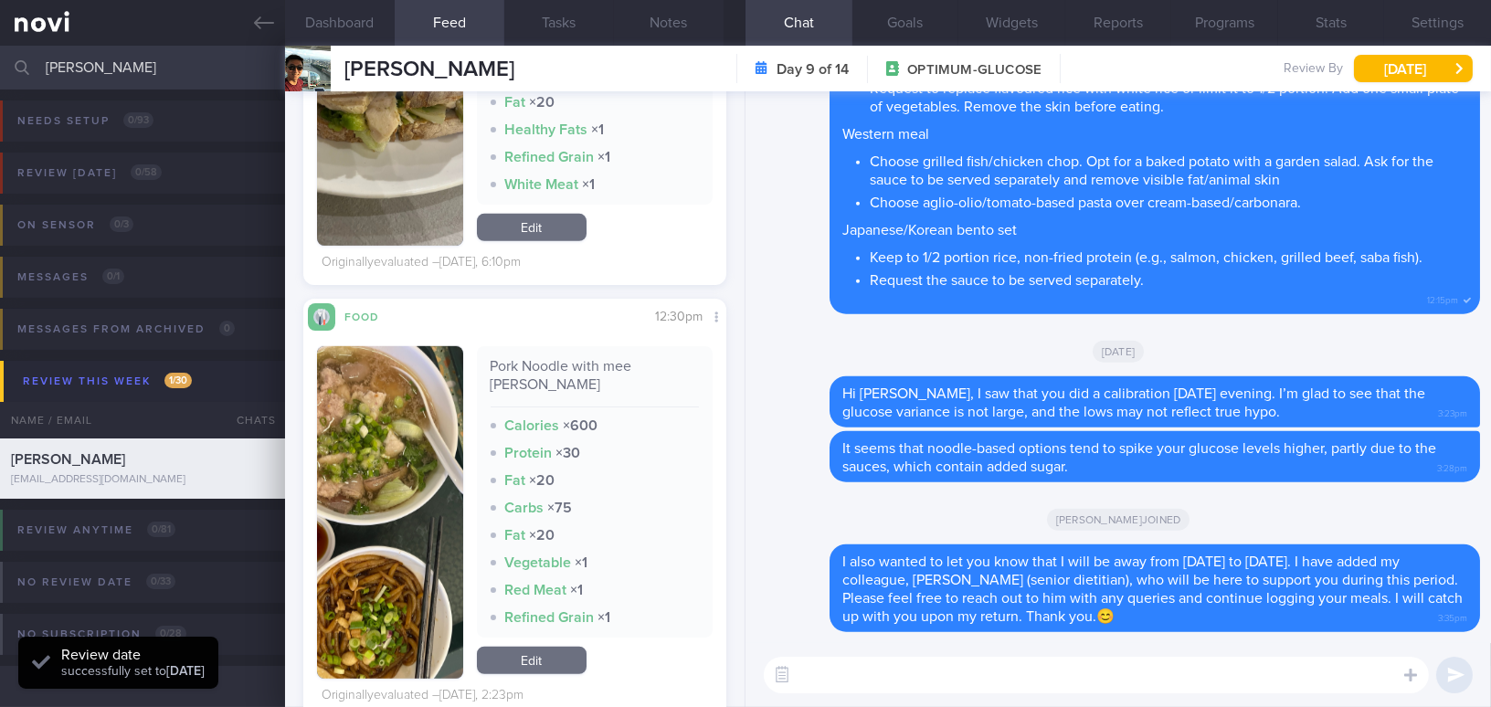
scroll to position [2241, 0]
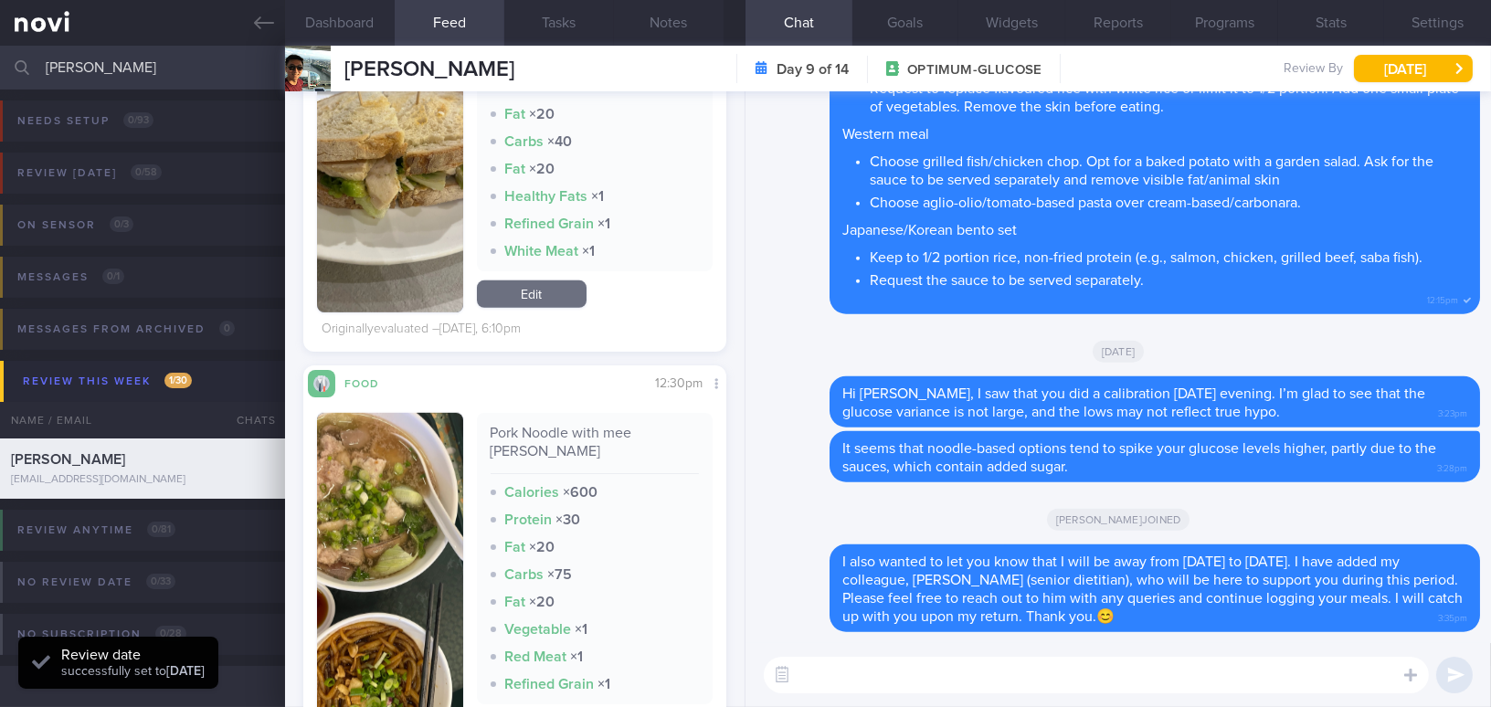
drag, startPoint x: 133, startPoint y: 65, endPoint x: 11, endPoint y: 56, distance: 122.7
click at [11, 56] on div "chu yen Assigned patients Assigned patients All active patients Archived patien…" at bounding box center [745, 68] width 1491 height 44
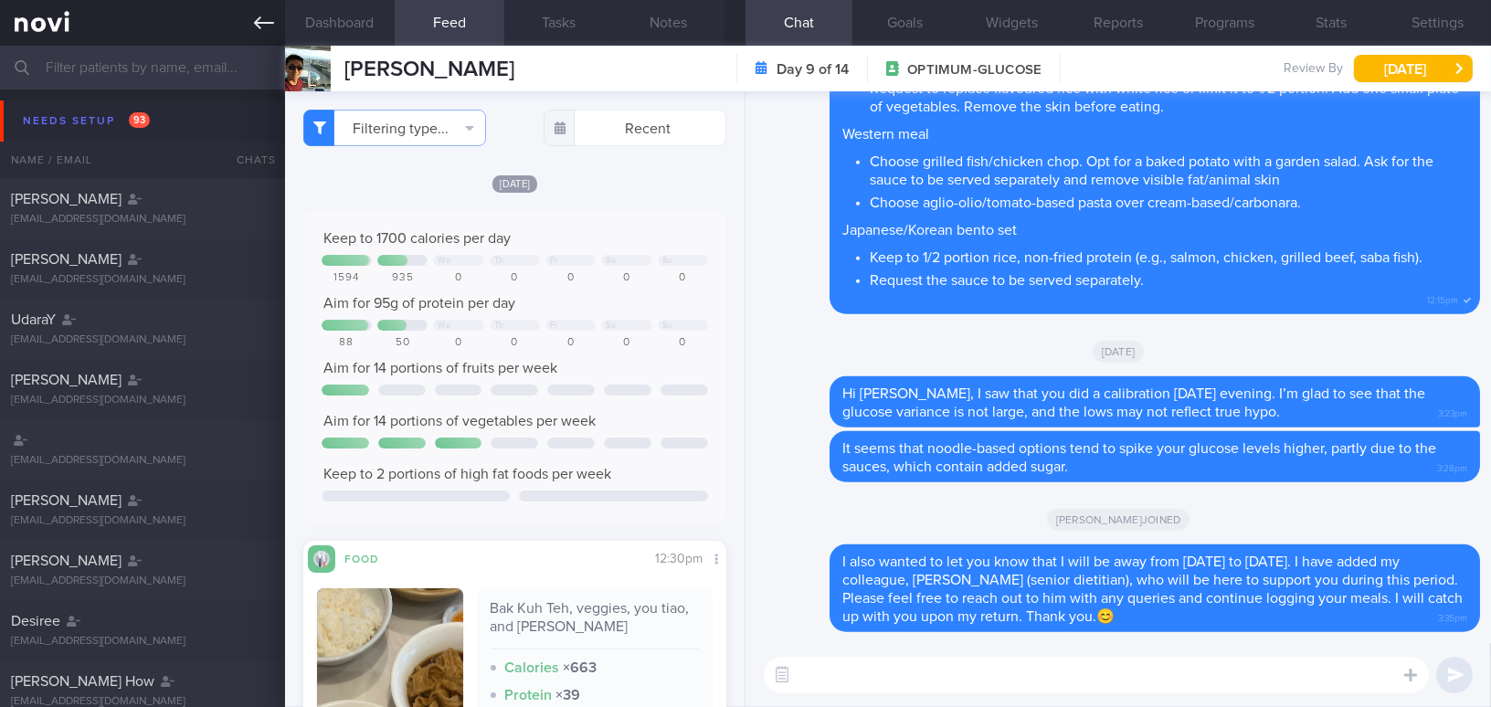
click at [263, 15] on icon at bounding box center [264, 23] width 20 height 20
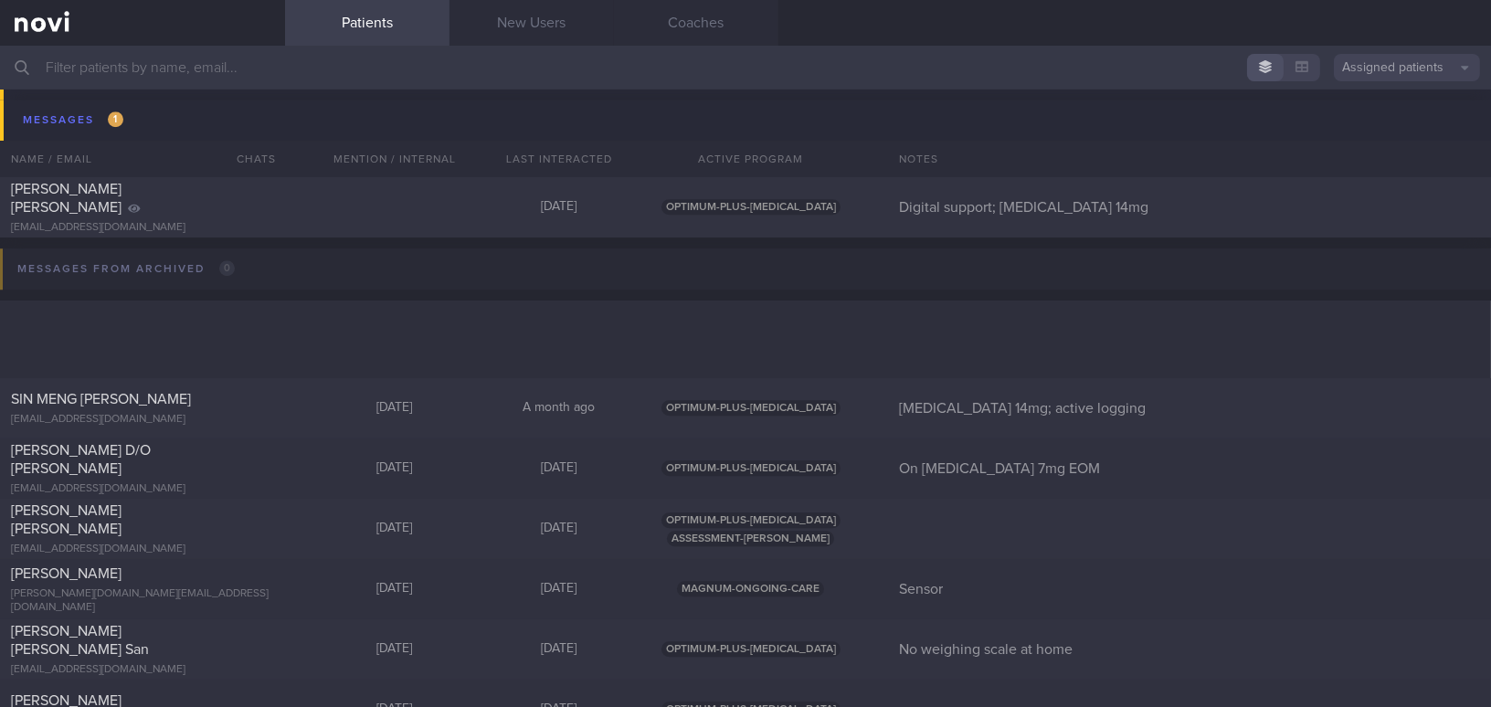
scroll to position [9882, 0]
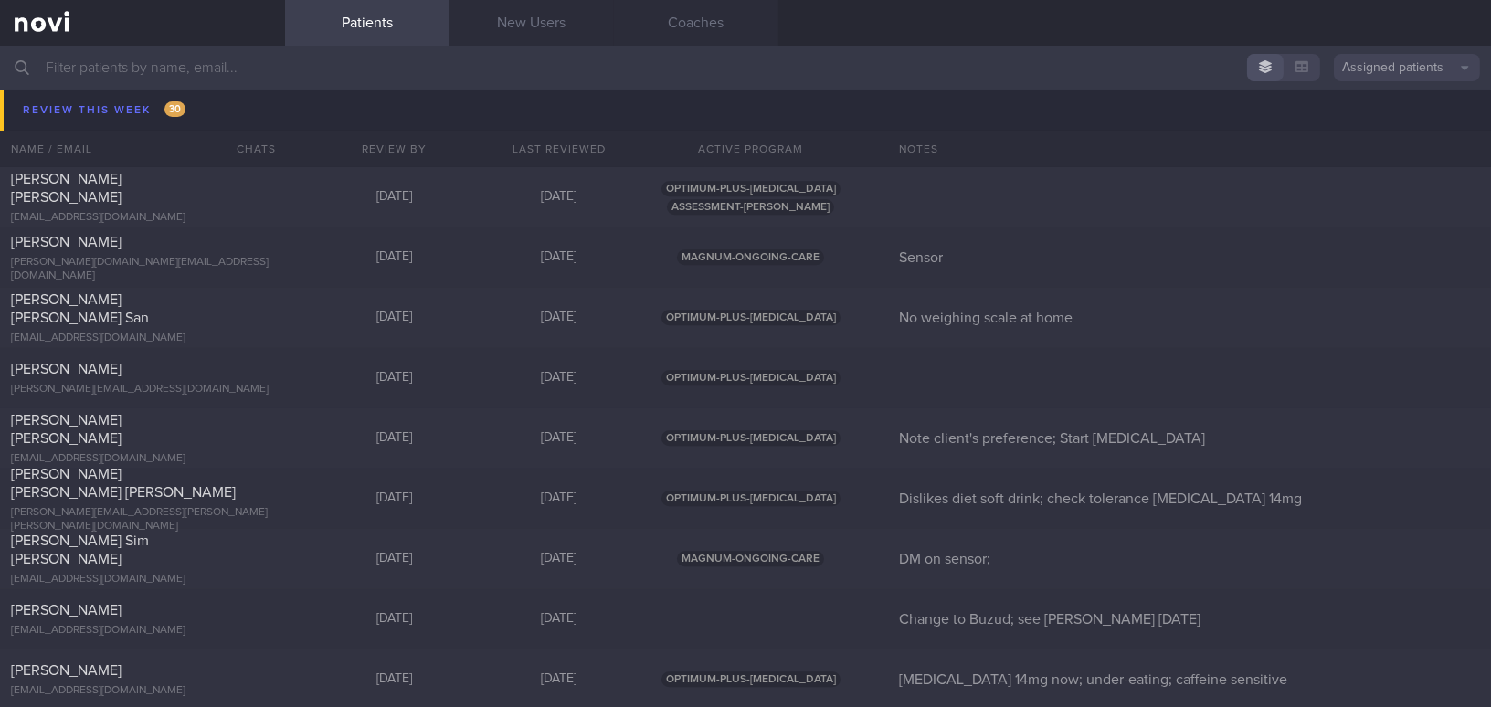
click at [206, 71] on input "text" at bounding box center [745, 68] width 1491 height 44
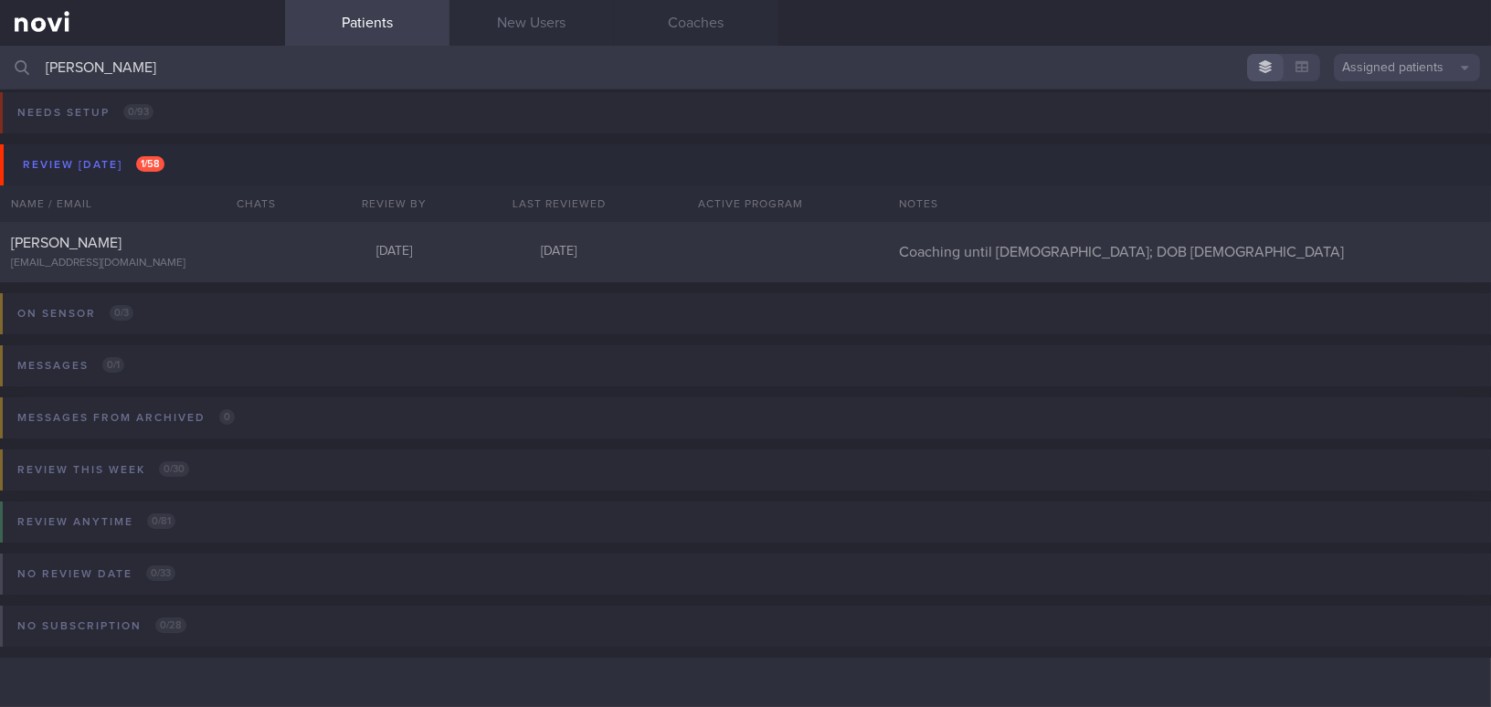
scroll to position [7, 0]
type input "teo kim"
click at [144, 252] on div "TEO KIM CHOO vista0168@yahoo.com" at bounding box center [142, 253] width 285 height 37
select select "8"
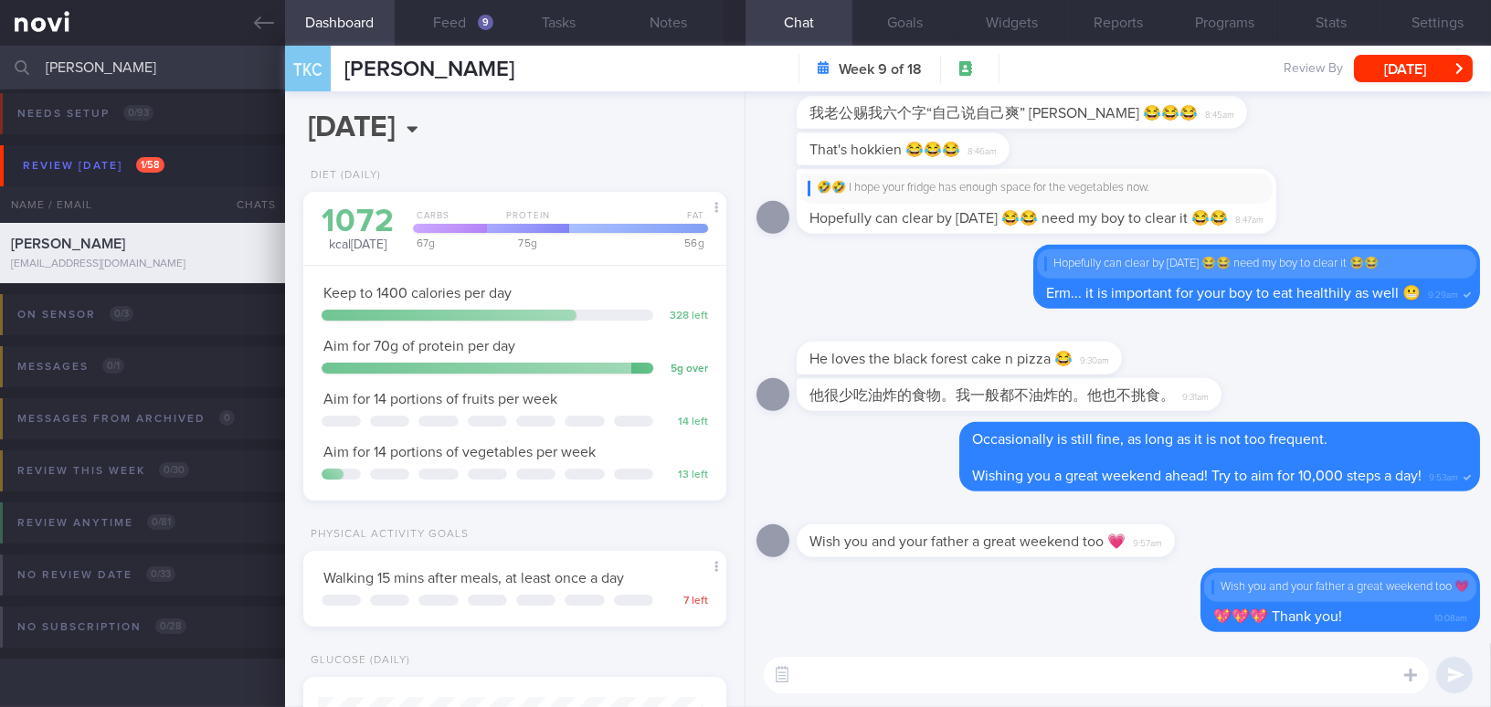
scroll to position [193, 385]
drag, startPoint x: 176, startPoint y: 70, endPoint x: 0, endPoint y: 68, distance: 176.3
click at [0, 68] on input "teo kim" at bounding box center [745, 68] width 1491 height 44
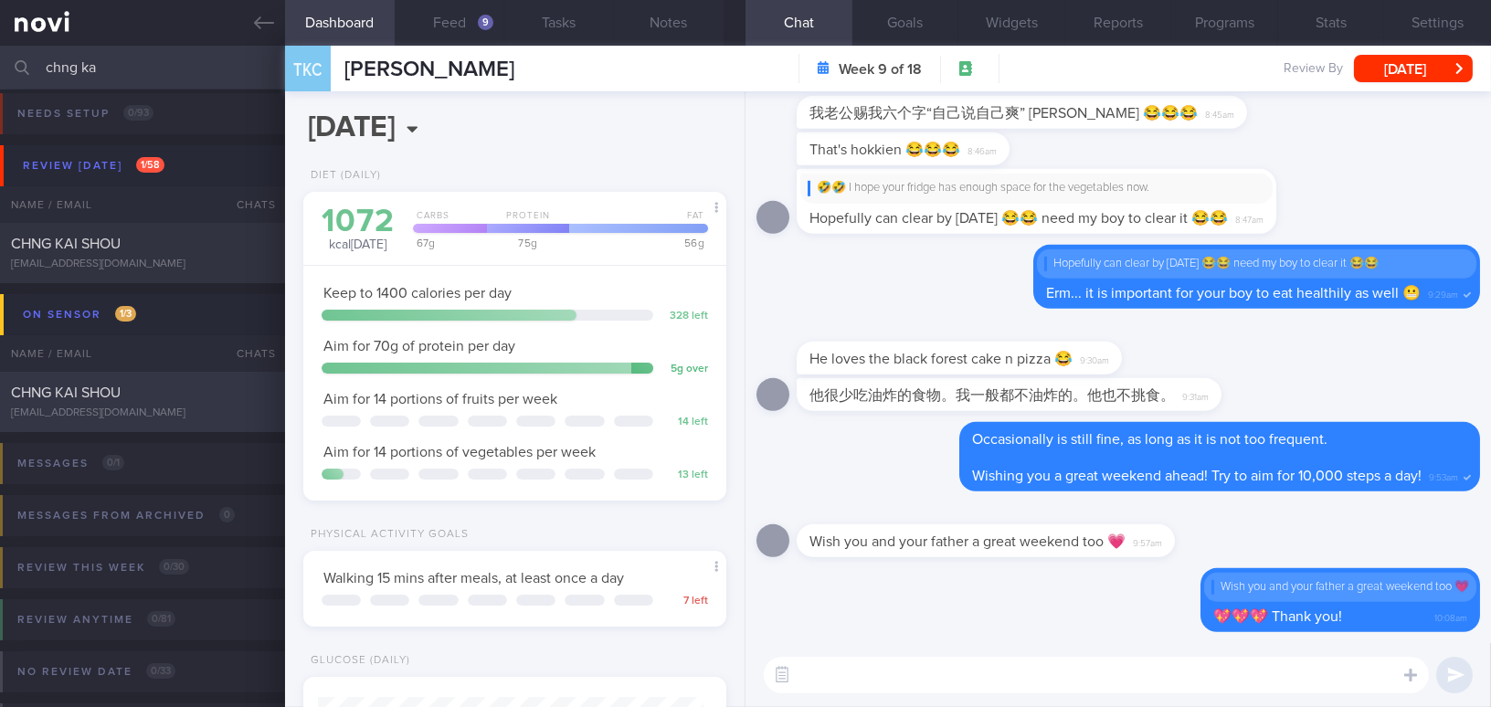
type input "chng ka"
click at [42, 394] on span "CHNG KAI SHOU" at bounding box center [66, 392] width 110 height 15
type input "SAF LIP"
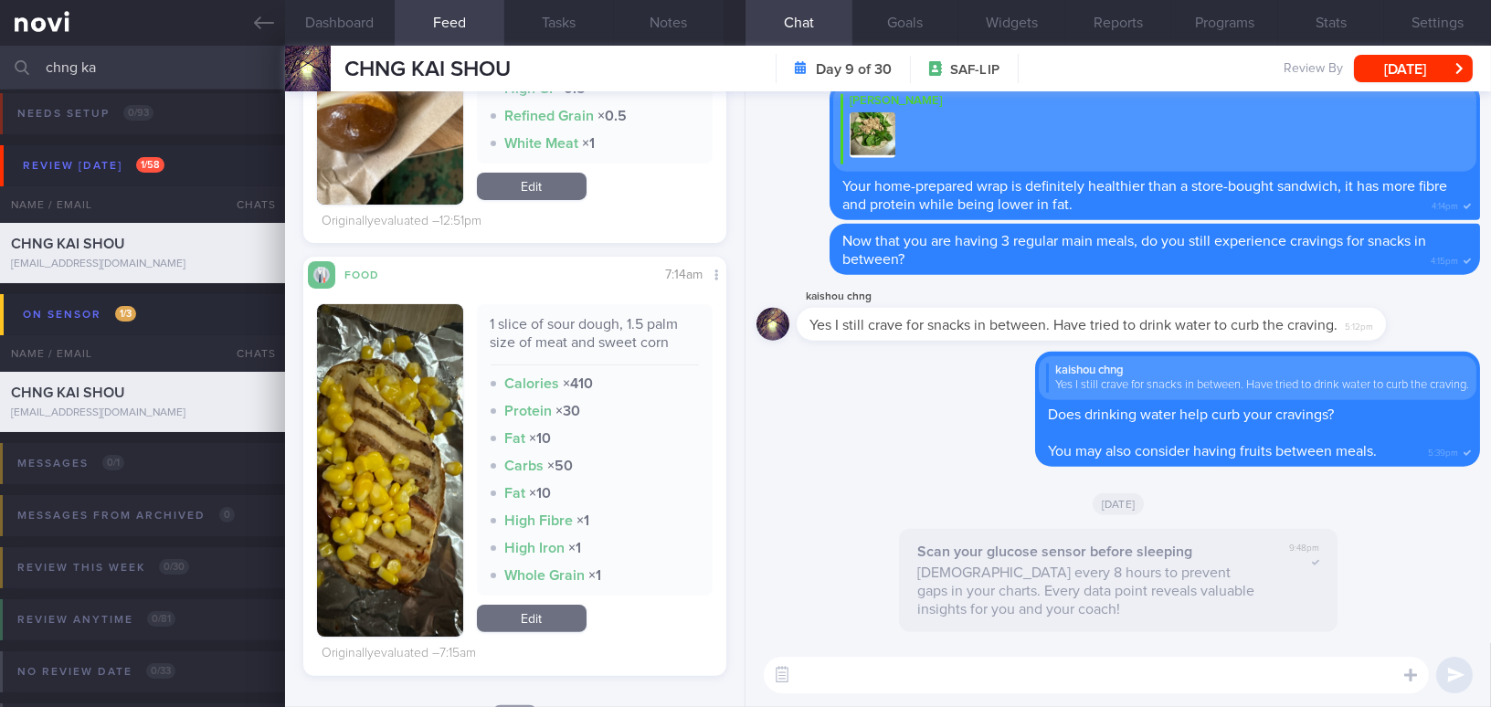
scroll to position [1245, 0]
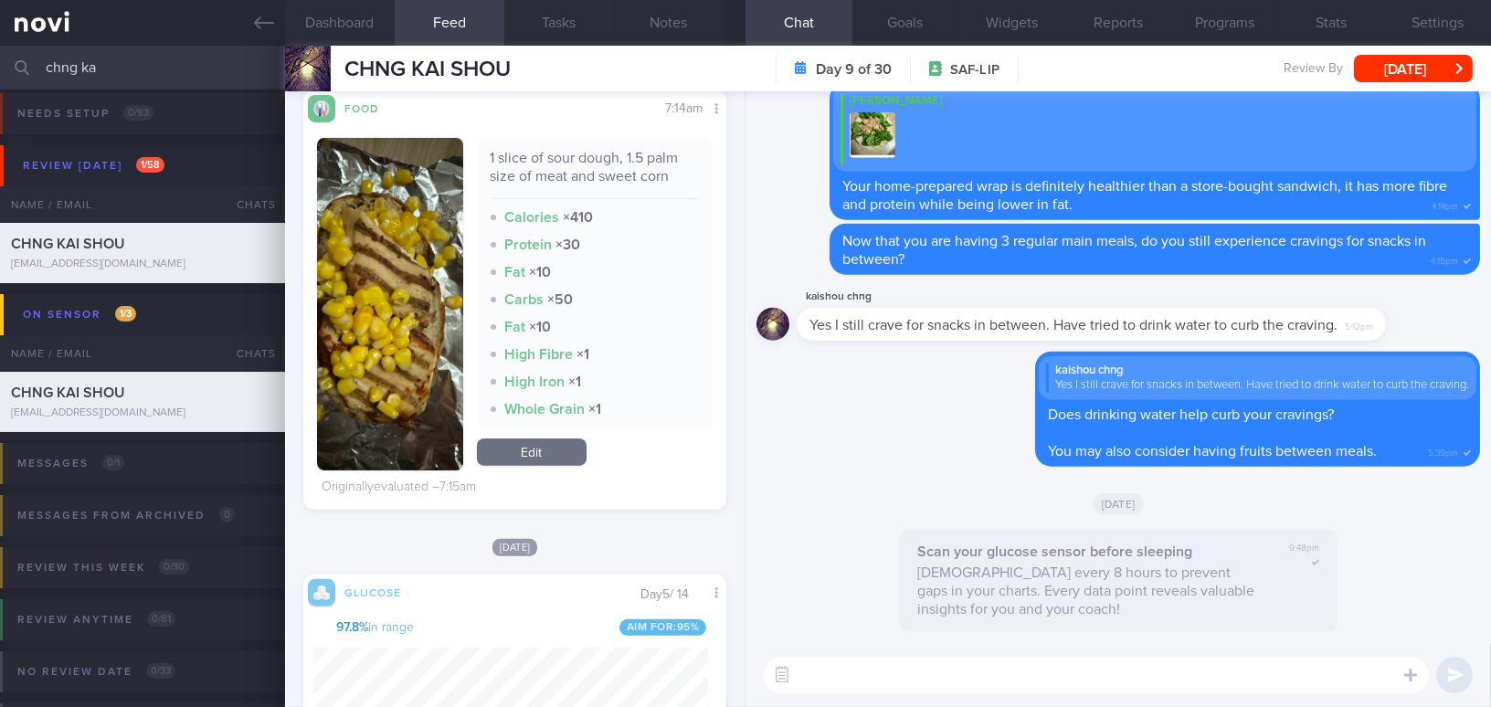
click at [427, 368] on div "Installed" at bounding box center [394, 353] width 164 height 37
click at [391, 360] on div "Installed" at bounding box center [394, 353] width 164 height 37
click at [409, 315] on button "On sensor 1 / 3" at bounding box center [748, 314] width 1496 height 41
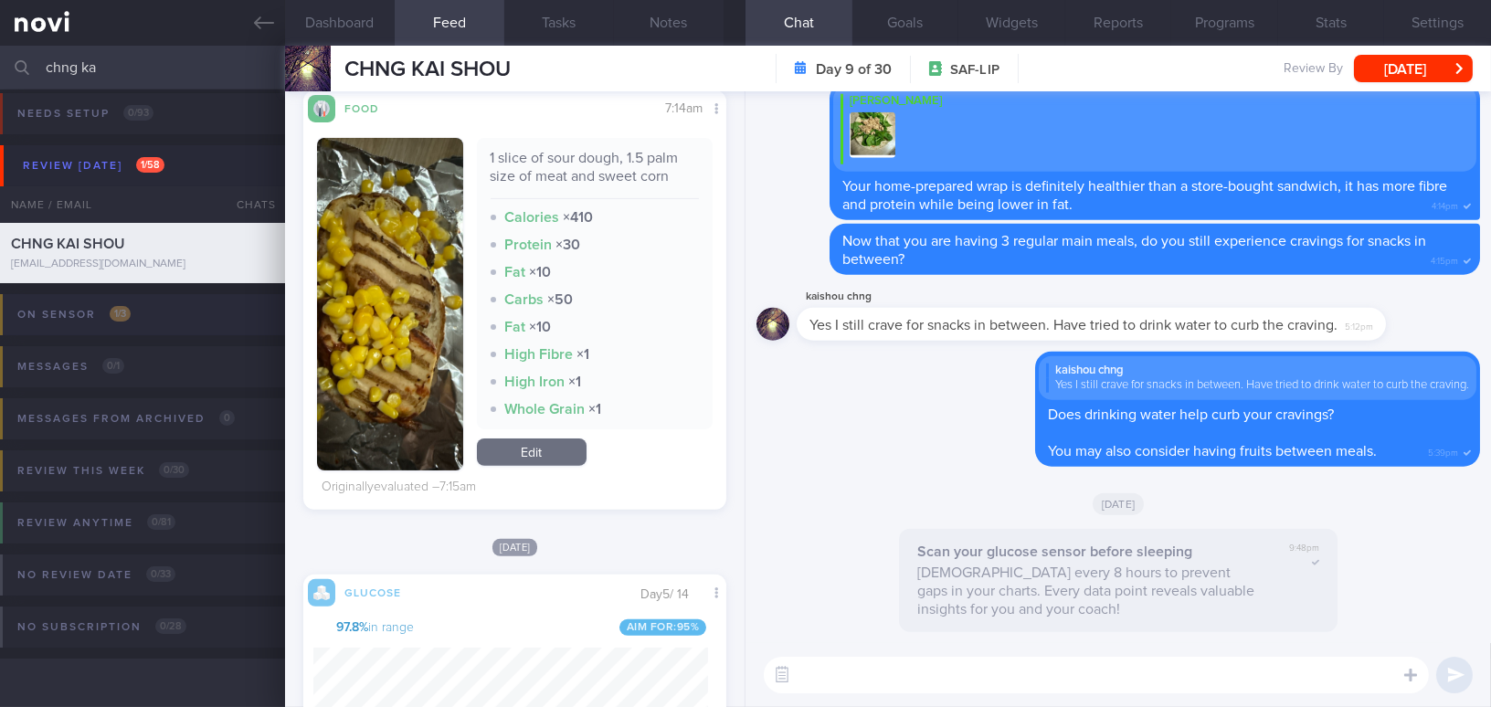
click at [409, 315] on button "On sensor 1 / 3" at bounding box center [743, 320] width 1496 height 52
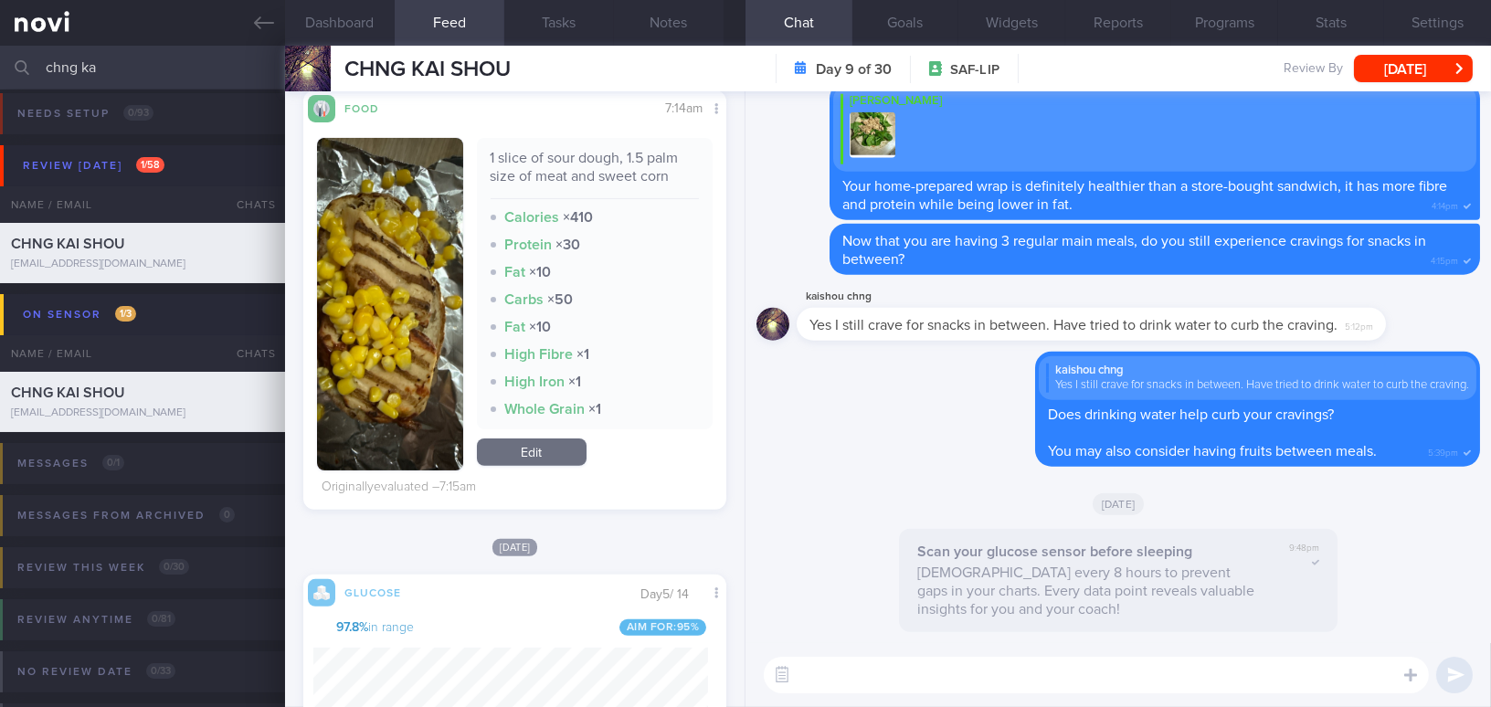
click at [463, 162] on img "button" at bounding box center [390, 304] width 146 height 332
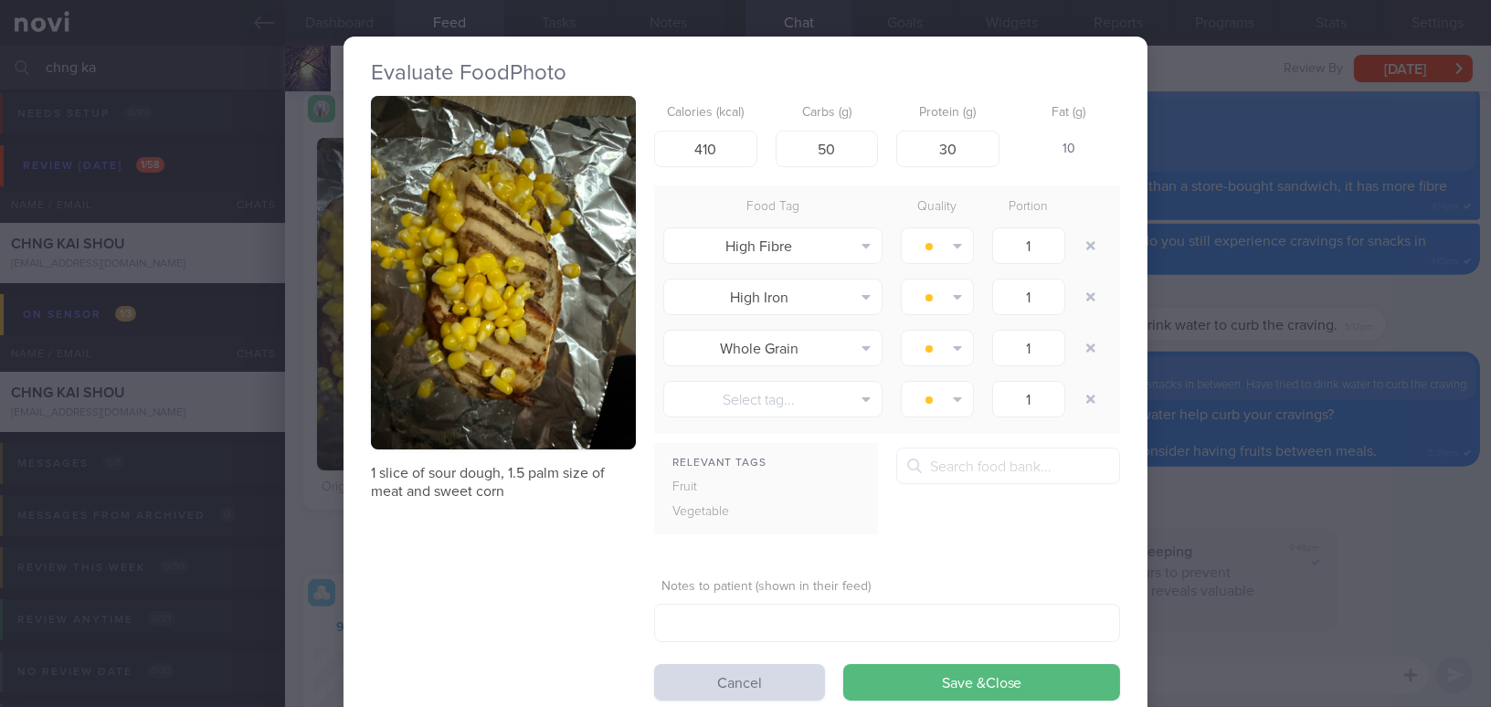
click at [1350, 503] on div "Evaluate Food Photo 1 slice of sour dough, 1.5 palm size of meat and sweet corn…" at bounding box center [745, 353] width 1491 height 707
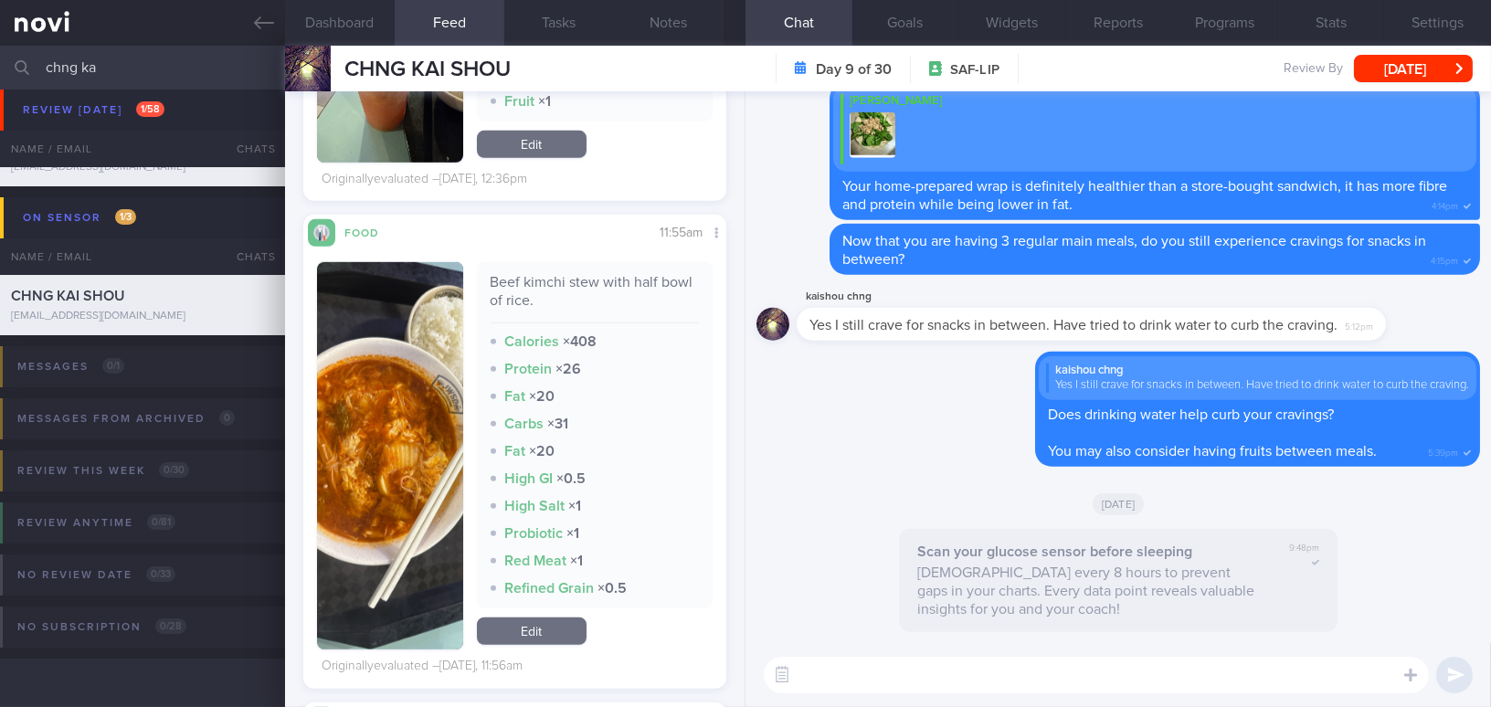
scroll to position [3072, 0]
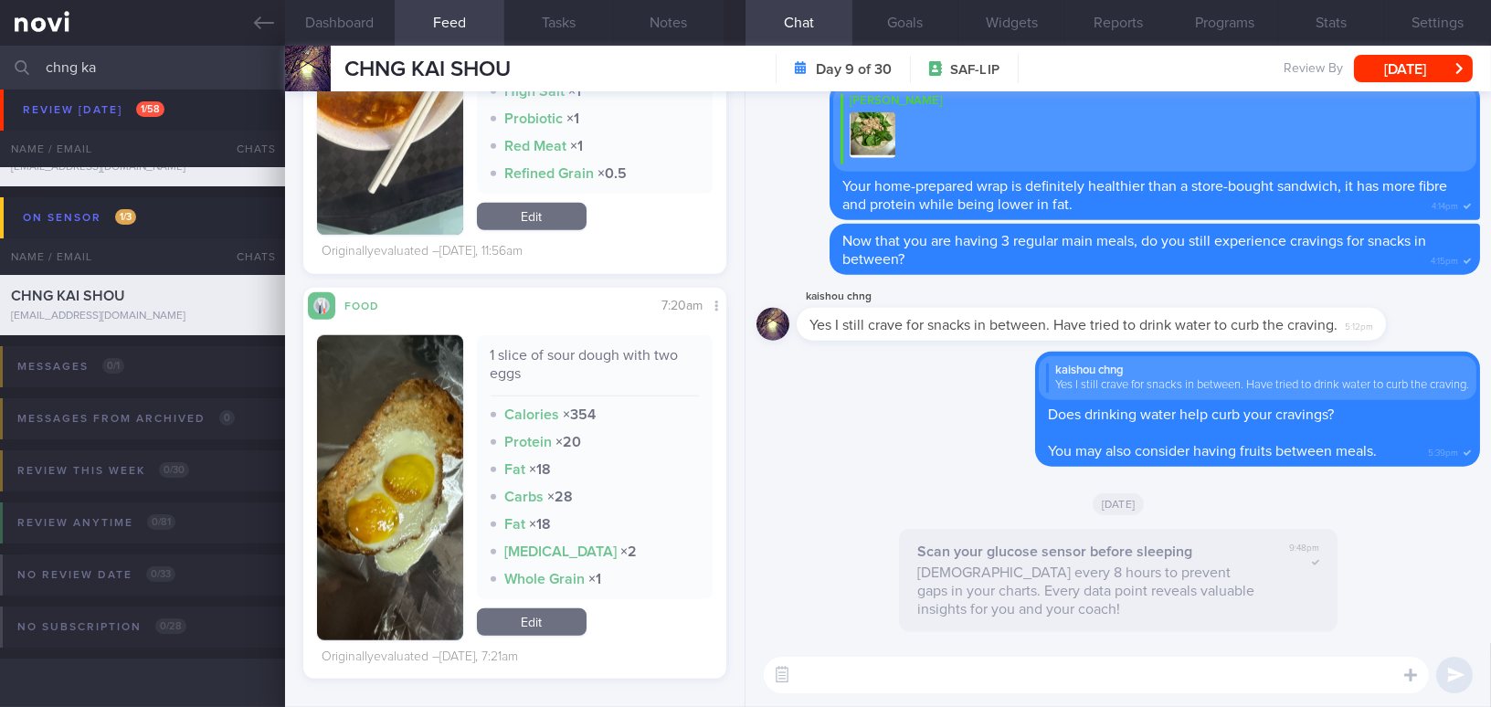
click at [463, 387] on button "button" at bounding box center [390, 487] width 146 height 305
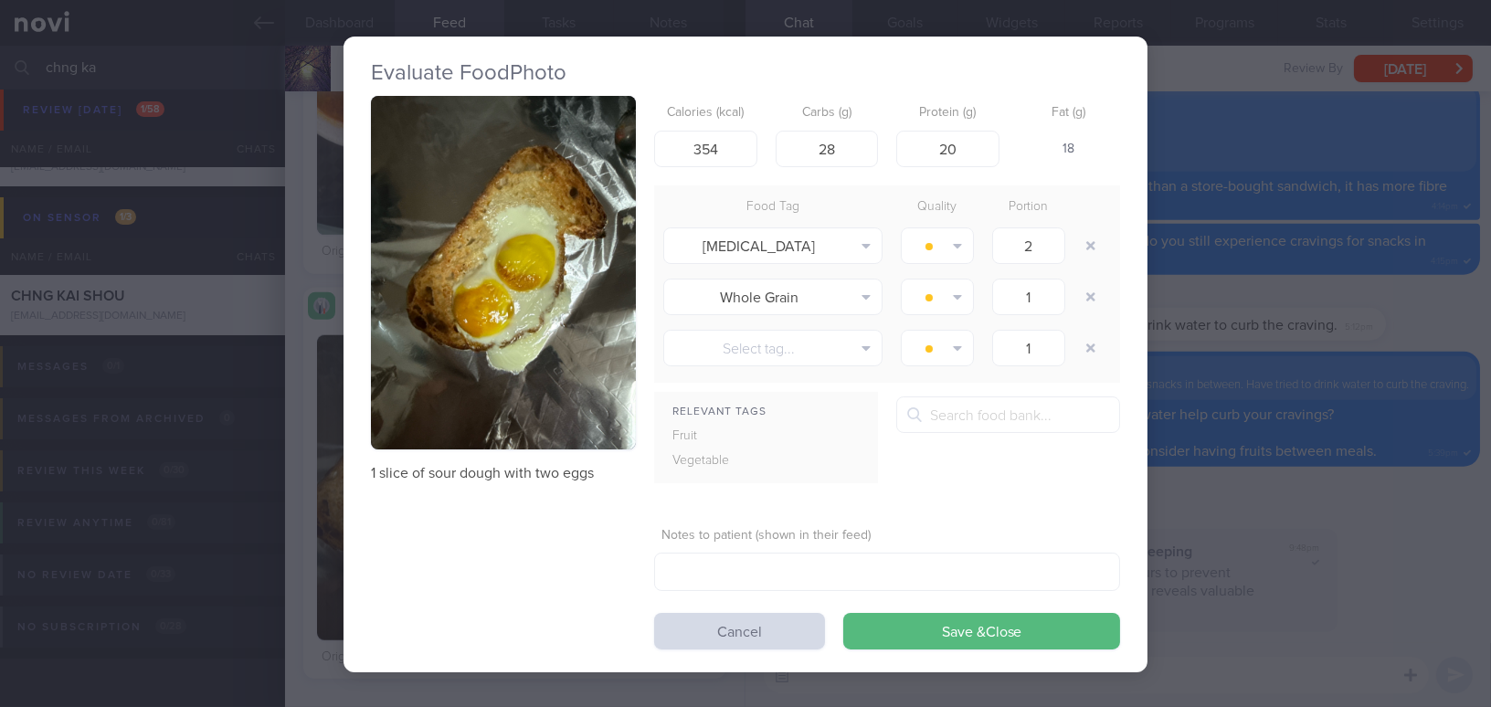
click at [1283, 524] on div "Evaluate Food Photo 1 slice of sour dough with two eggs Calories (kcal) 354 Car…" at bounding box center [745, 353] width 1491 height 707
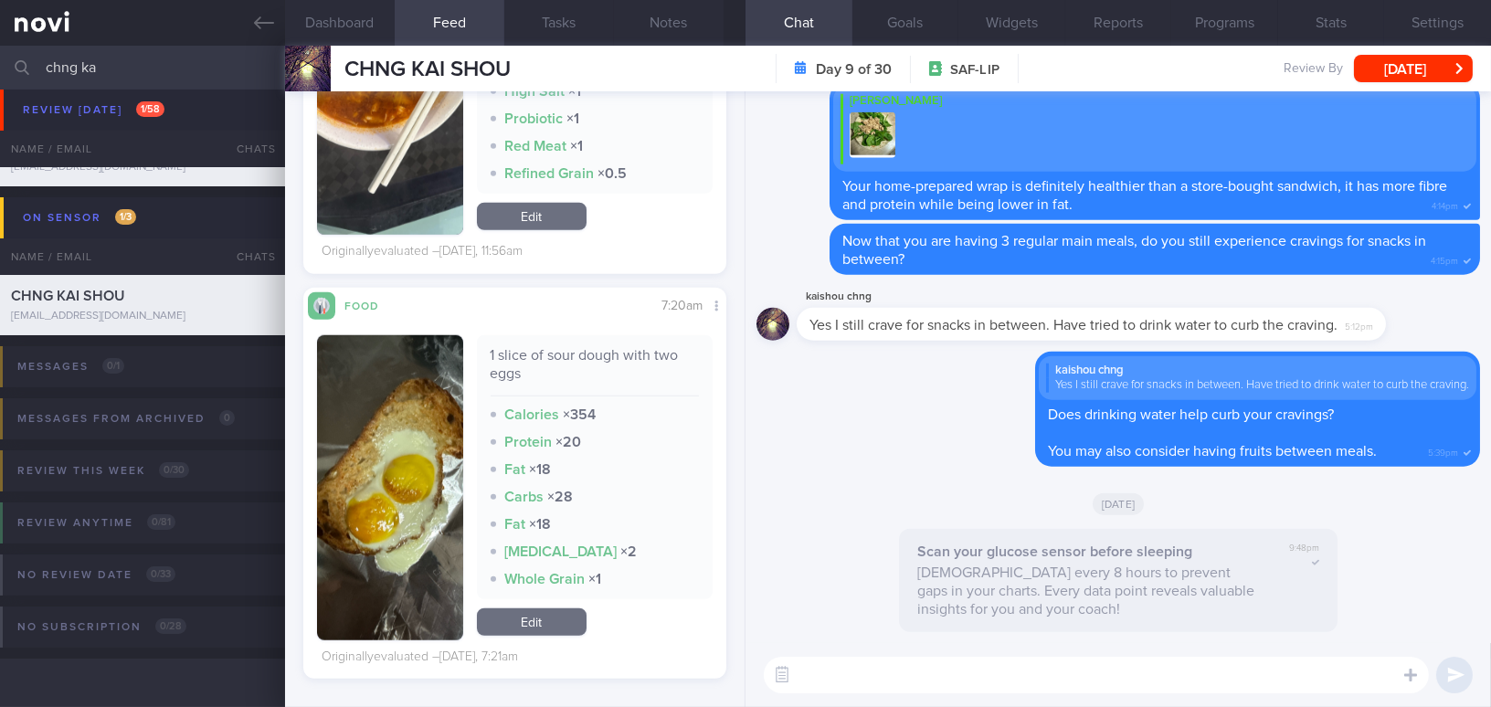
drag, startPoint x: 111, startPoint y: 70, endPoint x: 9, endPoint y: 59, distance: 102.9
click at [9, 59] on div "chng ka Assigned patients Assigned patients All active patients Archived patien…" at bounding box center [745, 68] width 1491 height 44
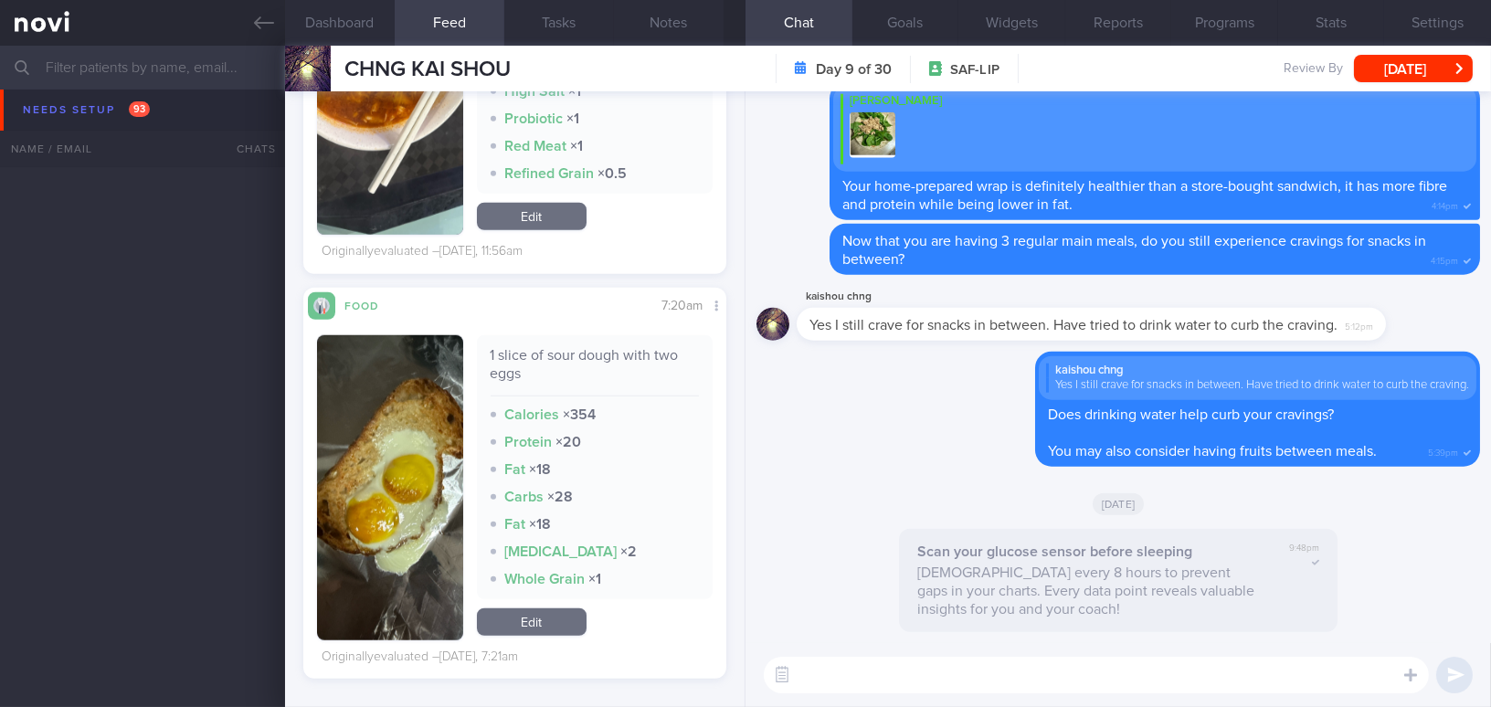
scroll to position [4783, 0]
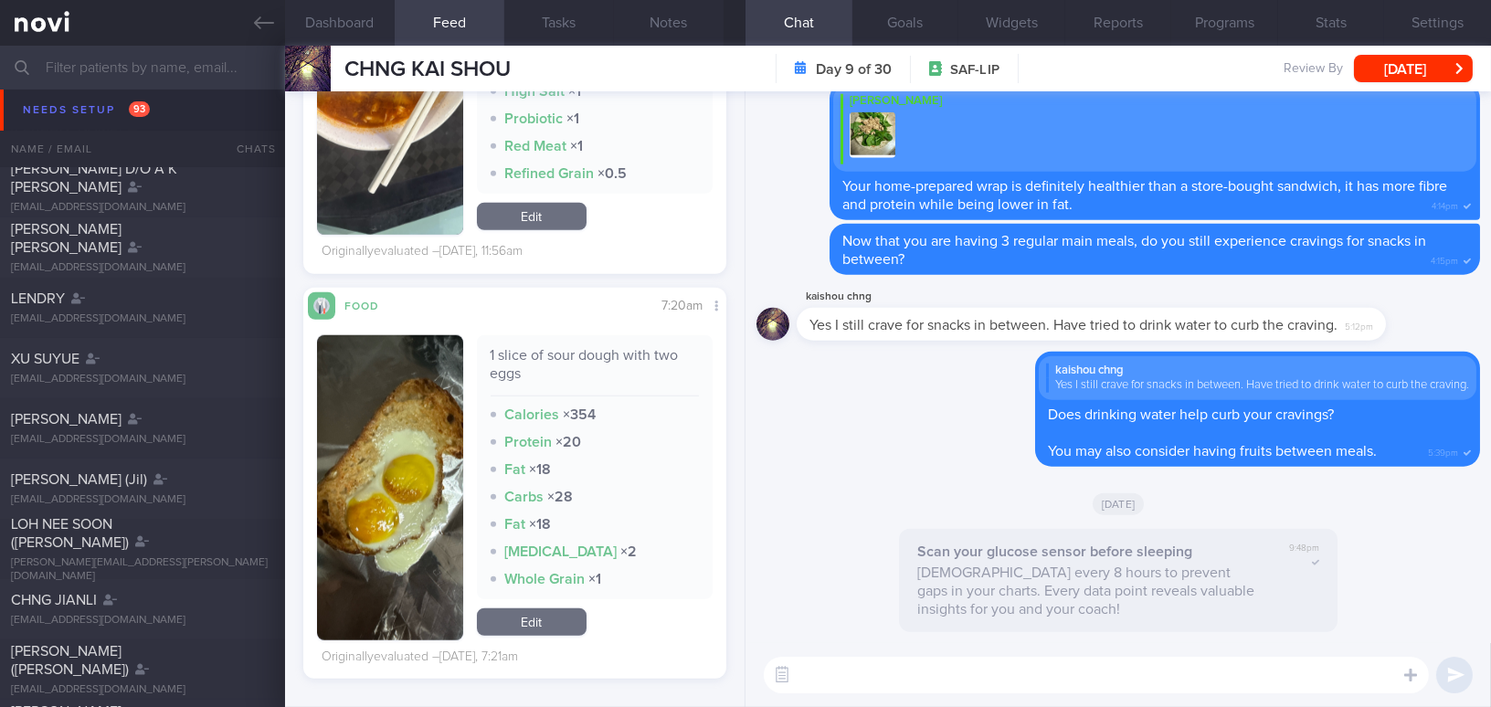
click at [463, 391] on img "button" at bounding box center [390, 487] width 146 height 305
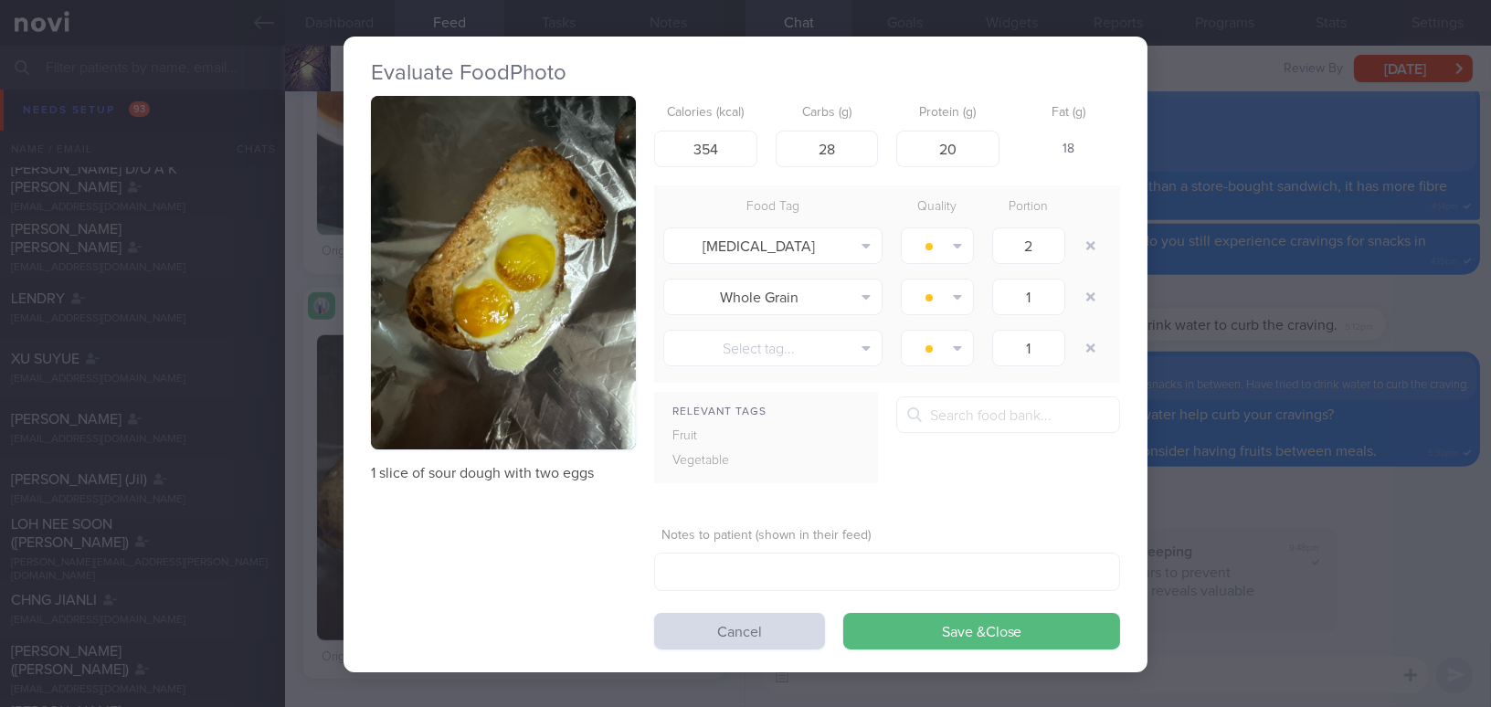
click at [1218, 496] on div "Evaluate Food Photo 1 slice of sour dough with two eggs Calories (kcal) 354 Car…" at bounding box center [745, 353] width 1491 height 707
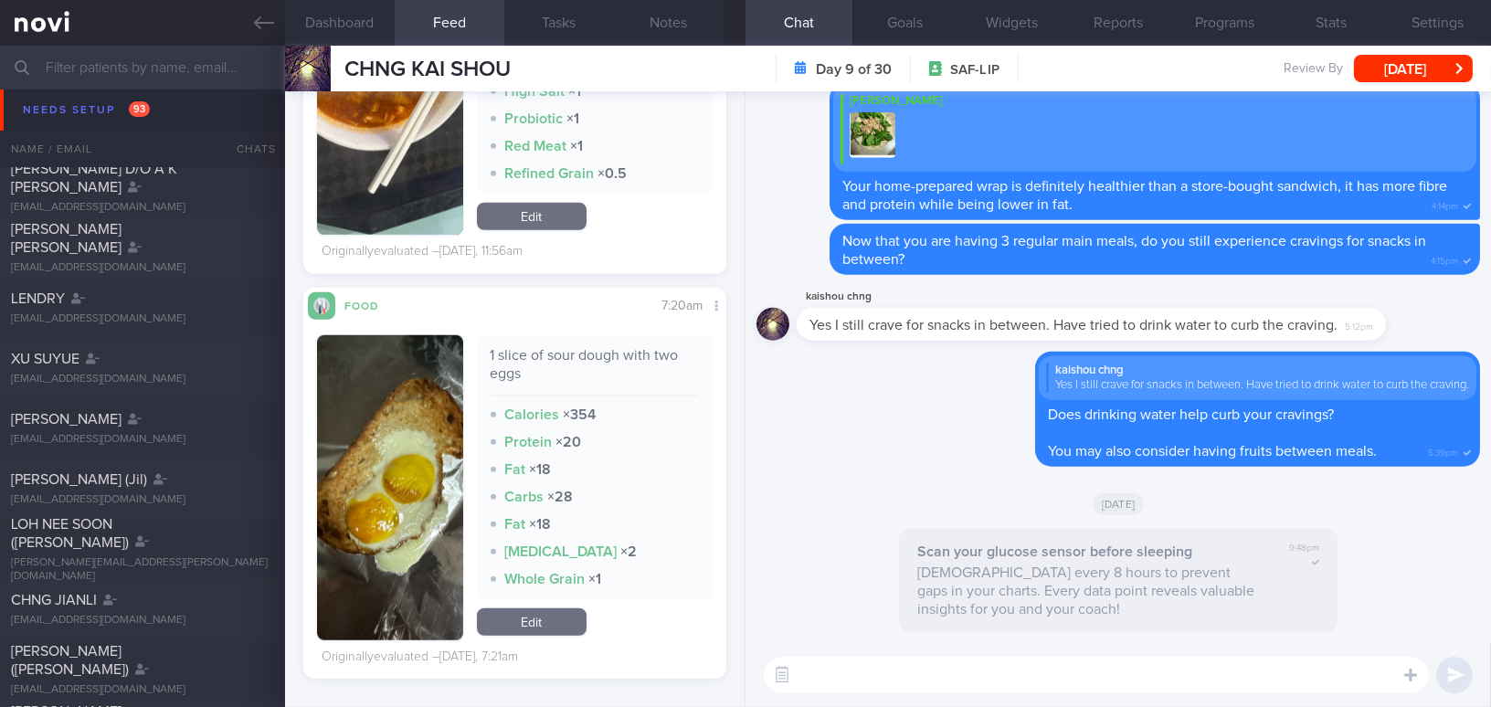
click at [704, 307] on div "Food Share Compare with... 7:20am 1 slice of sour dough with two eggs Calories …" at bounding box center [514, 484] width 423 height 392
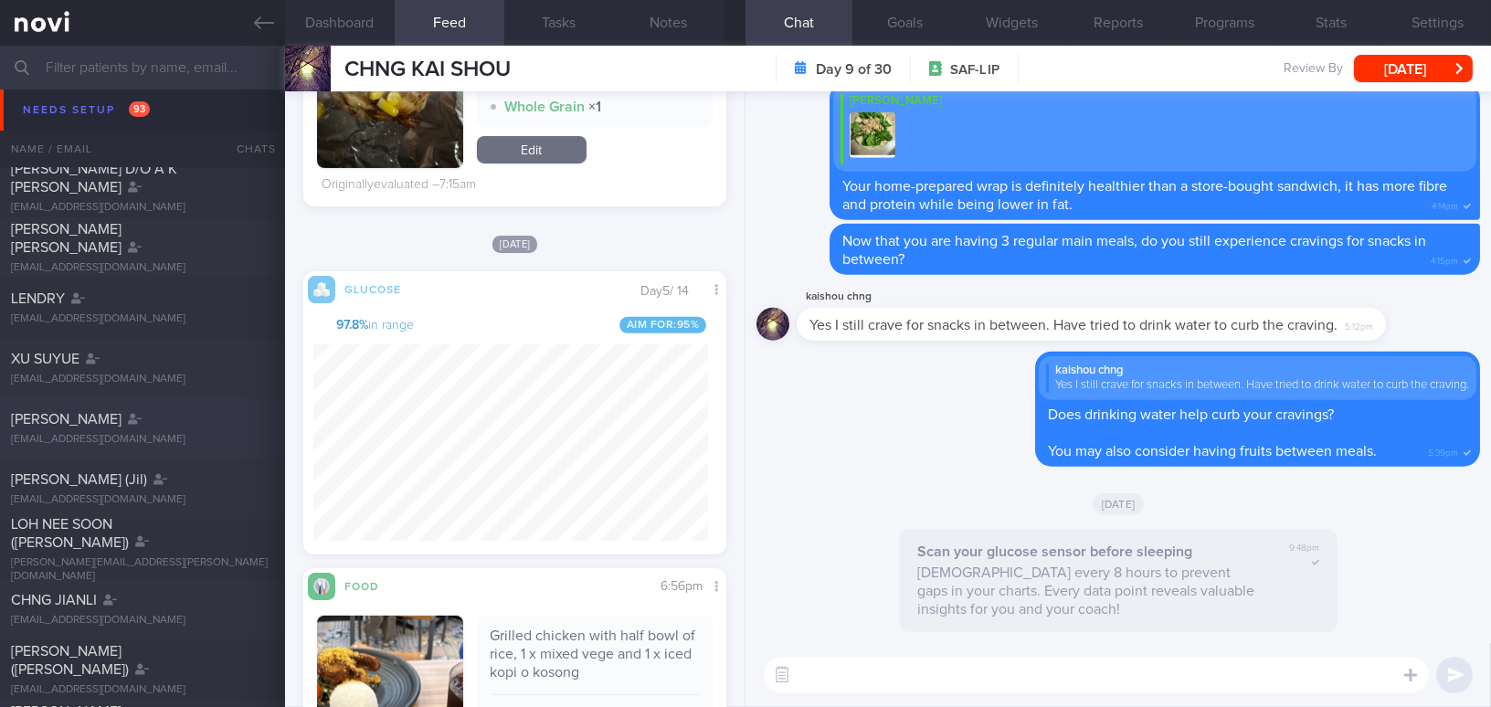
scroll to position [1675, 0]
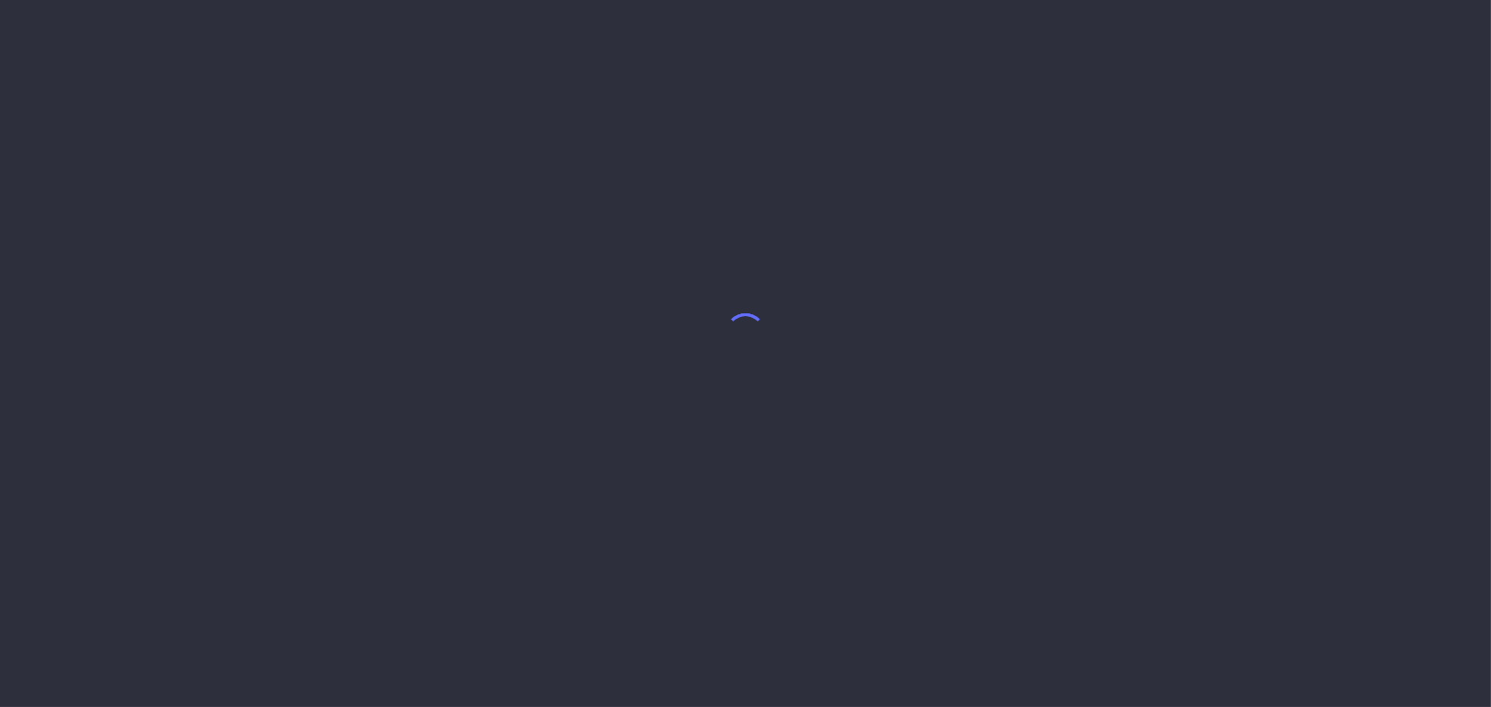
select select "8"
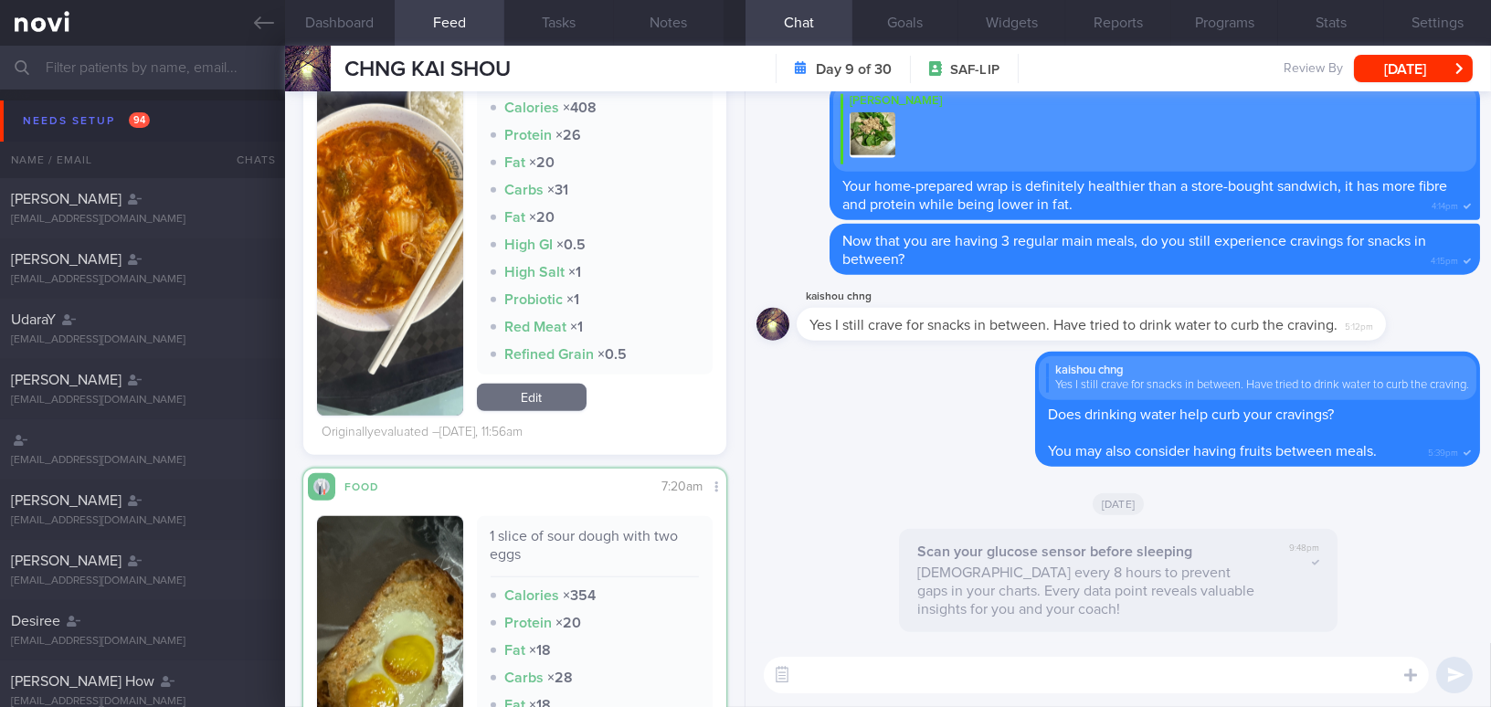
scroll to position [3246, 0]
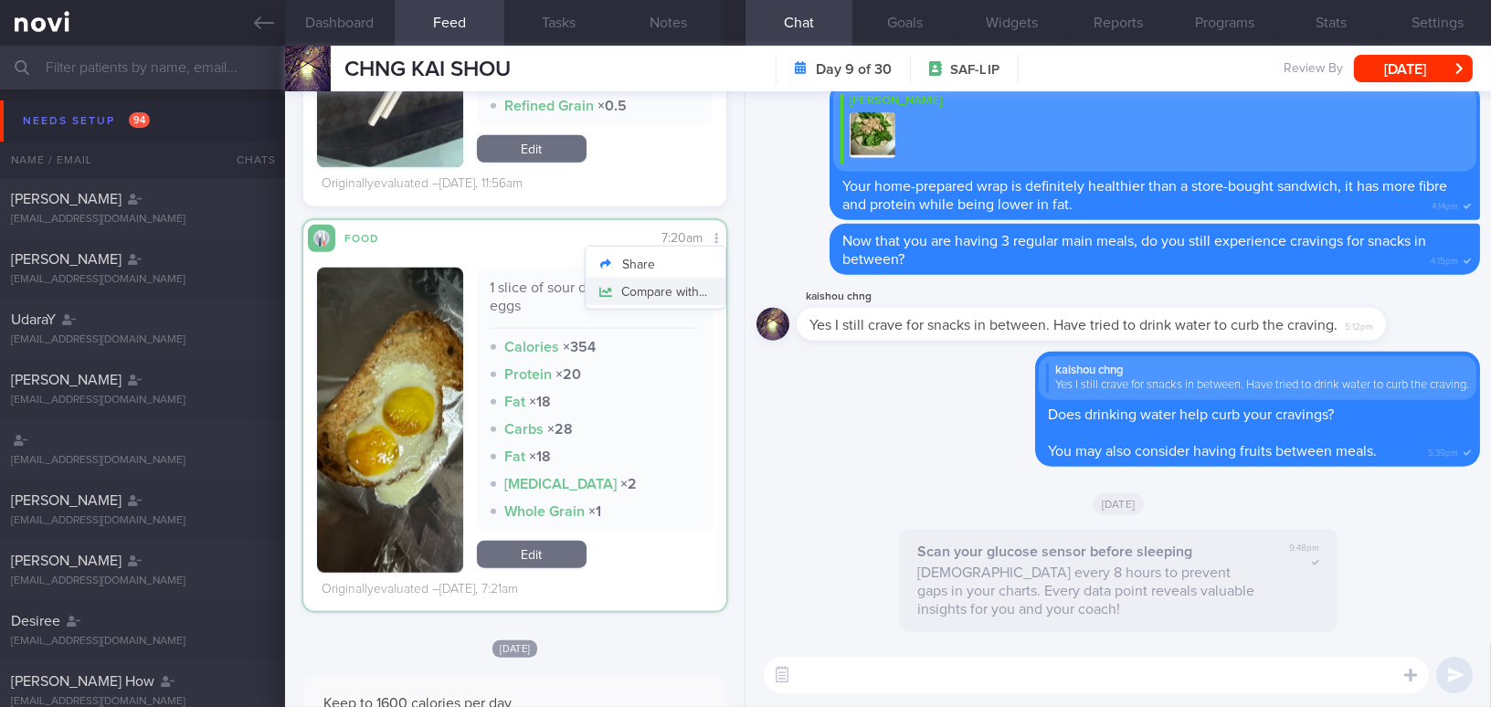
click at [691, 292] on button "Compare with..." at bounding box center [655, 291] width 140 height 27
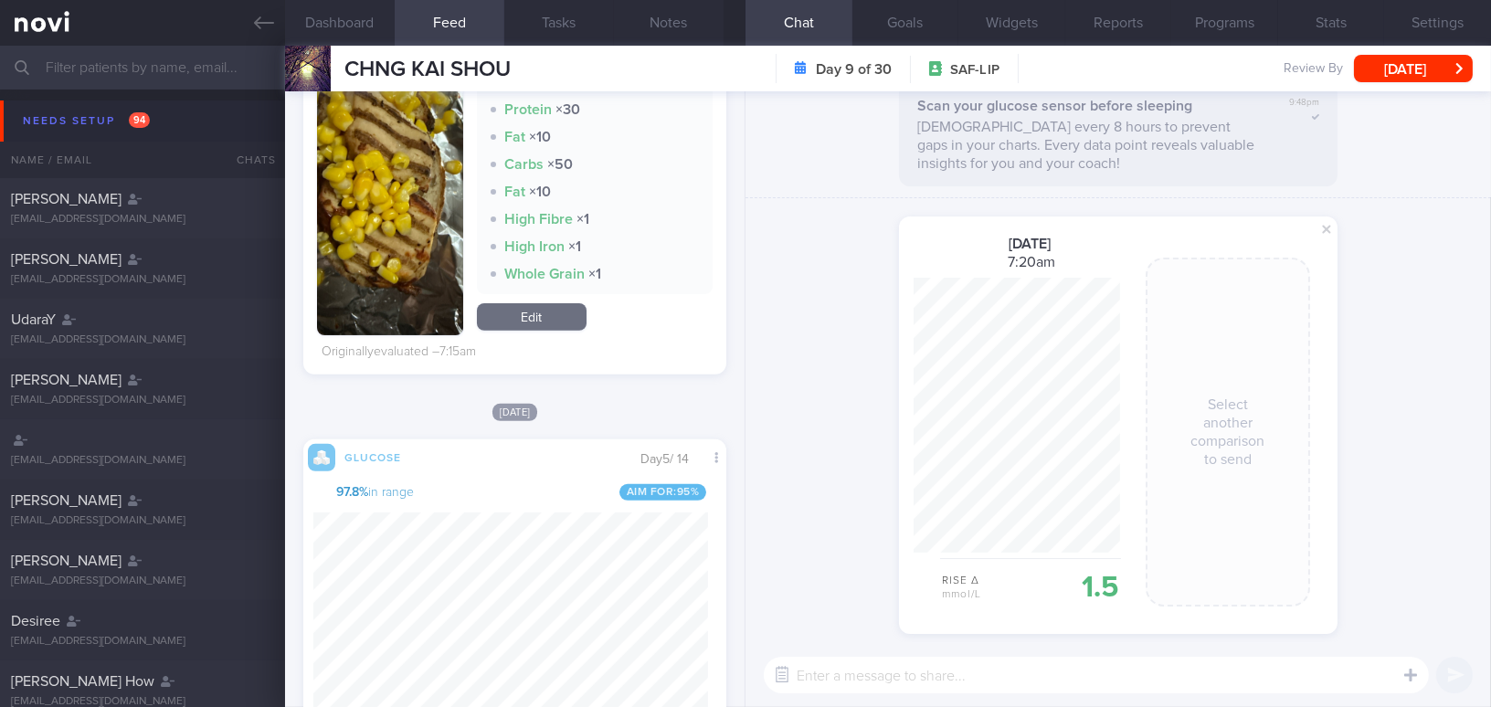
scroll to position [1245, 0]
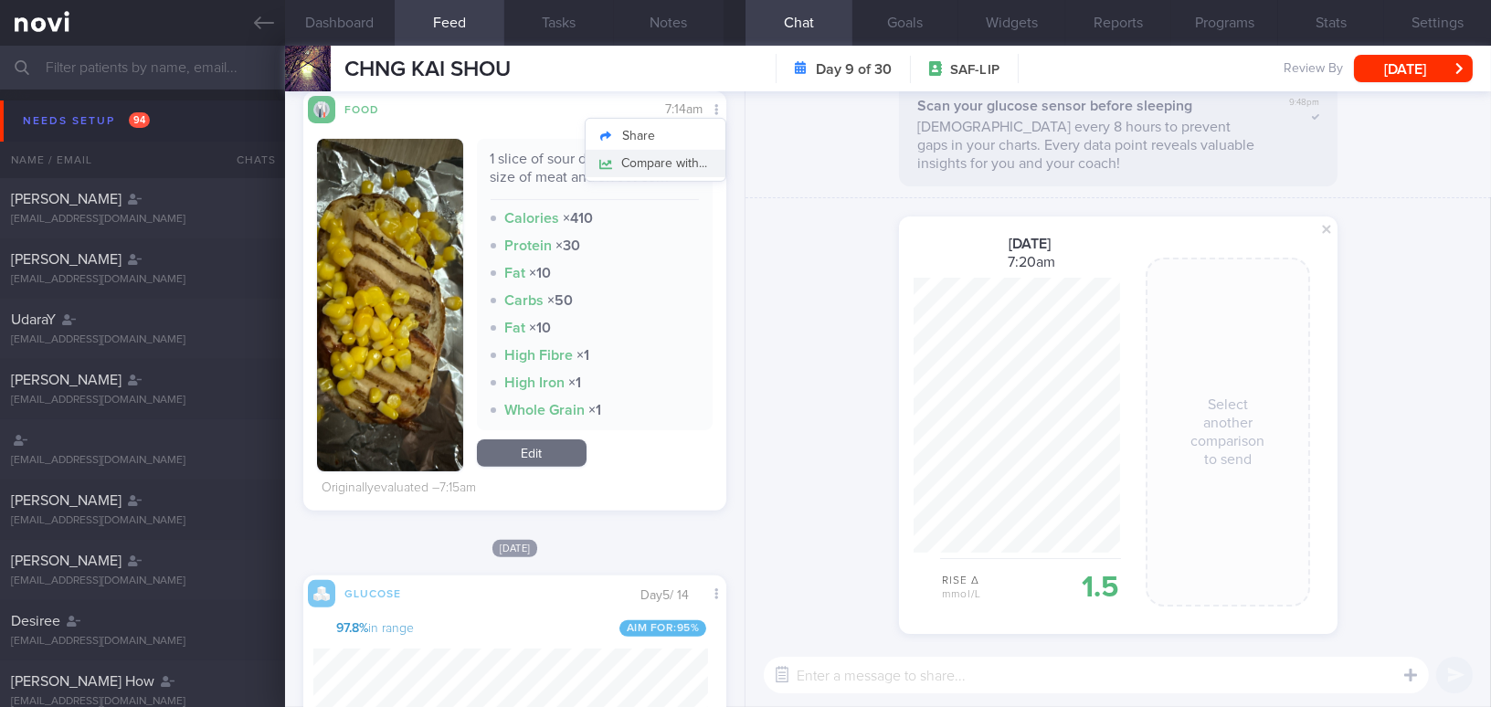
click at [693, 163] on button "Compare with..." at bounding box center [655, 163] width 140 height 27
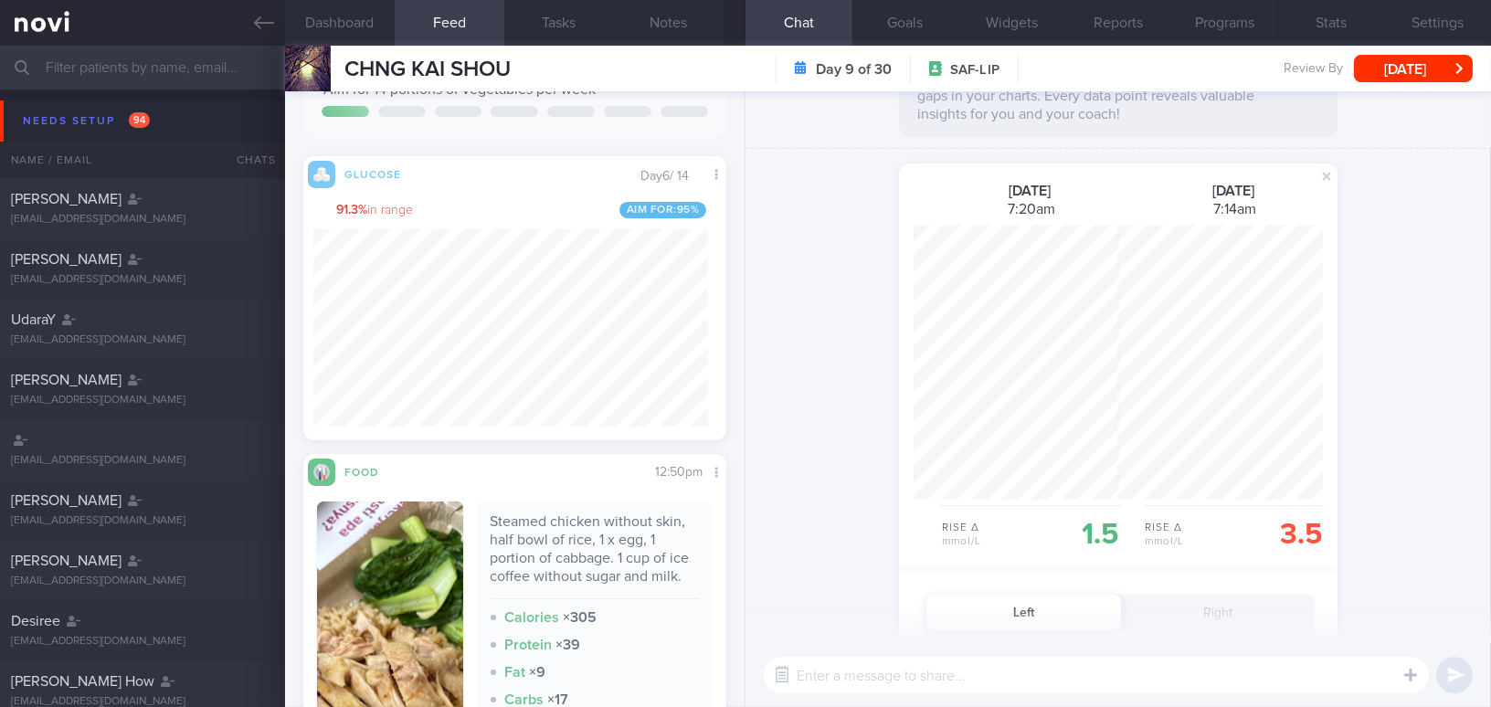
scroll to position [0, 0]
click at [757, 486] on div "shared a glucose comparison: 1 Sep 2025 7:20am Rise Δ mmol/L 1.5 2 Sep 2025 7:1…" at bounding box center [1117, 578] width 745 height 859
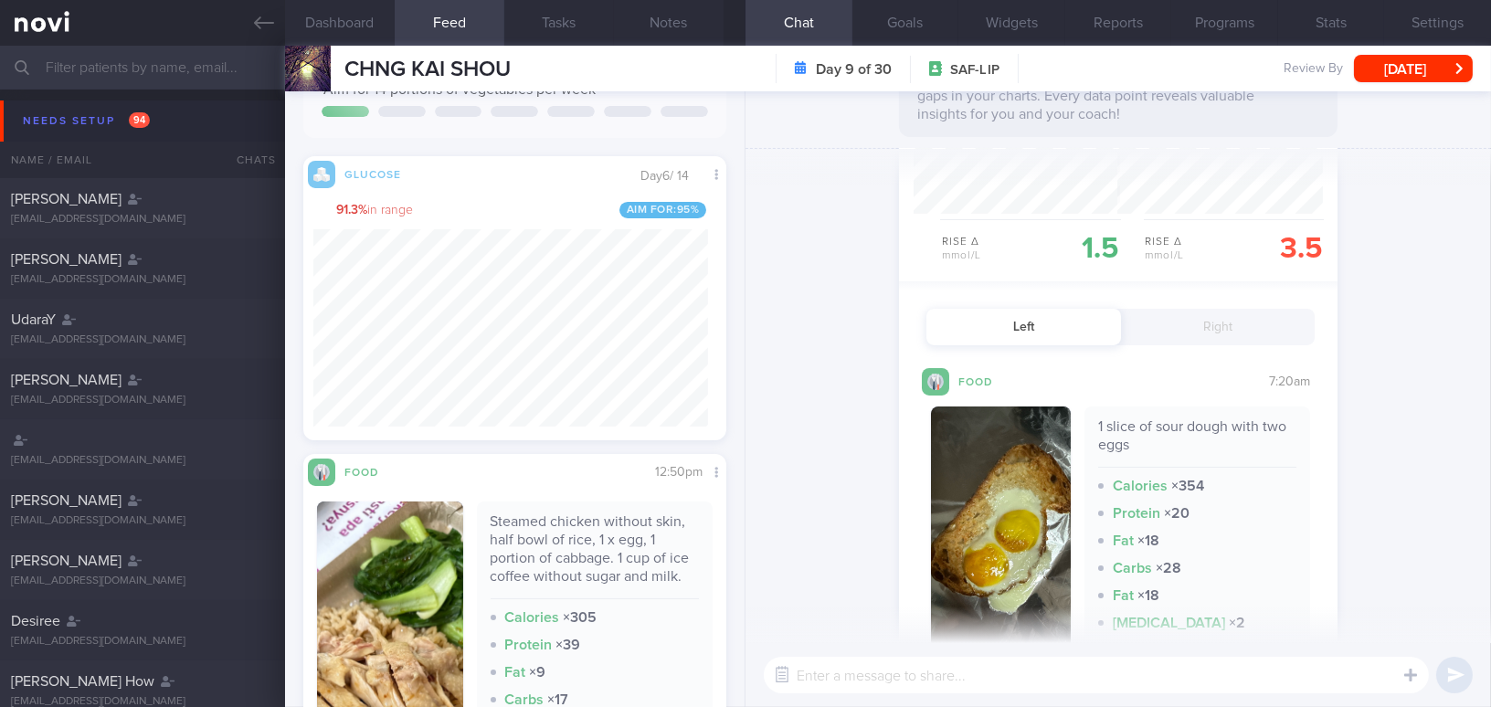
scroll to position [364, 0]
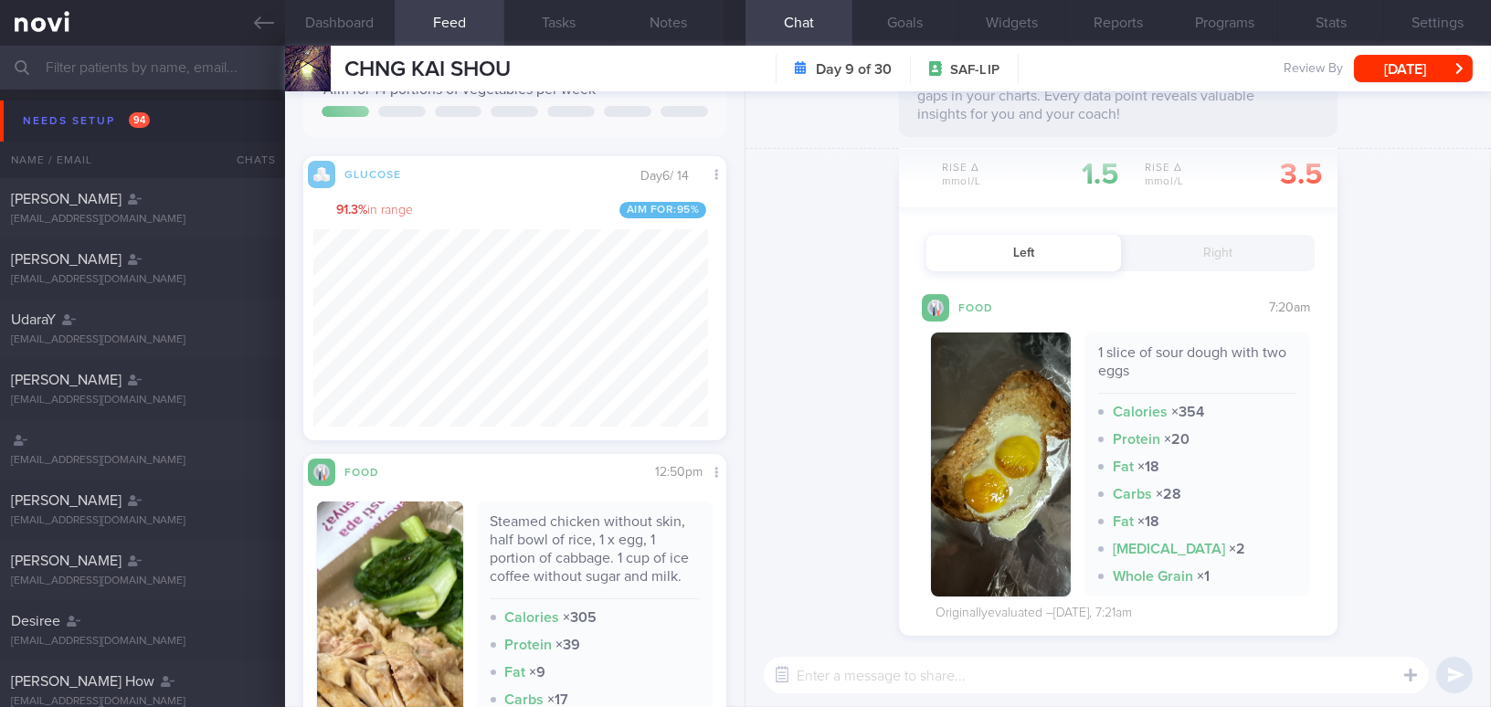
click at [1006, 471] on button "button" at bounding box center [1001, 464] width 140 height 264
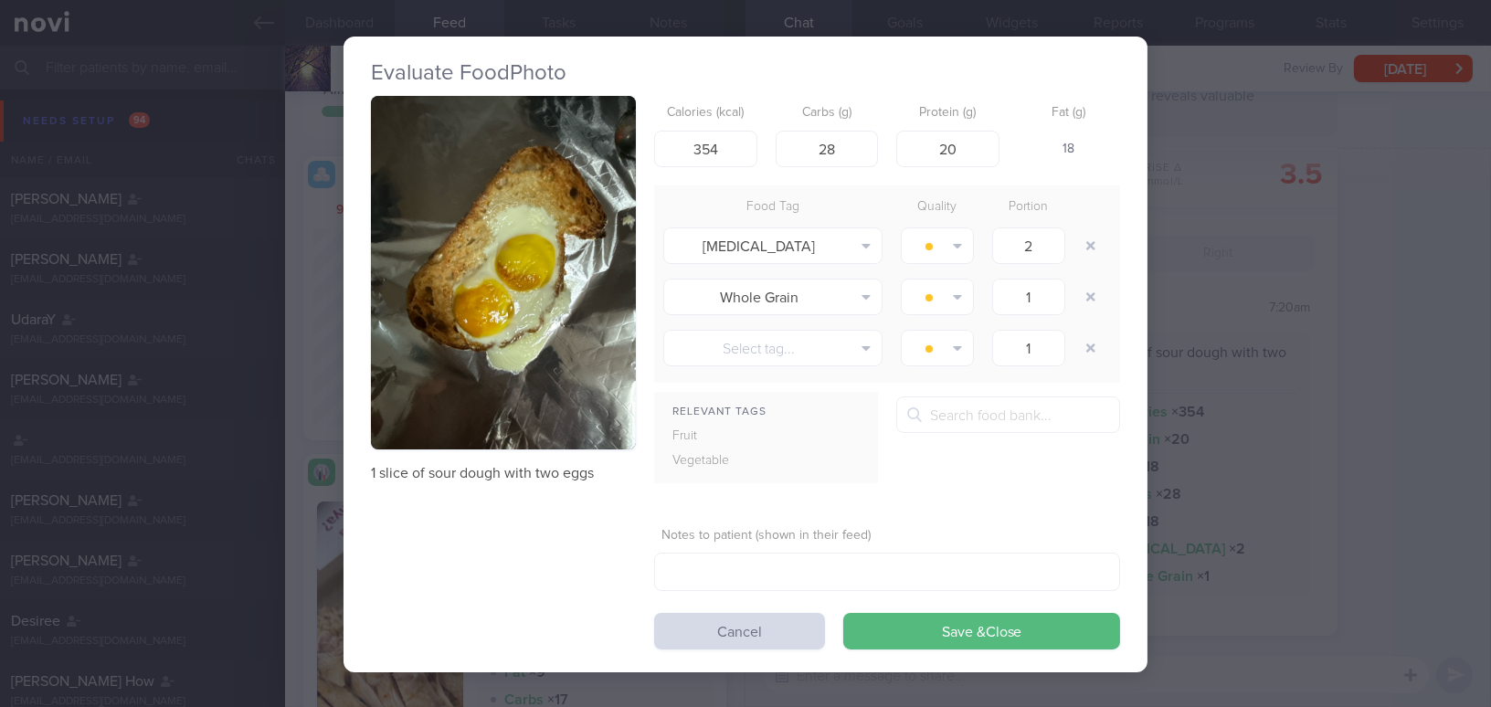
click at [1422, 475] on div "Evaluate Food Photo 1 slice of sour dough with two eggs Calories (kcal) 354 Car…" at bounding box center [745, 353] width 1491 height 707
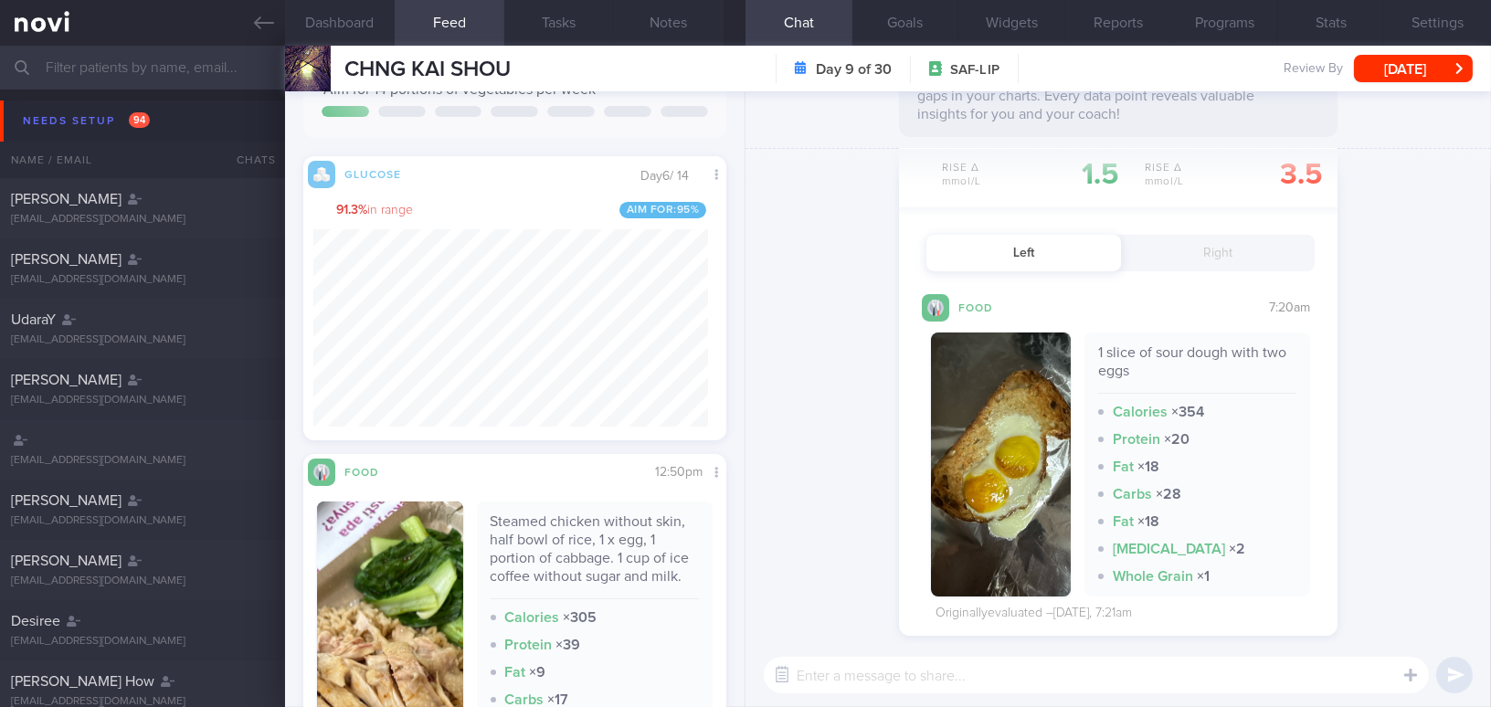
click at [1184, 255] on button "Right" at bounding box center [1218, 253] width 195 height 37
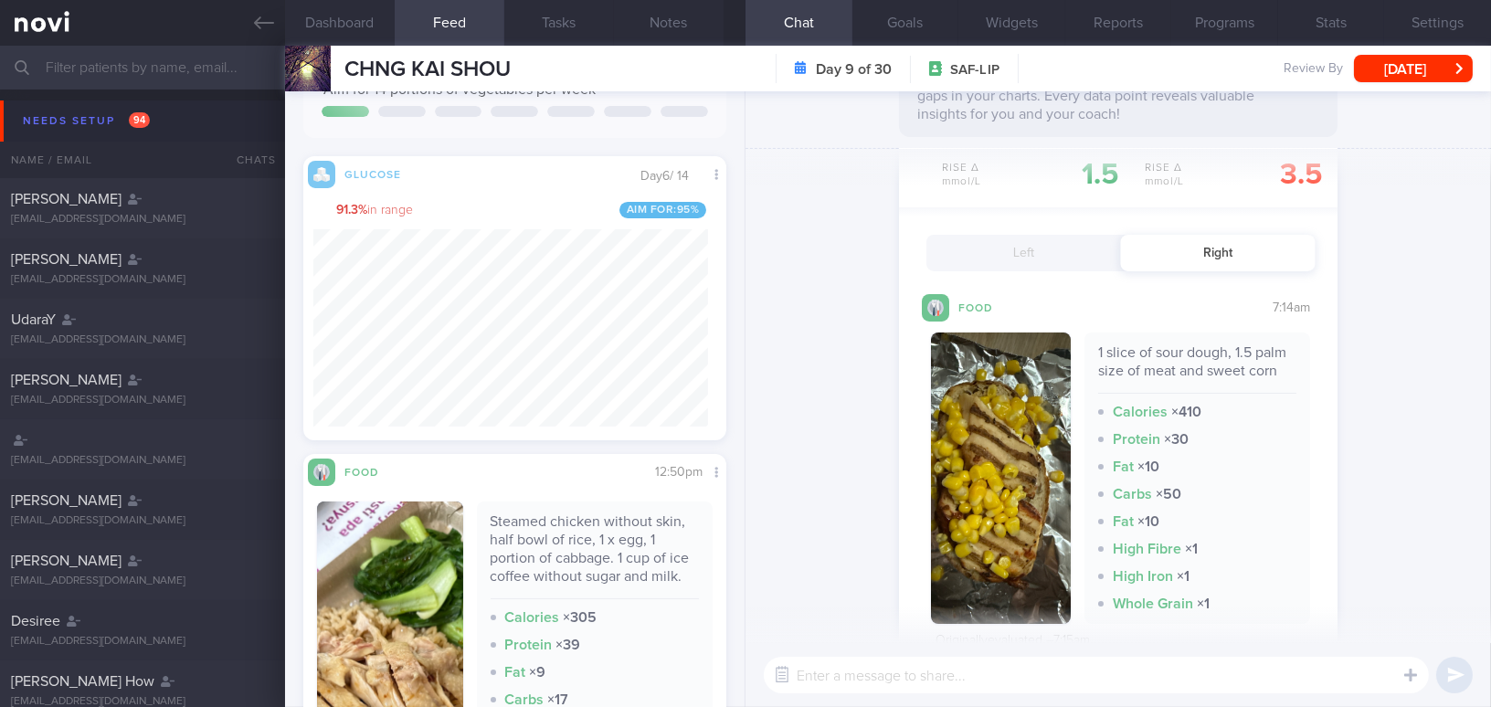
click at [1019, 447] on button "button" at bounding box center [1001, 477] width 140 height 291
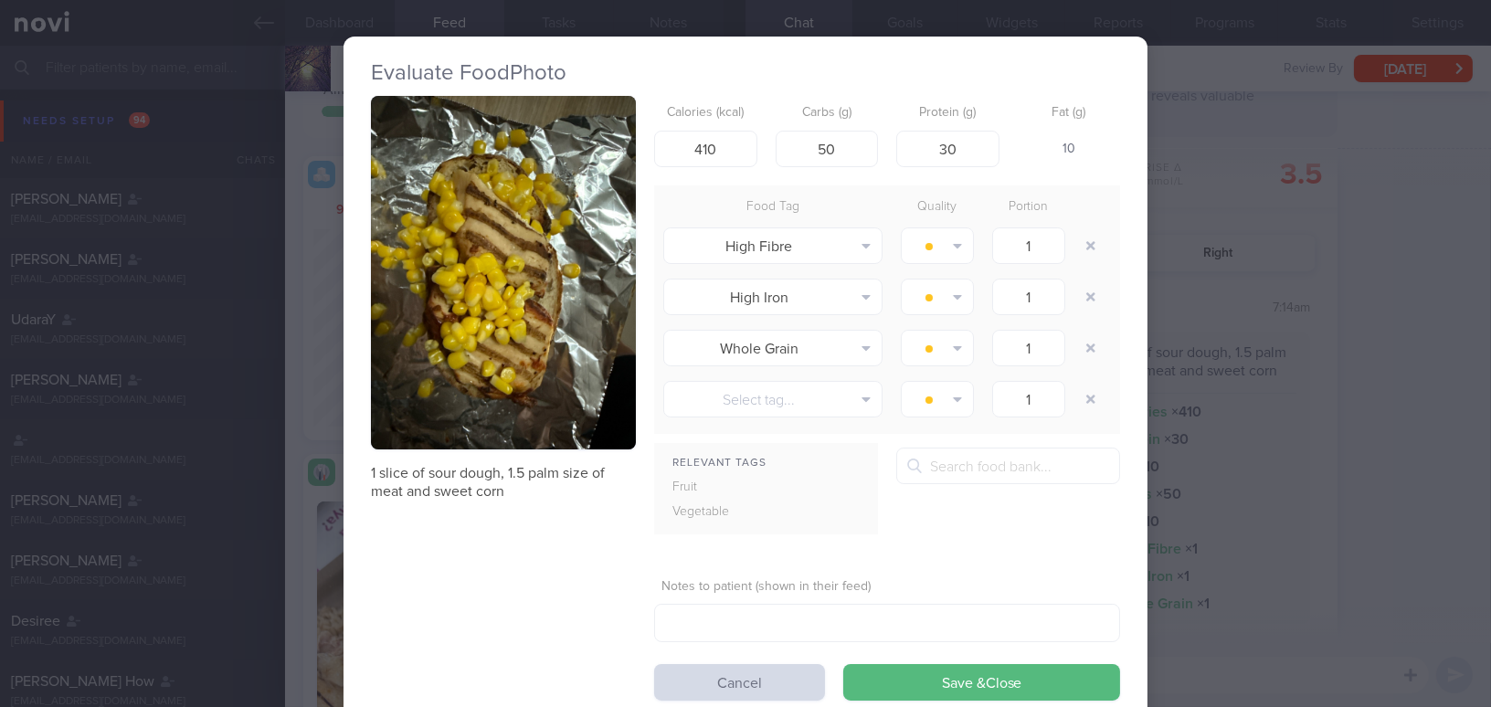
click at [1408, 316] on div "Evaluate Food Photo 1 slice of sour dough, 1.5 palm size of meat and sweet corn…" at bounding box center [745, 353] width 1491 height 707
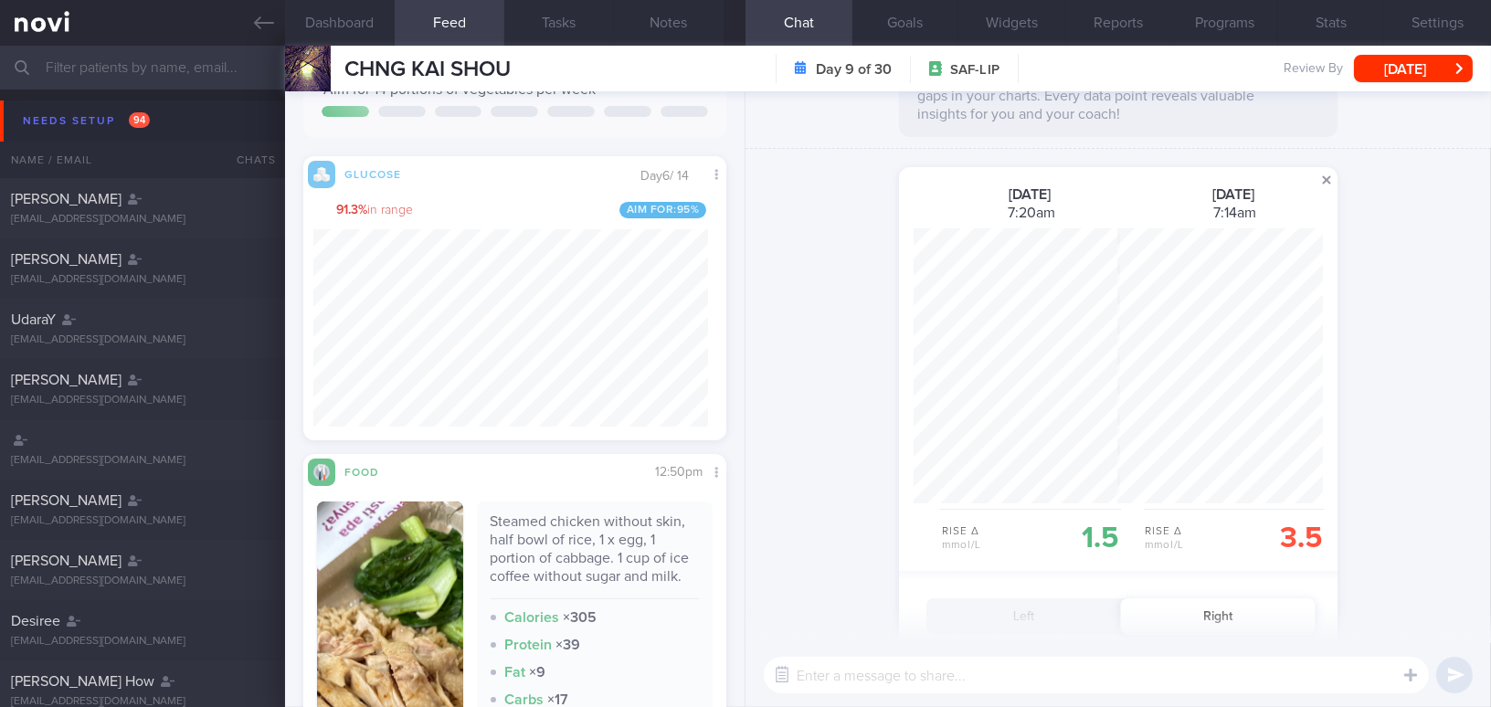
click at [1323, 179] on span at bounding box center [1326, 180] width 22 height 22
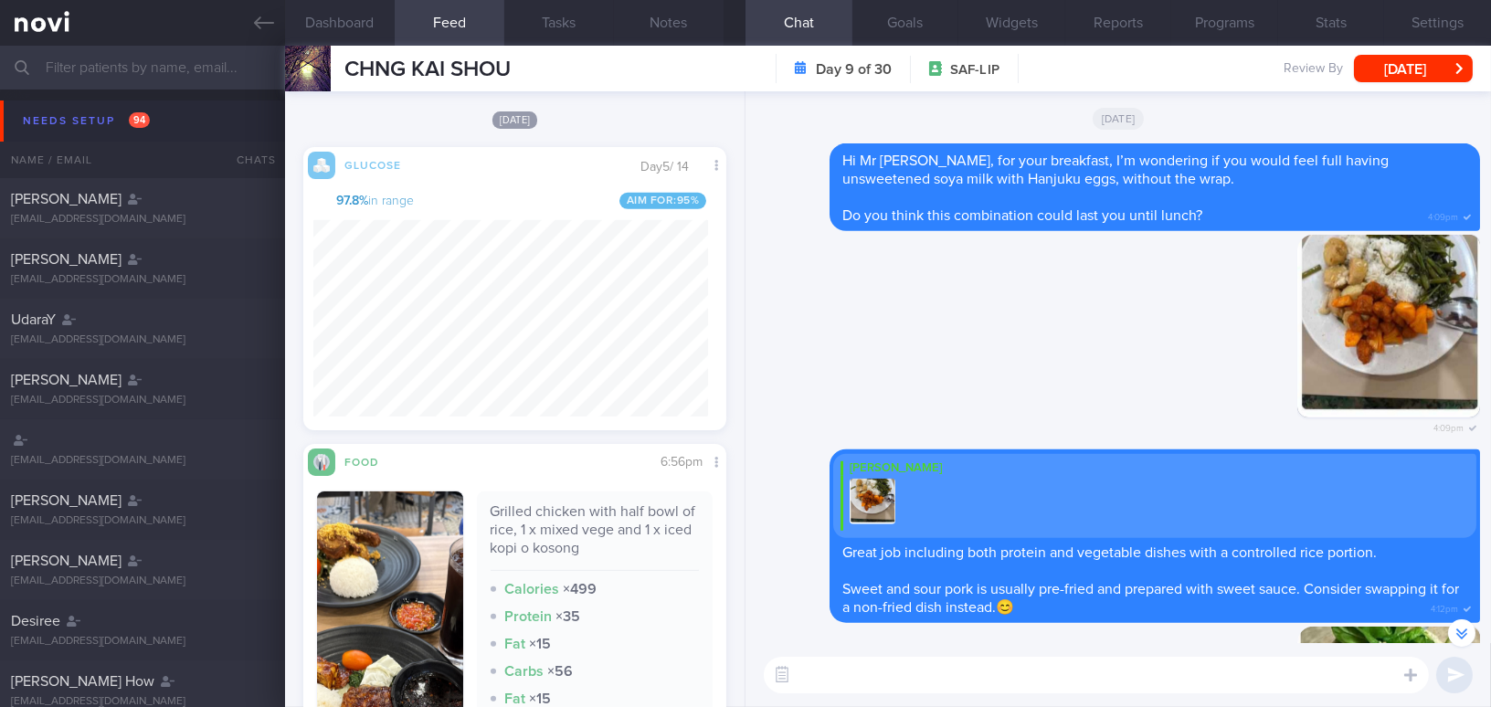
scroll to position [1895, 0]
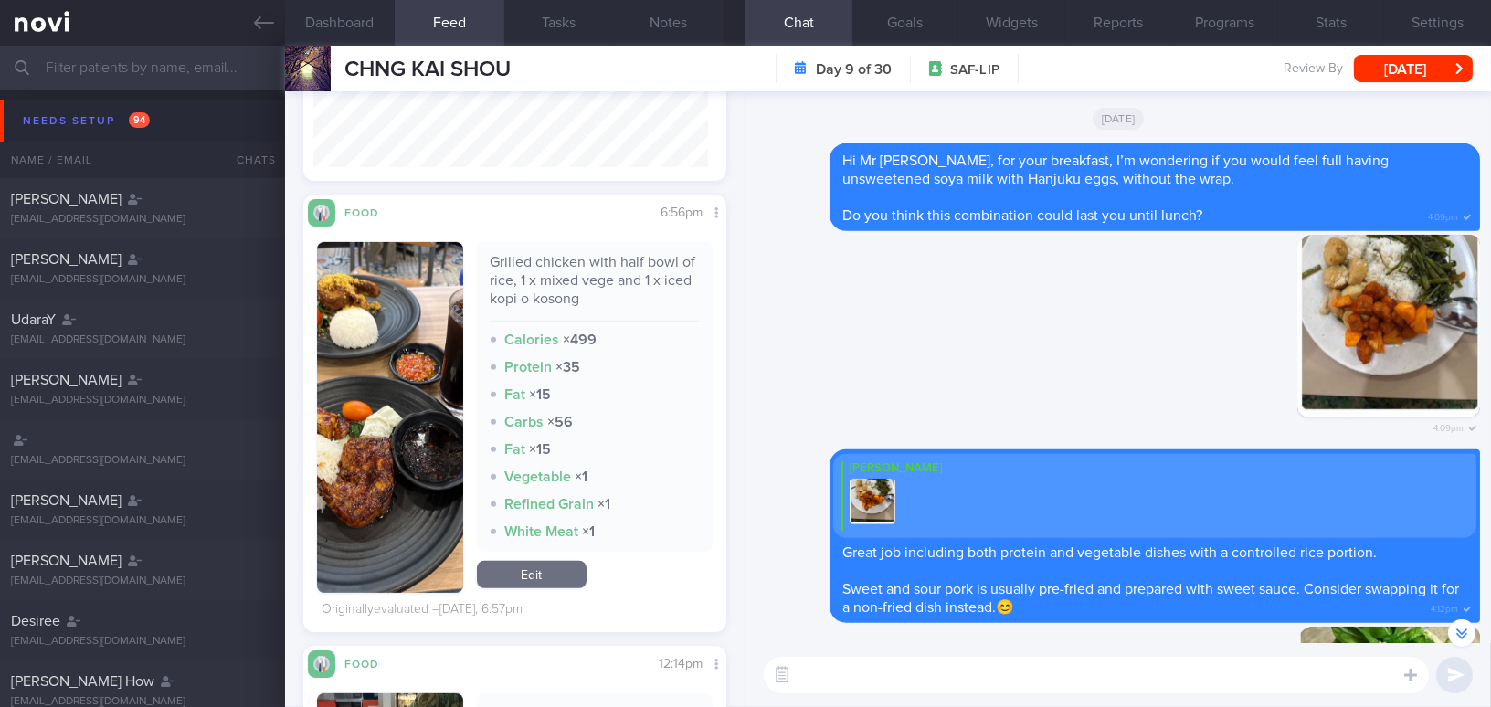
click at [428, 410] on button "button" at bounding box center [390, 417] width 146 height 351
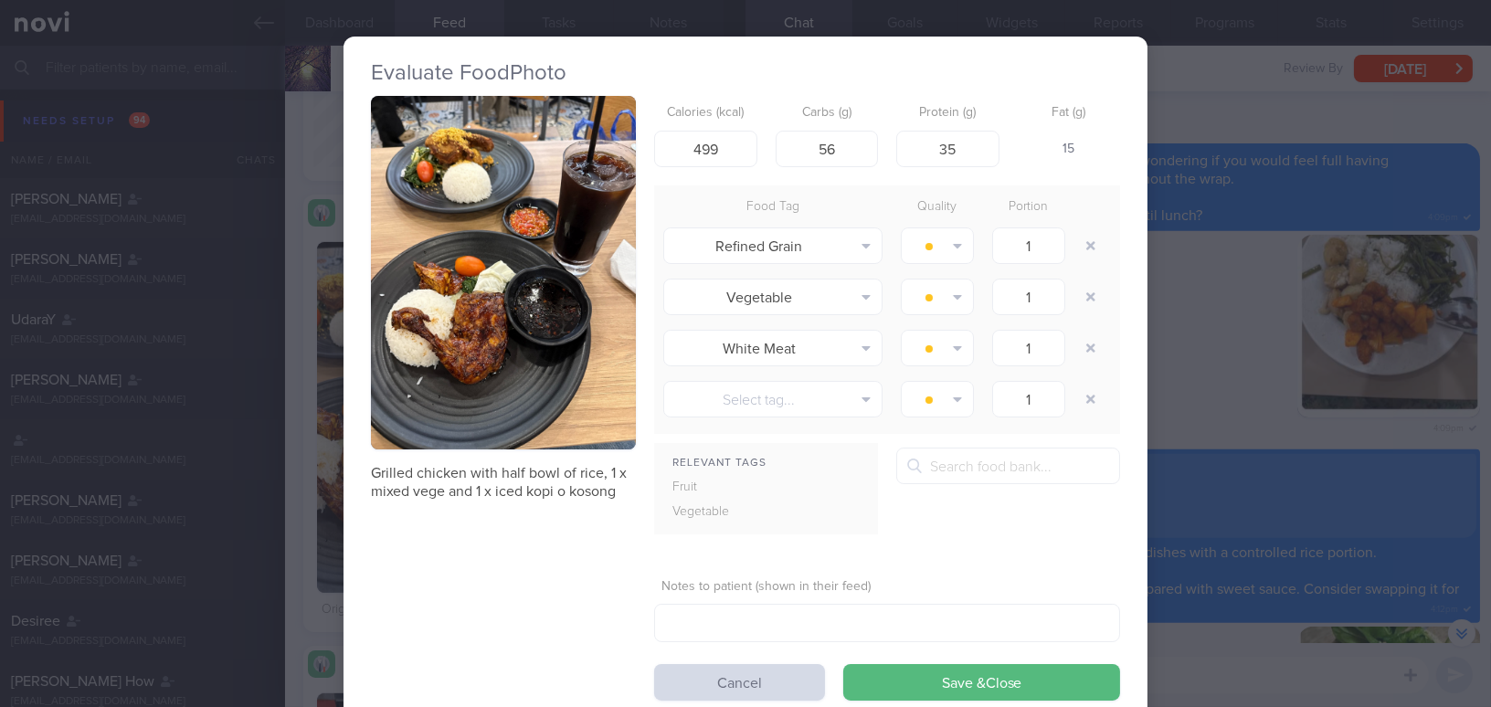
click at [476, 329] on button "button" at bounding box center [503, 272] width 265 height 353
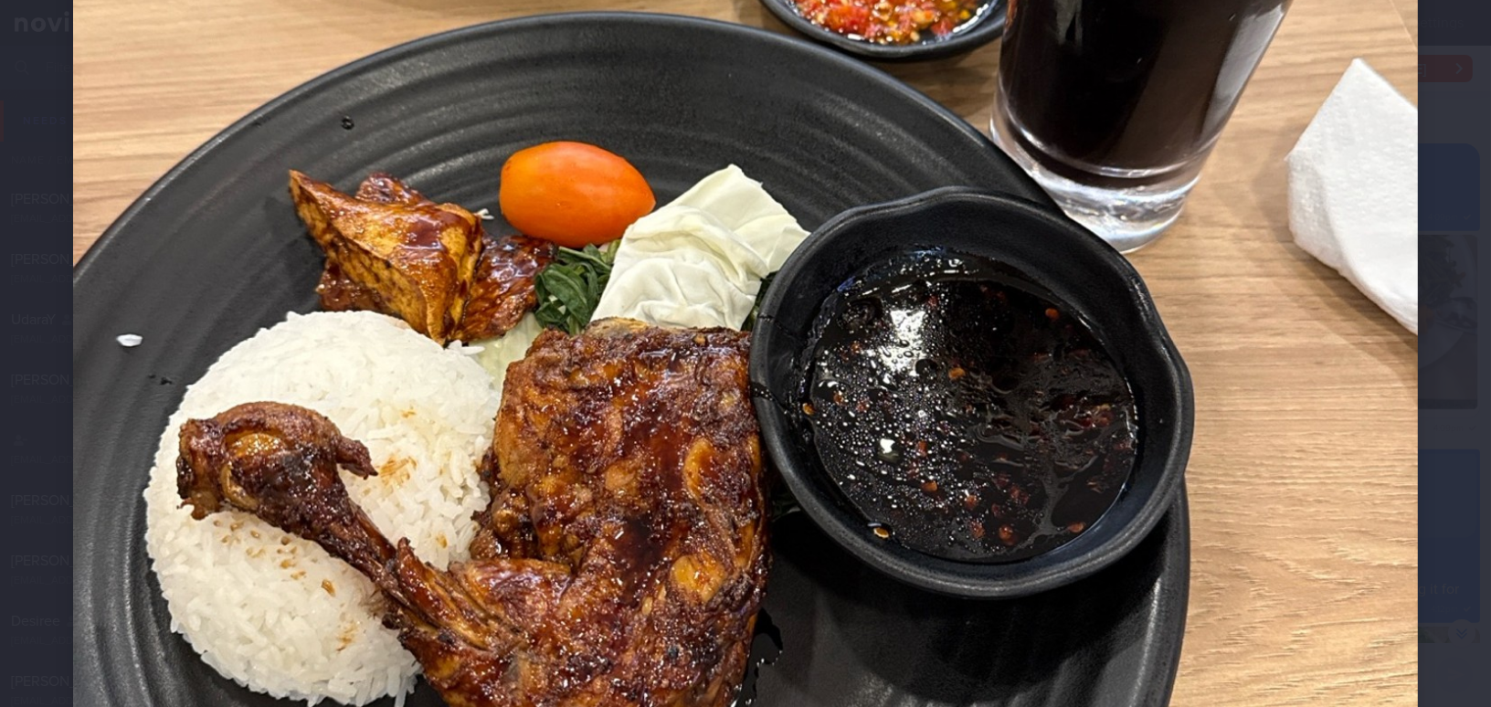
scroll to position [830, 0]
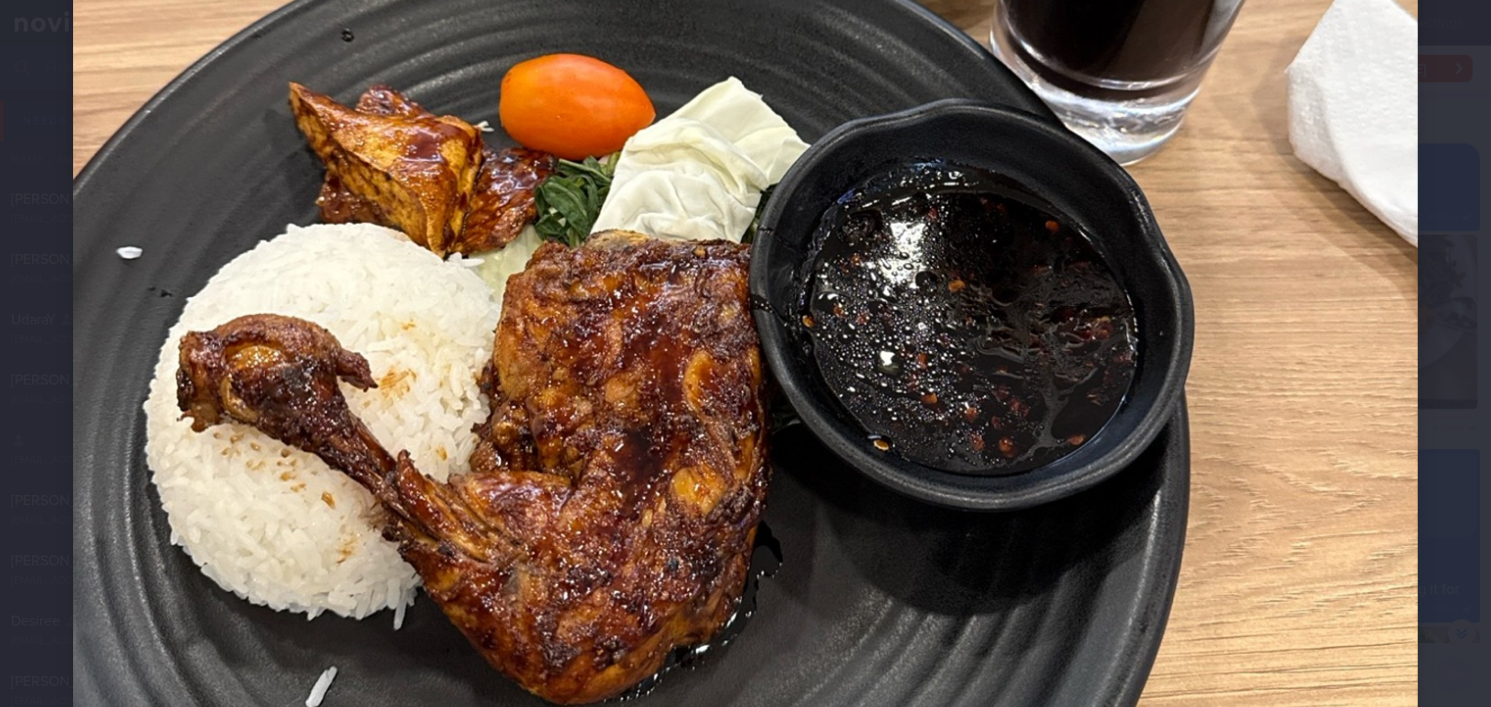
click at [957, 457] on img at bounding box center [745, 139] width 1344 height 1793
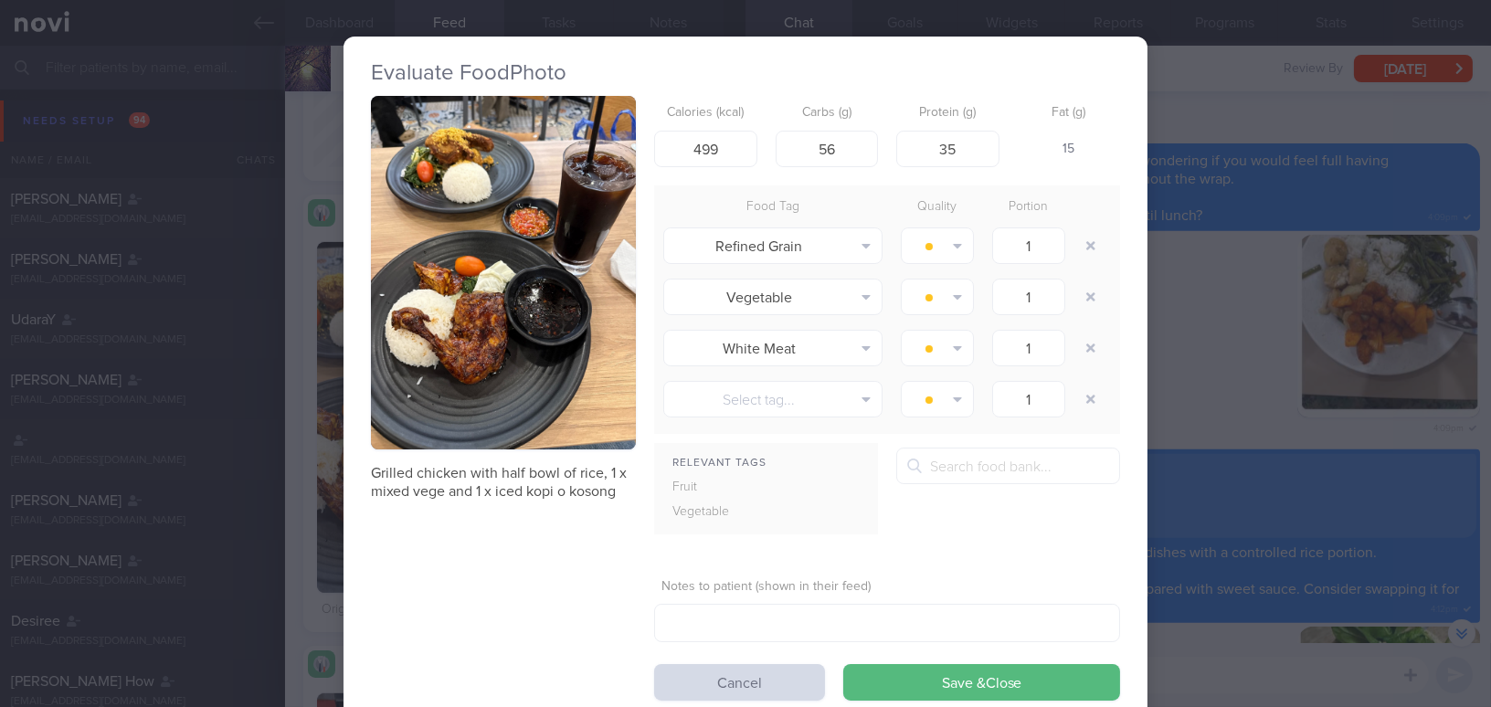
click at [1212, 418] on div "Evaluate Food Photo Grilled chicken with half bowl of rice, 1 x mixed vege and …" at bounding box center [745, 353] width 1491 height 707
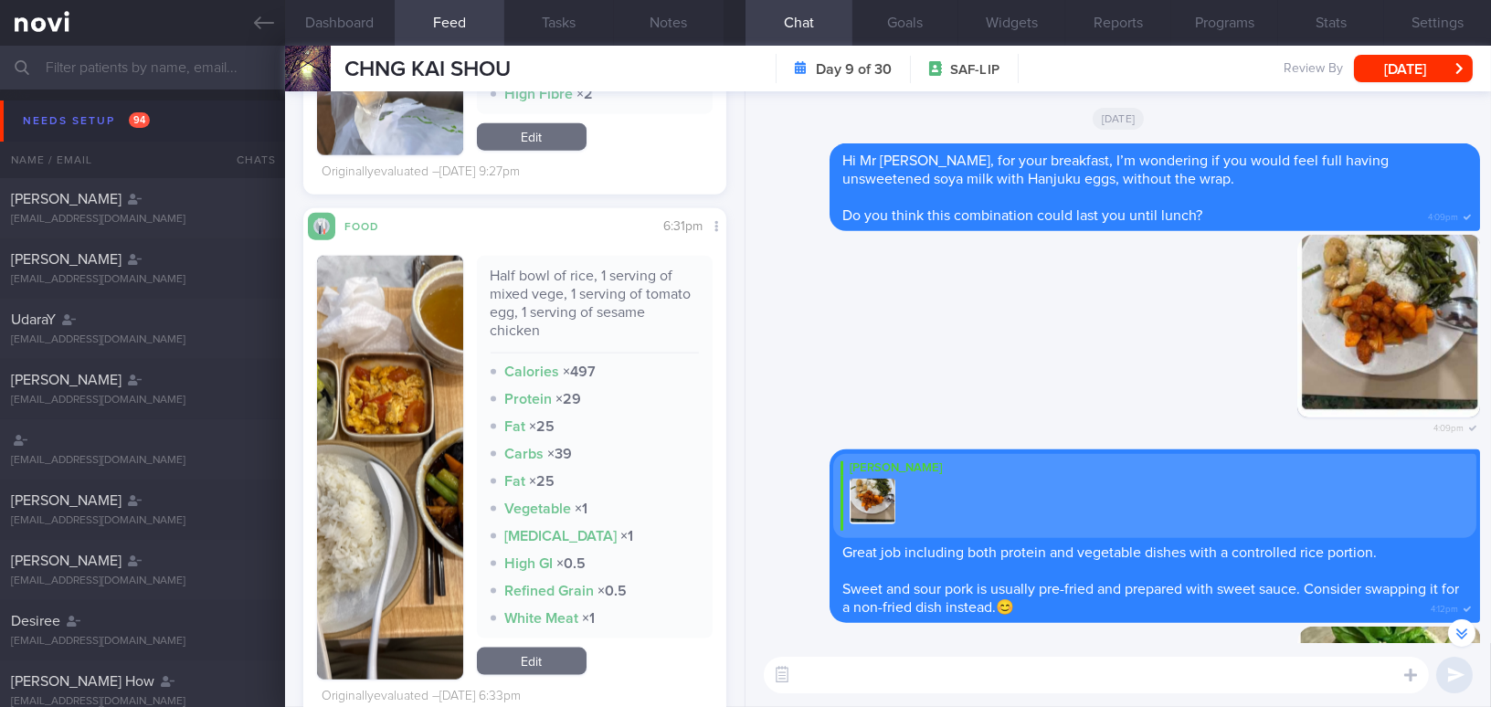
scroll to position [4552, 0]
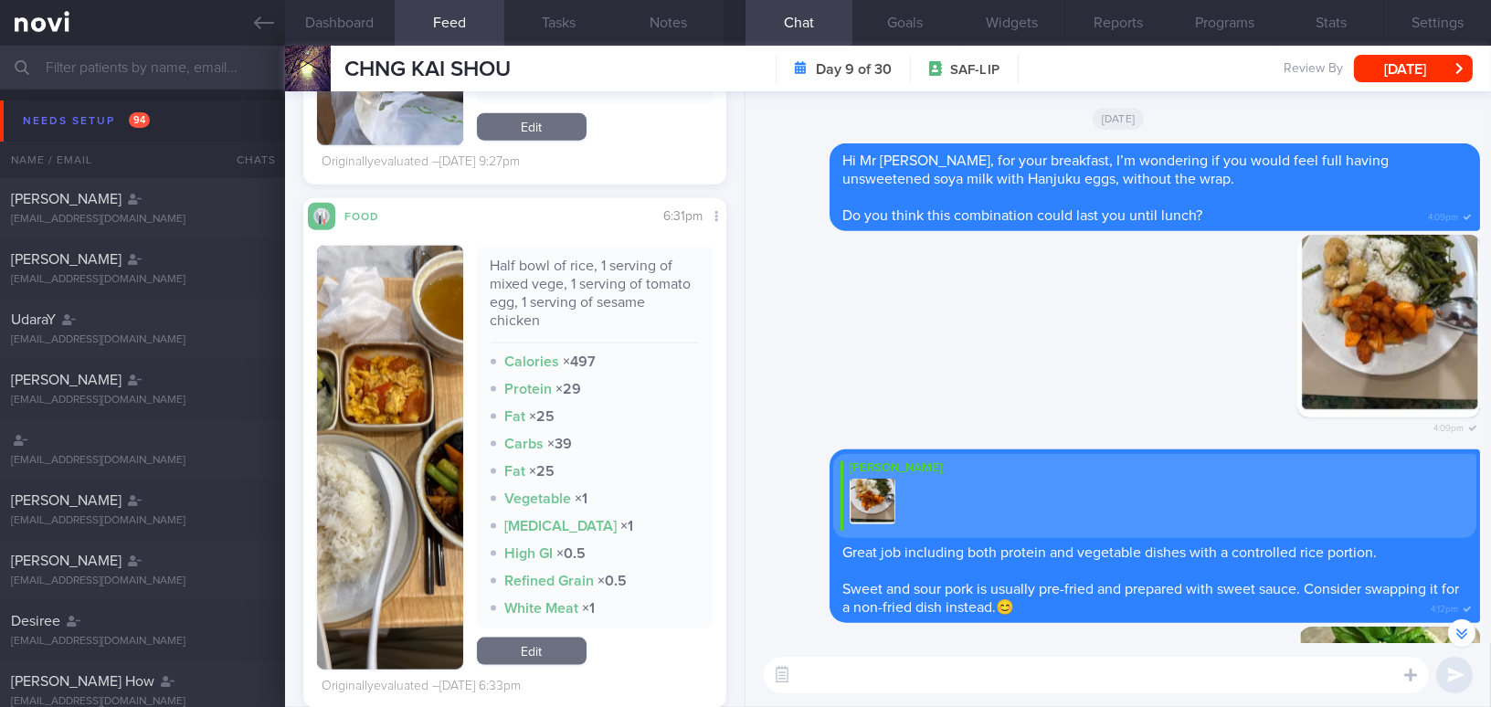
click at [392, 495] on button "button" at bounding box center [390, 458] width 146 height 424
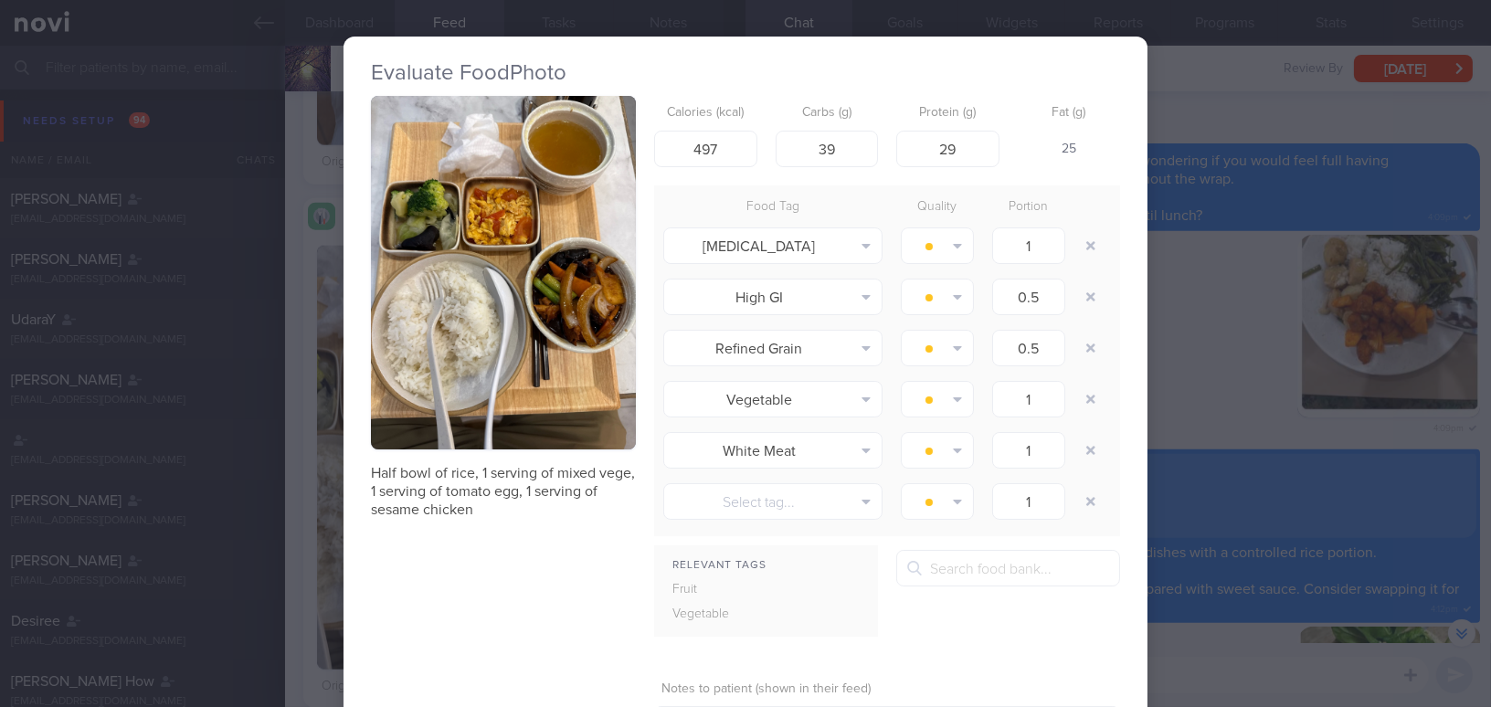
click at [469, 359] on button "button" at bounding box center [503, 272] width 265 height 353
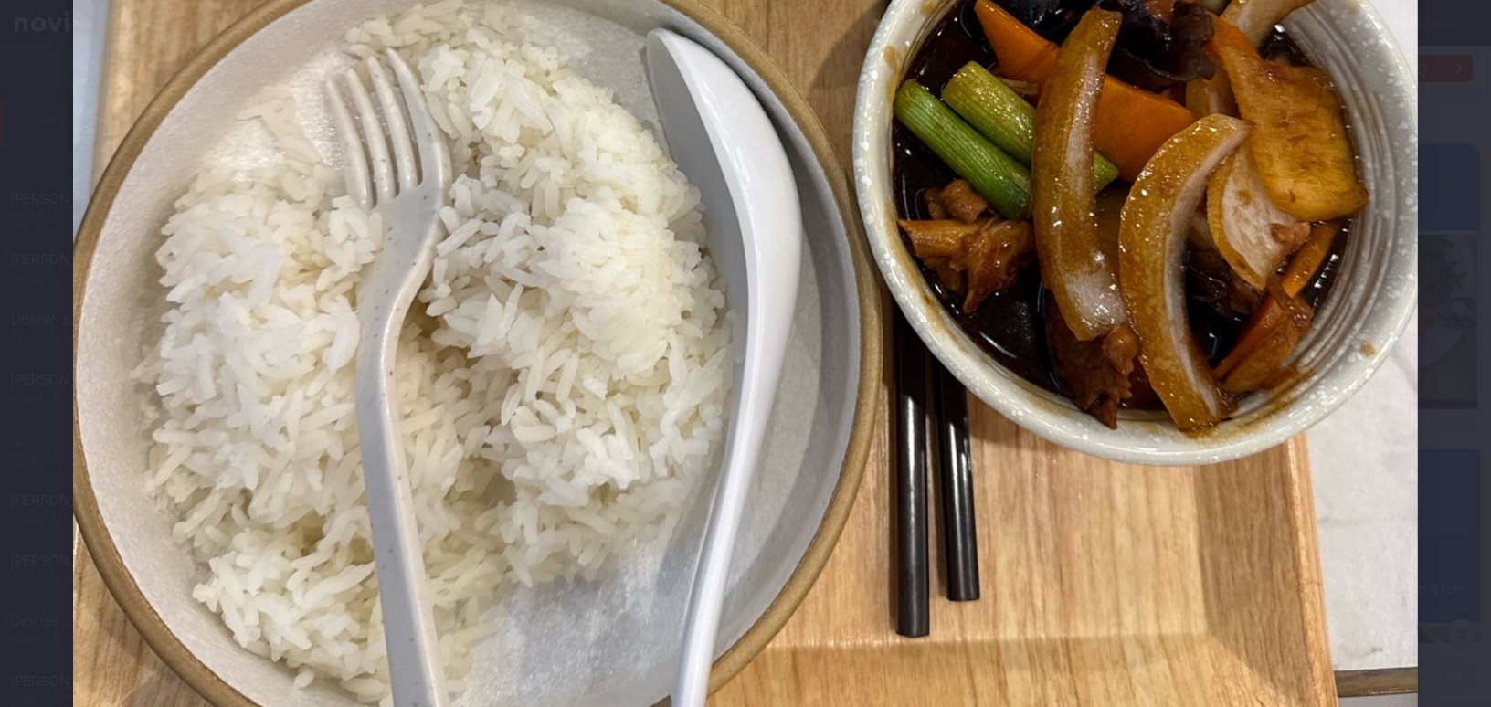
scroll to position [912, 0]
click at [723, 421] on img at bounding box center [745, 57] width 1344 height 1793
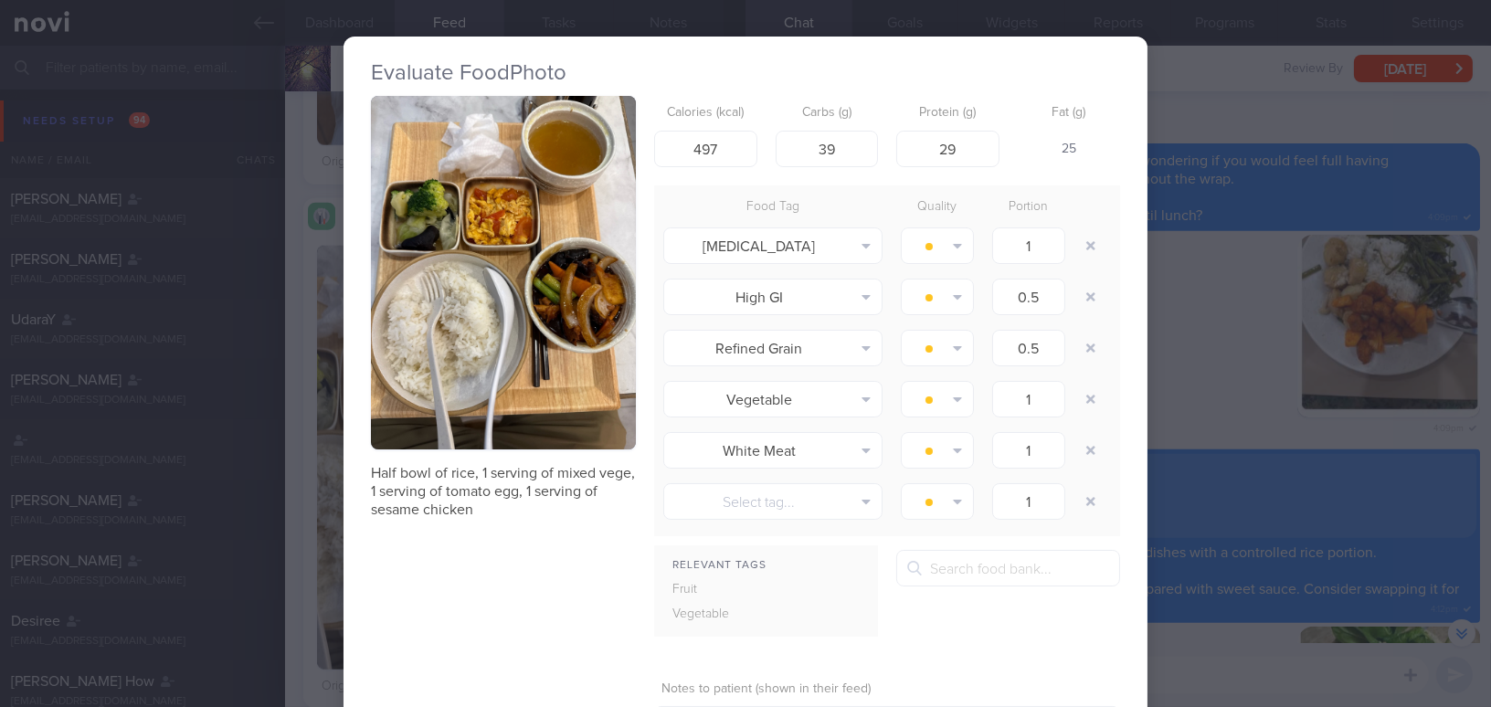
click at [1236, 394] on div "Evaluate Food Photo Half bowl of rice, 1 serving of mixed vege, 1 serving of to…" at bounding box center [745, 353] width 1491 height 707
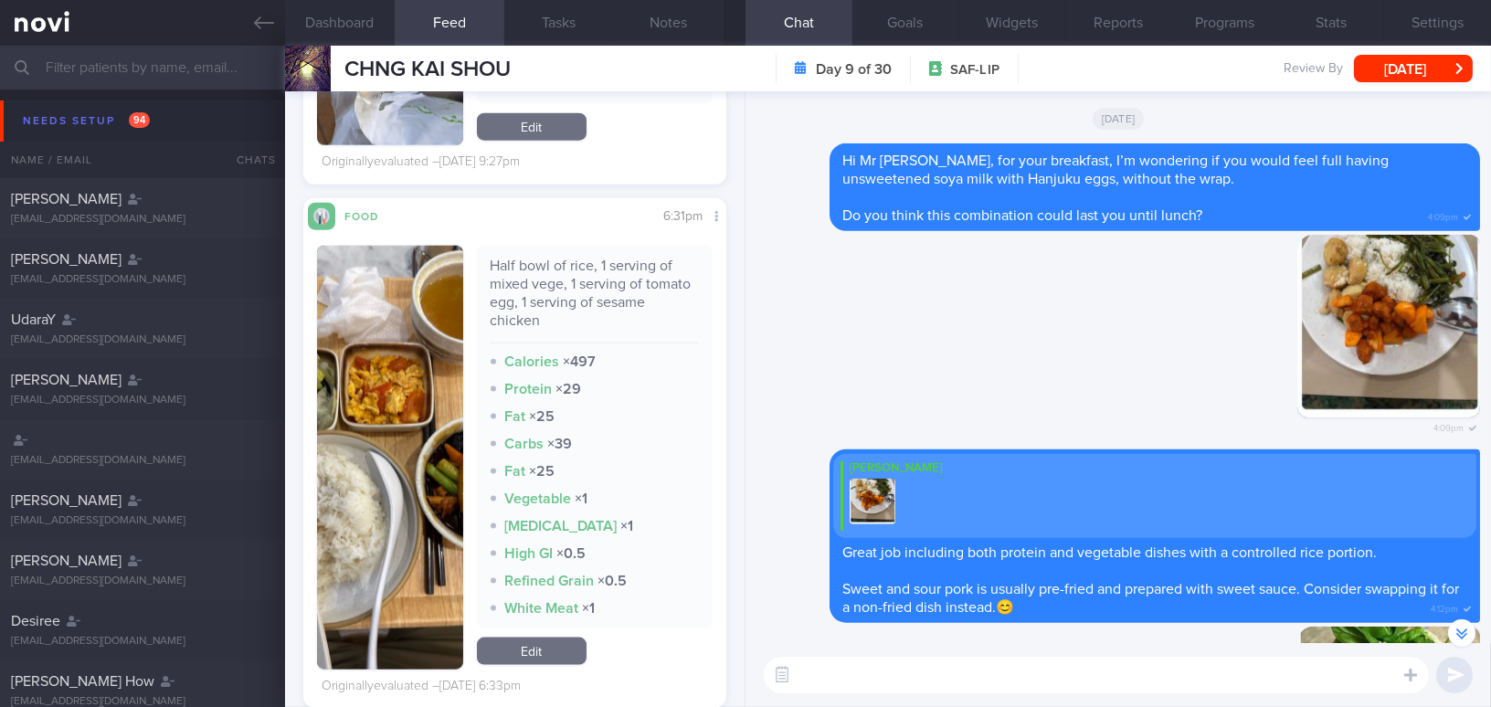
click at [1091, 683] on textarea at bounding box center [1096, 675] width 665 height 37
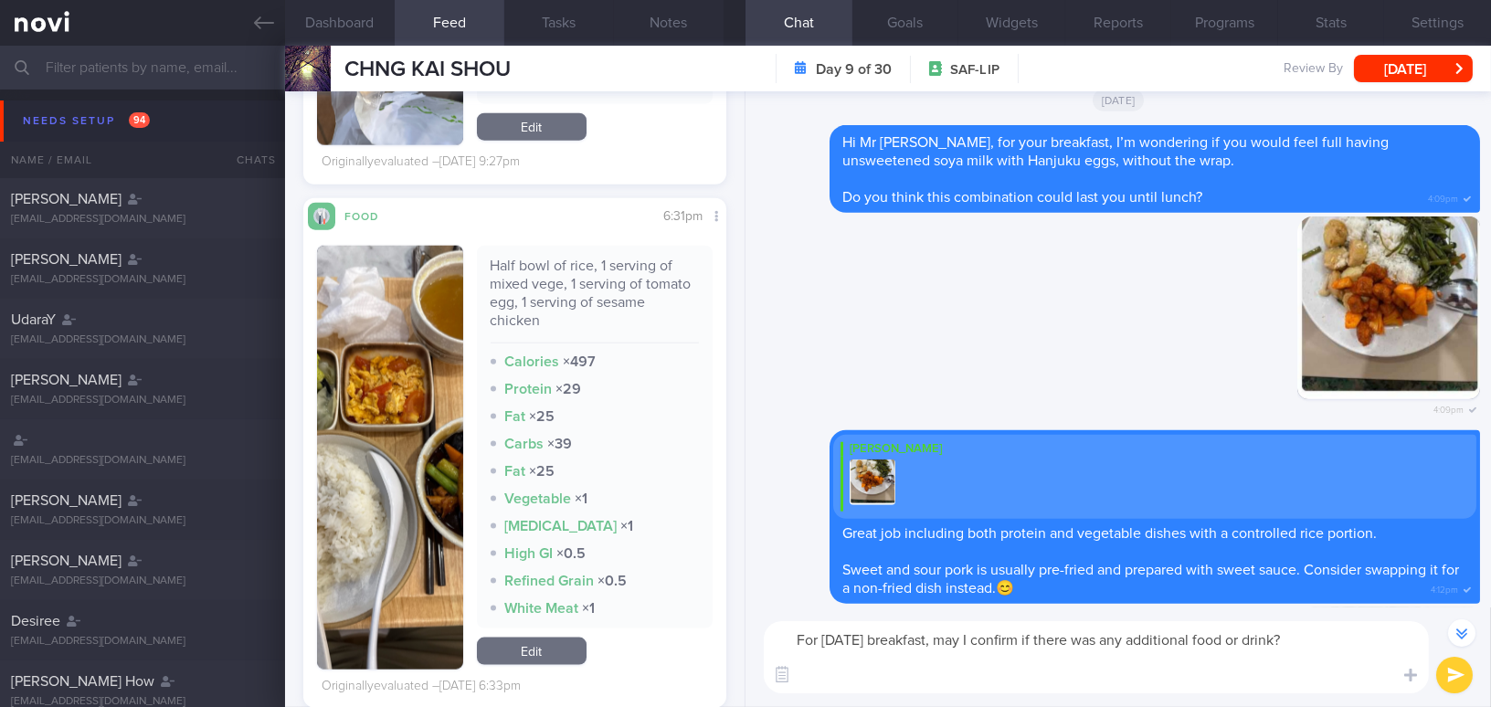
scroll to position [-865, 0]
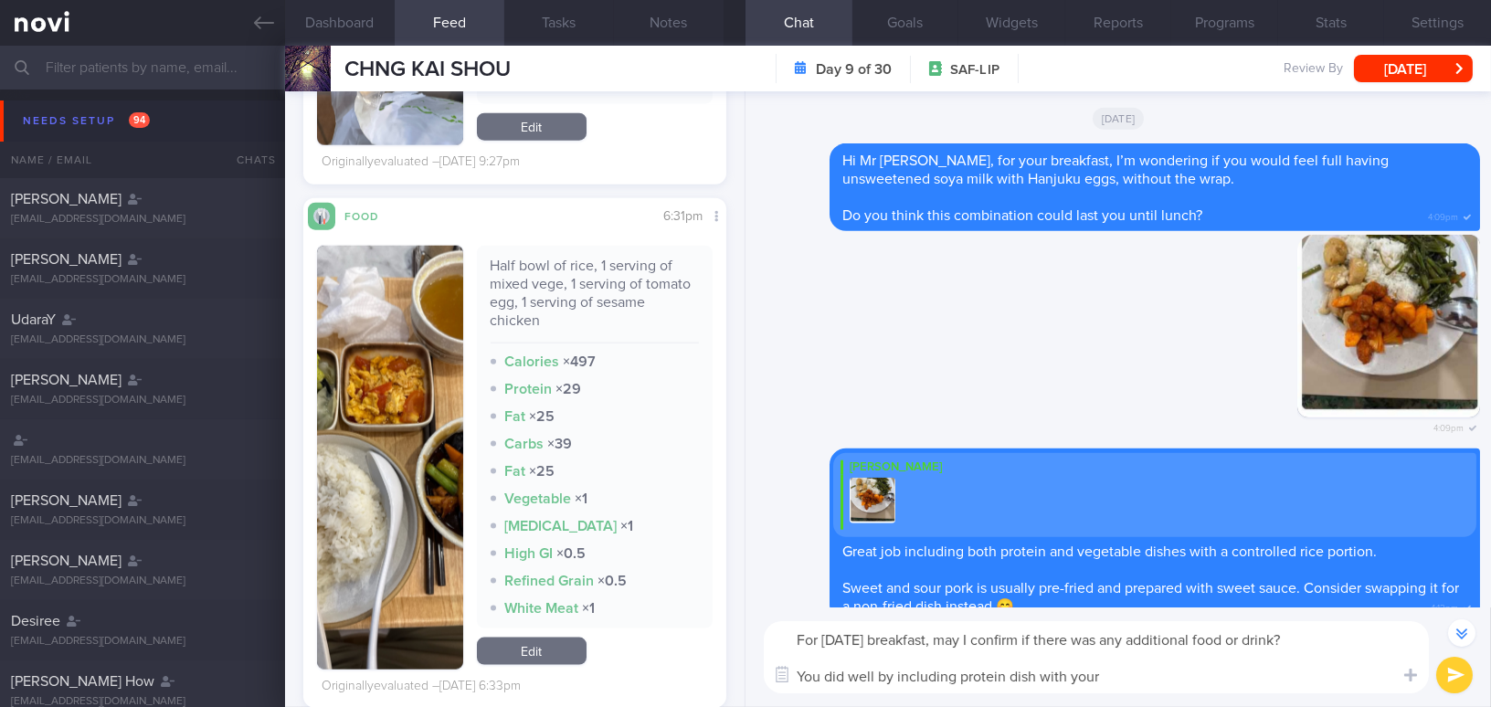
drag, startPoint x: 1138, startPoint y: 679, endPoint x: 758, endPoint y: 679, distance: 380.0
click at [758, 679] on div "For today's breakfast, may I confirm if there was any additional food or drink?…" at bounding box center [1117, 657] width 745 height 100
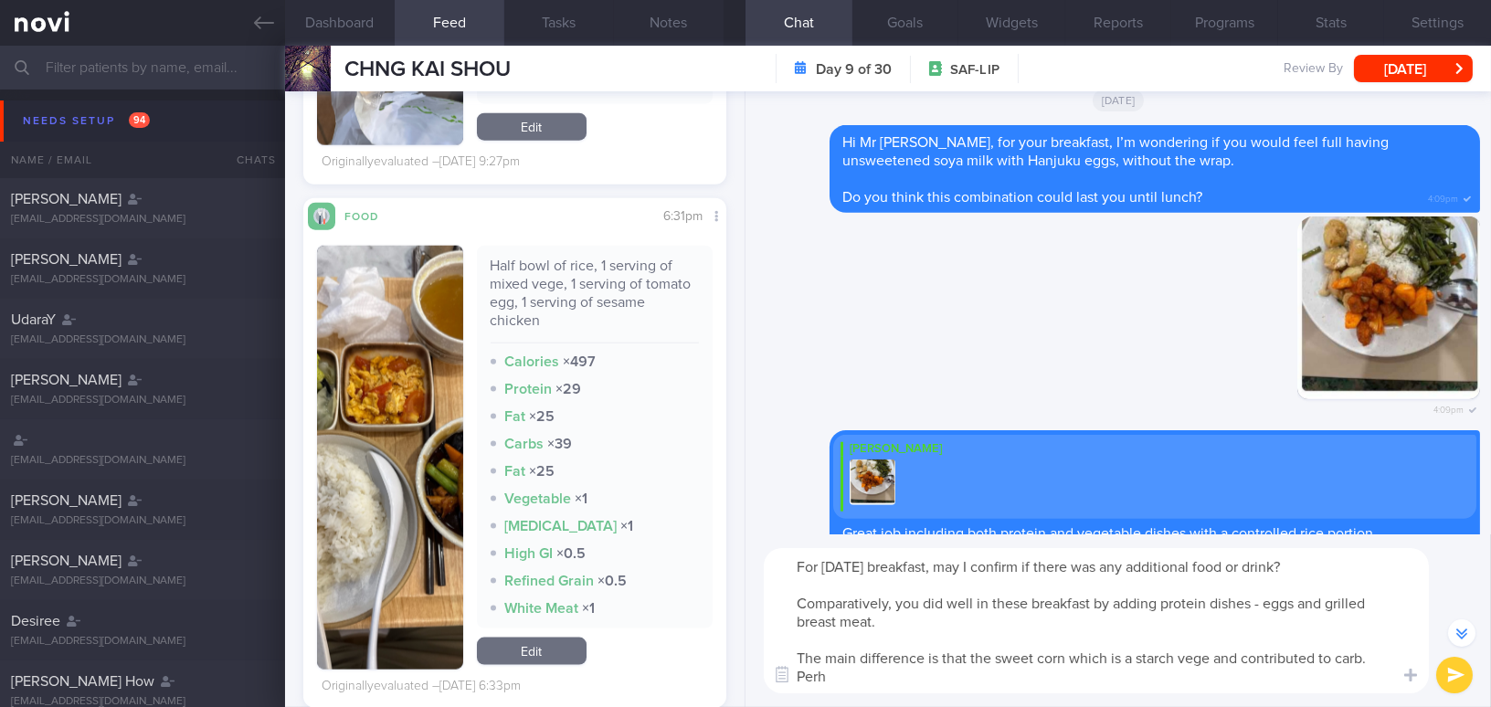
scroll to position [-938, 0]
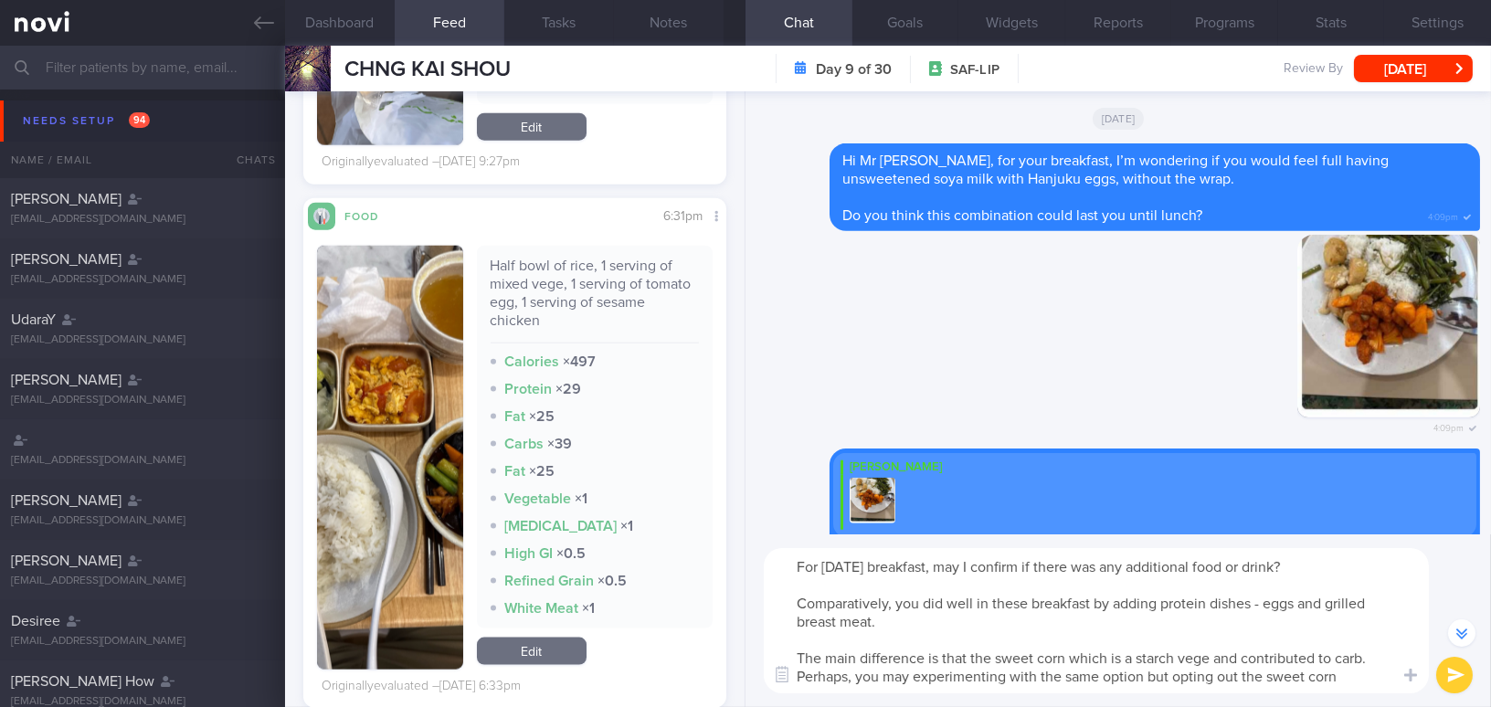
type textarea "For today's breakfast, may I confirm if there was any additional food or drink?…"
drag, startPoint x: 796, startPoint y: 570, endPoint x: 1362, endPoint y: 680, distance: 575.9
click at [1362, 680] on textarea "For today's breakfast, may I confirm if there was any additional food or drink?…" at bounding box center [1096, 620] width 665 height 145
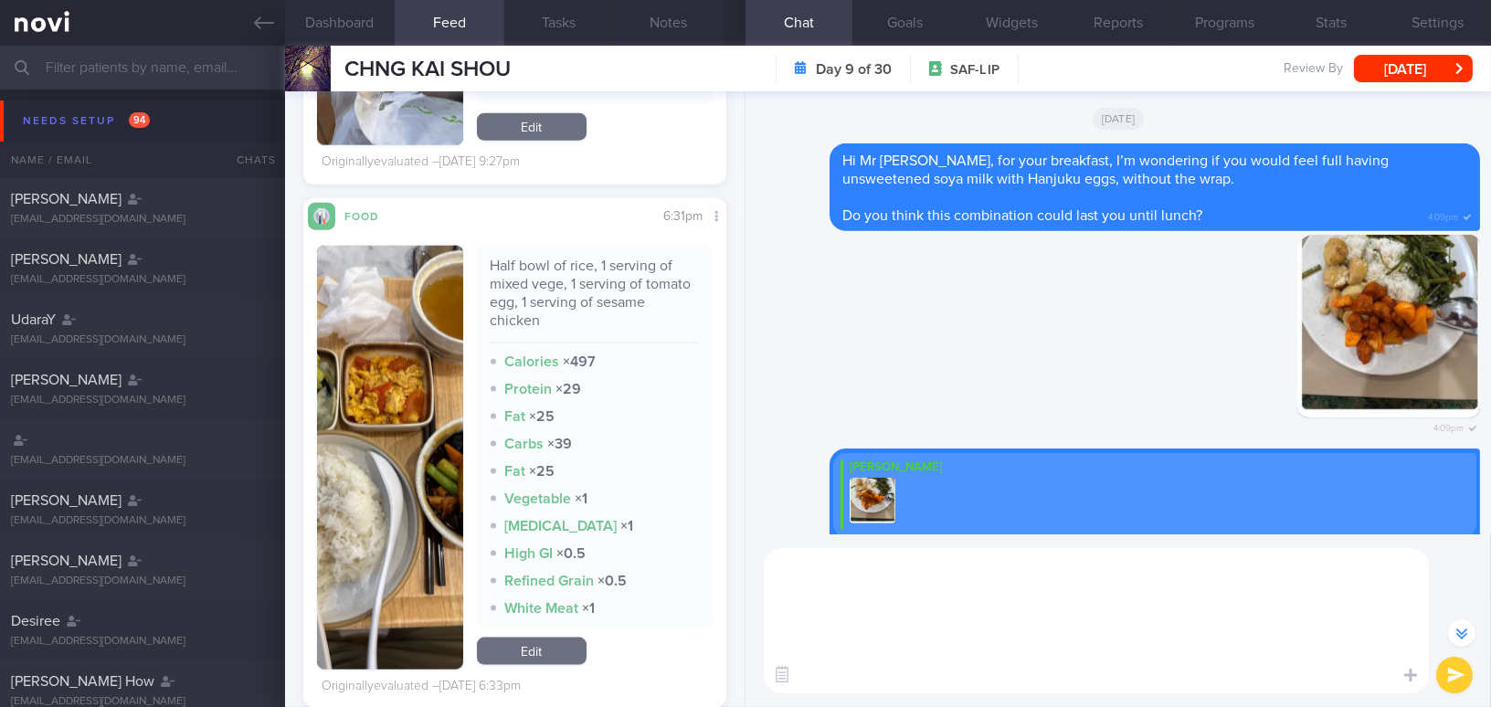
scroll to position [-830, 0]
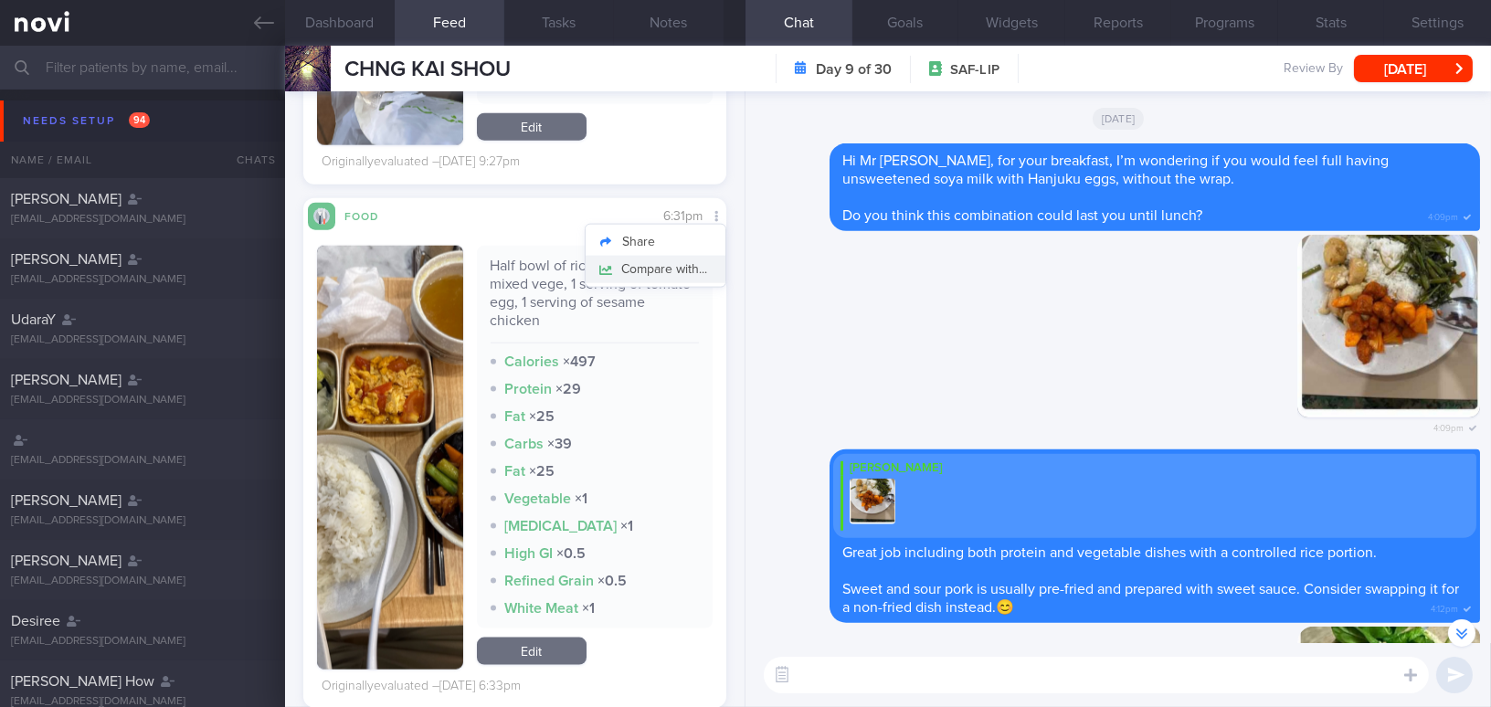
click at [695, 265] on button "Compare with..." at bounding box center [655, 269] width 140 height 27
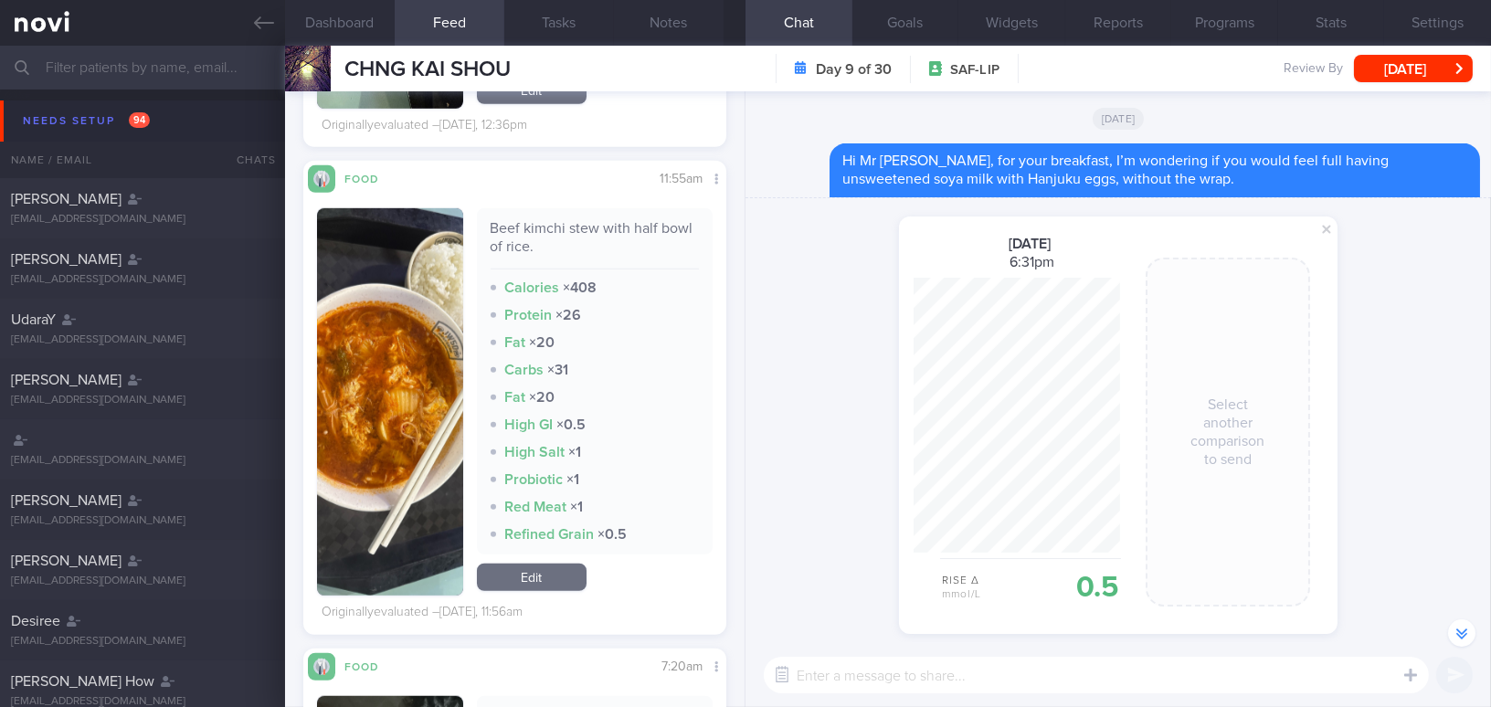
scroll to position [2629, 0]
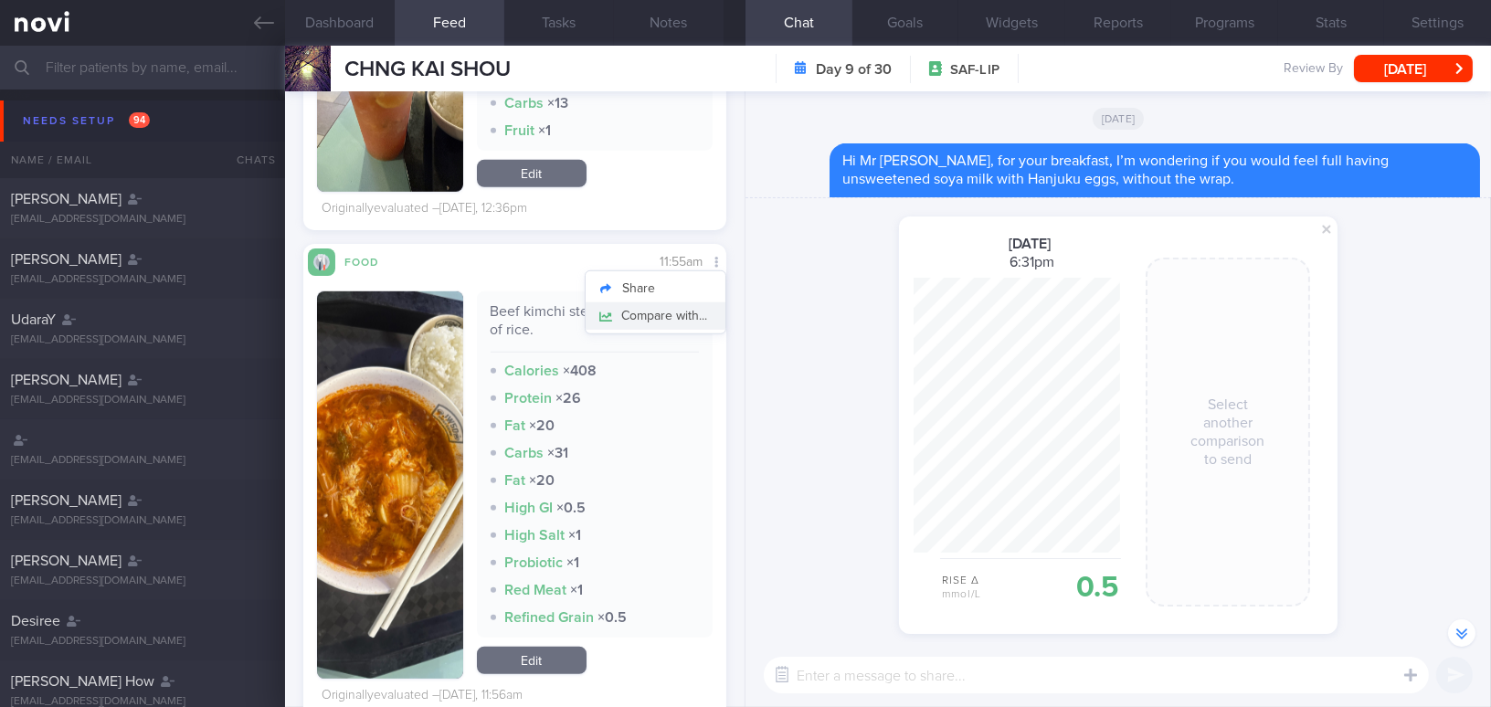
click at [687, 311] on button "Compare with..." at bounding box center [655, 315] width 140 height 27
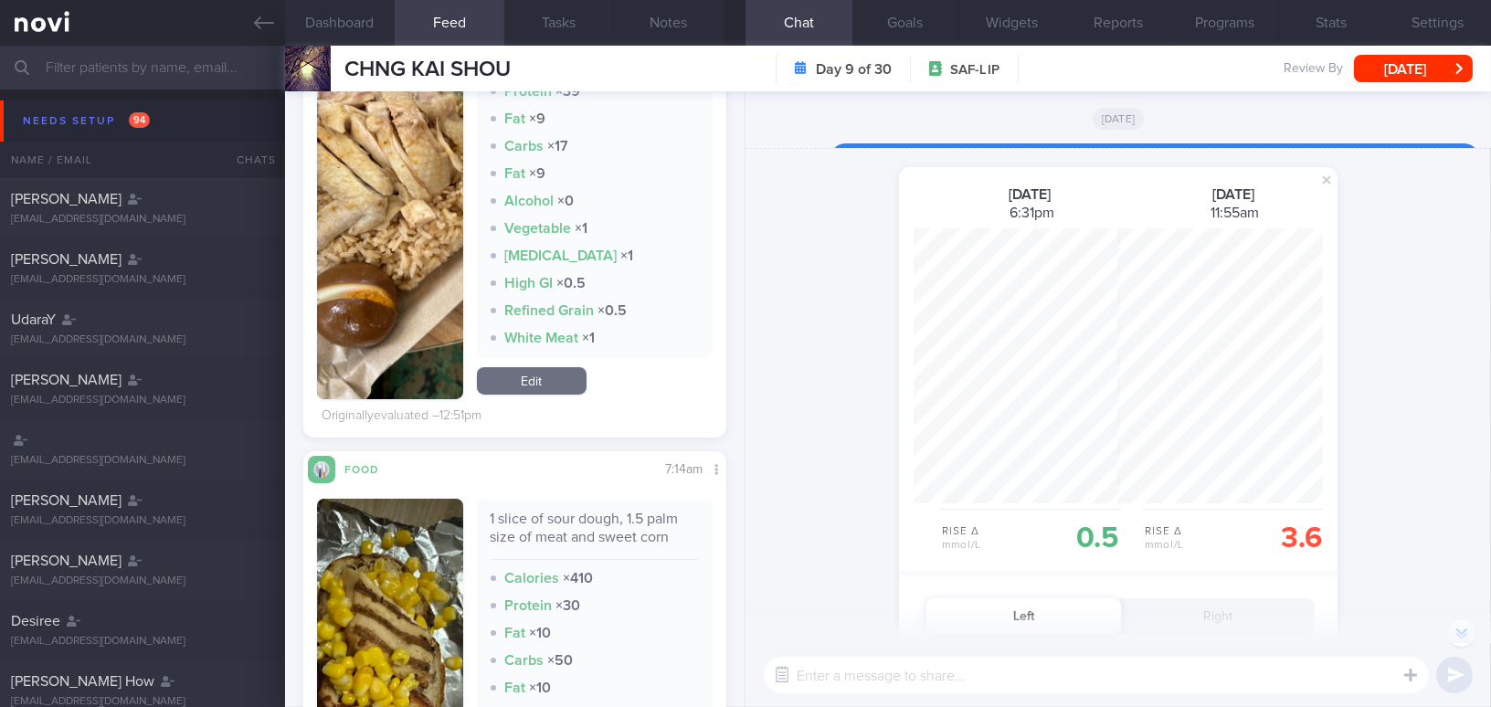
scroll to position [553, 0]
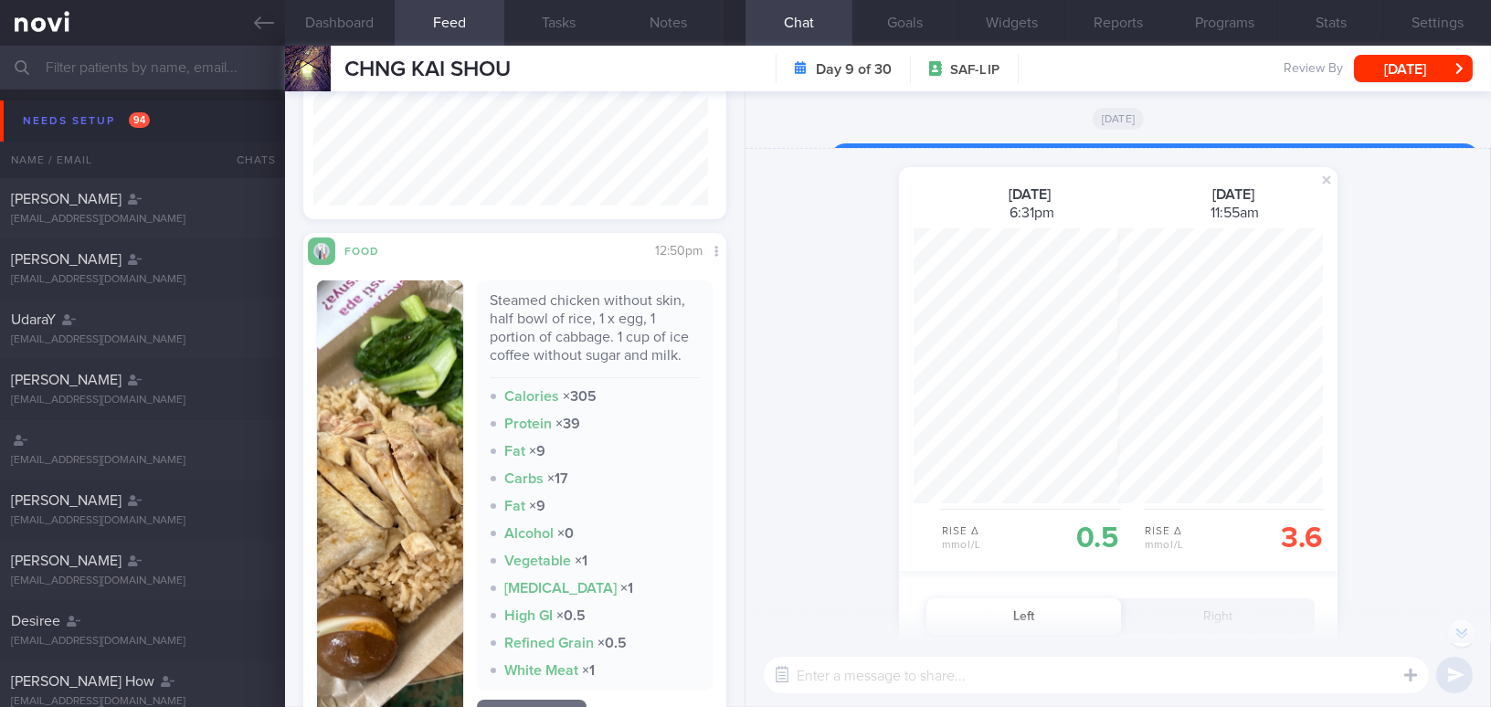
click at [406, 517] on button "button" at bounding box center [390, 505] width 146 height 451
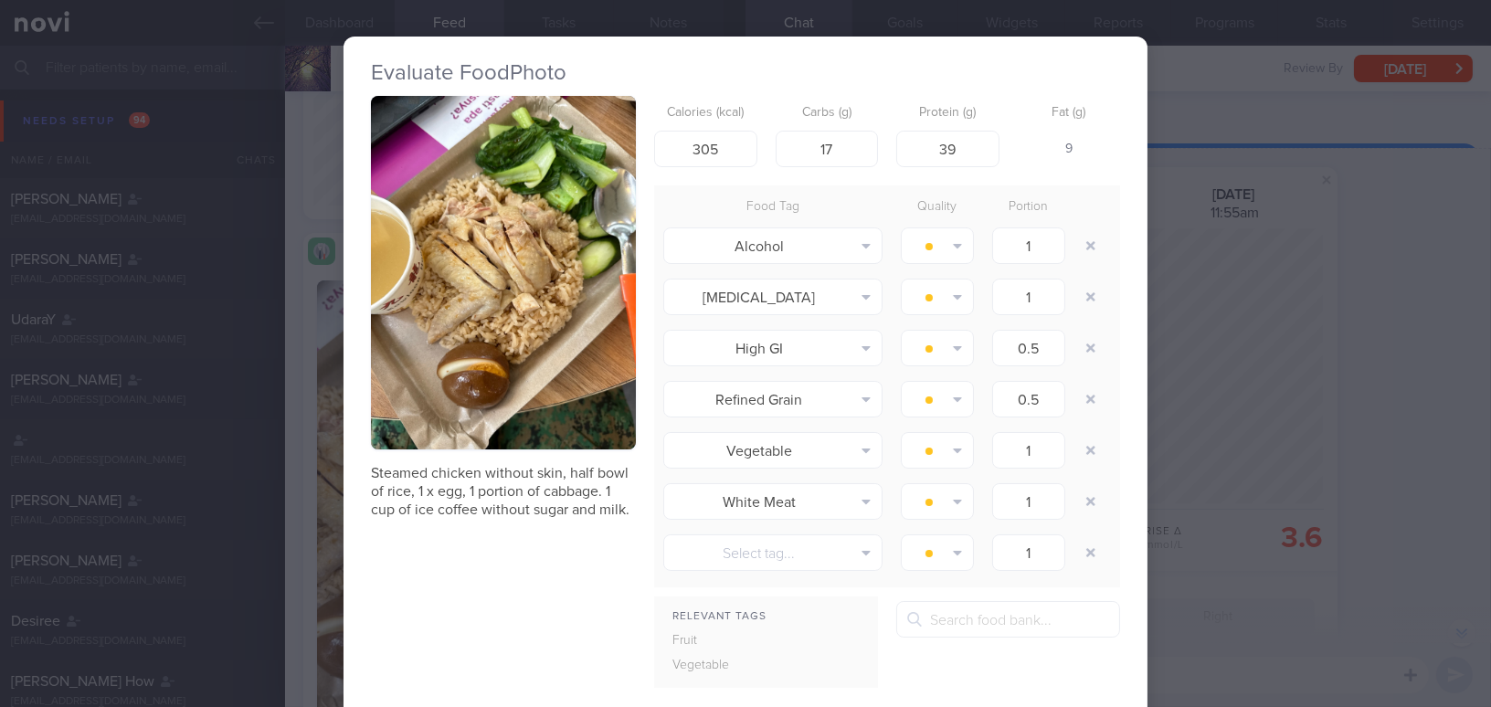
click at [1395, 460] on div "Evaluate Food Photo Steamed chicken without skin, half bowl of rice, 1 x egg, 1…" at bounding box center [745, 353] width 1491 height 707
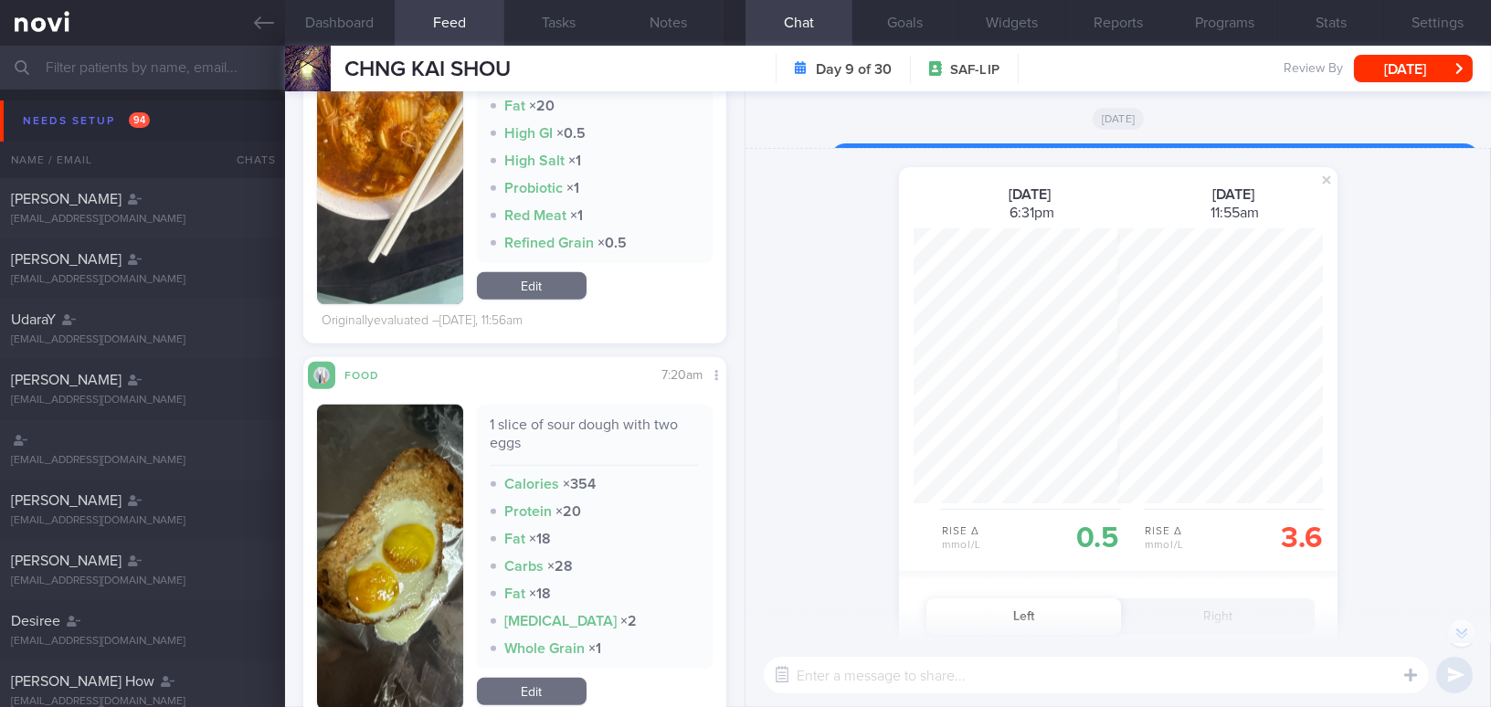
scroll to position [913117, 912981]
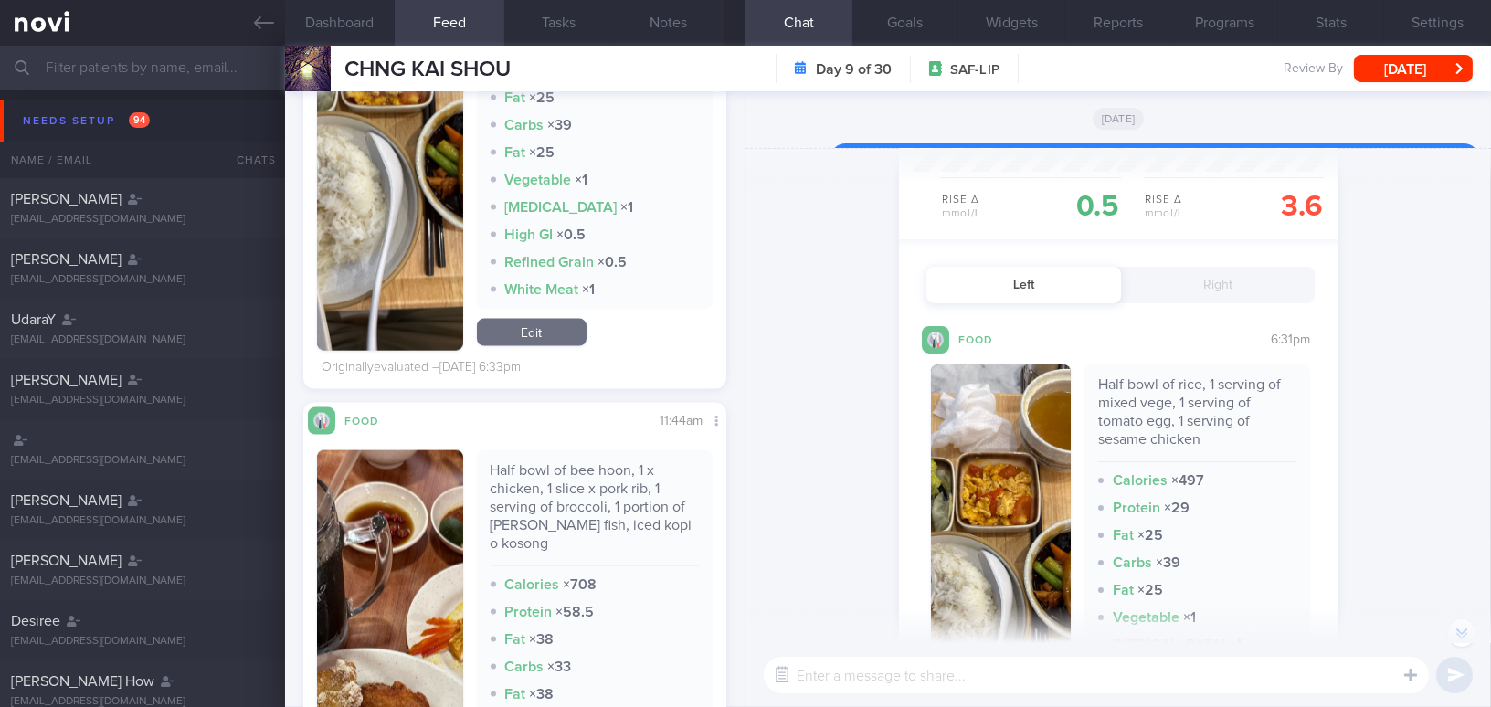
click at [1228, 290] on button "Right" at bounding box center [1218, 285] width 195 height 37
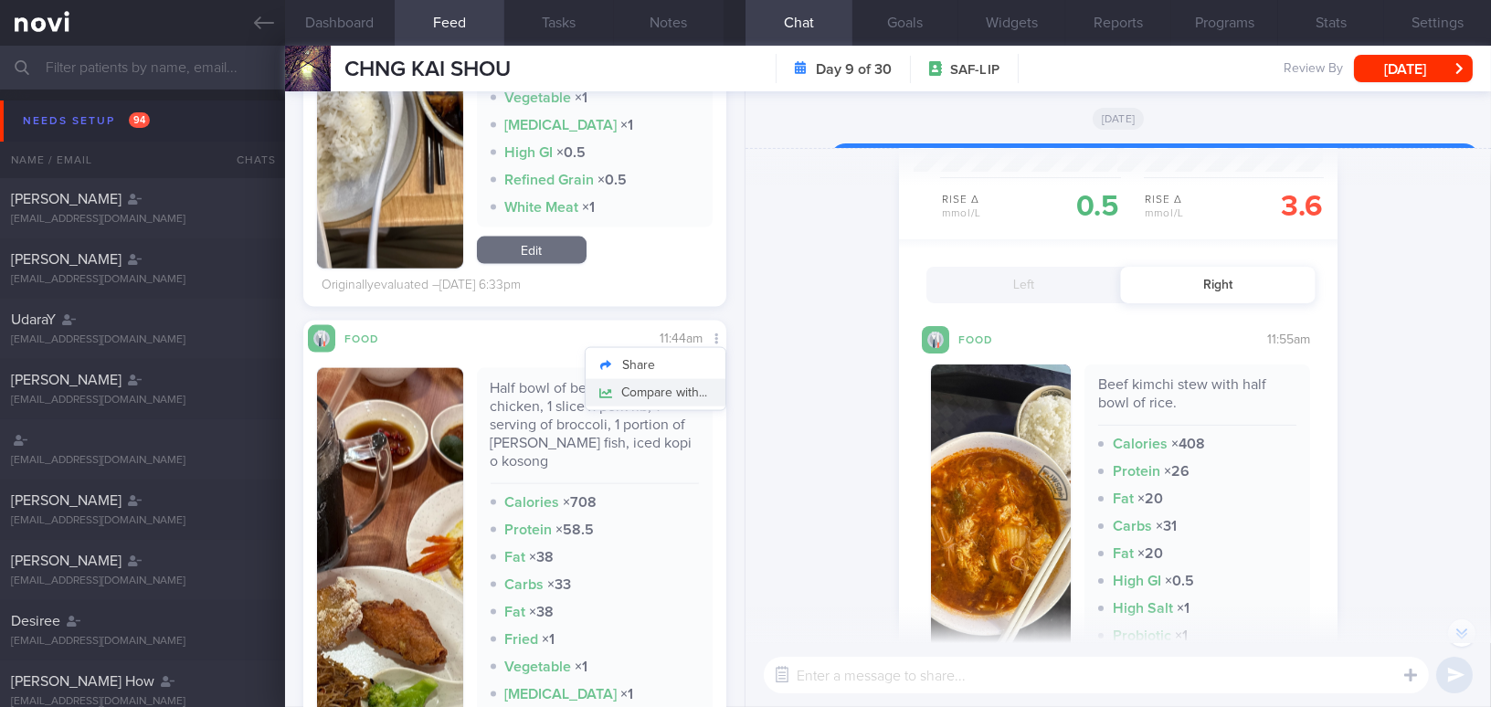
click at [691, 388] on button "Compare with..." at bounding box center [655, 392] width 140 height 27
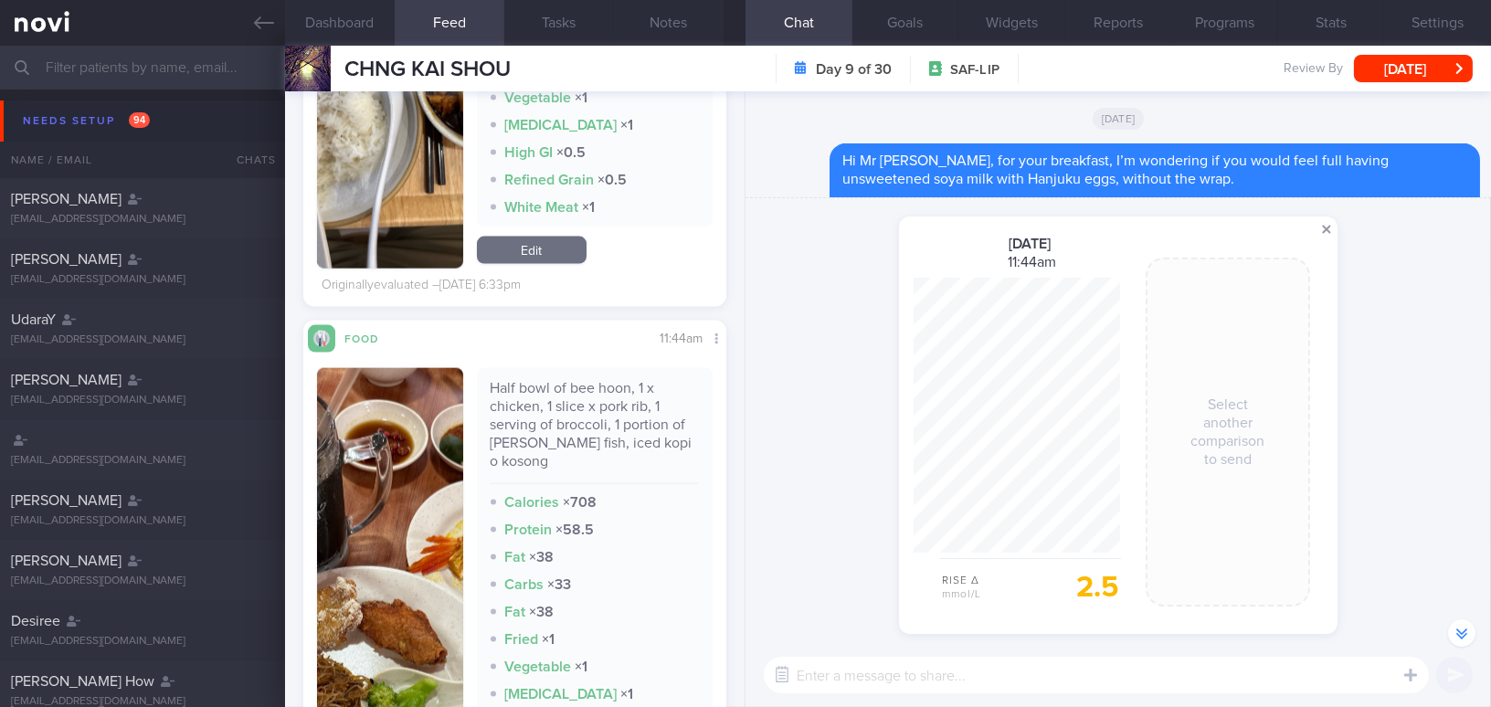
click at [1327, 229] on span at bounding box center [1326, 229] width 22 height 22
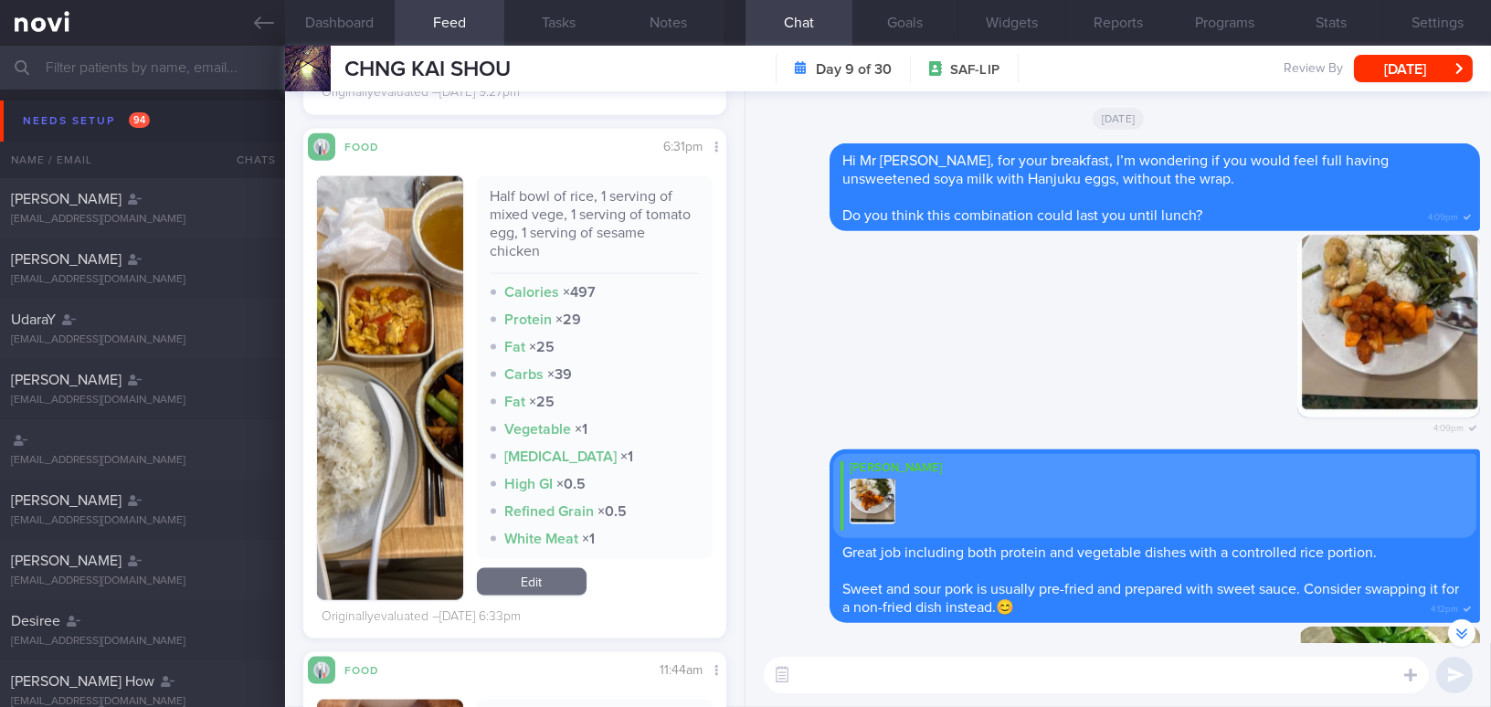
click at [386, 407] on button "button" at bounding box center [390, 388] width 146 height 424
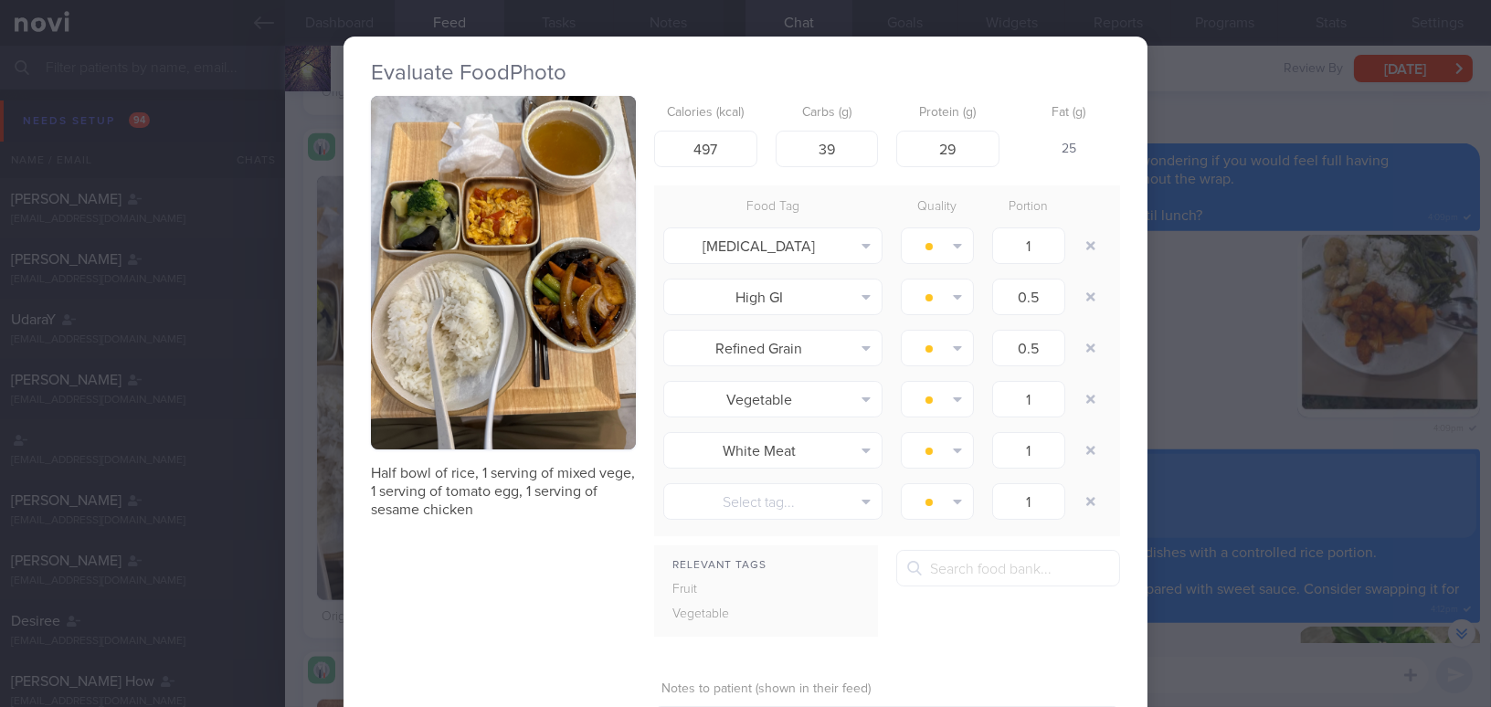
click at [1229, 375] on div "Evaluate Food Photo Half bowl of rice, 1 serving of mixed vege, 1 serving of to…" at bounding box center [745, 353] width 1491 height 707
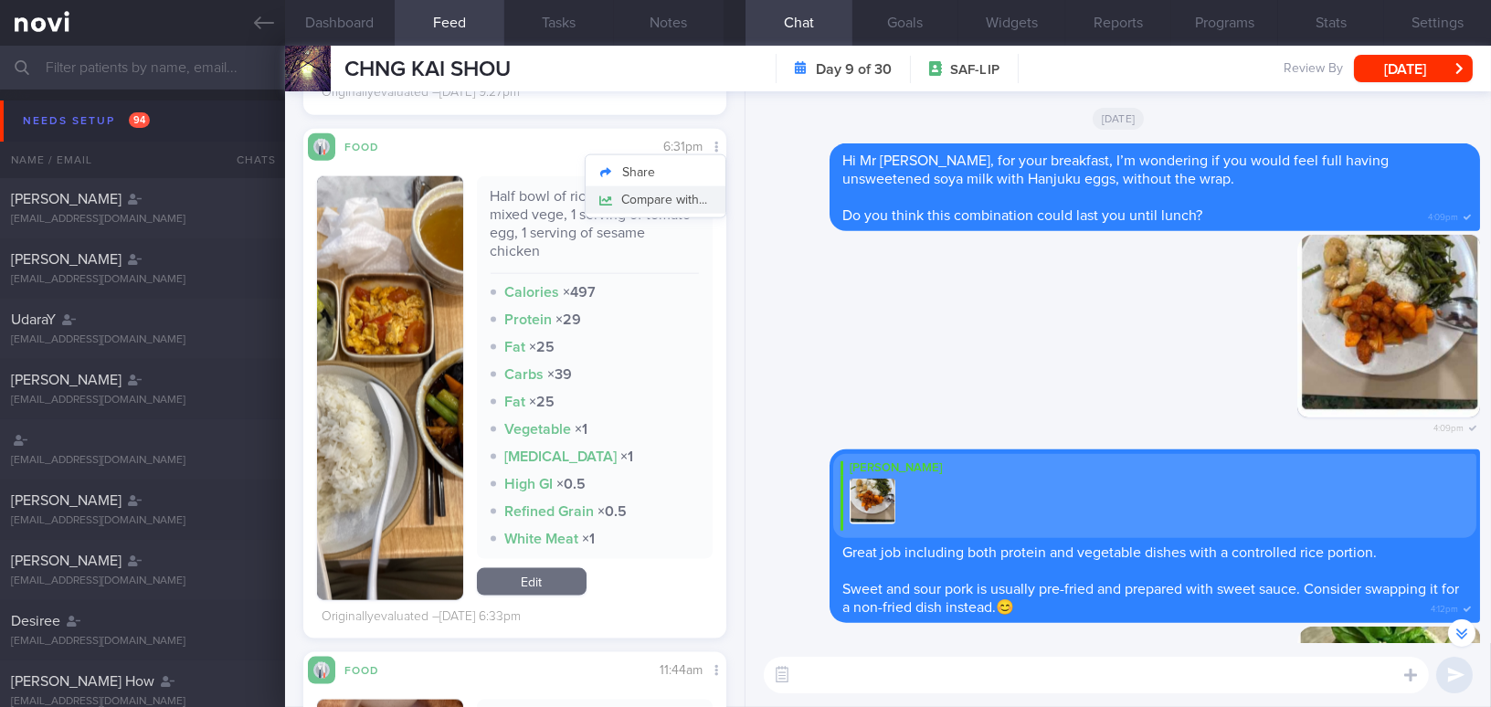
click at [681, 196] on button "Compare with..." at bounding box center [655, 199] width 140 height 27
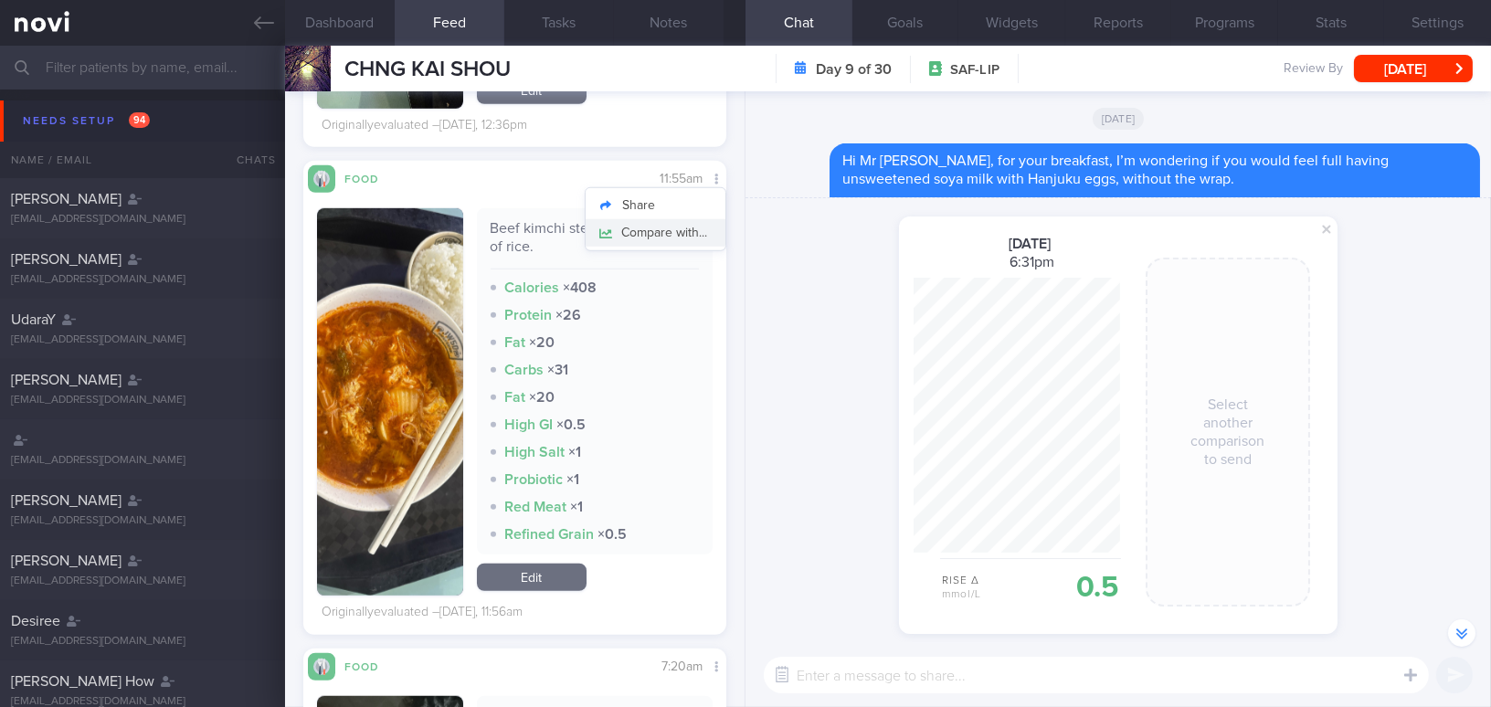
click at [696, 229] on button "Compare with..." at bounding box center [655, 232] width 140 height 27
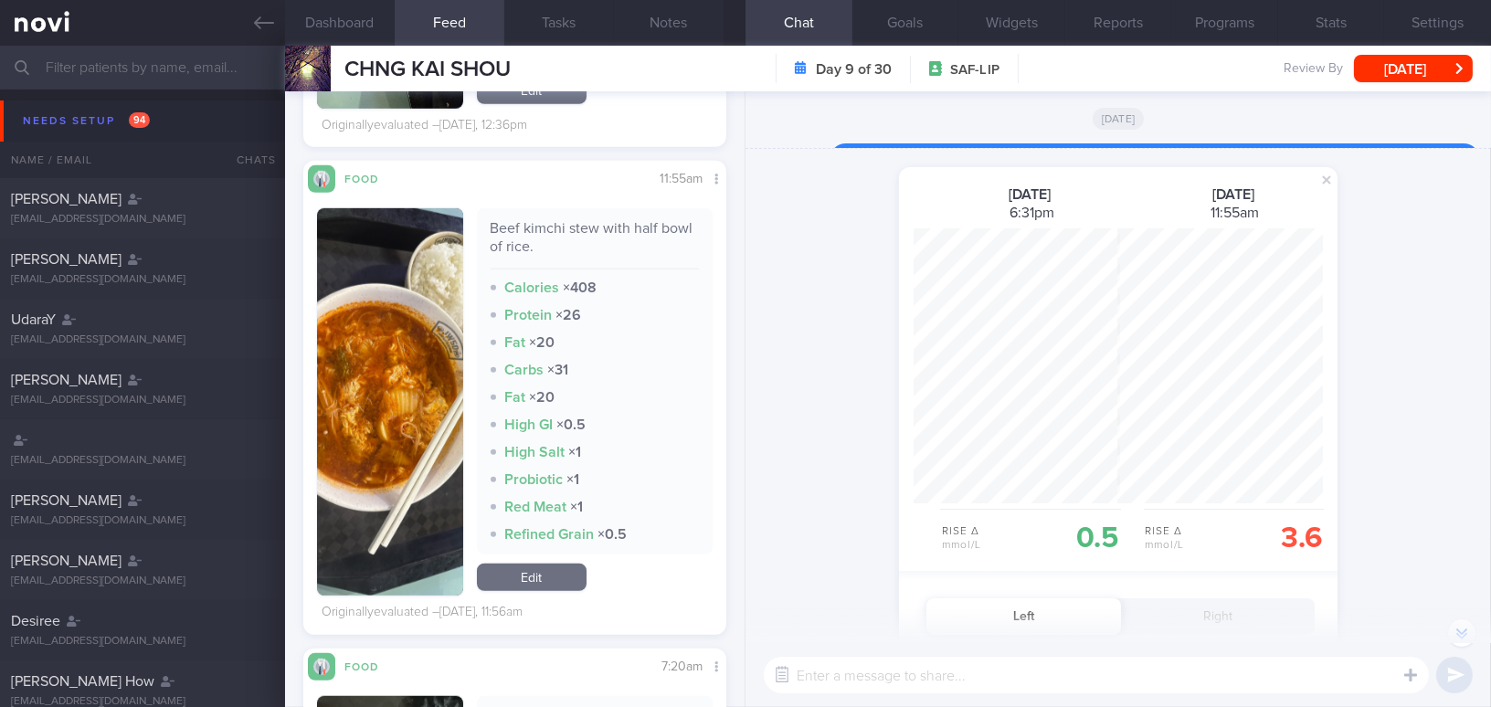
click at [784, 416] on div "shared a glucose comparison: 31 Aug 2025 6:31pm Rise Δ mmol/L 0.5 1 Sep 2025 11…" at bounding box center [1117, 637] width 745 height 977
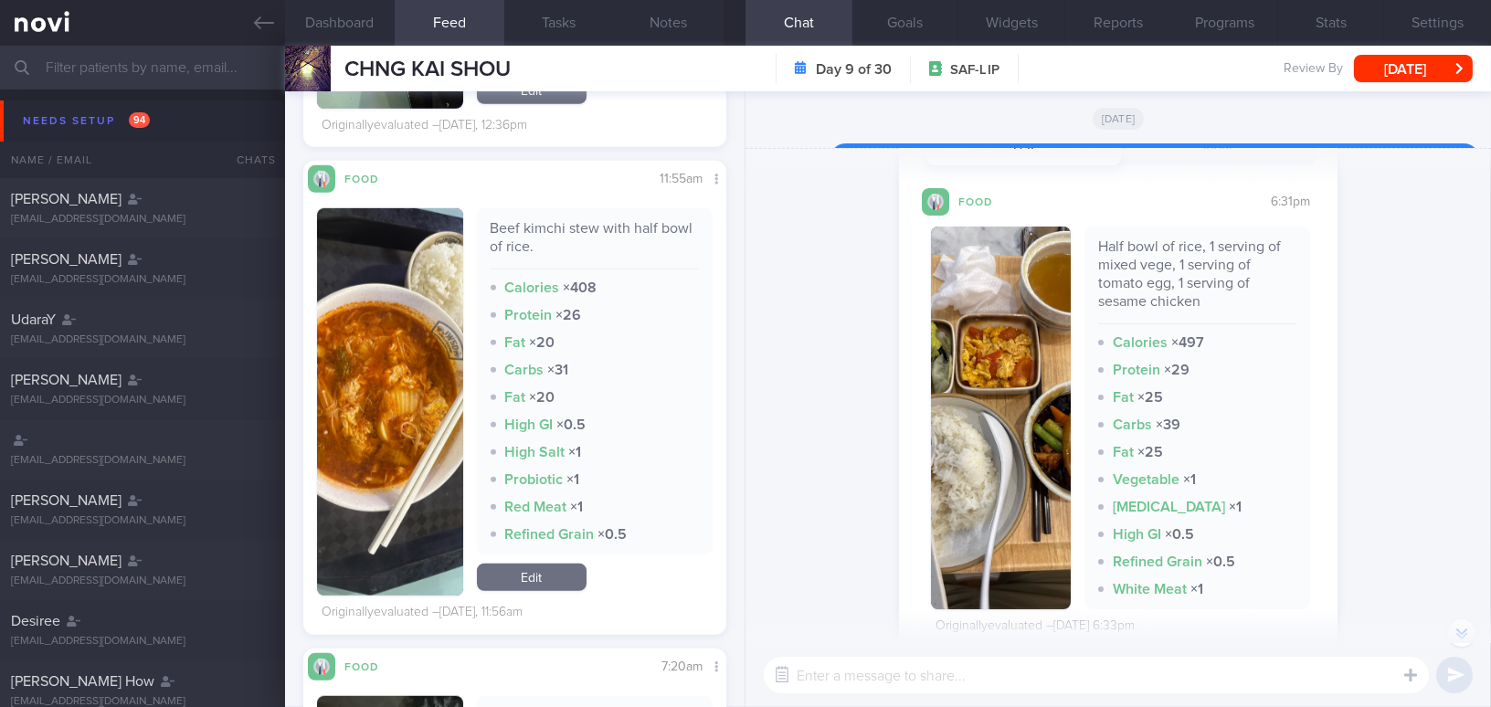
scroll to position [482, 0]
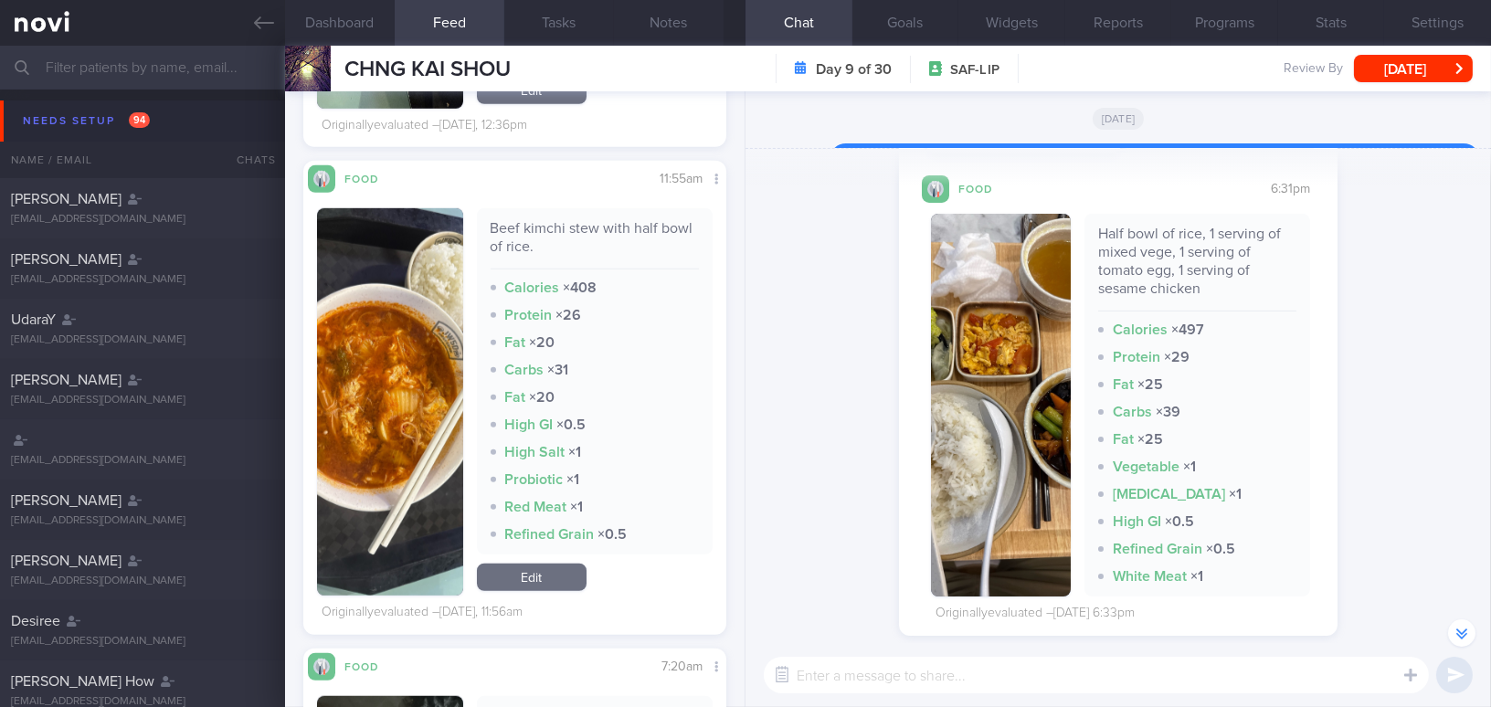
click at [1013, 473] on button "button" at bounding box center [1001, 405] width 140 height 383
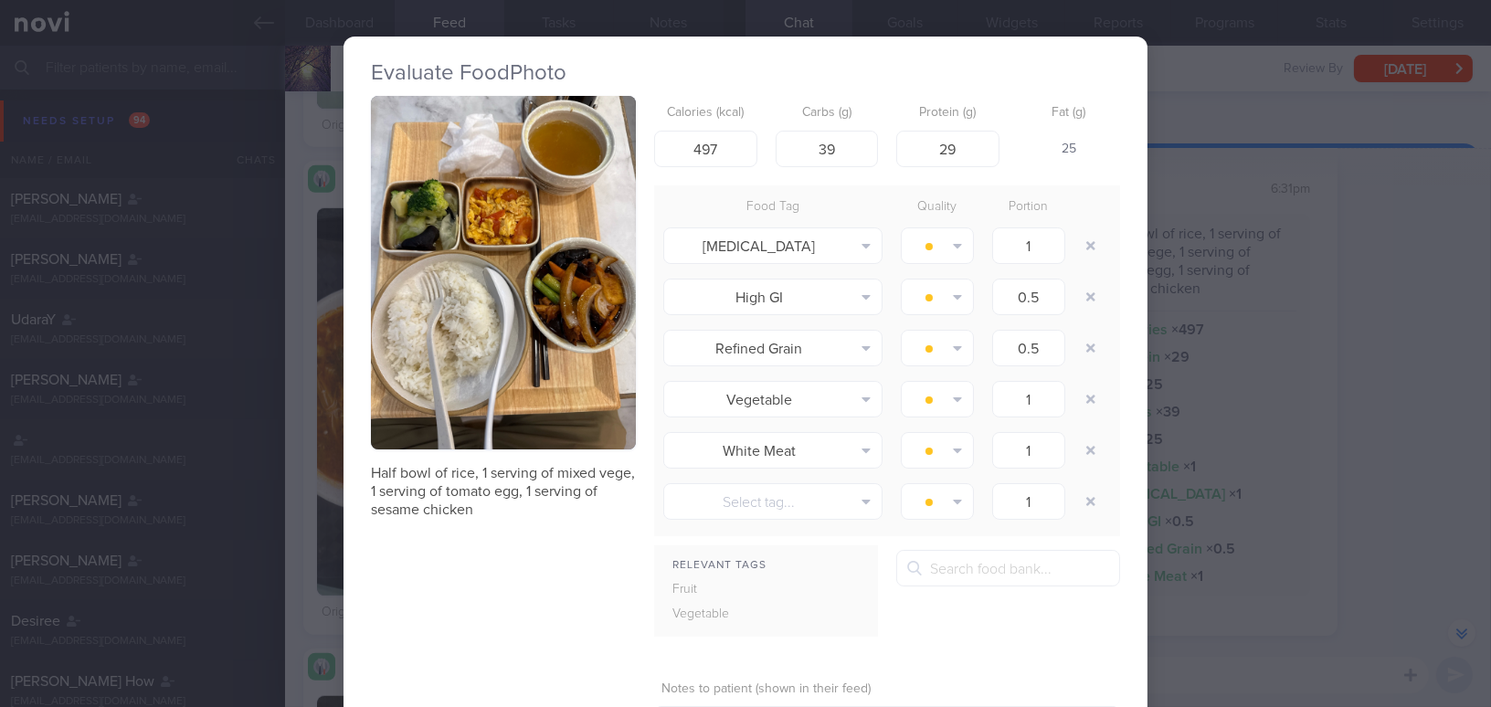
click at [1403, 344] on div "Evaluate Food Photo Half bowl of rice, 1 serving of mixed vege, 1 serving of to…" at bounding box center [745, 353] width 1491 height 707
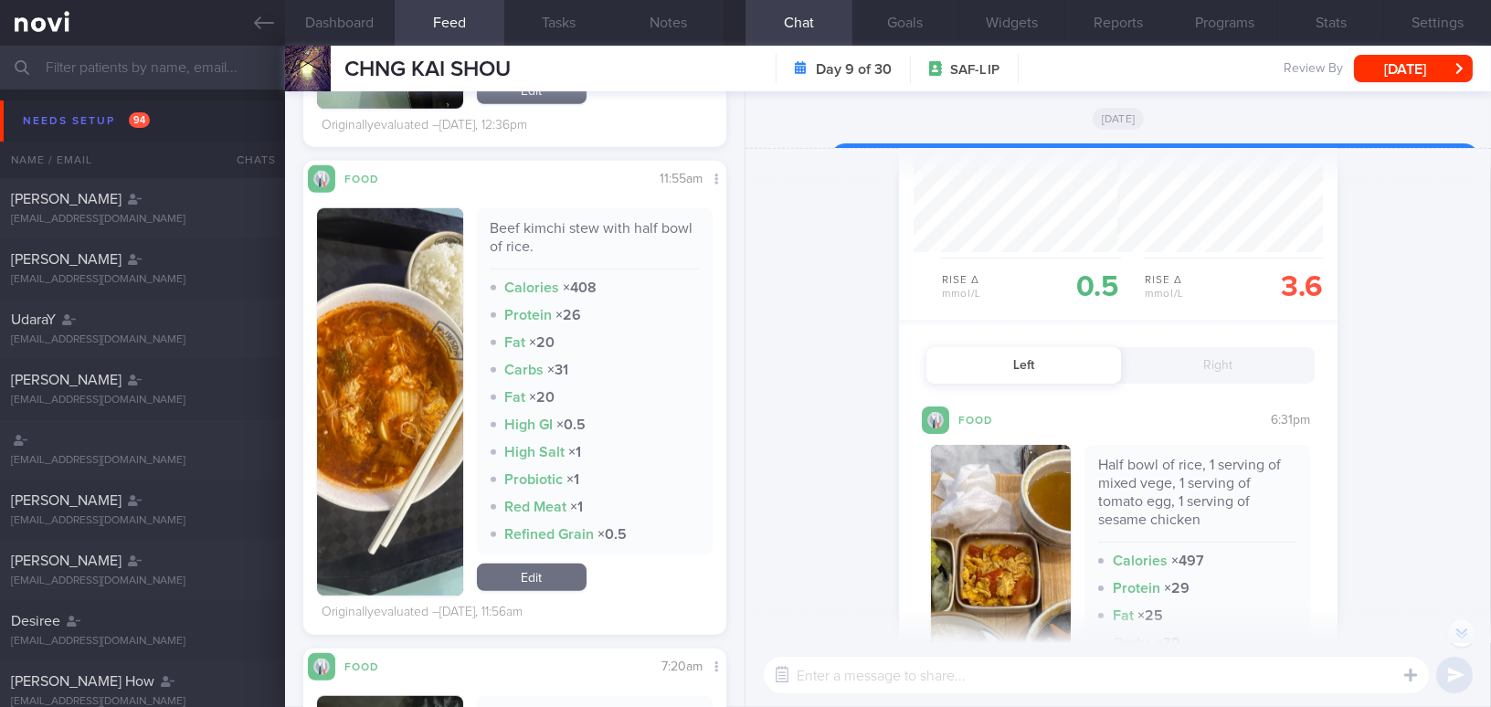
scroll to position [233, 0]
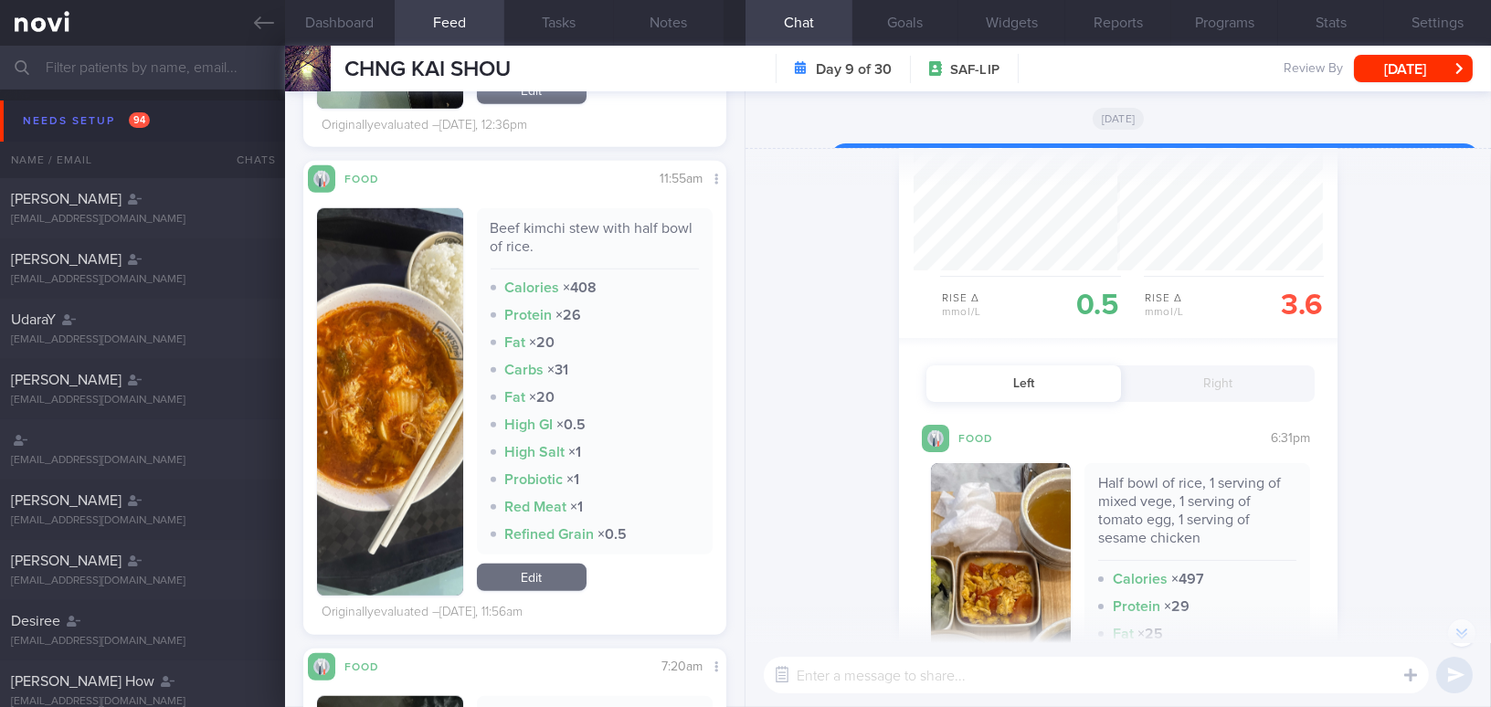
click at [1211, 375] on button "Right" at bounding box center [1218, 383] width 195 height 37
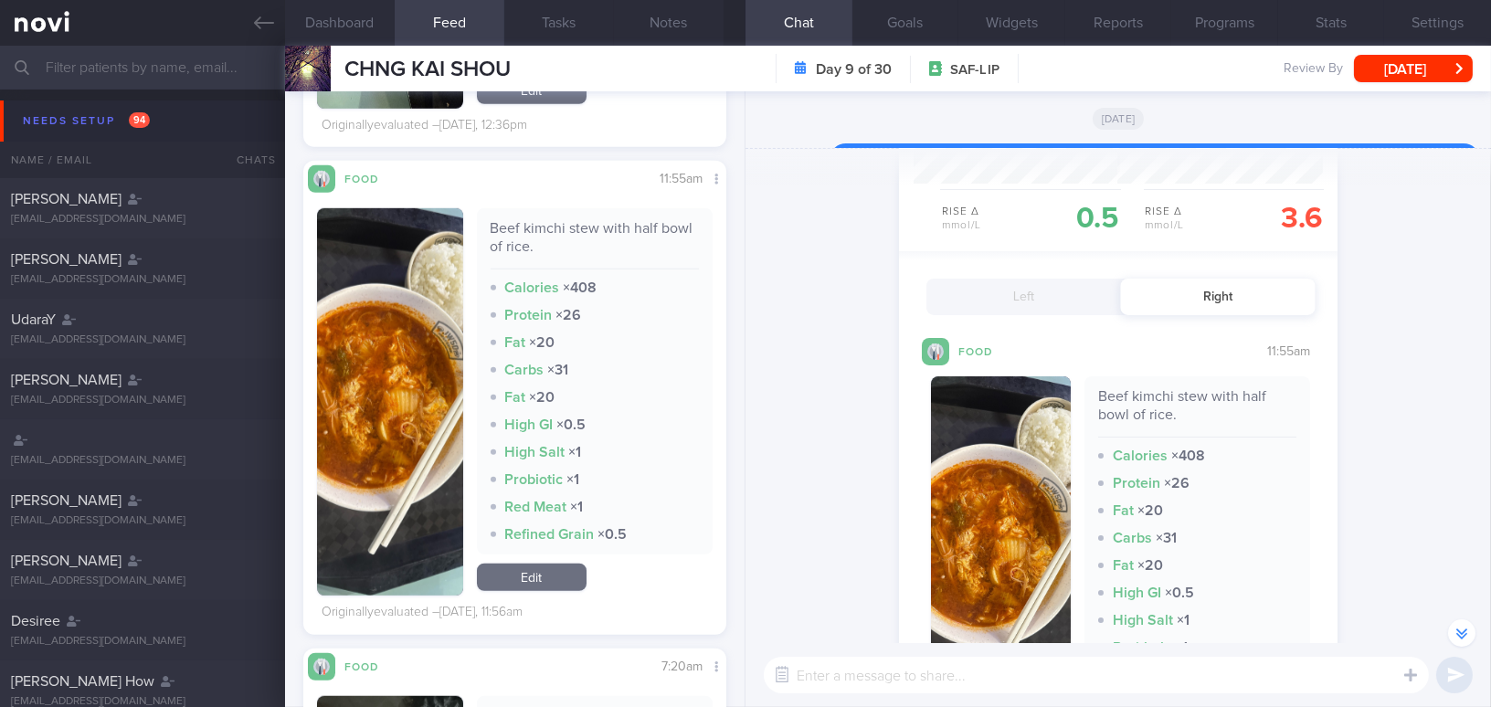
scroll to position [446, 0]
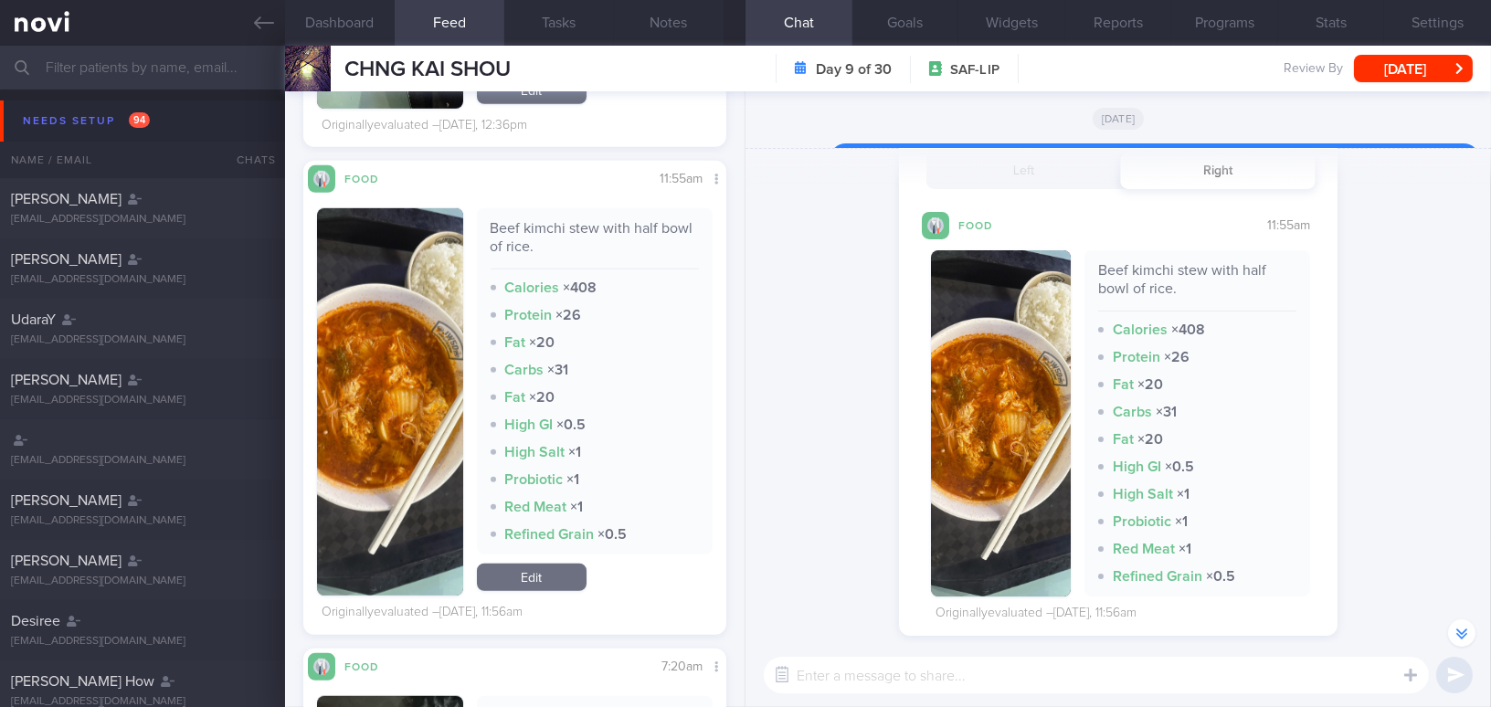
click at [1005, 457] on button "button" at bounding box center [1001, 423] width 140 height 346
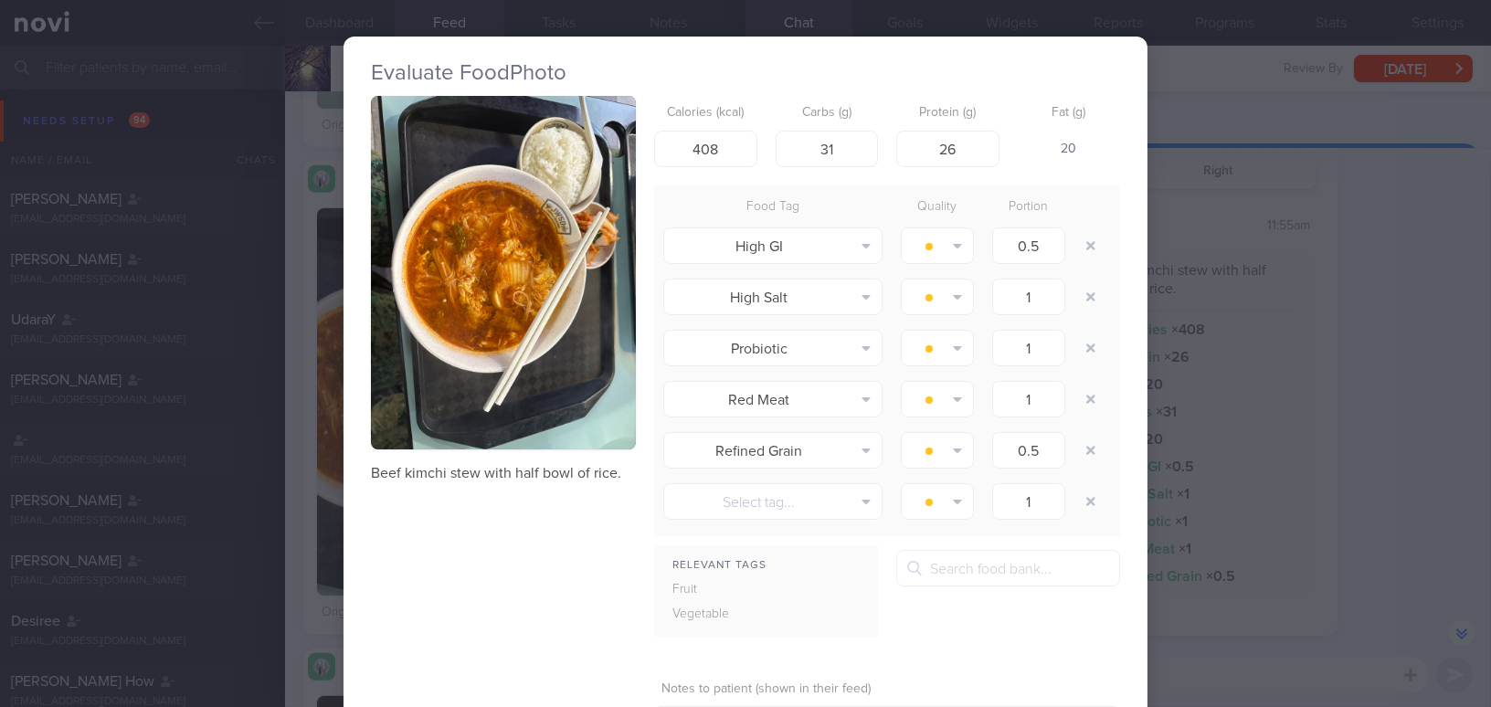
click at [1295, 340] on div "Evaluate Food Photo Beef kimchi stew with half bowl of rice. Calories (kcal) 40…" at bounding box center [745, 353] width 1491 height 707
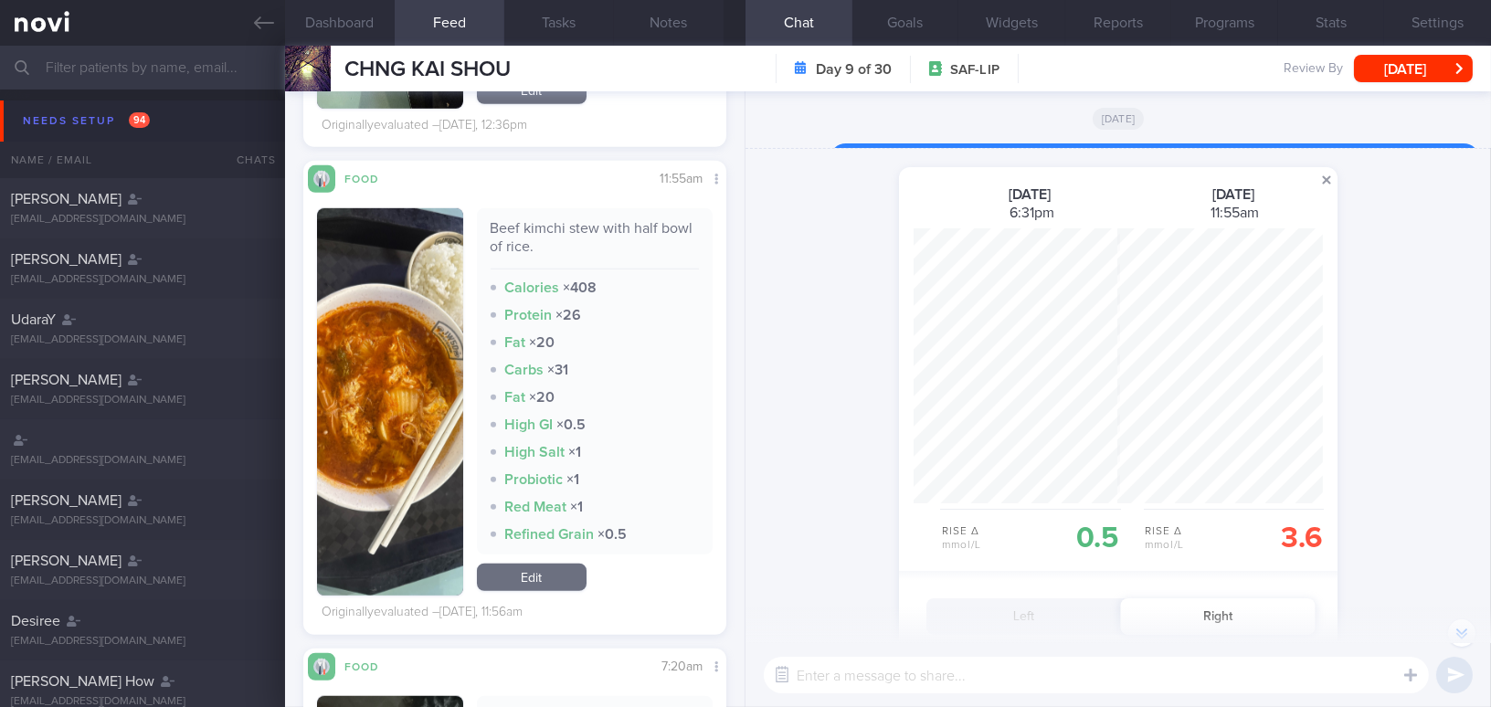
click at [1319, 185] on span at bounding box center [1326, 180] width 22 height 22
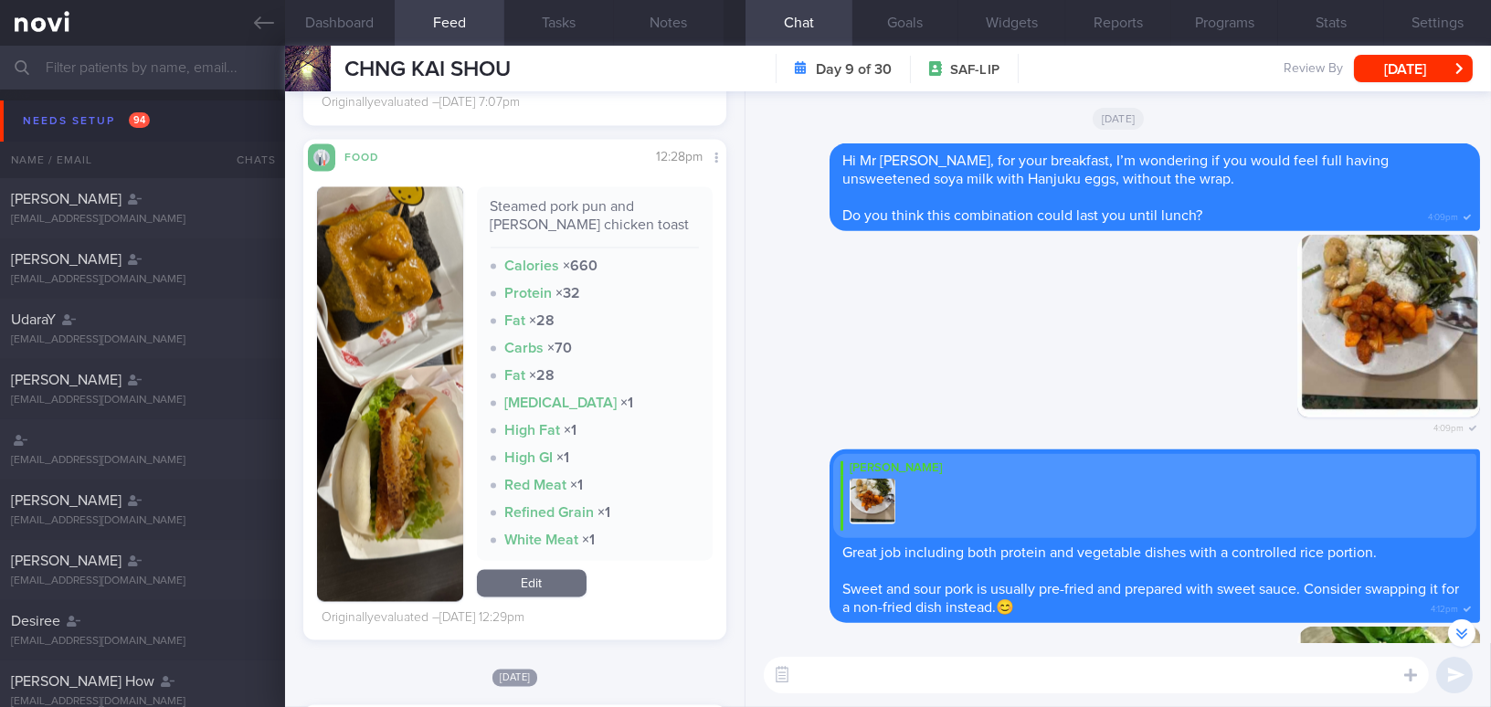
scroll to position [6546, 0]
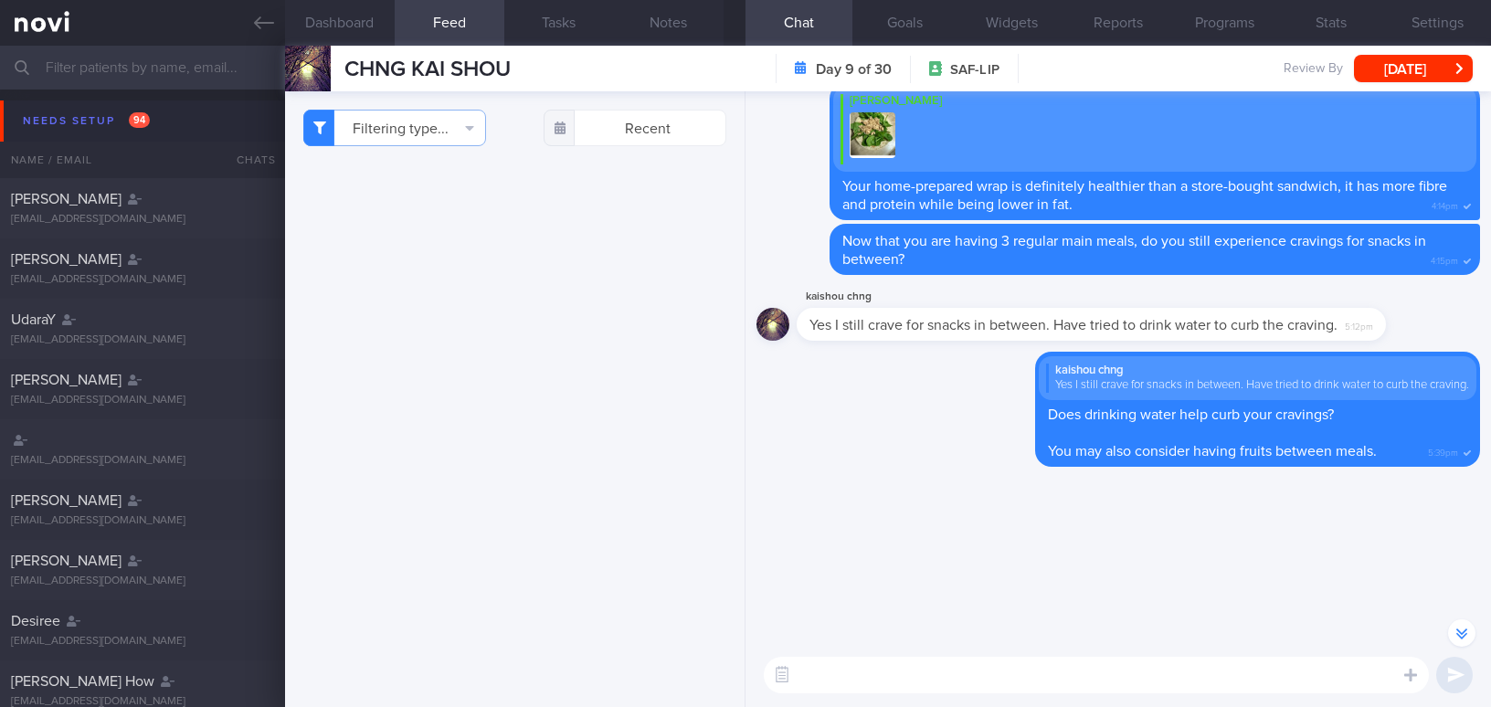
select select "8"
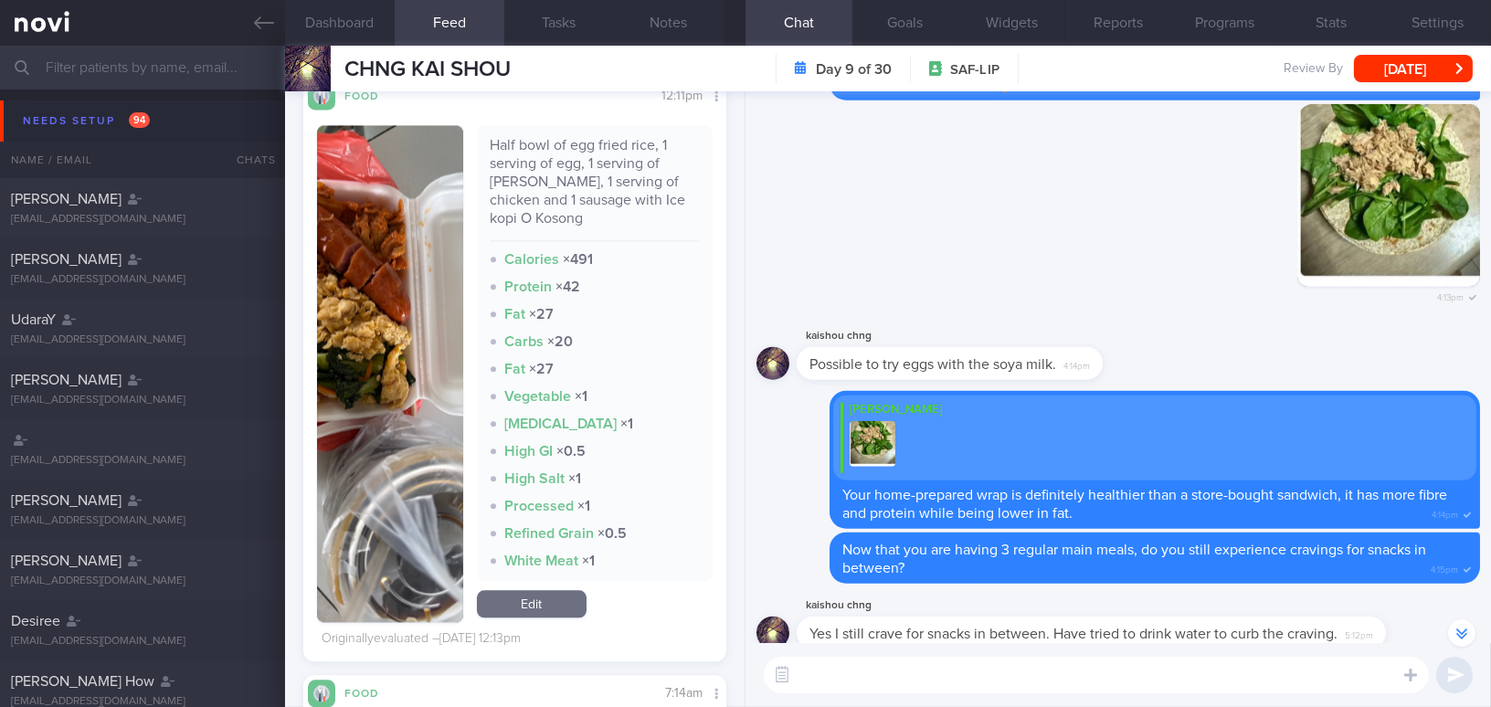
scroll to position [-82, 0]
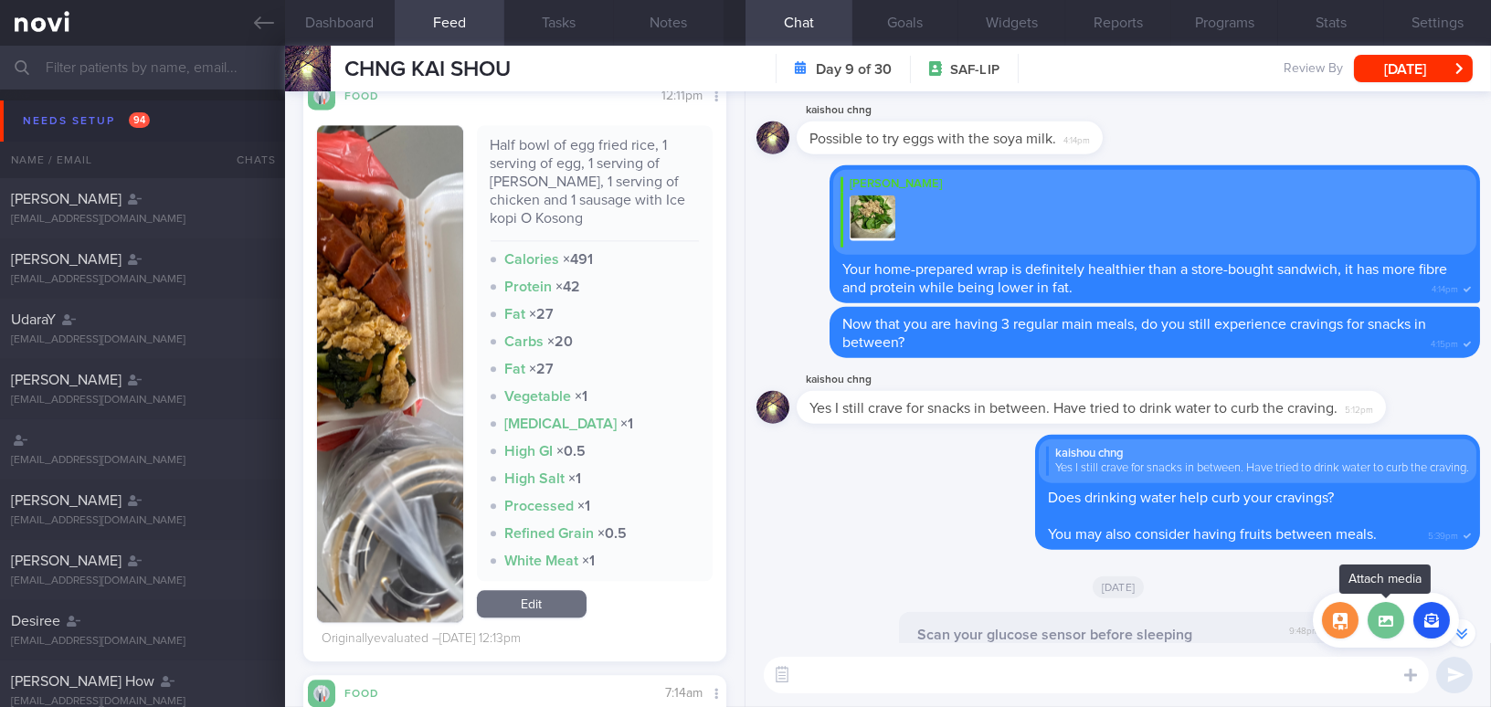
click at [1386, 620] on label at bounding box center [1385, 620] width 37 height 37
click at [0, 0] on input "file" at bounding box center [0, 0] width 0 height 0
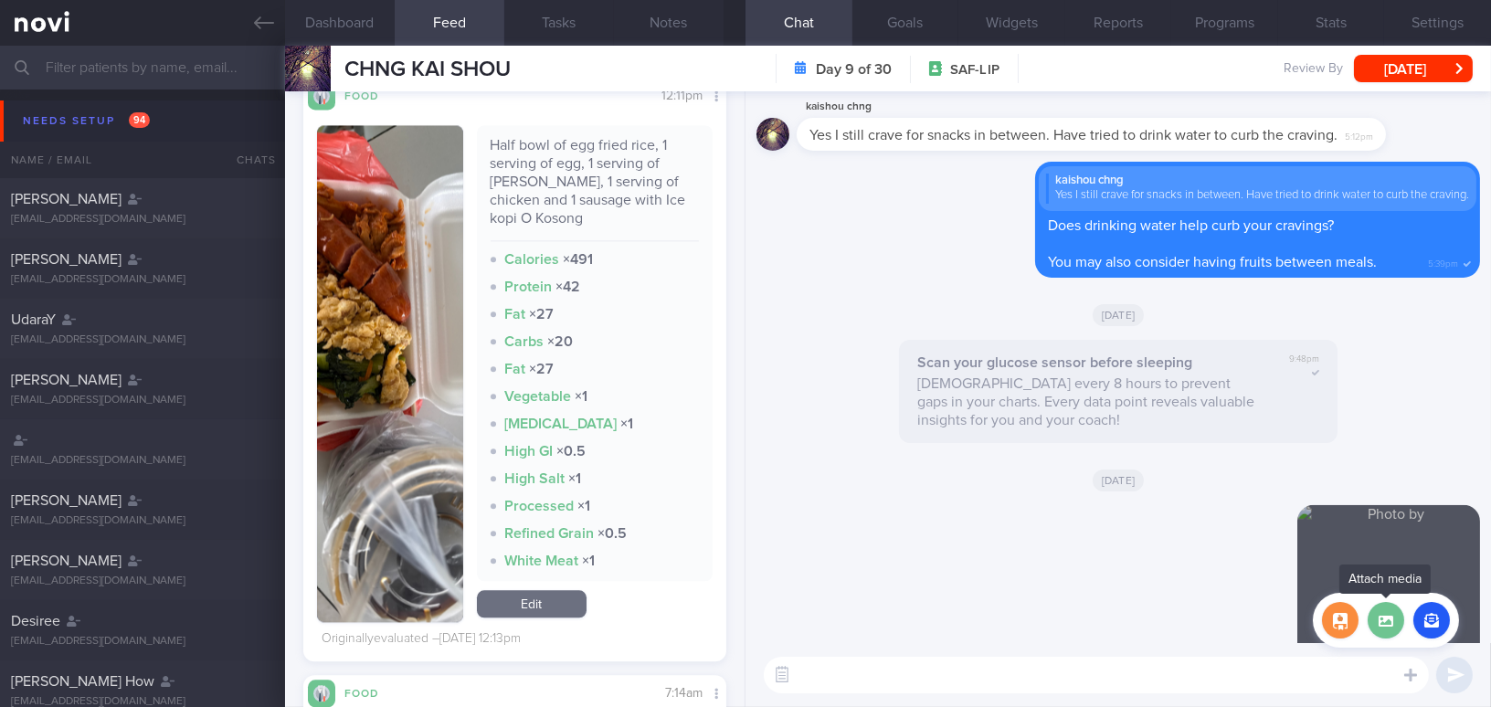
scroll to position [0, 0]
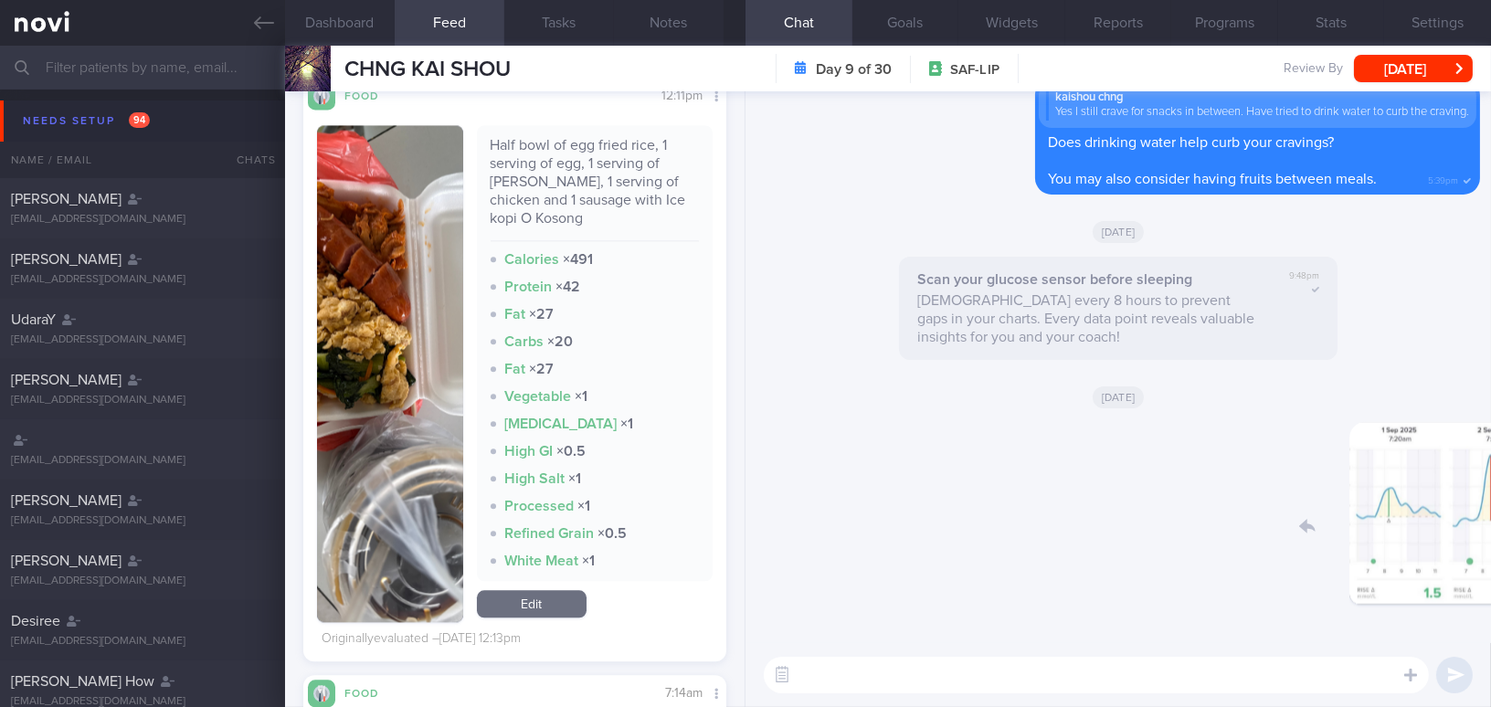
drag, startPoint x: 1354, startPoint y: 523, endPoint x: 1487, endPoint y: 529, distance: 133.5
click at [1487, 529] on div "Delete 3:55pm [DATE] Scan your glucose sensor before sleeping Scan every 8 hour…" at bounding box center [1117, 367] width 745 height 552
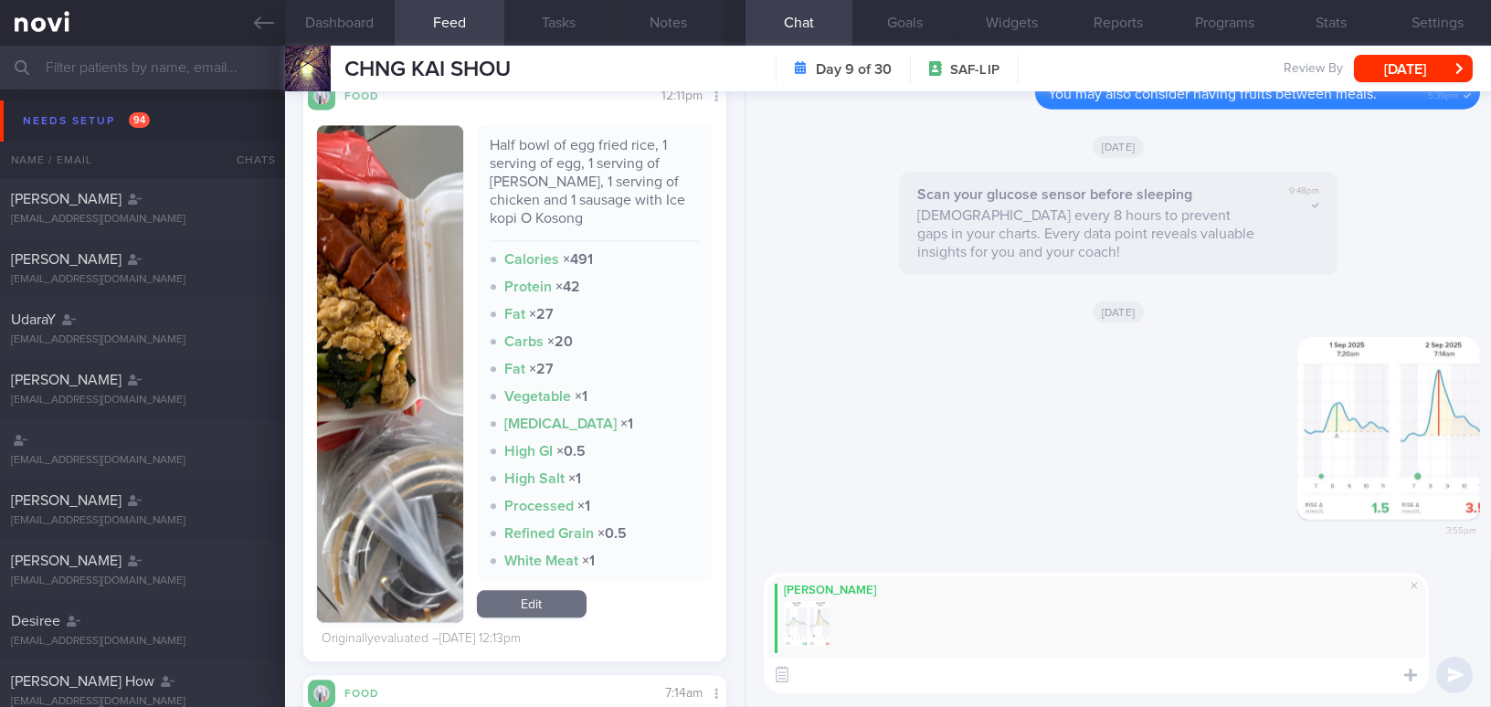
paste textarea "For [DATE] breakfast, may I confirm if you had any additional food or drink? Co…"
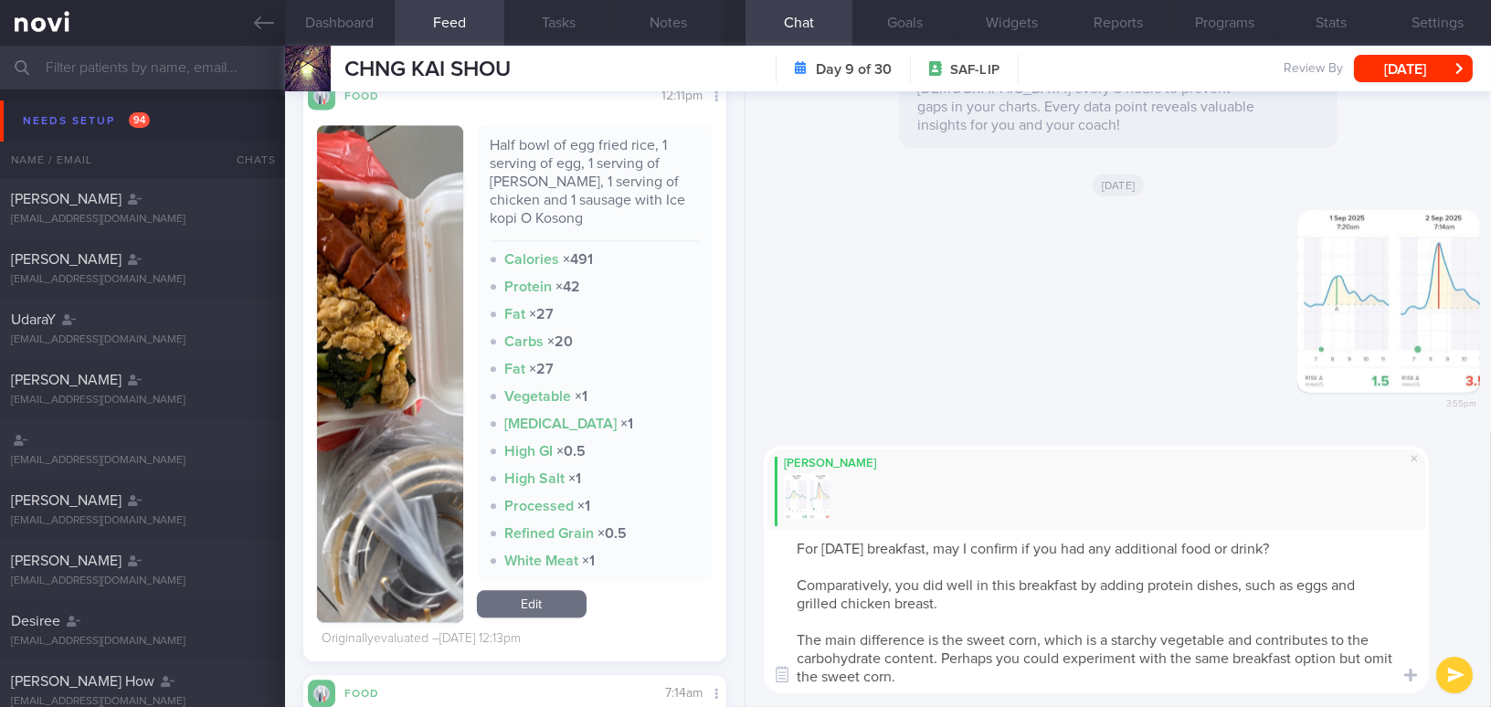
click at [1012, 586] on textarea "For [DATE] breakfast, may I confirm if you had any additional food or drink? Co…" at bounding box center [1096, 611] width 665 height 163
click at [986, 581] on textarea "For [DATE] breakfast, may I confirm if you had any additional food or drink? Co…" at bounding box center [1096, 611] width 665 height 163
drag, startPoint x: 1195, startPoint y: 632, endPoint x: 1223, endPoint y: 633, distance: 28.3
click at [1223, 633] on textarea "For [DATE] breakfast, may I confirm if you had any additional food or drink? Co…" at bounding box center [1096, 611] width 665 height 163
drag, startPoint x: 834, startPoint y: 672, endPoint x: 1118, endPoint y: 672, distance: 284.1
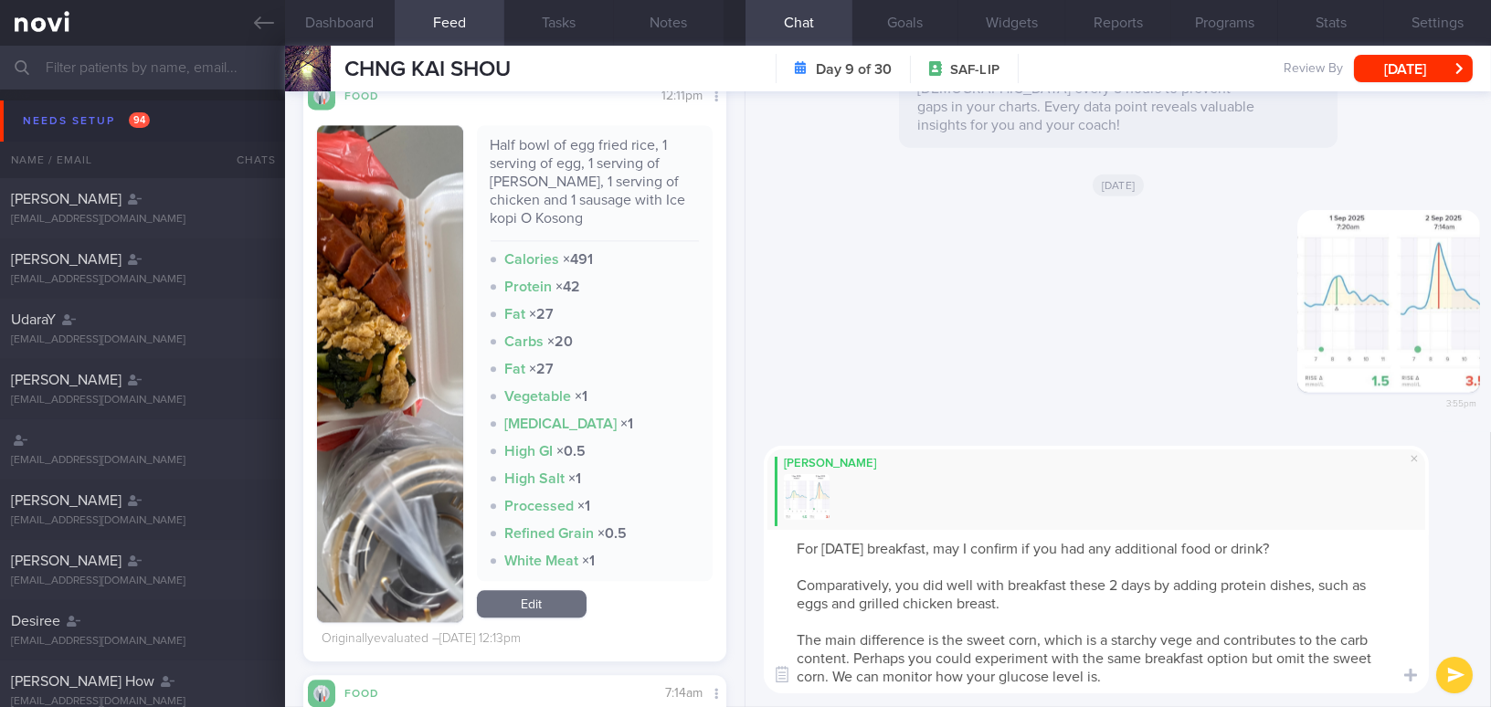
click at [1118, 672] on textarea "For [DATE] breakfast, may I confirm if you had any additional food or drink? Co…" at bounding box center [1096, 611] width 665 height 163
click at [911, 681] on textarea "For [DATE] breakfast, may I confirm if you had any additional food or drink? Co…" at bounding box center [1096, 611] width 665 height 163
click at [936, 673] on textarea "For [DATE] breakfast, may I confirm if you had any additional food or drink? Co…" at bounding box center [1096, 611] width 665 height 163
drag, startPoint x: 1089, startPoint y: 676, endPoint x: 1105, endPoint y: 673, distance: 16.7
click at [1105, 673] on textarea "For [DATE] breakfast, may I confirm if you had any additional food or drink? Co…" at bounding box center [1096, 611] width 665 height 163
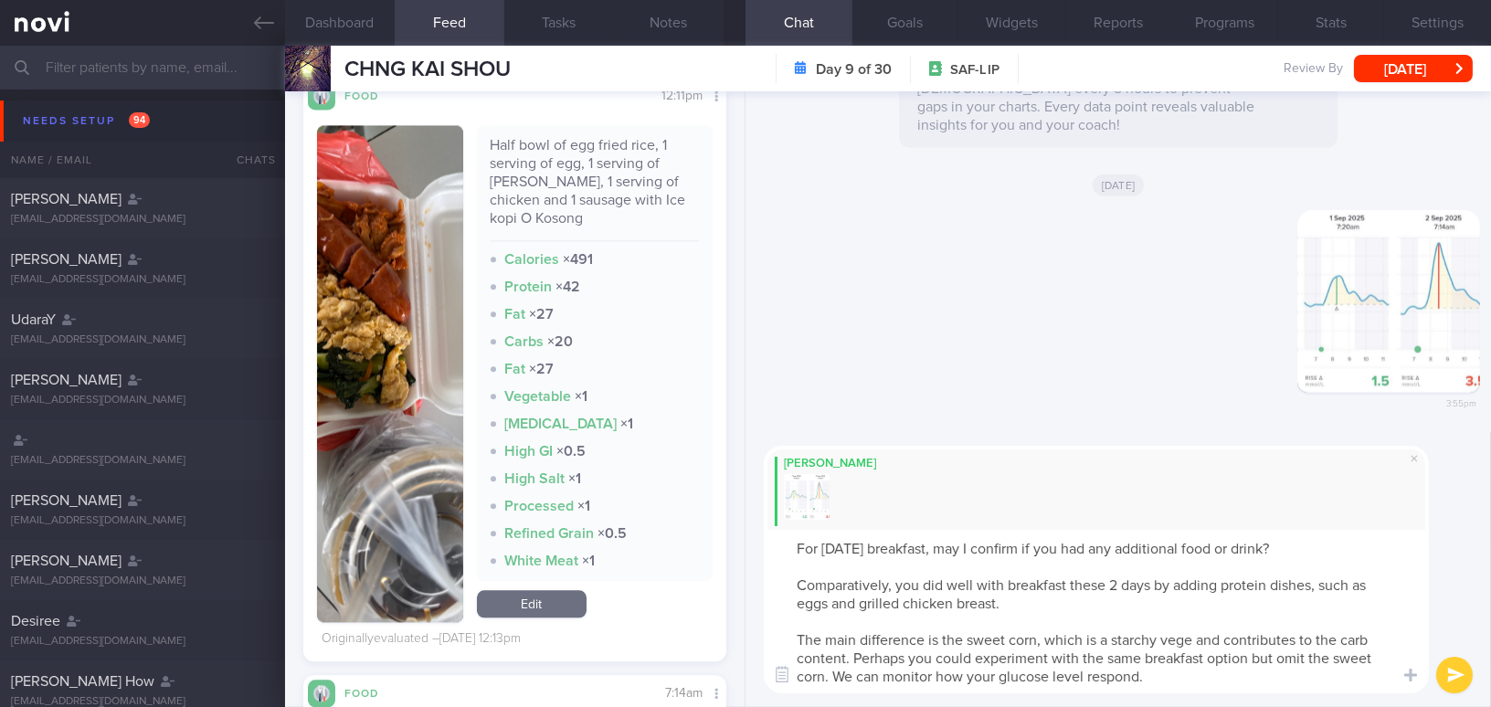
drag, startPoint x: 829, startPoint y: 670, endPoint x: 1182, endPoint y: 679, distance: 352.7
click at [1182, 679] on textarea "For [DATE] breakfast, may I confirm if you had any additional food or drink? Co…" at bounding box center [1096, 611] width 665 height 163
click at [877, 649] on textarea "For [DATE] breakfast, may I confirm if you had any additional food or drink? Co…" at bounding box center [1096, 611] width 665 height 163
drag, startPoint x: 852, startPoint y: 656, endPoint x: 1186, endPoint y: 679, distance: 334.2
click at [1186, 679] on textarea "For [DATE] breakfast, may I confirm if you had any additional food or drink? Co…" at bounding box center [1096, 611] width 665 height 163
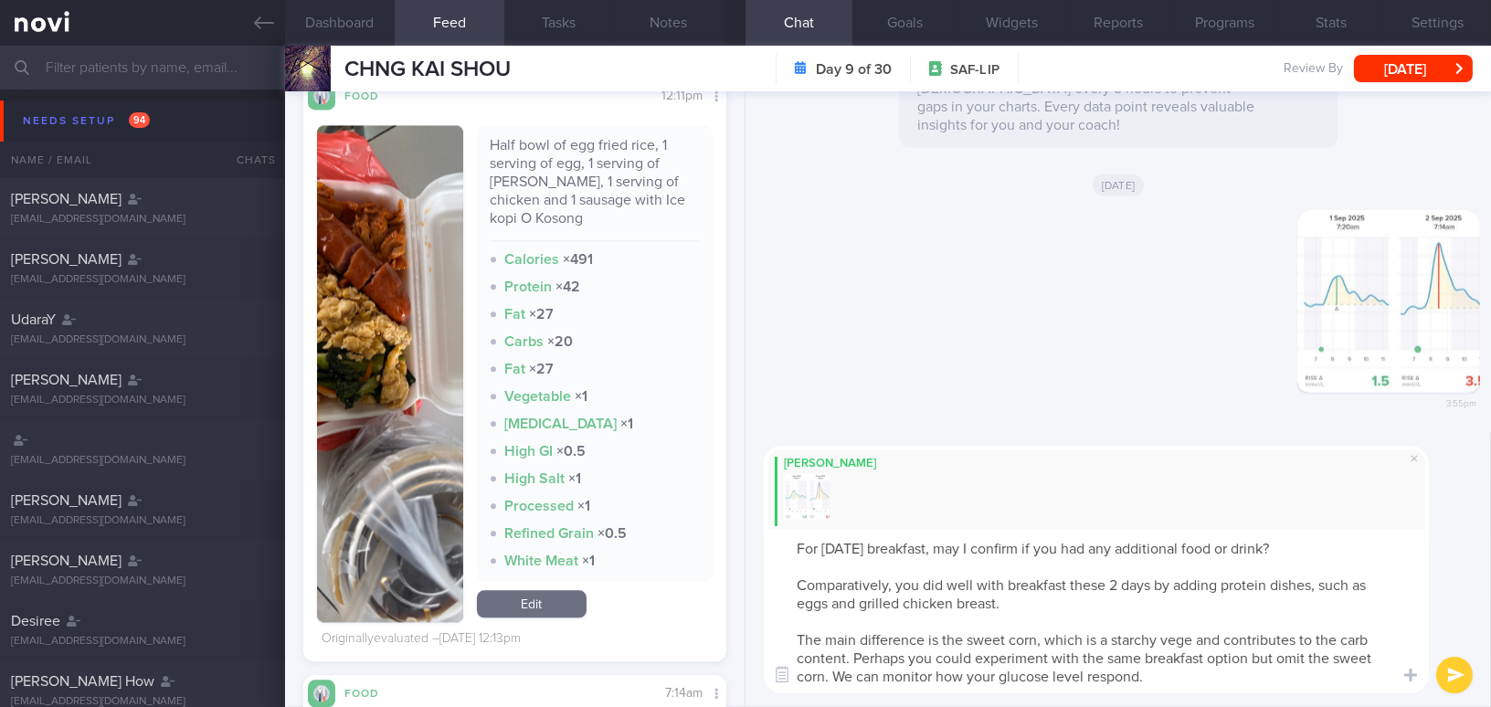
click at [1023, 683] on textarea "For [DATE] breakfast, may I confirm if you had any additional food or drink? Co…" at bounding box center [1096, 611] width 665 height 163
click at [1142, 674] on textarea "For [DATE] breakfast, may I confirm if you had any additional food or drink? Co…" at bounding box center [1096, 611] width 665 height 163
type textarea "For [DATE] breakfast, may I confirm if you had any additional food or drink? Co…"
click at [1453, 669] on button "submit" at bounding box center [1454, 675] width 37 height 37
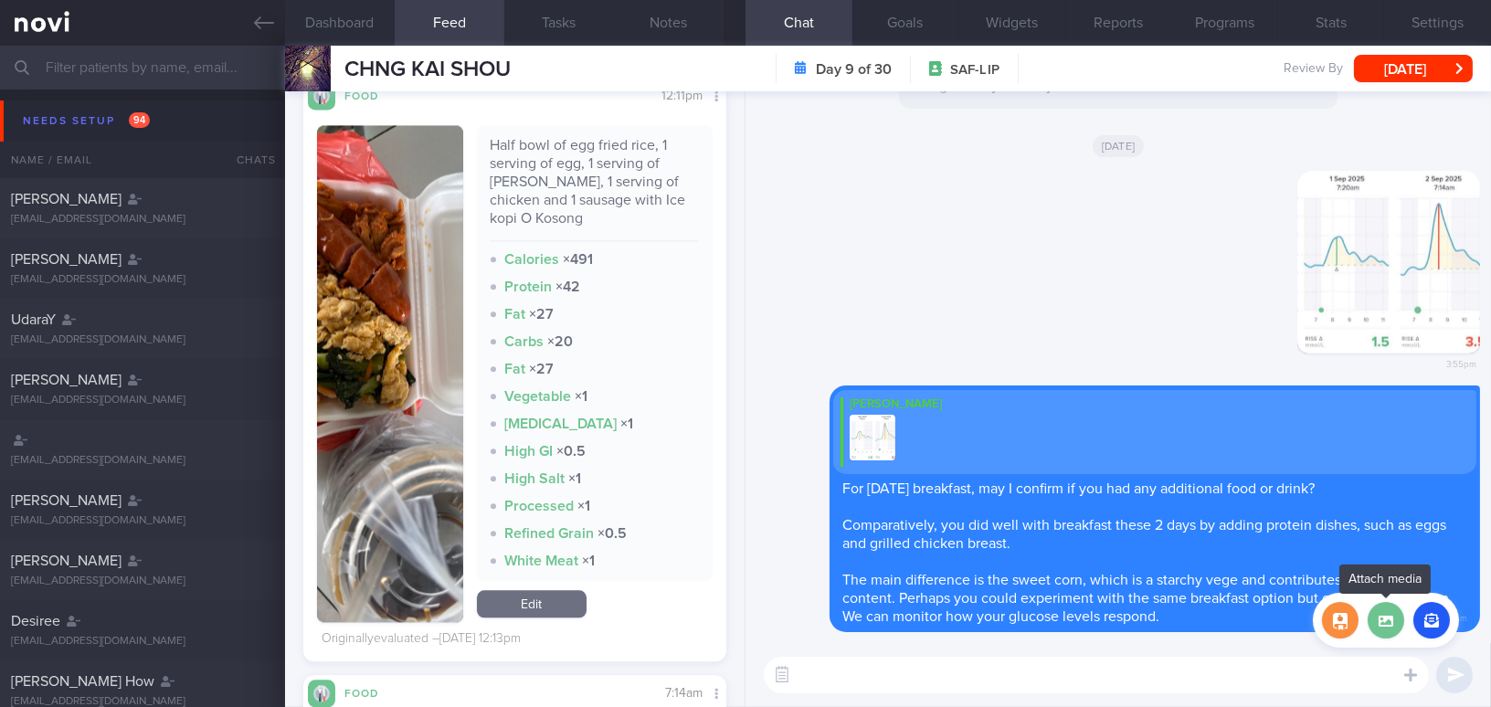
click at [1390, 633] on label at bounding box center [1385, 620] width 37 height 37
click at [0, 0] on input "file" at bounding box center [0, 0] width 0 height 0
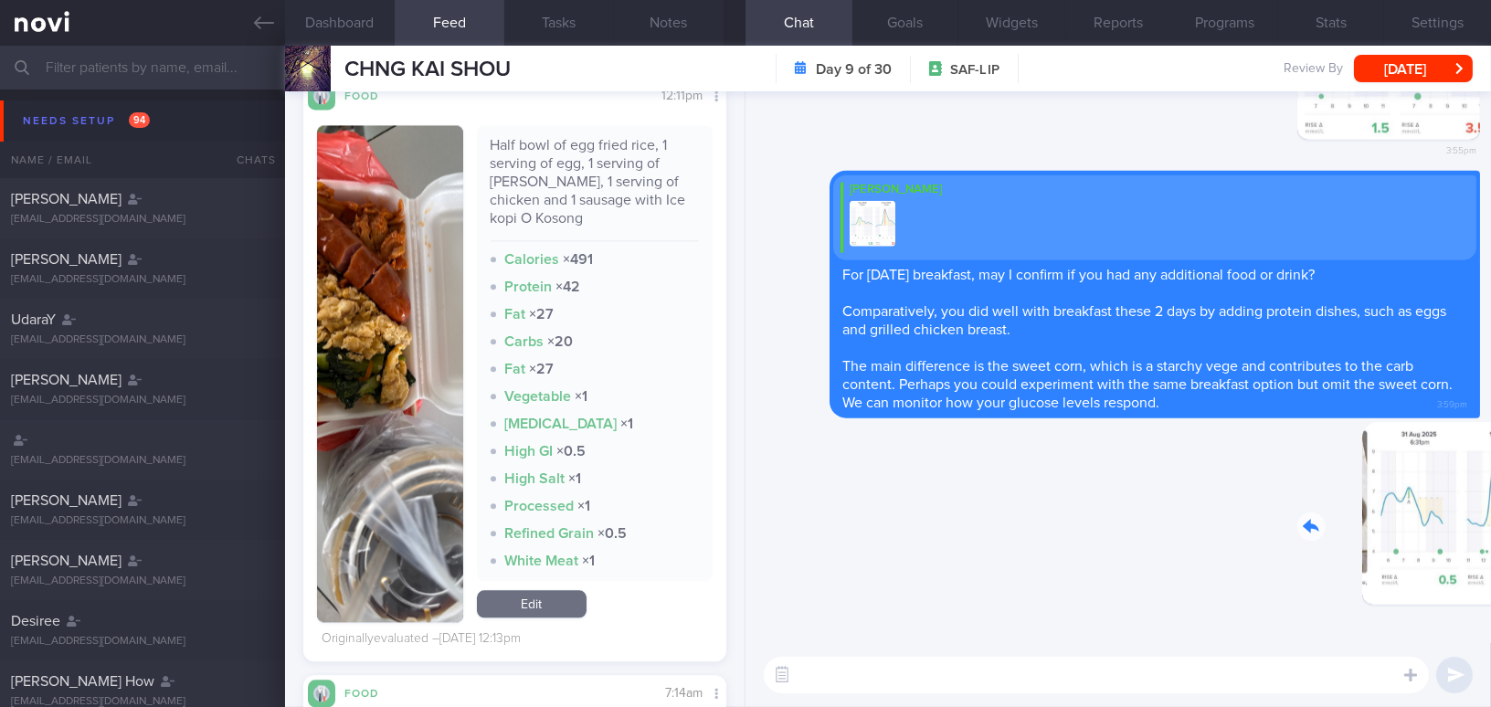
drag, startPoint x: 1351, startPoint y: 527, endPoint x: 1456, endPoint y: 532, distance: 105.2
click at [1456, 532] on div "Delete 3:59pm" at bounding box center [1352, 527] width 256 height 211
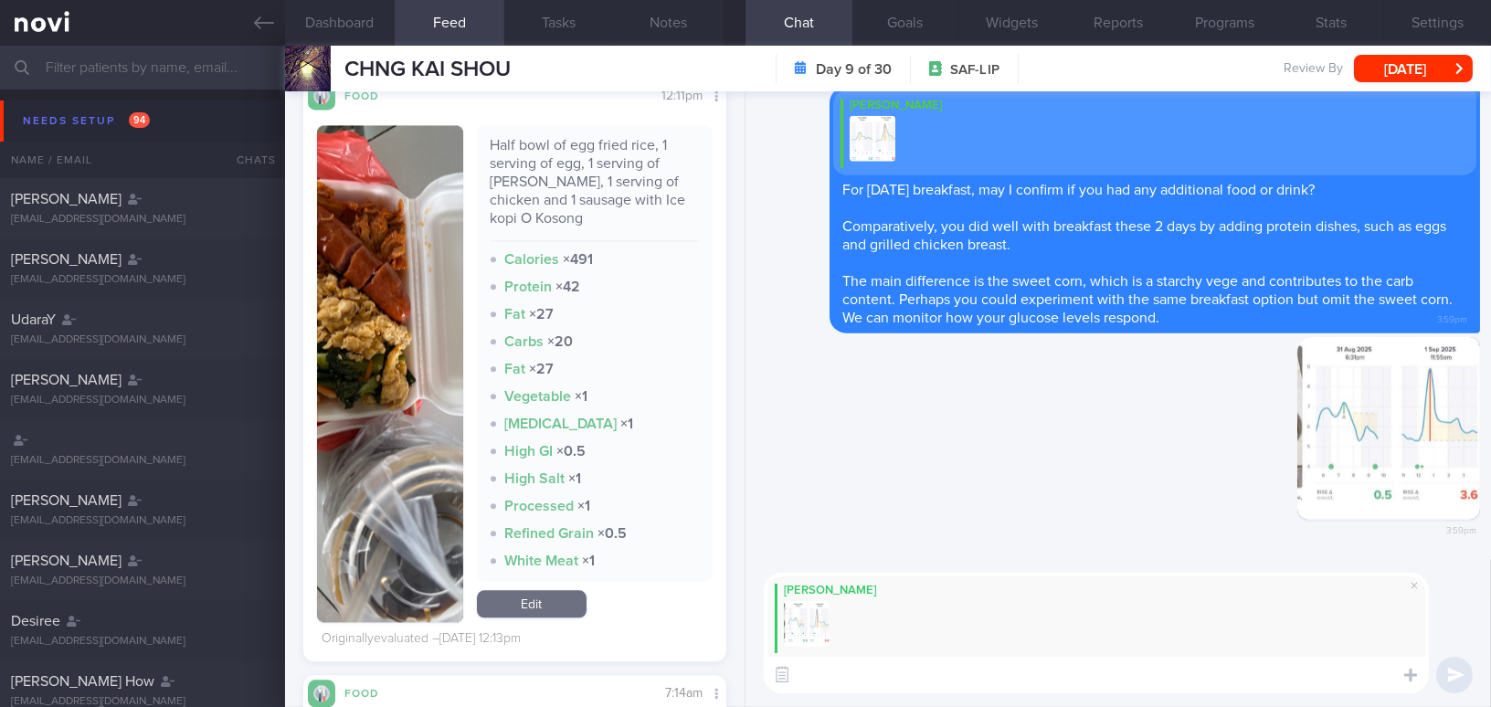
paste textarea "You did well by reducing the rice portion for both meals. The meal on the left …"
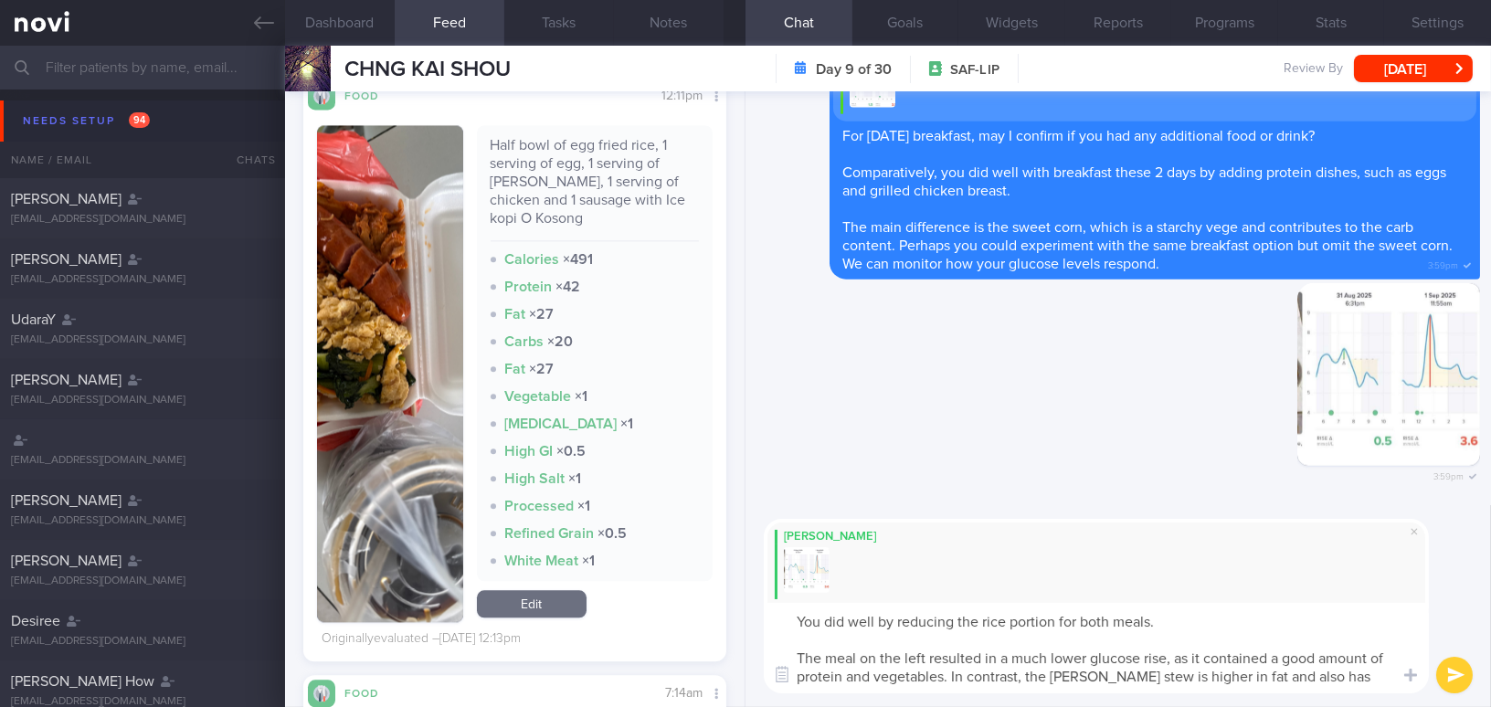
drag, startPoint x: 968, startPoint y: 678, endPoint x: 1042, endPoint y: 677, distance: 74.0
click at [1042, 677] on textarea "You did well by reducing the rice portion for both meals. The meal on the left …" at bounding box center [1096, 648] width 665 height 90
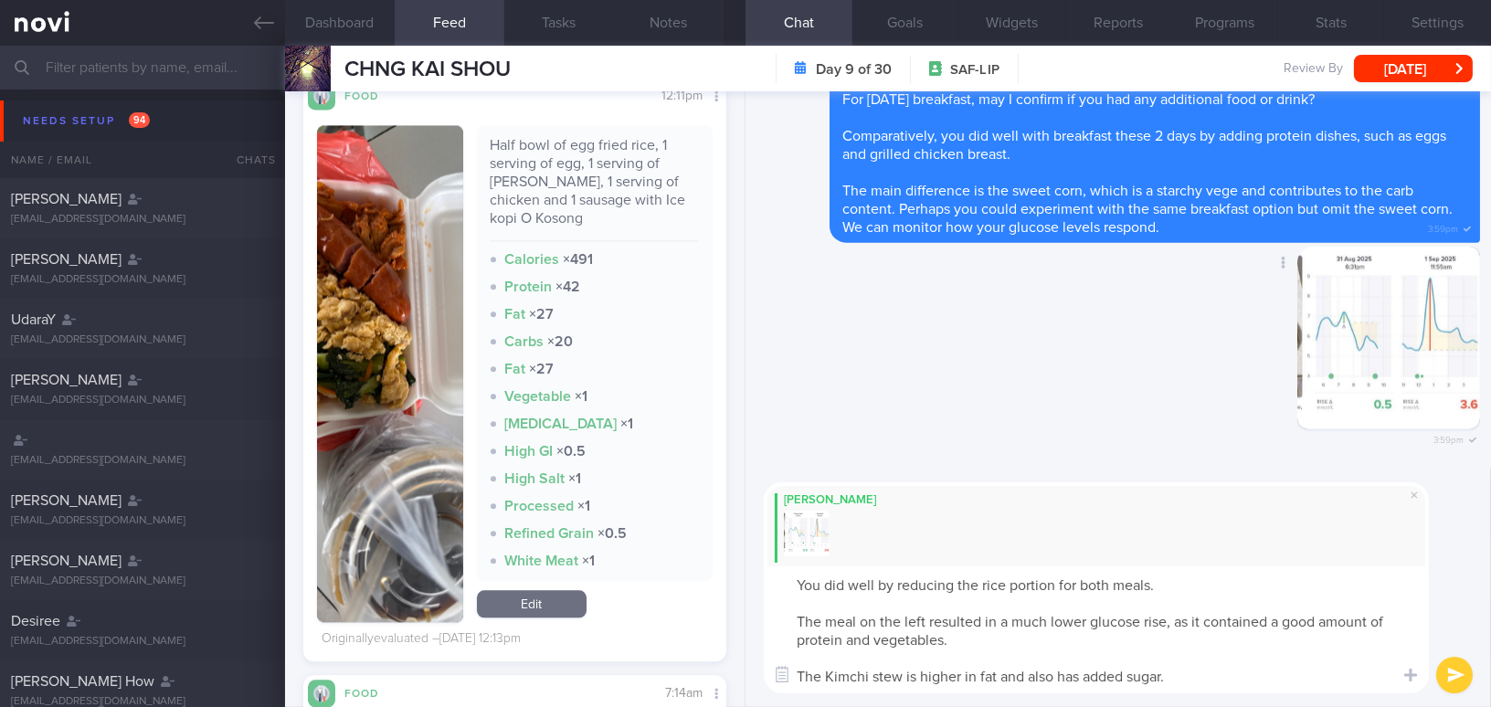
type textarea "You did well by reducing the rice portion for both meals. The meal on the left …"
click at [1356, 327] on button "button" at bounding box center [1388, 338] width 183 height 183
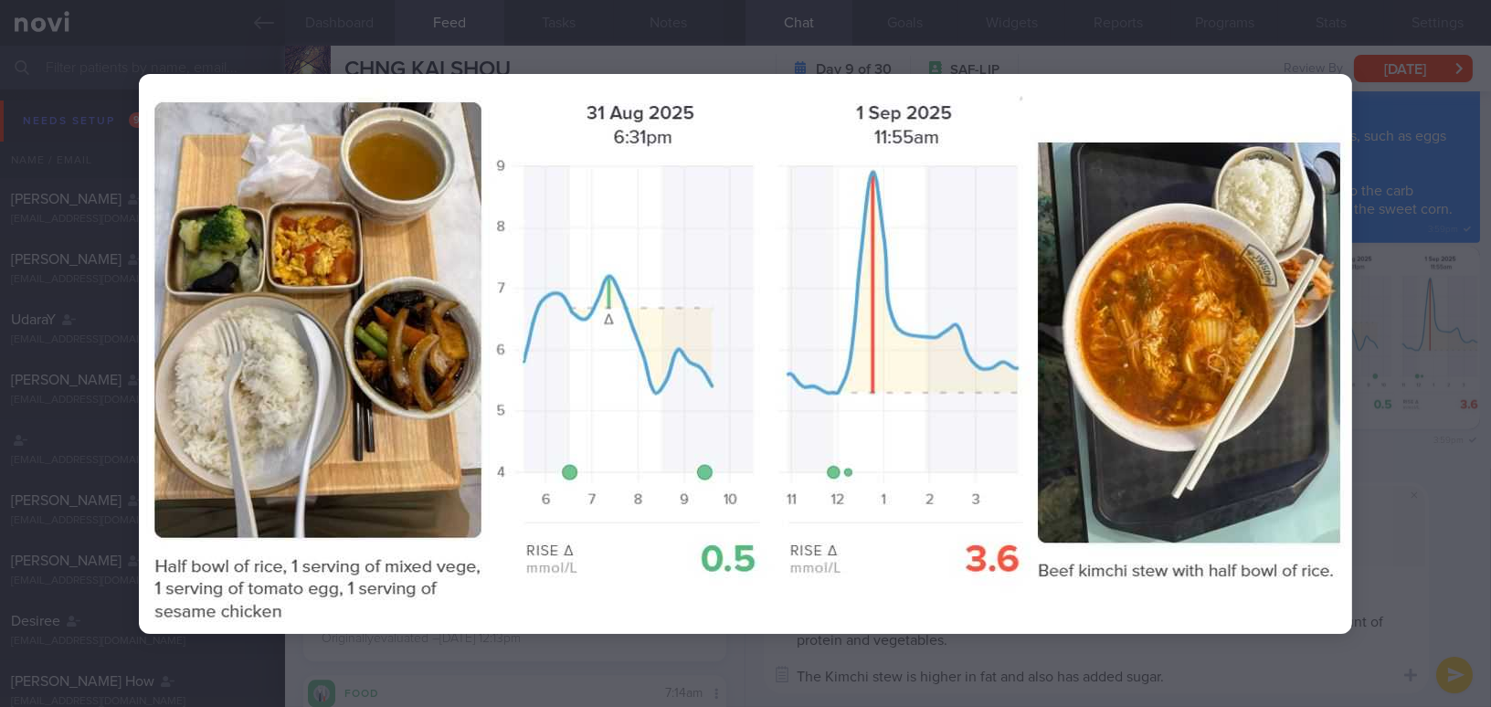
click at [1378, 415] on div at bounding box center [745, 353] width 1359 height 707
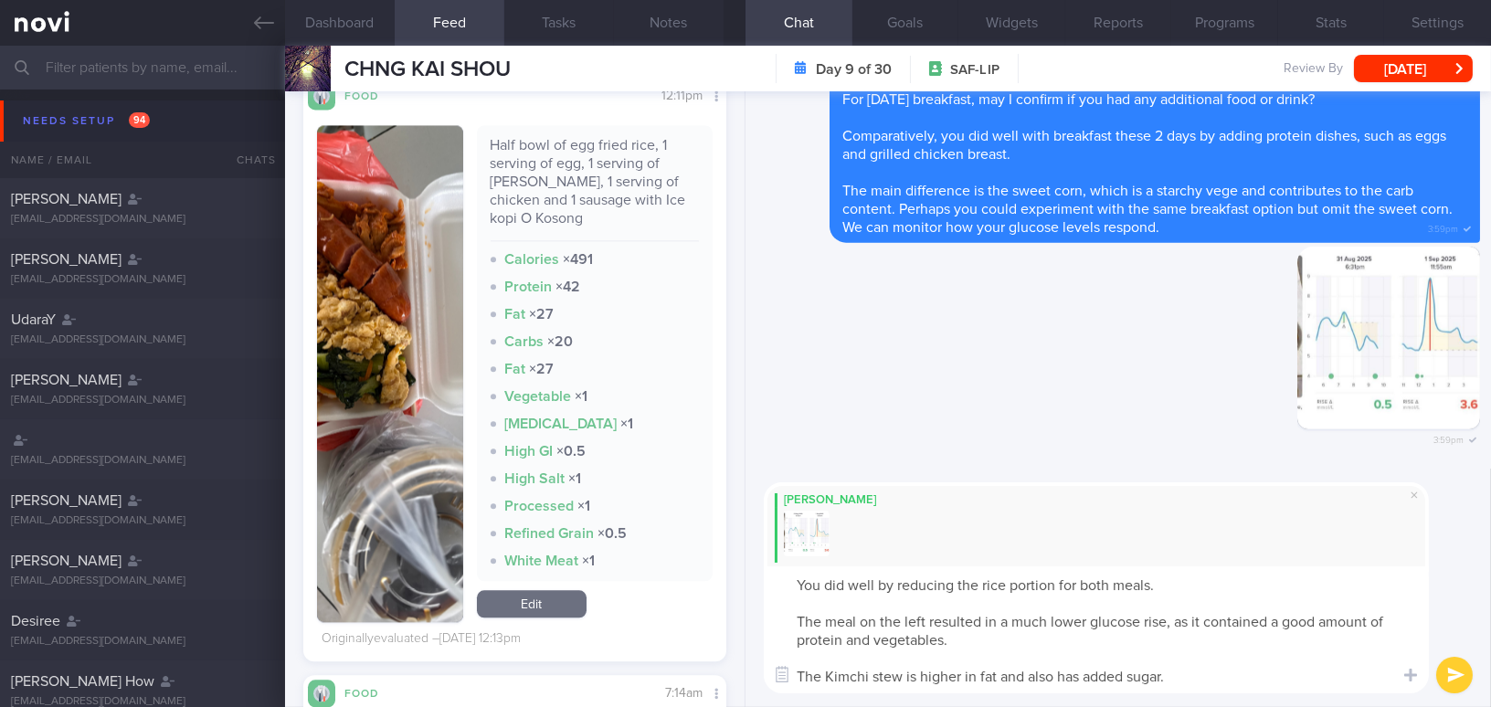
click at [1459, 676] on button "submit" at bounding box center [1454, 675] width 37 height 37
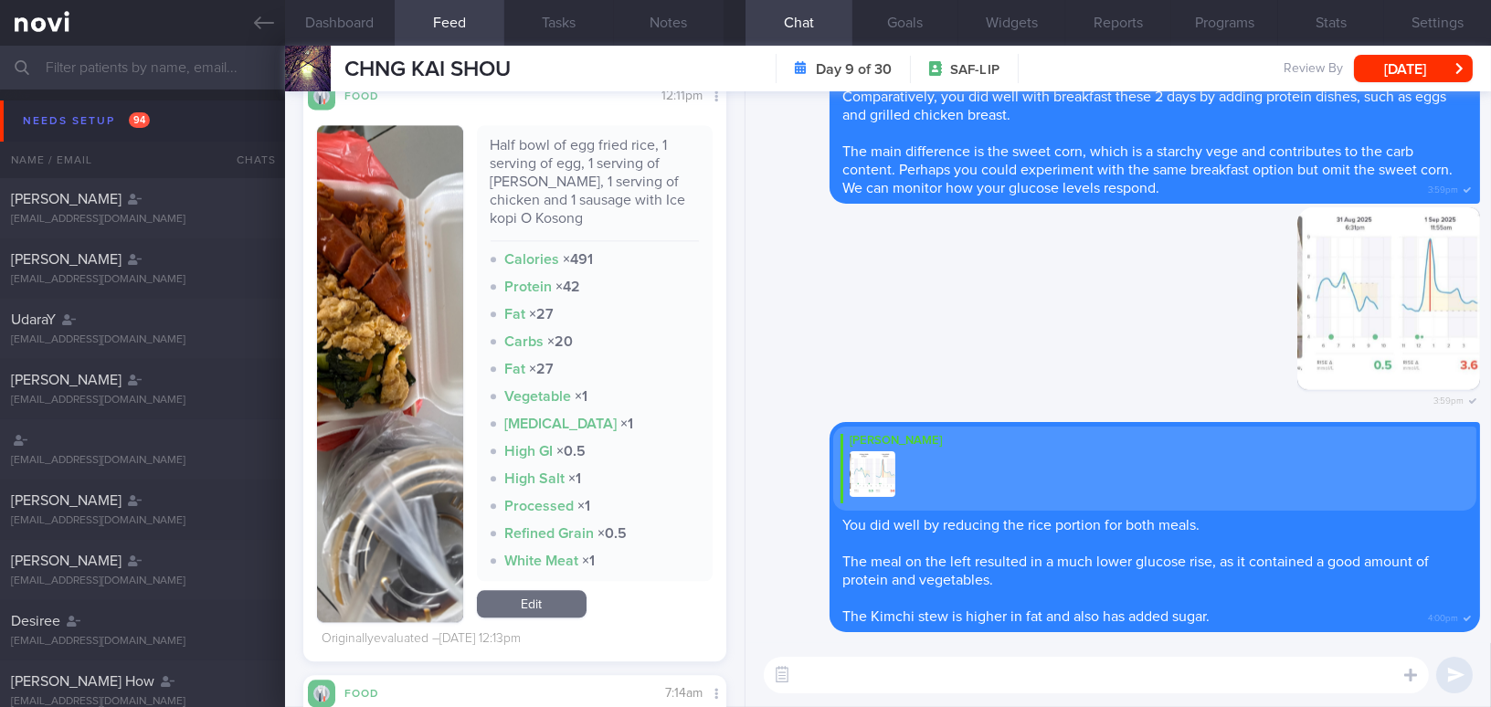
click at [407, 372] on button "button" at bounding box center [390, 373] width 146 height 497
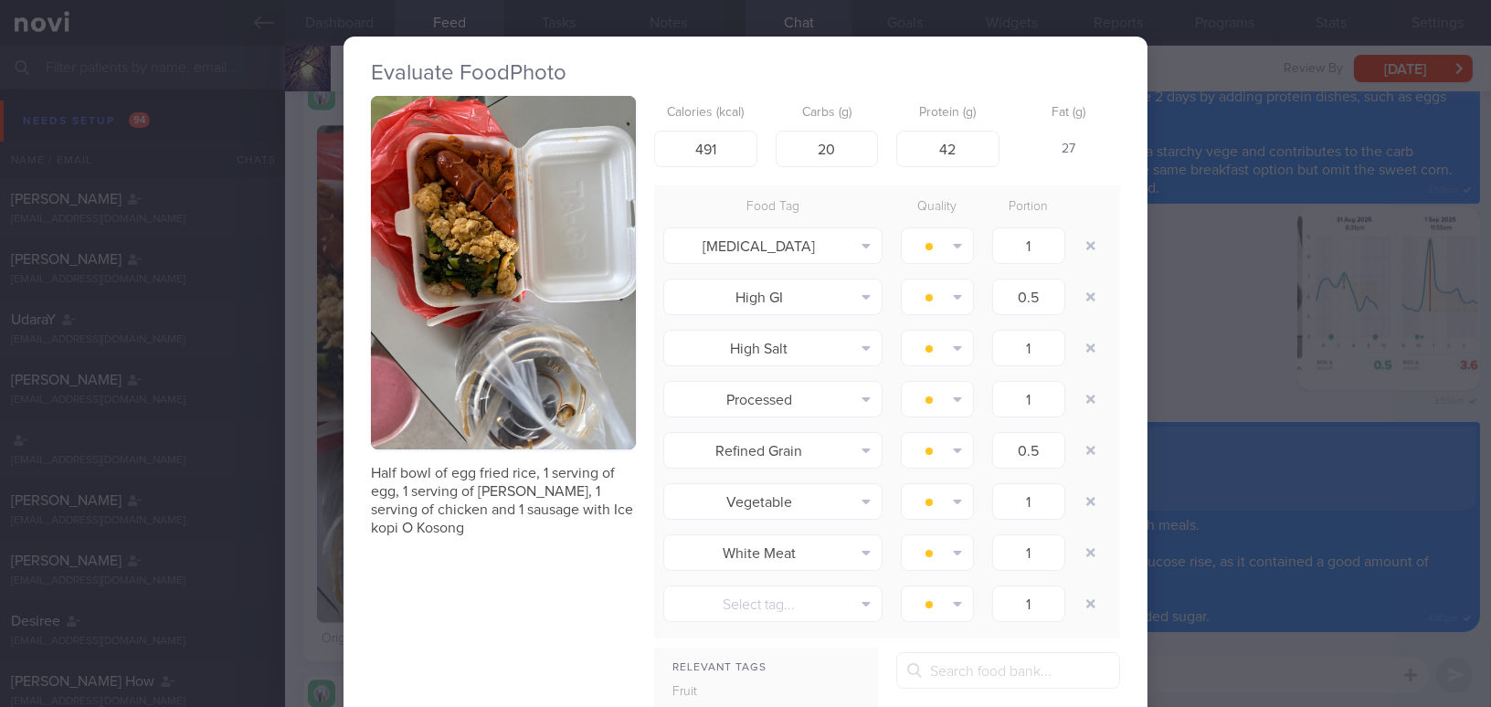
click at [1176, 340] on div "Evaluate Food Photo Half bowl of egg fried rice, 1 serving of egg, 1 serving of…" at bounding box center [745, 353] width 1491 height 707
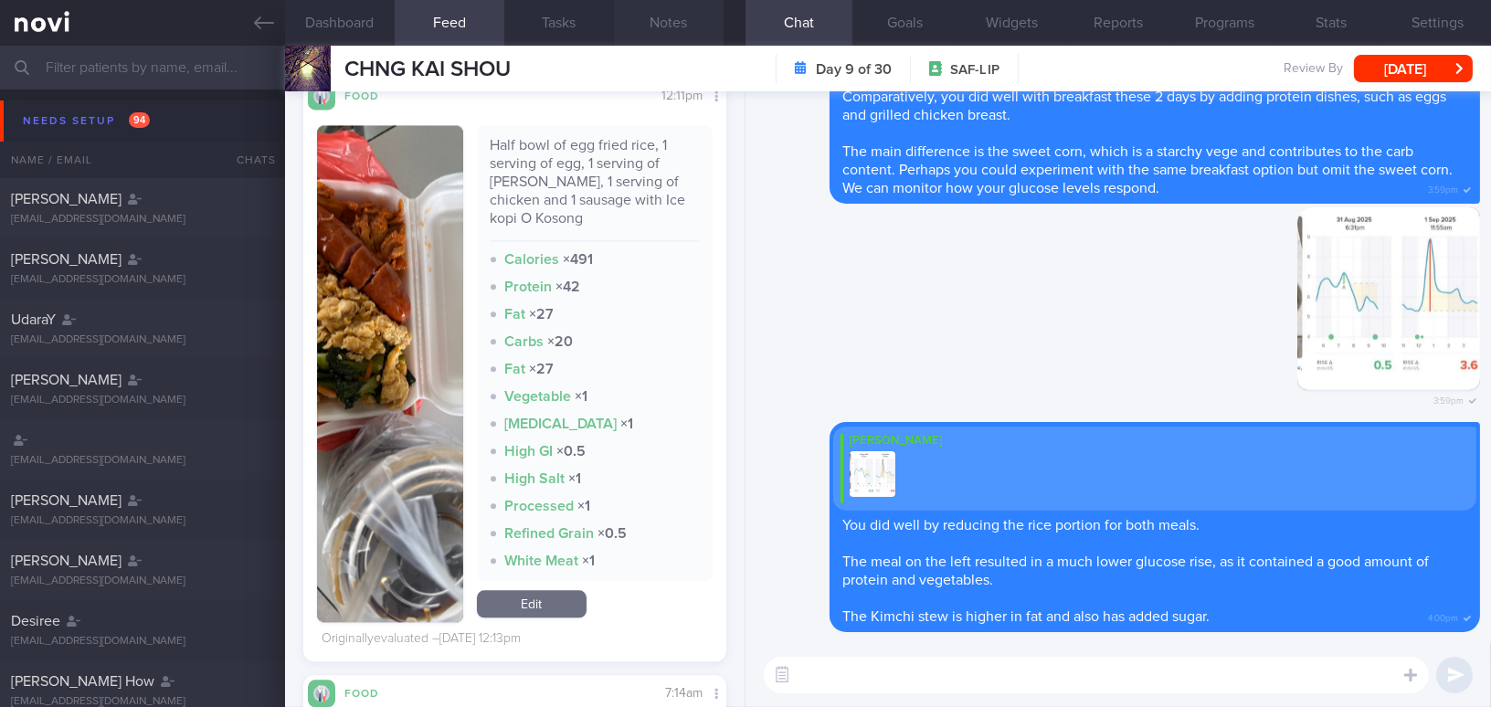
click at [680, 31] on button "Notes" at bounding box center [669, 23] width 110 height 46
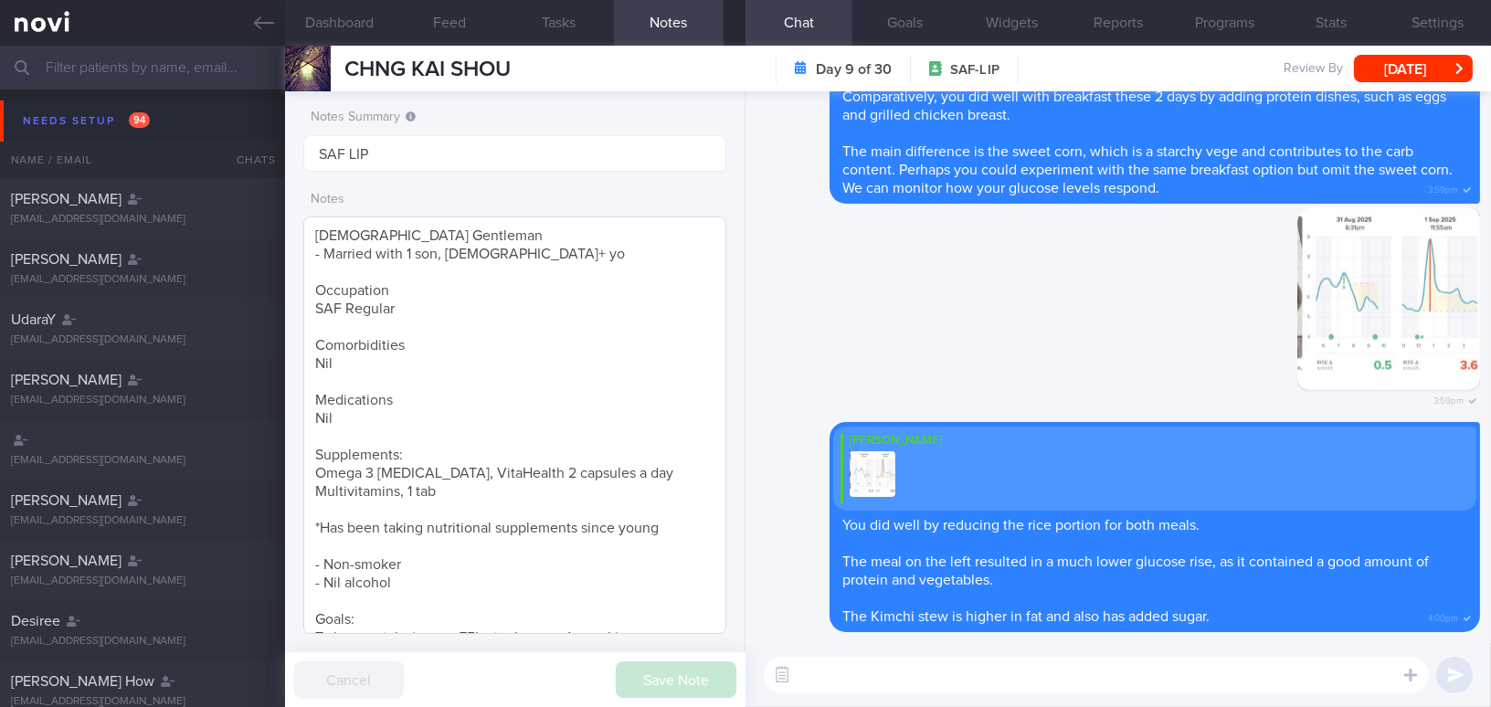
scroll to position [296, 0]
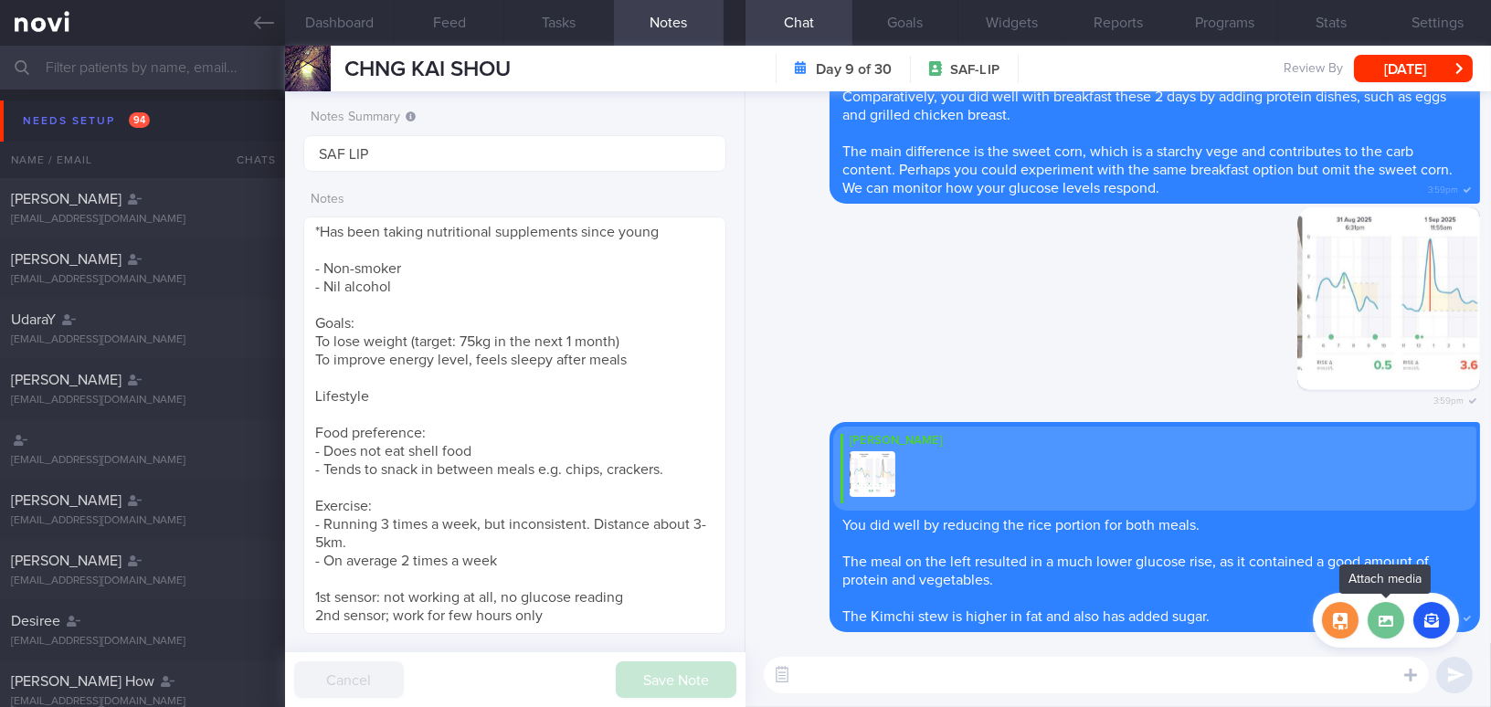
click at [1384, 628] on label at bounding box center [1385, 620] width 37 height 37
click at [0, 0] on input "file" at bounding box center [0, 0] width 0 height 0
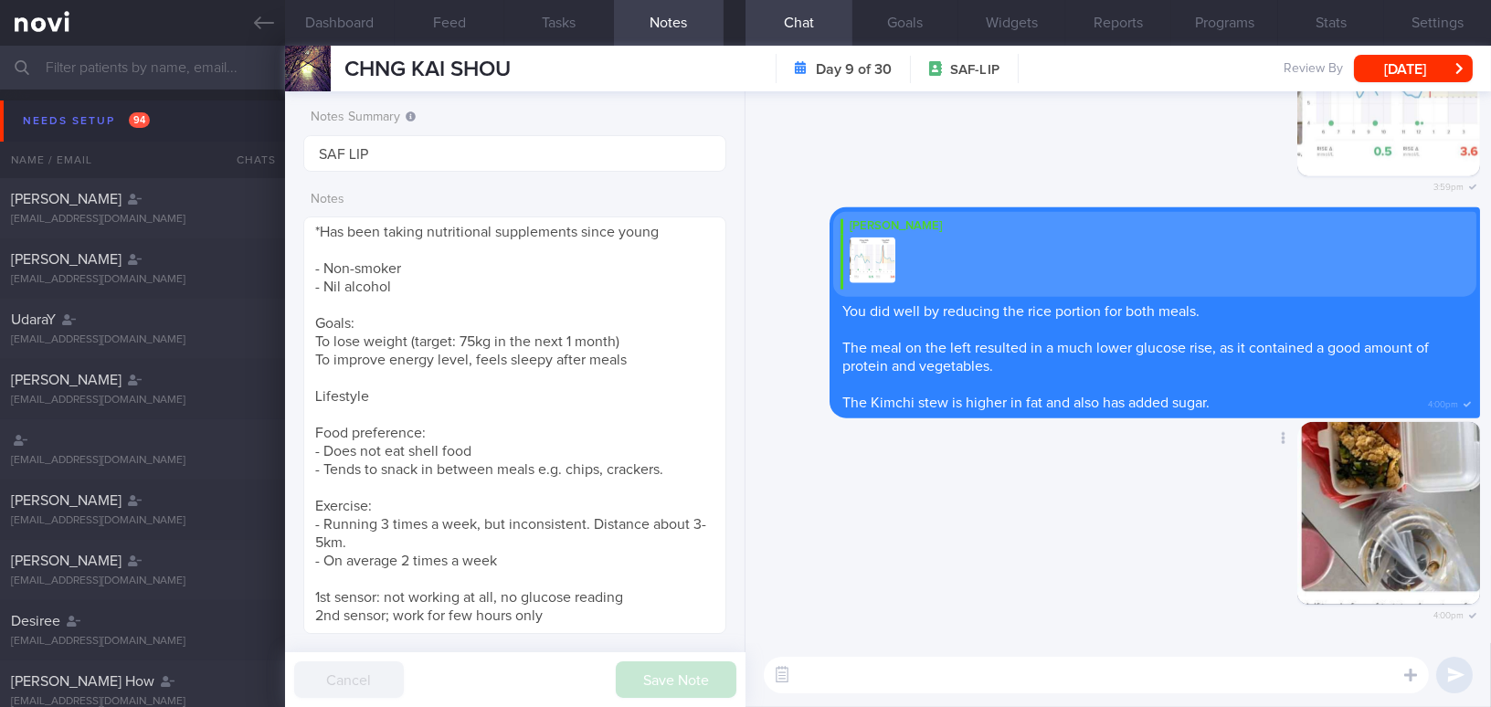
click at [1393, 513] on button "button" at bounding box center [1388, 513] width 183 height 183
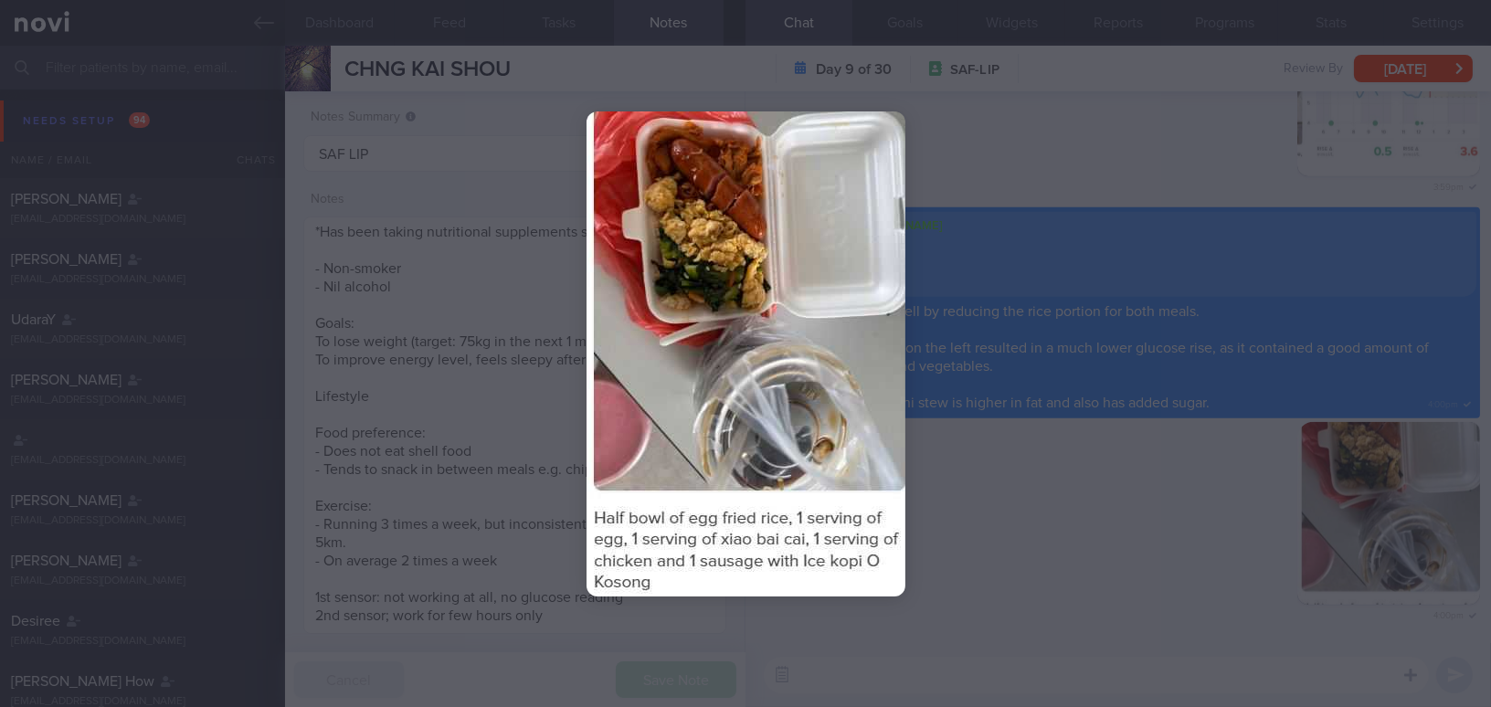
click at [1414, 537] on div at bounding box center [745, 353] width 1491 height 707
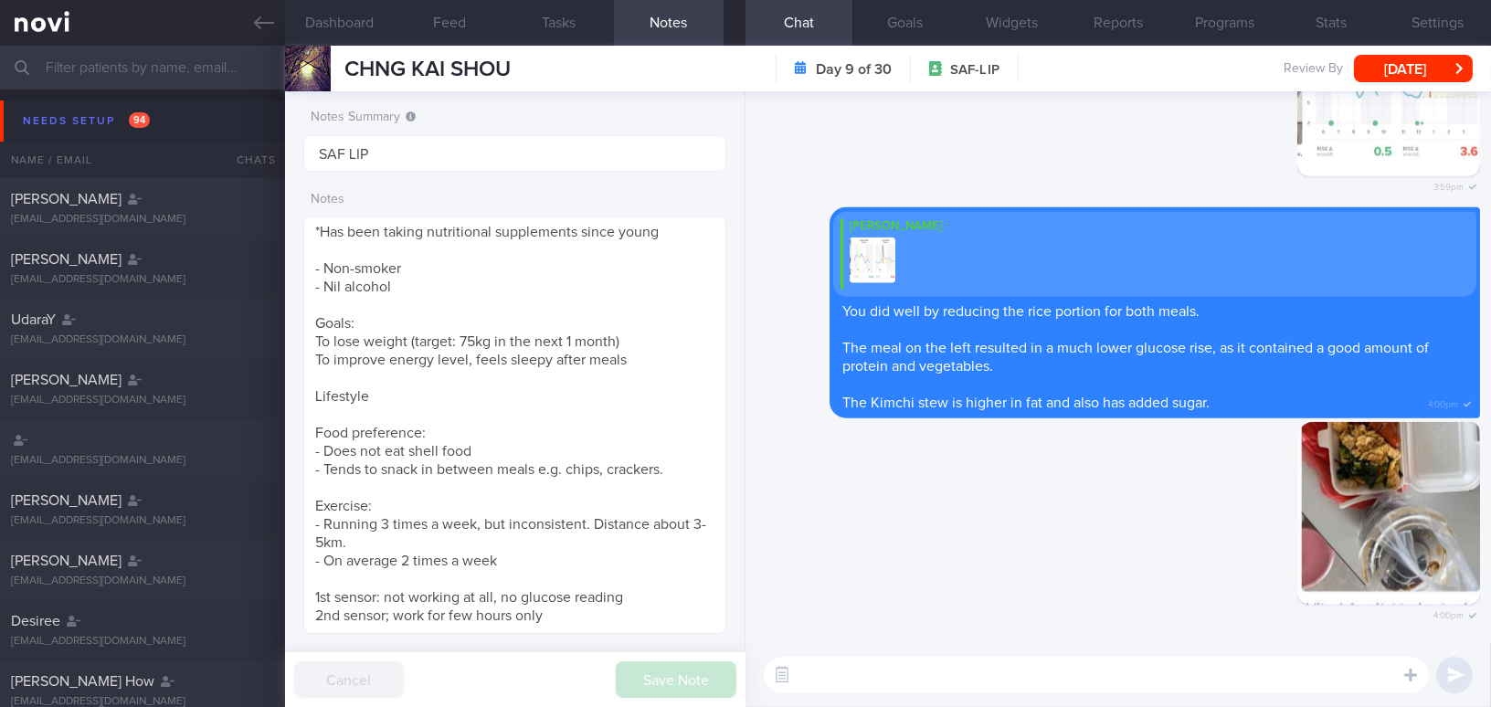
drag, startPoint x: 1349, startPoint y: 532, endPoint x: 1475, endPoint y: 544, distance: 126.6
click at [1475, 544] on div "Delete 4:00pm Delete Mee Li You did well by reducing the rice portion for both …" at bounding box center [1117, 367] width 745 height 552
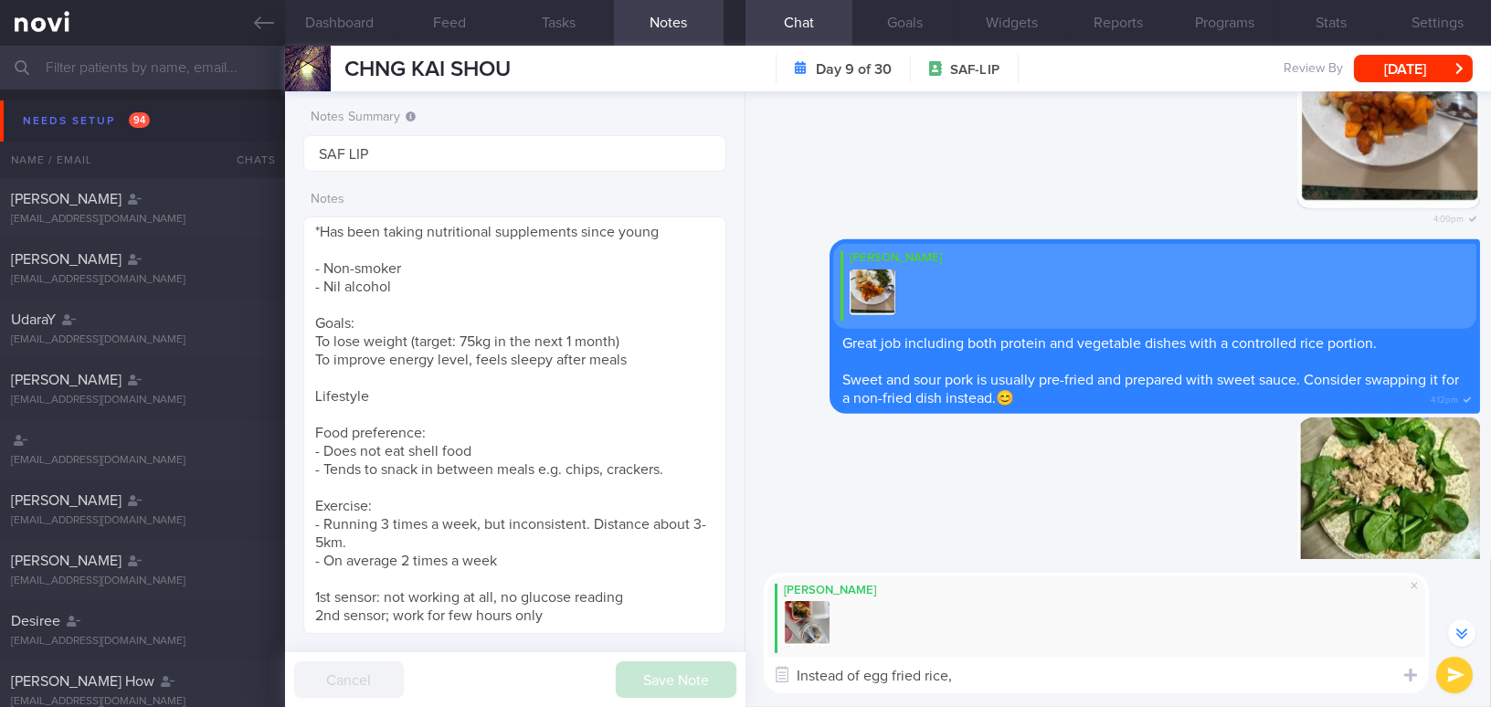
scroll to position [-1493, 0]
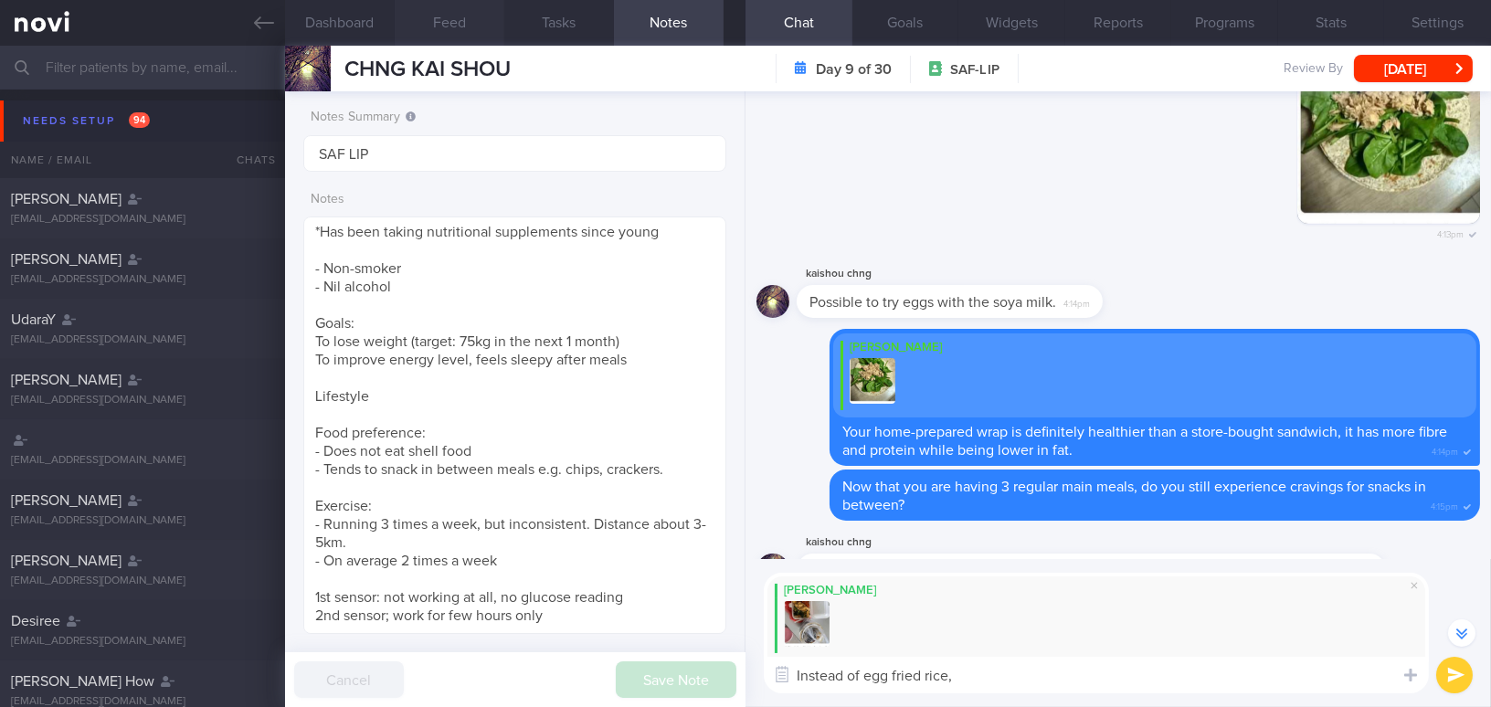
click at [477, 35] on button "Feed" at bounding box center [450, 23] width 110 height 46
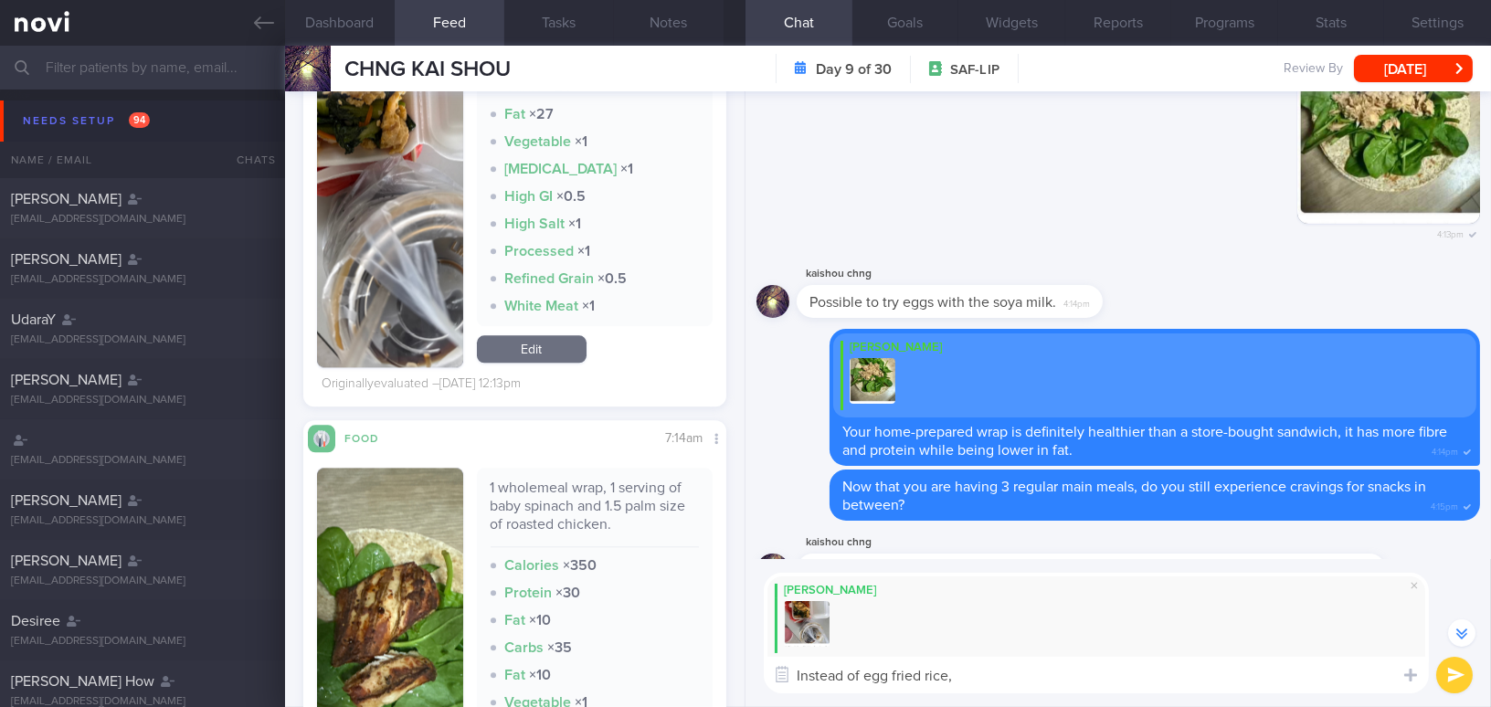
scroll to position [8373, 0]
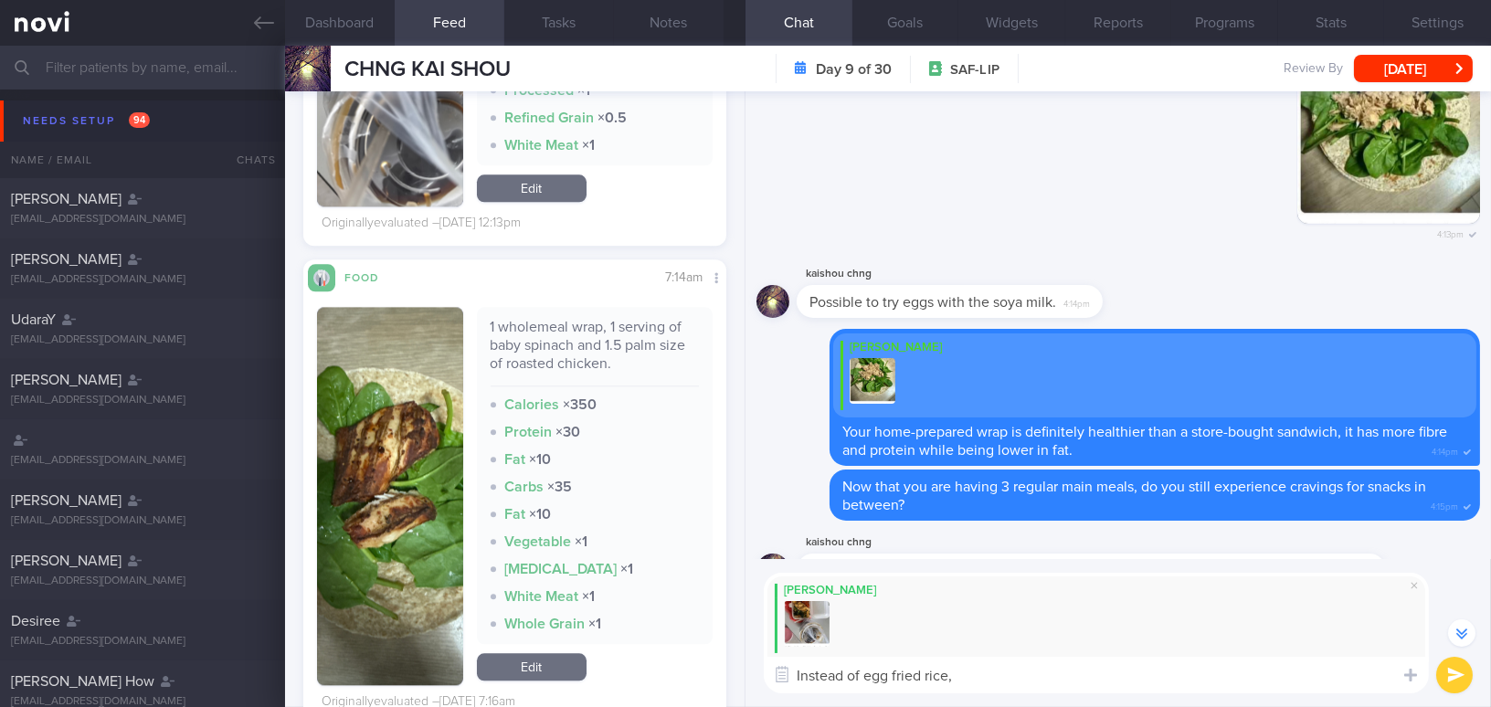
click at [1004, 679] on textarea "Instead of egg fried rice," at bounding box center [1096, 675] width 665 height 37
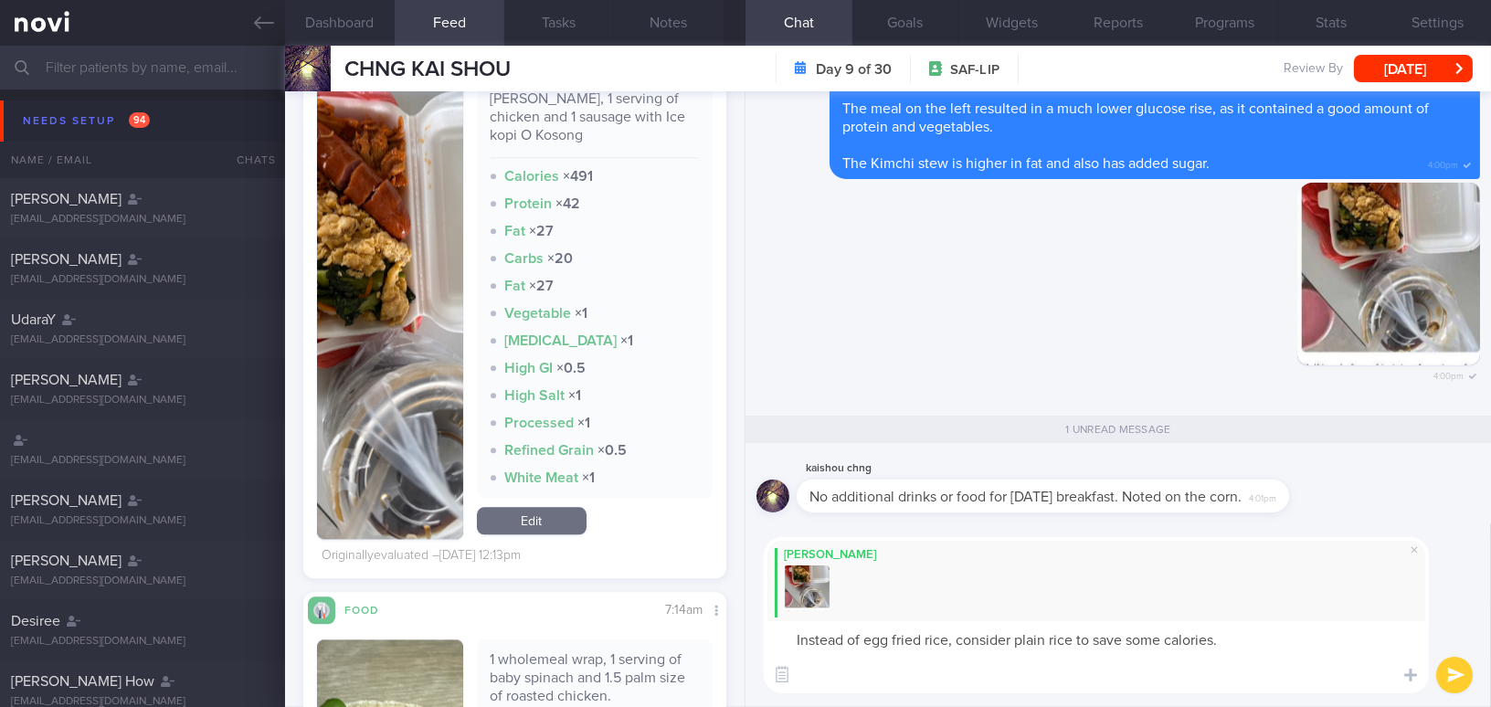
scroll to position [7957, 0]
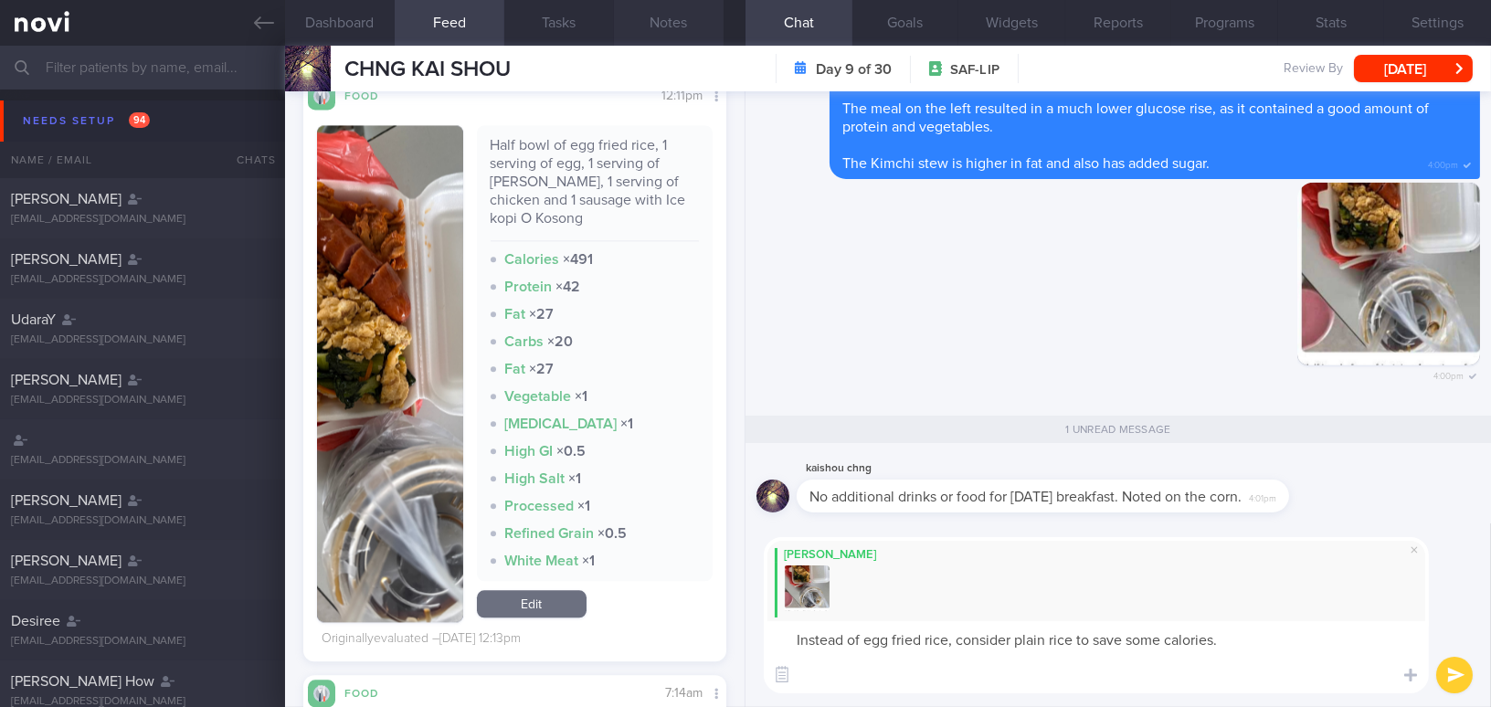
click at [648, 9] on button "Notes" at bounding box center [669, 23] width 110 height 46
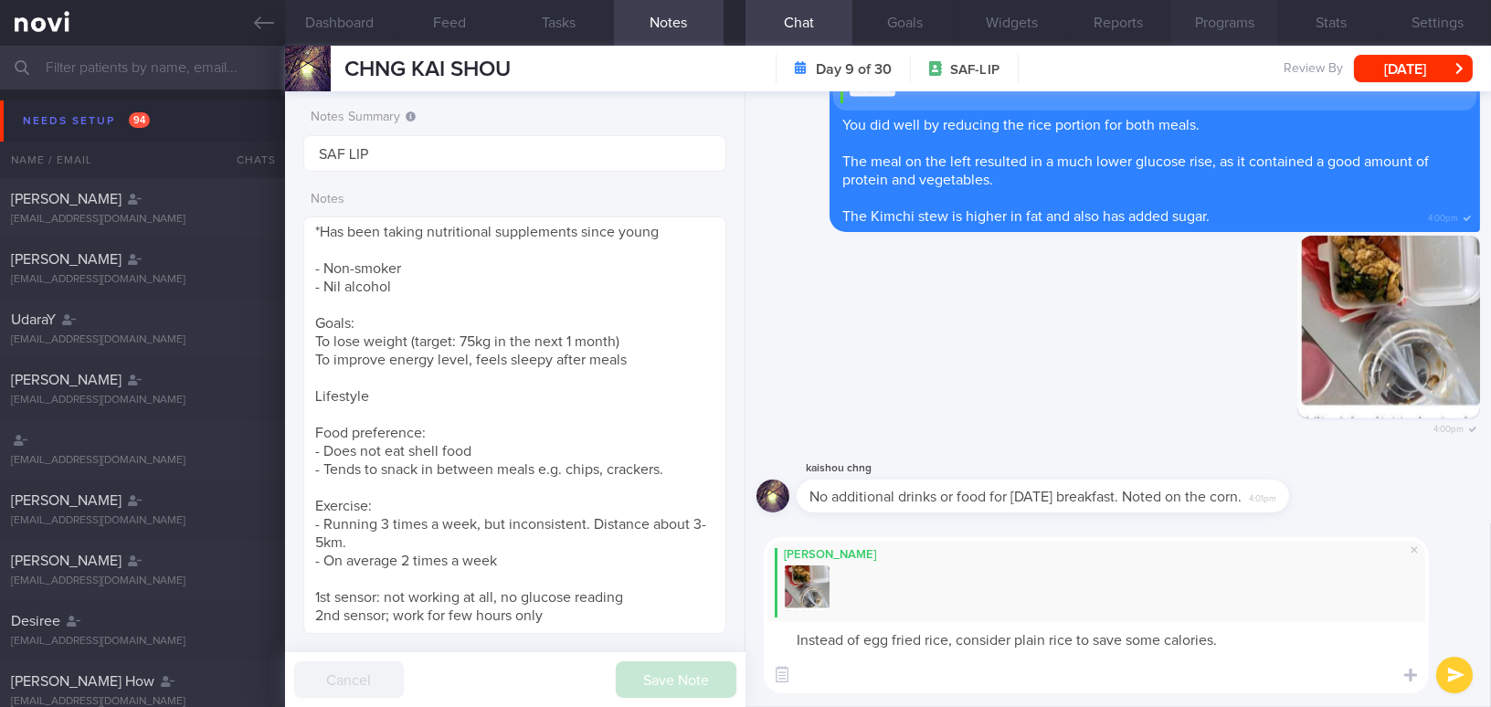
click at [1222, 14] on button "Programs" at bounding box center [1224, 23] width 107 height 46
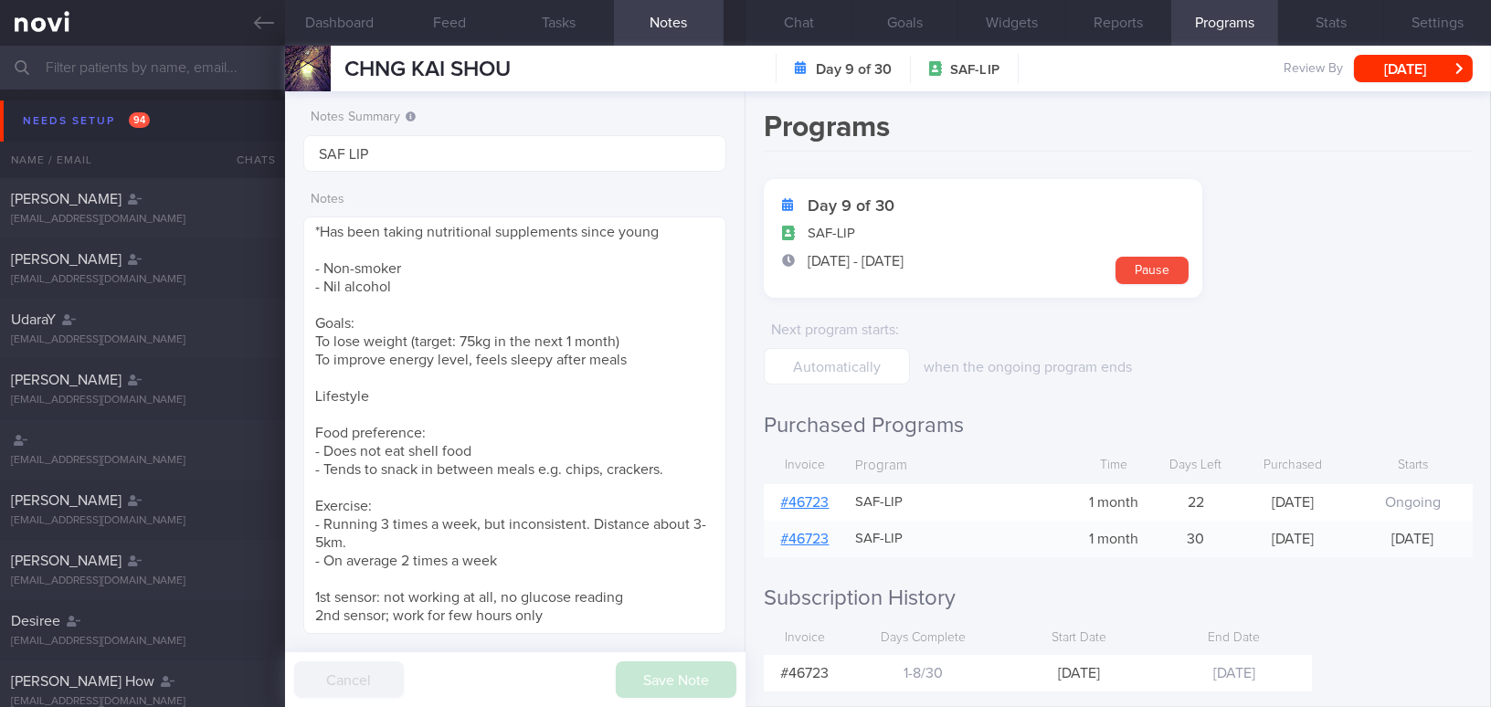
click at [810, 501] on link "# 46723" at bounding box center [805, 502] width 48 height 15
click at [458, 13] on button "Feed" at bounding box center [450, 23] width 110 height 46
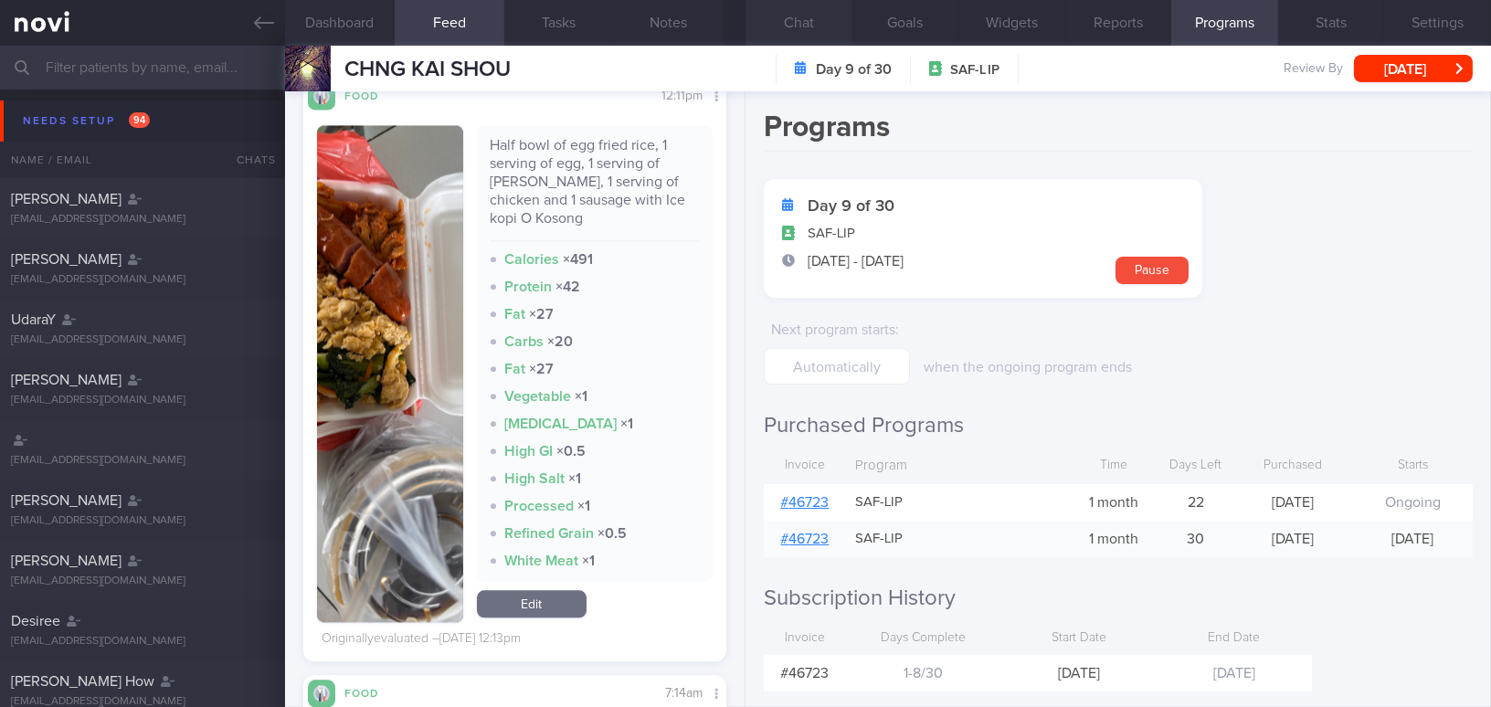
click at [801, 23] on button "Chat" at bounding box center [798, 23] width 107 height 46
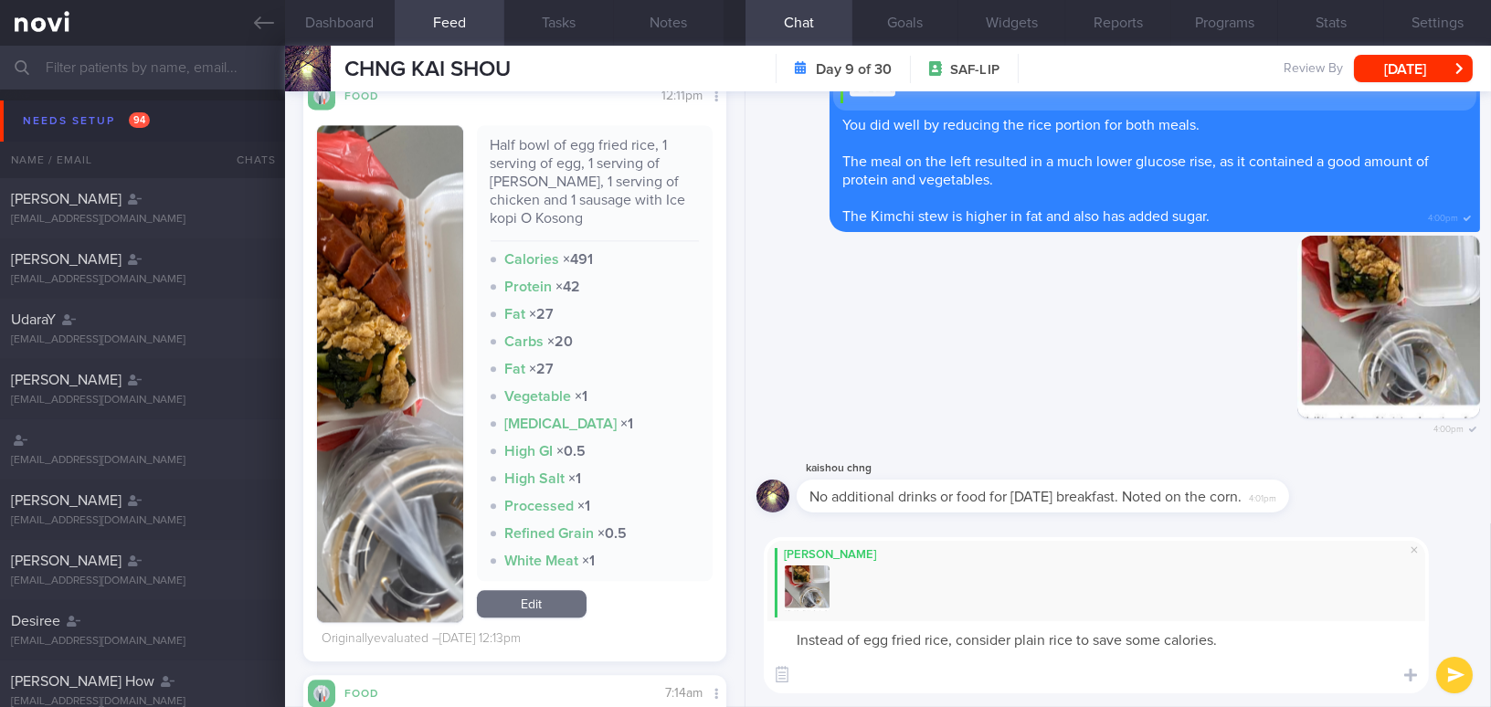
click at [1001, 681] on textarea "Instead of egg fried rice, consider plain rice to save some calories." at bounding box center [1096, 657] width 665 height 72
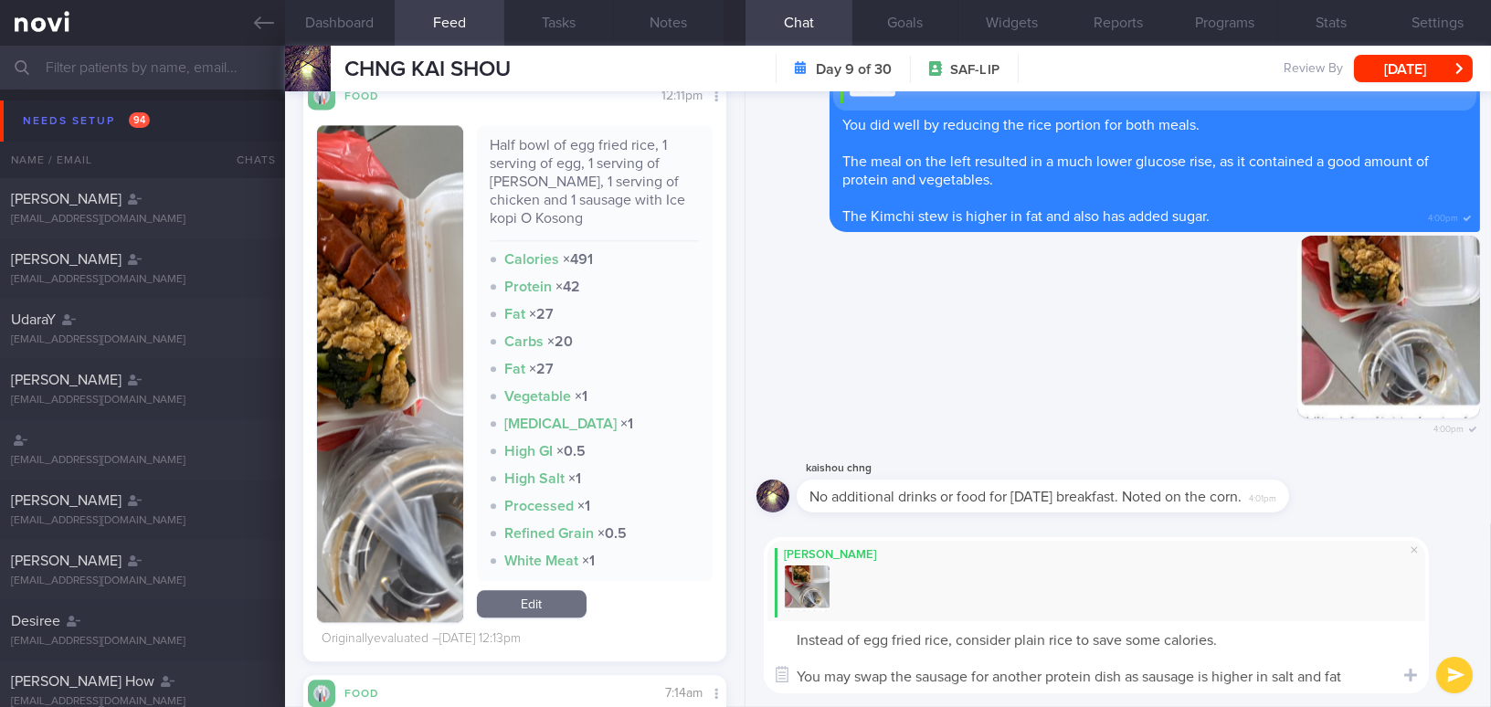
type textarea "Instead of egg fried rice, consider plain rice to save some calories. You may s…"
drag, startPoint x: 1351, startPoint y: 680, endPoint x: 858, endPoint y: 628, distance: 495.9
click at [785, 612] on div "Mee Li Instead of egg fried rice, consider plain rice to save some calories. Yo…" at bounding box center [1096, 615] width 665 height 156
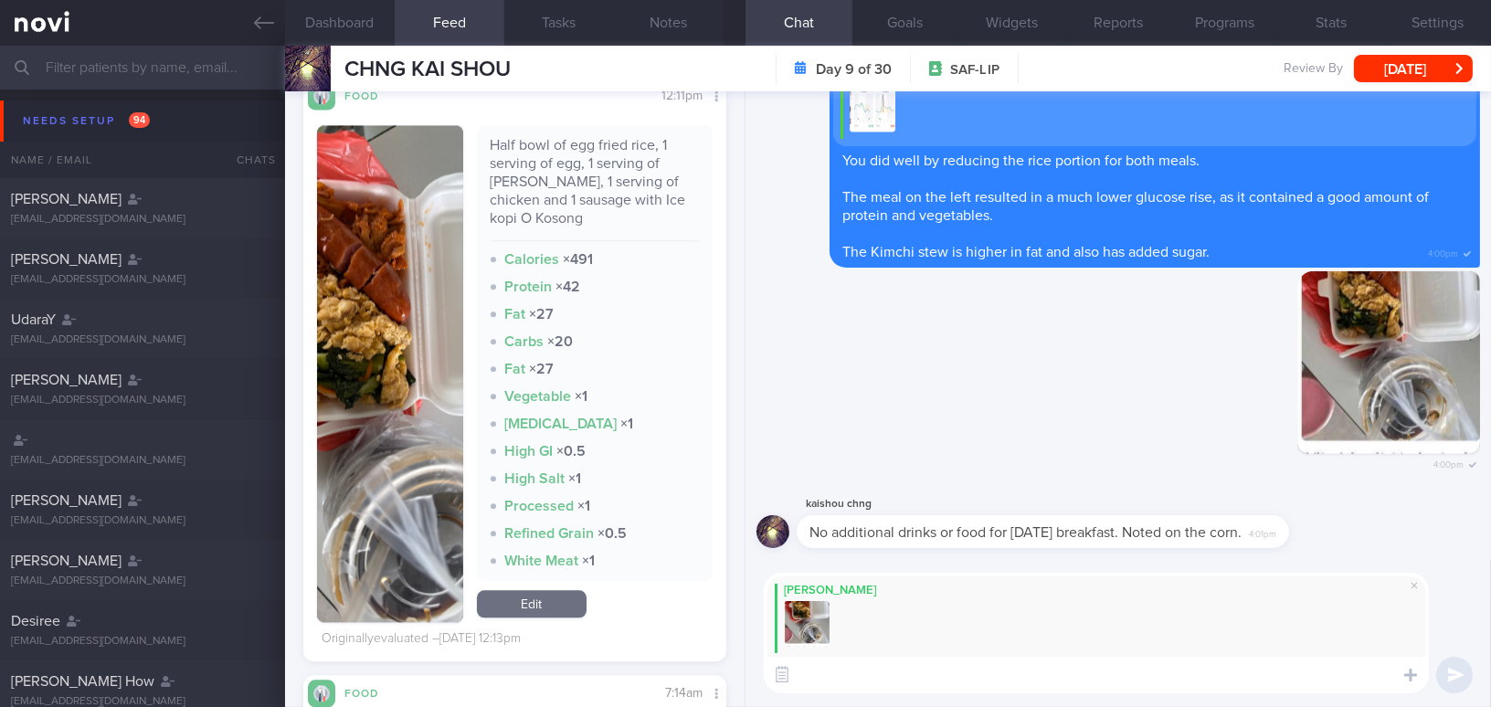
paste textarea "Instead of egg fried rice, consider having plain rice to save some calories. Yo…"
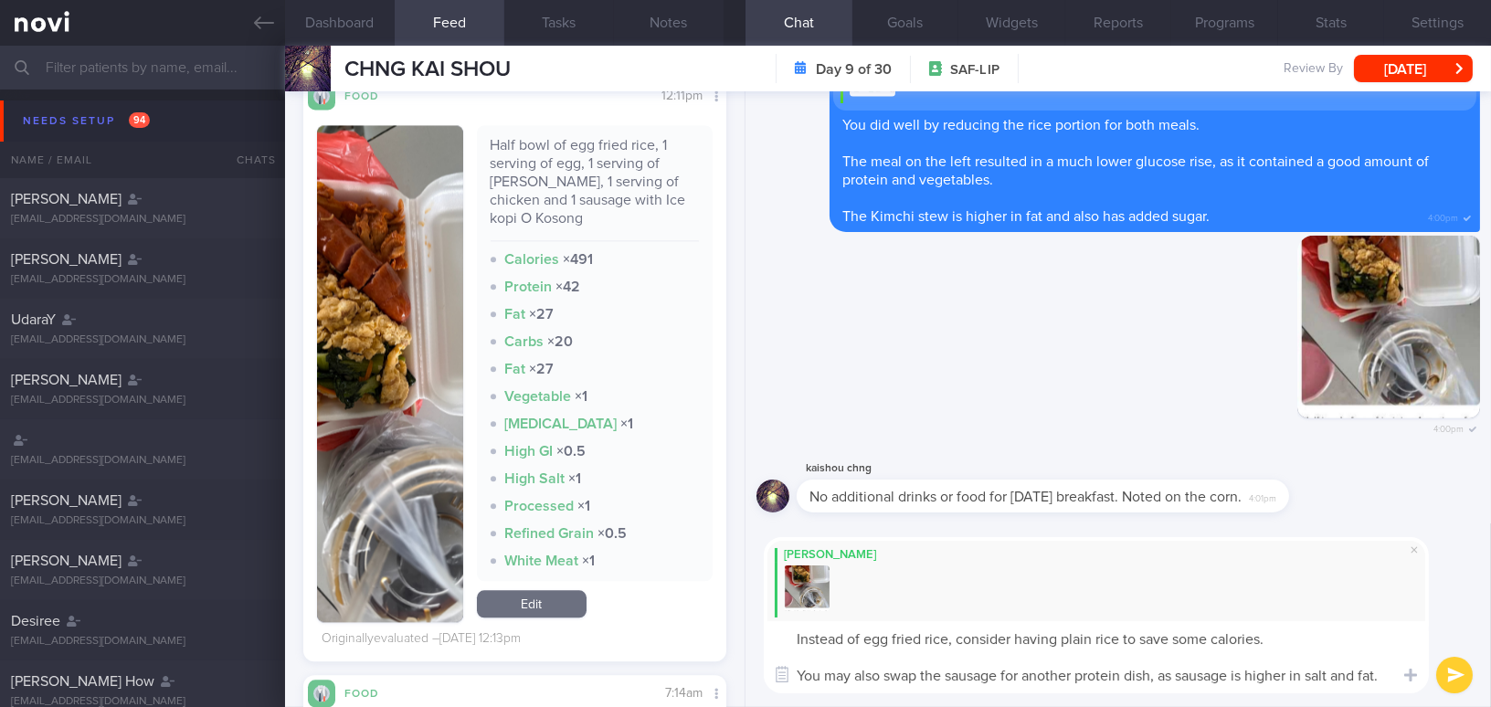
scroll to position [17, 0]
type textarea "Instead of egg fried rice, consider having plain rice to save some calories. Yo…"
click at [1455, 676] on button "submit" at bounding box center [1454, 675] width 37 height 37
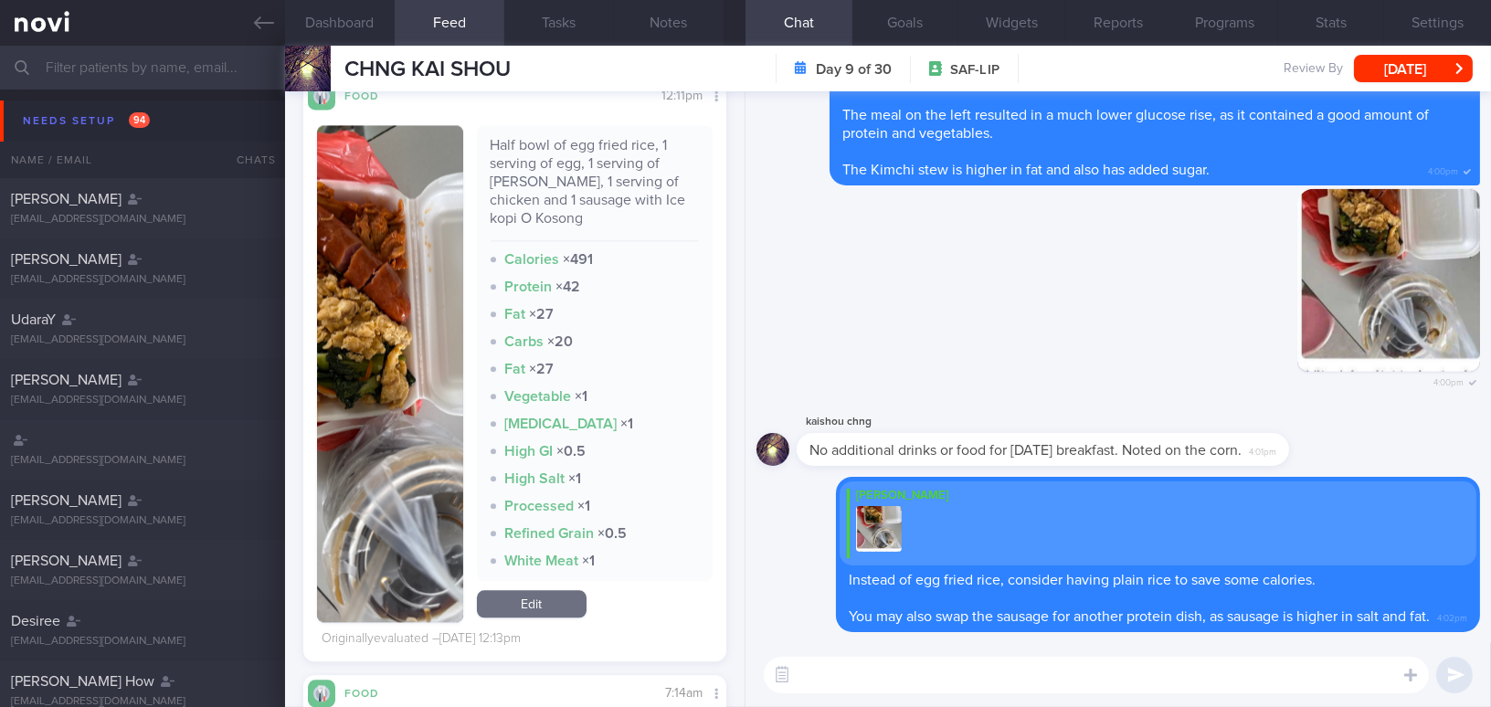
scroll to position [0, 0]
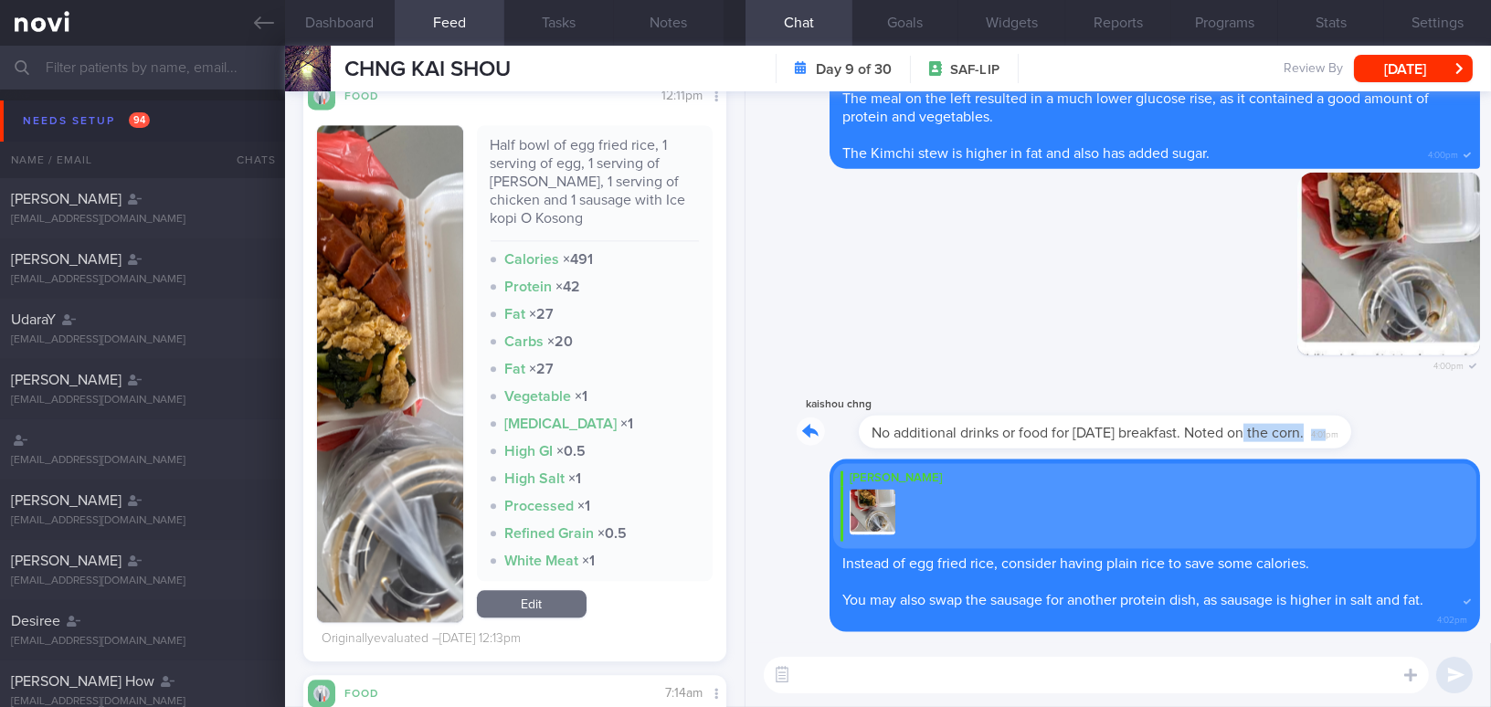
drag, startPoint x: 1178, startPoint y: 419, endPoint x: 1271, endPoint y: 420, distance: 92.3
click at [1271, 420] on div "kaishou chng No additional drinks or food for today’s breakfast. Noted on the c…" at bounding box center [1069, 421] width 547 height 55
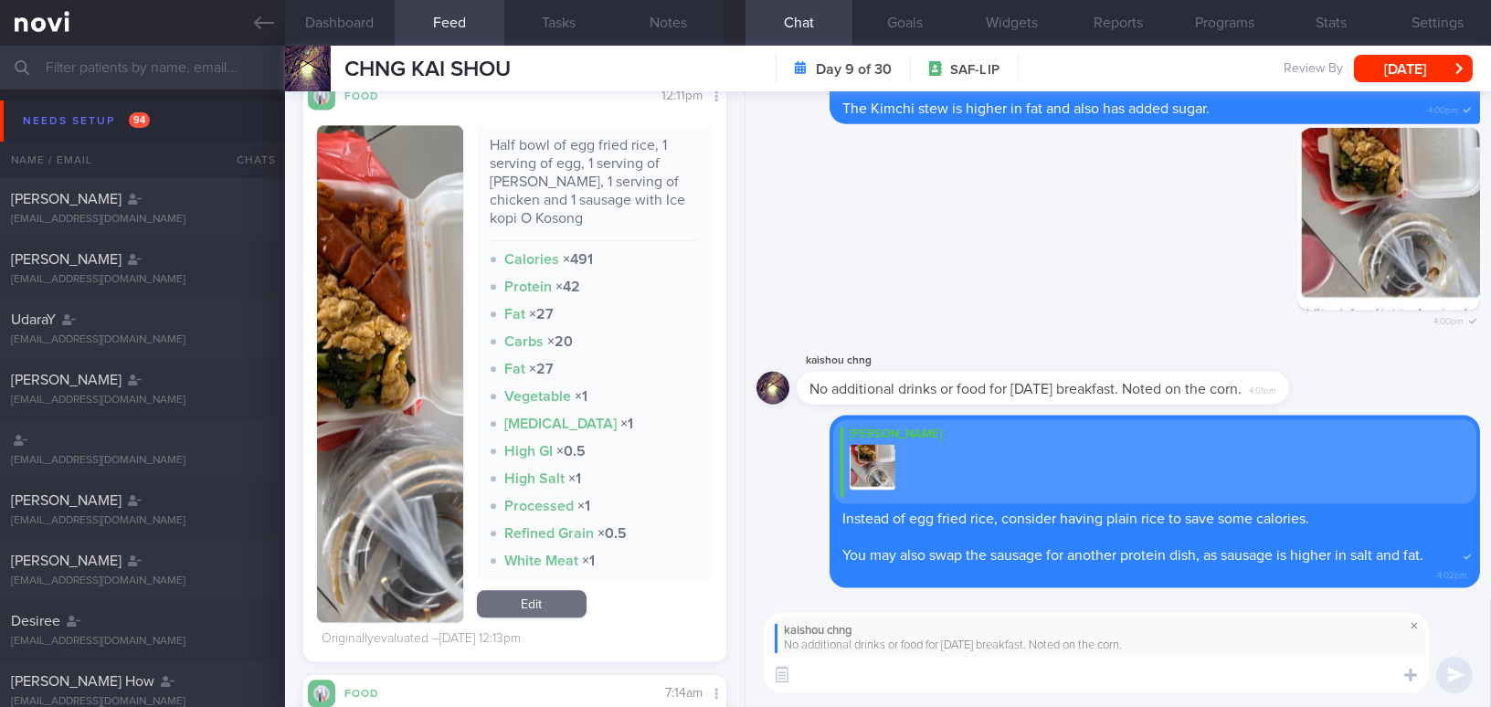
click at [1418, 628] on span at bounding box center [1414, 626] width 22 height 22
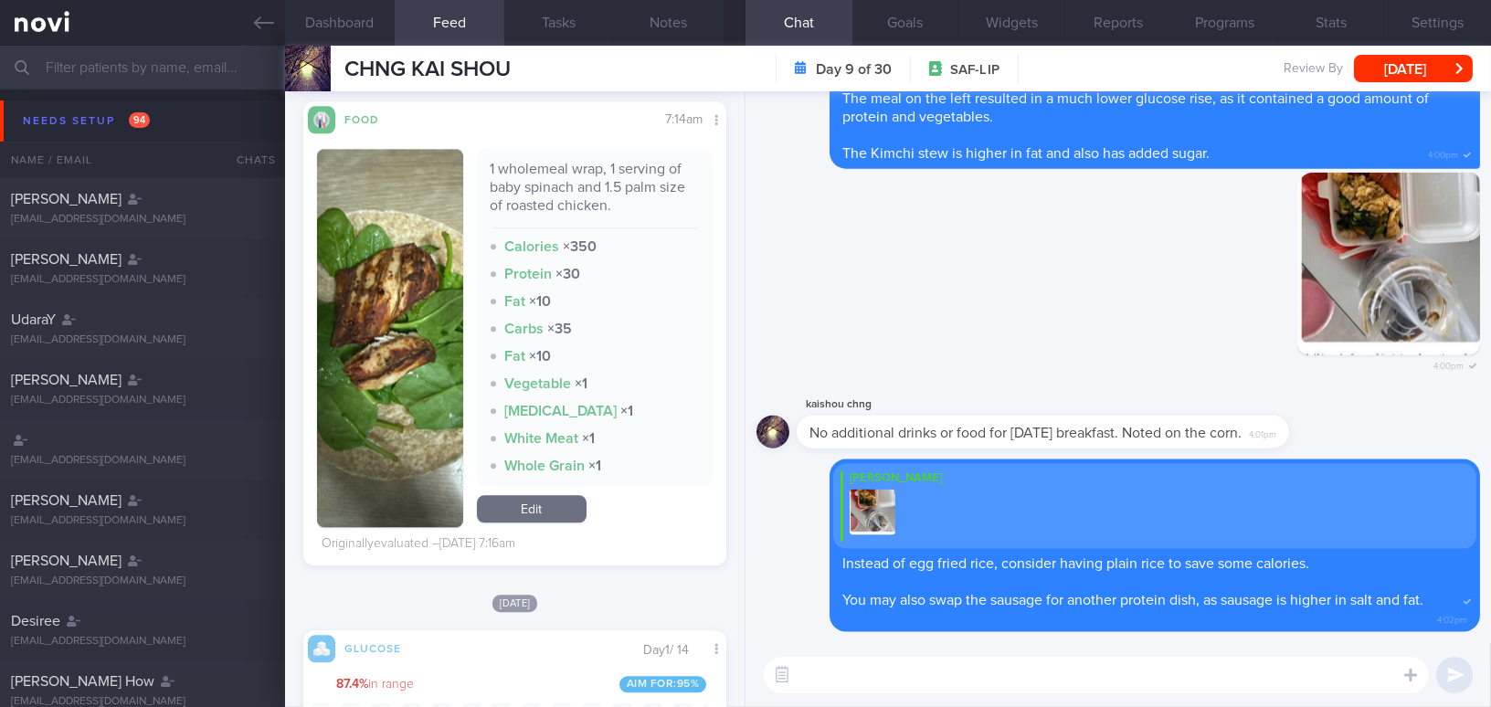
scroll to position [8539, 0]
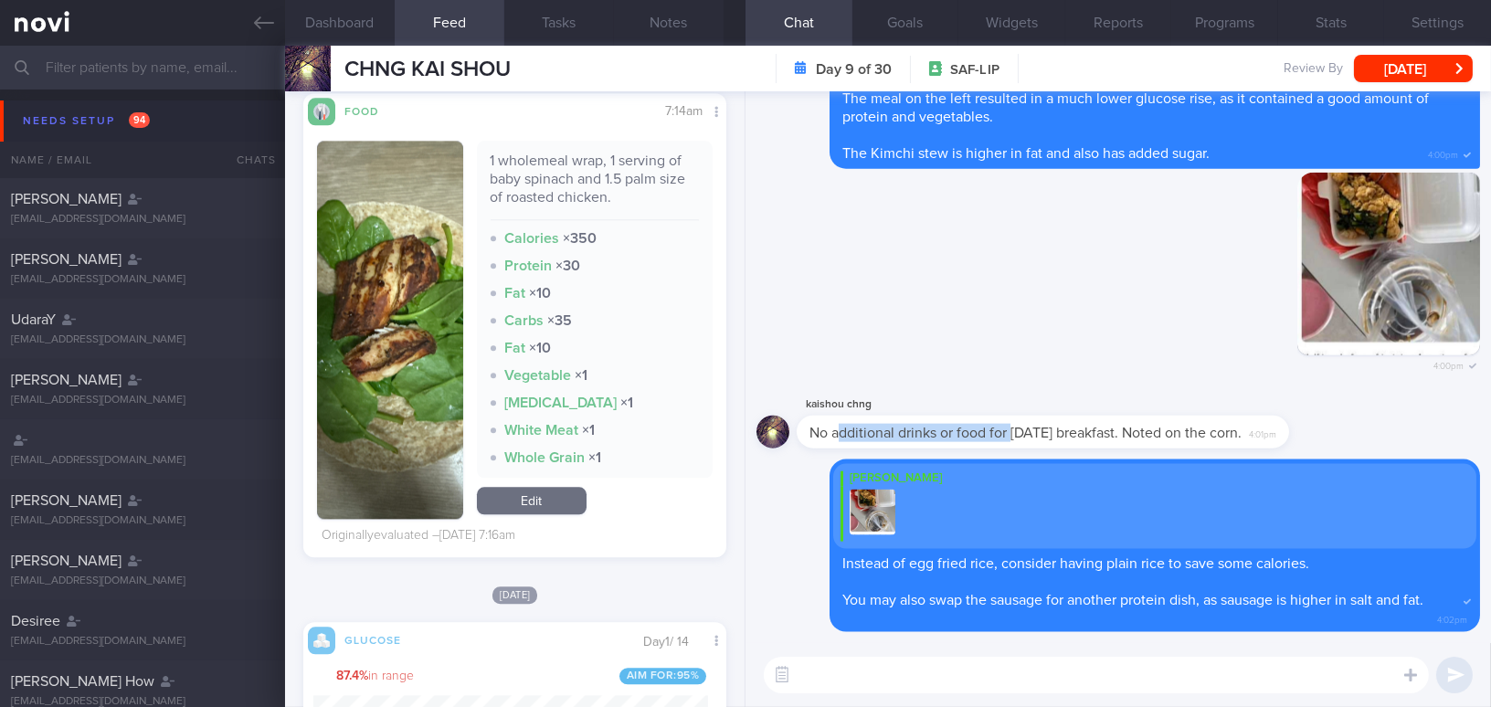
drag, startPoint x: 841, startPoint y: 416, endPoint x: 1011, endPoint y: 423, distance: 170.0
click at [1011, 423] on div "No additional drinks or food for today’s breakfast. Noted on the corn. 4:01pm" at bounding box center [1042, 432] width 492 height 33
click at [1043, 379] on div "Delete 4:00pm" at bounding box center [1117, 284] width 723 height 222
drag, startPoint x: 1040, startPoint y: 415, endPoint x: 1238, endPoint y: 431, distance: 198.0
click at [1238, 431] on div "No additional drinks or food for today’s breakfast. Noted on the corn. 4:01pm" at bounding box center [1042, 432] width 492 height 33
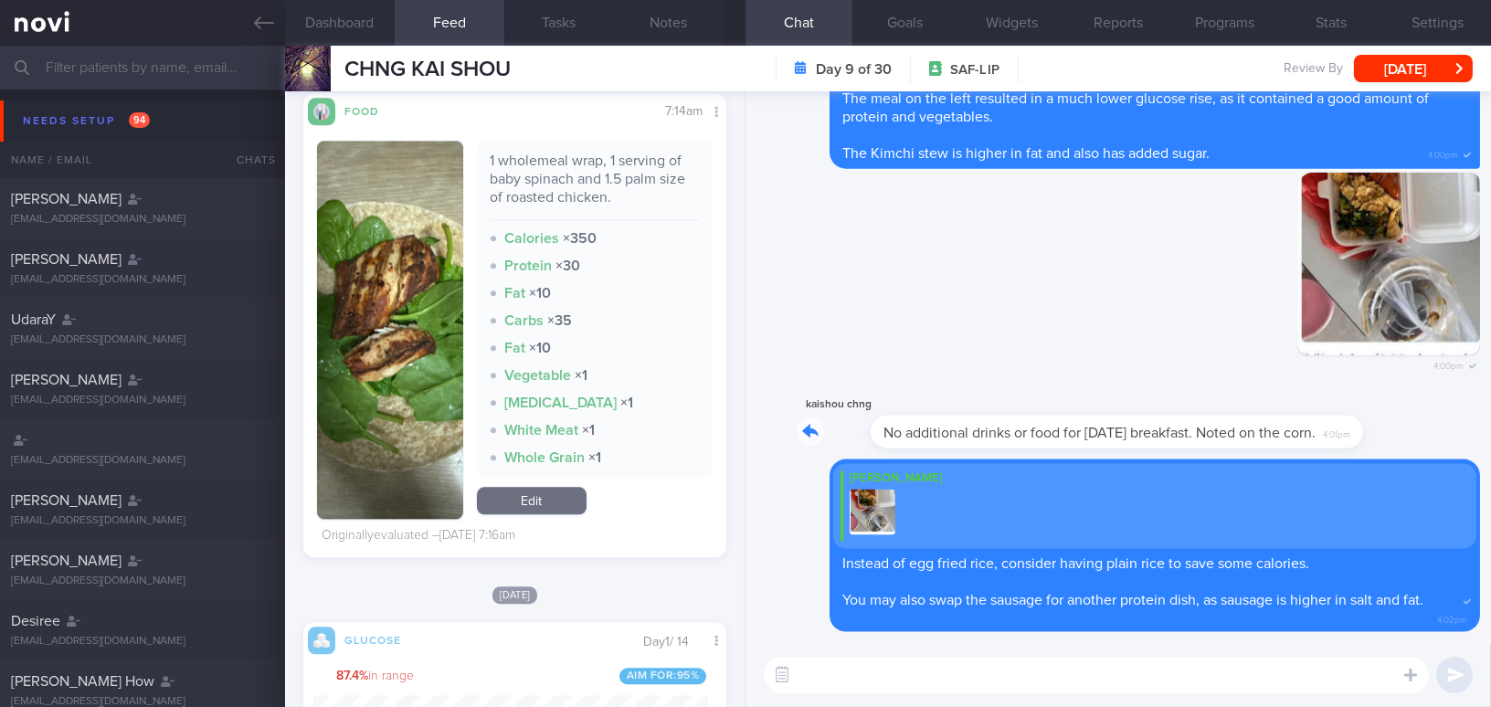
drag, startPoint x: 1156, startPoint y: 419, endPoint x: 1305, endPoint y: 430, distance: 149.3
click at [1305, 430] on div "kaishou chng No additional drinks or food for today’s breakfast. Noted on the c…" at bounding box center [1069, 421] width 547 height 55
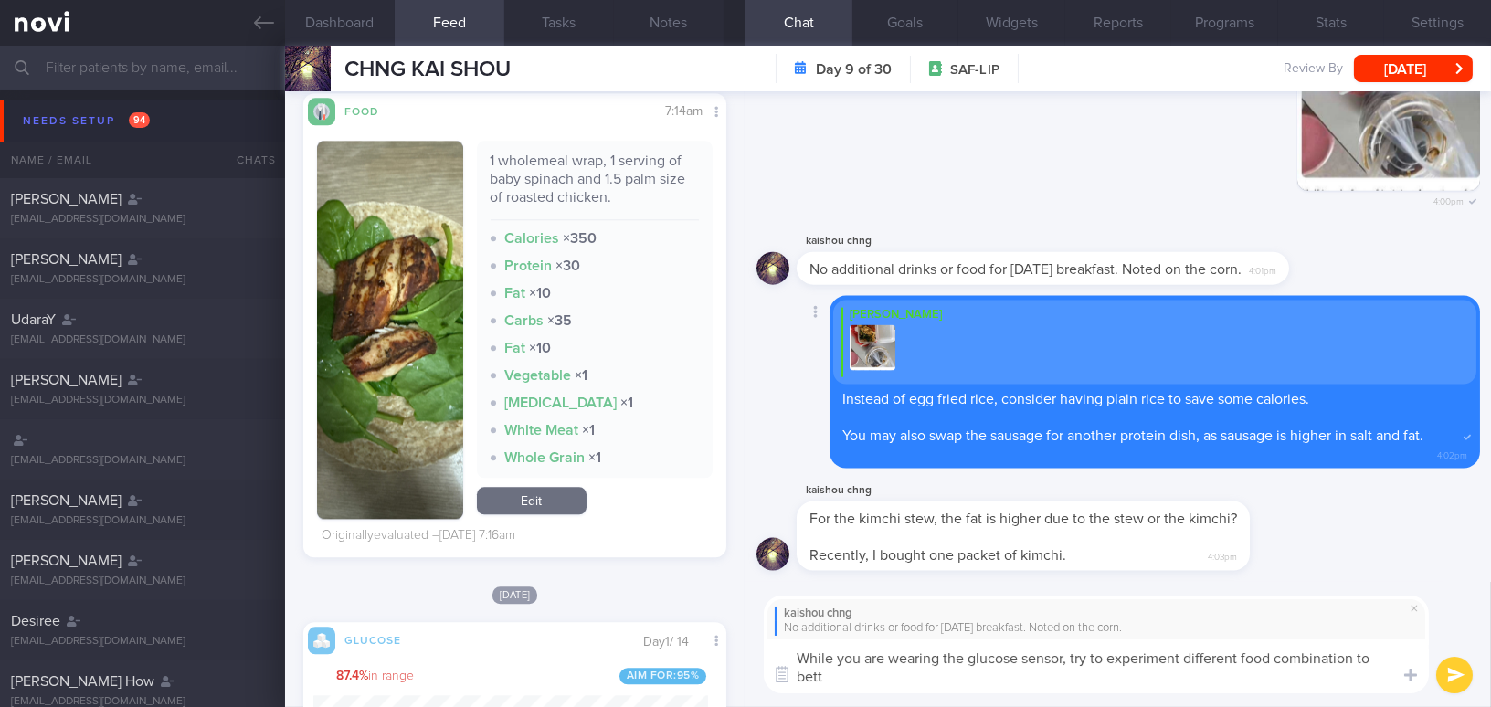
scroll to position [0, 0]
drag, startPoint x: 1198, startPoint y: 679, endPoint x: 764, endPoint y: 647, distance: 435.0
click at [764, 647] on textarea "While you are wearing the glucose sensor, try to experiment different food comb…" at bounding box center [1096, 666] width 665 height 54
click at [896, 659] on textarea "While you are wearing the glucose sensor, try to experiment different food comb…" at bounding box center [1096, 666] width 665 height 54
drag, startPoint x: 1168, startPoint y: 684, endPoint x: 641, endPoint y: 636, distance: 529.2
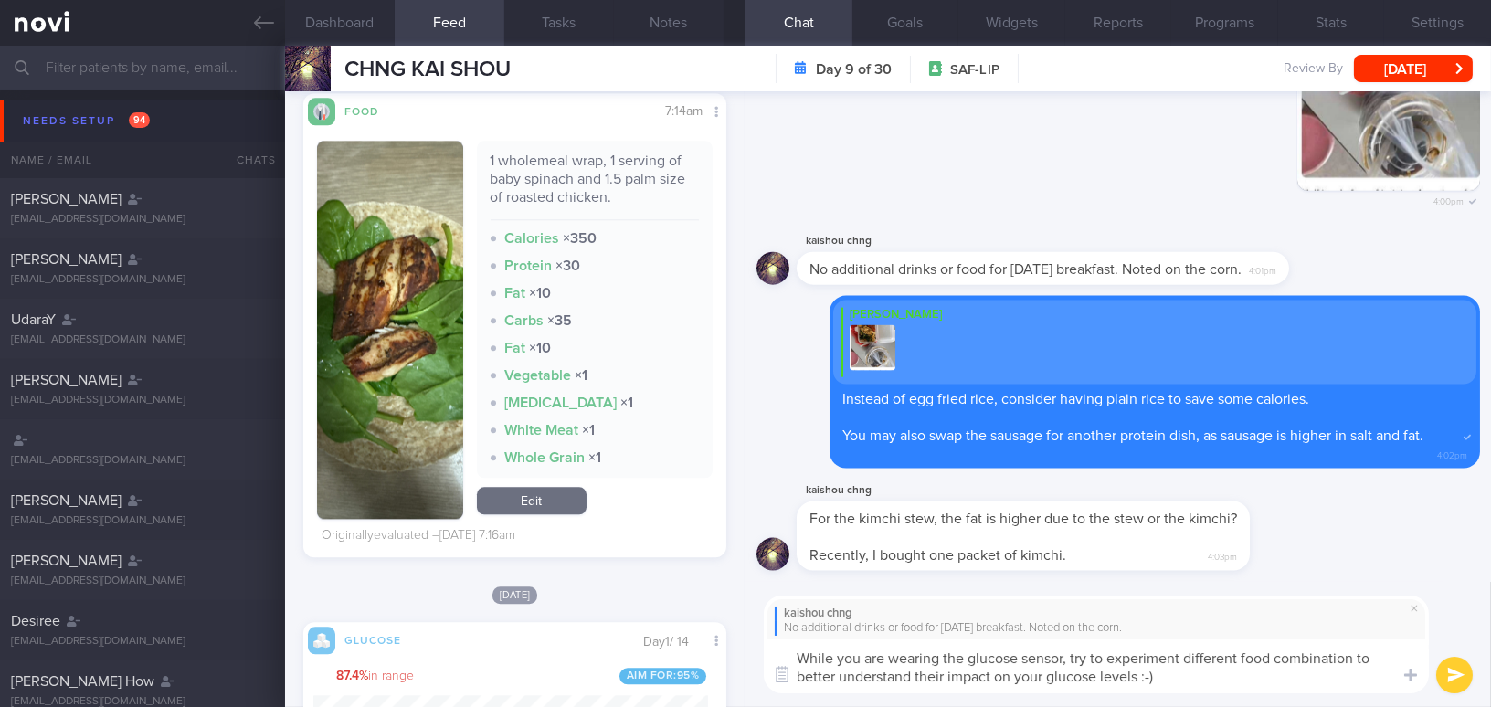
click at [641, 636] on div "Dashboard Feed Tasks Notes Chat Goals Widgets Reports Programs Stats Settings C…" at bounding box center [888, 376] width 1206 height 661
paste textarea "wearing the glucose sensor, try experimenting with different food combinations …"
type textarea "While wearing the glucose sensor, try experimenting with different food combina…"
click at [1446, 671] on button "submit" at bounding box center [1454, 675] width 37 height 37
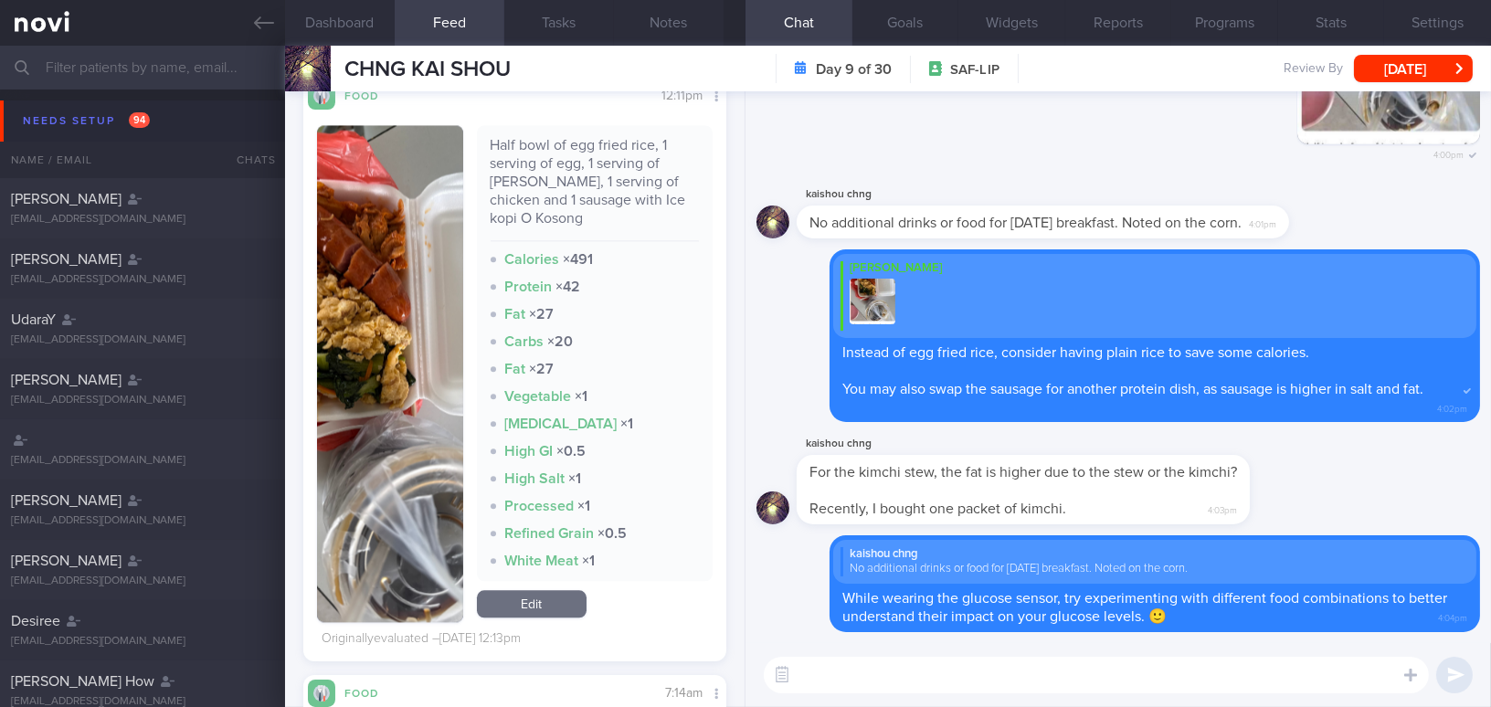
scroll to position [7709, 0]
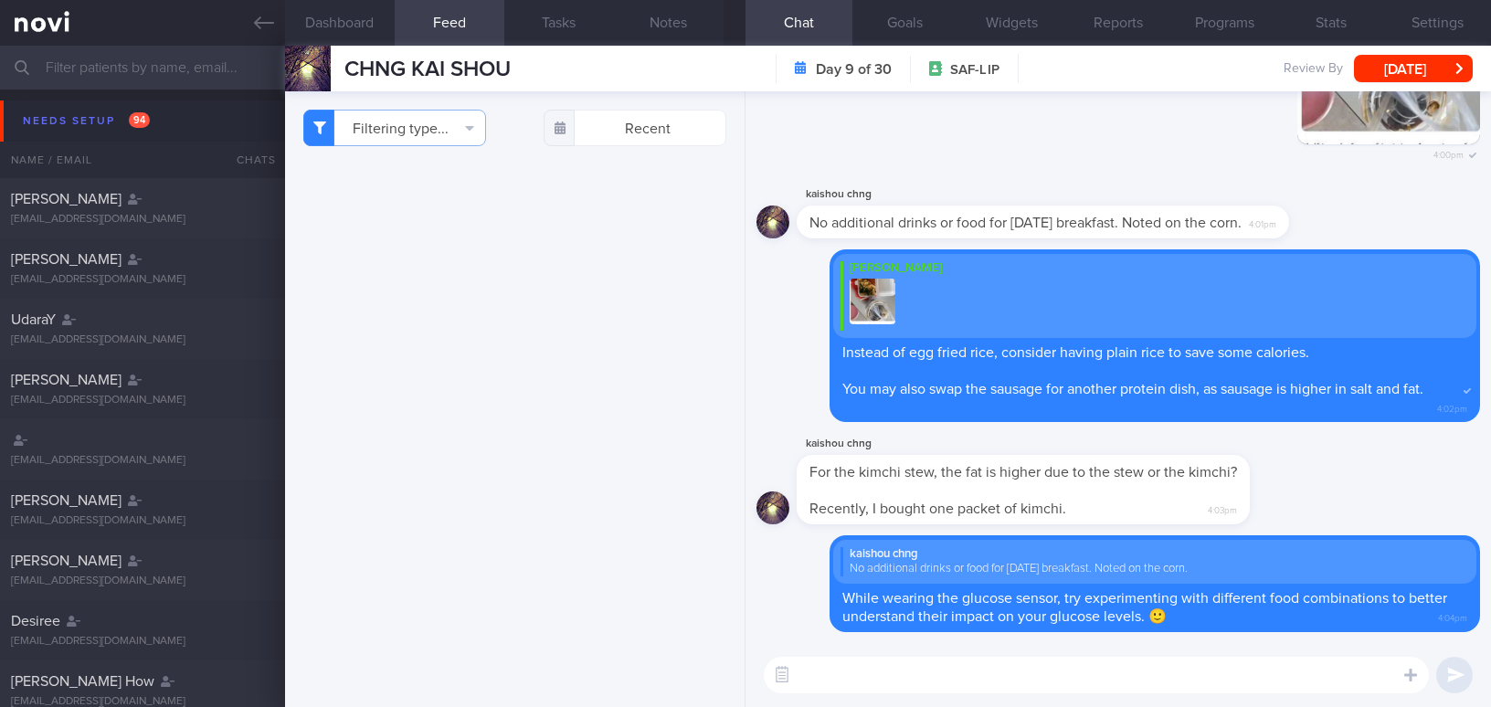
select select "8"
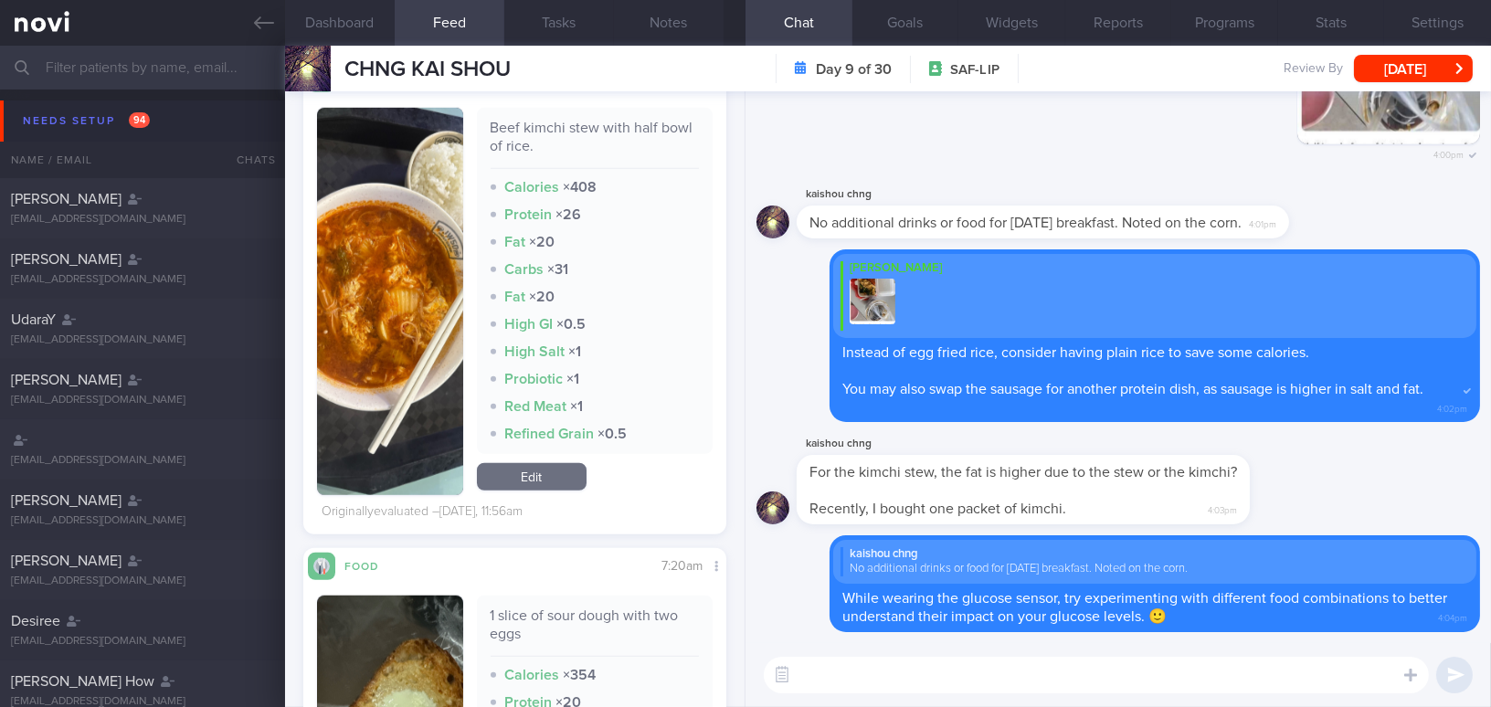
scroll to position [2810, 0]
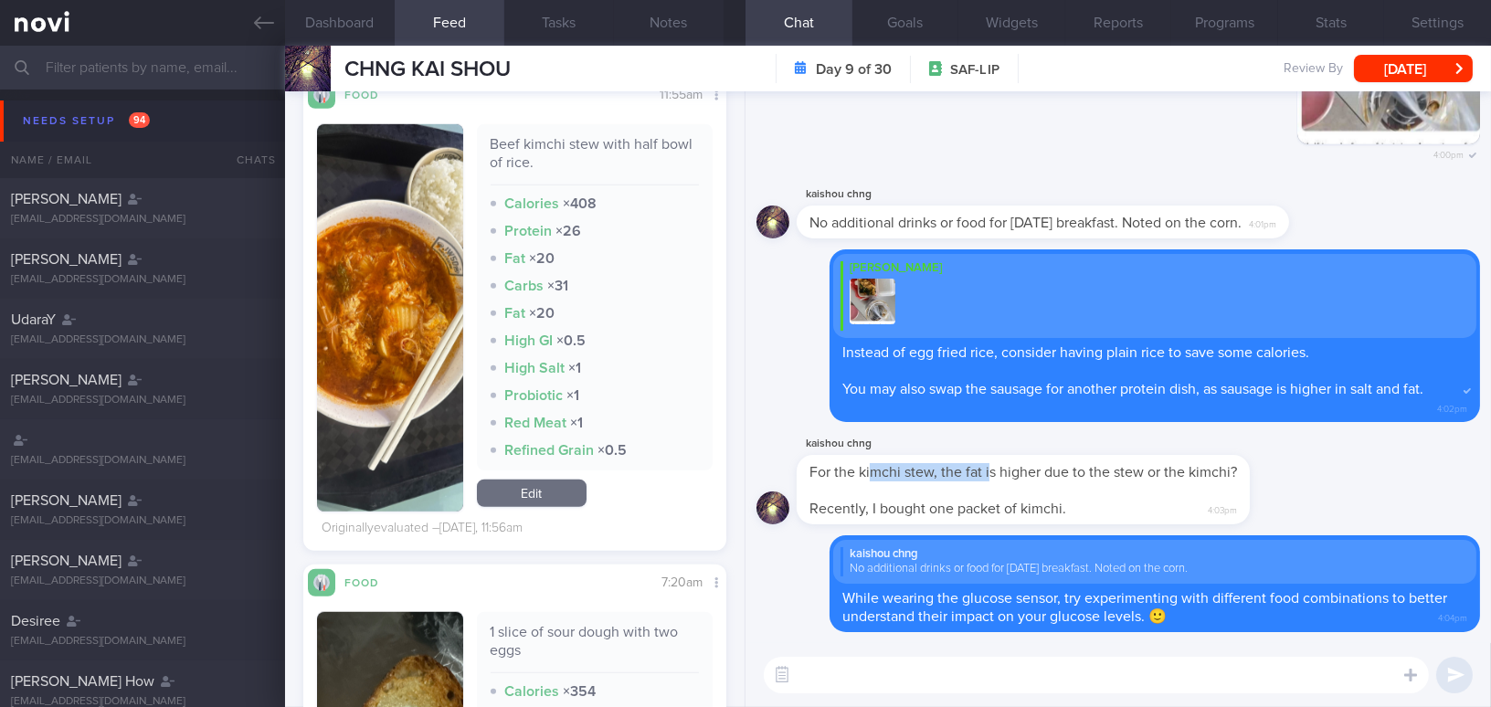
drag, startPoint x: 870, startPoint y: 463, endPoint x: 990, endPoint y: 476, distance: 120.3
click at [990, 476] on span "For the kimchi stew, the fat is higher due to the stew or the kimchi?" at bounding box center [1022, 472] width 427 height 15
click at [965, 446] on div "kaishou chng" at bounding box center [1050, 444] width 508 height 22
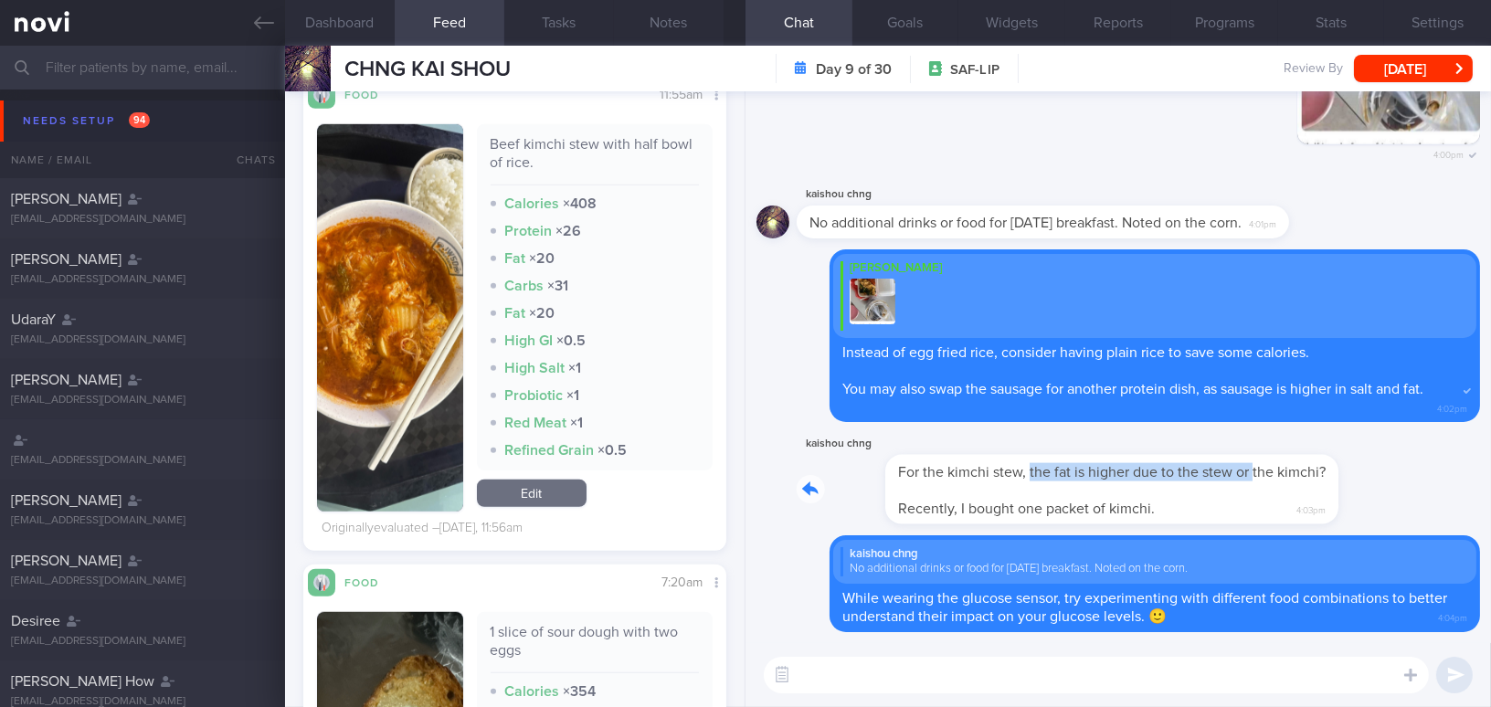
drag, startPoint x: 940, startPoint y: 457, endPoint x: 1164, endPoint y: 480, distance: 225.0
click at [1164, 480] on div "kaishou chng For the kimchi stew, the fat is higher due to the stew or the kimc…" at bounding box center [1050, 478] width 508 height 91
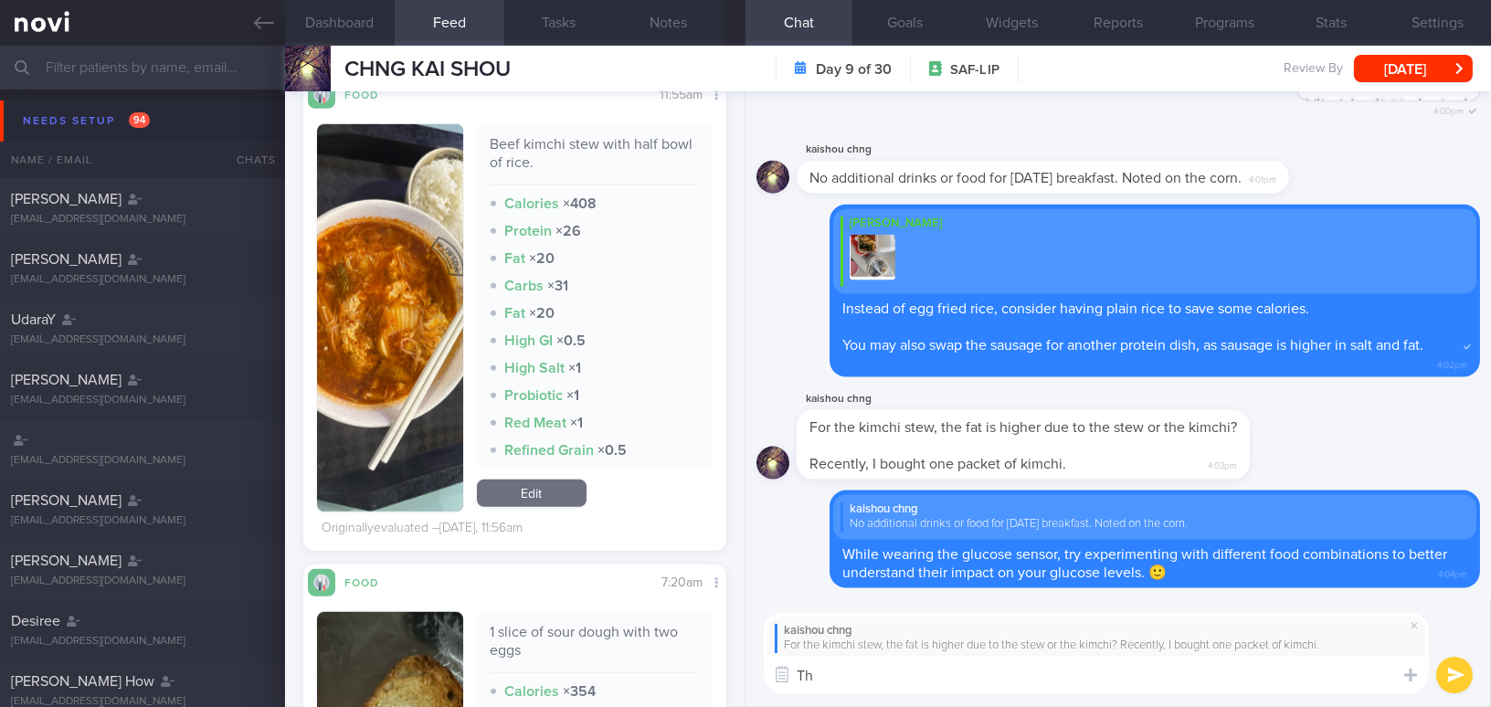
type textarea "T"
drag, startPoint x: 1070, startPoint y: 671, endPoint x: 1094, endPoint y: 663, distance: 25.1
click at [1097, 667] on textarea "Mainly from the beef stew. The red meat is also higher in fat :-)" at bounding box center [1096, 675] width 665 height 37
type textarea "Mainly from the beef stew. The red meat is higher in fat :-)"
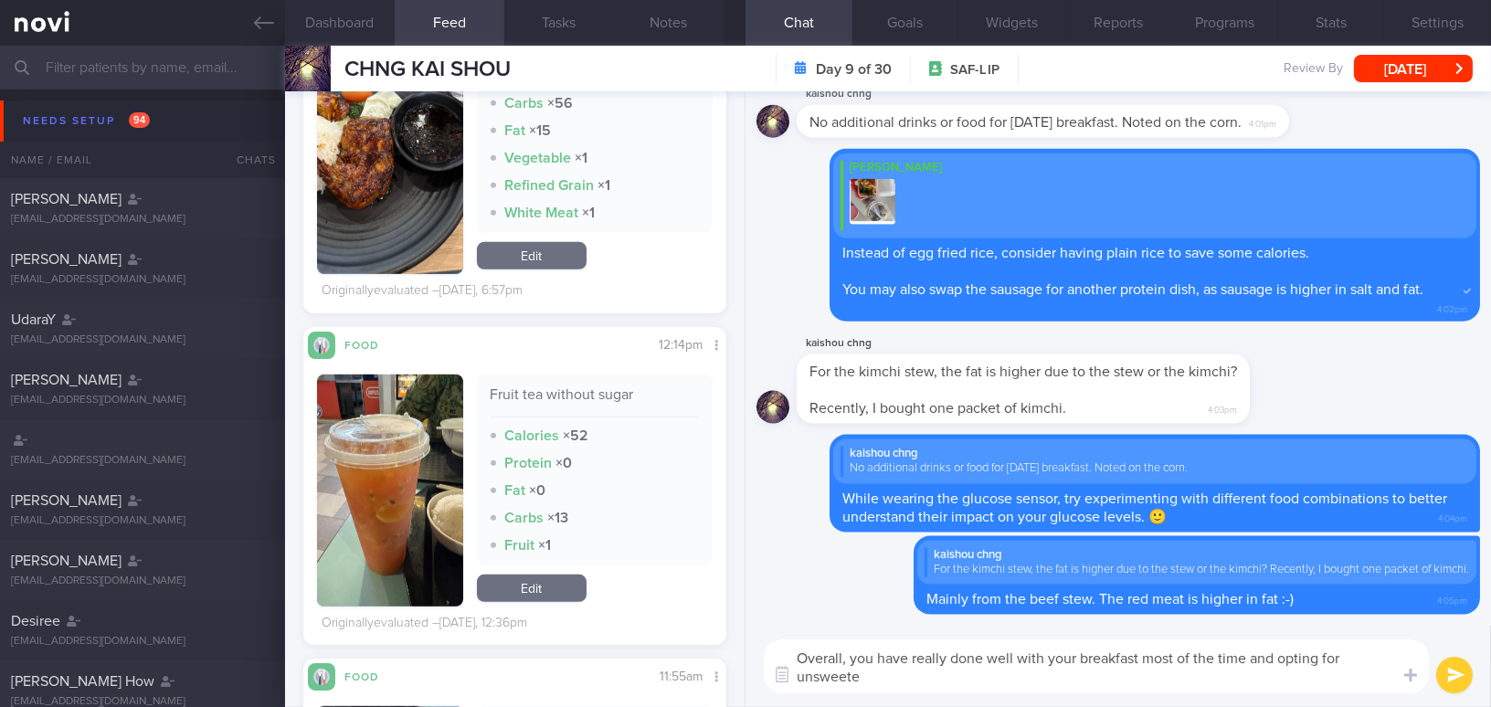
scroll to position [0, 0]
type textarea "Overall, you have really done well with your breakfast most of the time and opt…"
drag, startPoint x: 1276, startPoint y: 676, endPoint x: 879, endPoint y: 672, distance: 397.3
click at [762, 647] on div "Overall, you have really done well with your breakfast most of the time and opt…" at bounding box center [1117, 666] width 745 height 81
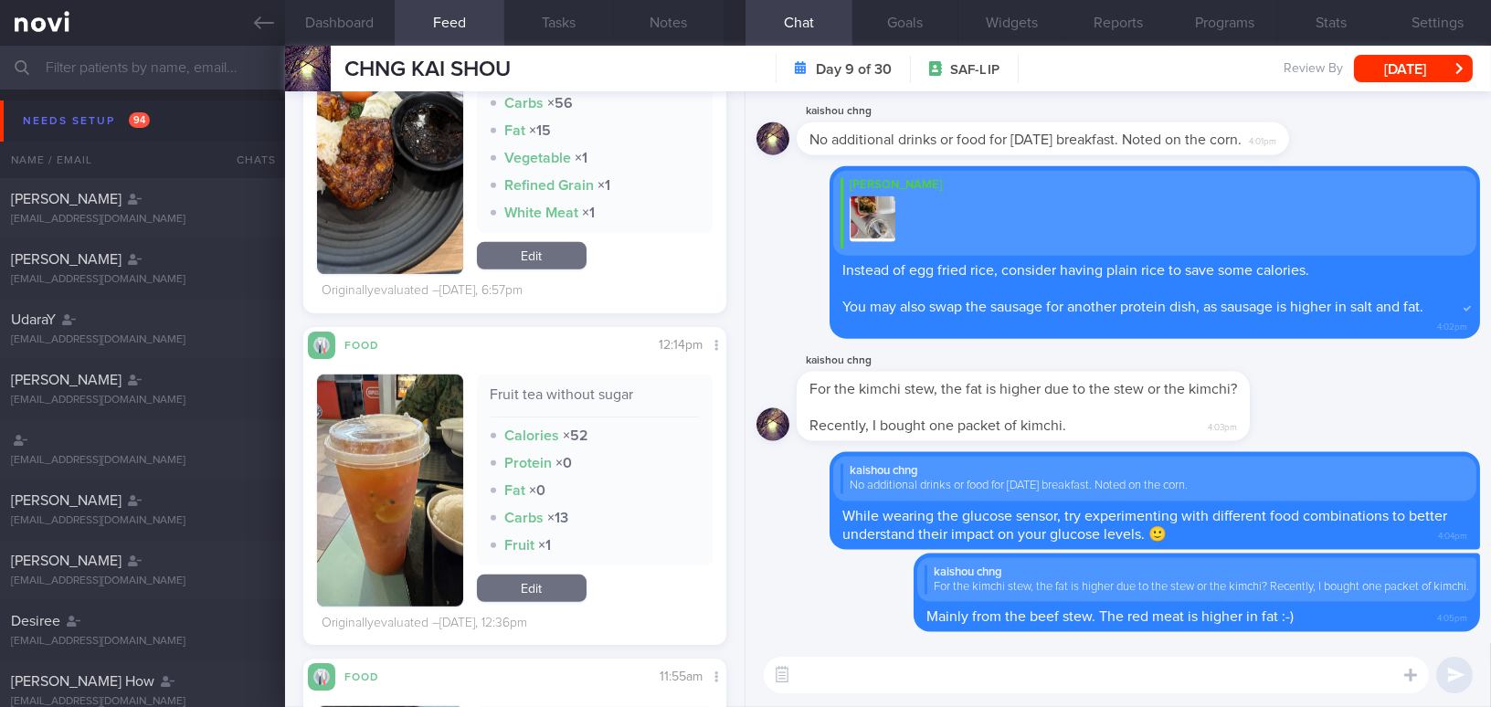
paste textarea "Overall, you have done really well with your breakfasts most of the time and in…"
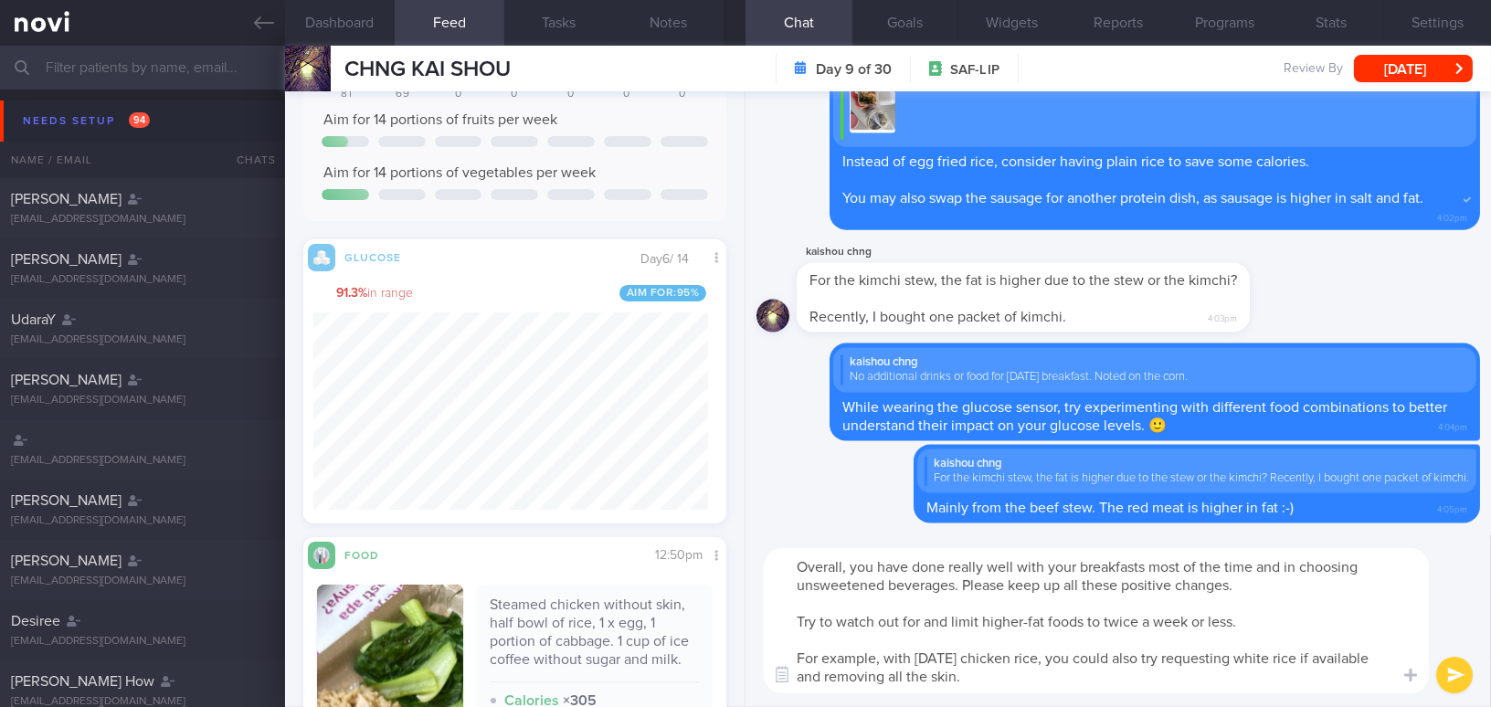
scroll to position [581, 0]
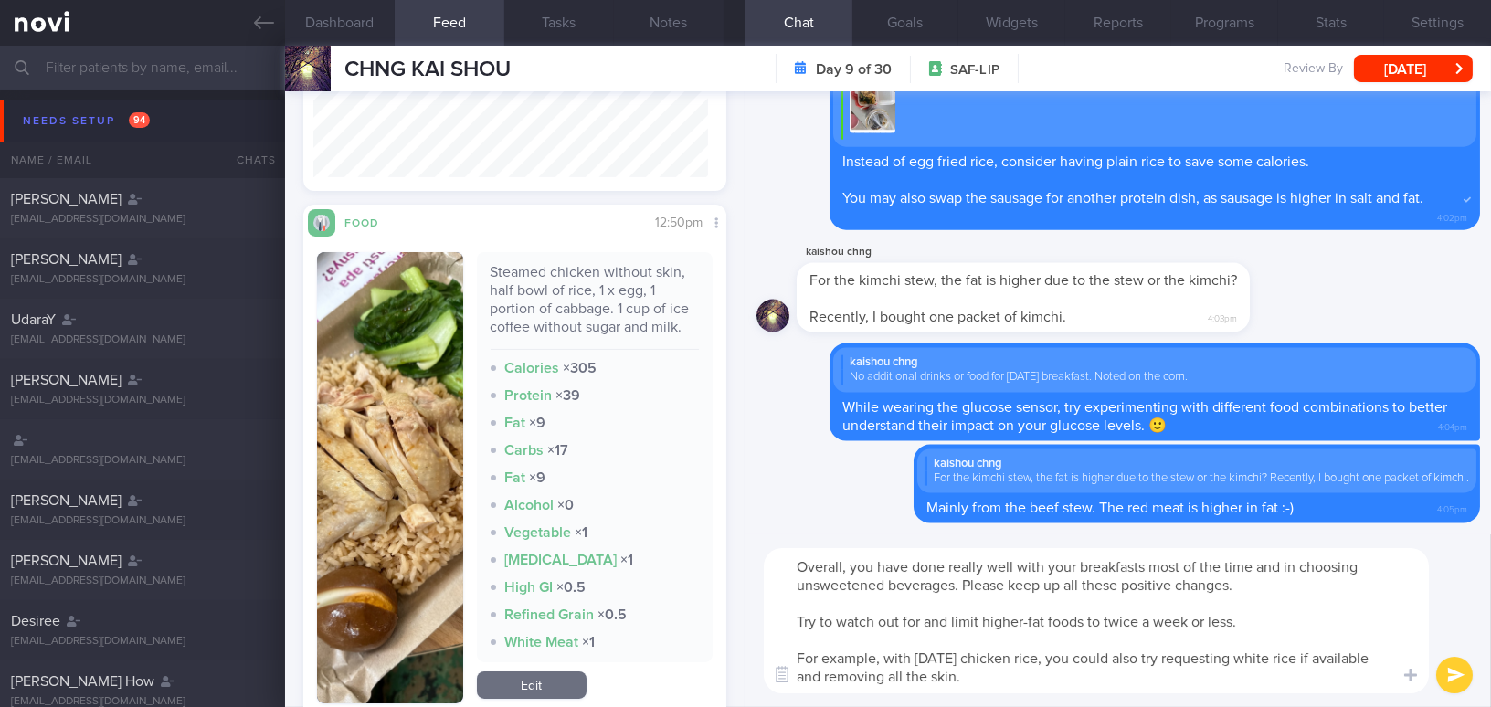
click at [1082, 672] on textarea "Overall, you have done really well with your breakfasts most of the time and in…" at bounding box center [1096, 620] width 665 height 145
drag, startPoint x: 1121, startPoint y: 679, endPoint x: 791, endPoint y: 692, distance: 330.0
click at [791, 692] on textarea "Overall, you have done really well with your breakfasts most of the time and in…" at bounding box center [1096, 620] width 665 height 145
type textarea "Overall, you have done really well with your breakfasts most of the time and in…"
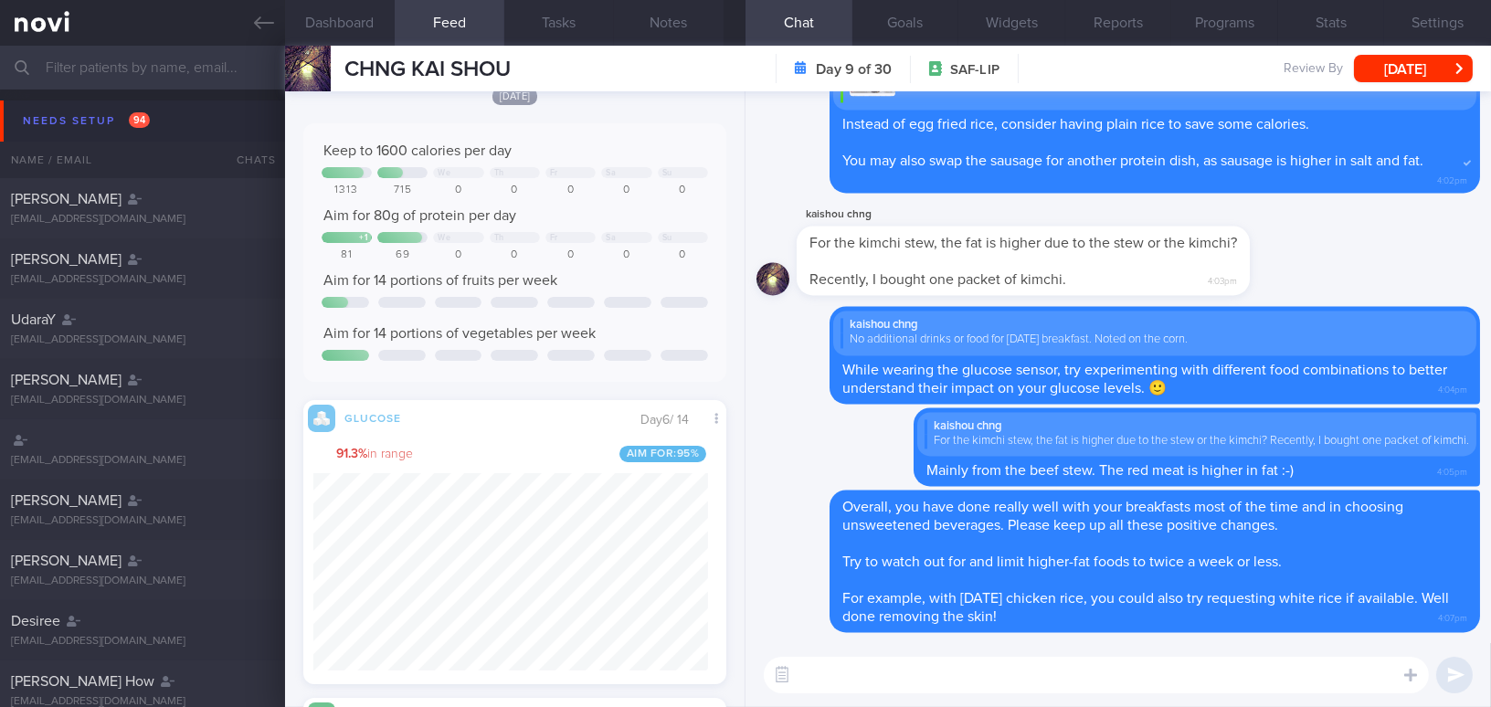
scroll to position [82, 0]
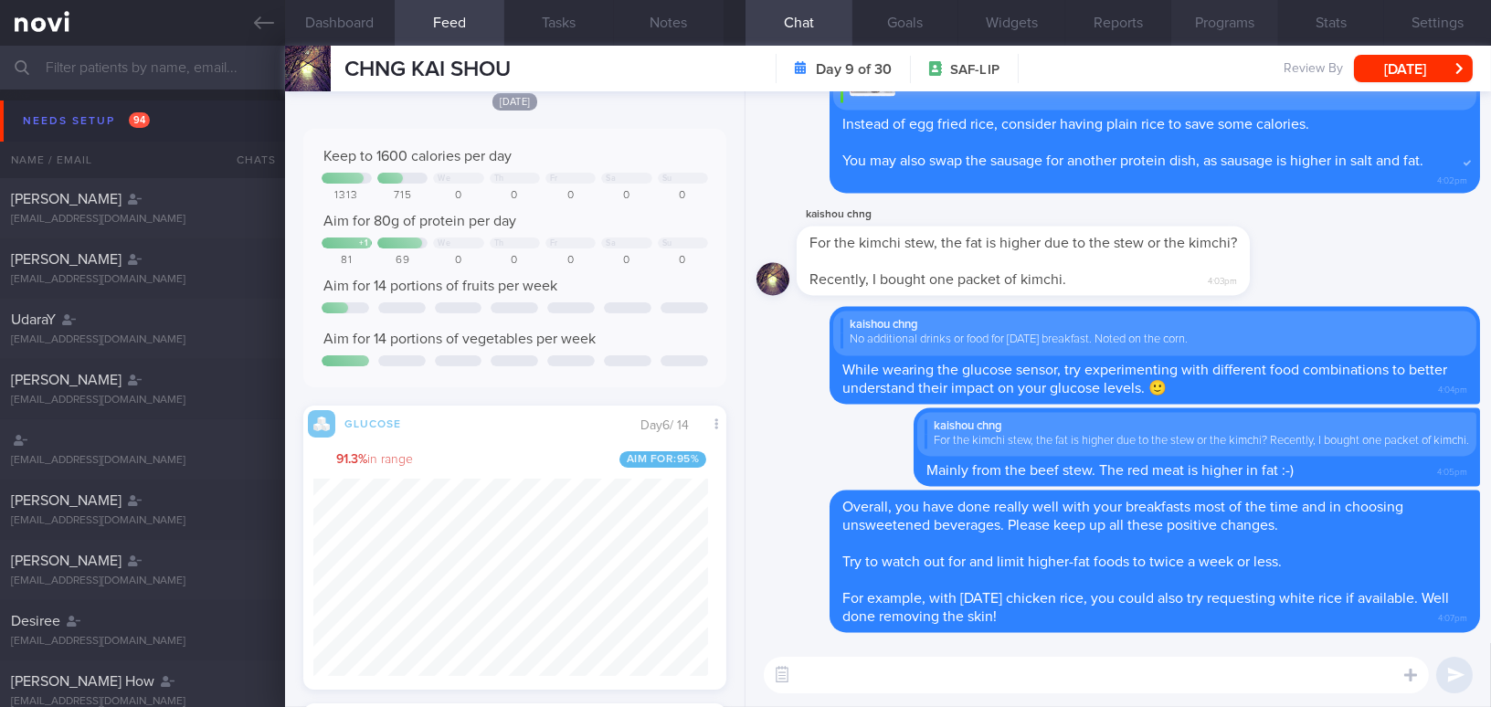
click at [1229, 22] on button "Programs" at bounding box center [1224, 23] width 107 height 46
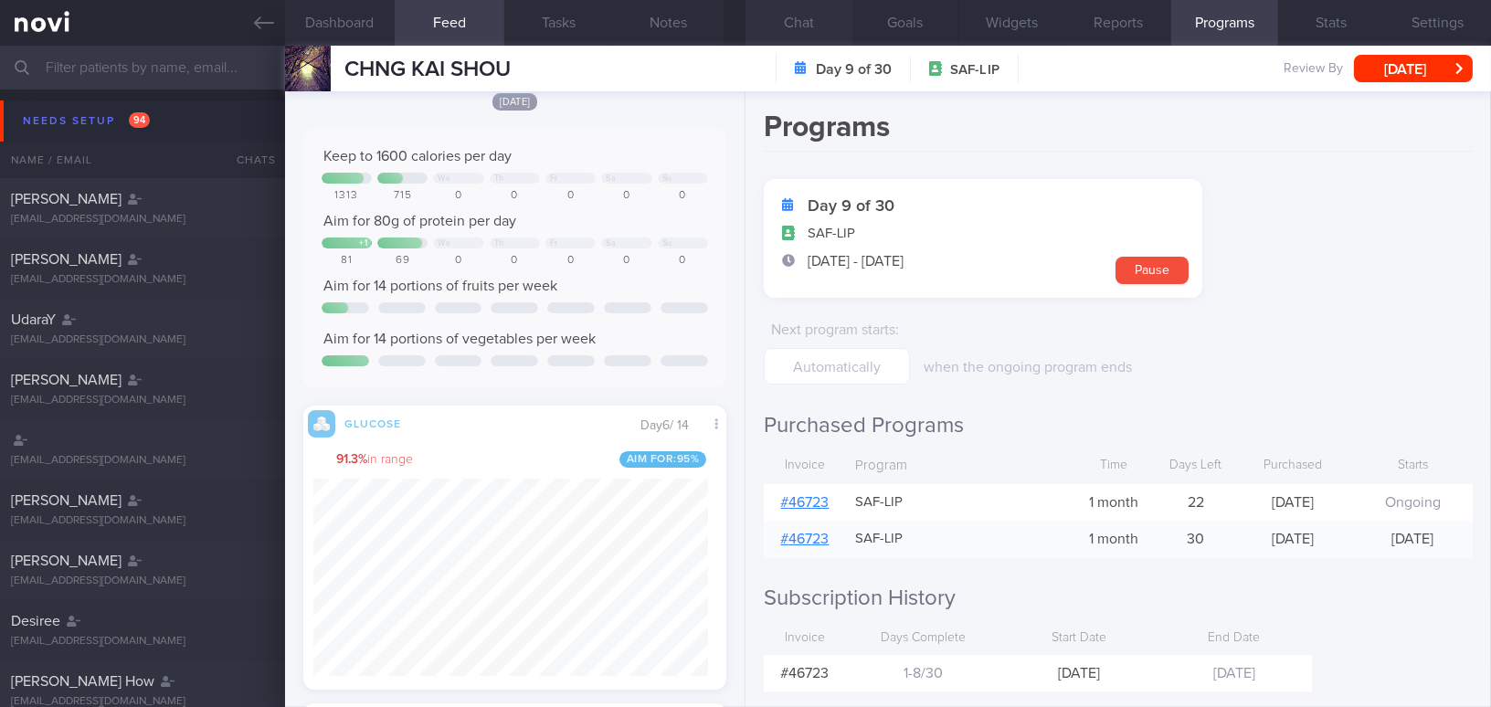
click at [782, 17] on button "Chat" at bounding box center [798, 23] width 107 height 46
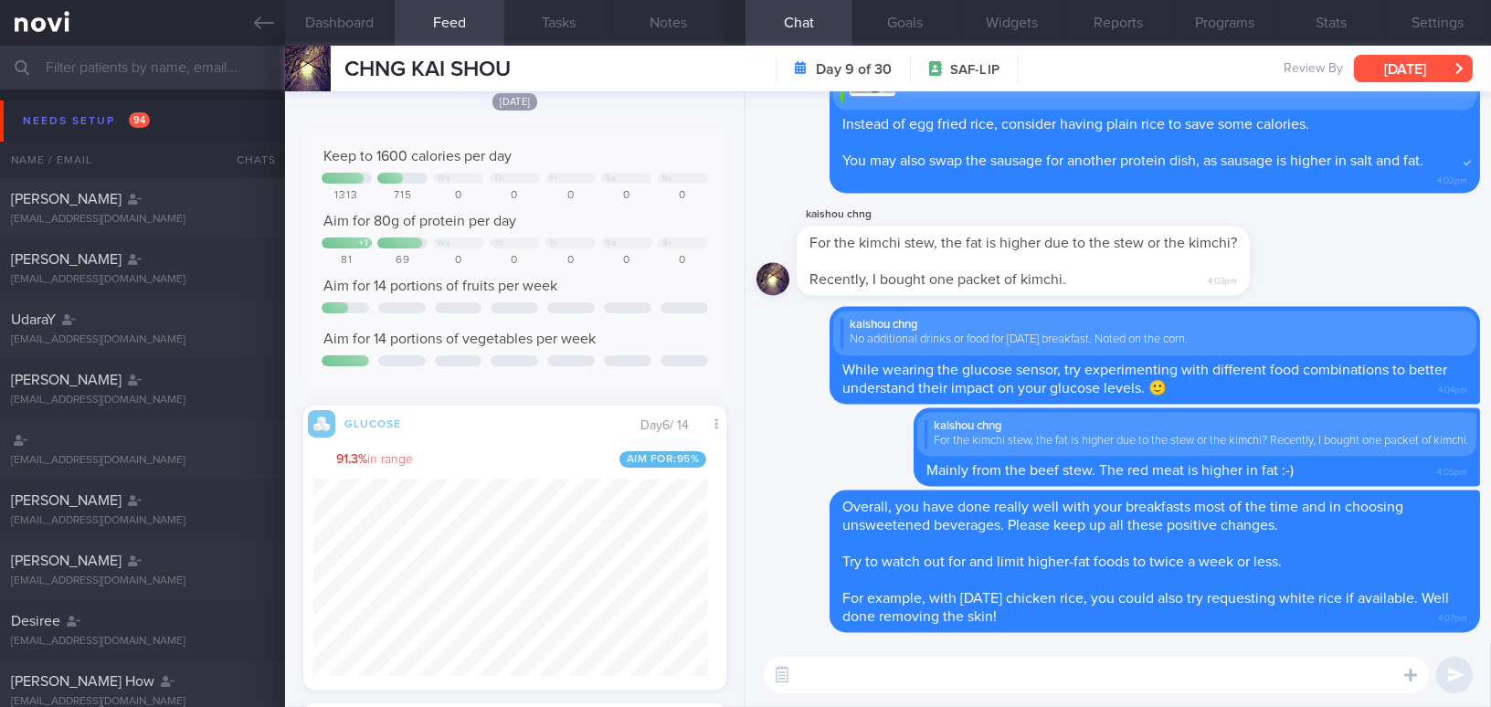
click at [1409, 66] on button "[DATE]" at bounding box center [1413, 68] width 119 height 27
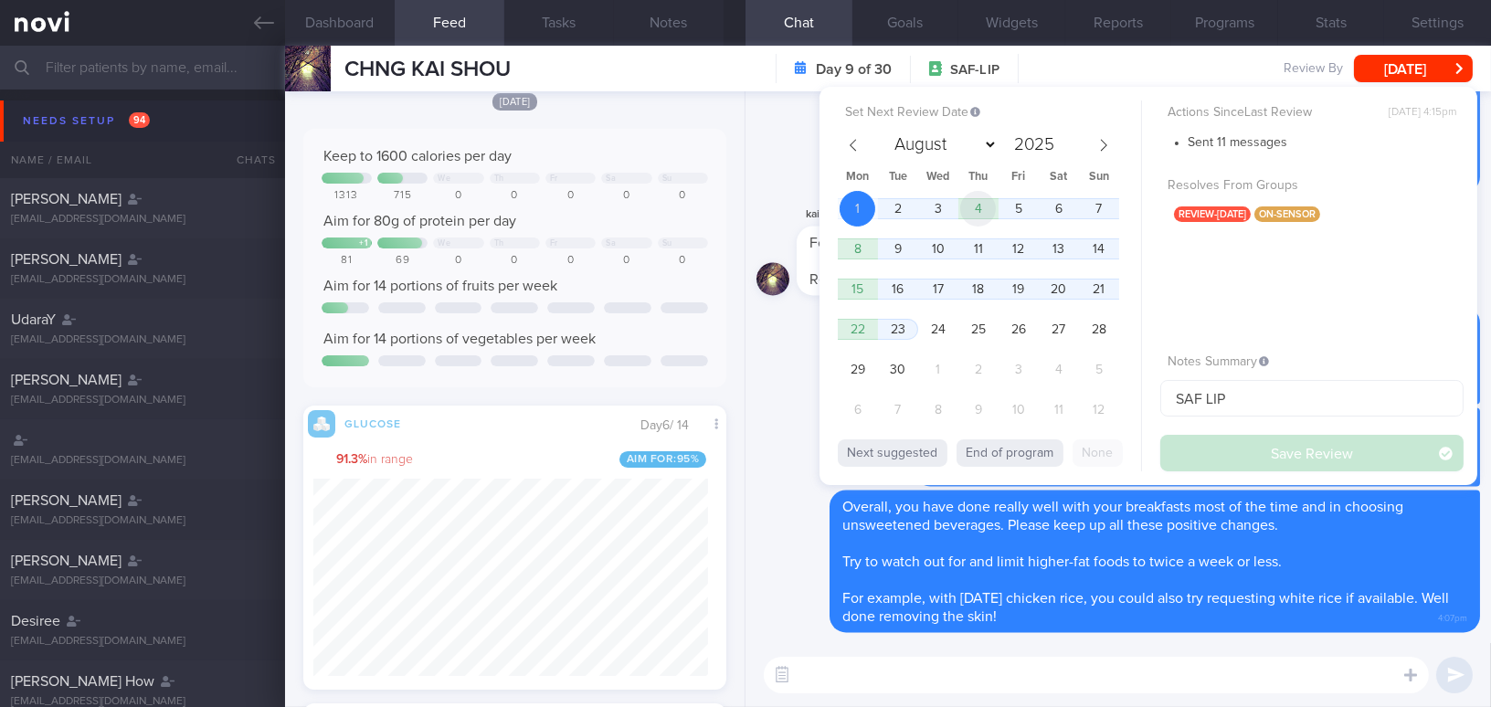
click at [970, 201] on span "4" at bounding box center [978, 209] width 36 height 36
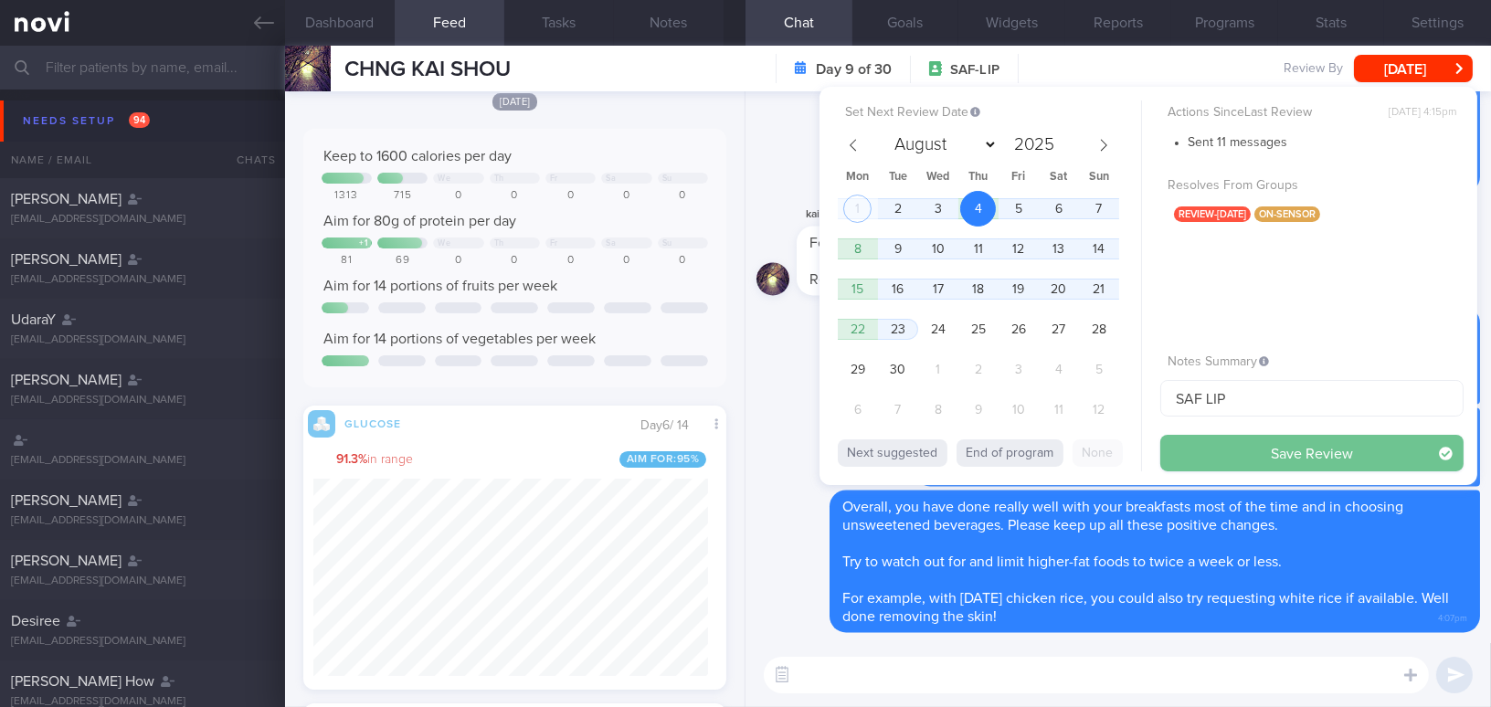
click at [1223, 467] on button "Save Review" at bounding box center [1311, 453] width 303 height 37
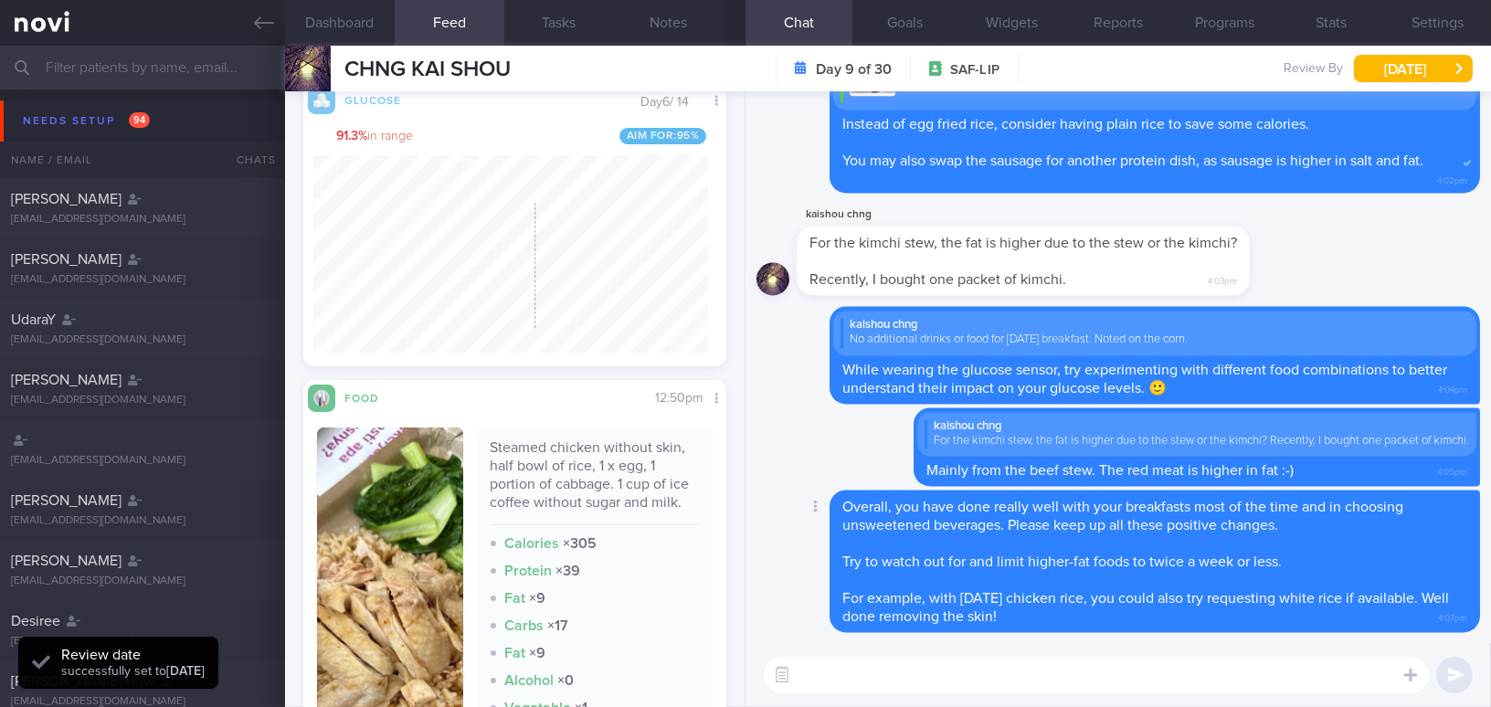
scroll to position [415, 0]
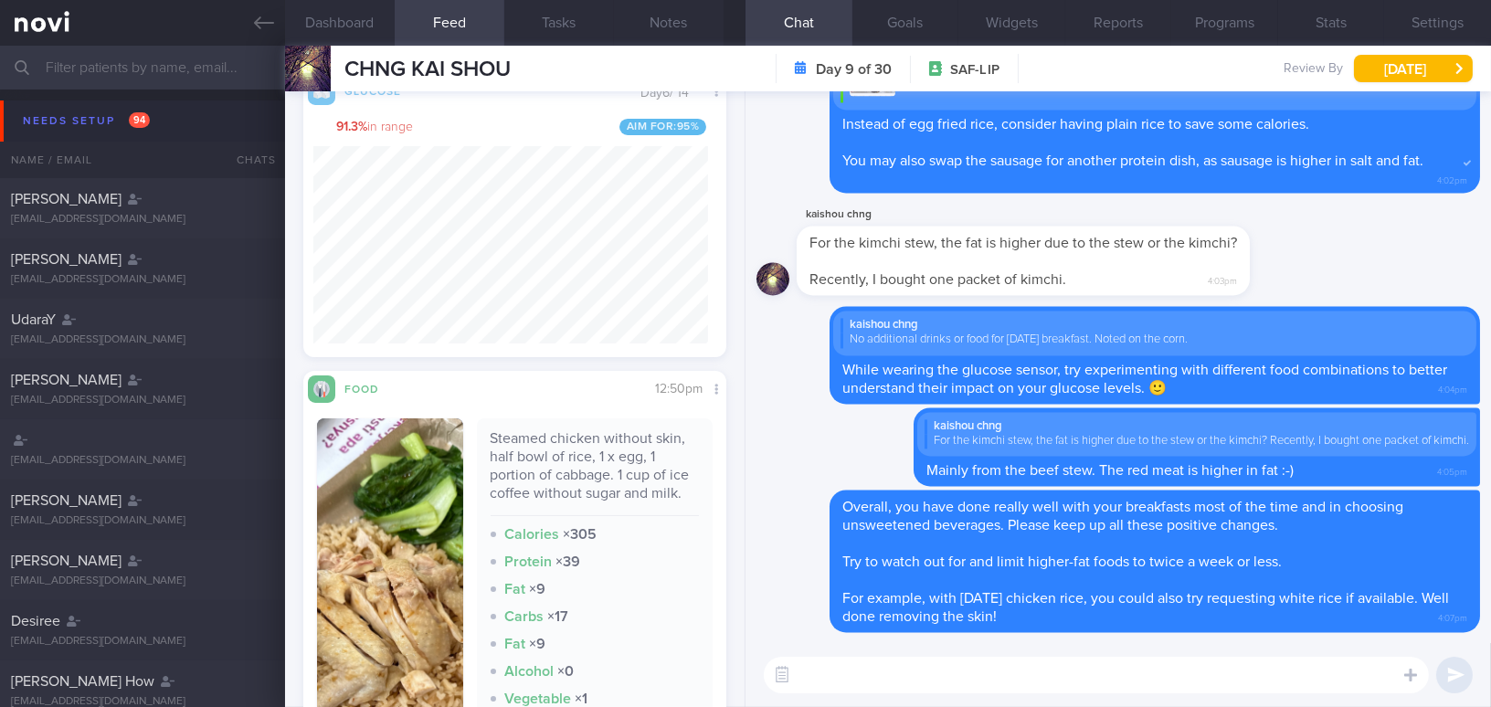
click at [837, 694] on div "​ ​" at bounding box center [1117, 675] width 745 height 64
click at [837, 684] on textarea at bounding box center [1096, 675] width 665 height 37
paste textarea "I also wanted to let you know that I will be away from [DATE] to [DATE]. I have…"
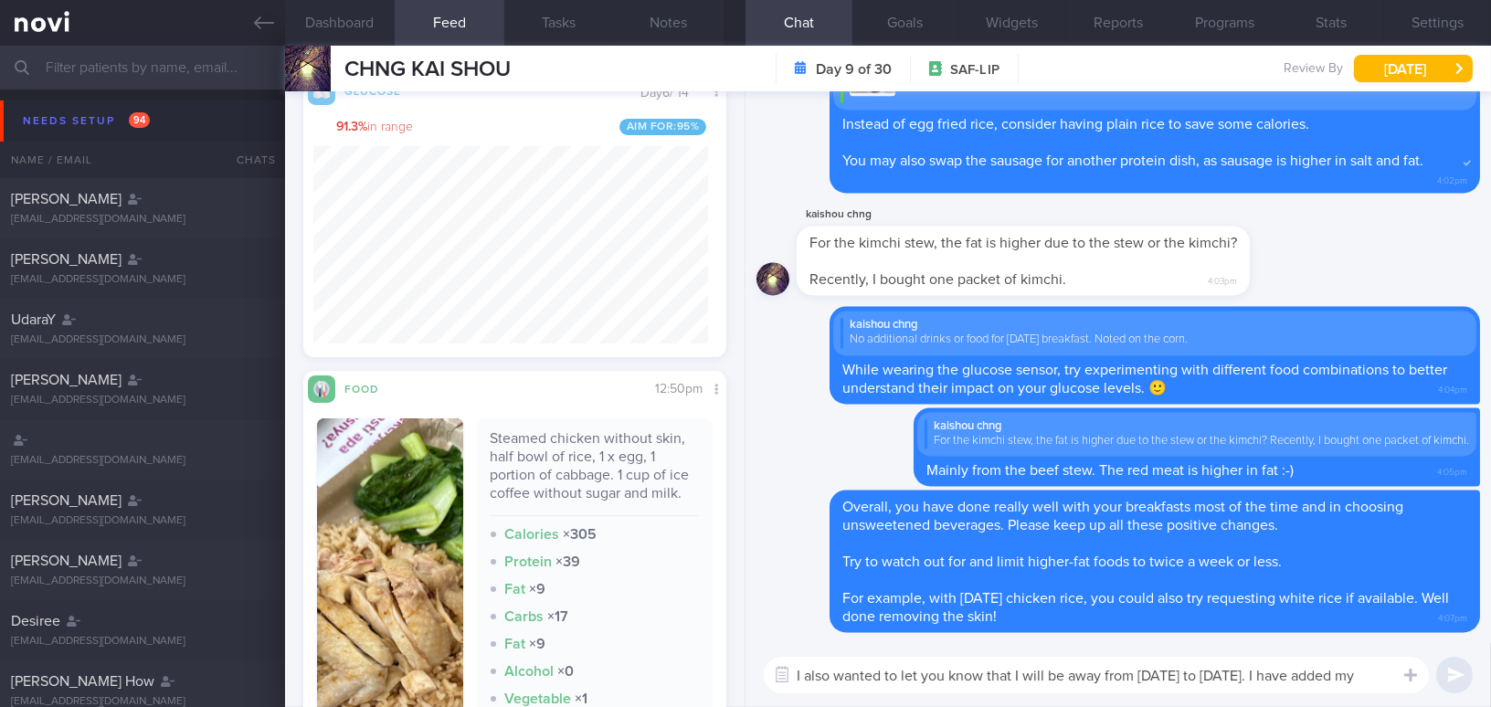
scroll to position [0, 0]
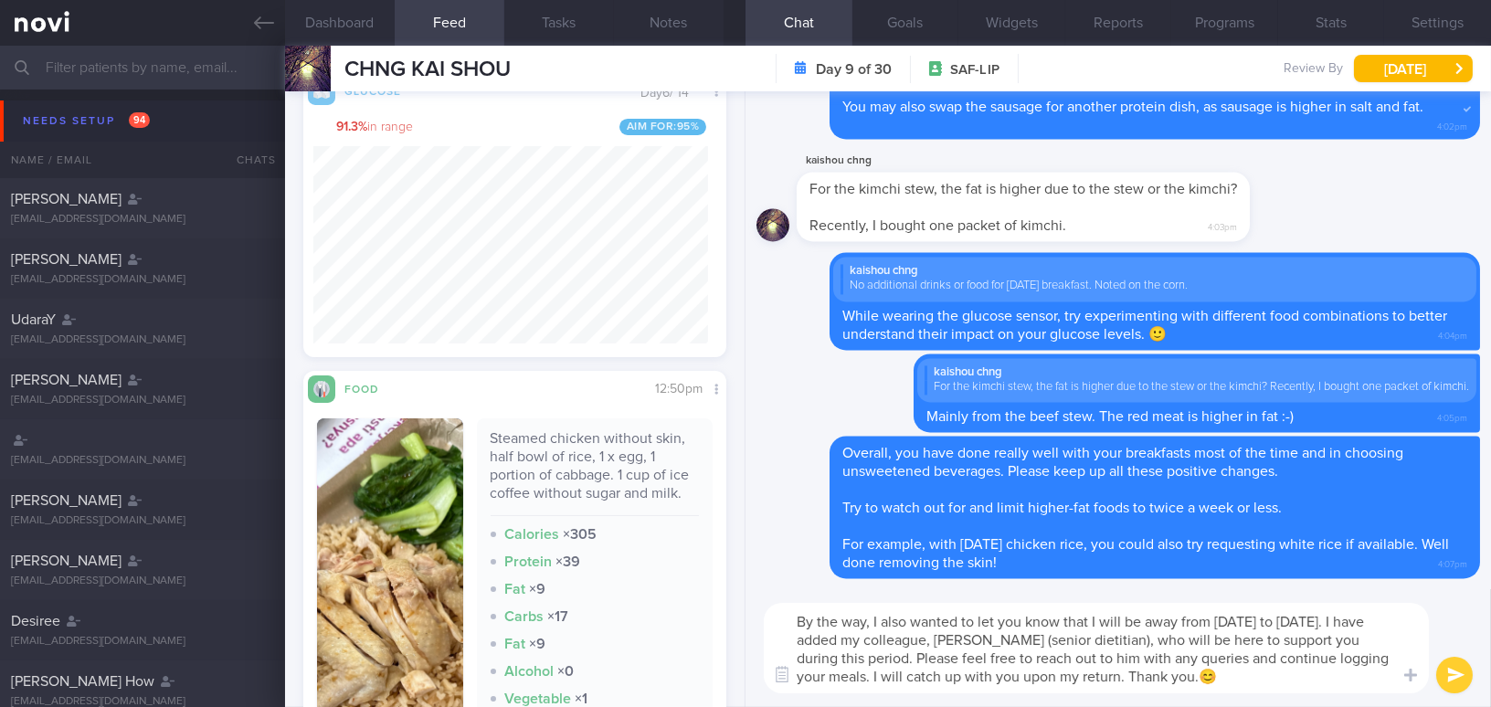
type textarea "By the way, I also wanted to let you know that I will be away from [DATE] to [D…"
click at [1445, 674] on button "submit" at bounding box center [1454, 675] width 37 height 37
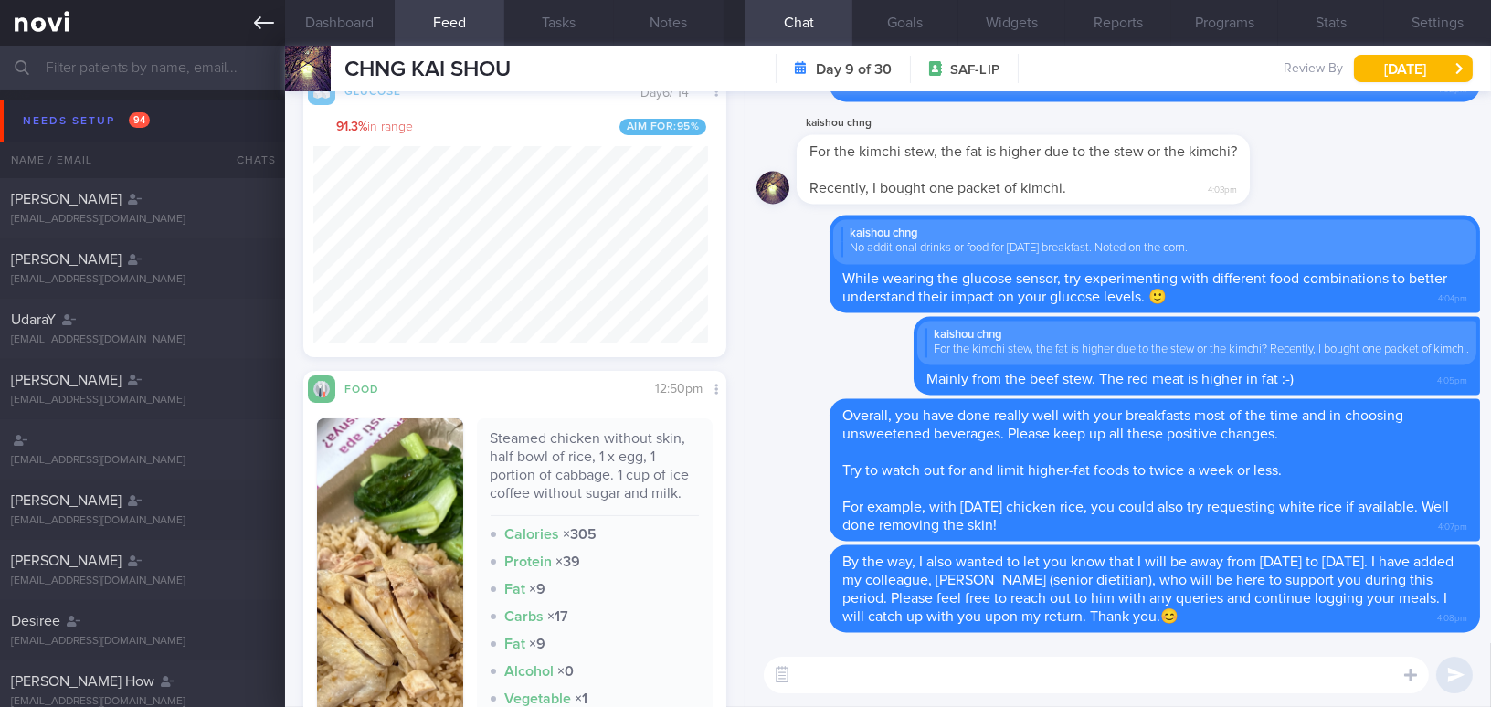
click at [258, 14] on icon at bounding box center [264, 23] width 20 height 20
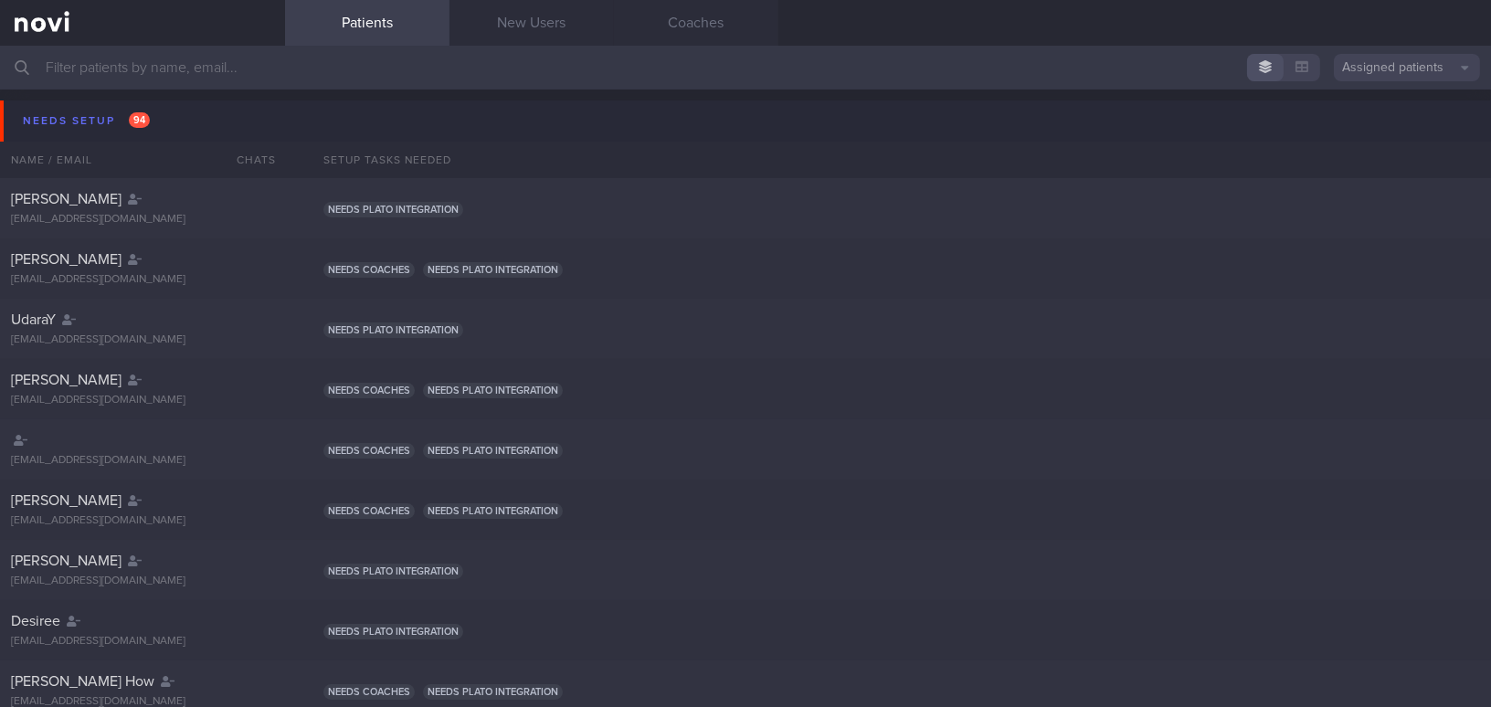
click at [191, 63] on input "text" at bounding box center [745, 68] width 1491 height 44
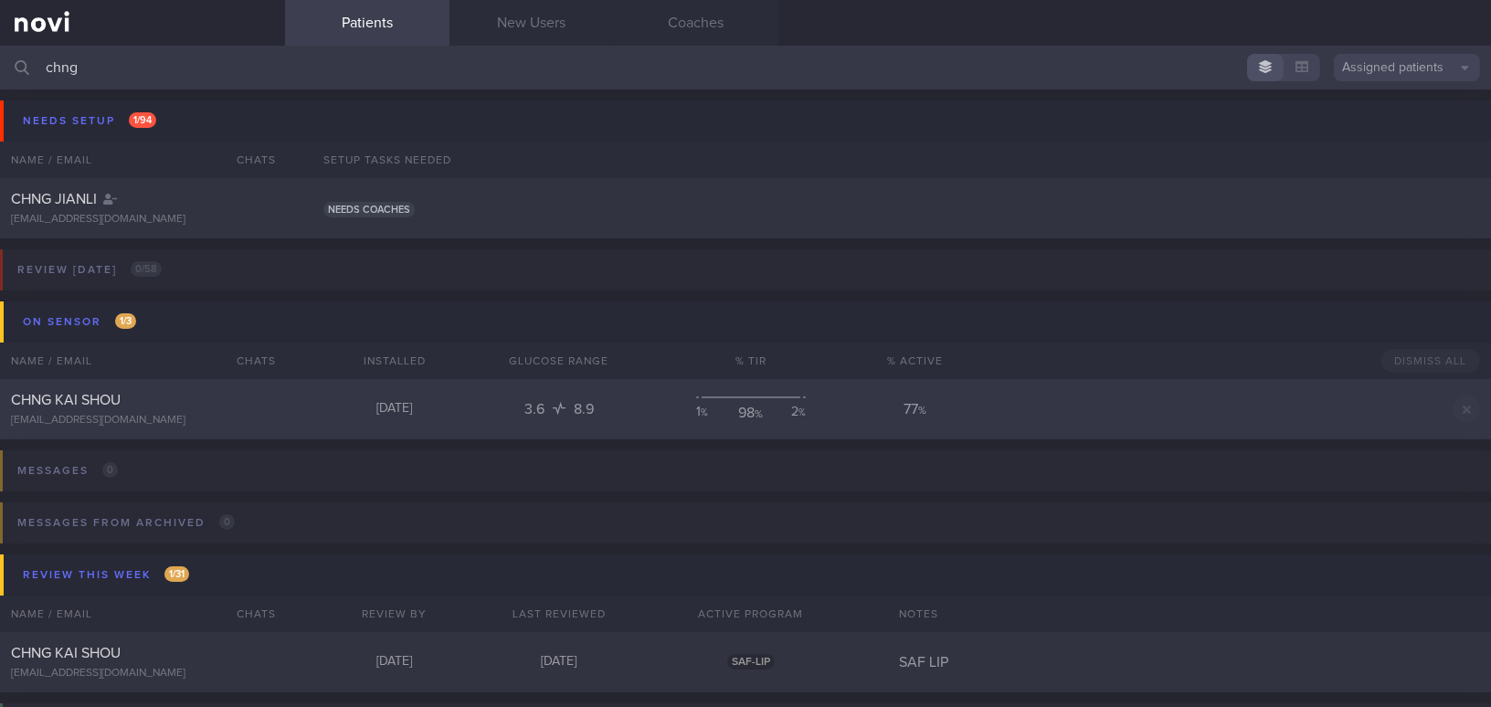
type input "chng"
click at [205, 402] on div "CHNG KAI SHOU" at bounding box center [140, 400] width 258 height 18
select select "8"
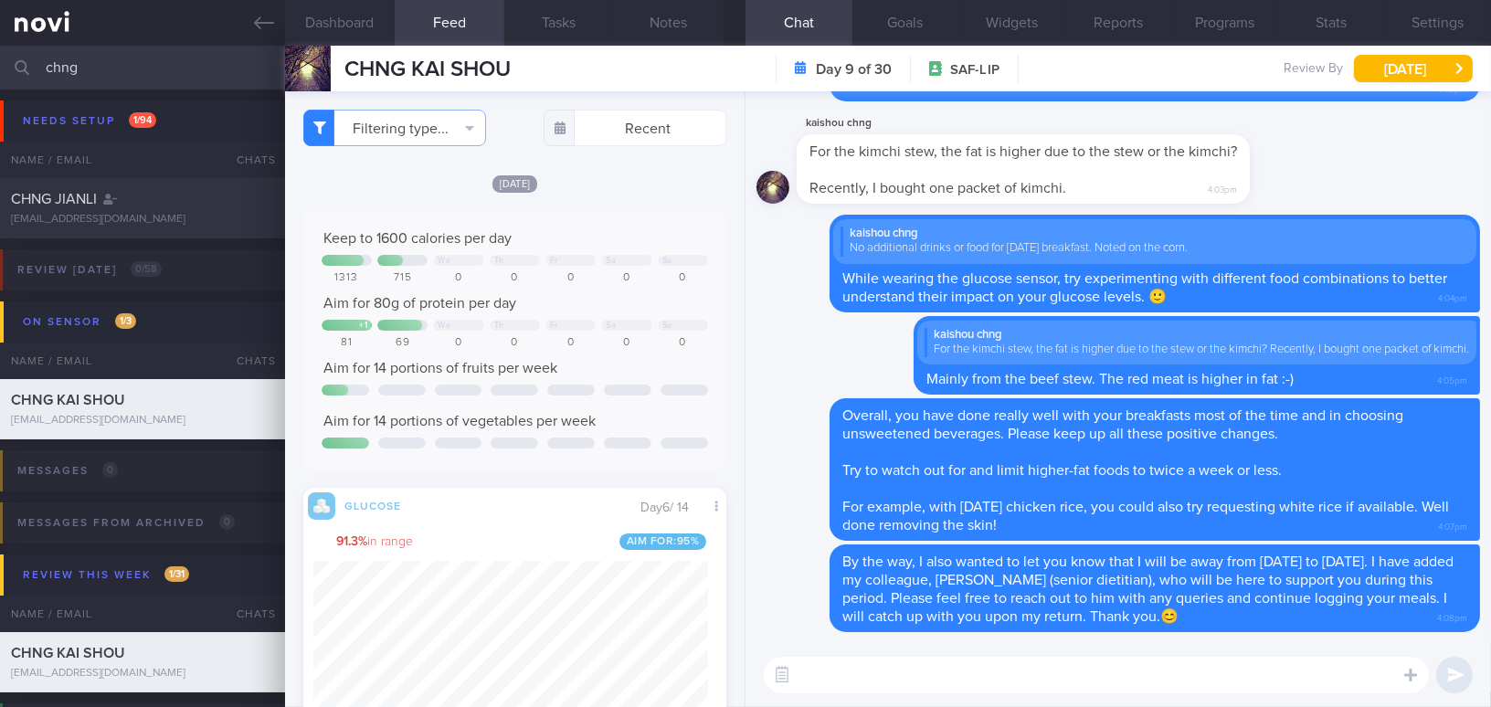
scroll to position [258, 395]
click at [1450, 9] on button "Settings" at bounding box center [1437, 23] width 107 height 46
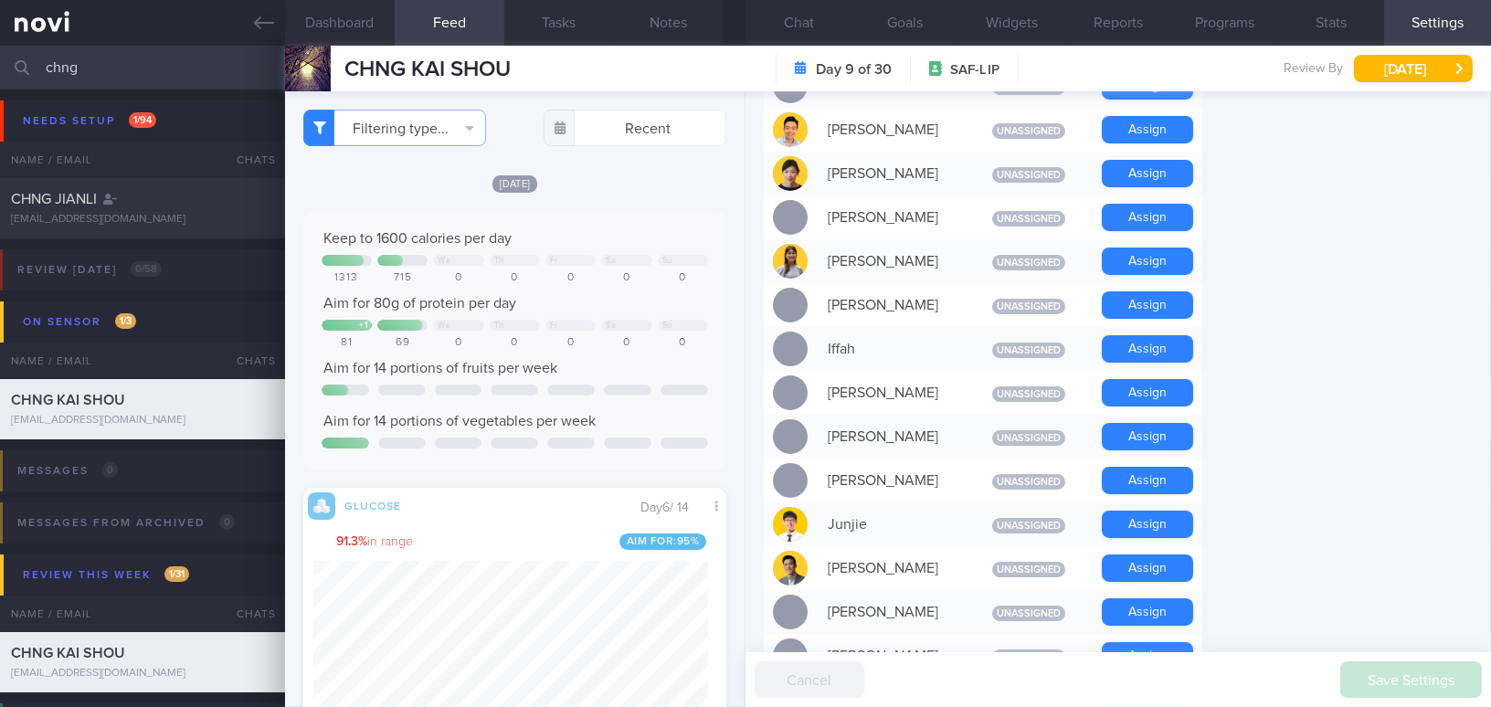
scroll to position [581, 0]
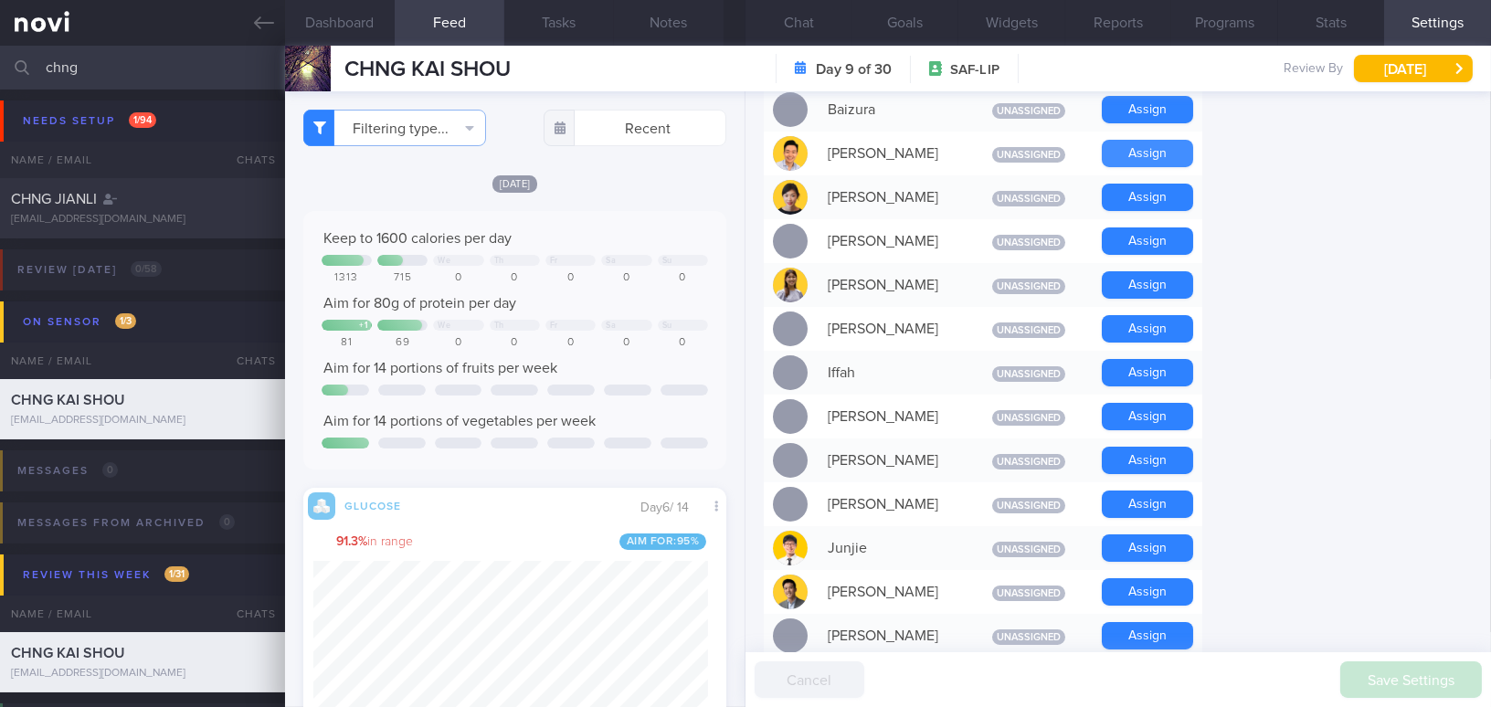
click at [1150, 142] on button "Assign" at bounding box center [1147, 153] width 91 height 27
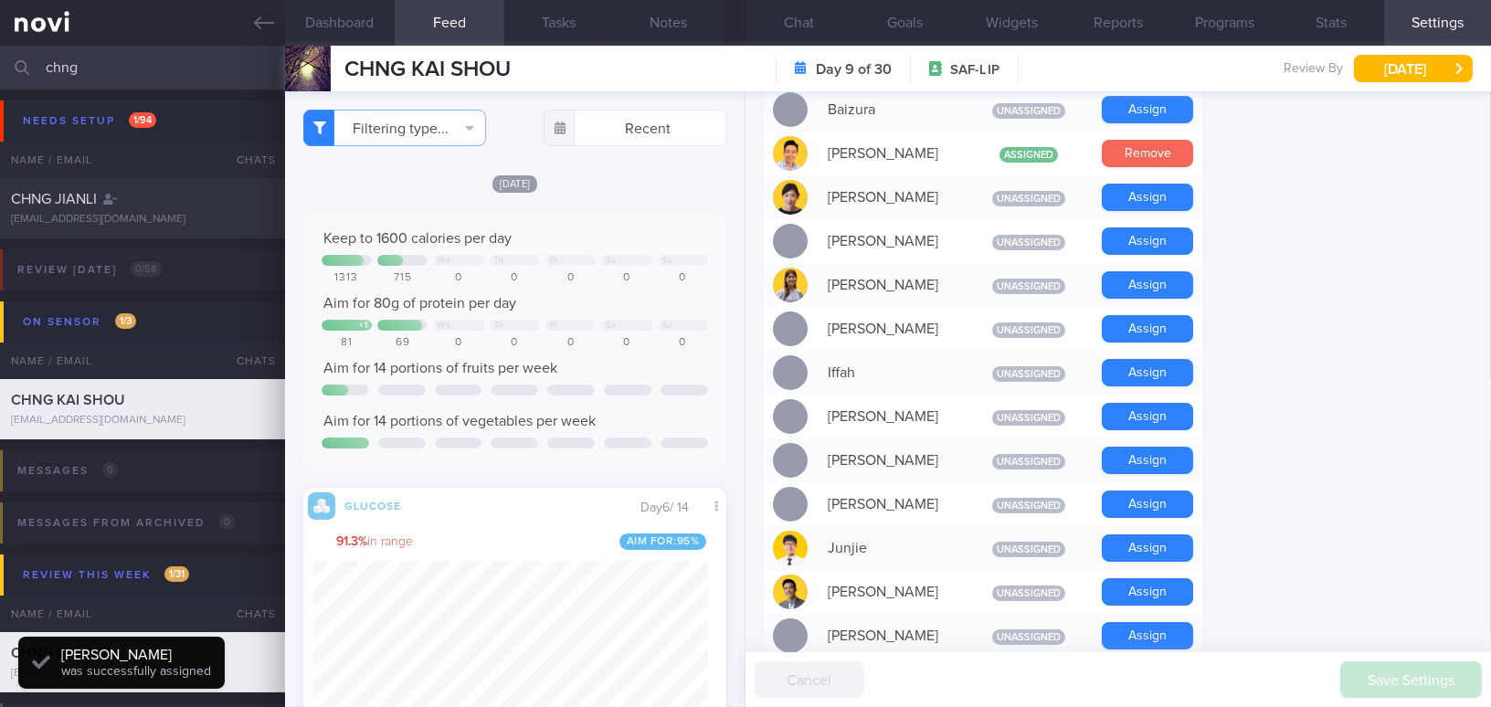
scroll to position [258, 395]
click at [805, 21] on button "Chat" at bounding box center [798, 23] width 107 height 46
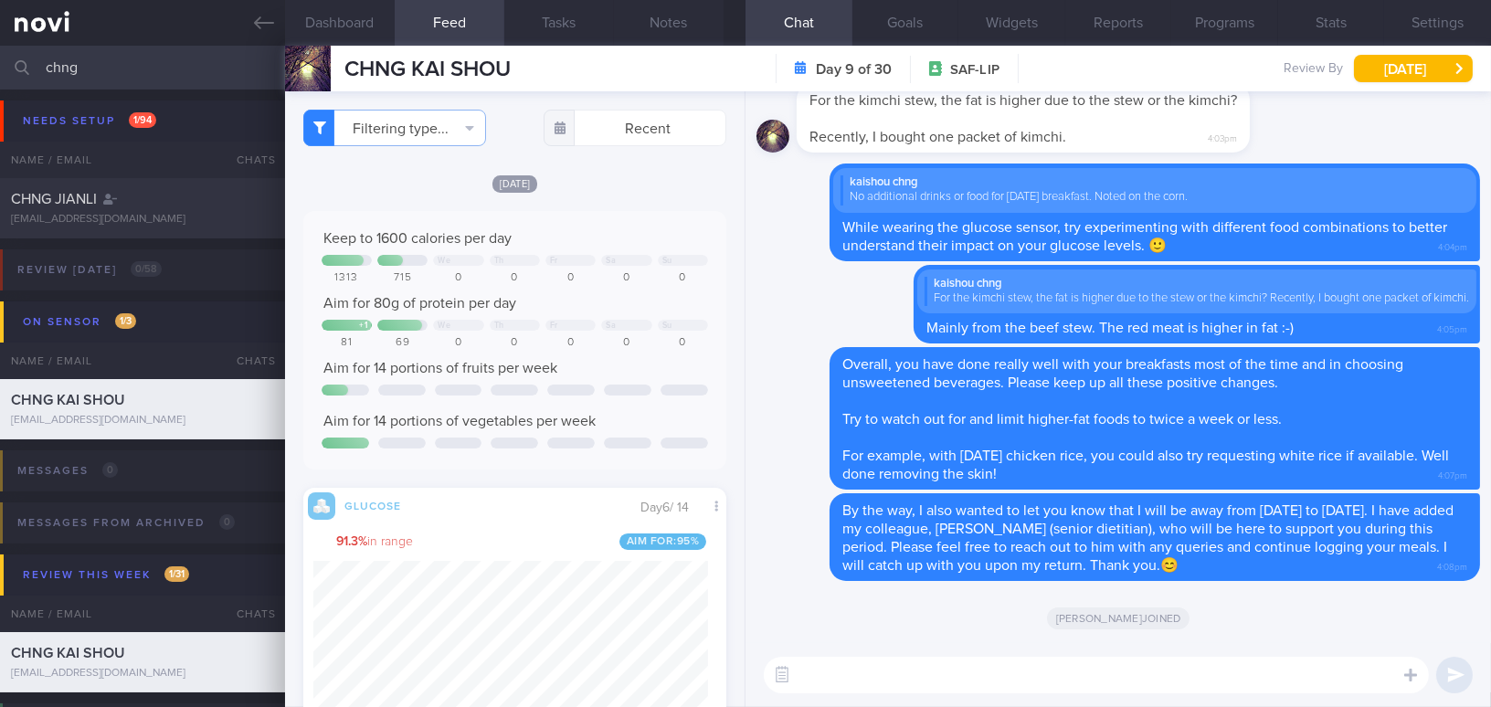
drag, startPoint x: 98, startPoint y: 66, endPoint x: 0, endPoint y: 55, distance: 98.3
click at [0, 55] on input "chng" at bounding box center [745, 68] width 1491 height 44
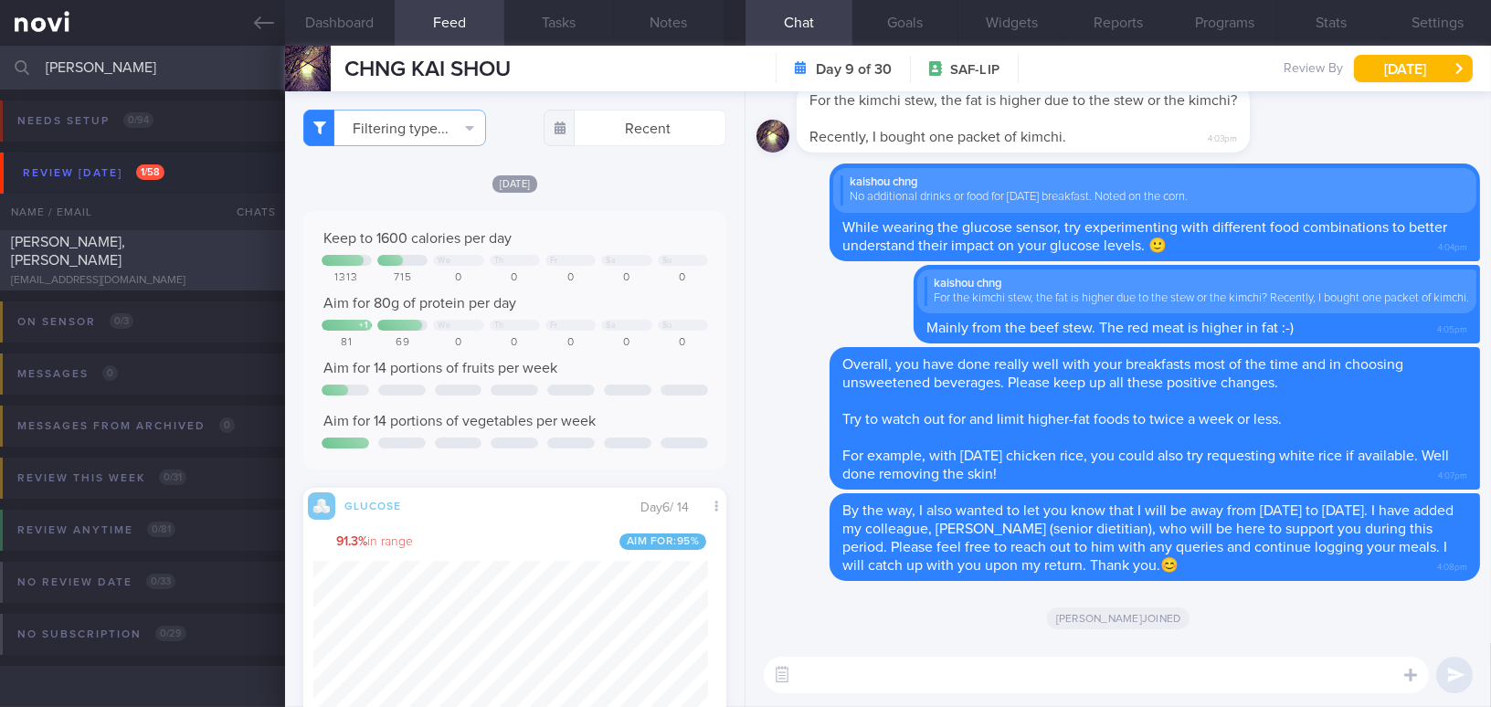
type input "[PERSON_NAME]"
click at [102, 261] on div "[PERSON_NAME], [PERSON_NAME] [EMAIL_ADDRESS][DOMAIN_NAME]" at bounding box center [142, 260] width 285 height 55
type input "SAF LIP; note food preference;"
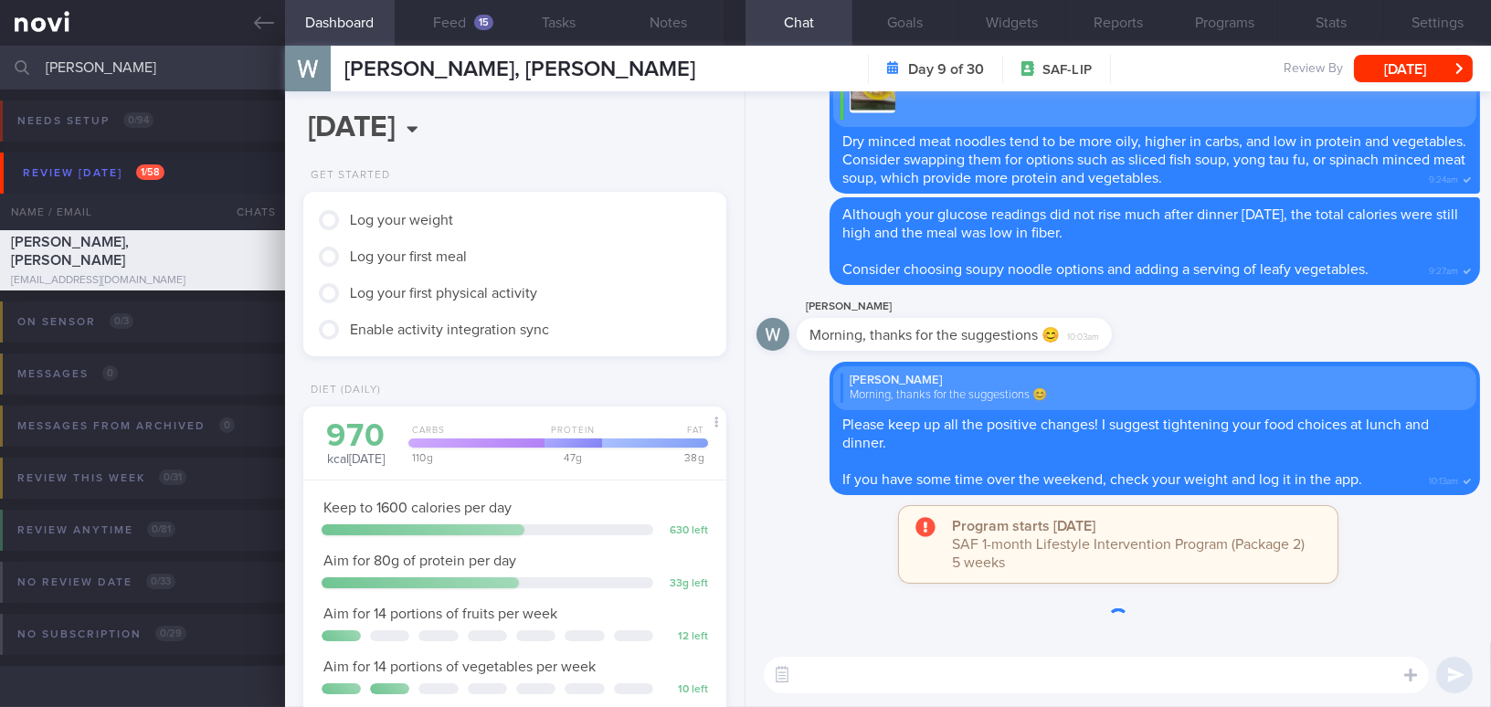
scroll to position [193, 385]
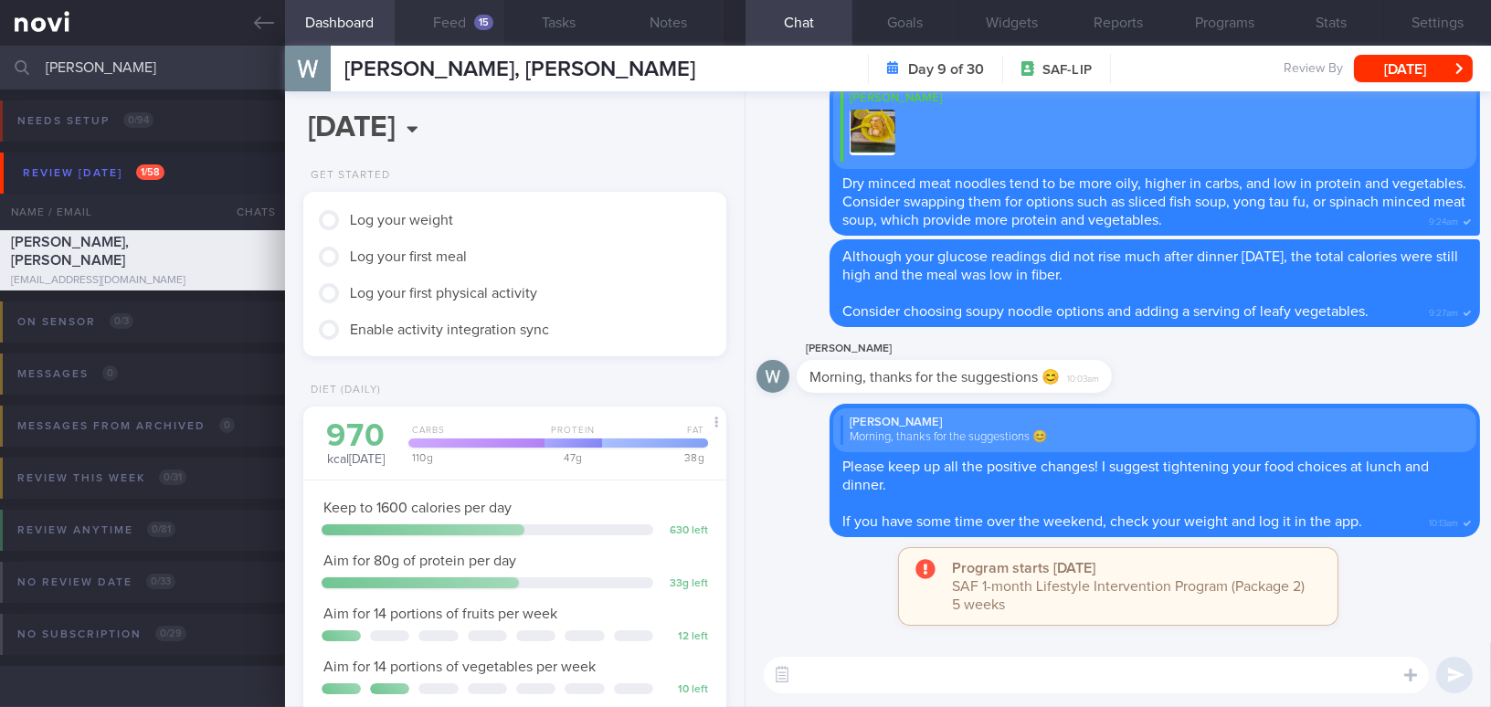
click at [446, 32] on button "Feed 15" at bounding box center [450, 23] width 110 height 46
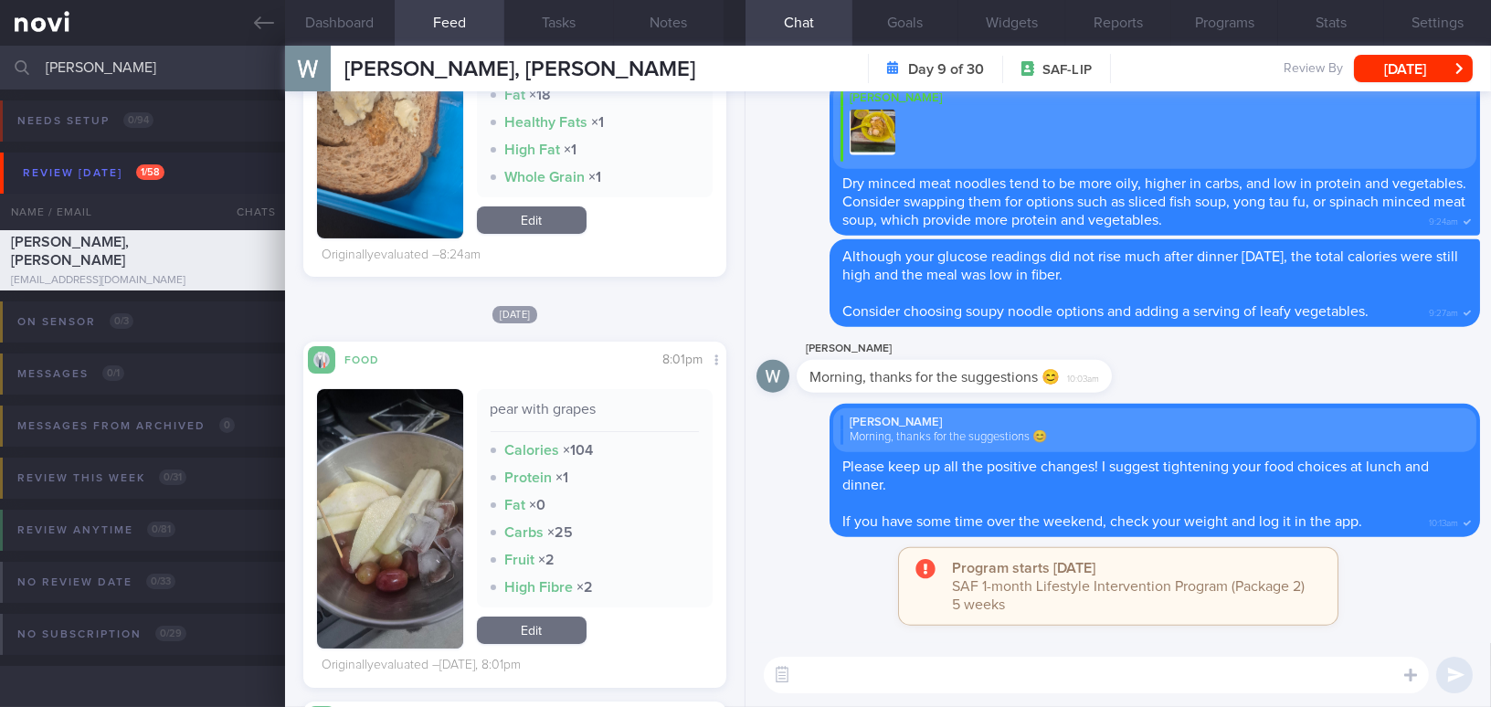
scroll to position [996, 0]
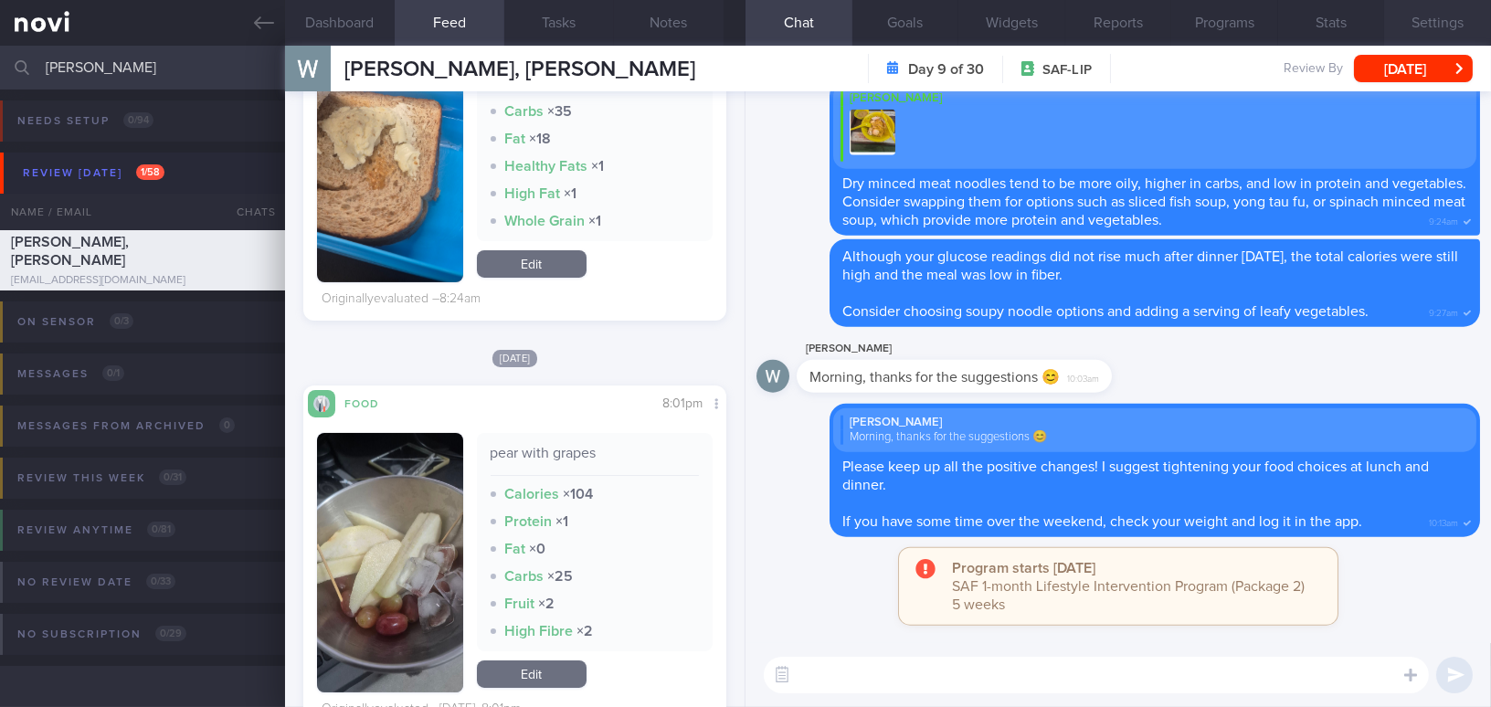
click at [1403, 16] on button "Settings" at bounding box center [1437, 23] width 107 height 46
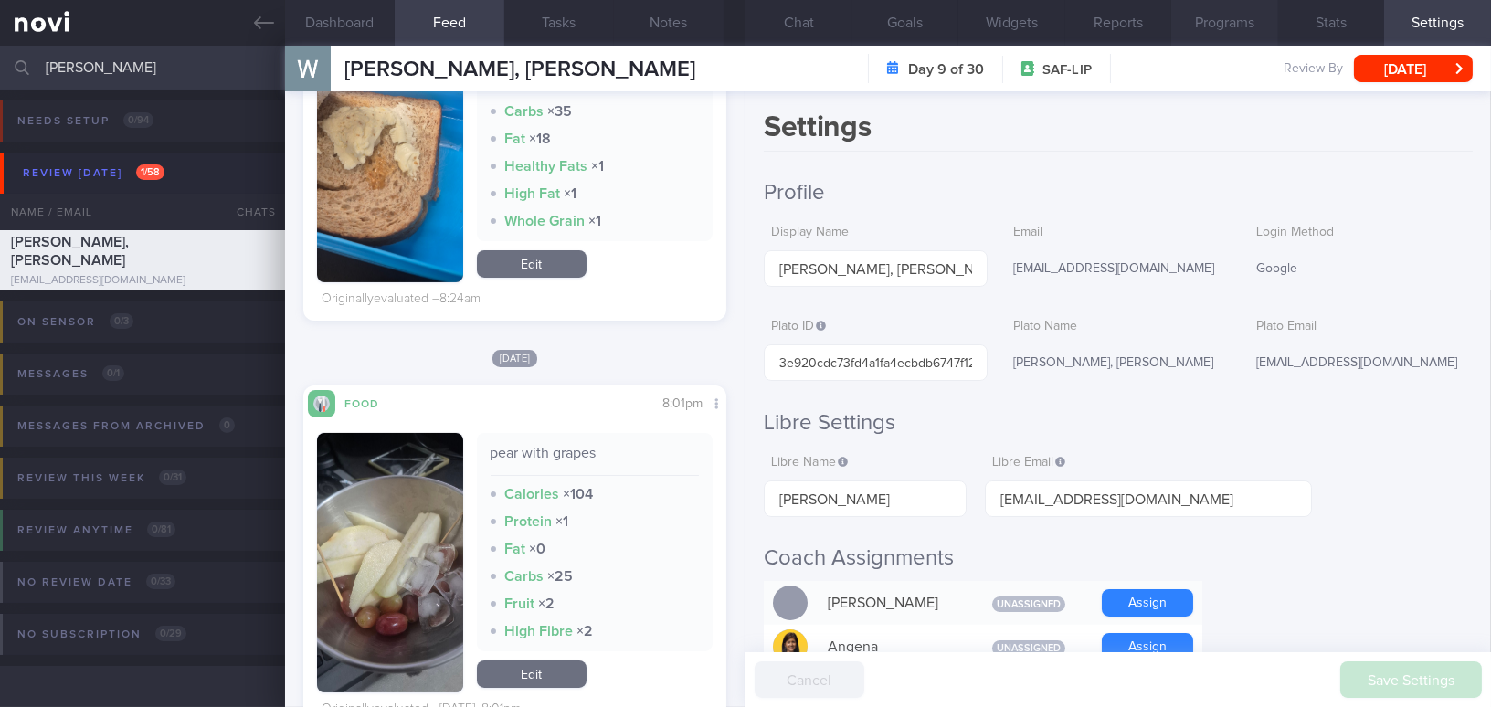
click at [1234, 27] on button "Programs" at bounding box center [1224, 23] width 107 height 46
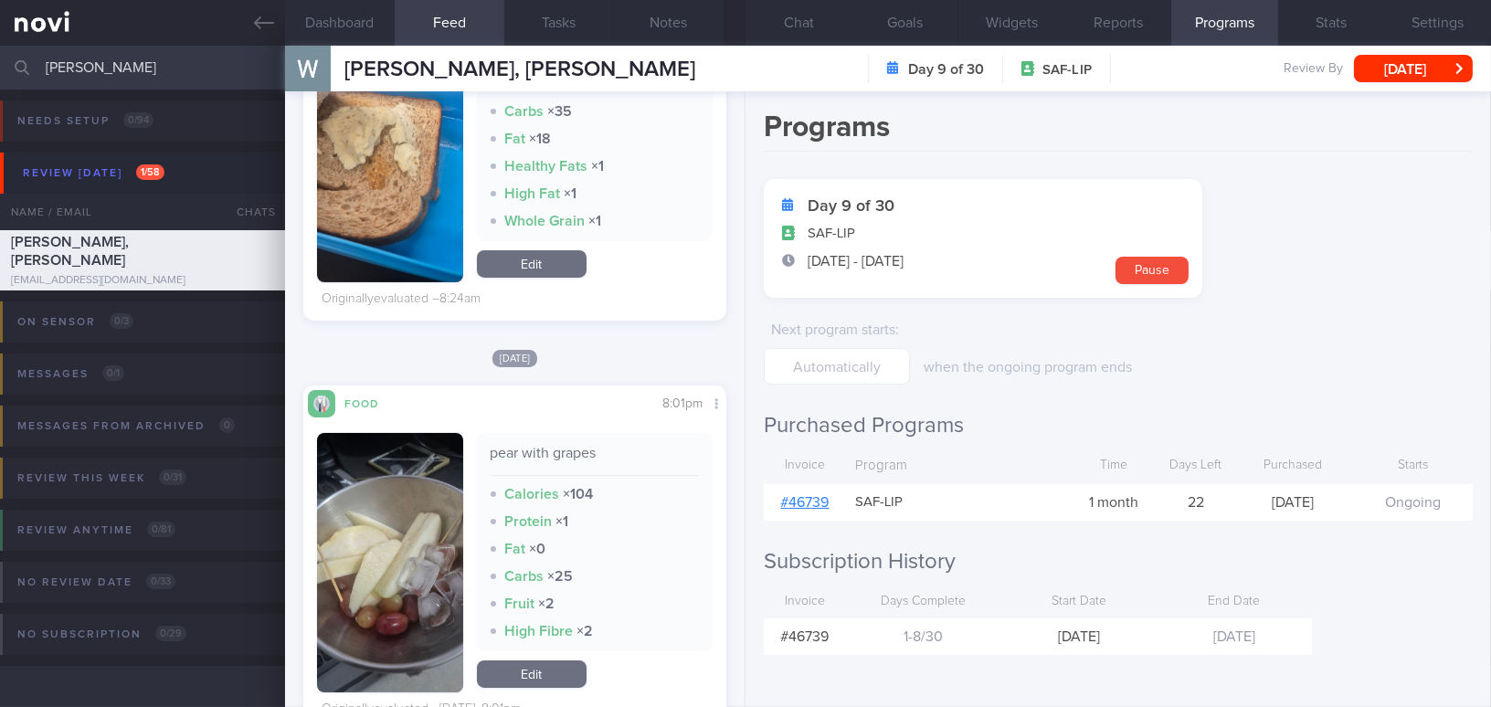
click at [805, 497] on link "# 46739" at bounding box center [805, 502] width 48 height 15
